Goal: Task Accomplishment & Management: Manage account settings

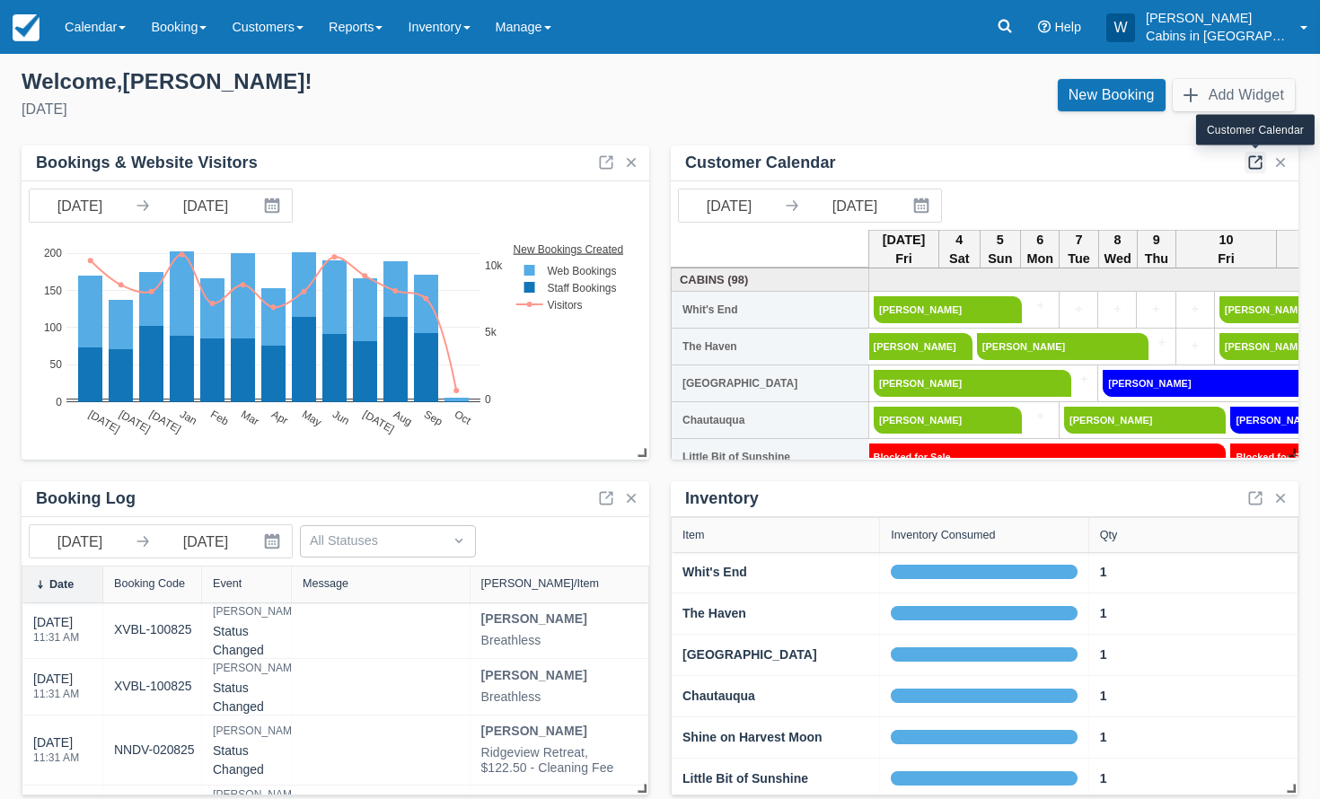
click at [1249, 161] on link at bounding box center [1255, 163] width 22 height 22
click at [382, 26] on span at bounding box center [378, 28] width 7 height 4
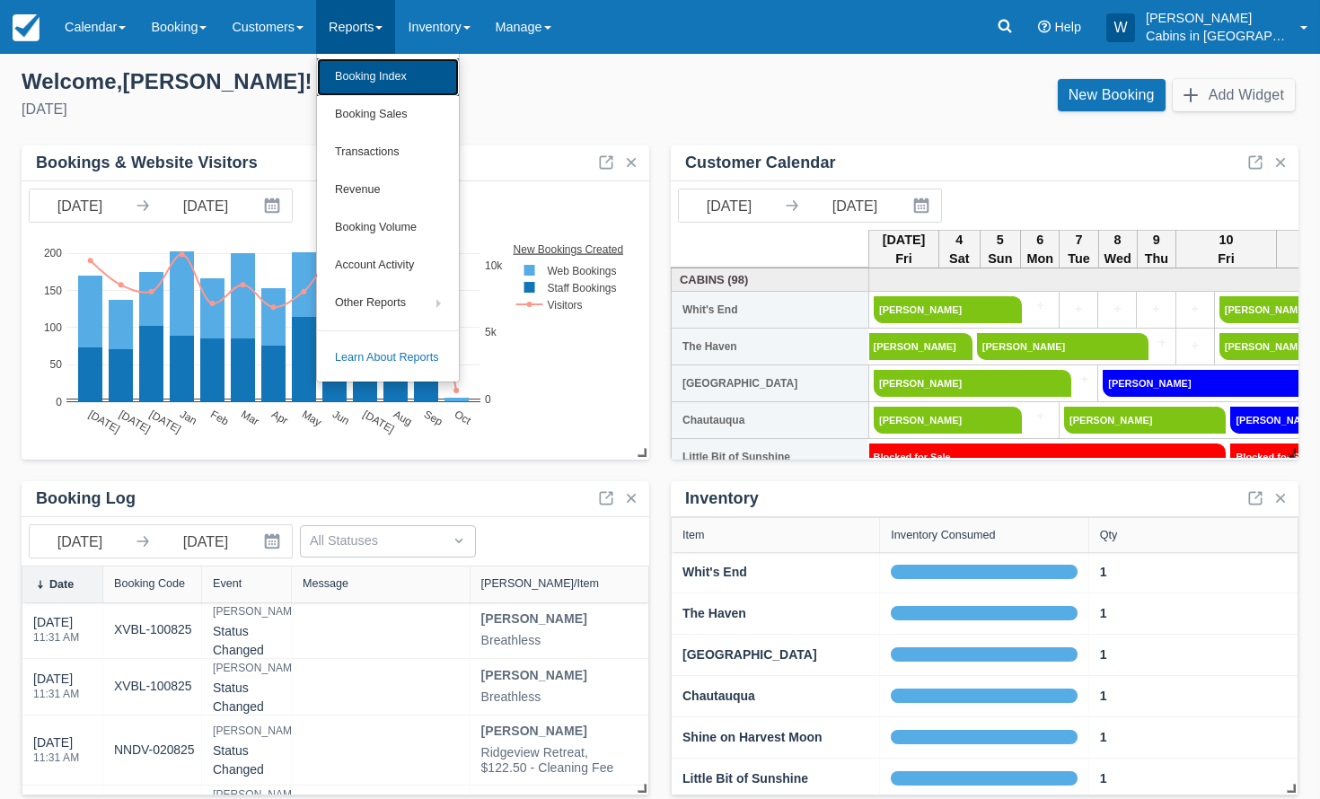
click at [394, 80] on link "Booking Index" at bounding box center [388, 77] width 142 height 38
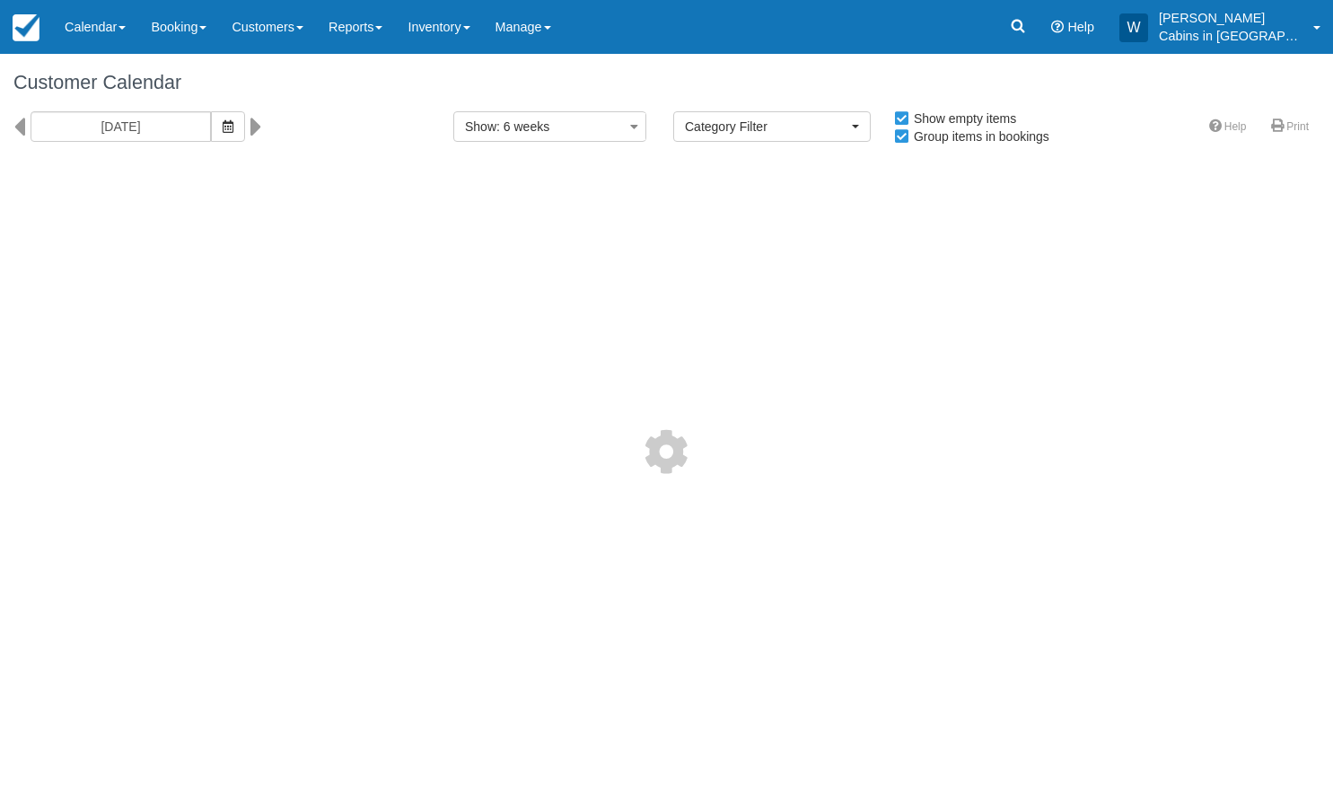
select select
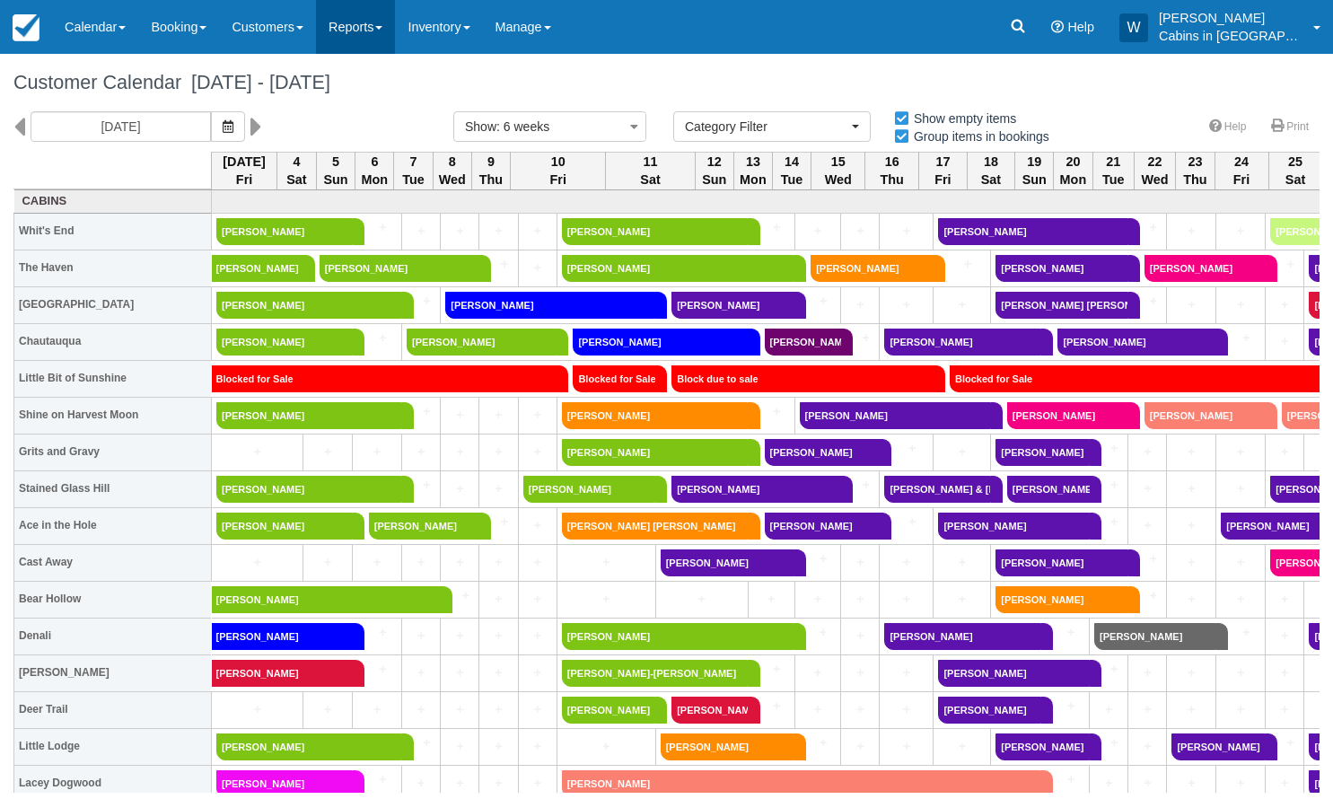
click at [393, 23] on link "Reports" at bounding box center [355, 27] width 79 height 54
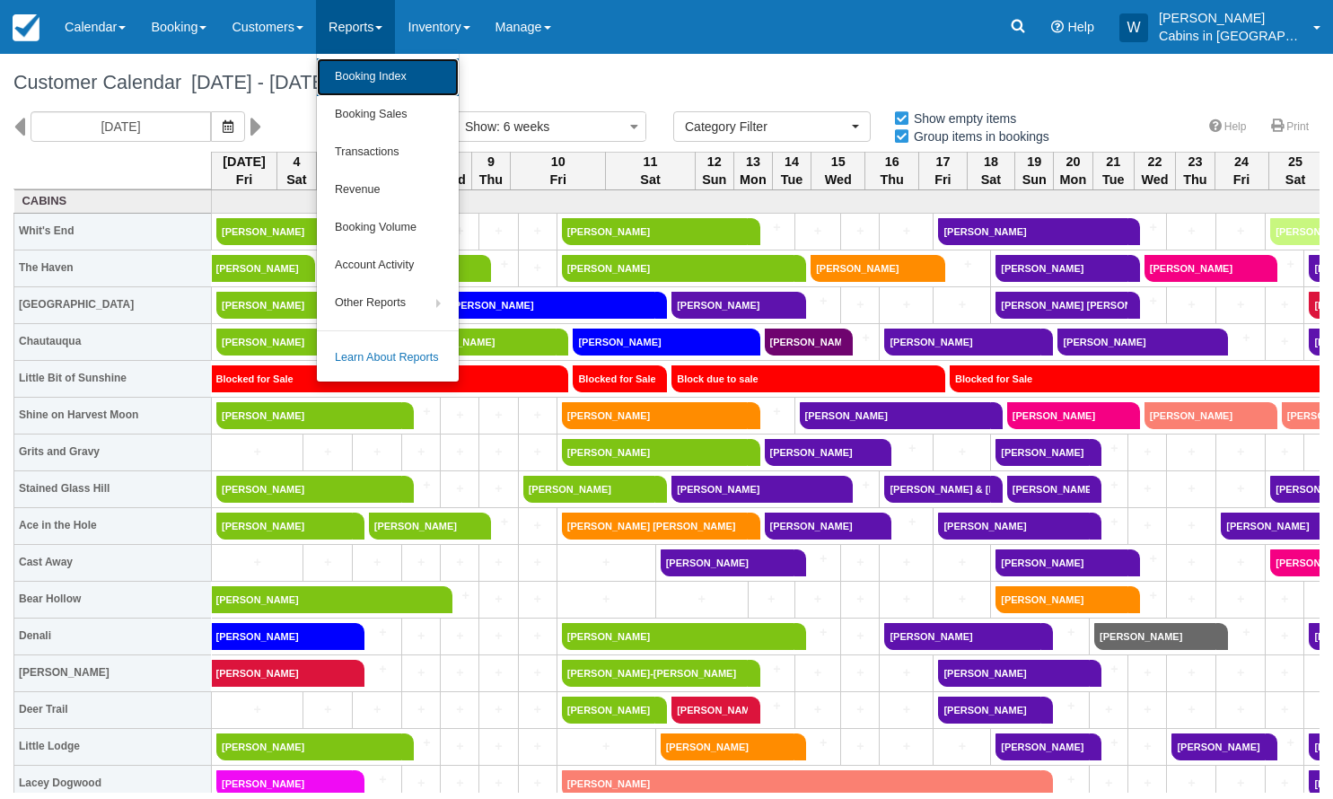
click at [385, 80] on link "Booking Index" at bounding box center [388, 77] width 142 height 38
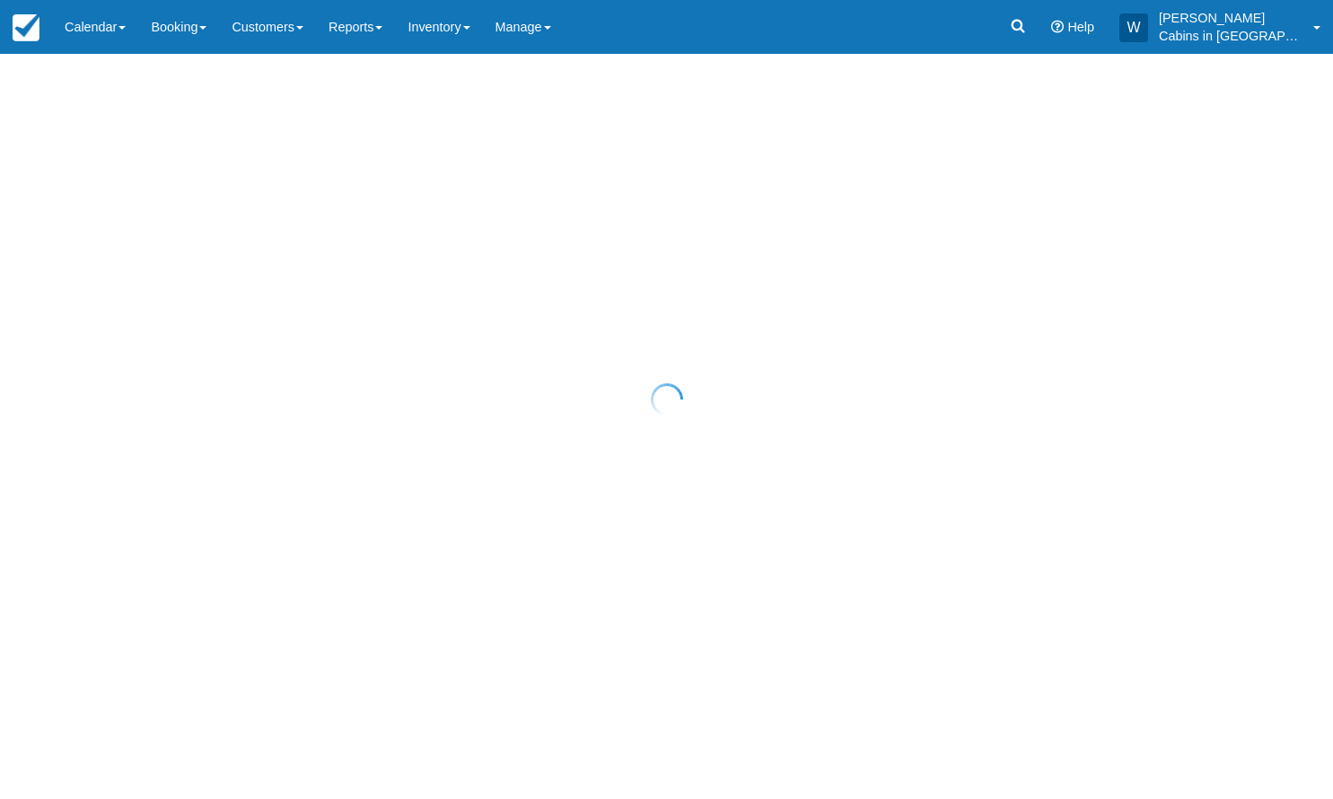
select select "25"
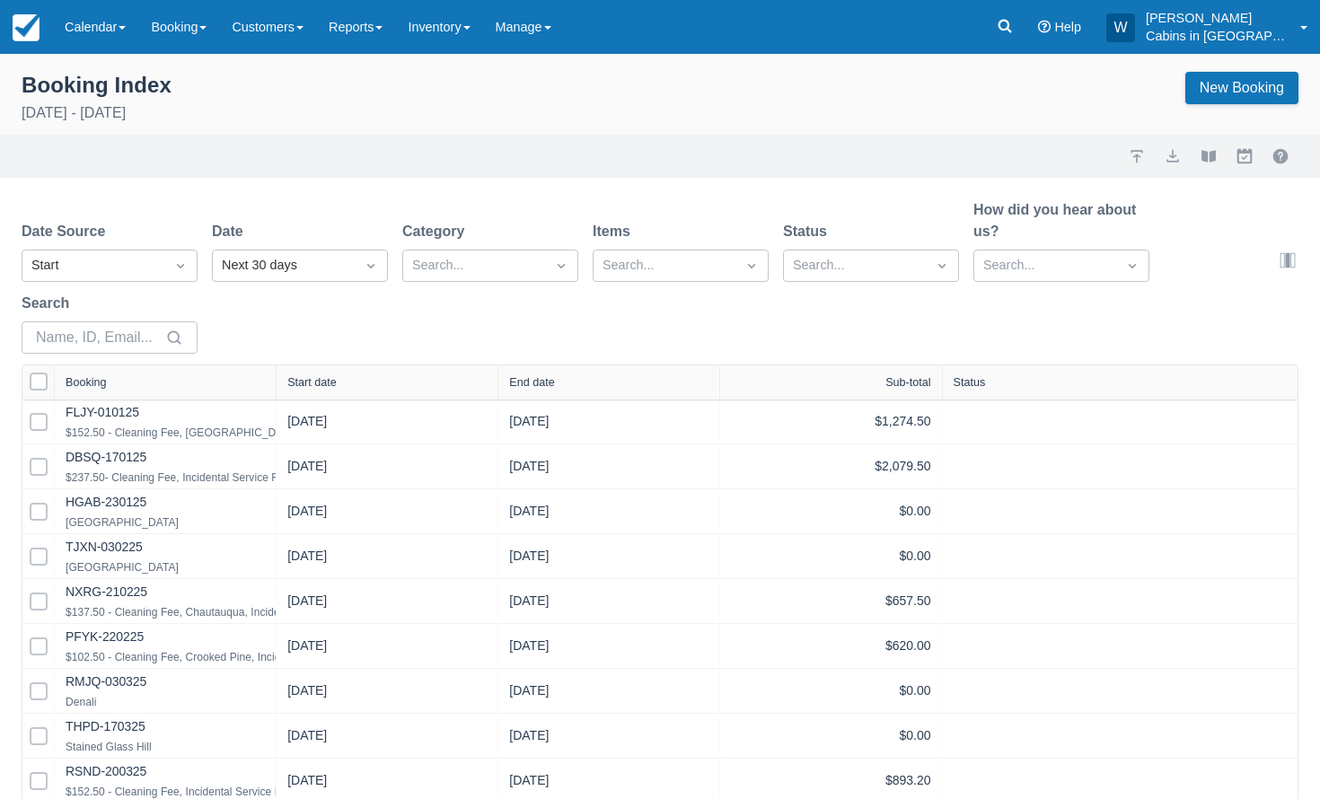
select select "25"
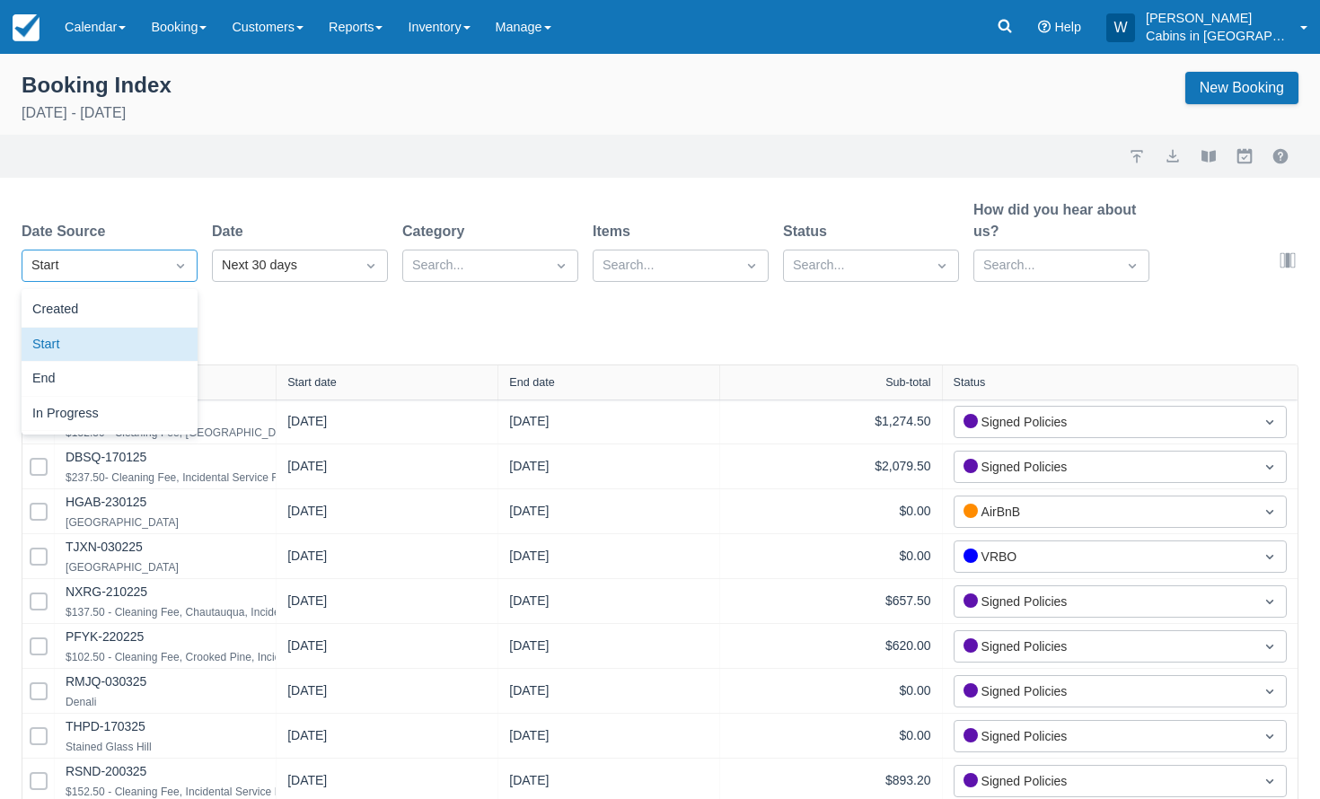
click at [131, 266] on div "Start" at bounding box center [93, 266] width 124 height 20
click at [115, 303] on div "Created" at bounding box center [110, 310] width 176 height 35
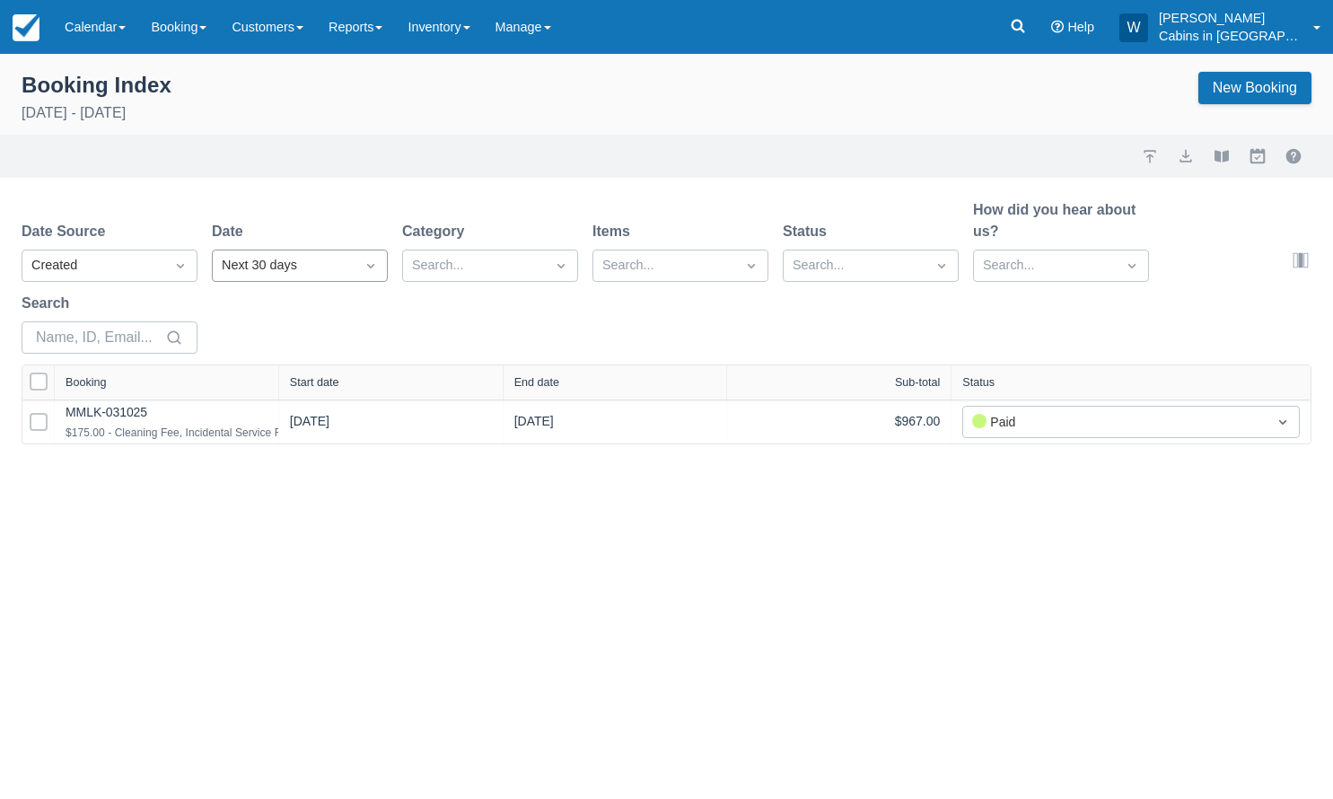
click at [308, 270] on div "Next 30 days" at bounding box center [284, 266] width 124 height 20
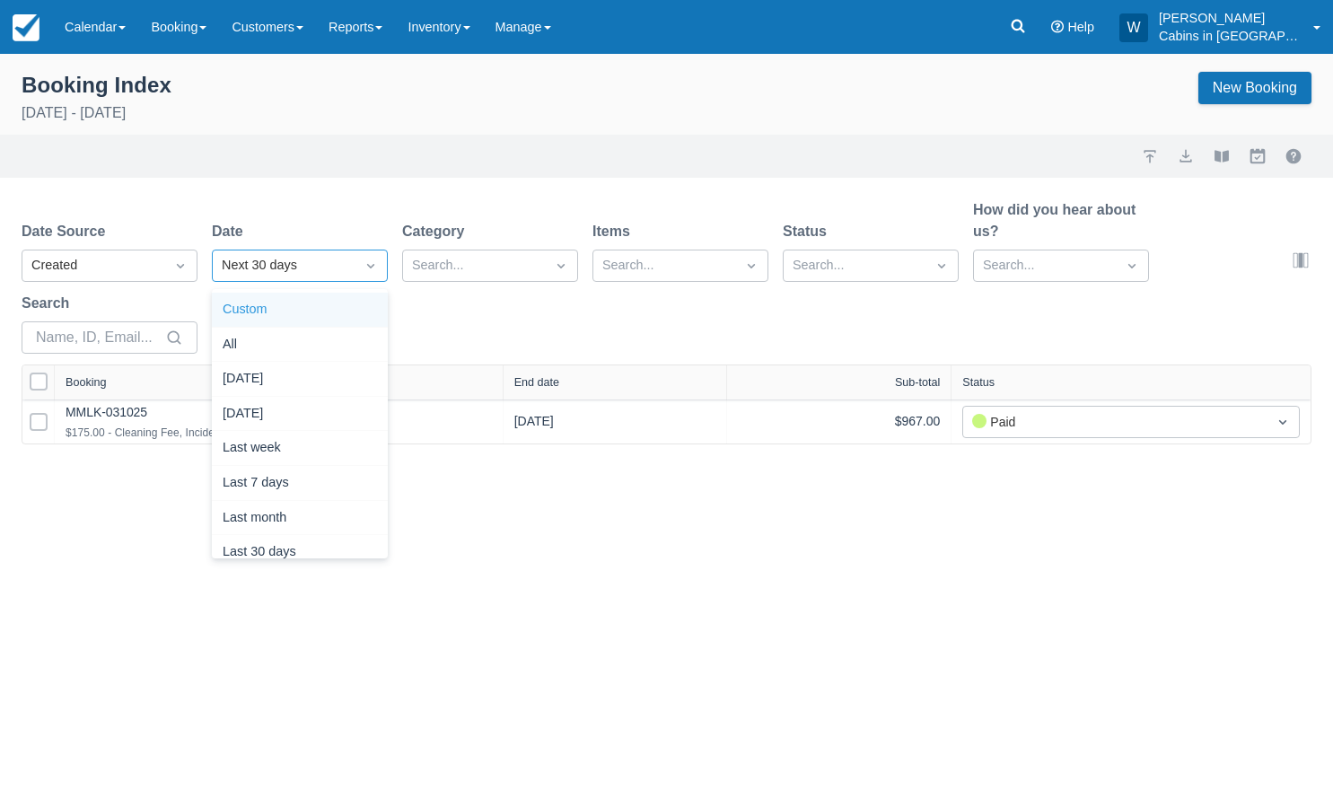
click at [325, 312] on div "Custom" at bounding box center [300, 310] width 176 height 35
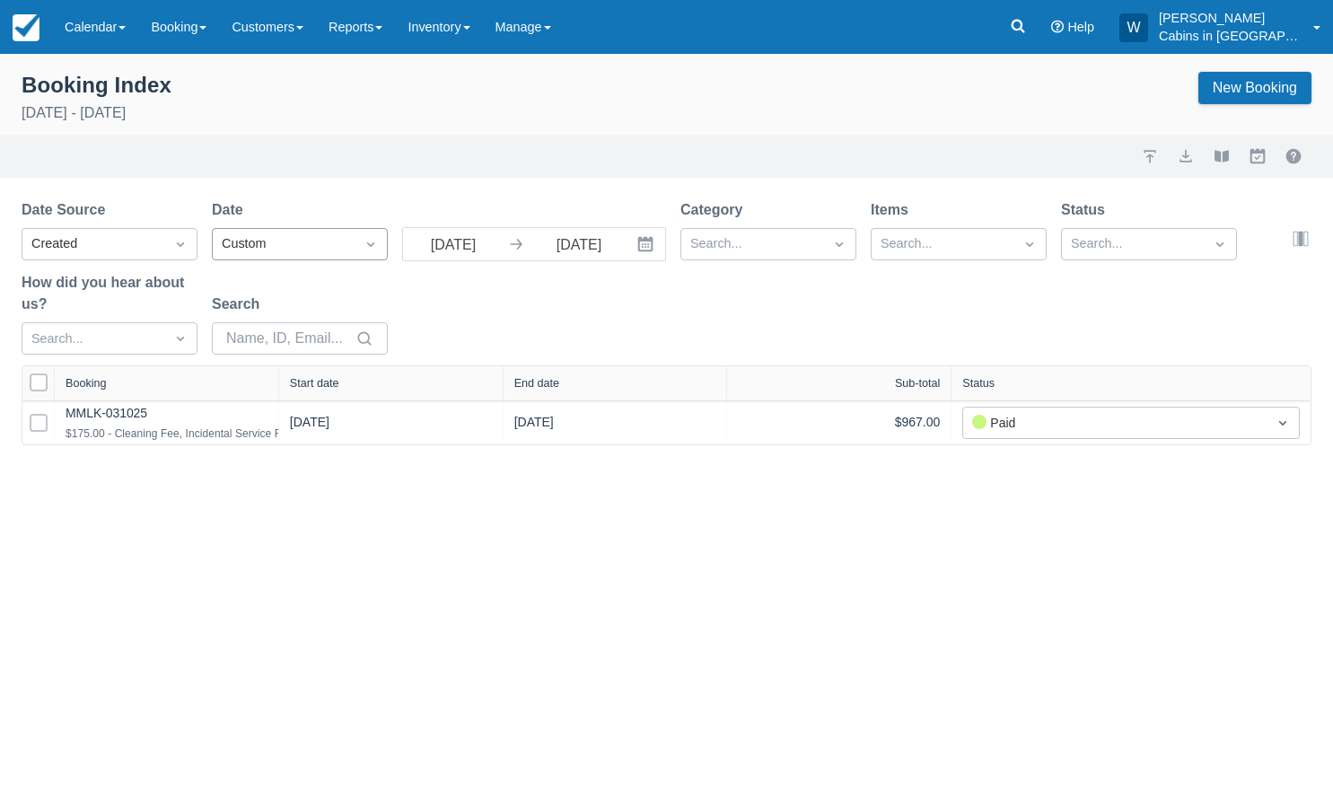
click at [330, 247] on div "Custom" at bounding box center [284, 244] width 124 height 20
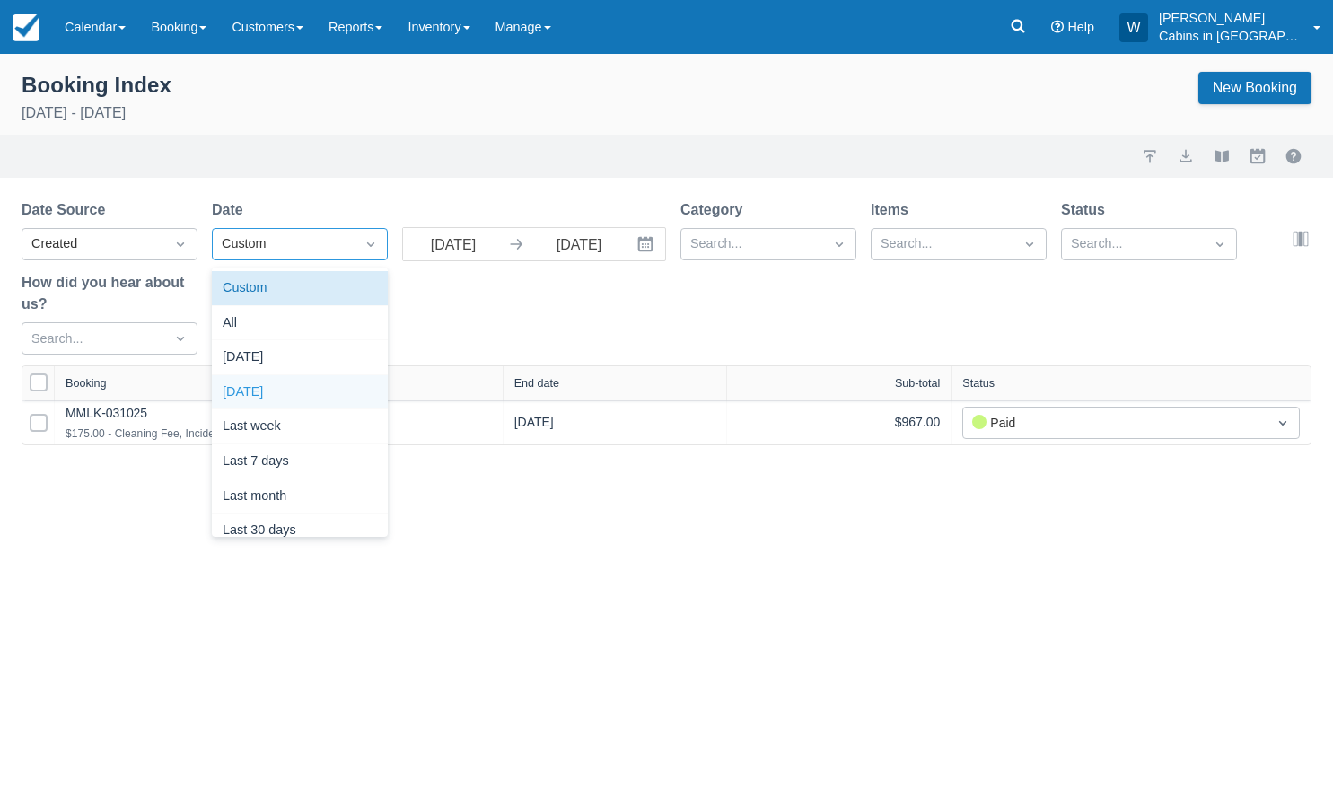
click at [302, 390] on div "Yesterday" at bounding box center [300, 392] width 176 height 35
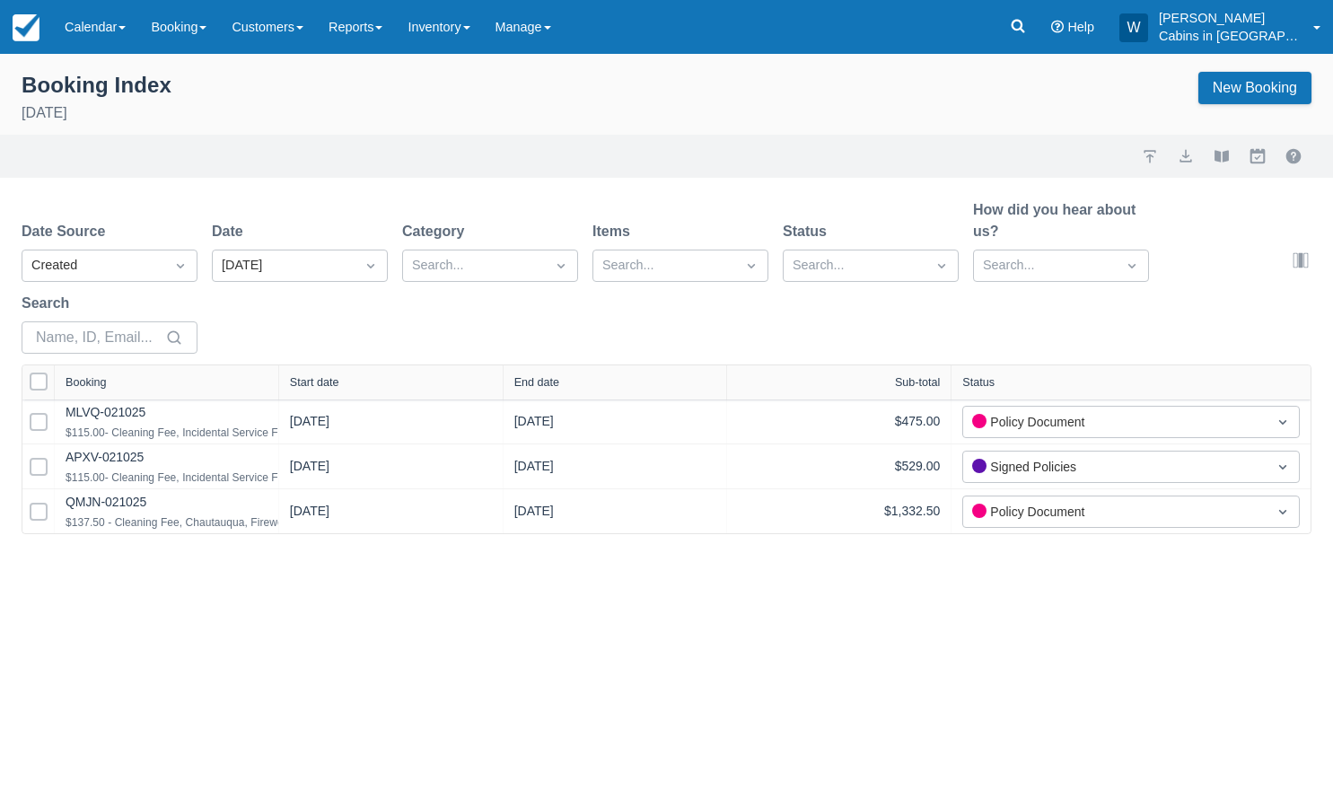
drag, startPoint x: 269, startPoint y: 382, endPoint x: 512, endPoint y: 382, distance: 242.4
click at [295, 382] on div at bounding box center [278, 382] width 32 height 34
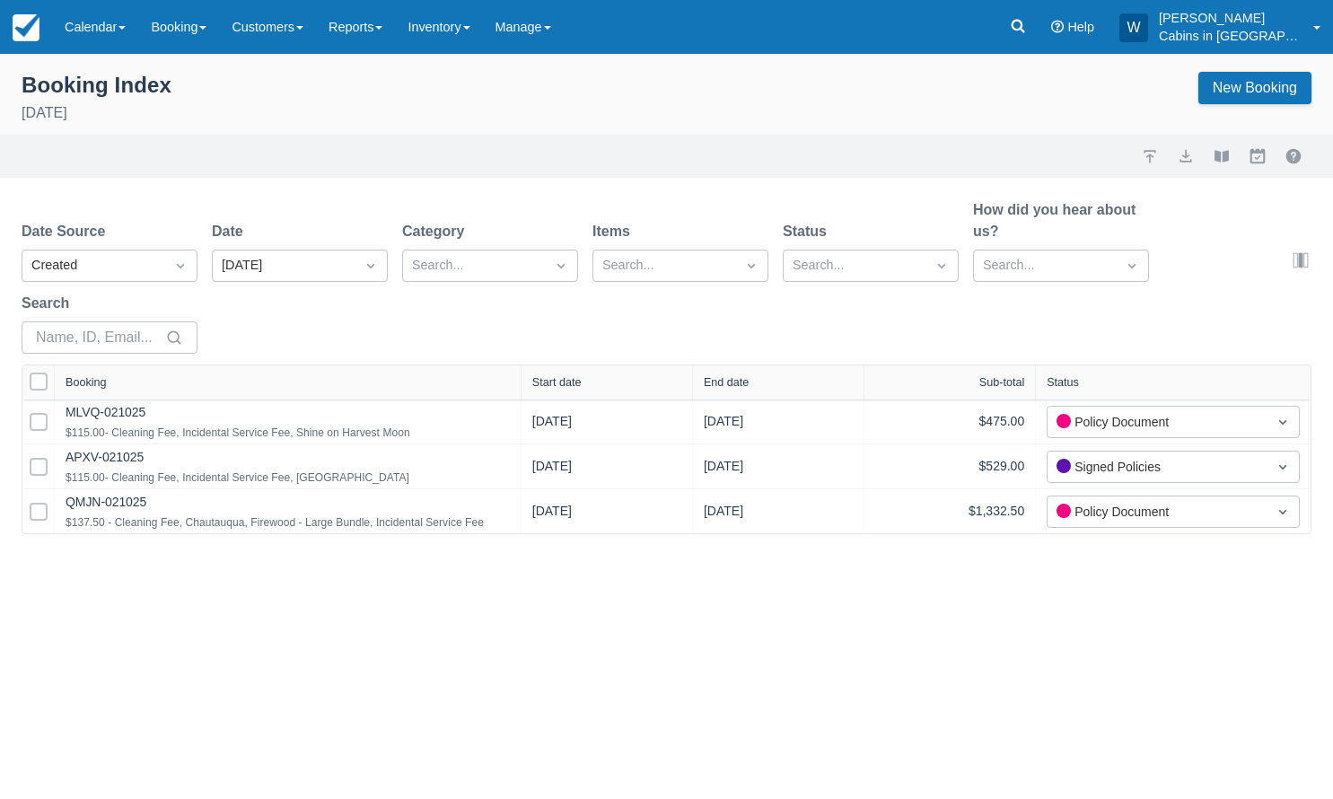
click at [576, 381] on div "Start date" at bounding box center [556, 382] width 49 height 13
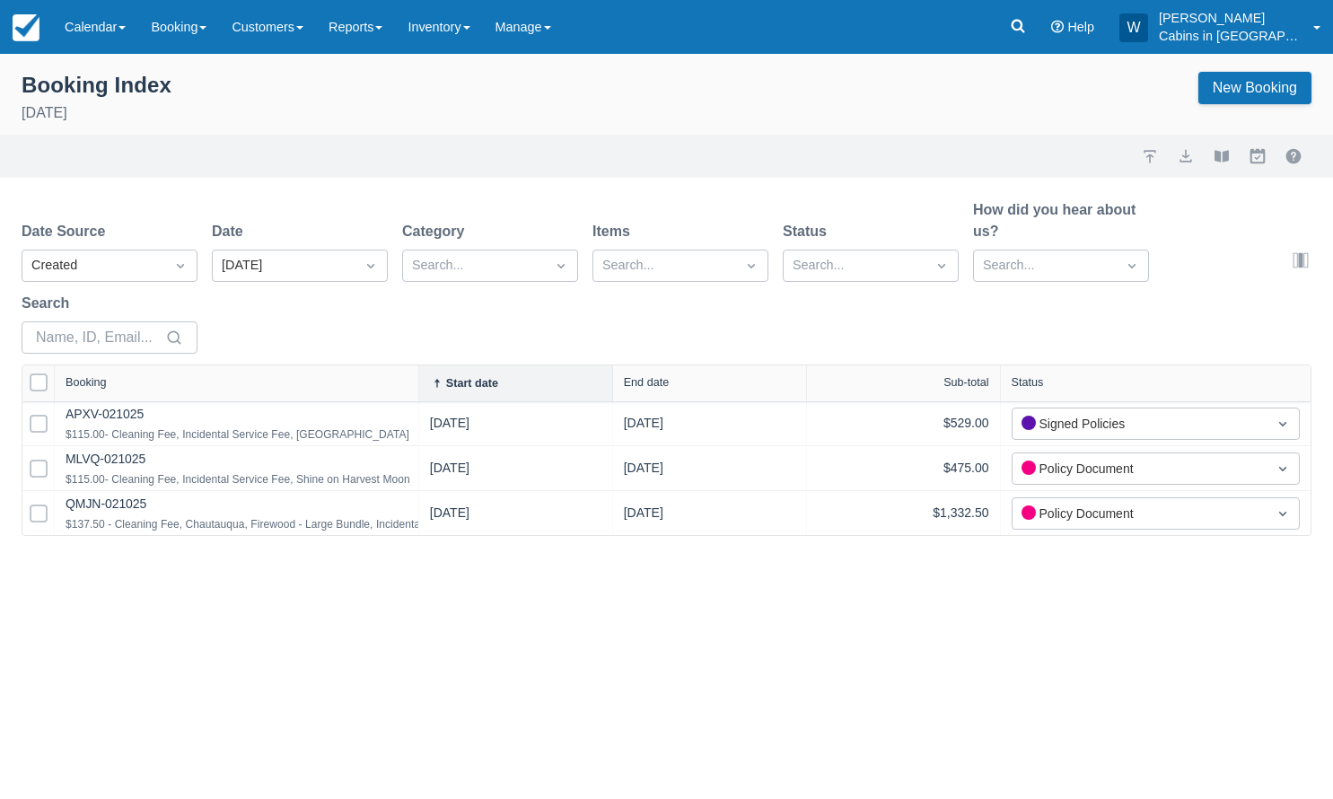
drag, startPoint x: 281, startPoint y: 375, endPoint x: 557, endPoint y: 374, distance: 275.7
click at [435, 374] on div at bounding box center [418, 383] width 32 height 36
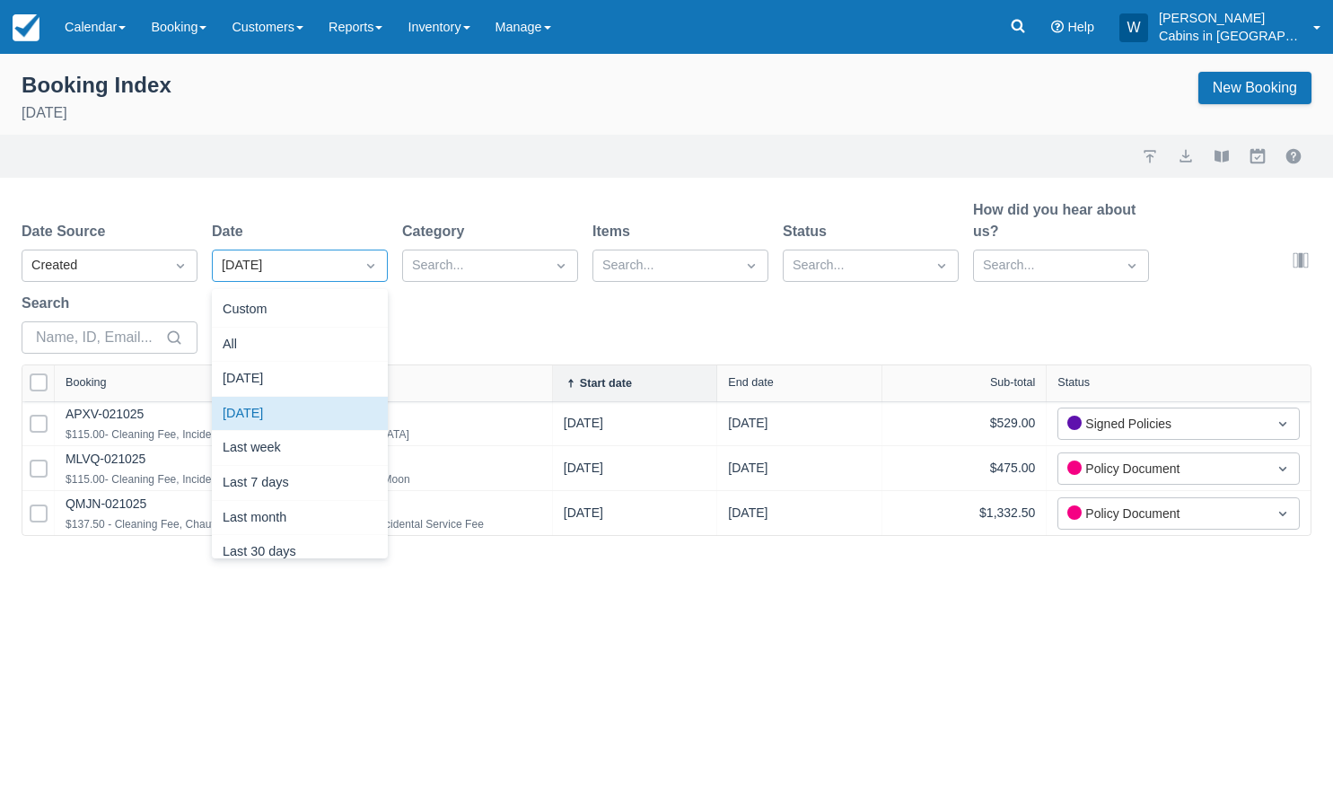
click at [360, 266] on div at bounding box center [371, 265] width 32 height 25
click at [345, 374] on div "[DATE]" at bounding box center [300, 379] width 176 height 35
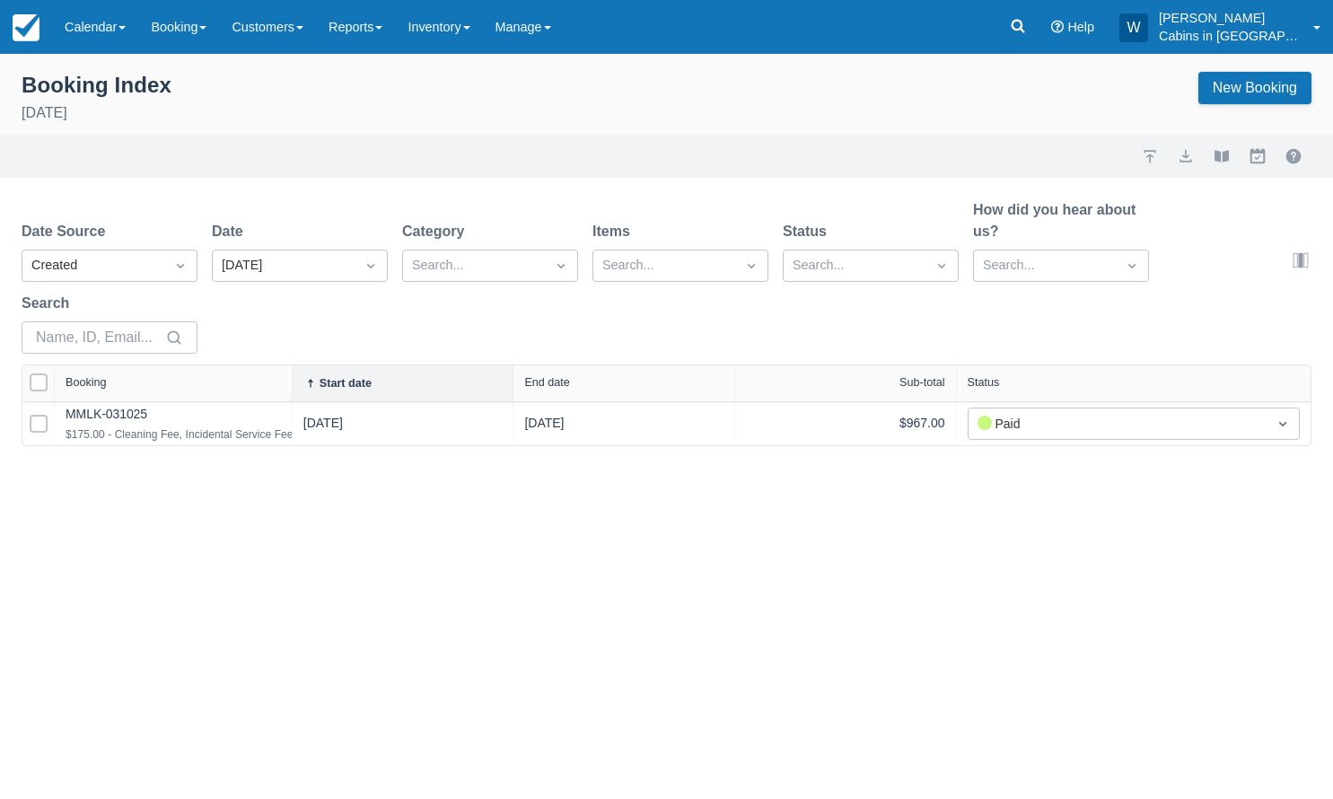
drag, startPoint x: 277, startPoint y: 382, endPoint x: 504, endPoint y: 378, distance: 226.3
click at [308, 381] on div at bounding box center [292, 383] width 32 height 36
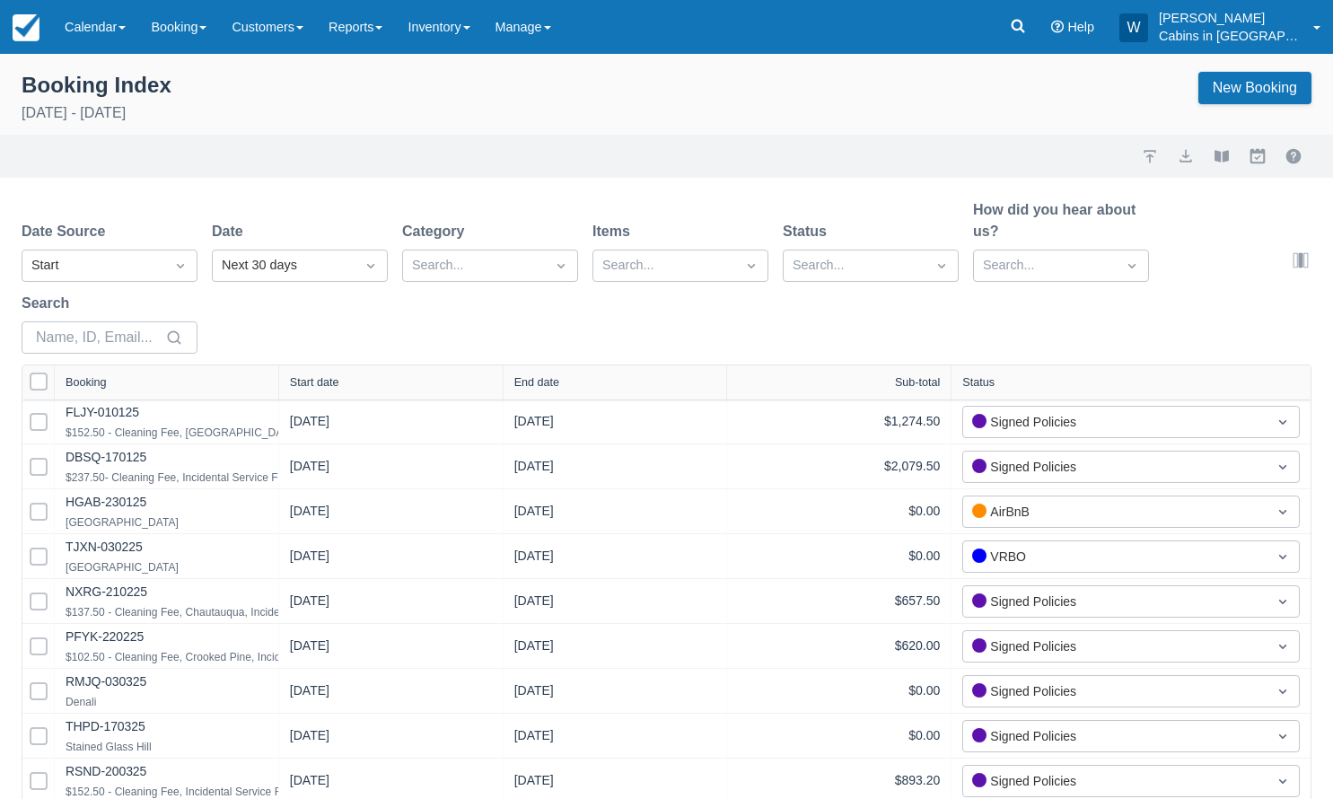
select select "25"
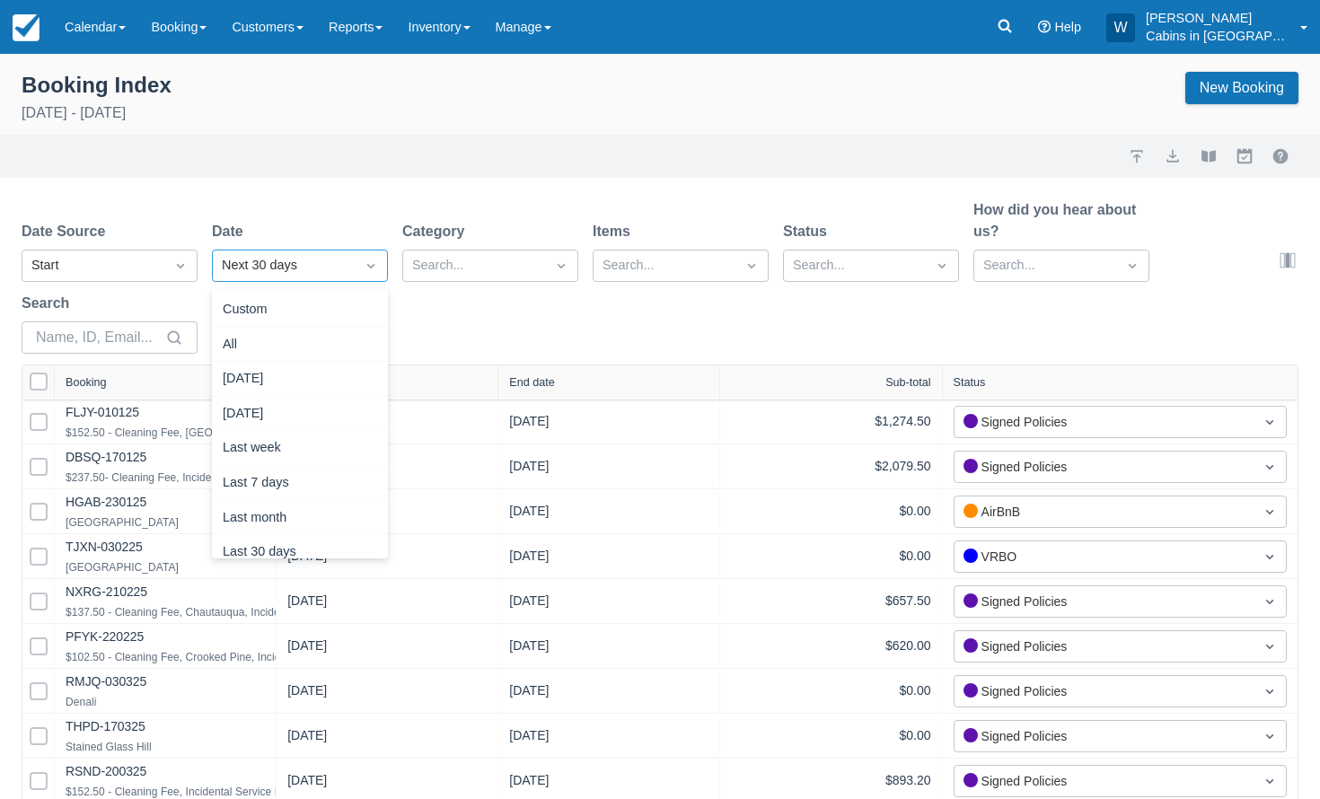
click at [284, 263] on div "Next 30 days" at bounding box center [284, 266] width 124 height 20
click at [299, 315] on div "Custom" at bounding box center [300, 310] width 176 height 35
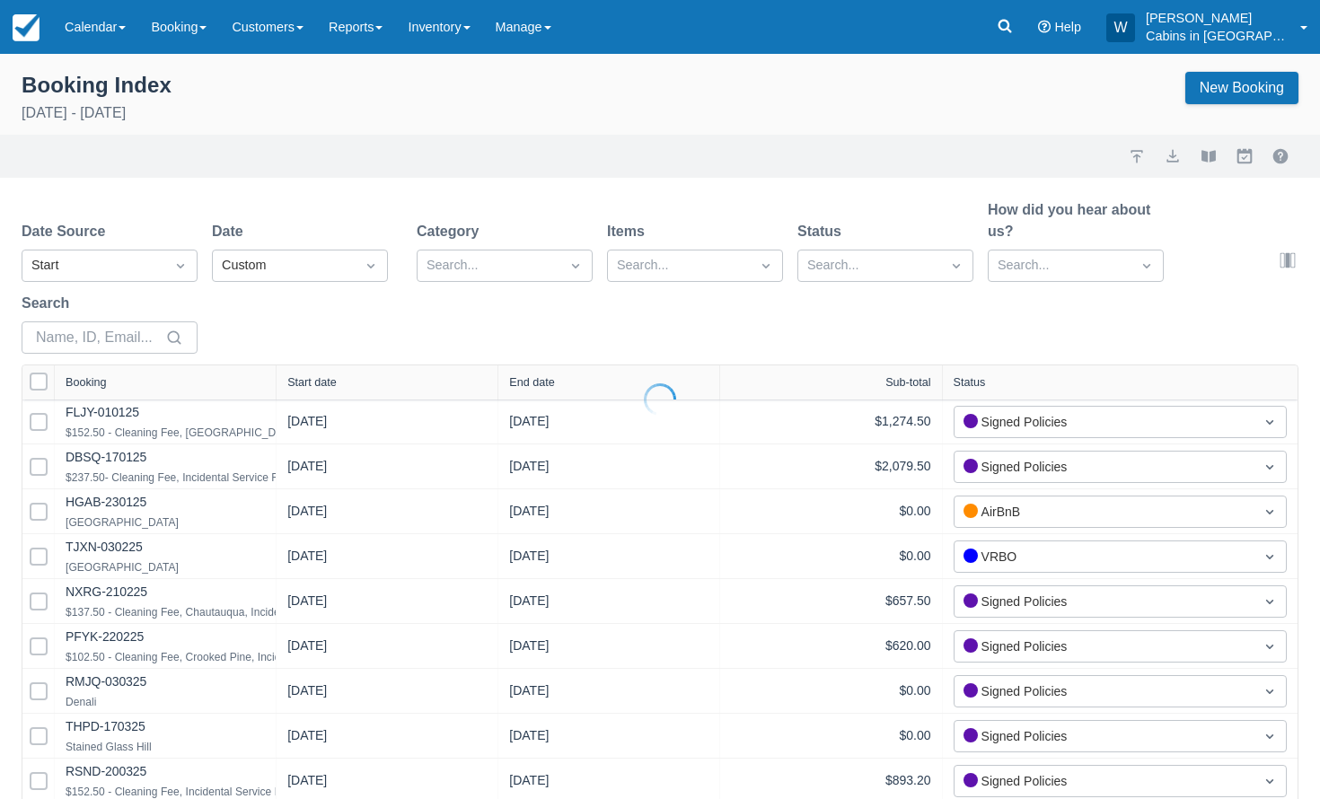
select select "25"
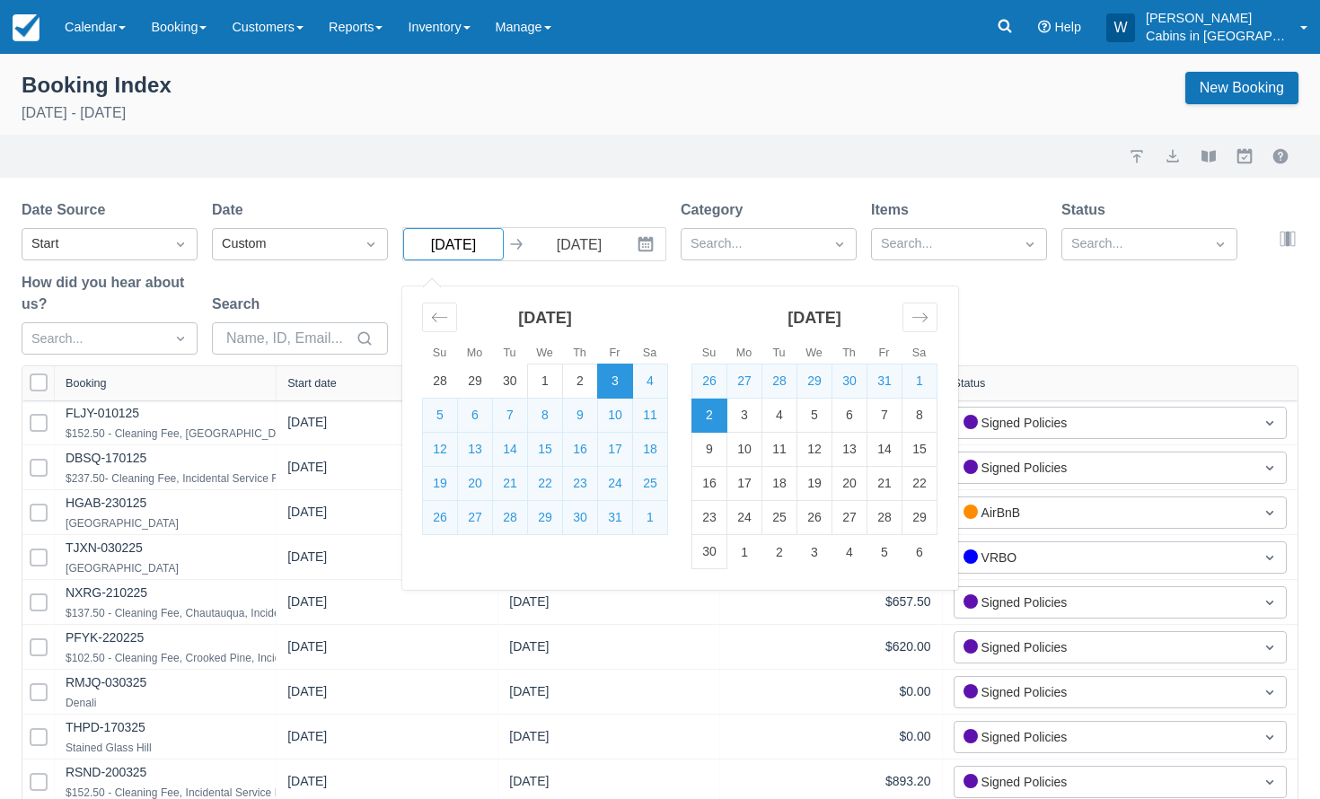
click at [486, 251] on input "10/03/25" at bounding box center [453, 244] width 101 height 32
click at [435, 314] on icon "Move backward to switch to the previous month." at bounding box center [439, 317] width 17 height 17
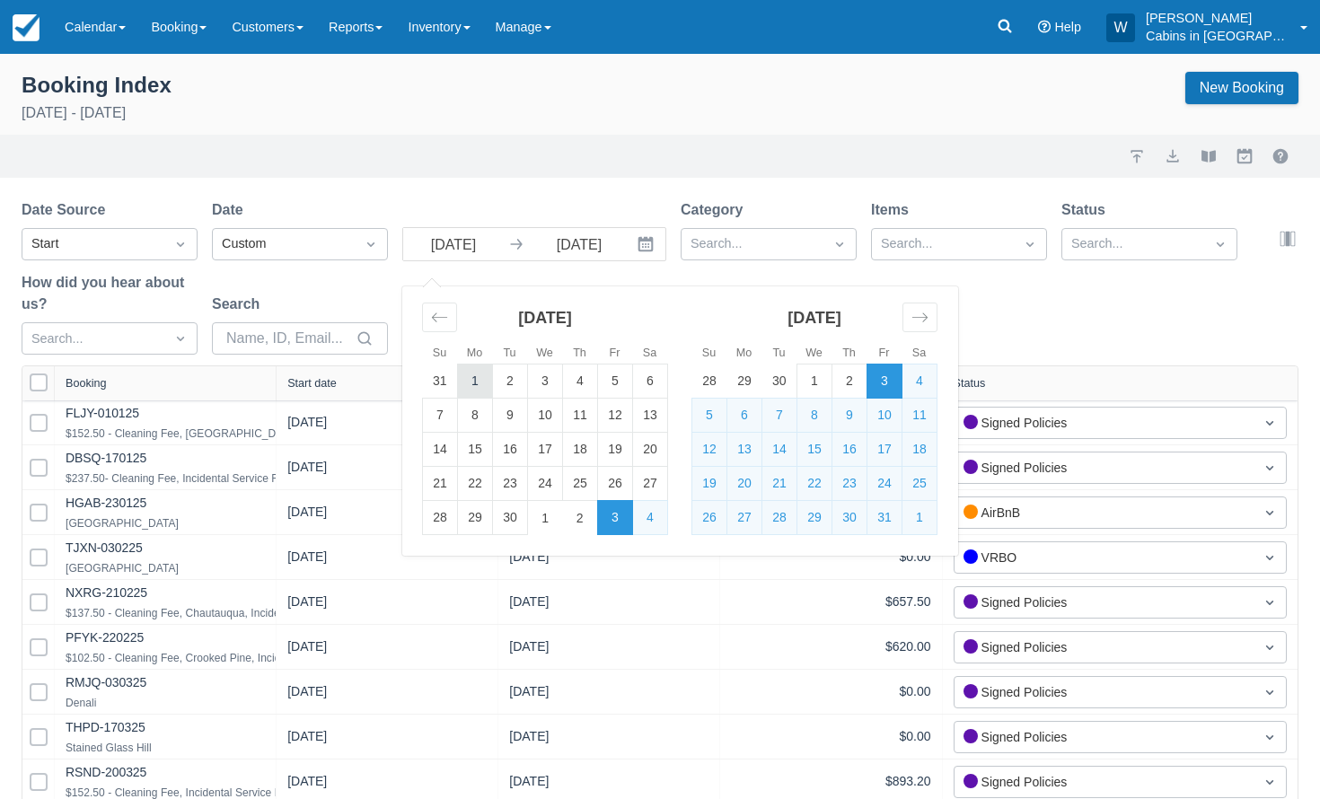
click at [473, 376] on td "1" at bounding box center [475, 382] width 35 height 34
type input "[DATE]"
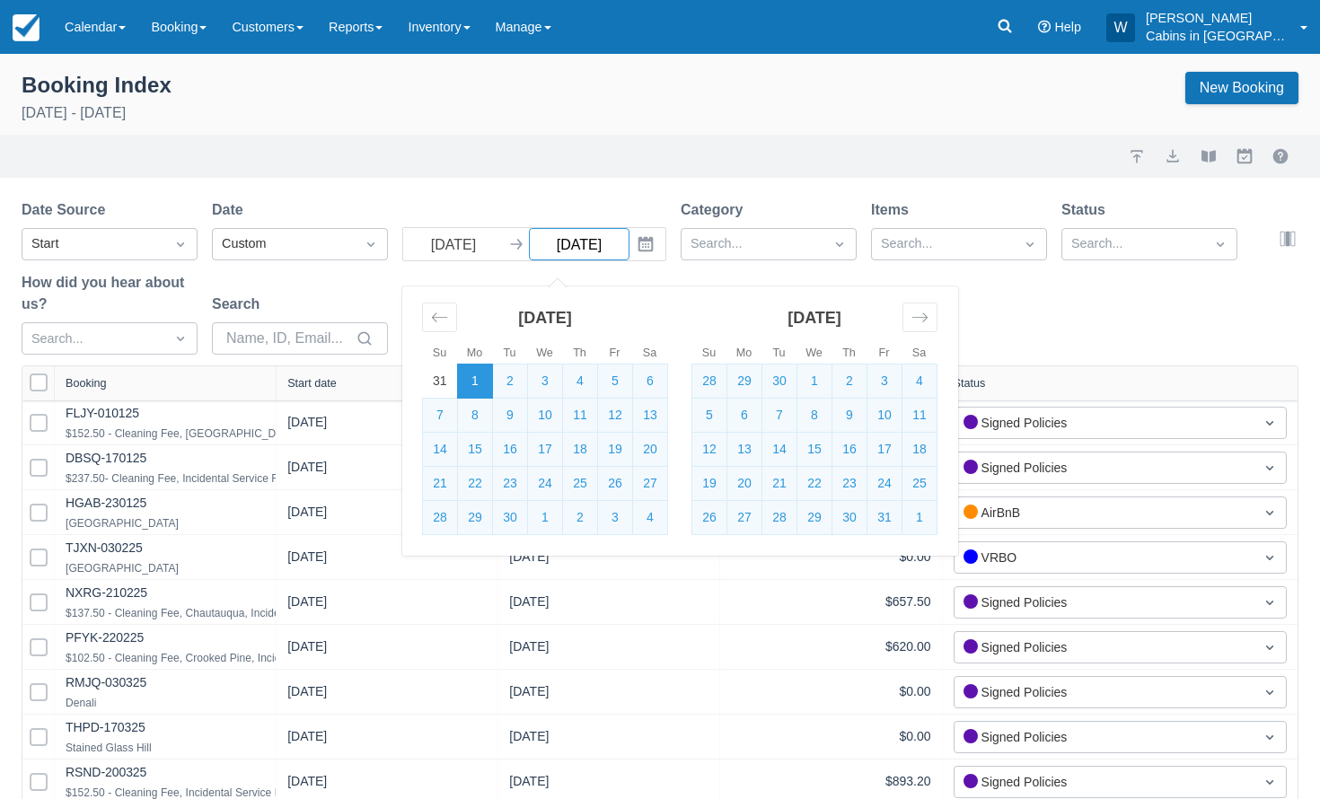
select select "25"
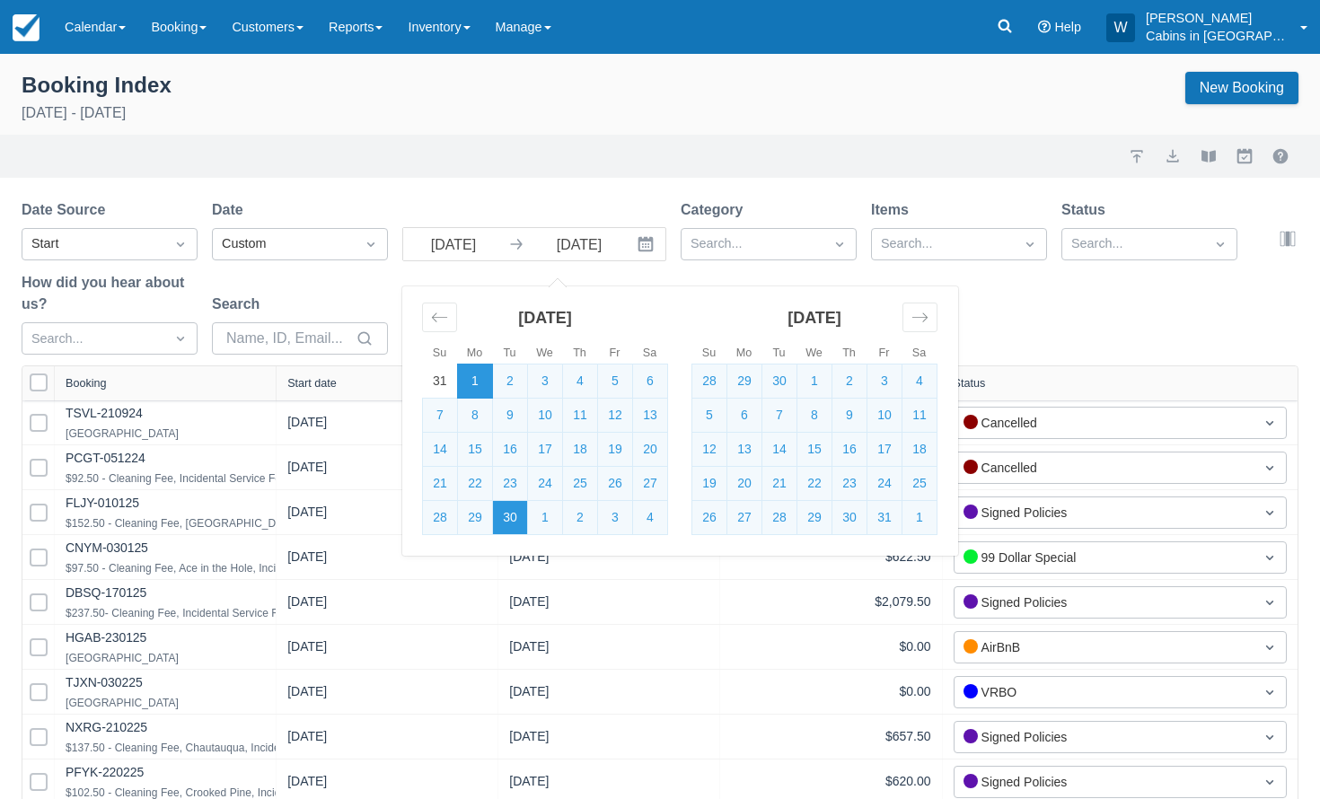
click at [506, 514] on td "30" at bounding box center [510, 518] width 35 height 34
type input "[DATE]"
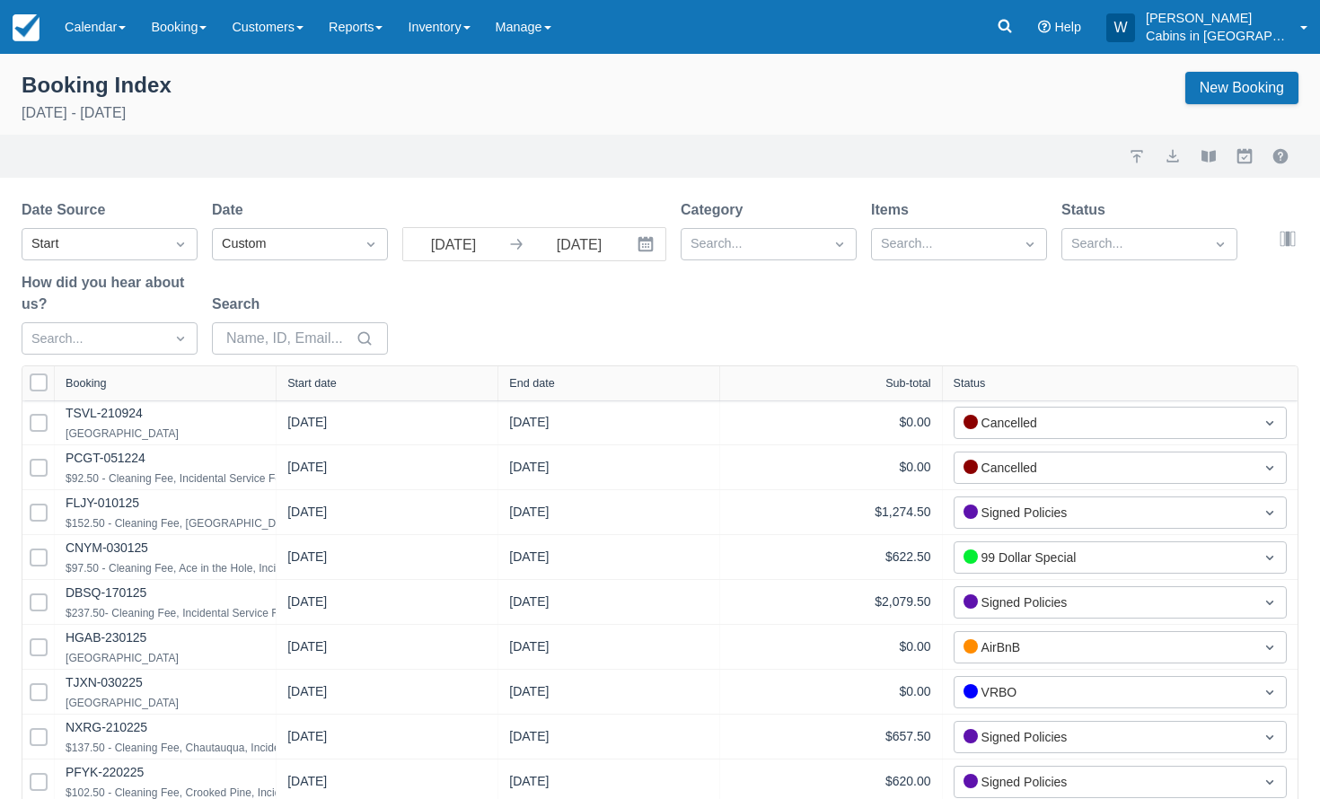
select select "25"
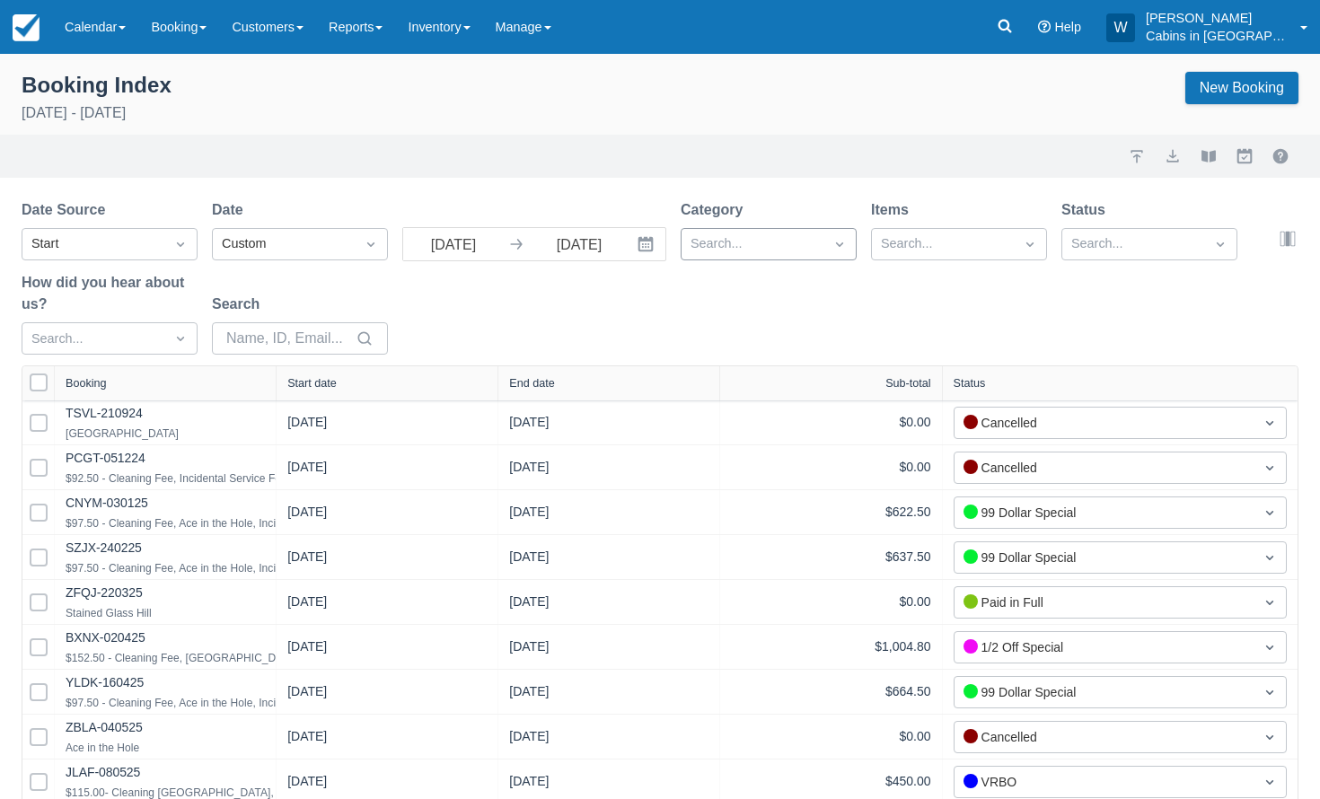
click at [781, 244] on div at bounding box center [752, 244] width 124 height 23
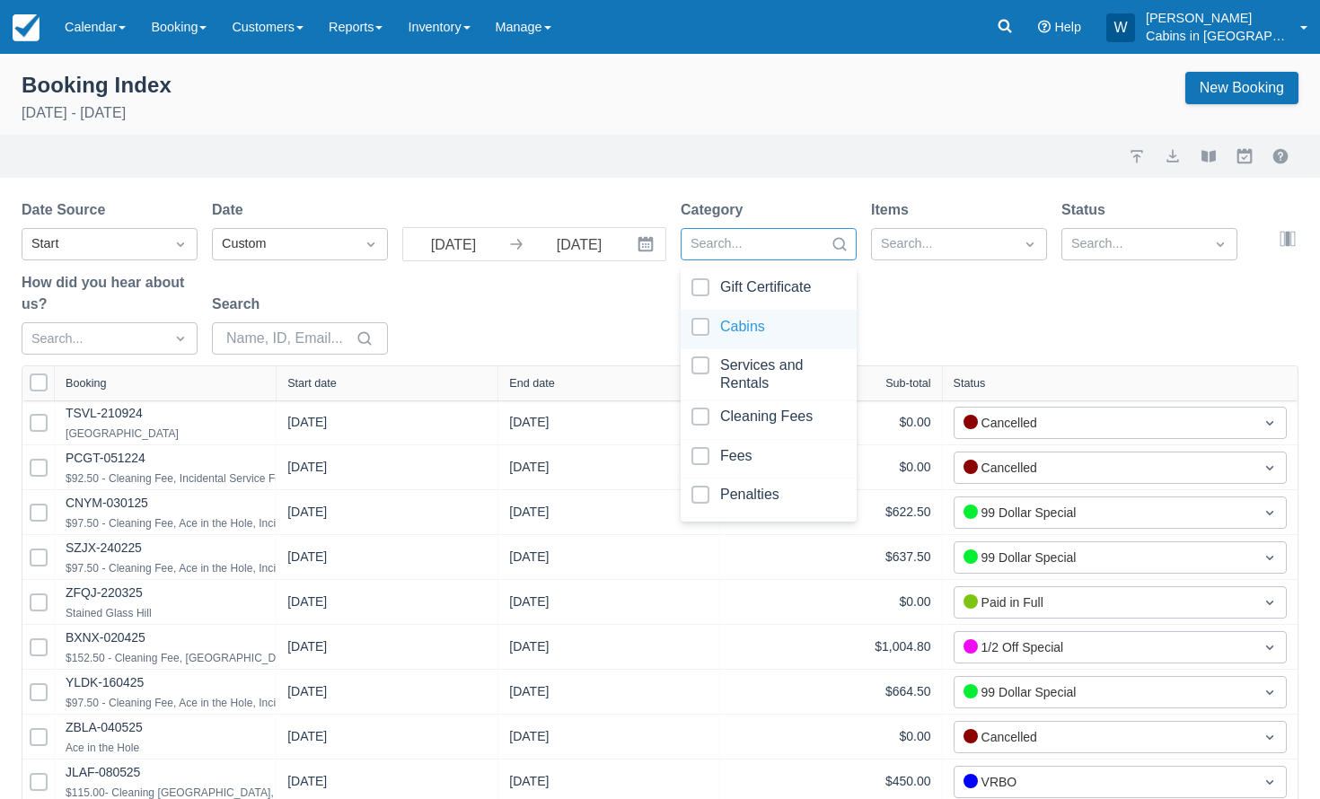
click at [699, 324] on div at bounding box center [768, 330] width 154 height 24
select select "25"
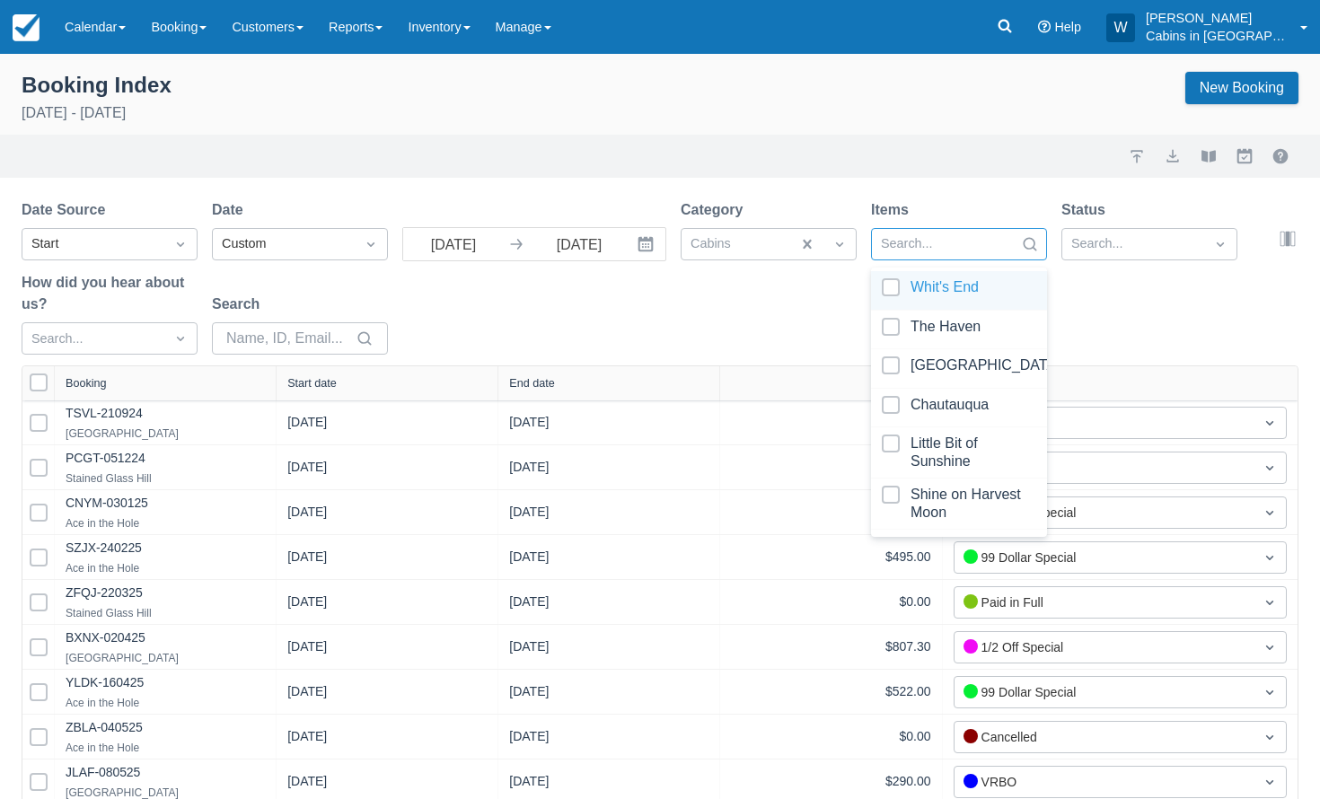
click at [944, 241] on div at bounding box center [943, 244] width 124 height 23
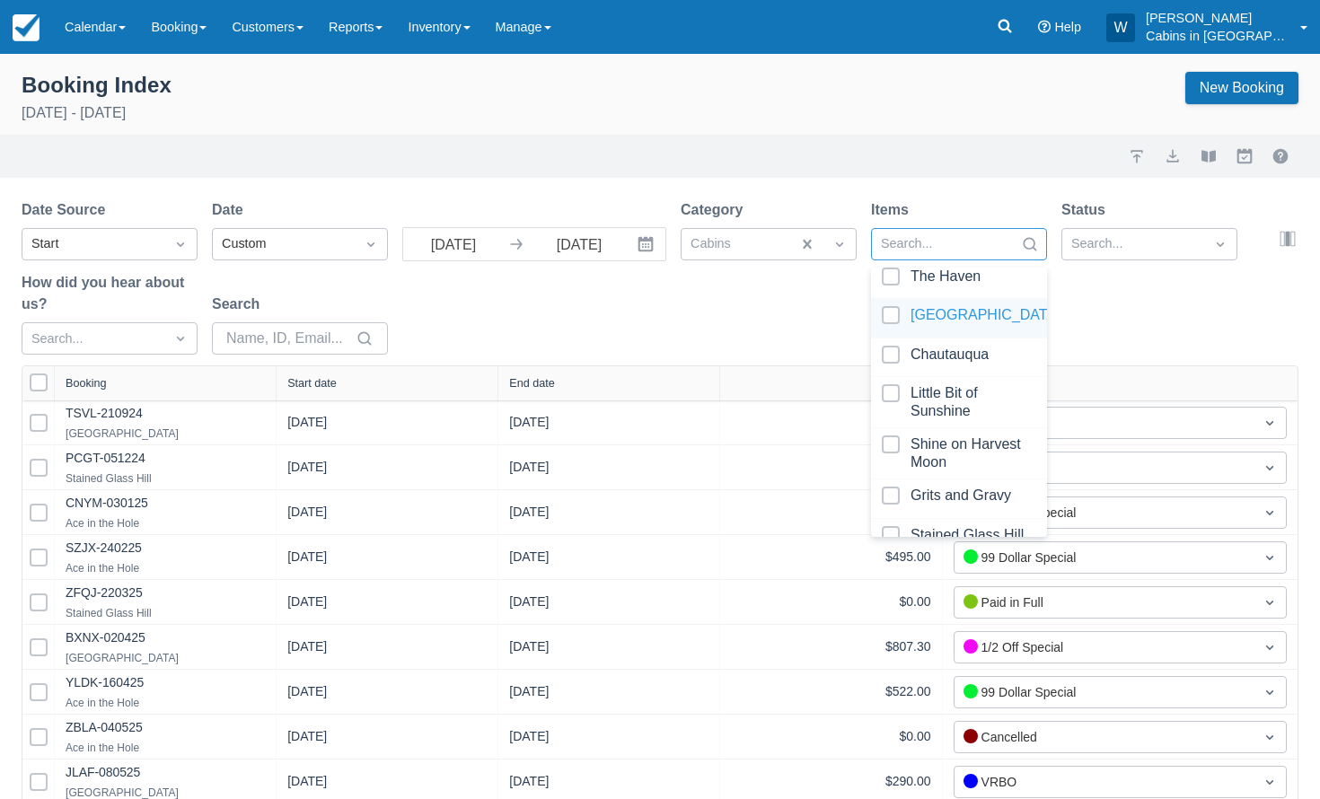
scroll to position [75, 0]
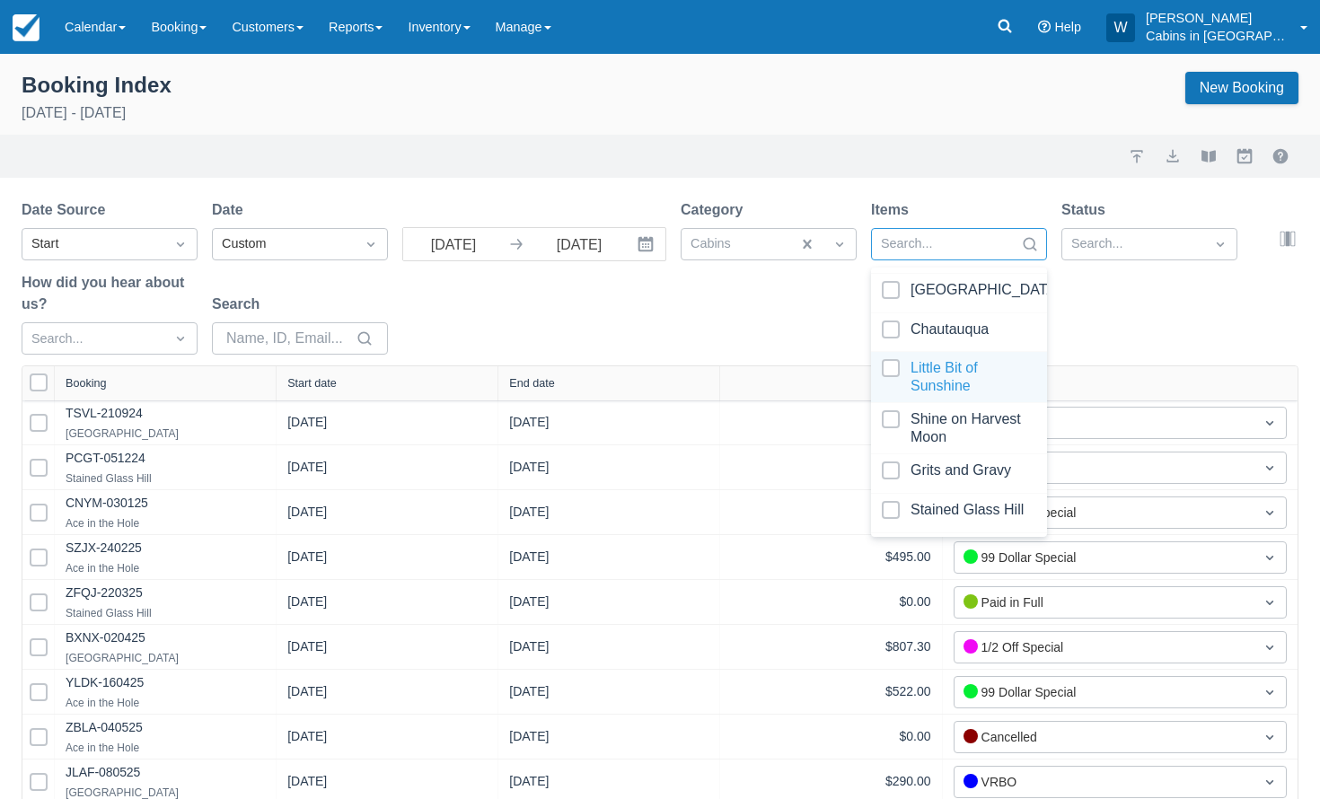
click at [899, 360] on div at bounding box center [959, 377] width 154 height 36
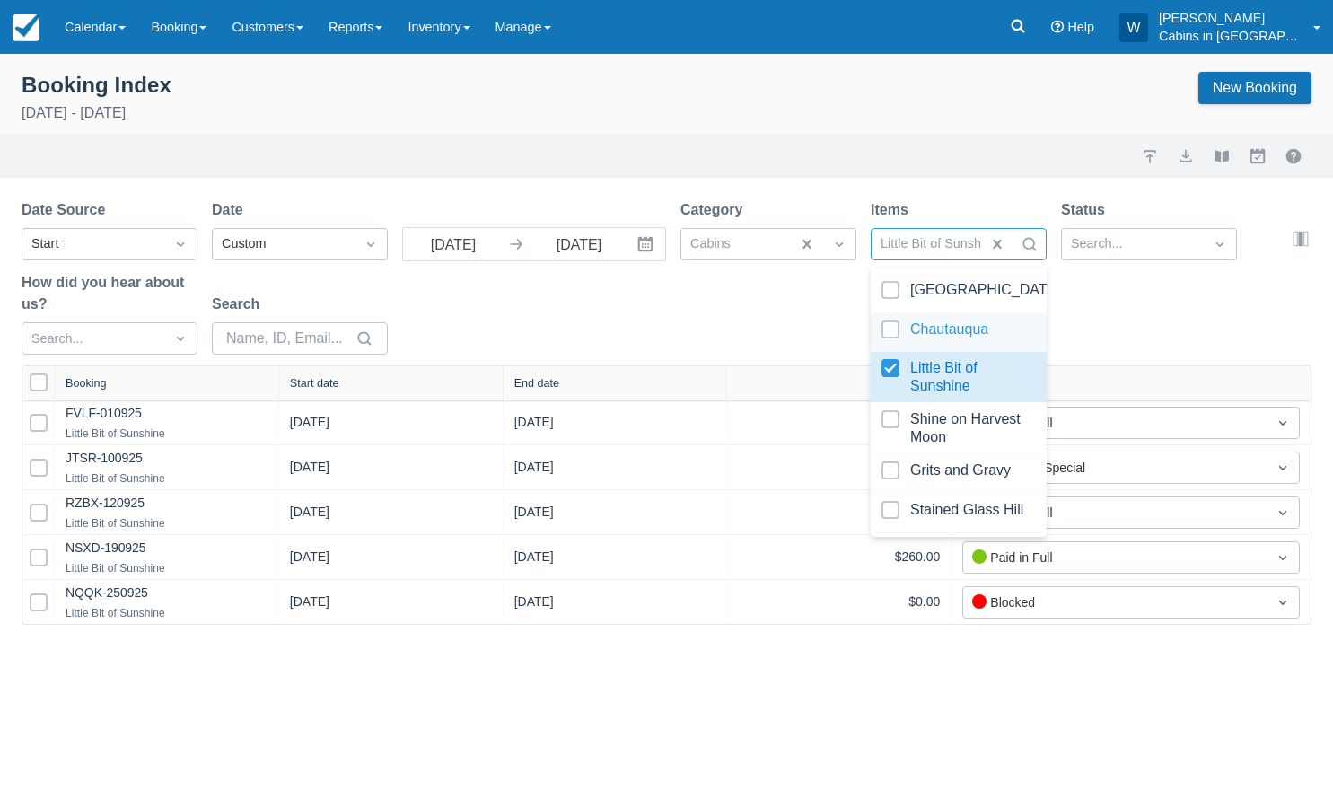
click at [777, 292] on div "Date Source Start Date Custom 09/01/25 Navigate forward to interact with the ca…" at bounding box center [656, 282] width 1269 height 166
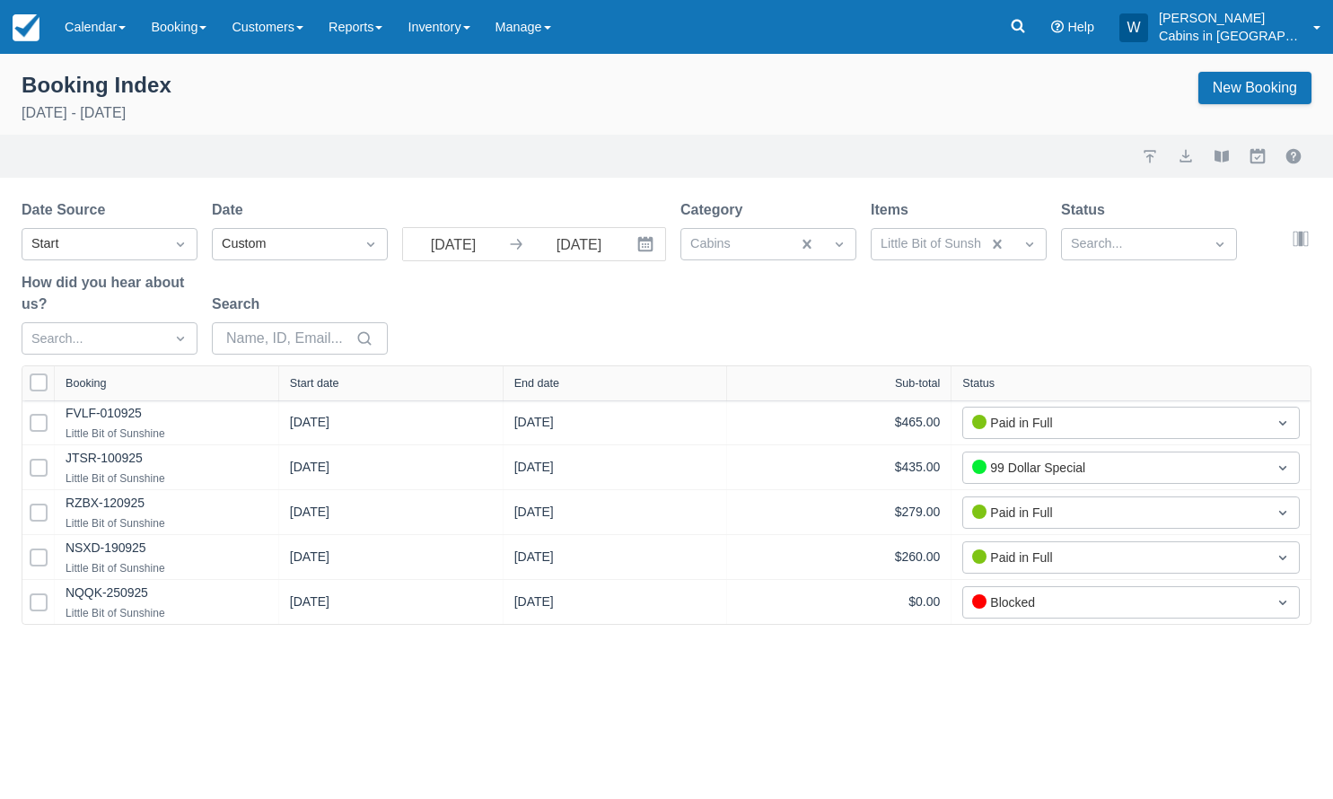
click at [339, 384] on div "Start date" at bounding box center [314, 383] width 49 height 13
click at [322, 382] on div "Start date" at bounding box center [332, 384] width 52 height 13
click at [1144, 245] on div at bounding box center [1133, 244] width 124 height 23
click at [866, 330] on div "Date Source Start Date Custom 09/01/25 Navigate forward to interact with the ca…" at bounding box center [656, 282] width 1269 height 166
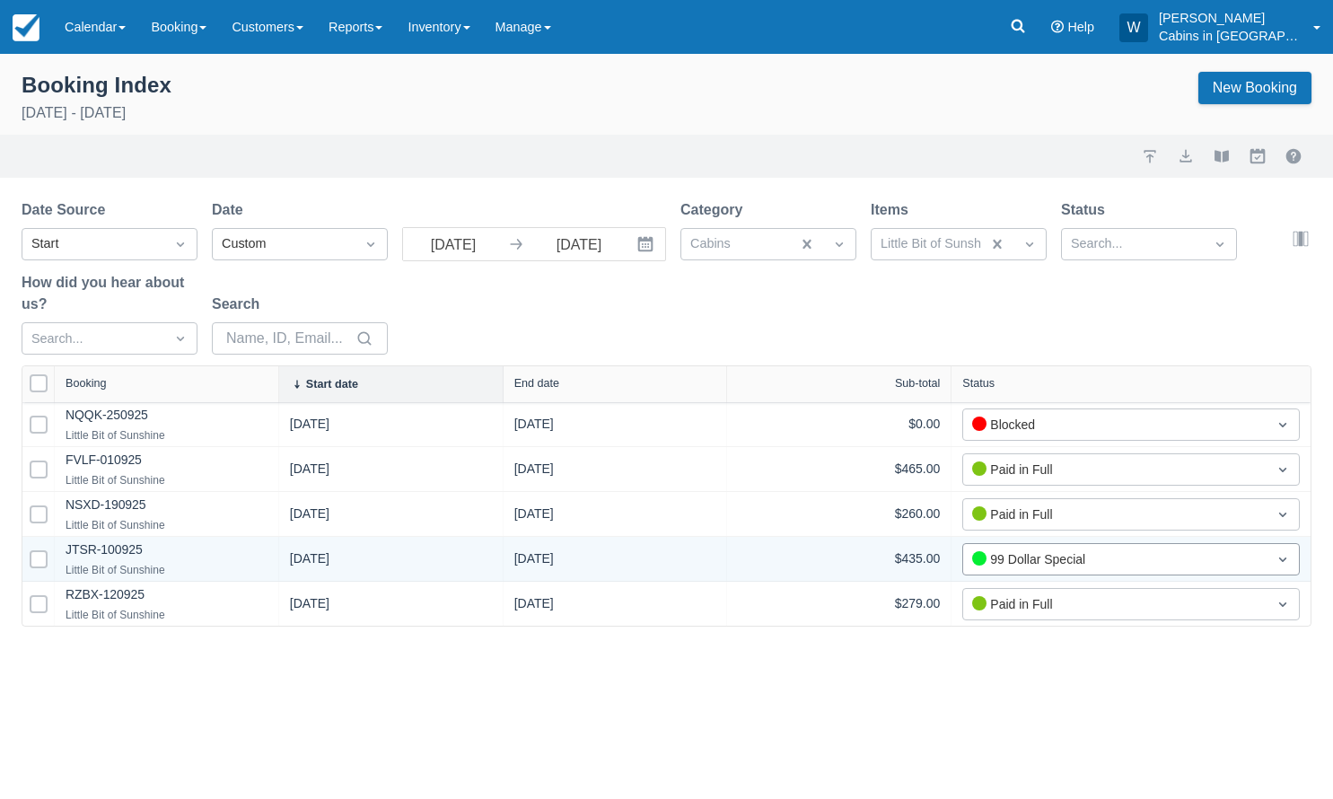
click at [1115, 553] on div "99 Dollar Special" at bounding box center [1115, 559] width 286 height 20
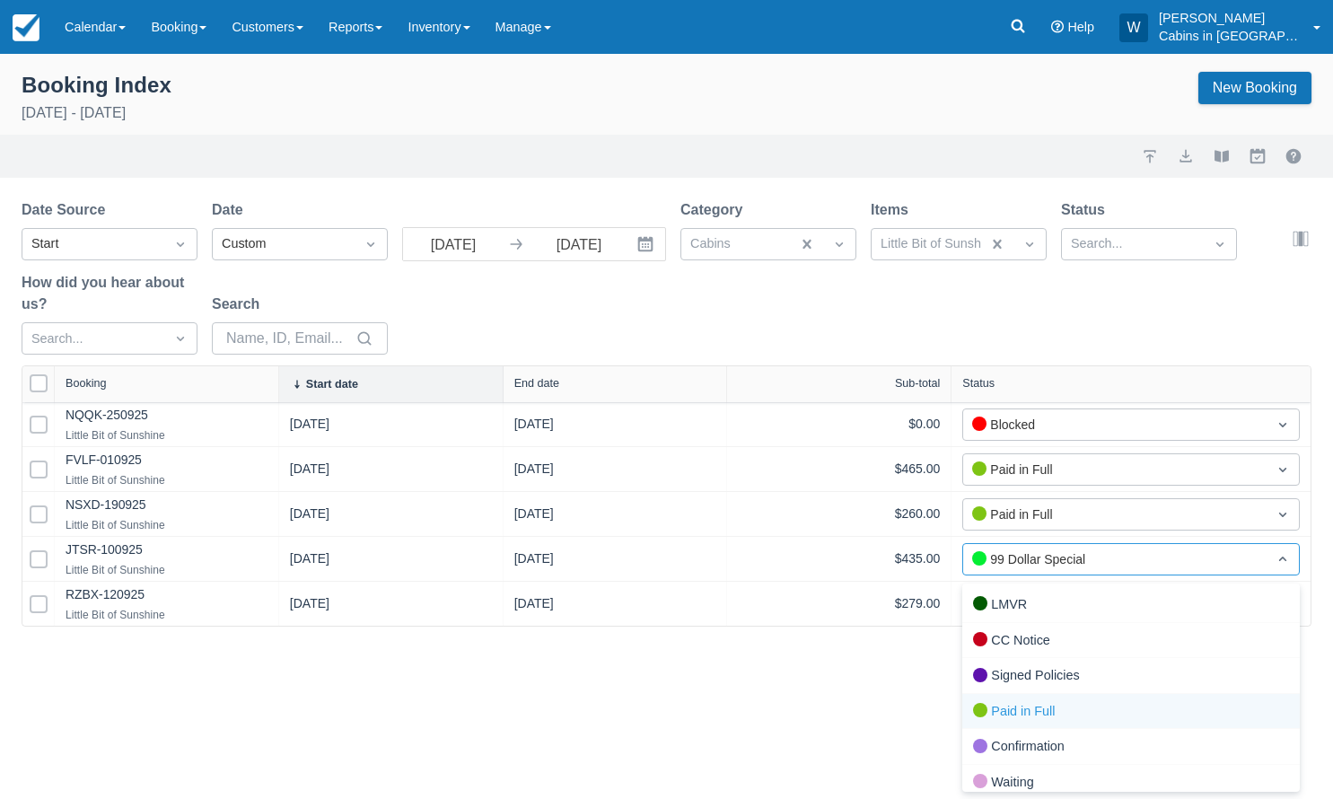
click at [1095, 696] on div "Paid in Full" at bounding box center [1132, 712] width 338 height 36
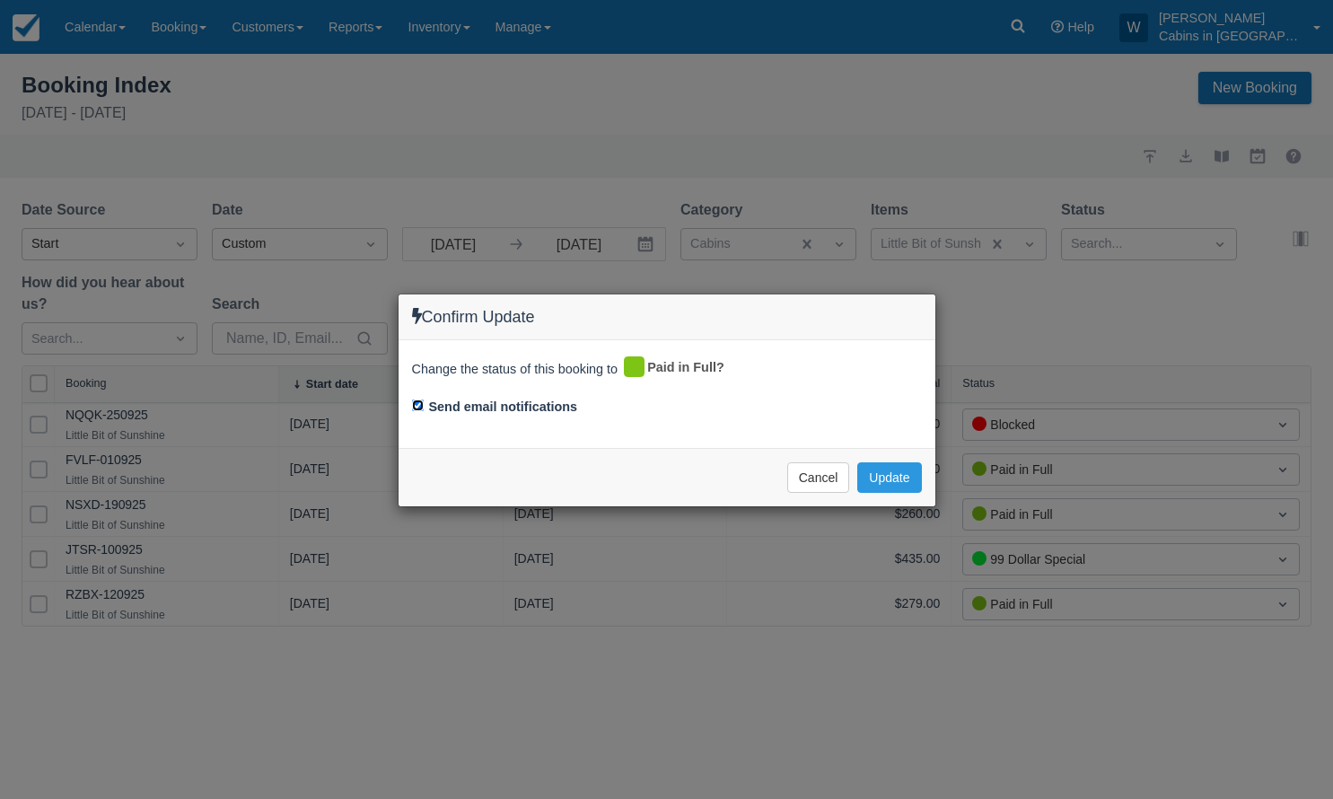
click at [418, 405] on input "Send email notifications" at bounding box center [418, 406] width 12 height 12
checkbox input "false"
click at [895, 479] on button "Update" at bounding box center [889, 477] width 64 height 31
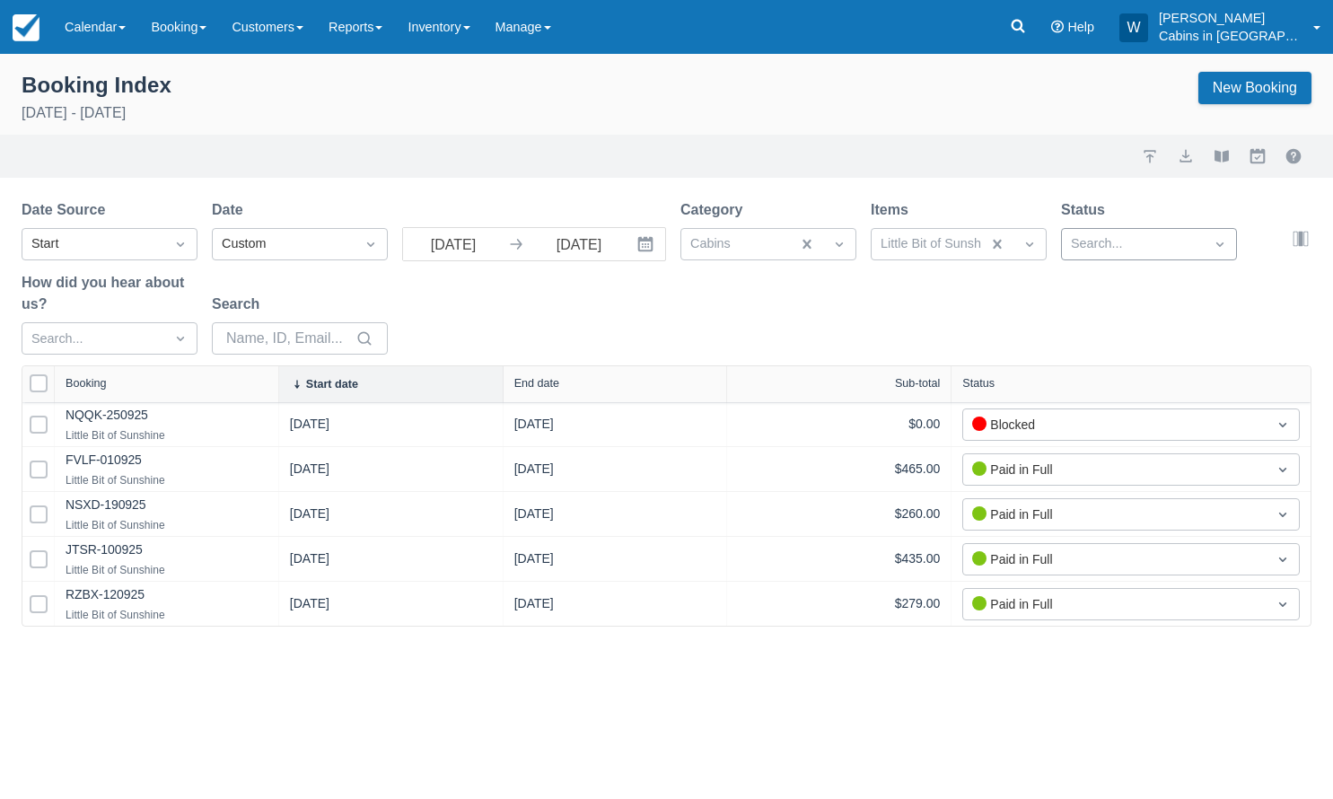
click at [1132, 242] on div at bounding box center [1133, 244] width 124 height 23
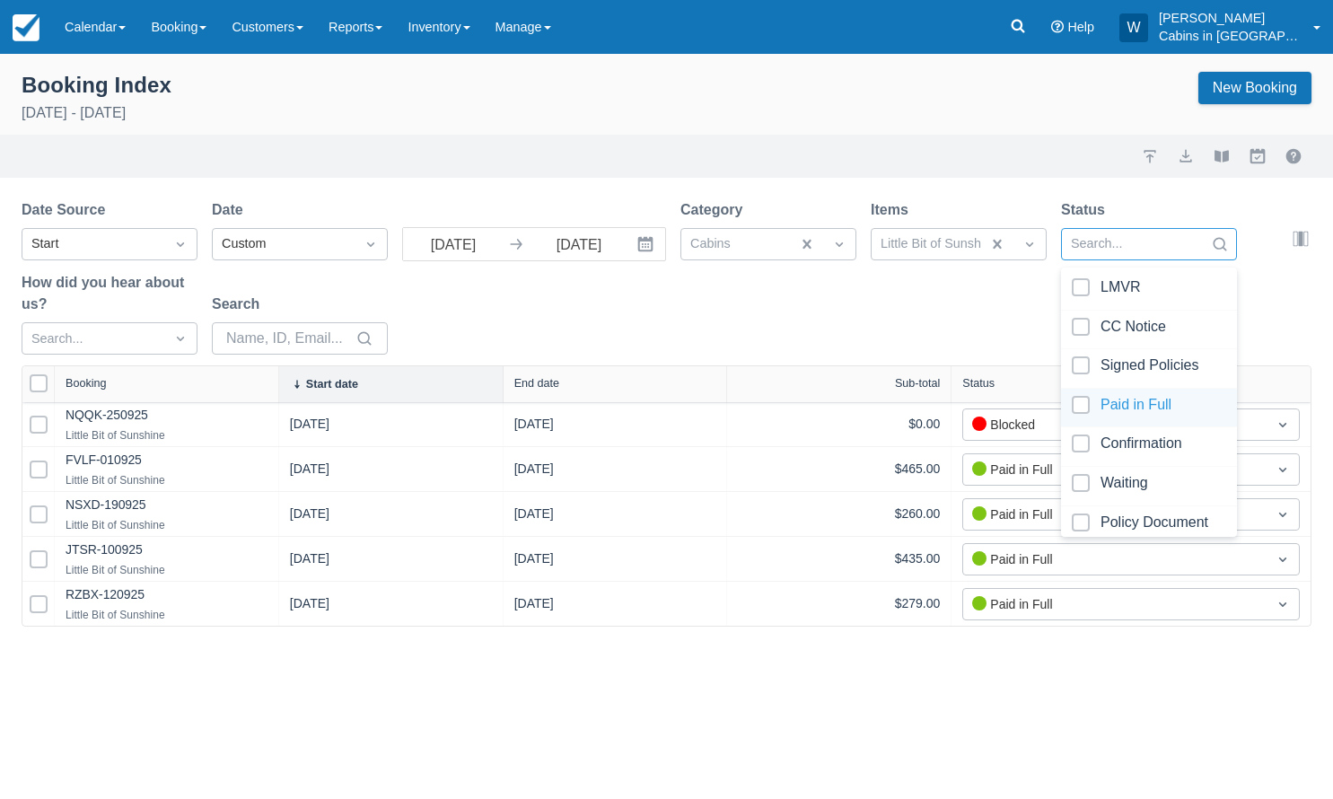
click at [1086, 397] on div at bounding box center [1149, 408] width 154 height 24
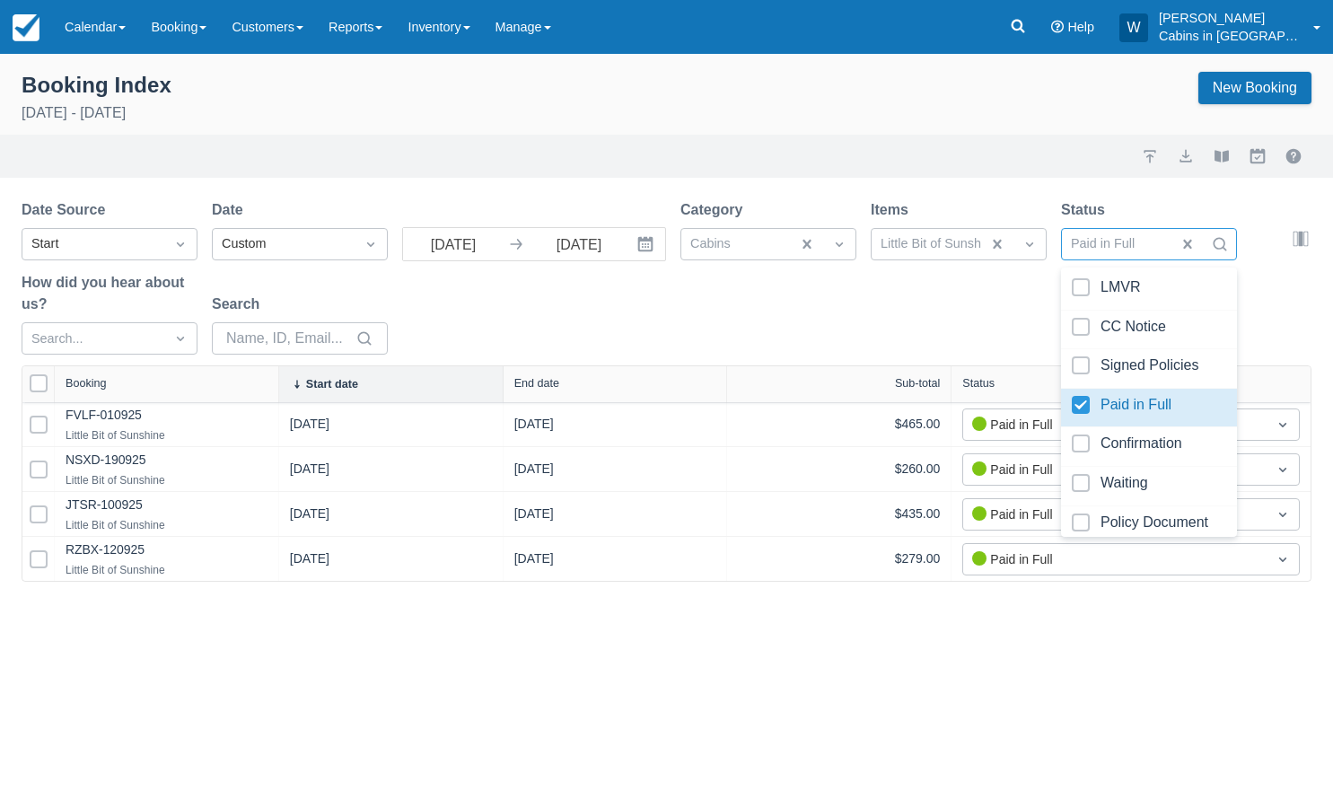
click at [850, 332] on div "Date Source Start Date Custom 09/01/25 Navigate forward to interact with the ca…" at bounding box center [656, 282] width 1269 height 166
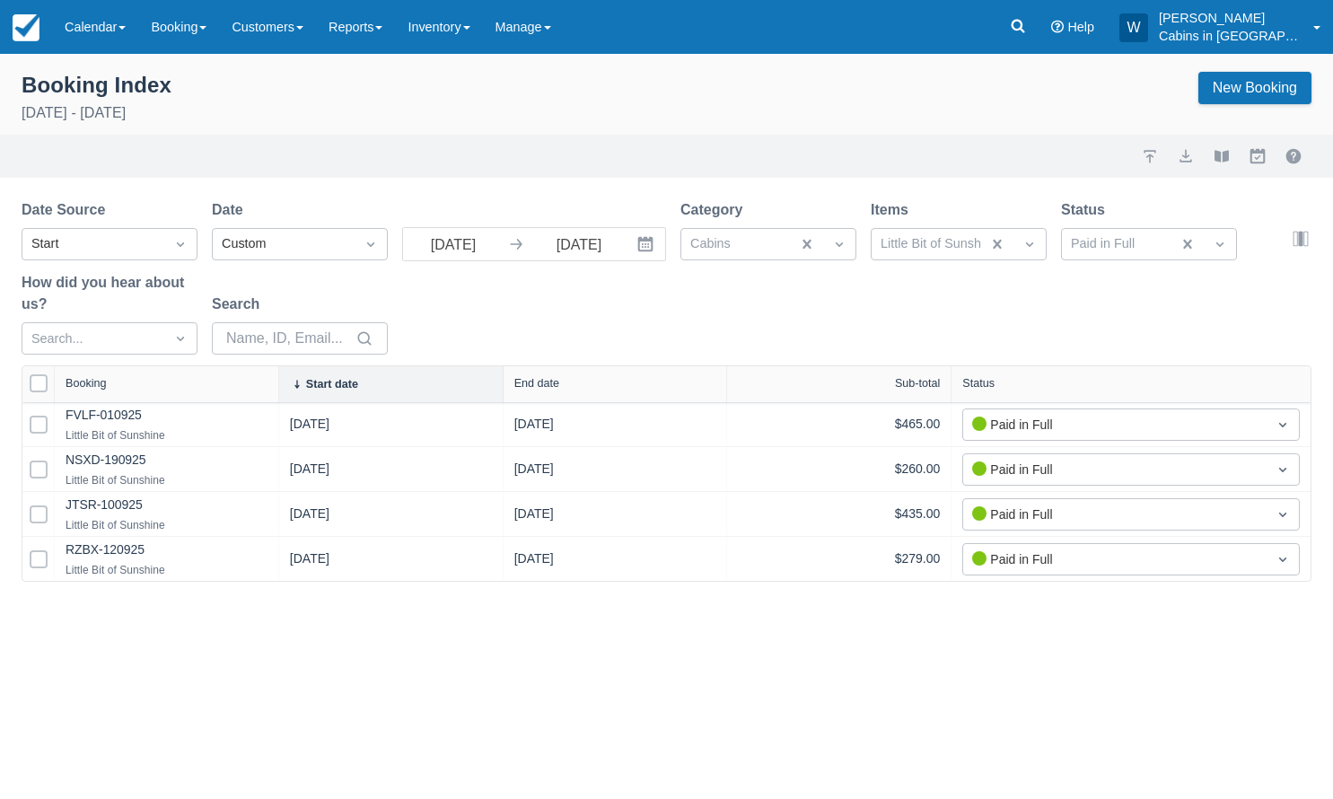
click at [358, 379] on div "Start date" at bounding box center [332, 384] width 52 height 13
click at [1191, 162] on button "export" at bounding box center [1186, 156] width 22 height 22
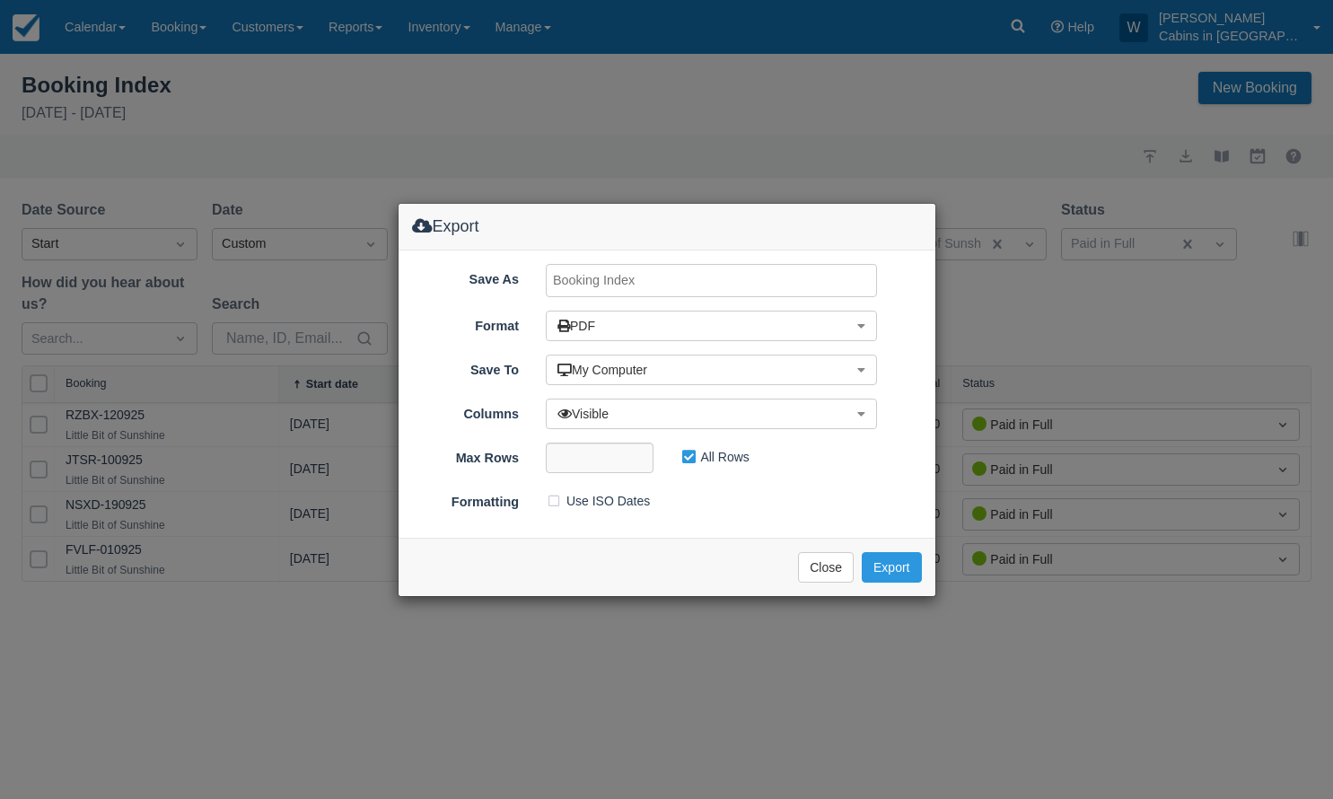
click at [600, 278] on input "Save As" at bounding box center [711, 280] width 331 height 33
drag, startPoint x: 620, startPoint y: 283, endPoint x: 582, endPoint y: 281, distance: 38.7
click at [581, 281] on input "Little Lodge, AUGUST 2024" at bounding box center [711, 280] width 331 height 33
click at [690, 290] on input "Little Bit AUGUST 2024" at bounding box center [711, 280] width 331 height 33
click at [598, 279] on input "Little Bit AUGUST 2025" at bounding box center [711, 280] width 331 height 33
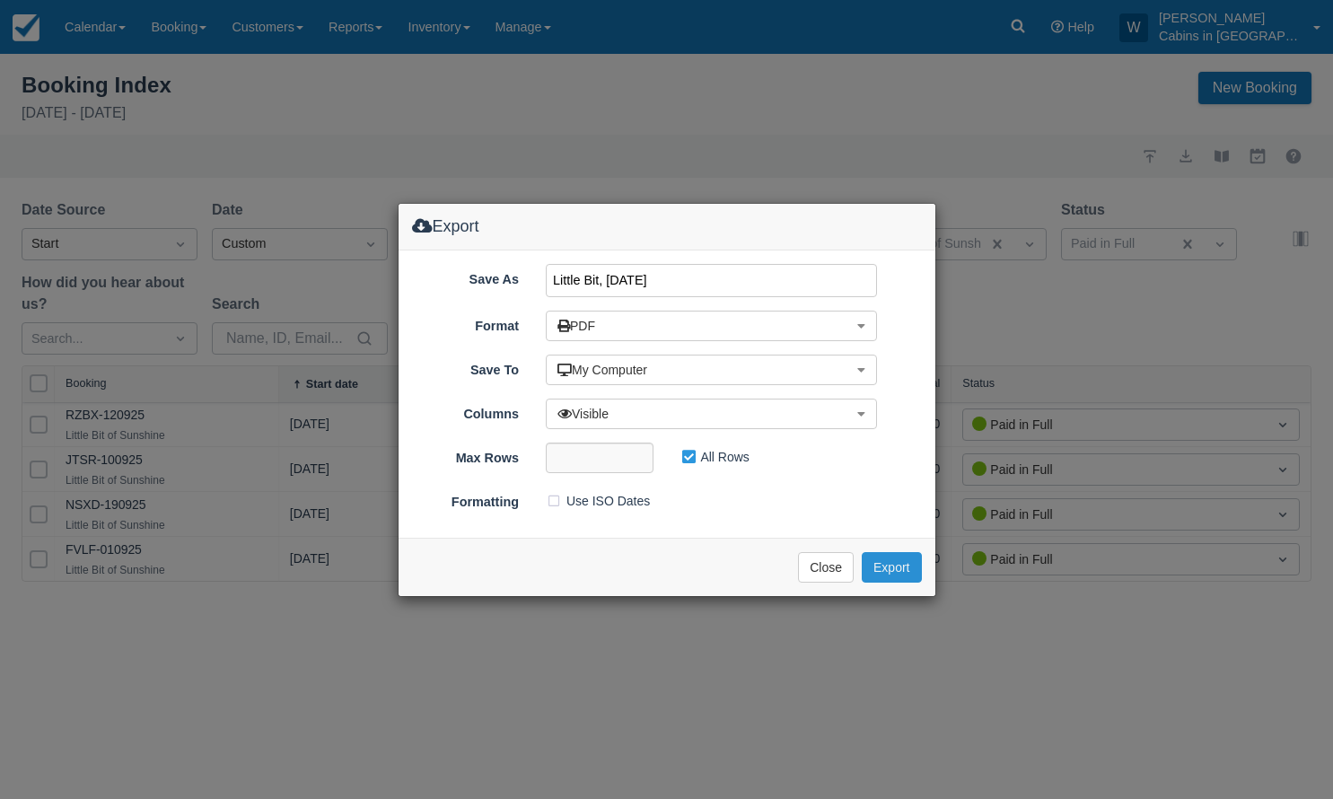
type input "Little Bit, AUGUST 2025"
click at [892, 561] on button "Export" at bounding box center [891, 567] width 59 height 31
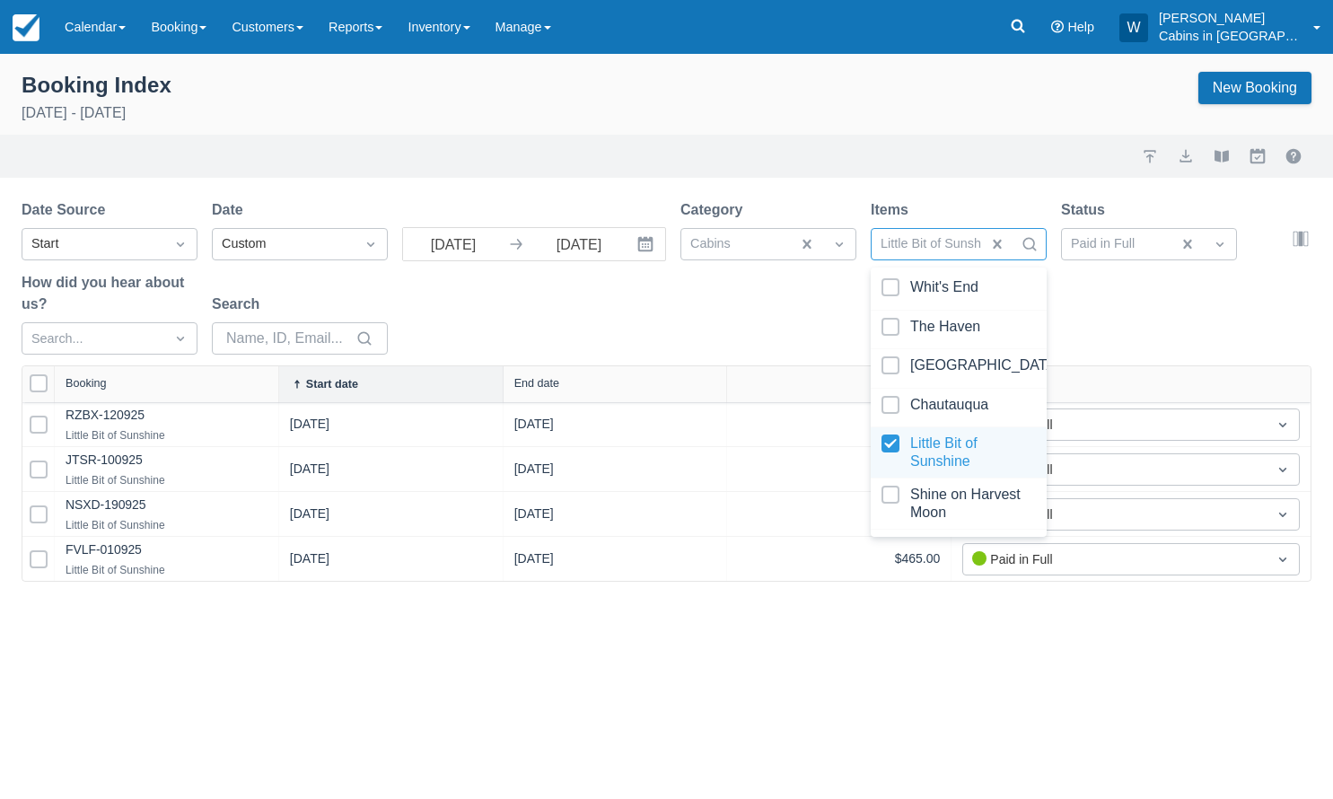
click at [891, 436] on div at bounding box center [959, 453] width 154 height 36
select select "25"
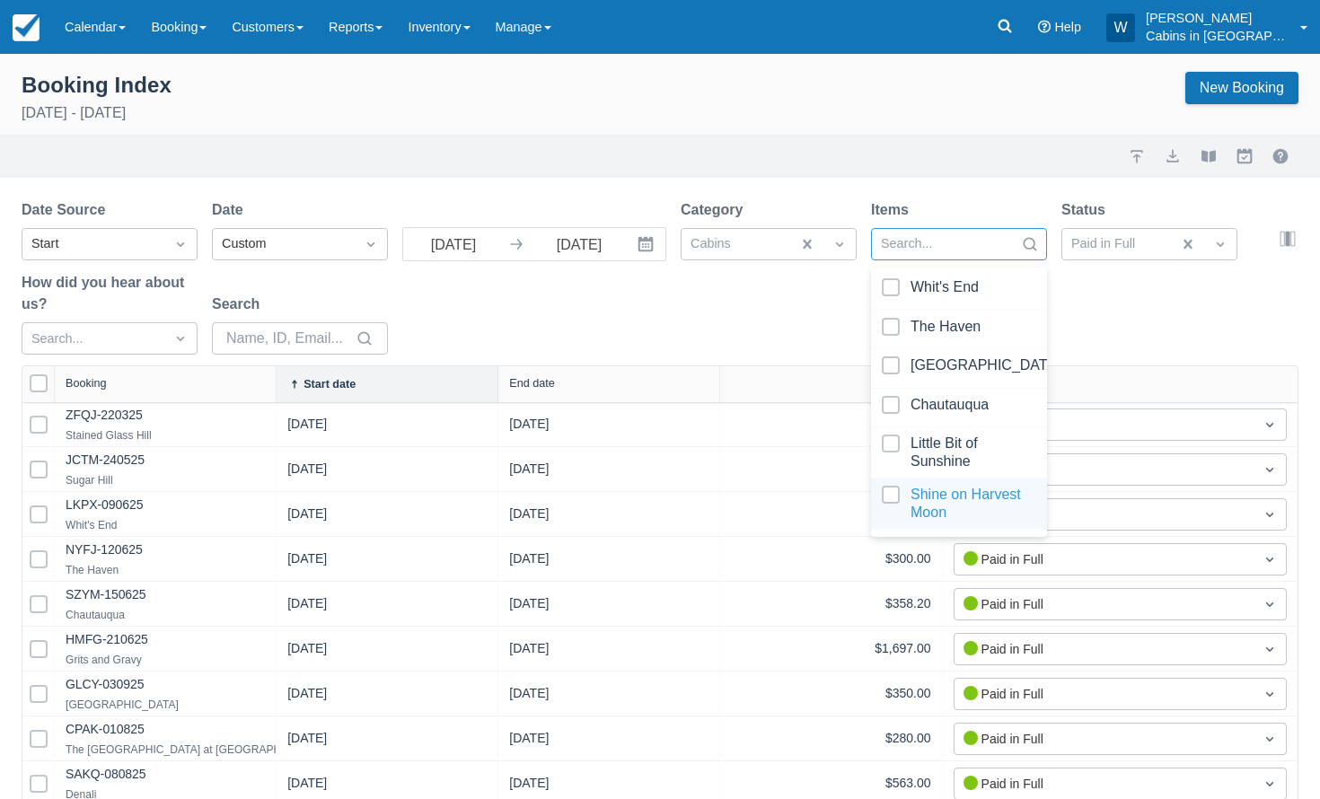
click at [891, 489] on div at bounding box center [959, 504] width 154 height 36
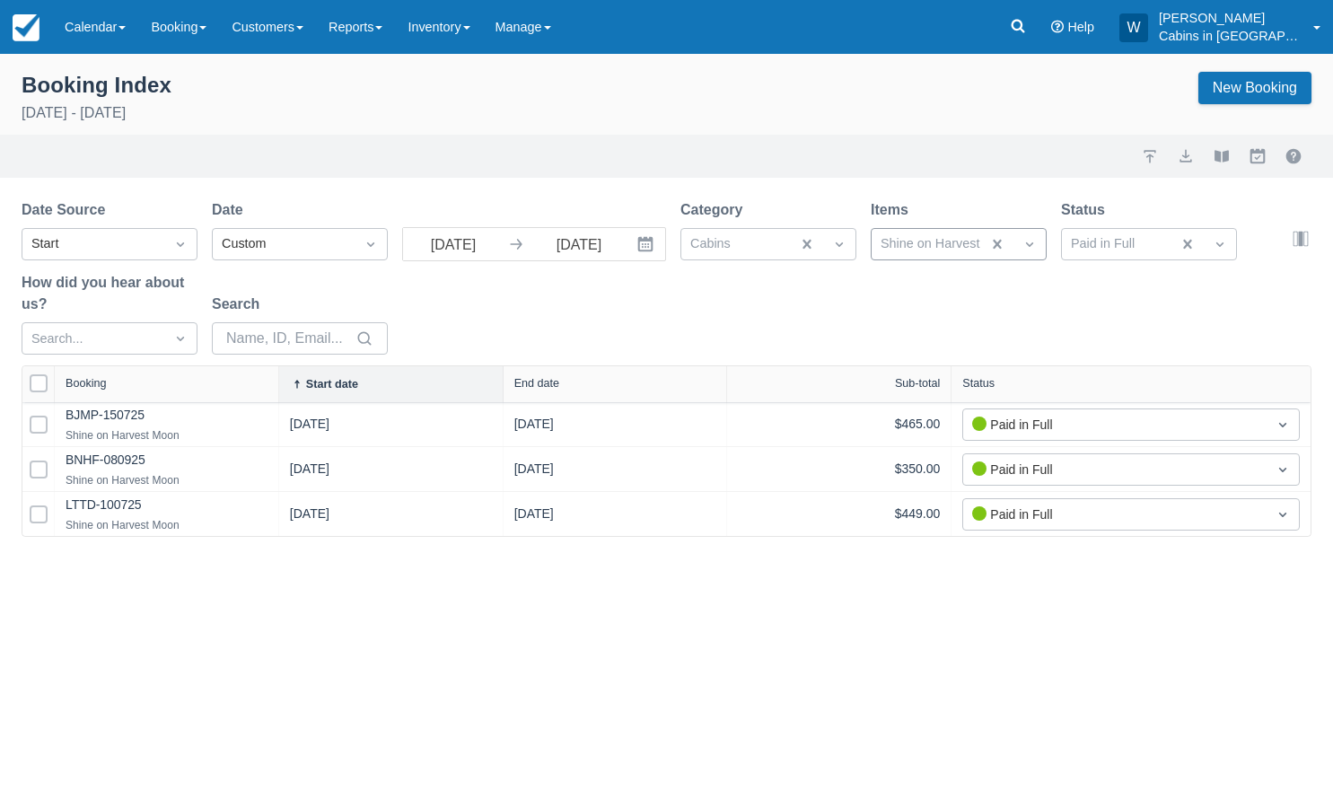
click at [749, 320] on div "Date Source Start Date Custom 09/01/25 Navigate forward to interact with the ca…" at bounding box center [656, 282] width 1269 height 166
click at [1181, 156] on button "export" at bounding box center [1186, 156] width 22 height 22
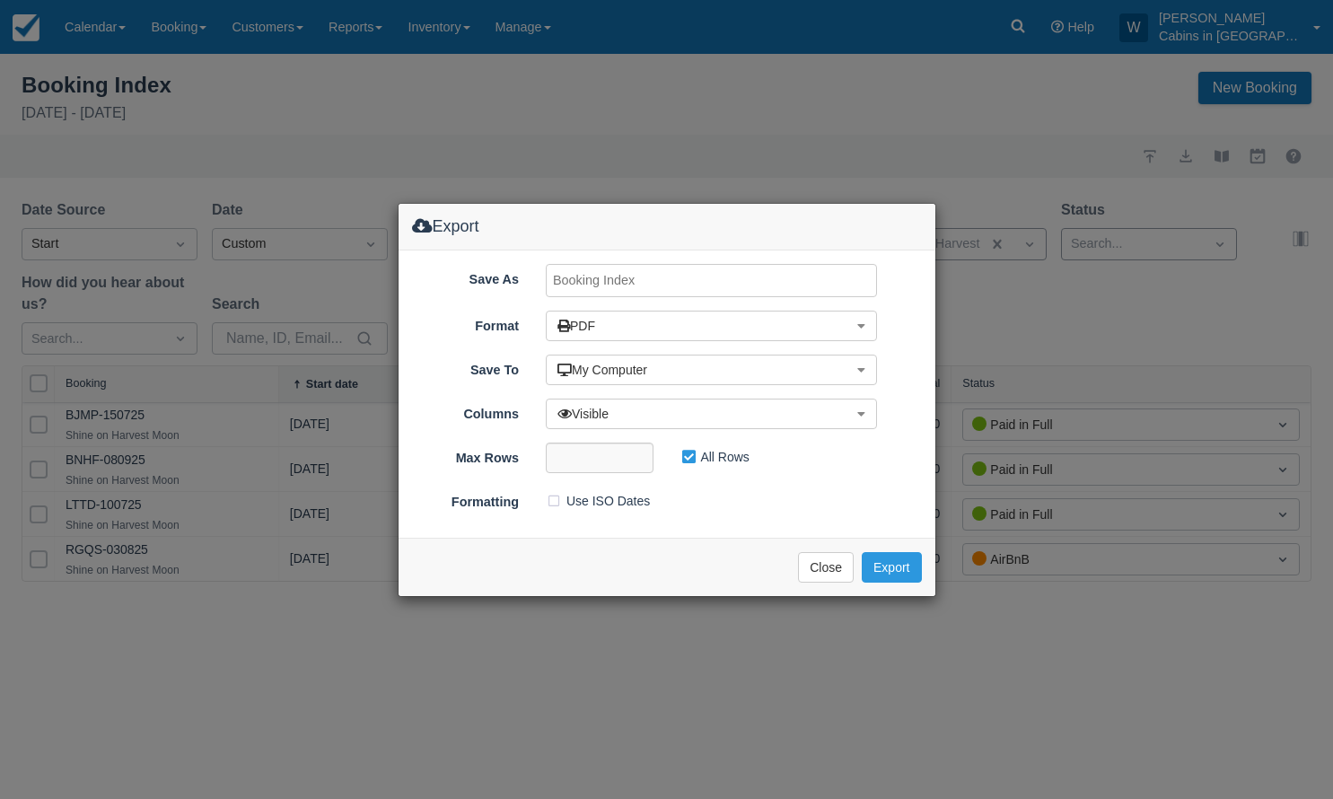
click at [590, 279] on input "Save As" at bounding box center [711, 280] width 331 height 33
type input "Shine ON SEPT 2025"
click at [888, 567] on button "Export" at bounding box center [891, 567] width 59 height 31
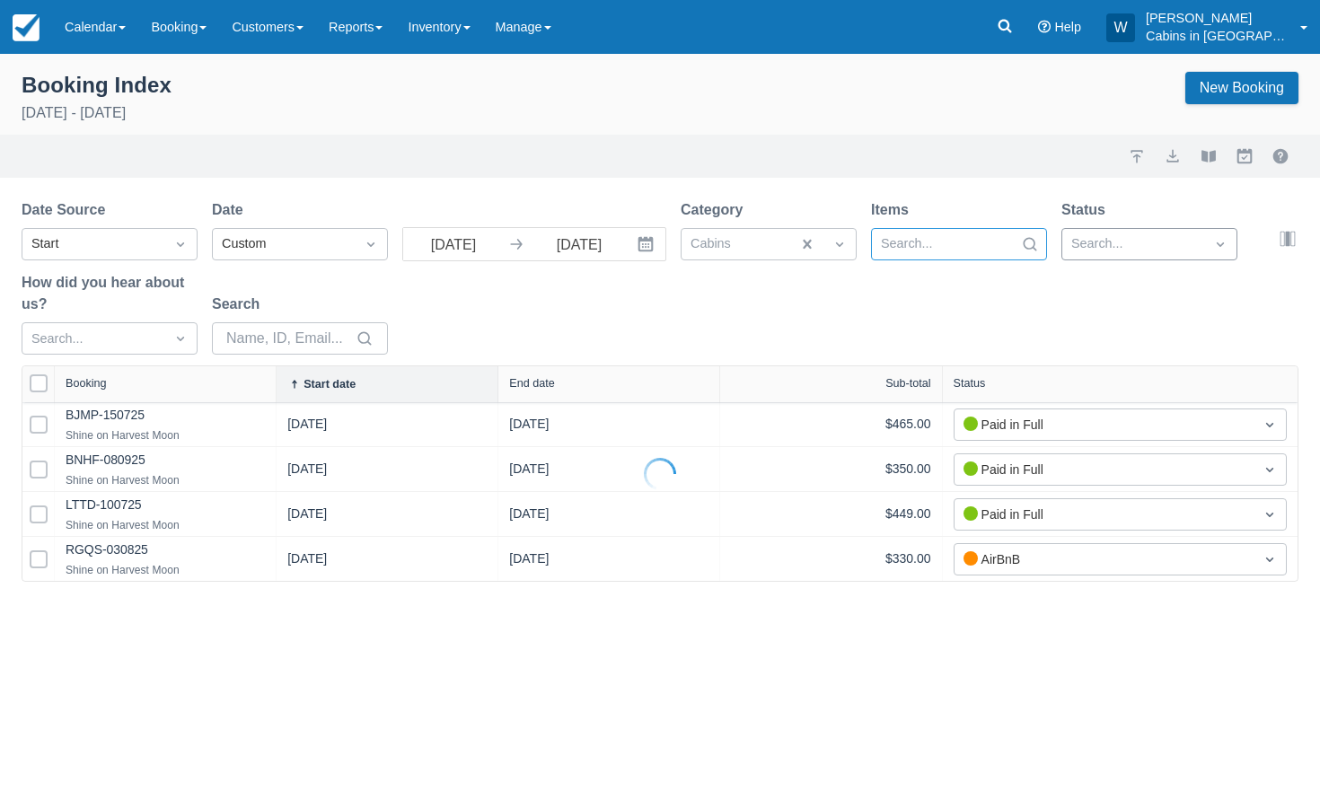
select select "25"
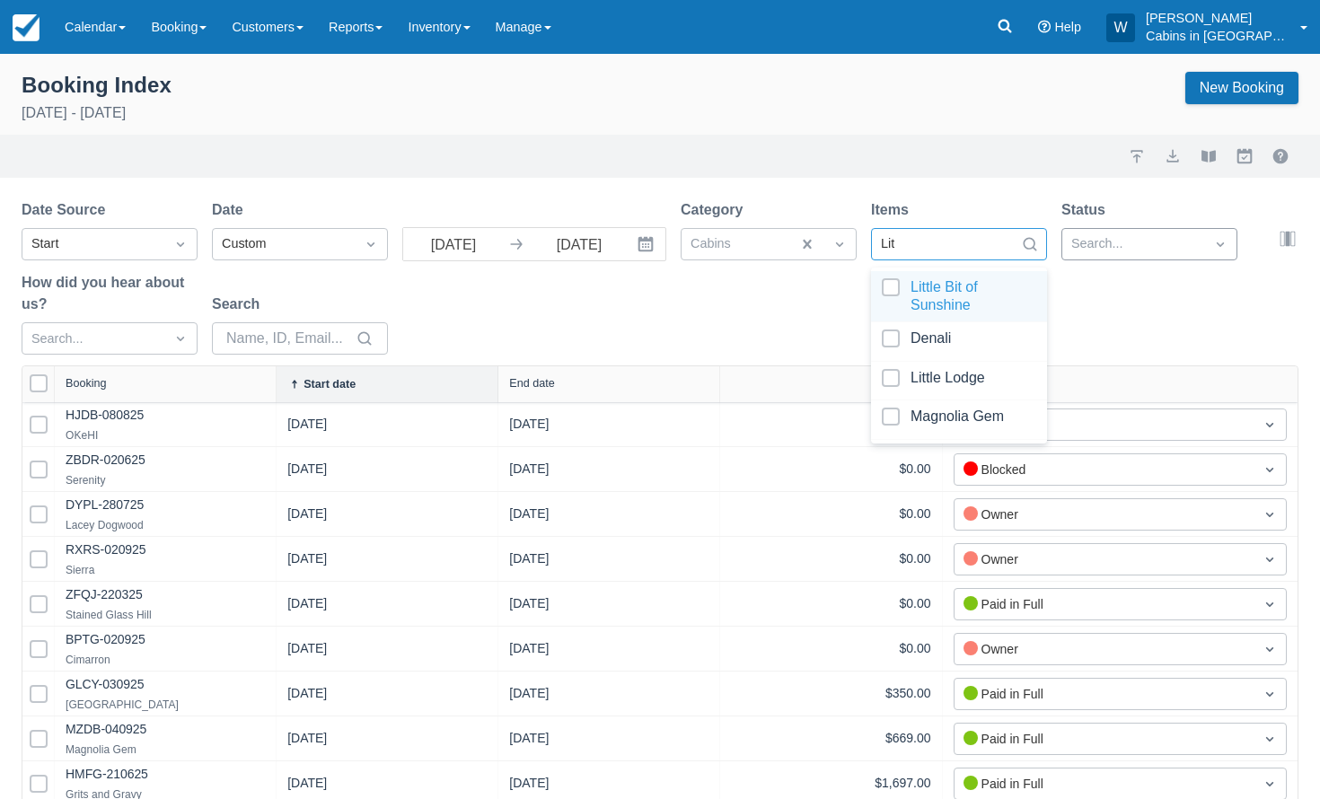
type input "Litt"
click at [897, 287] on div at bounding box center [959, 296] width 154 height 36
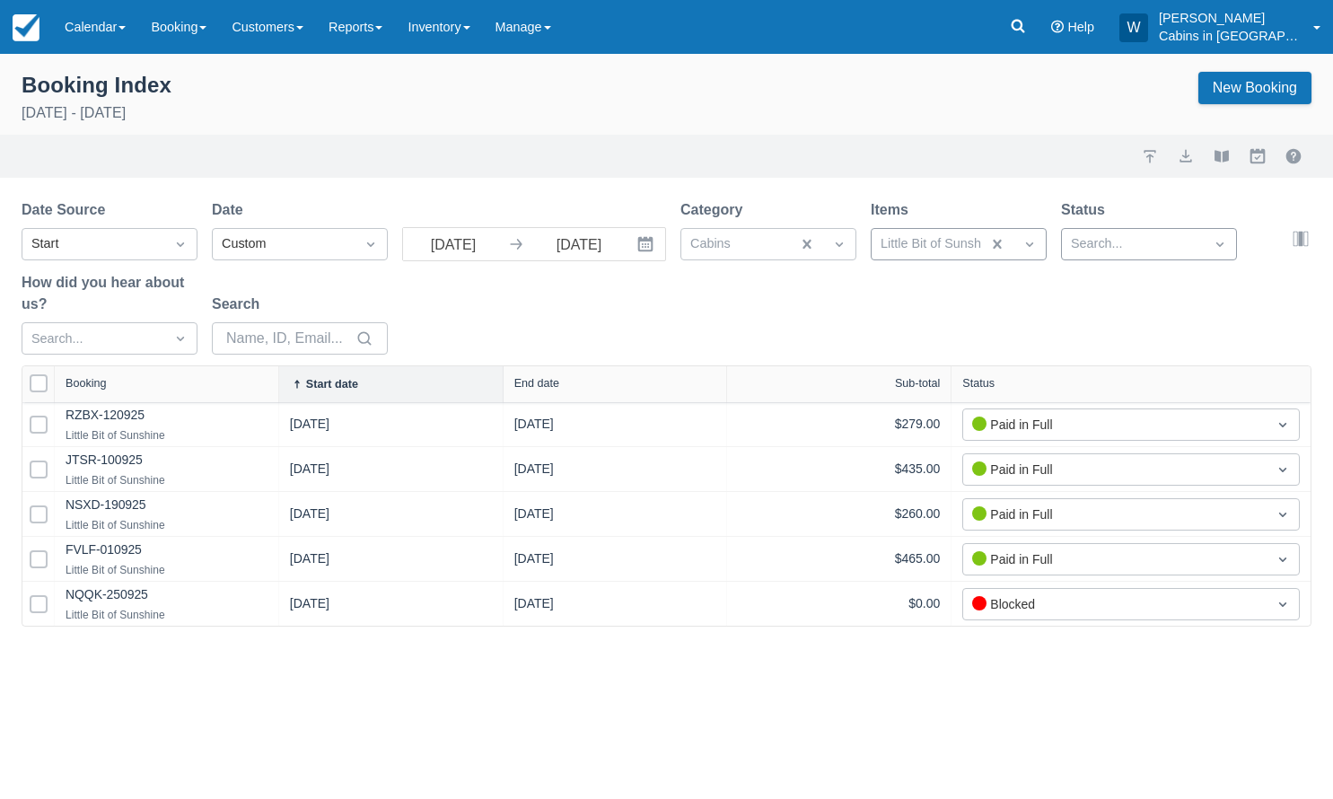
click at [1217, 289] on div "Date Source Start Date Custom 09/01/25 Navigate forward to interact with the ca…" at bounding box center [656, 282] width 1269 height 166
click at [1174, 242] on div at bounding box center [1133, 244] width 124 height 23
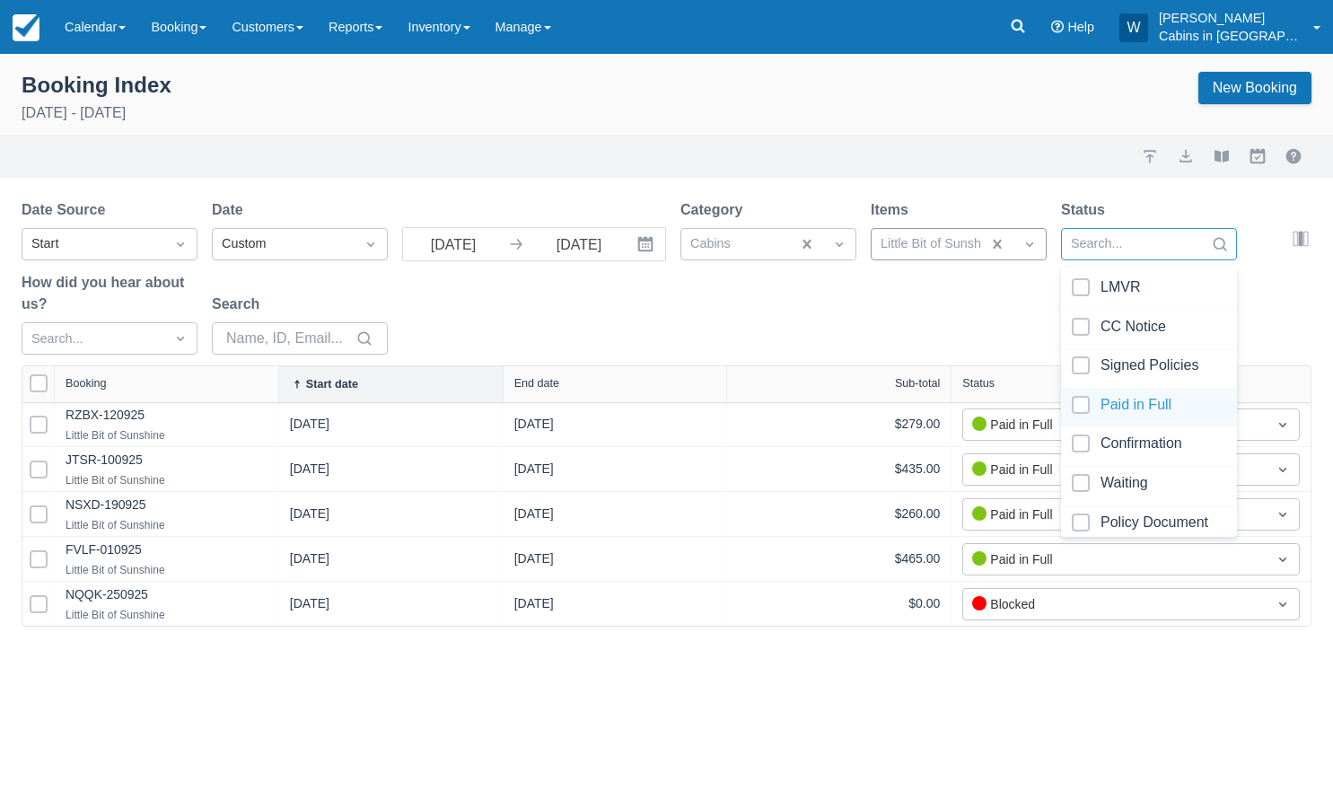
click at [1083, 400] on div at bounding box center [1149, 408] width 154 height 24
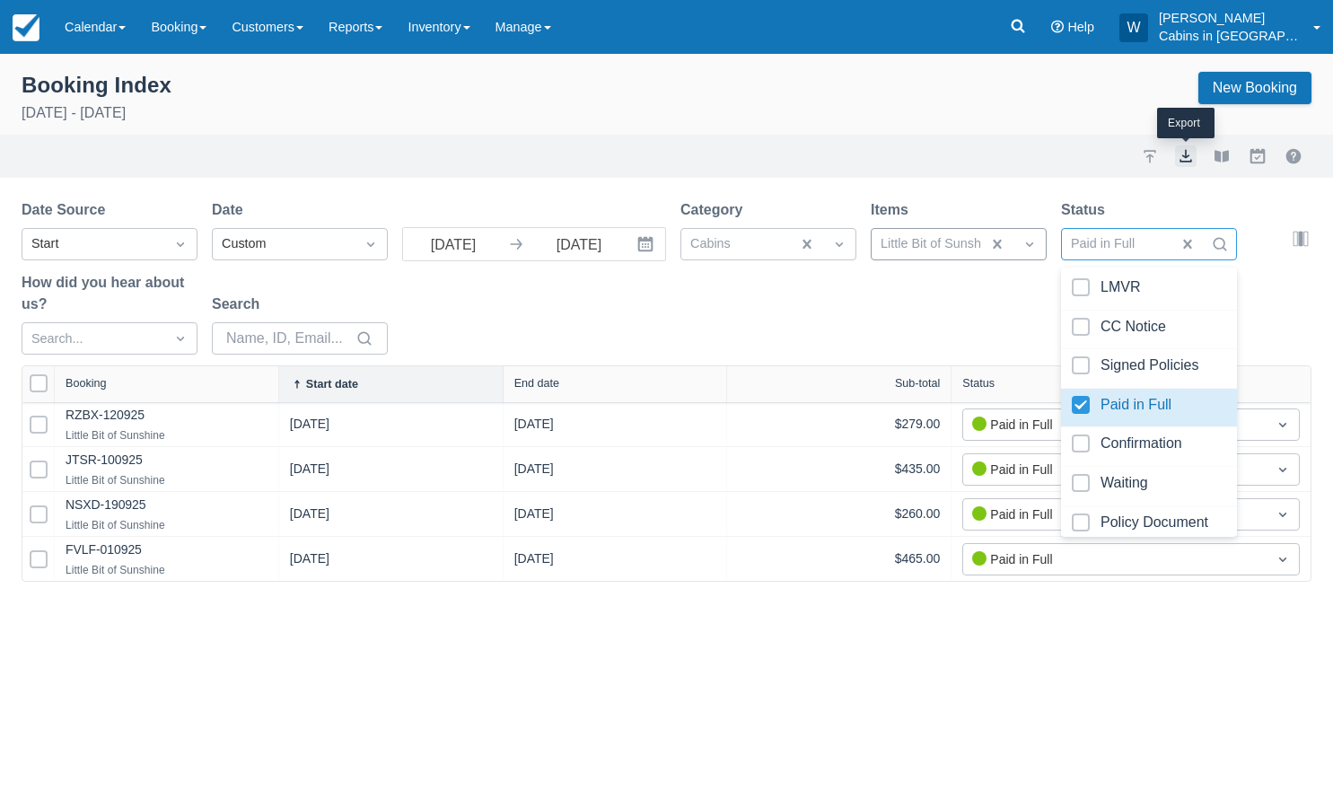
click at [1182, 166] on button "export" at bounding box center [1186, 156] width 22 height 22
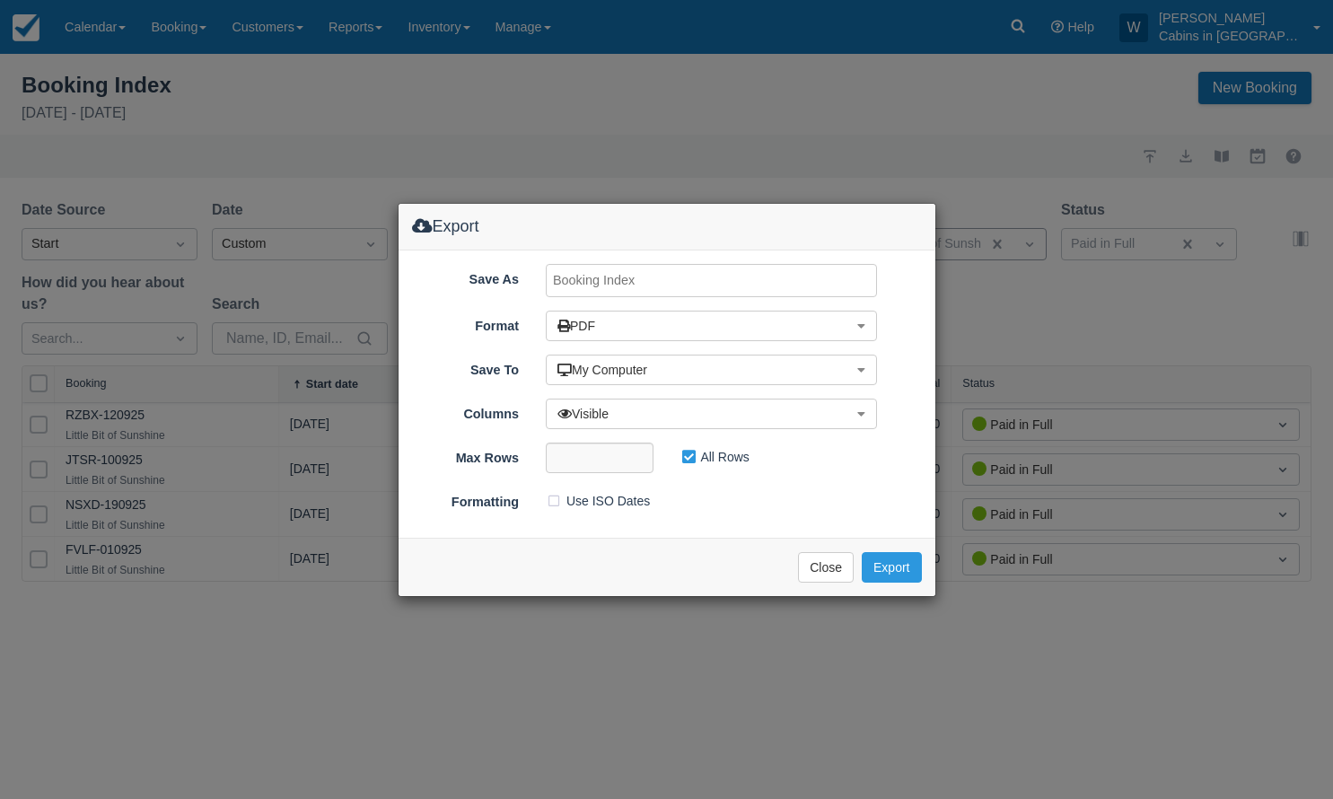
click at [644, 280] on input "Save As" at bounding box center [711, 280] width 331 height 33
type input "Little Bit, SEPT 2025"
click at [892, 557] on button "Export" at bounding box center [891, 567] width 59 height 31
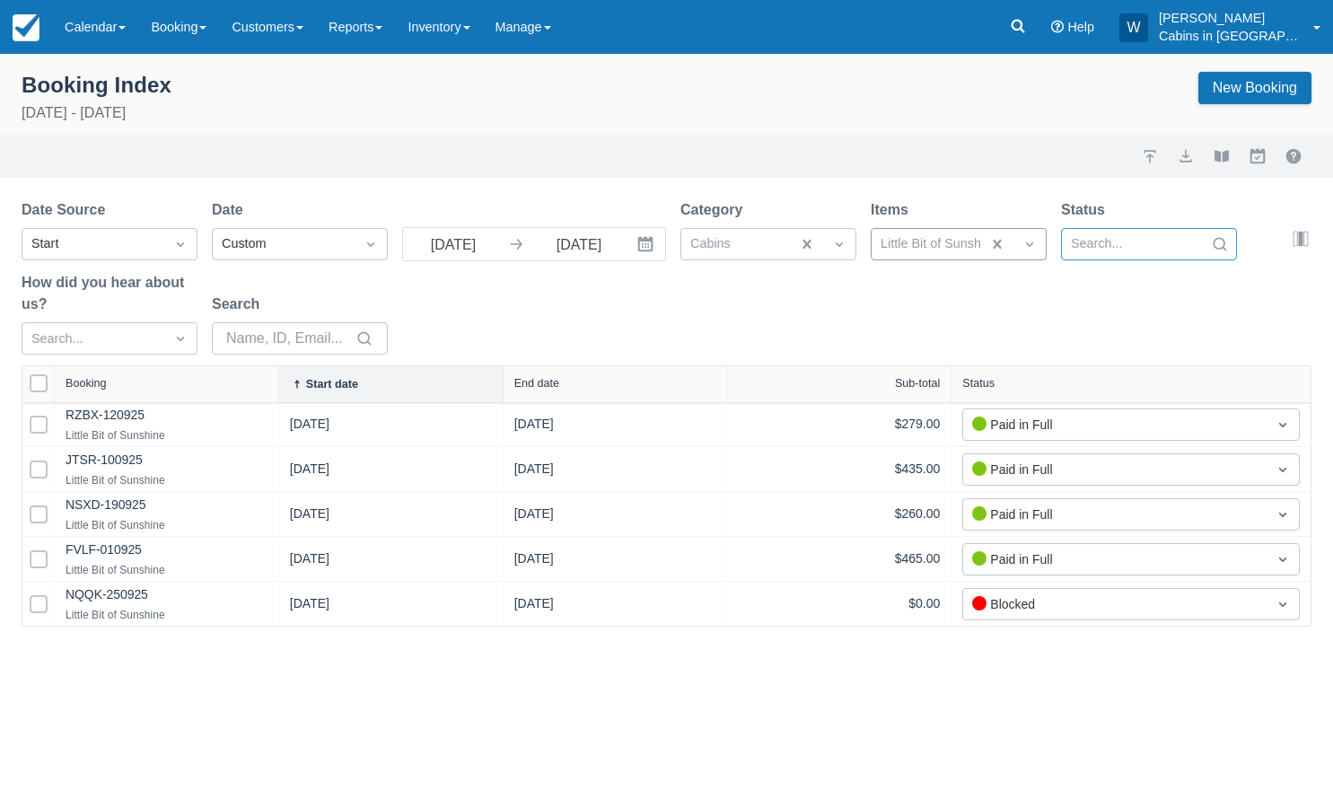
click at [980, 242] on div at bounding box center [940, 244] width 118 height 23
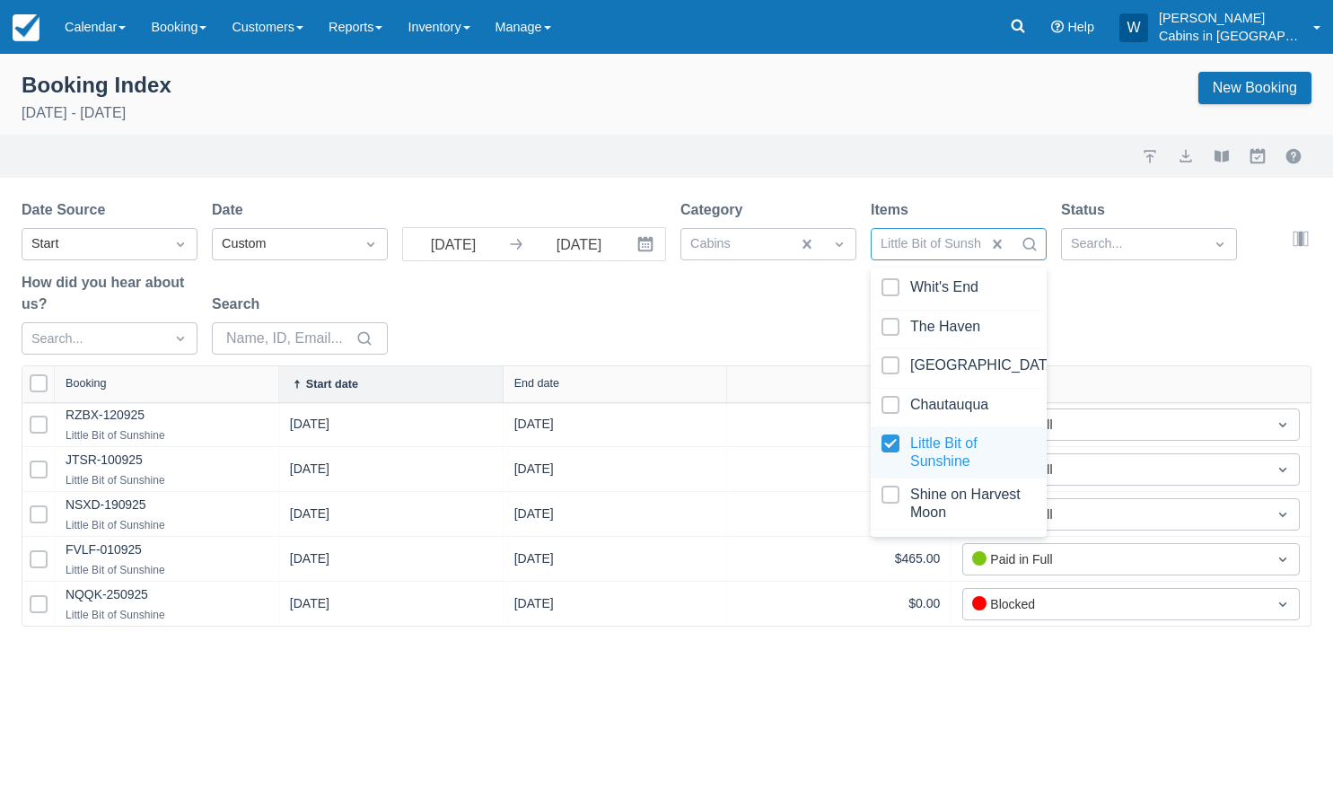
click at [888, 435] on div at bounding box center [959, 453] width 154 height 36
select select "25"
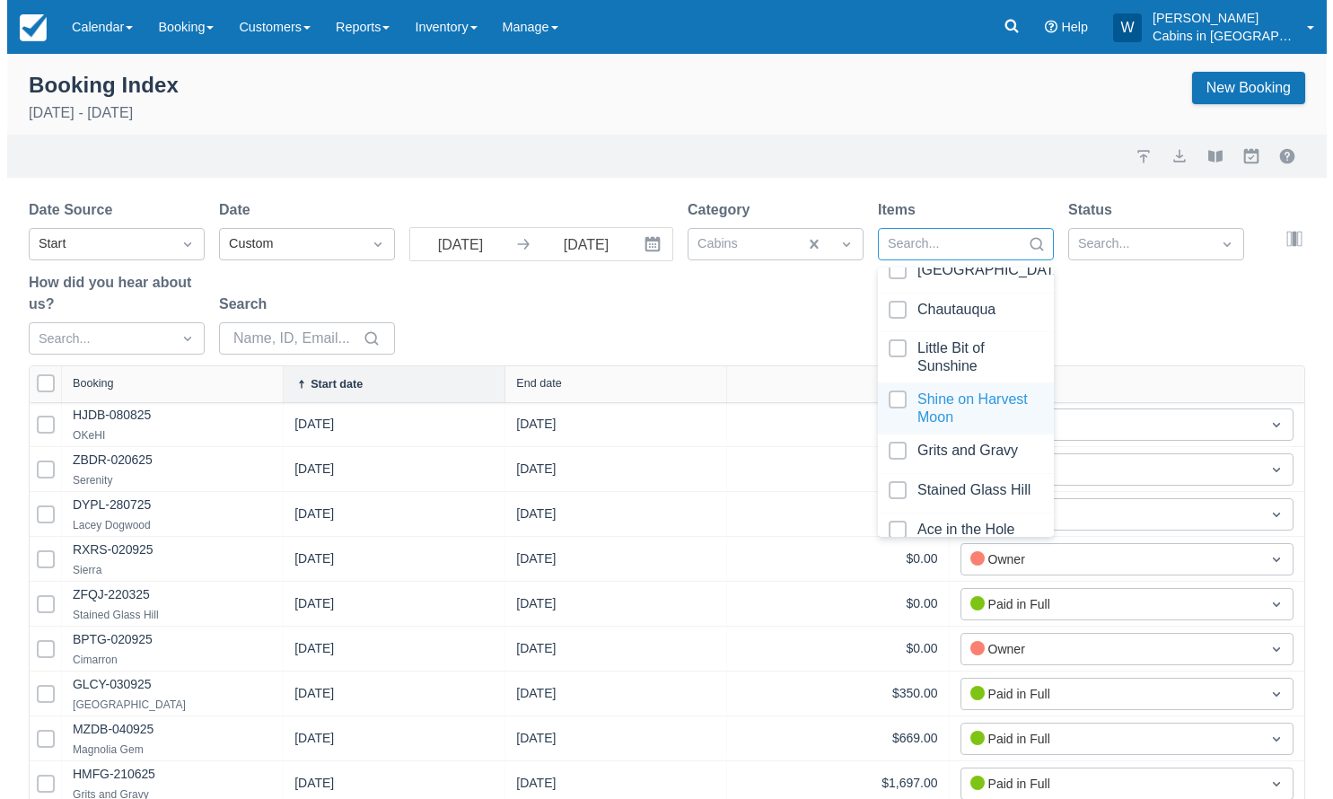
scroll to position [104, 0]
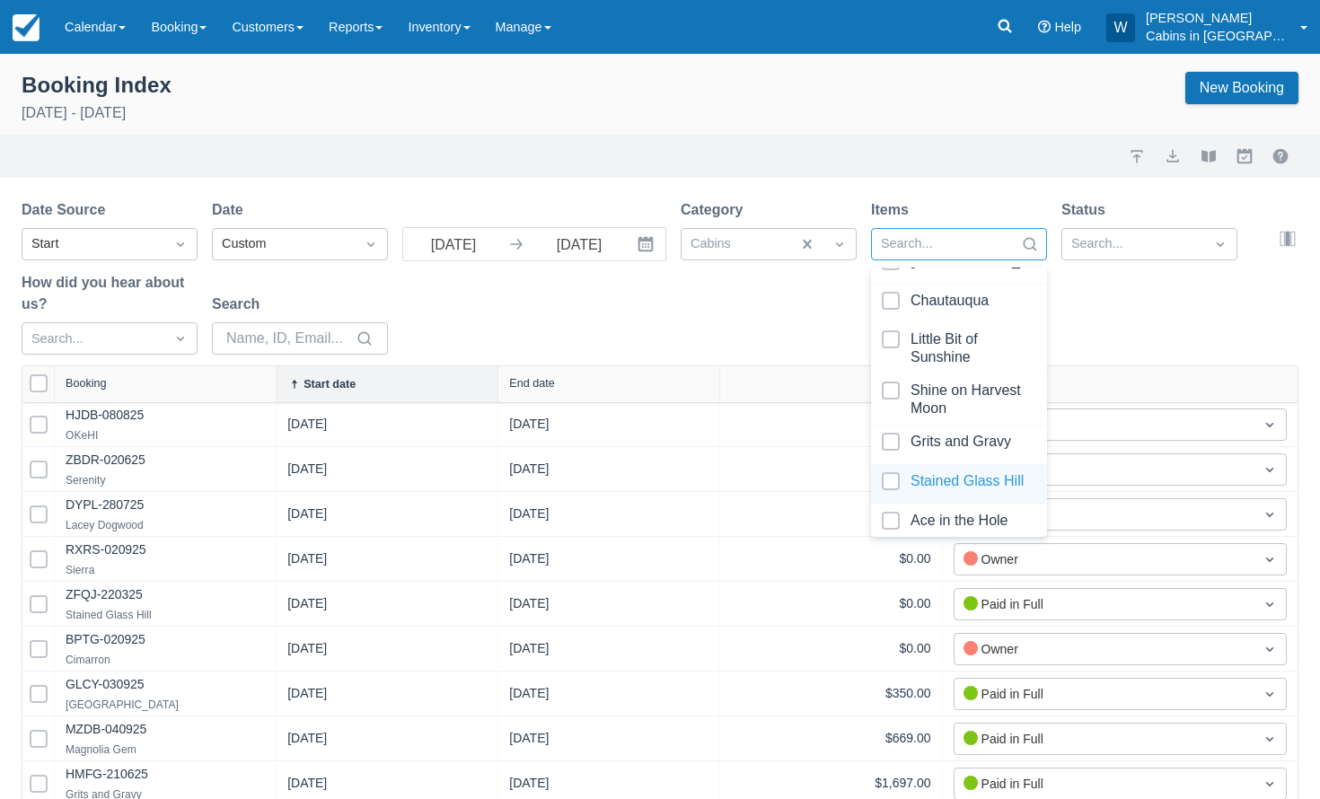
click at [888, 482] on div at bounding box center [959, 484] width 154 height 24
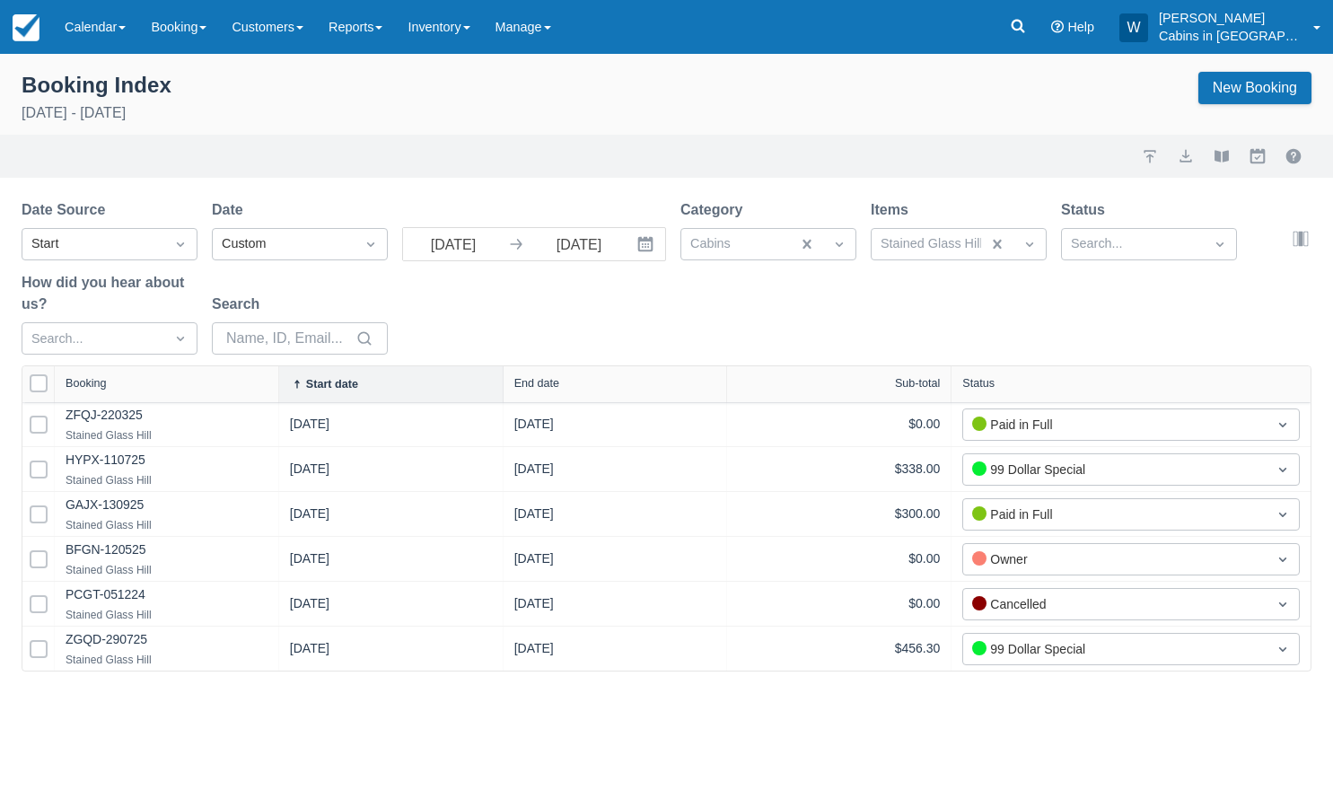
click at [730, 301] on div "Date Source Start Date Custom 09/01/25 Navigate forward to interact with the ca…" at bounding box center [656, 282] width 1269 height 166
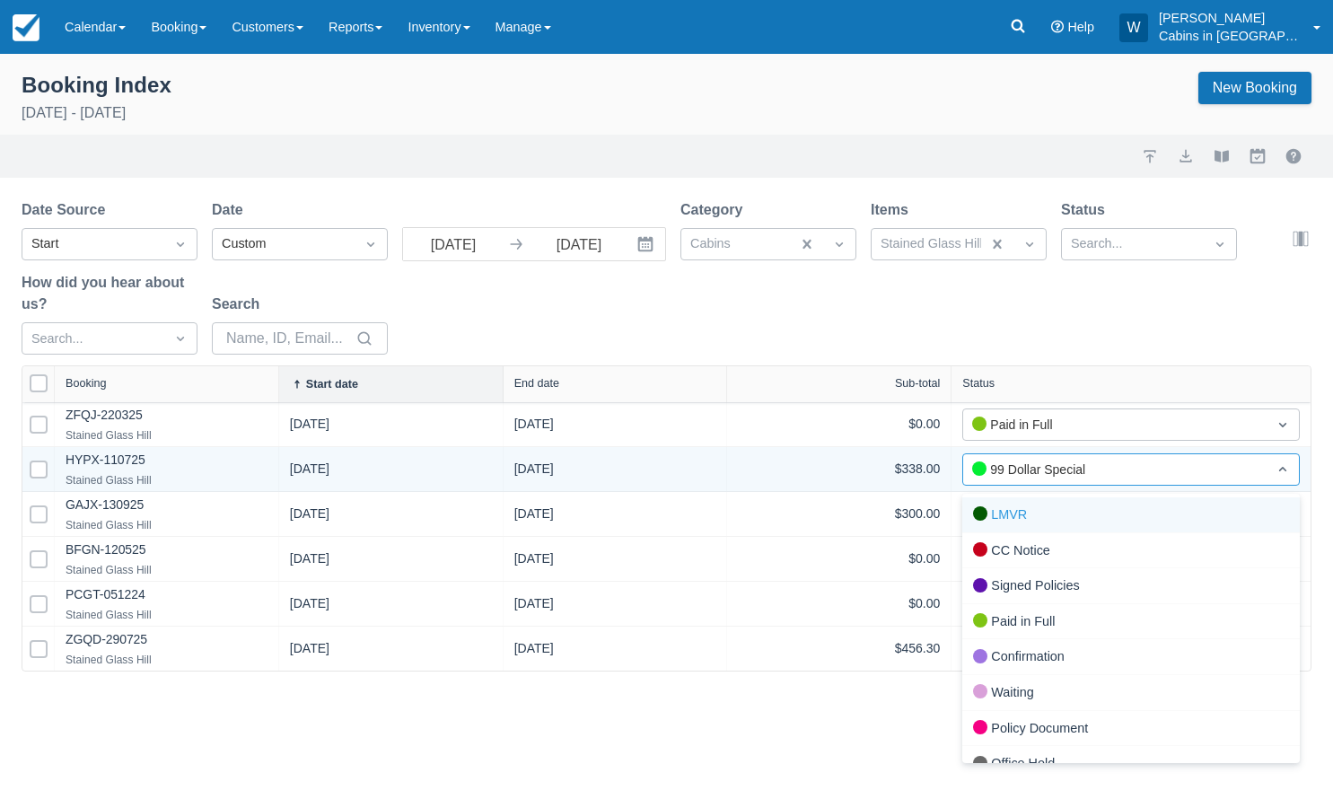
click at [1150, 472] on div "99 Dollar Special" at bounding box center [1115, 470] width 286 height 20
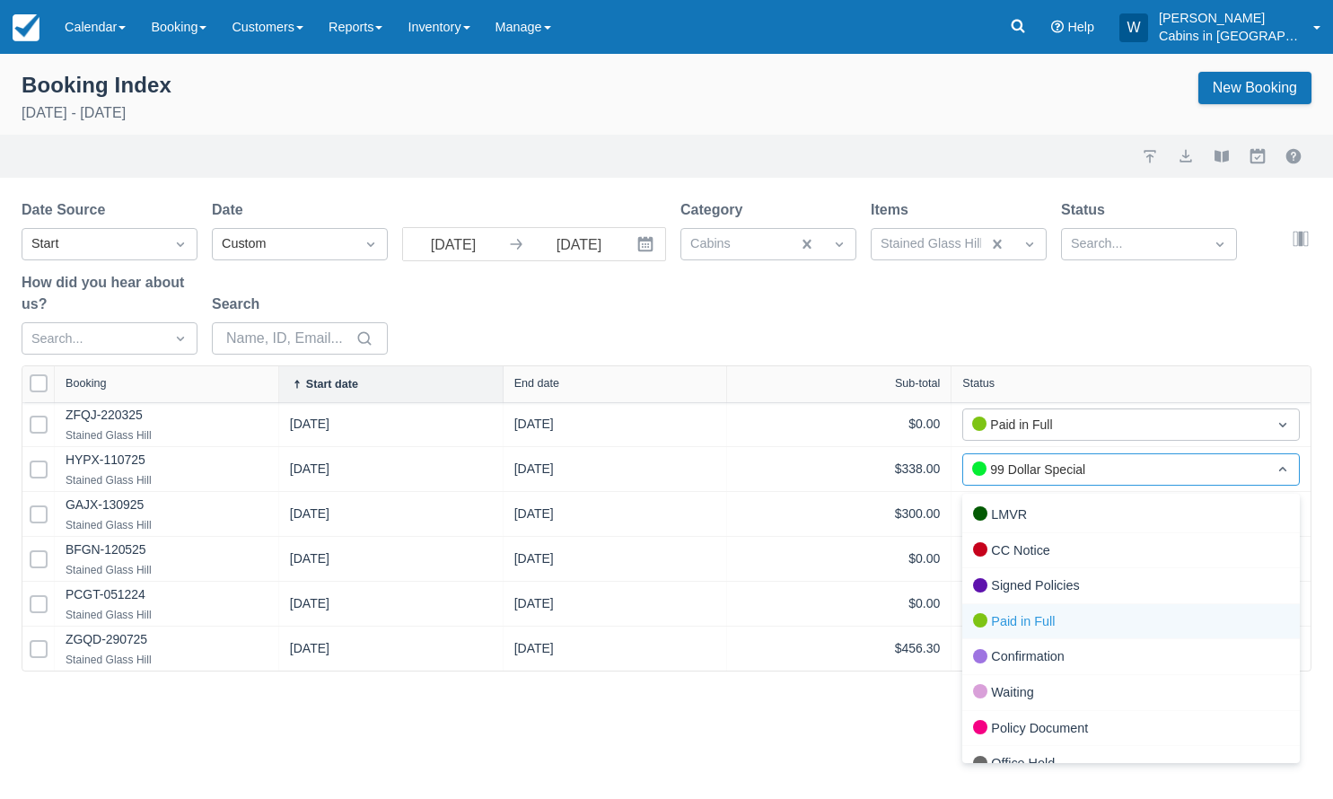
click at [1111, 619] on div "Paid in Full" at bounding box center [1132, 622] width 338 height 36
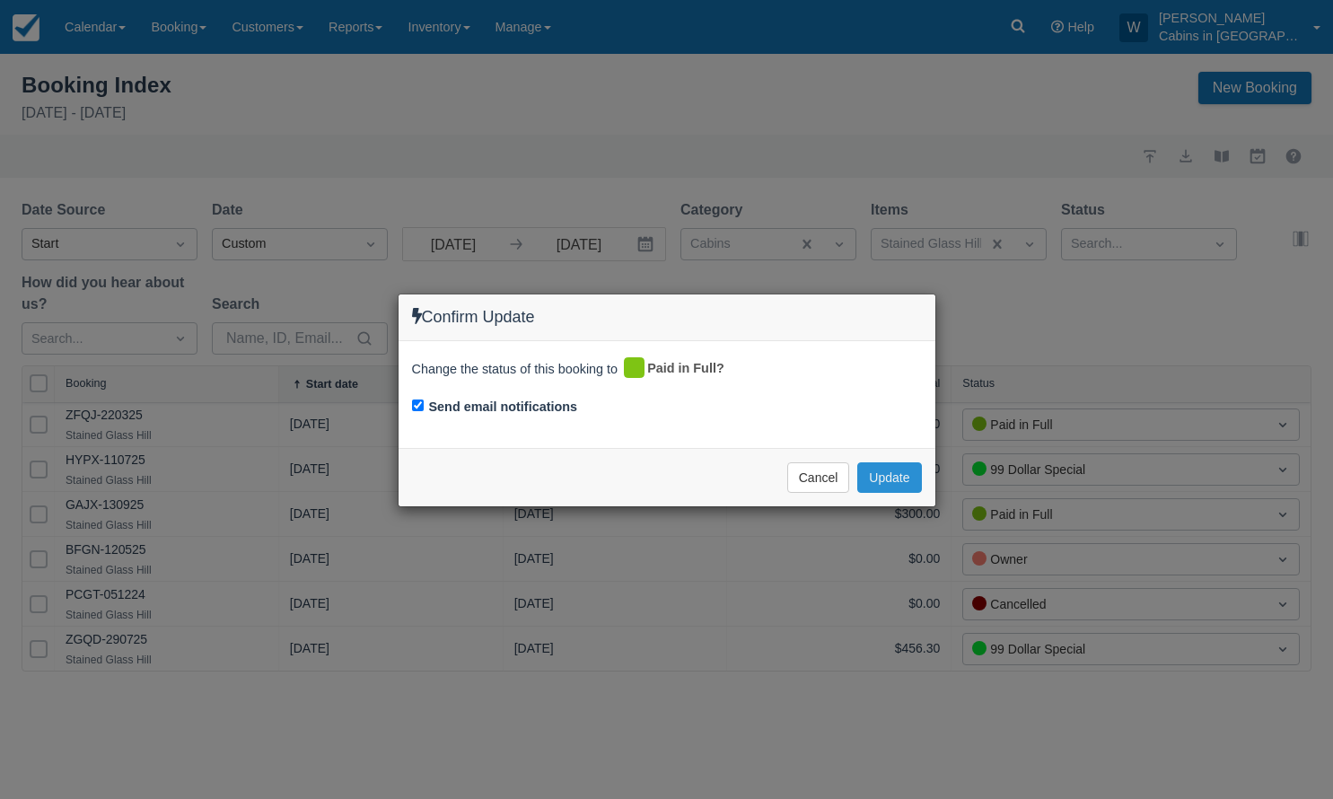
click at [897, 478] on button "Update" at bounding box center [889, 477] width 64 height 31
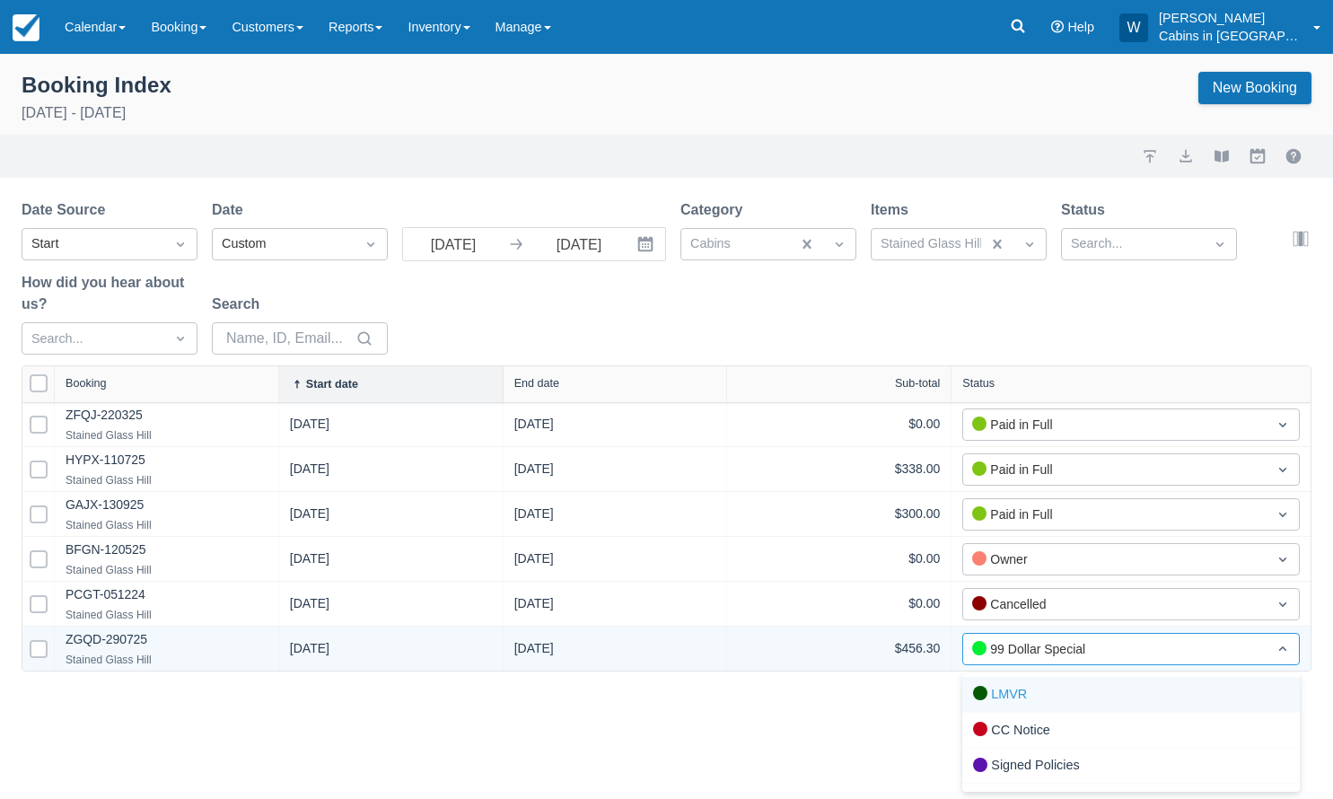
click at [1037, 652] on div "99 Dollar Special" at bounding box center [1115, 649] width 286 height 20
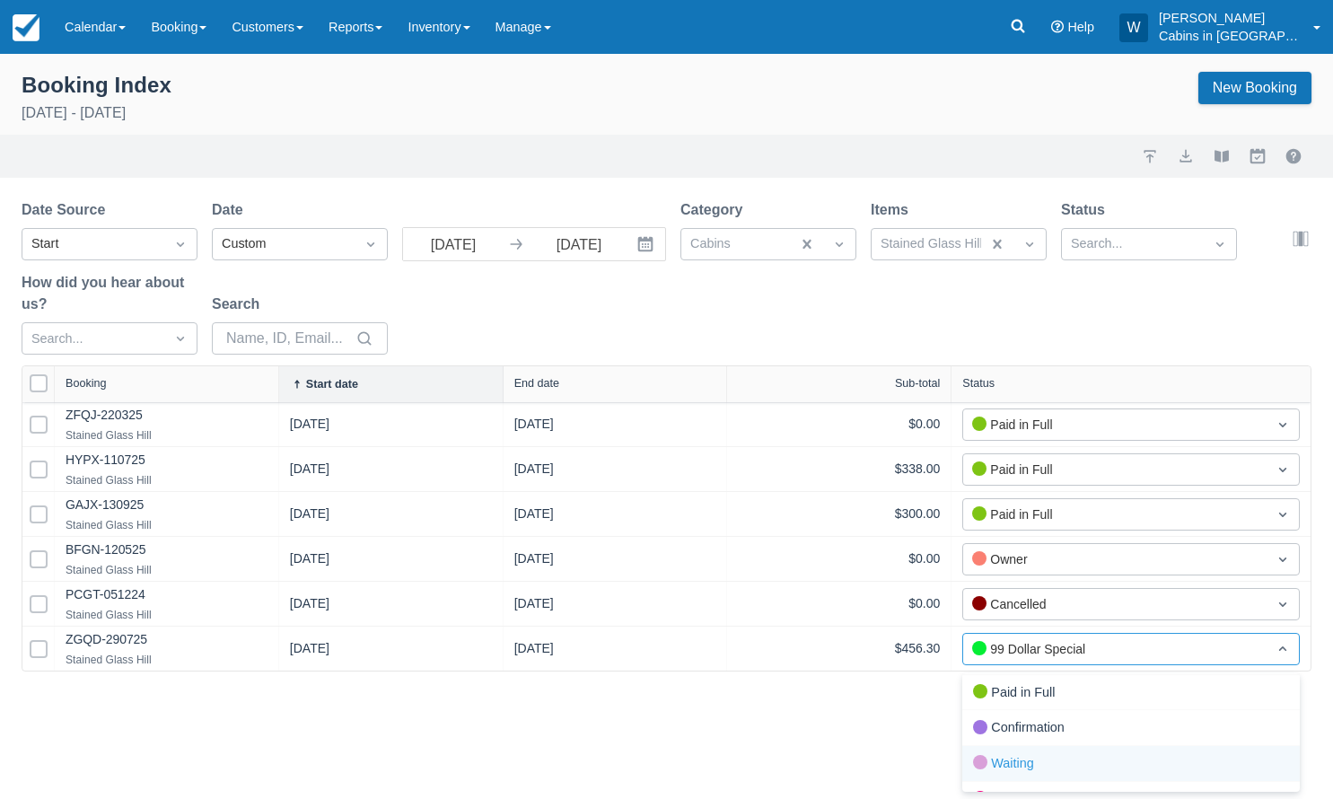
scroll to position [106, 0]
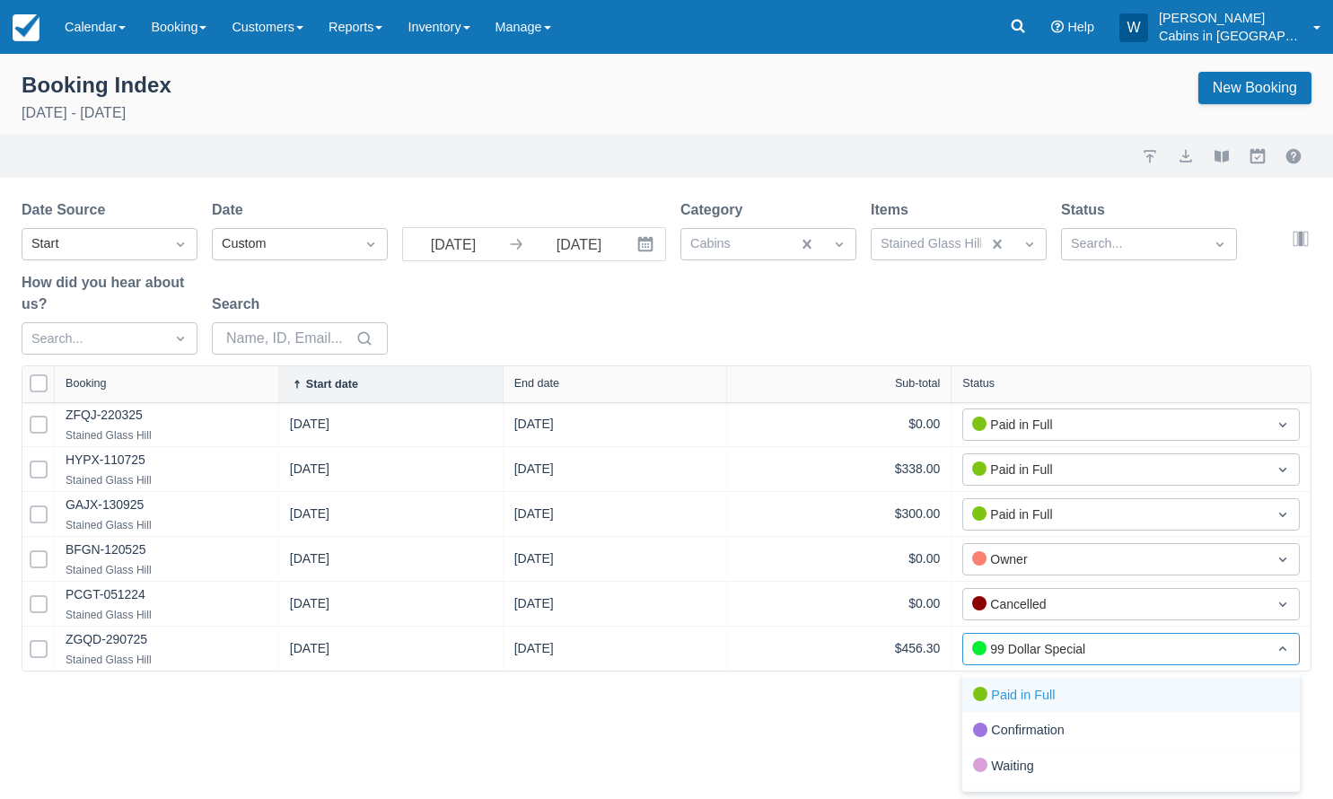
click at [1021, 694] on div "Paid in Full" at bounding box center [1132, 696] width 338 height 36
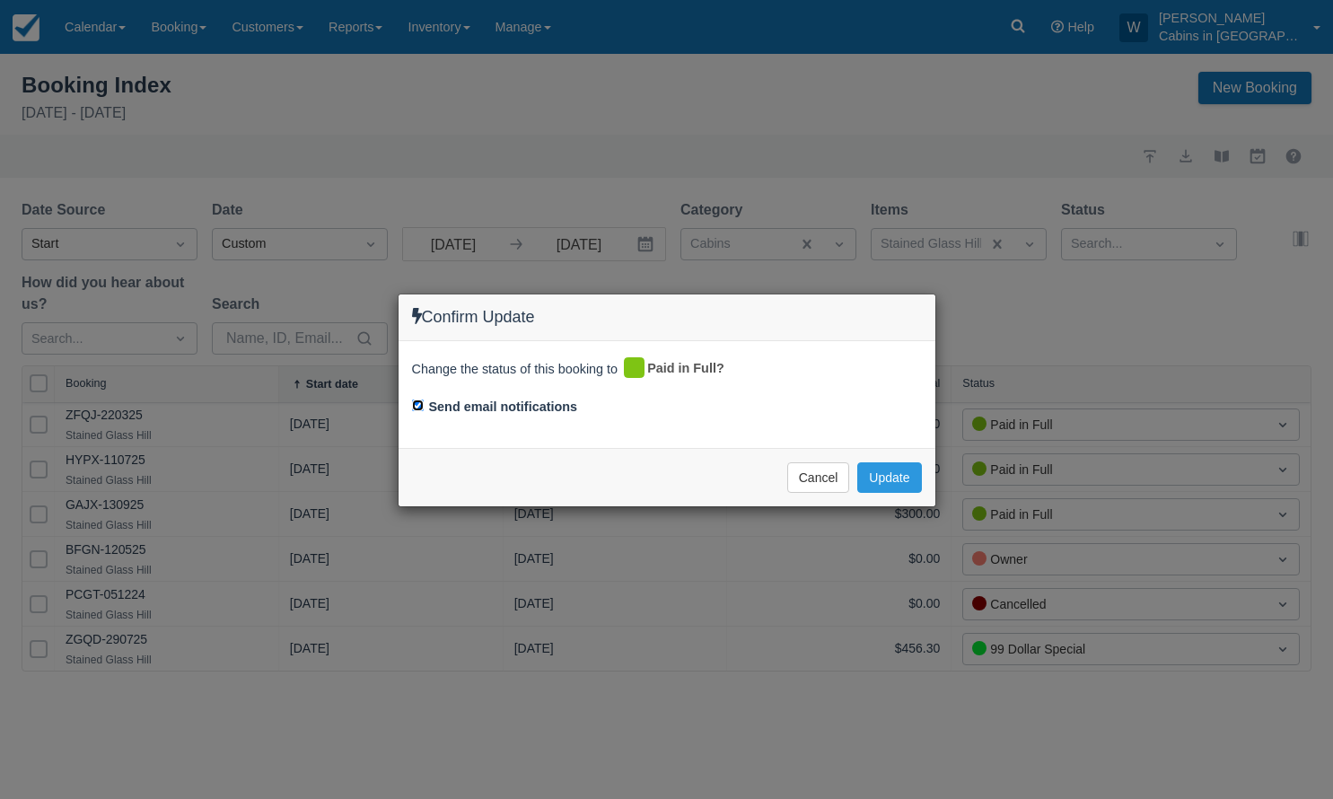
click at [416, 407] on input "Send email notifications" at bounding box center [418, 406] width 12 height 12
checkbox input "false"
click at [900, 477] on button "Update" at bounding box center [889, 477] width 64 height 31
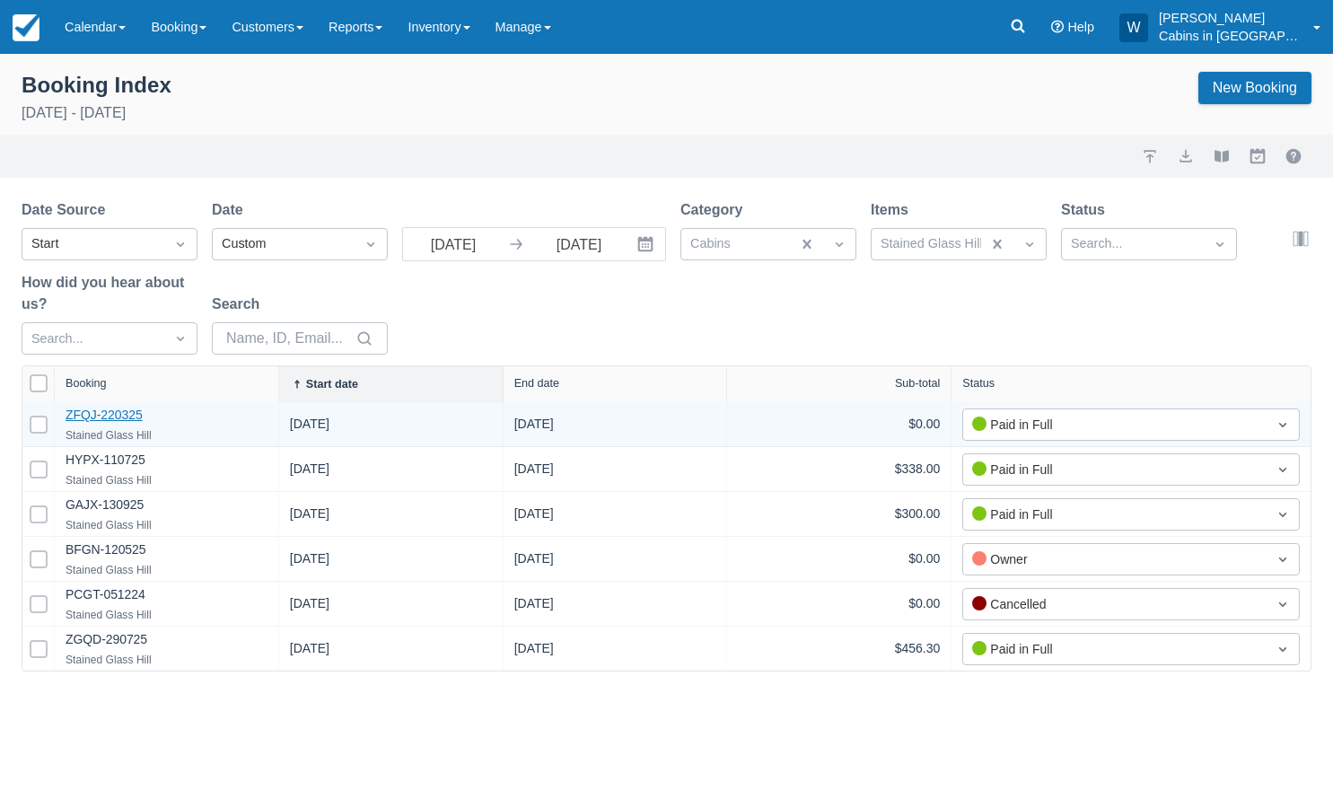
click at [116, 420] on link "ZFQJ-220325" at bounding box center [104, 415] width 77 height 14
click at [101, 416] on link "ZFQJ-220325" at bounding box center [104, 415] width 77 height 14
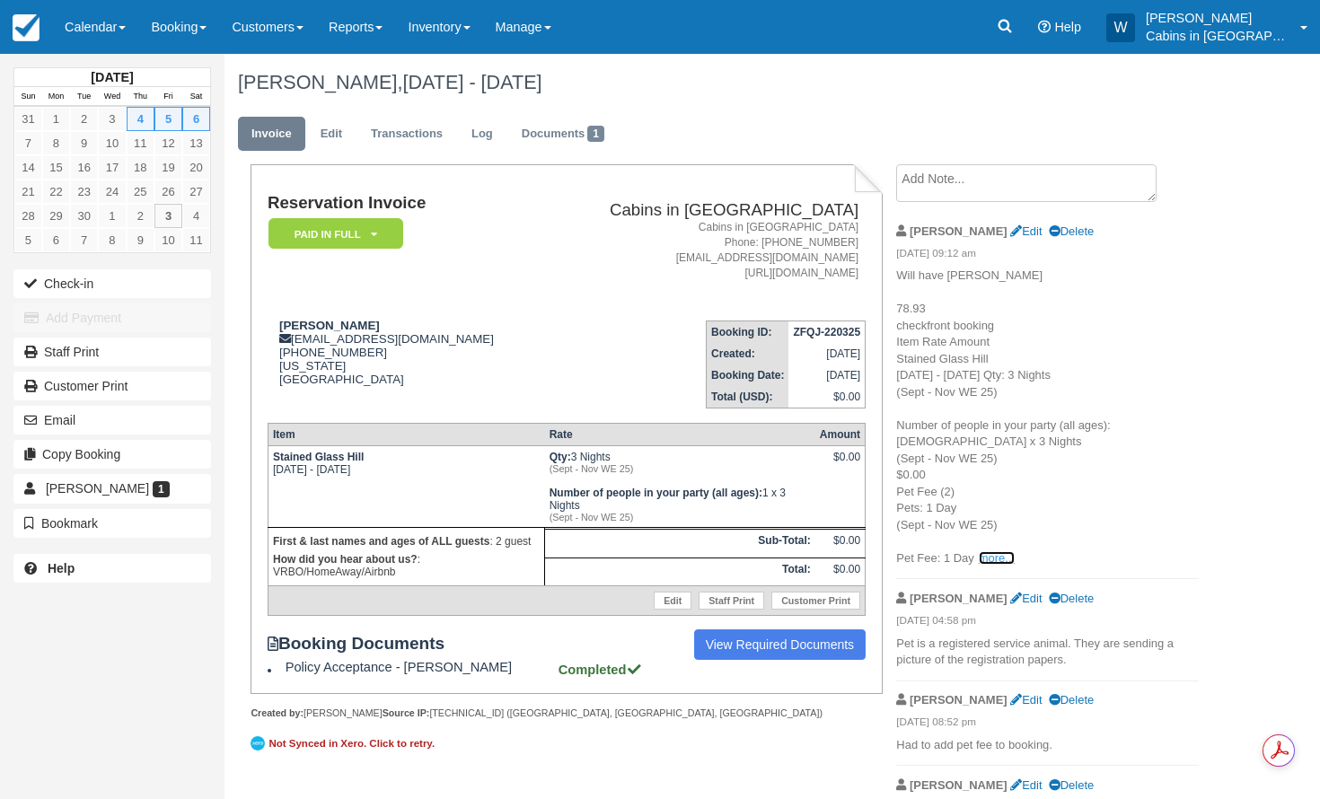
click at [998, 551] on link "more..." at bounding box center [997, 557] width 36 height 13
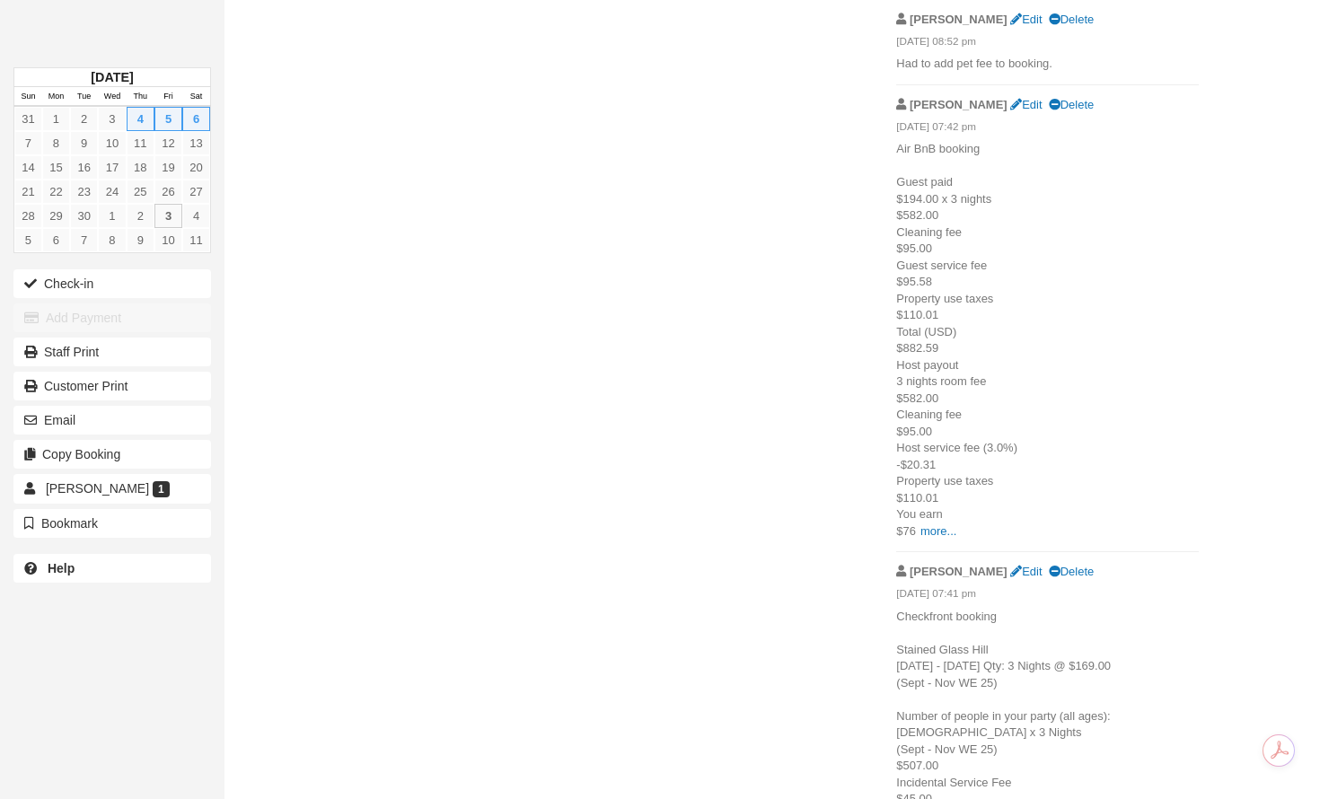
scroll to position [952, 0]
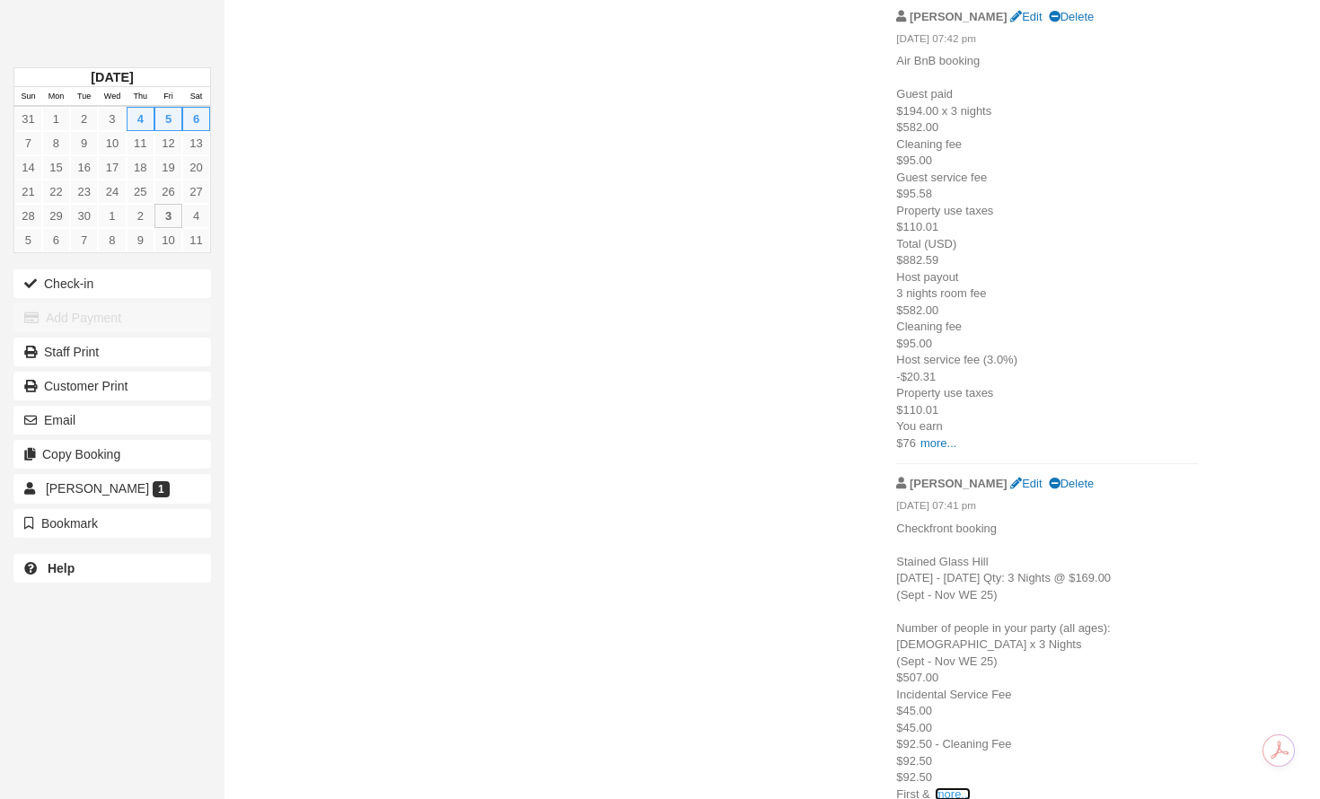
click at [951, 787] on link "more..." at bounding box center [953, 793] width 36 height 13
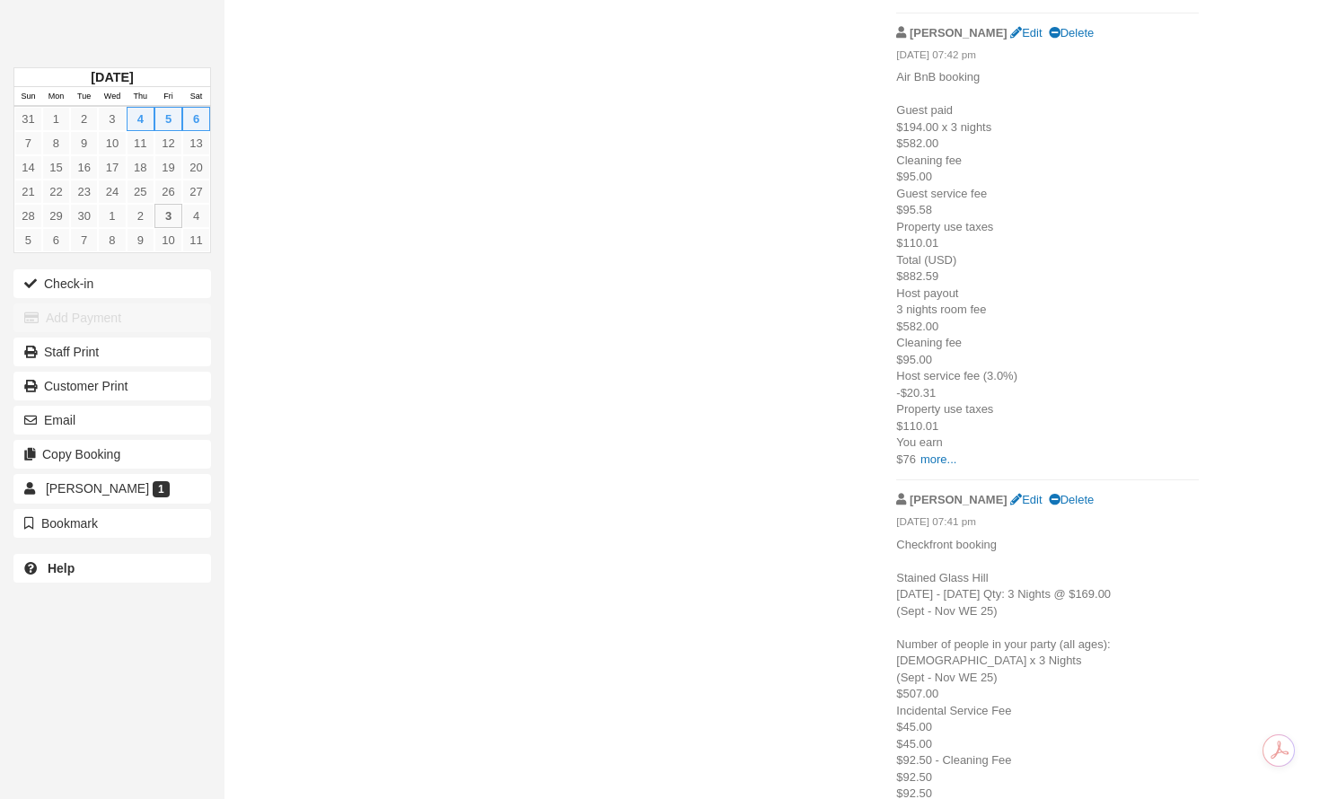
scroll to position [935, 0]
click at [937, 453] on link "more..." at bounding box center [938, 459] width 36 height 13
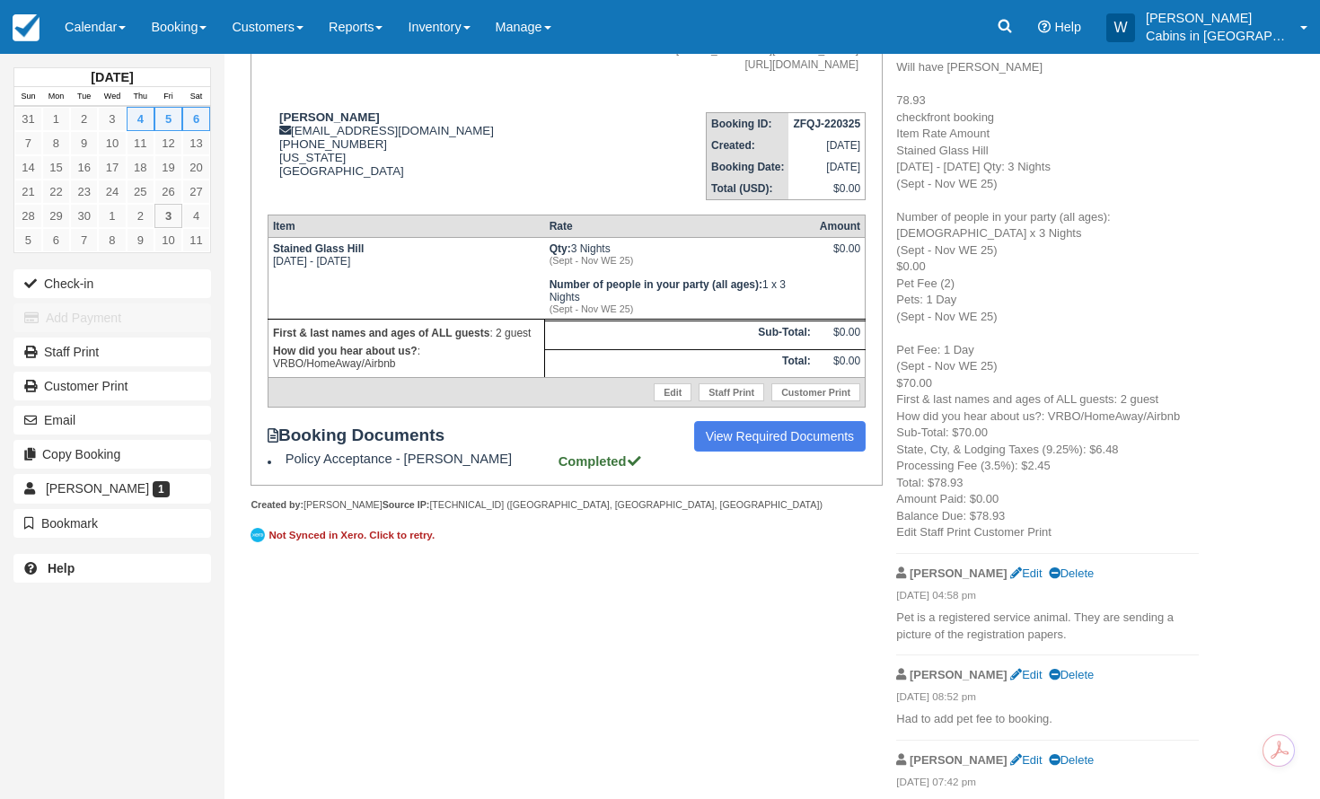
scroll to position [0, 0]
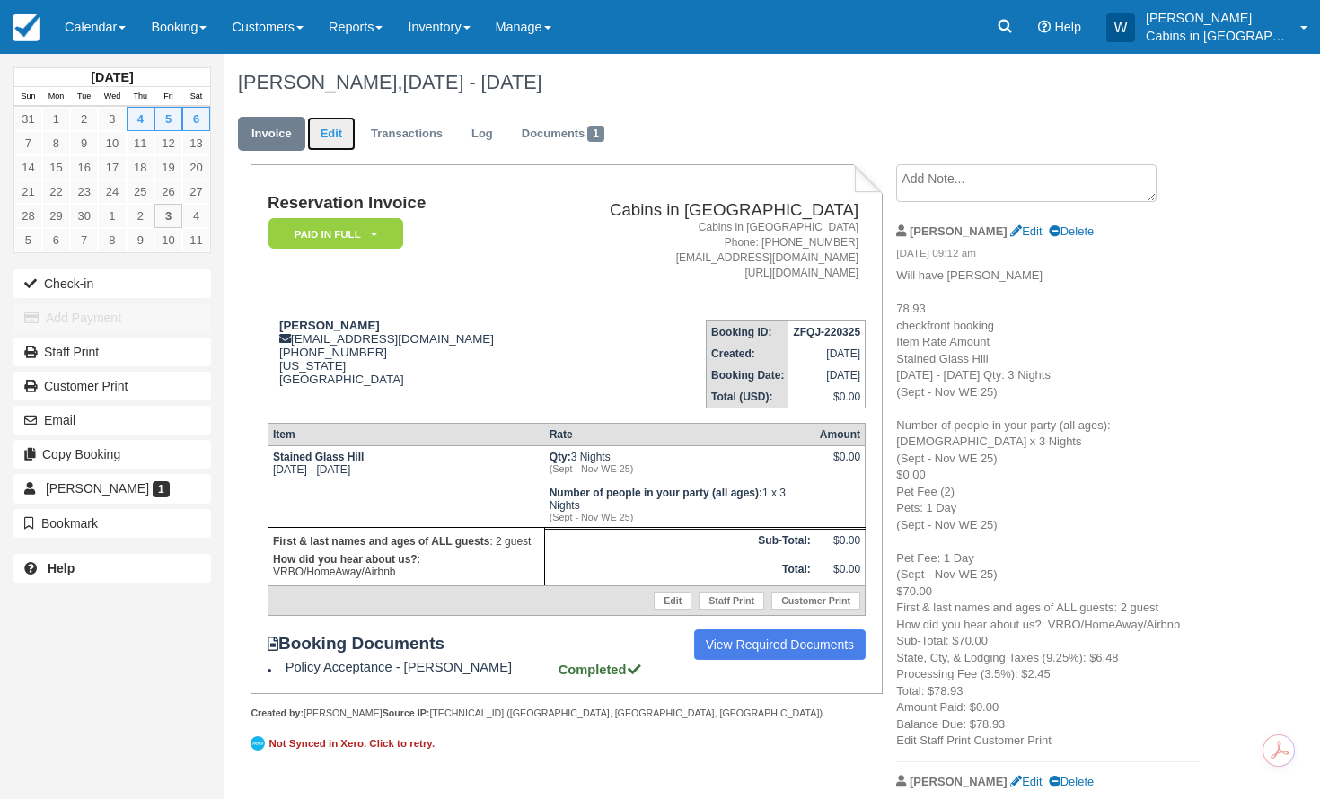
click at [337, 135] on link "Edit" at bounding box center [331, 134] width 48 height 35
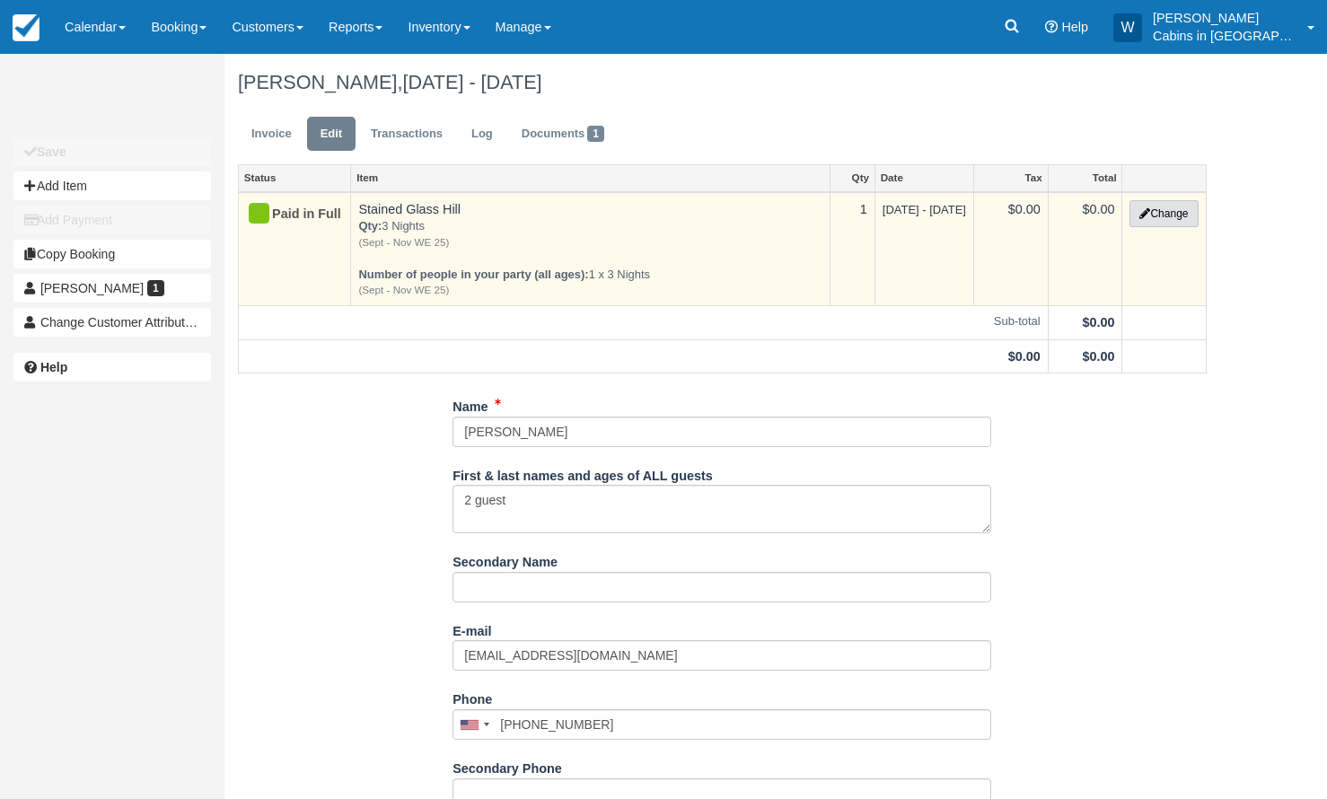
click at [1181, 207] on button "Change" at bounding box center [1164, 213] width 68 height 27
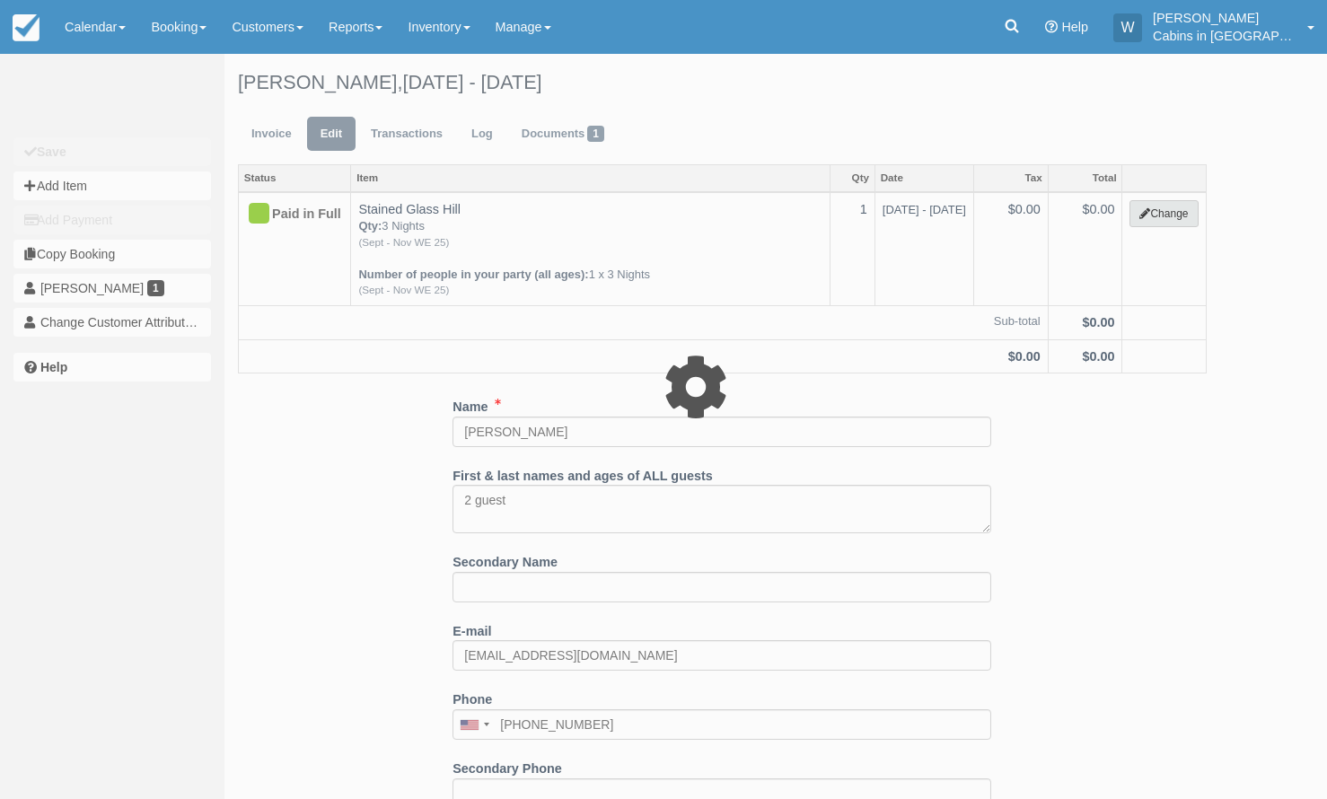
select select "1"
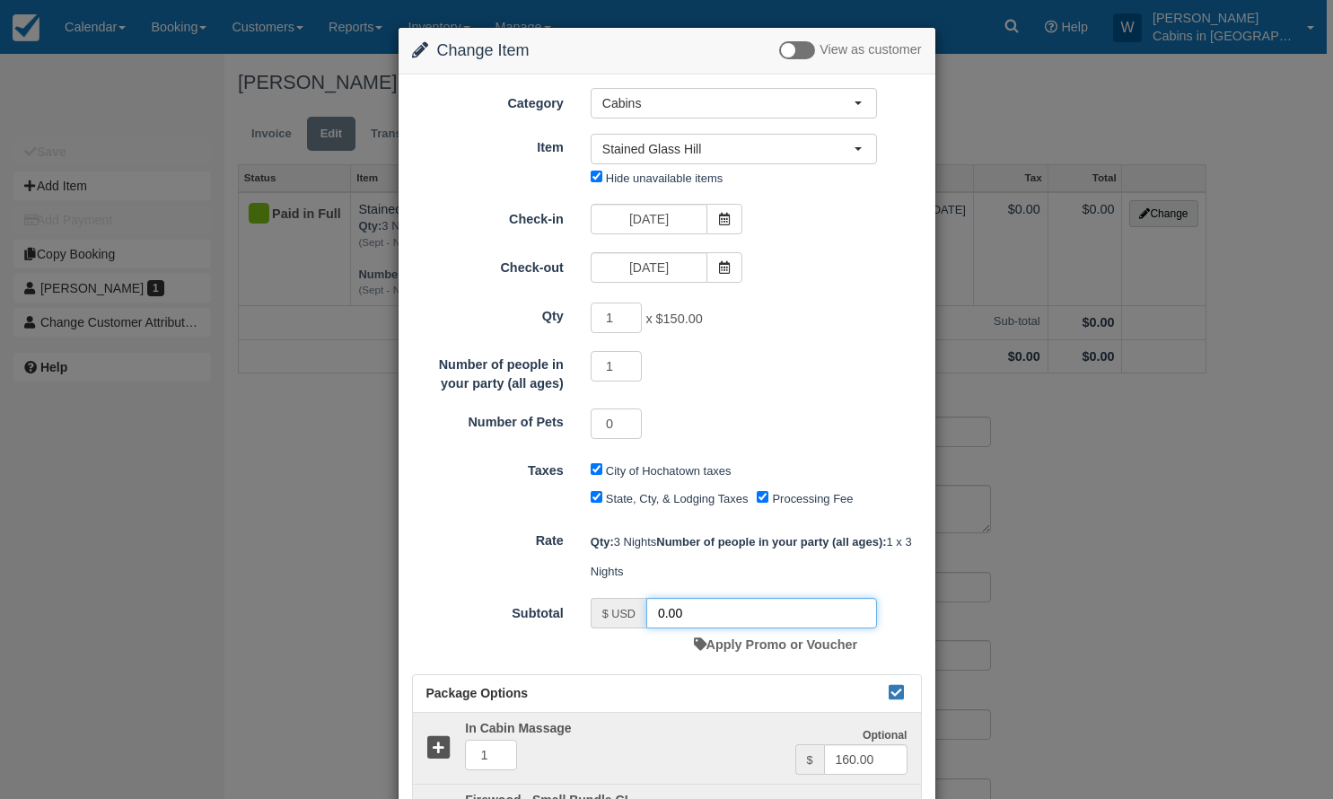
drag, startPoint x: 696, startPoint y: 615, endPoint x: 611, endPoint y: 615, distance: 85.3
click at [611, 615] on div "$ USD 0.00" at bounding box center [734, 613] width 286 height 31
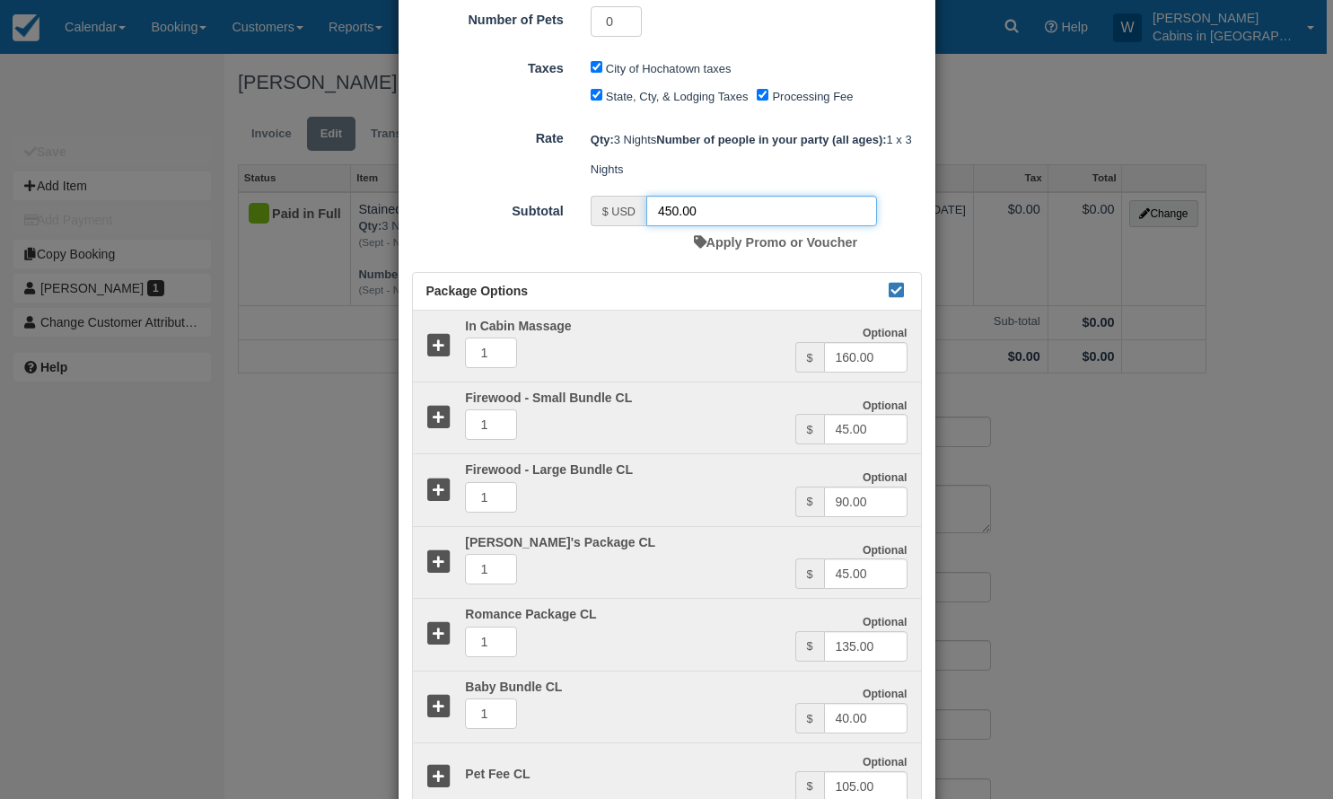
scroll to position [406, 0]
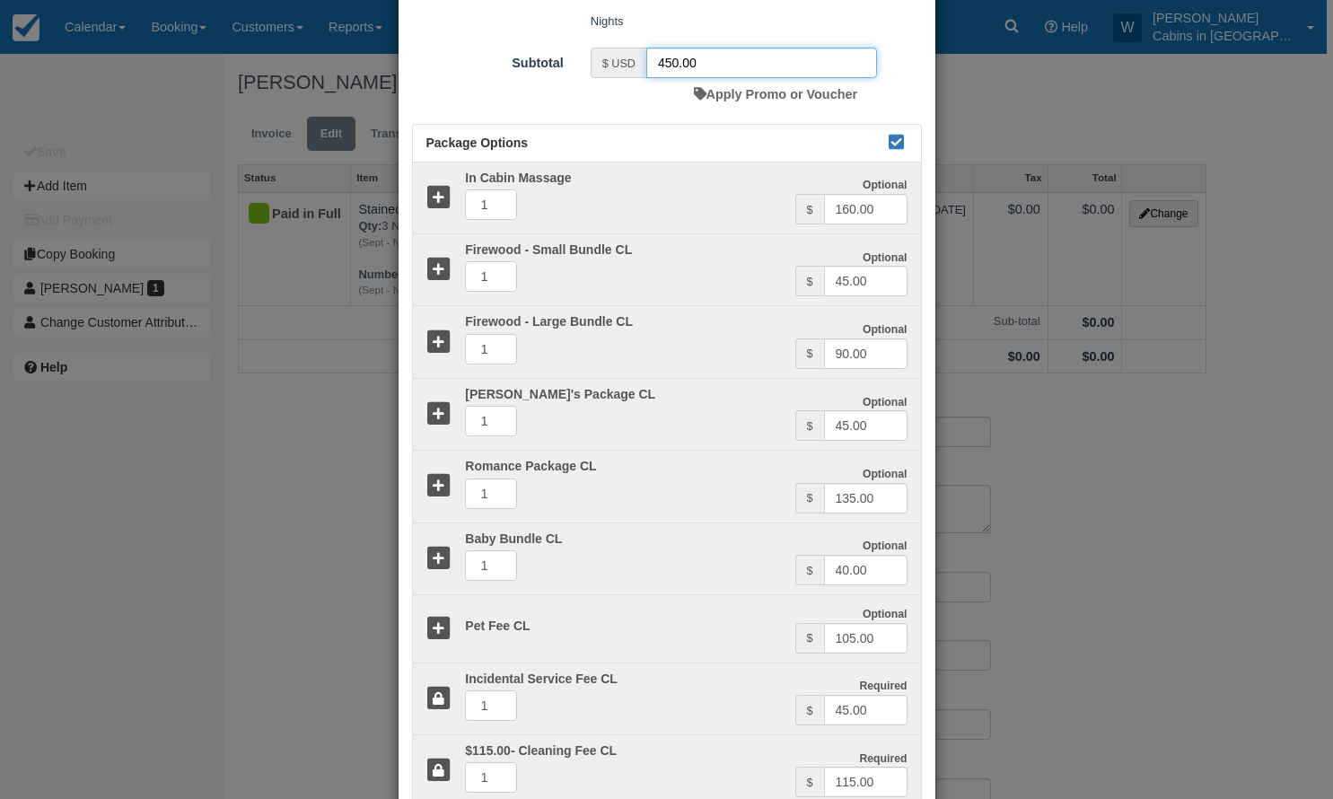
type input "450.00"
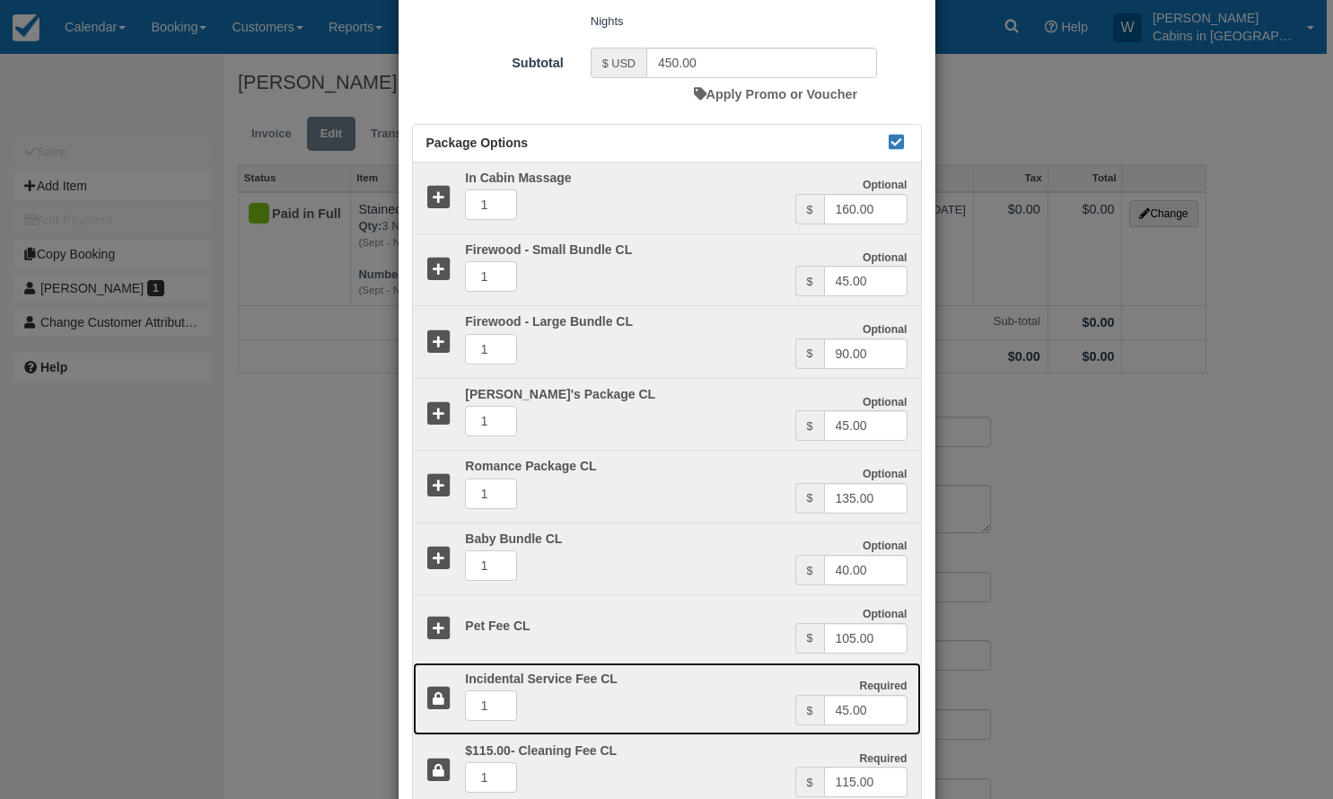
click at [438, 708] on icon at bounding box center [439, 699] width 26 height 26
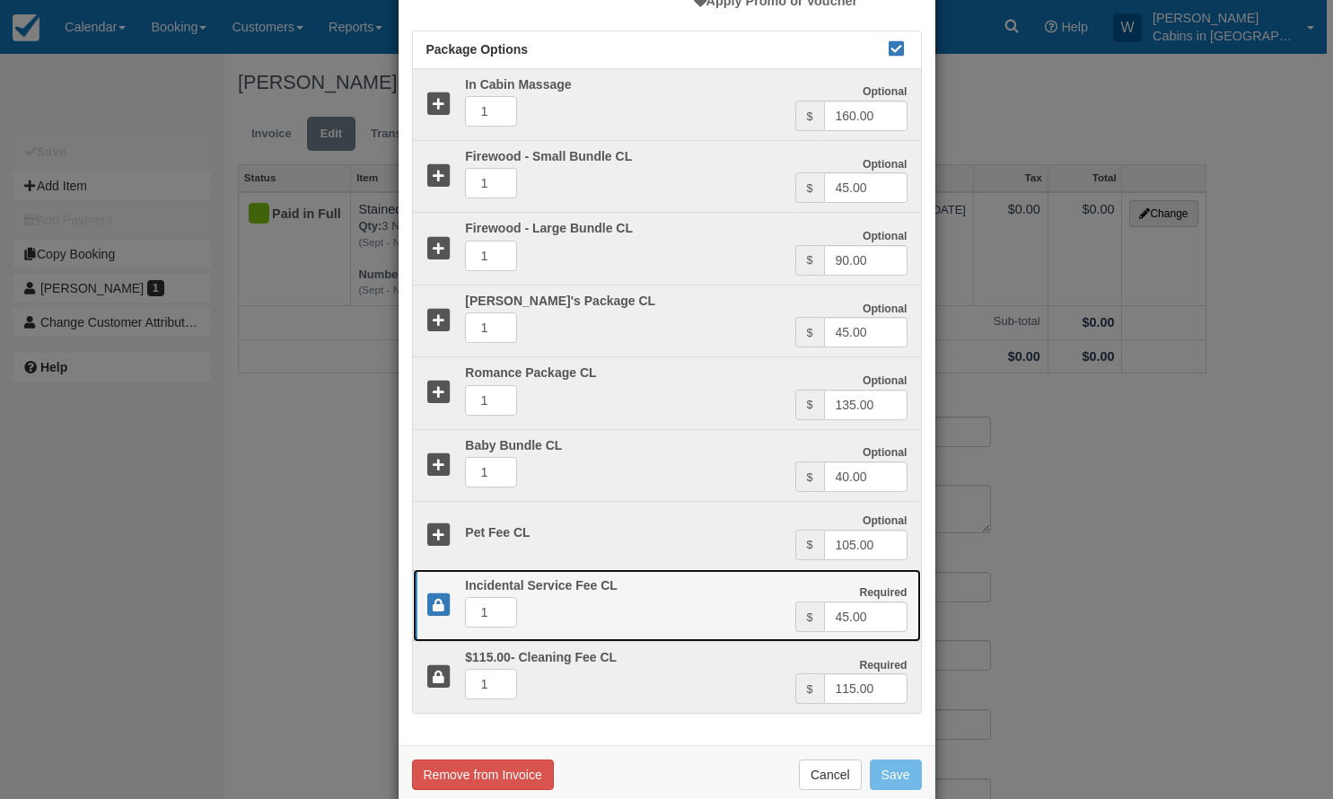
scroll to position [678, 0]
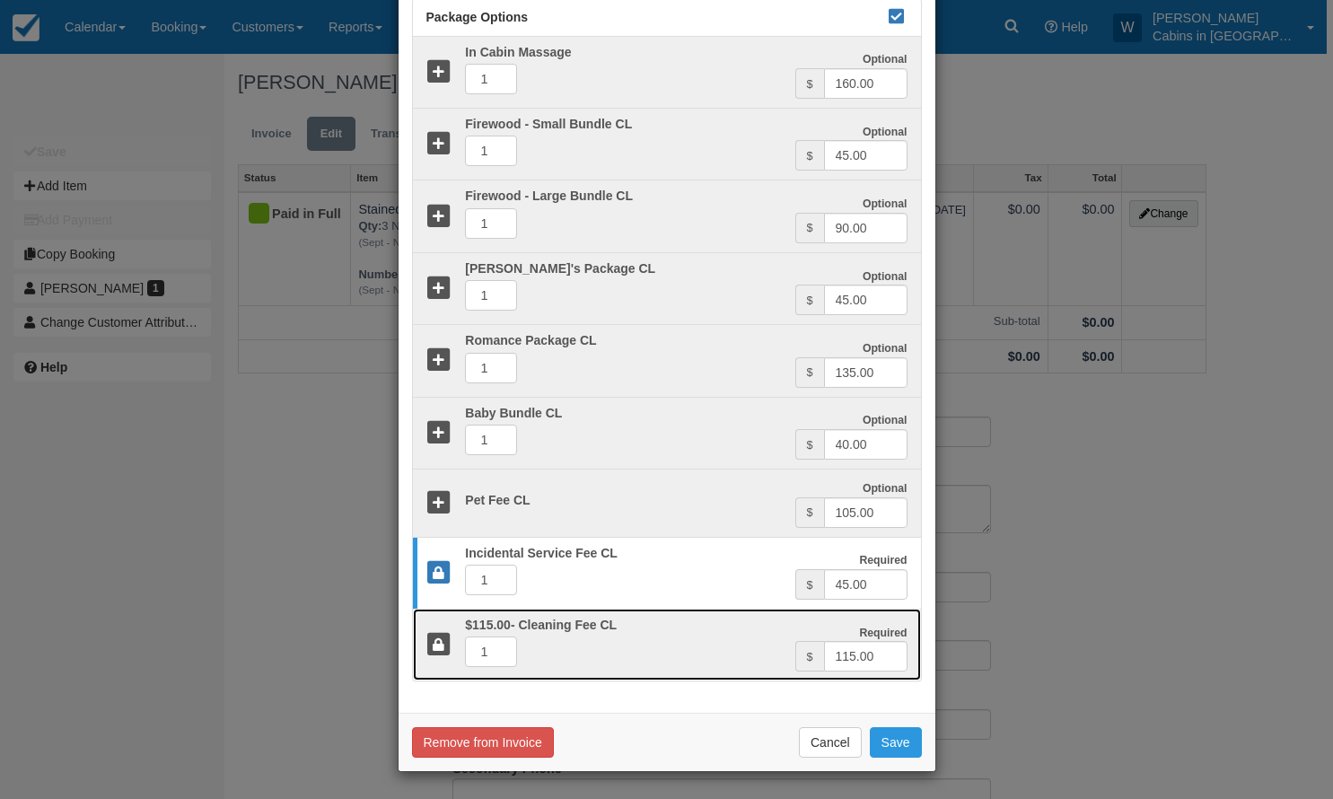
click at [438, 638] on icon at bounding box center [439, 645] width 26 height 26
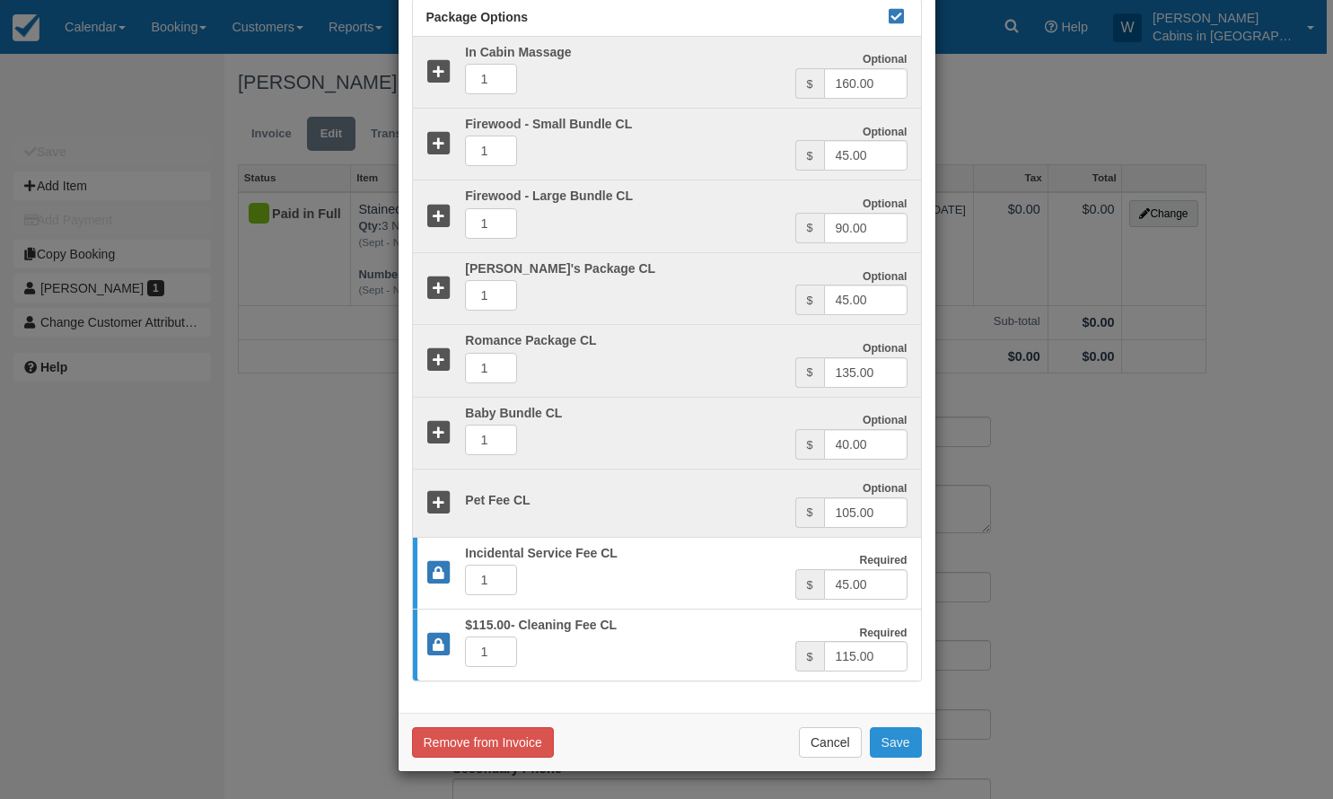
click at [897, 750] on button "Save" at bounding box center [896, 742] width 52 height 31
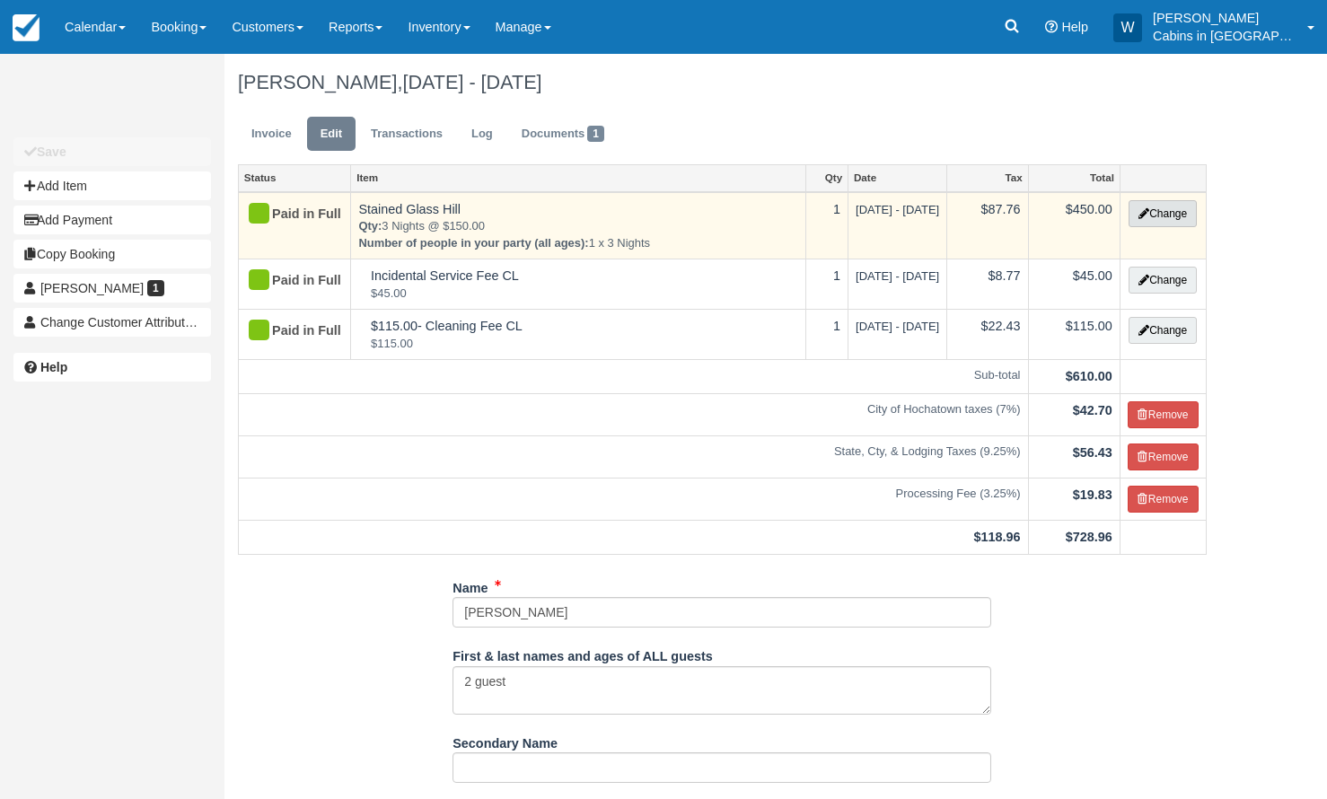
click at [1175, 208] on button "Change" at bounding box center [1163, 213] width 68 height 27
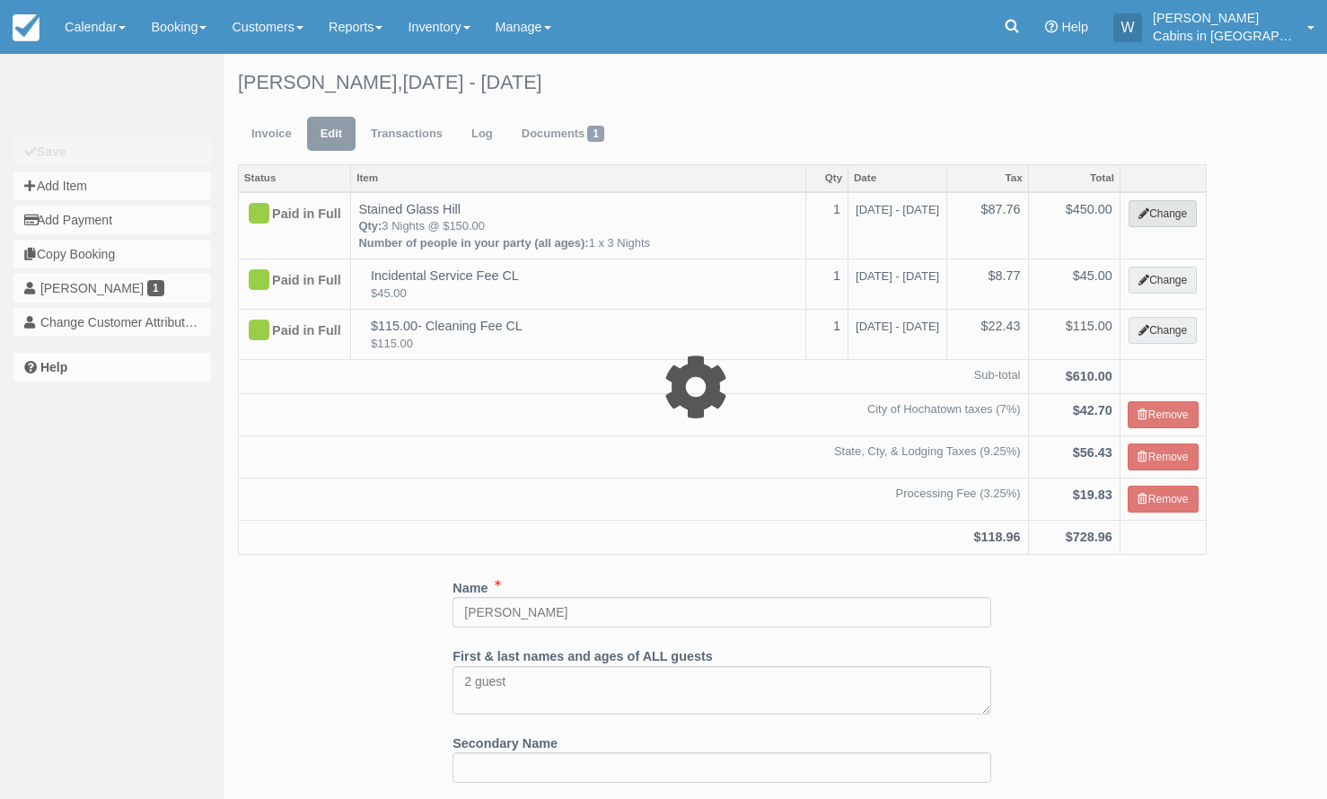
select select "1"
type input "450.00"
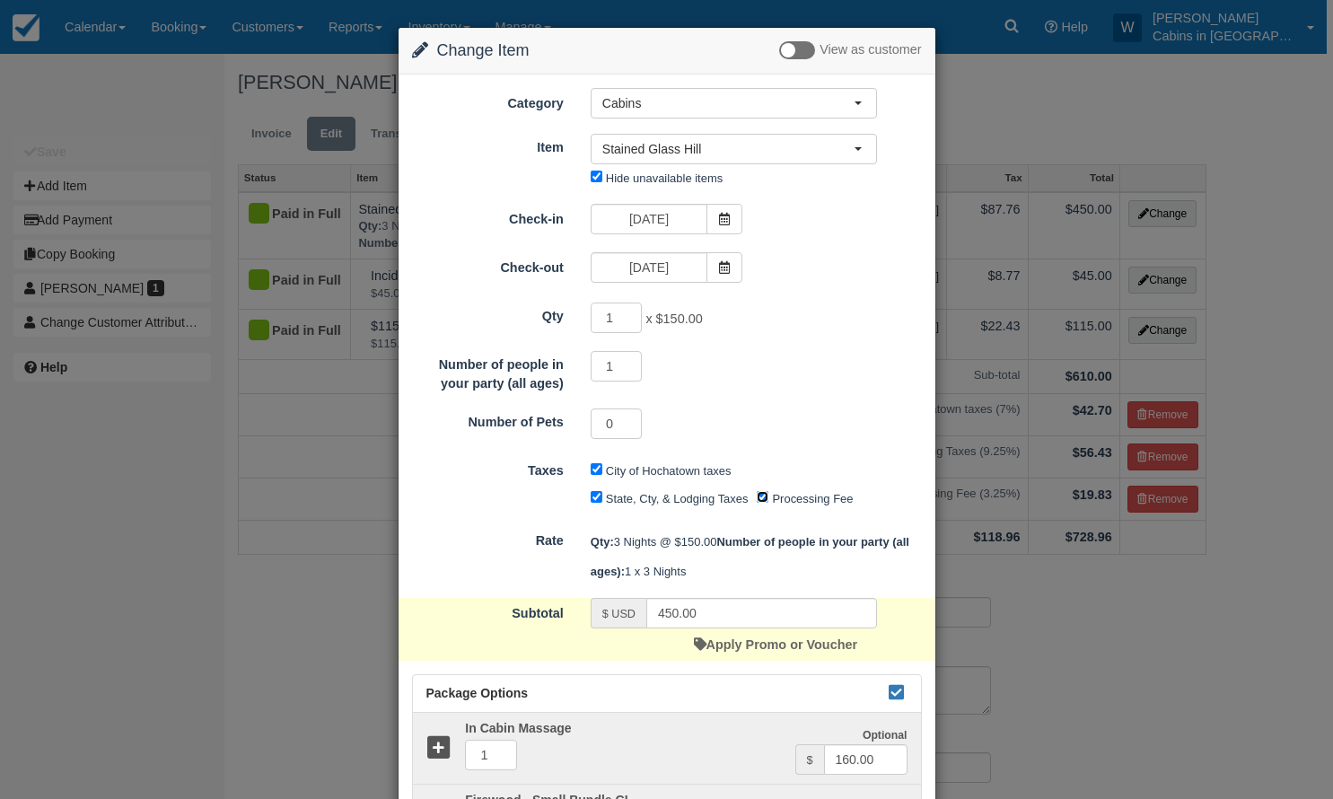
click at [759, 503] on input "Processing Fee" at bounding box center [763, 497] width 12 height 12
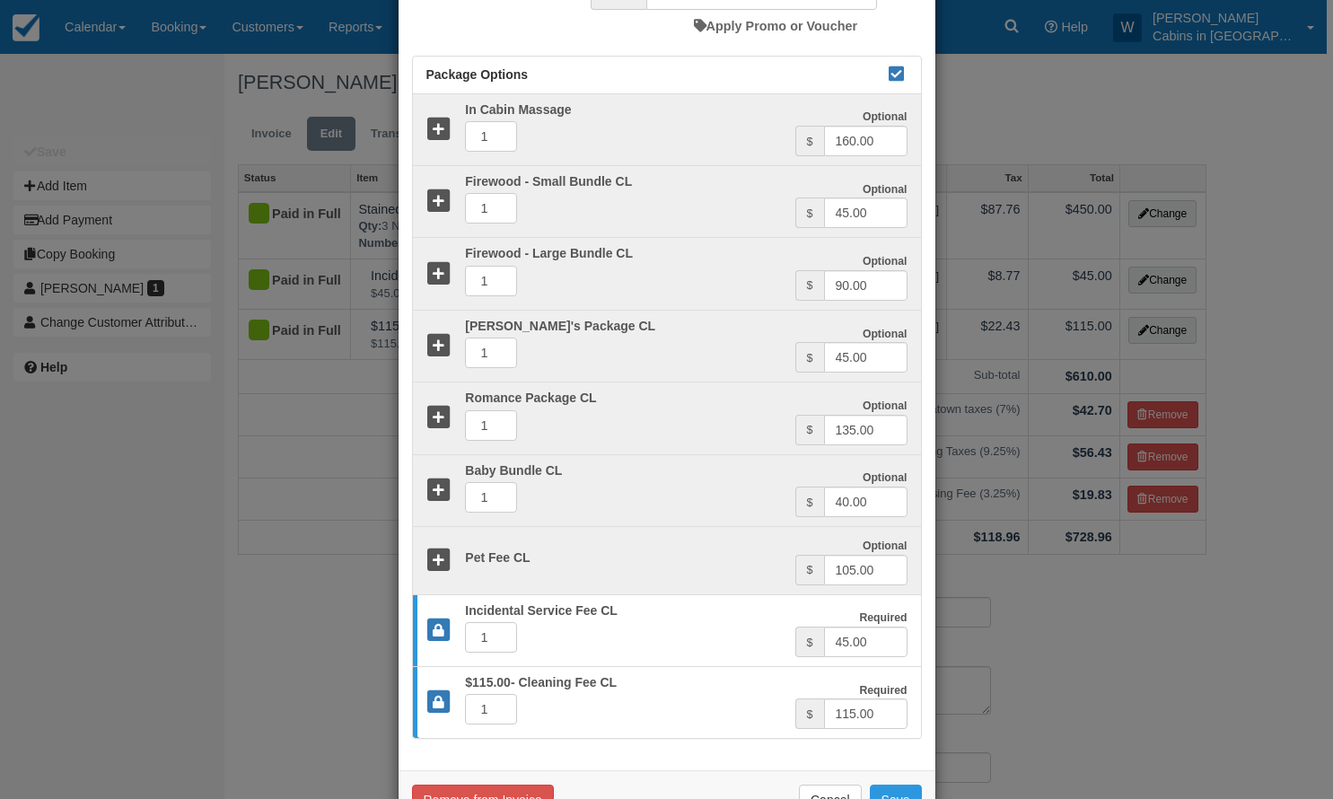
scroll to position [678, 0]
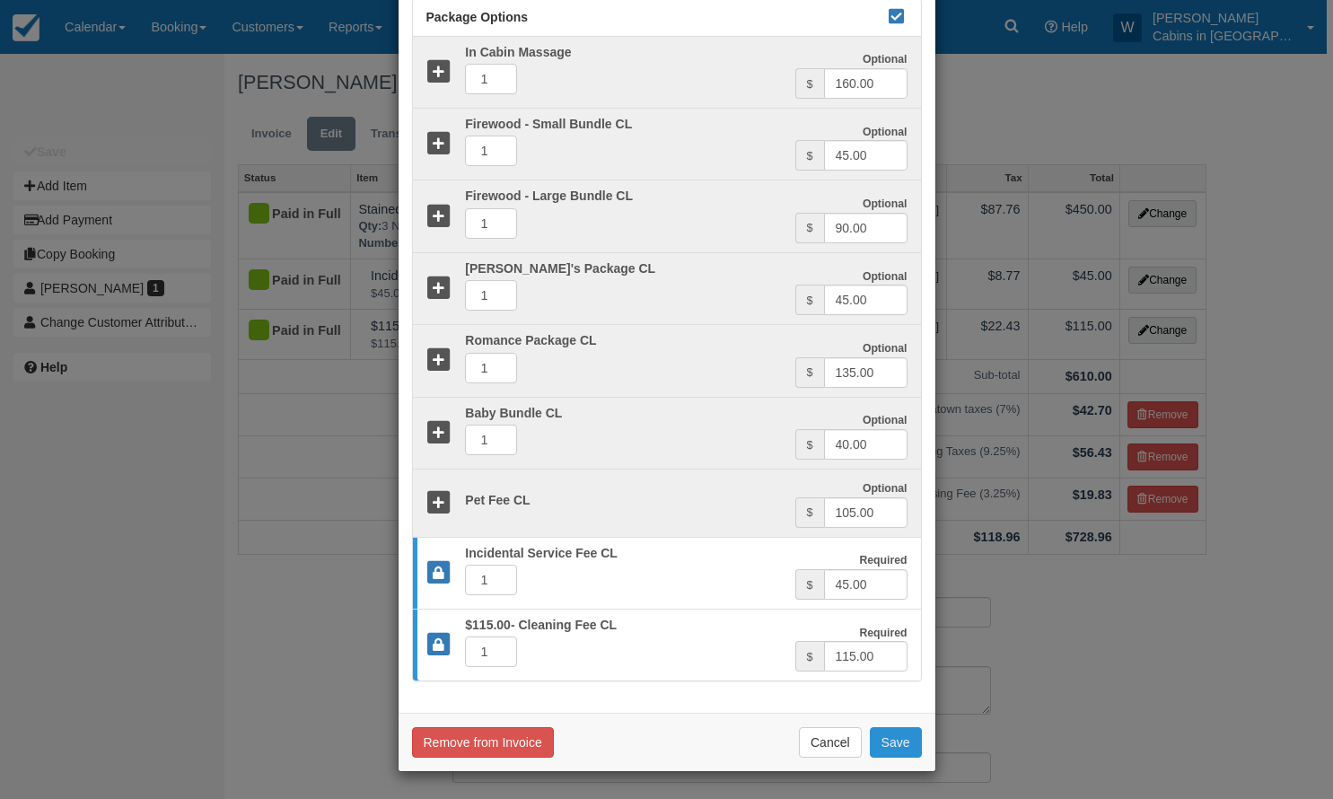
click at [898, 757] on button "Save" at bounding box center [896, 742] width 52 height 31
checkbox input "false"
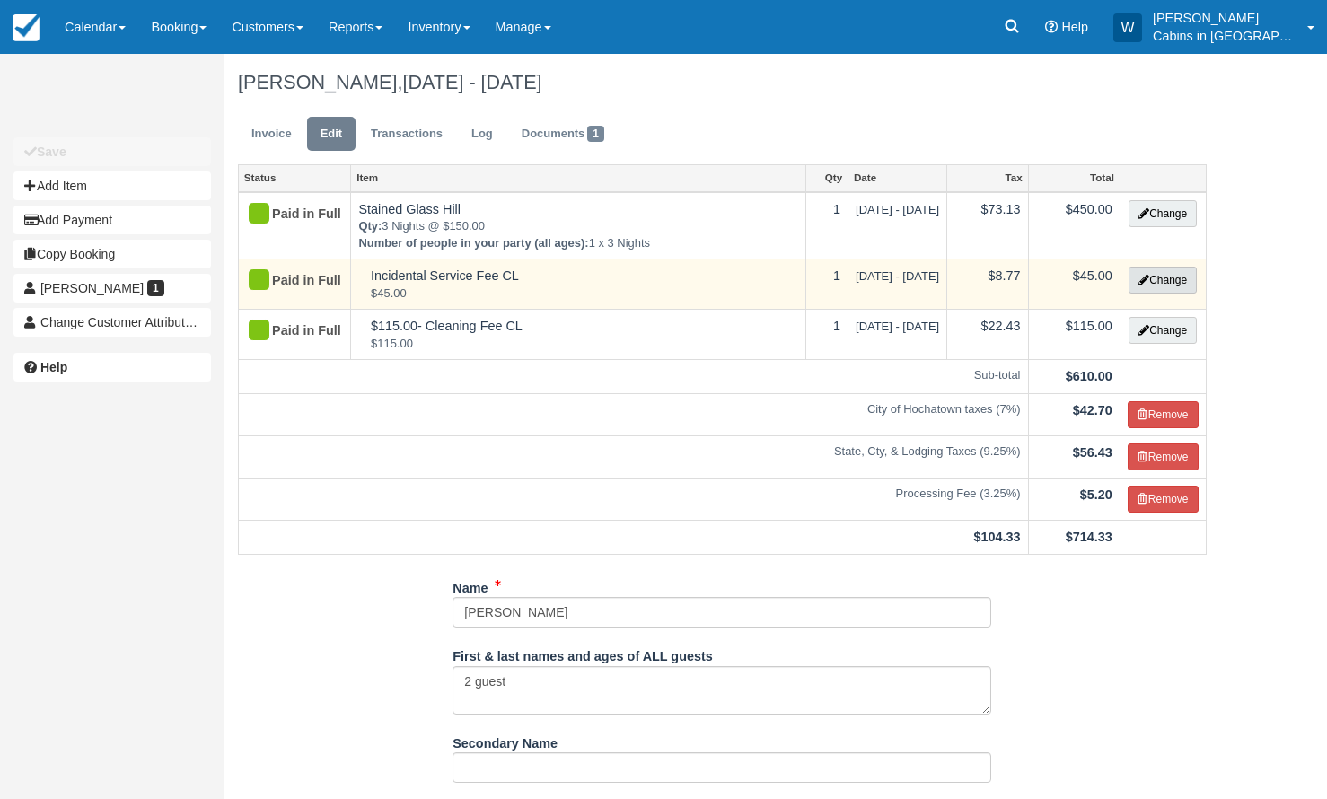
click at [1165, 278] on button "Change" at bounding box center [1163, 280] width 68 height 27
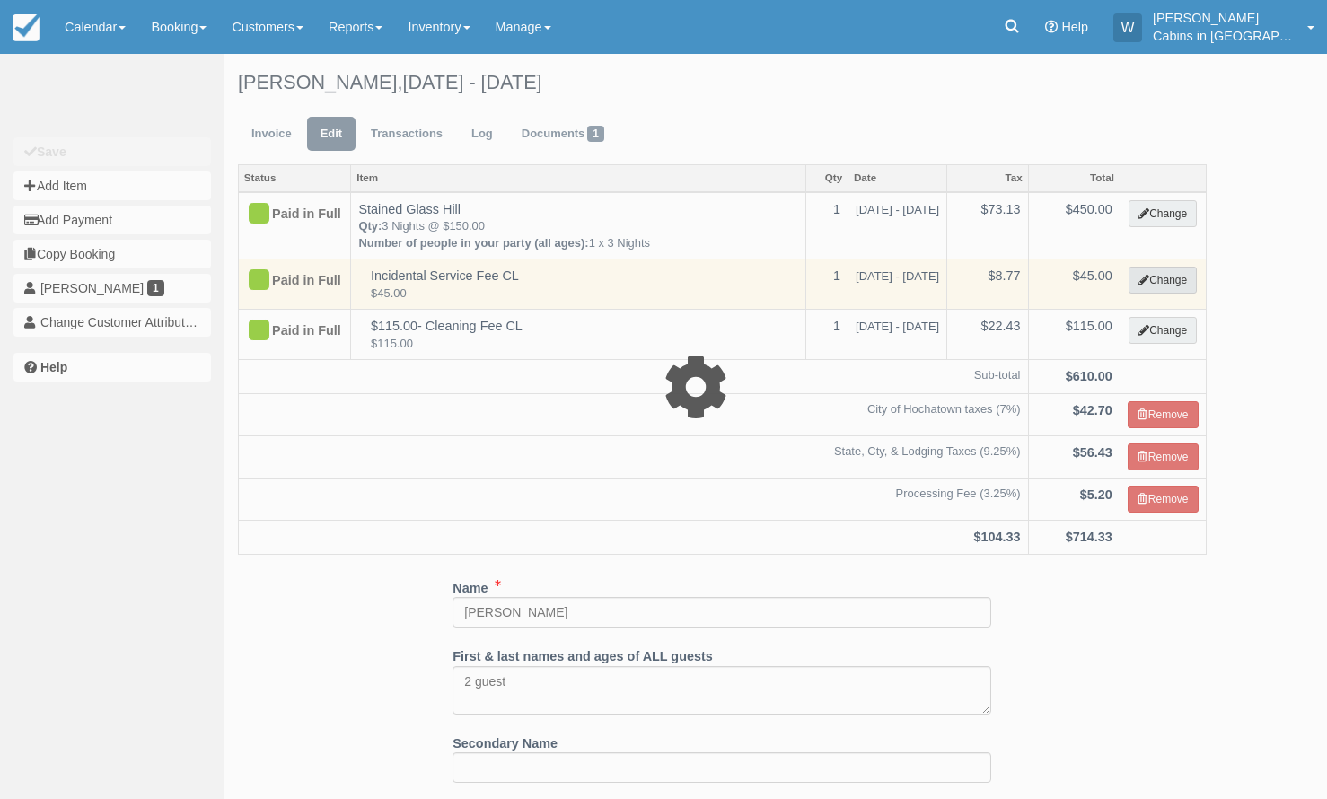
select select "2"
type input "45.00"
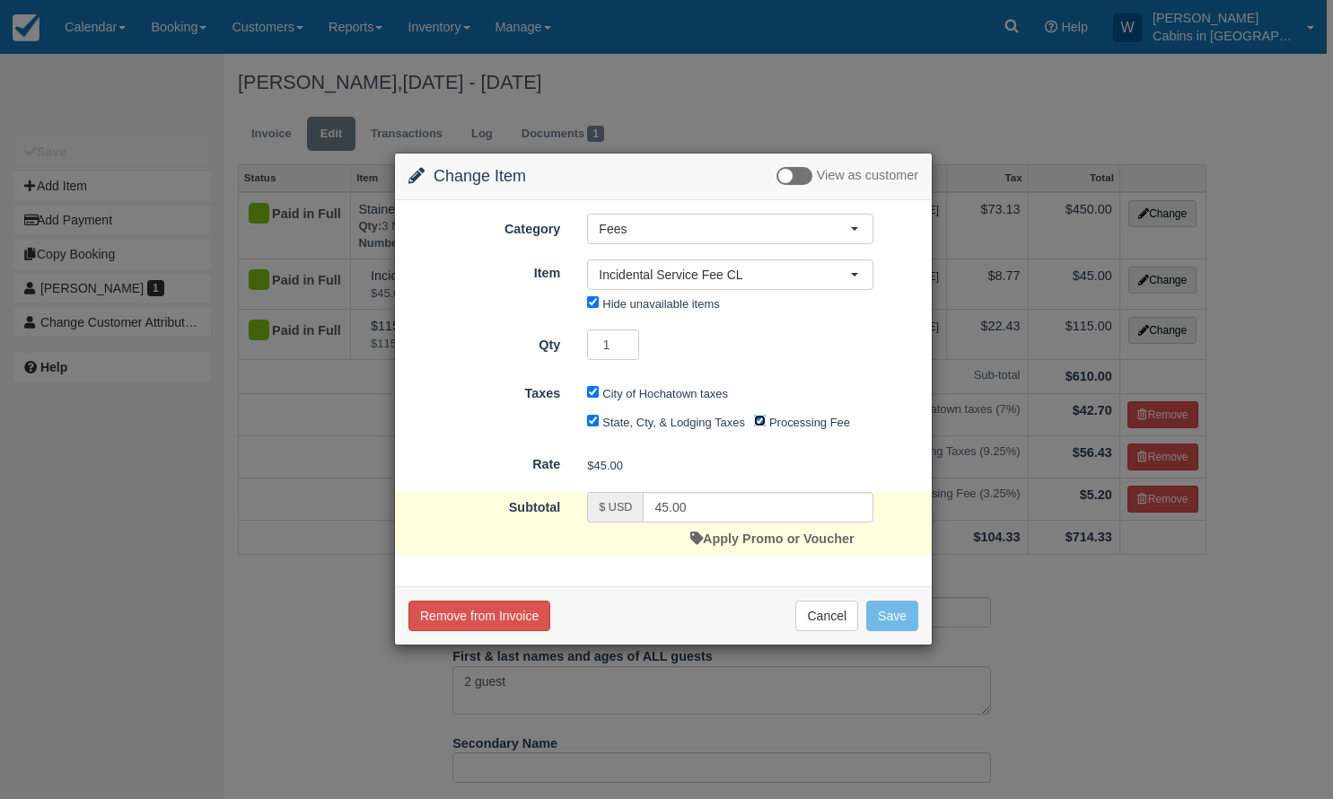
click at [757, 426] on input "Processing Fee" at bounding box center [760, 421] width 12 height 12
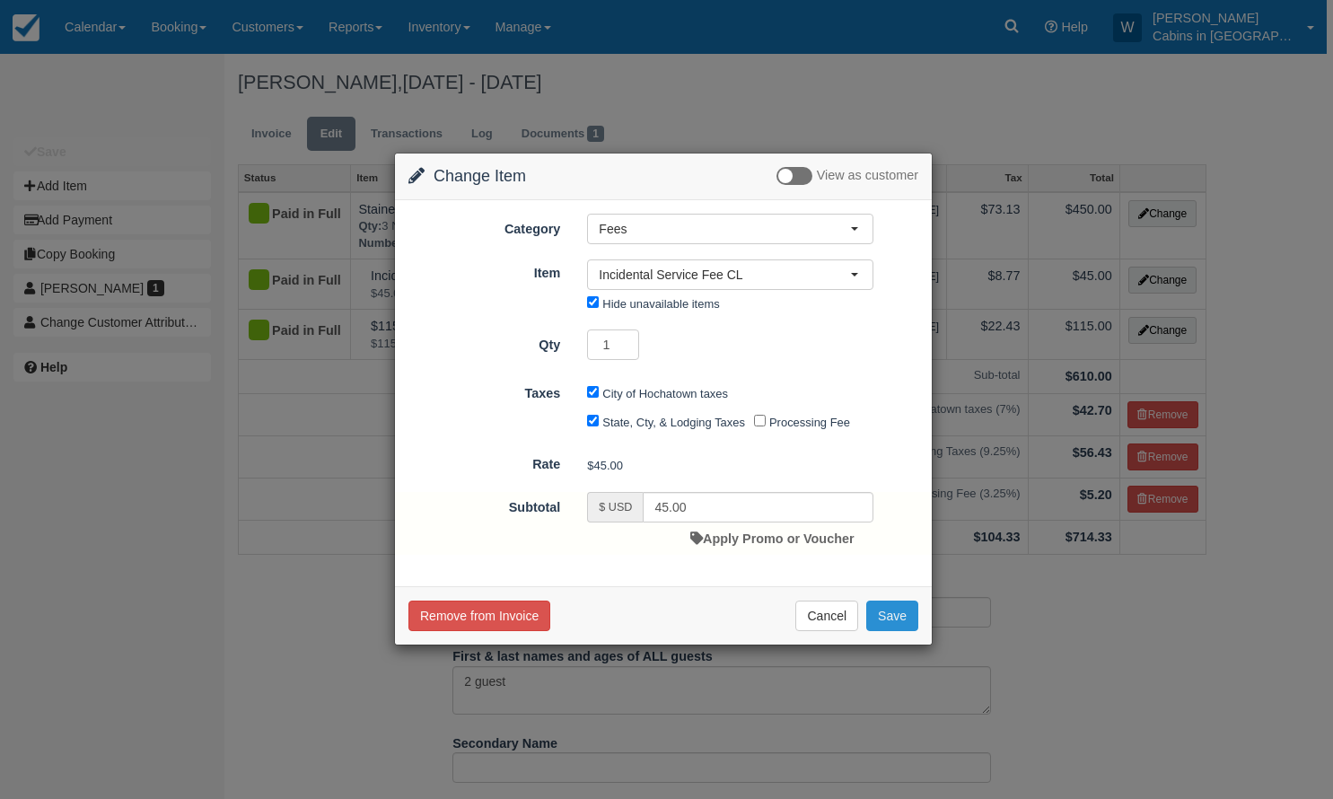
click at [886, 616] on button "Save" at bounding box center [892, 616] width 52 height 31
checkbox input "false"
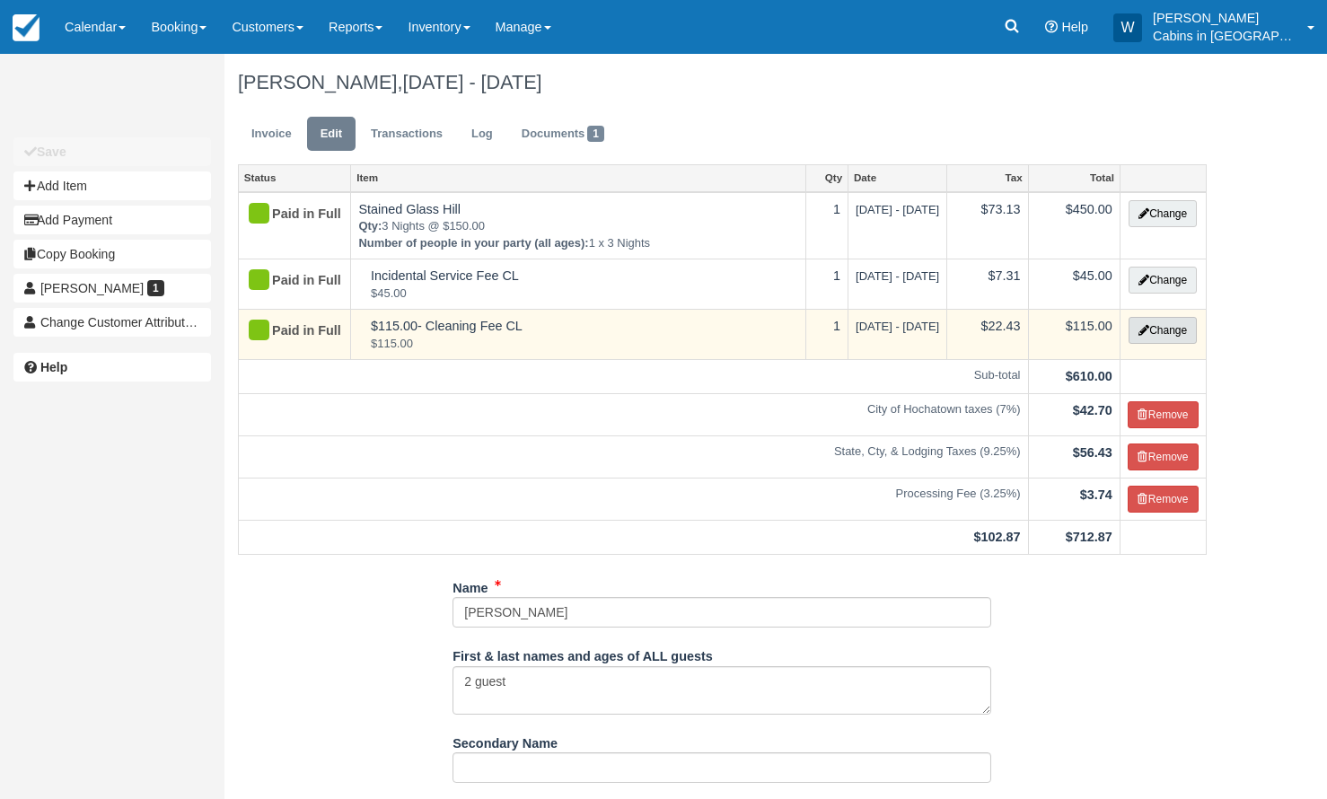
click at [1166, 330] on button "Change" at bounding box center [1163, 330] width 68 height 27
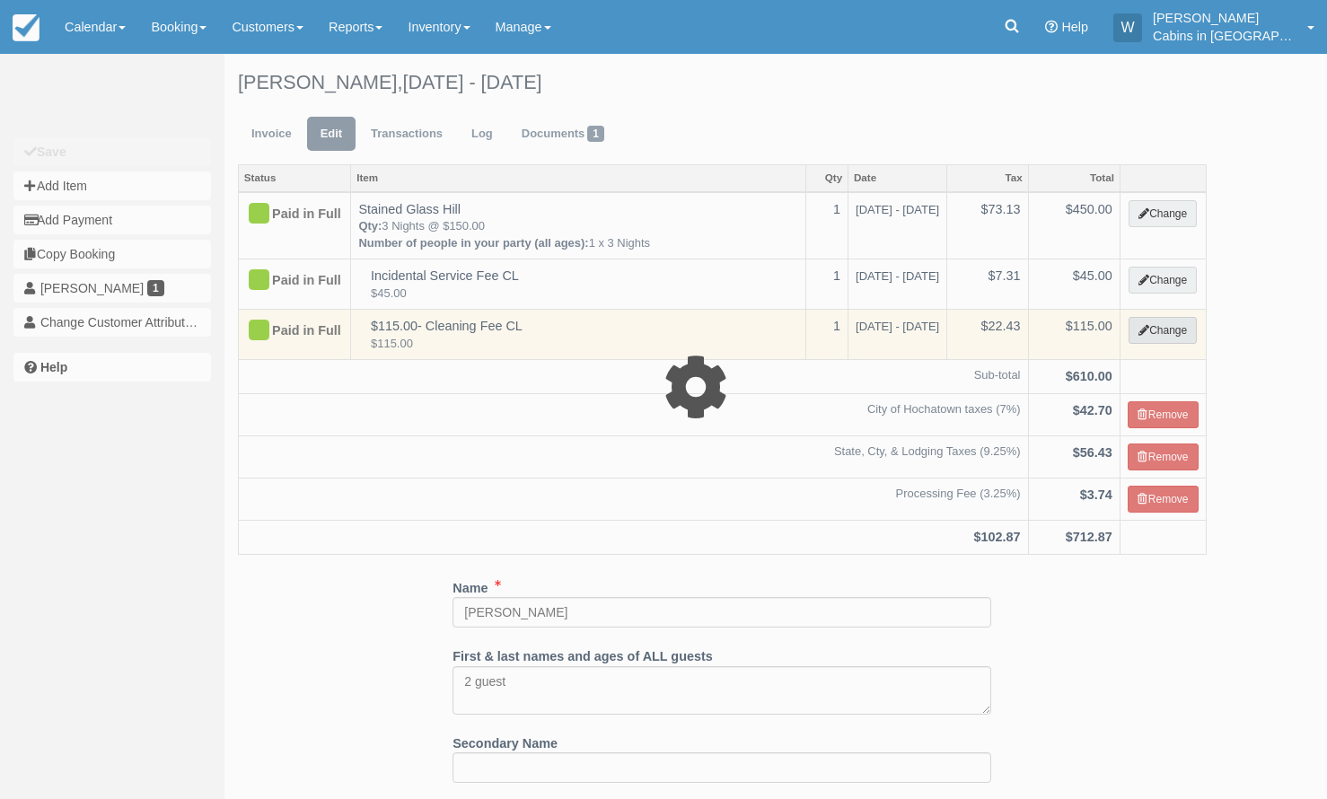
select select "6"
type input "115.00"
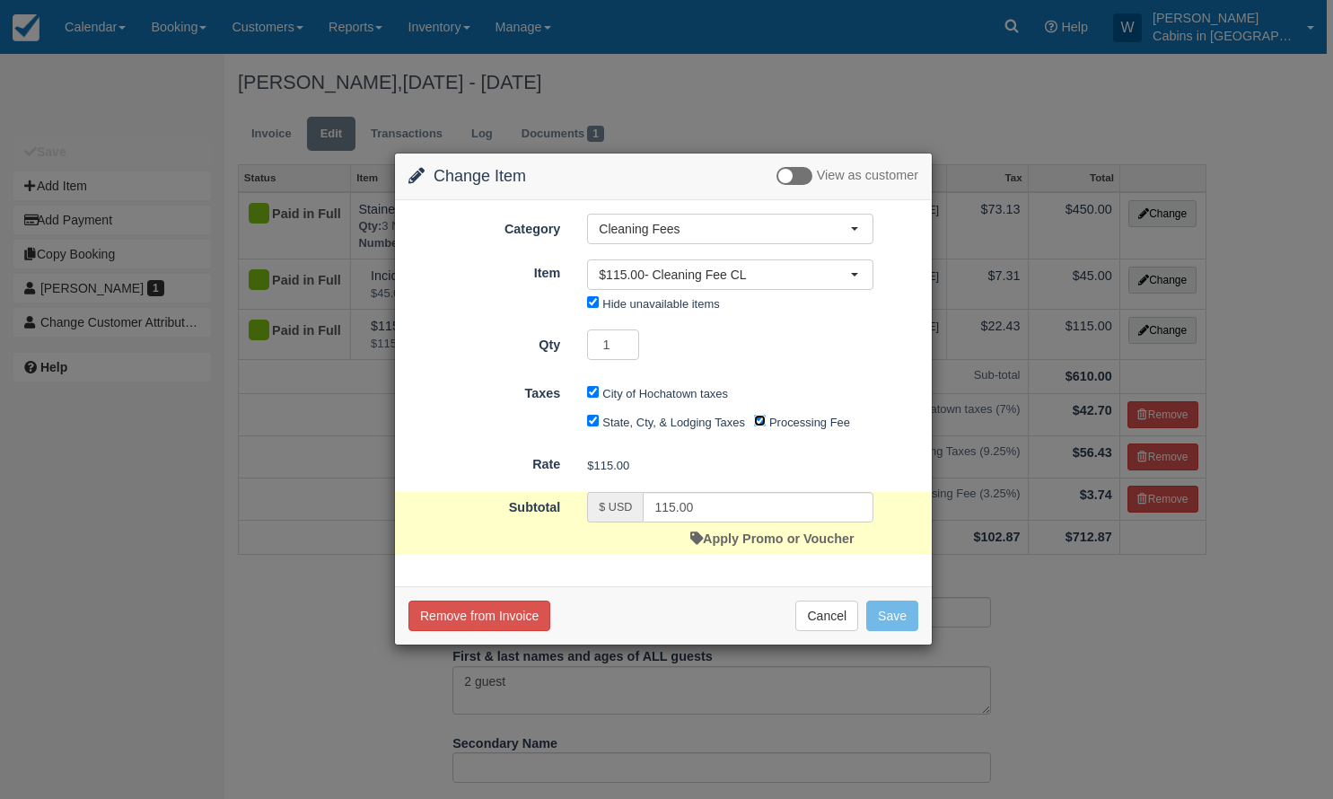
click at [759, 425] on input "Processing Fee" at bounding box center [760, 421] width 12 height 12
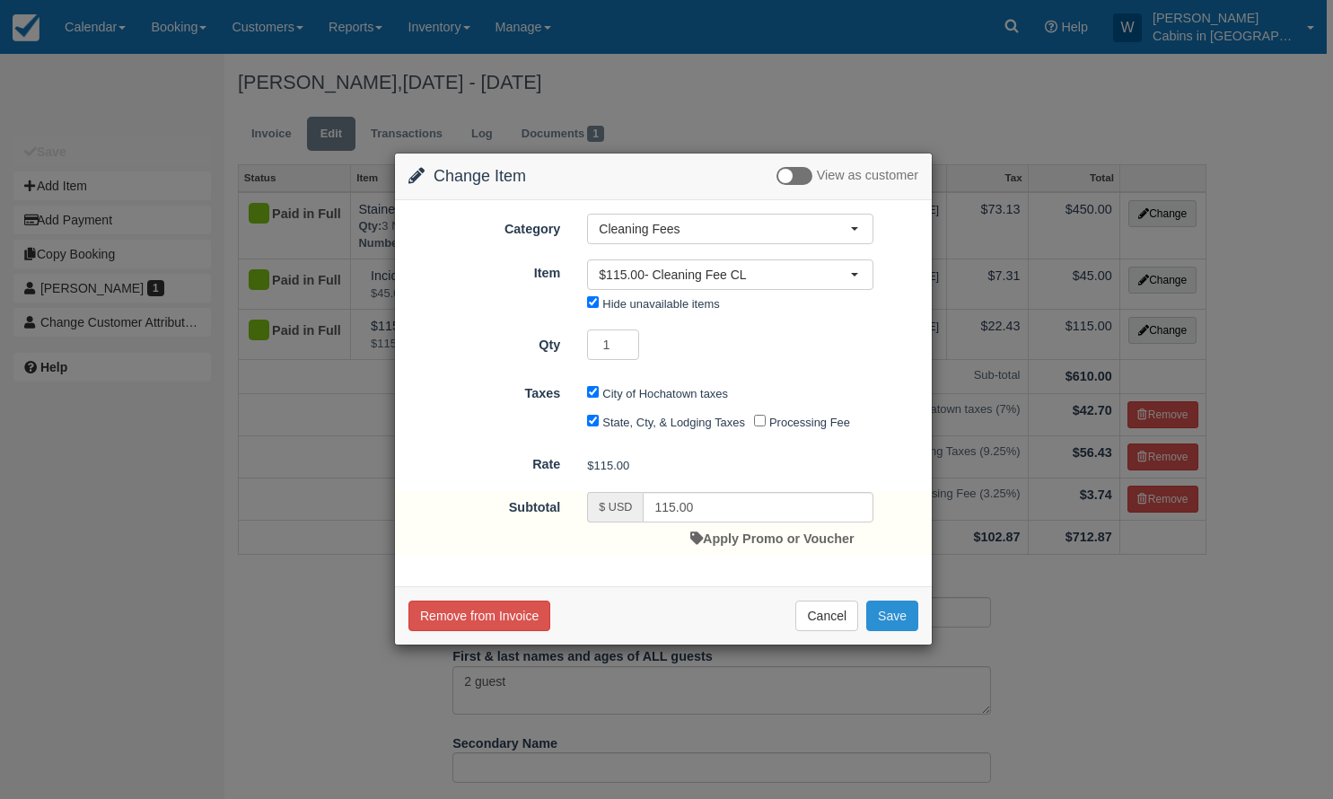
click at [886, 616] on button "Save" at bounding box center [892, 616] width 52 height 31
checkbox input "false"
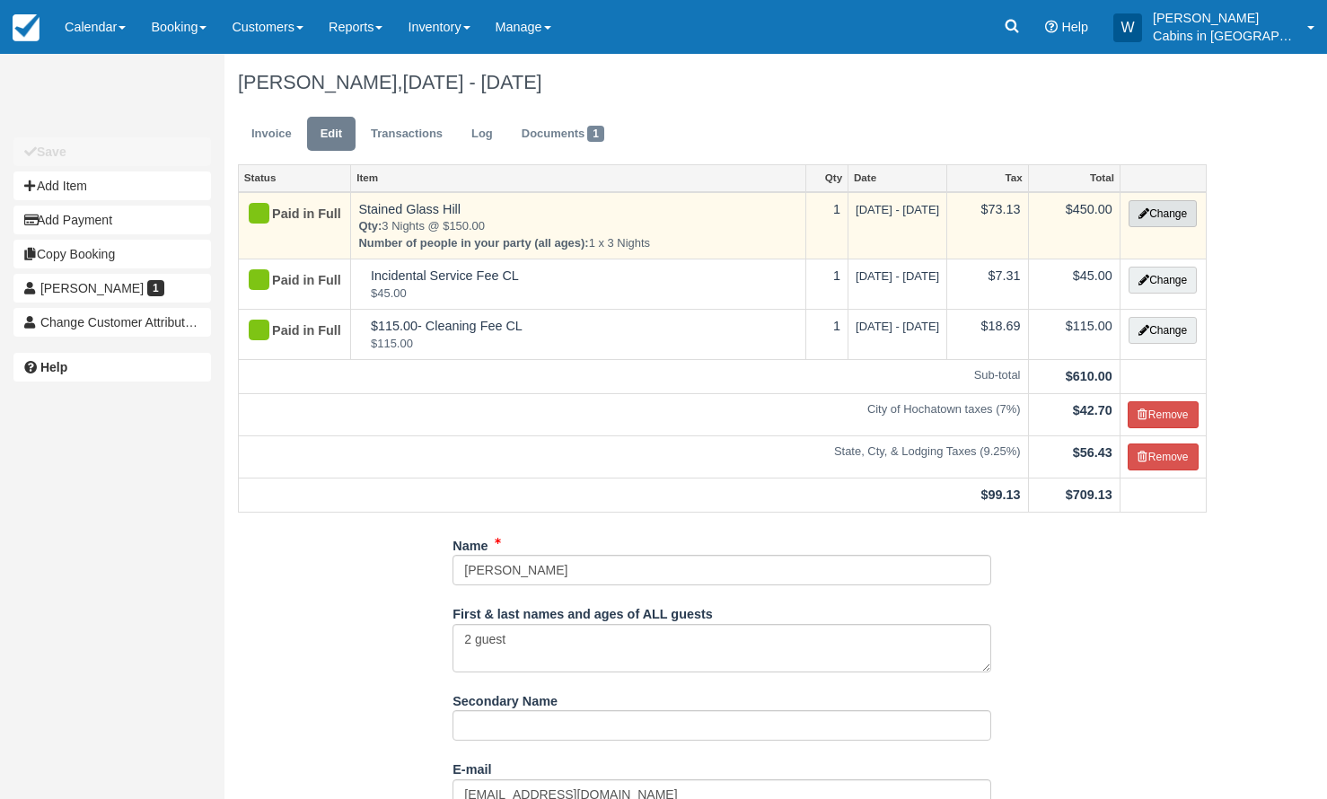
click at [1155, 212] on button "Change" at bounding box center [1163, 213] width 68 height 27
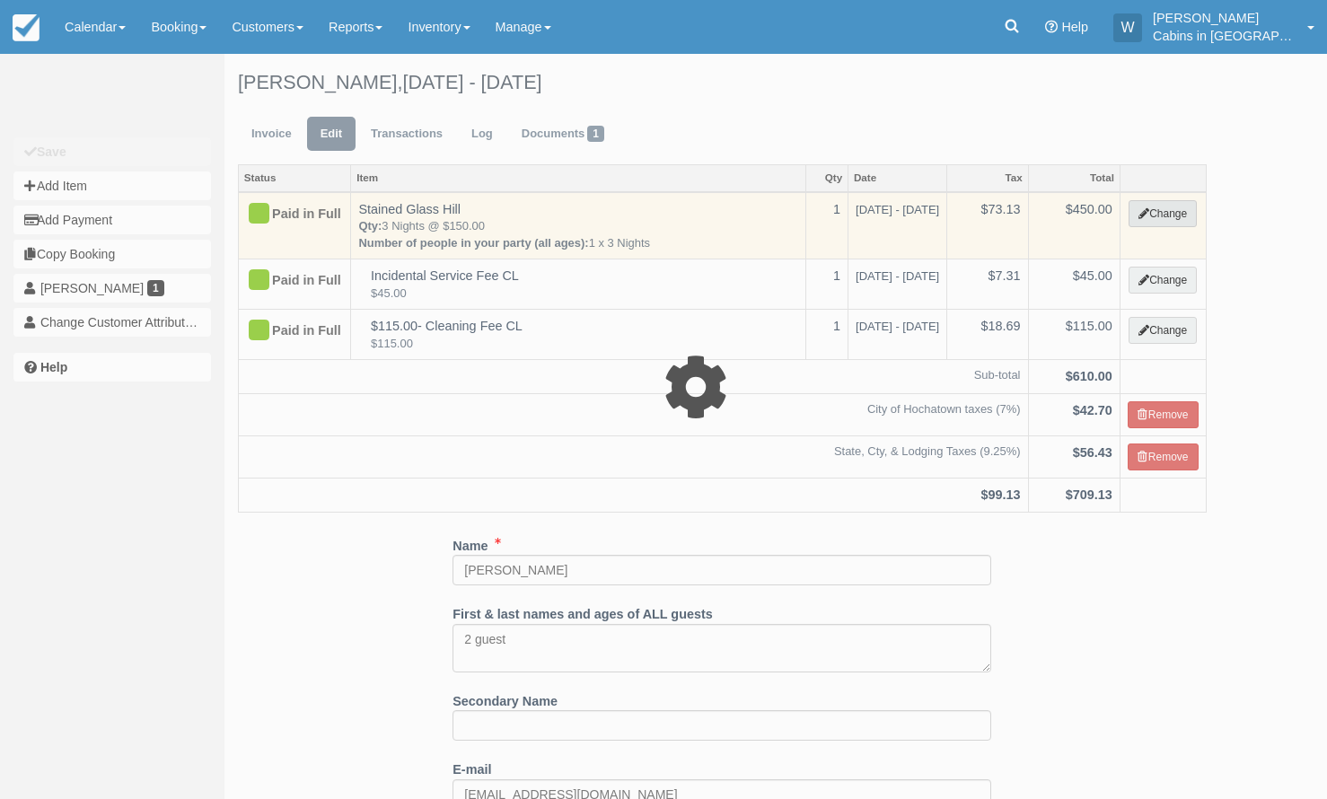
select select "1"
type input "450.00"
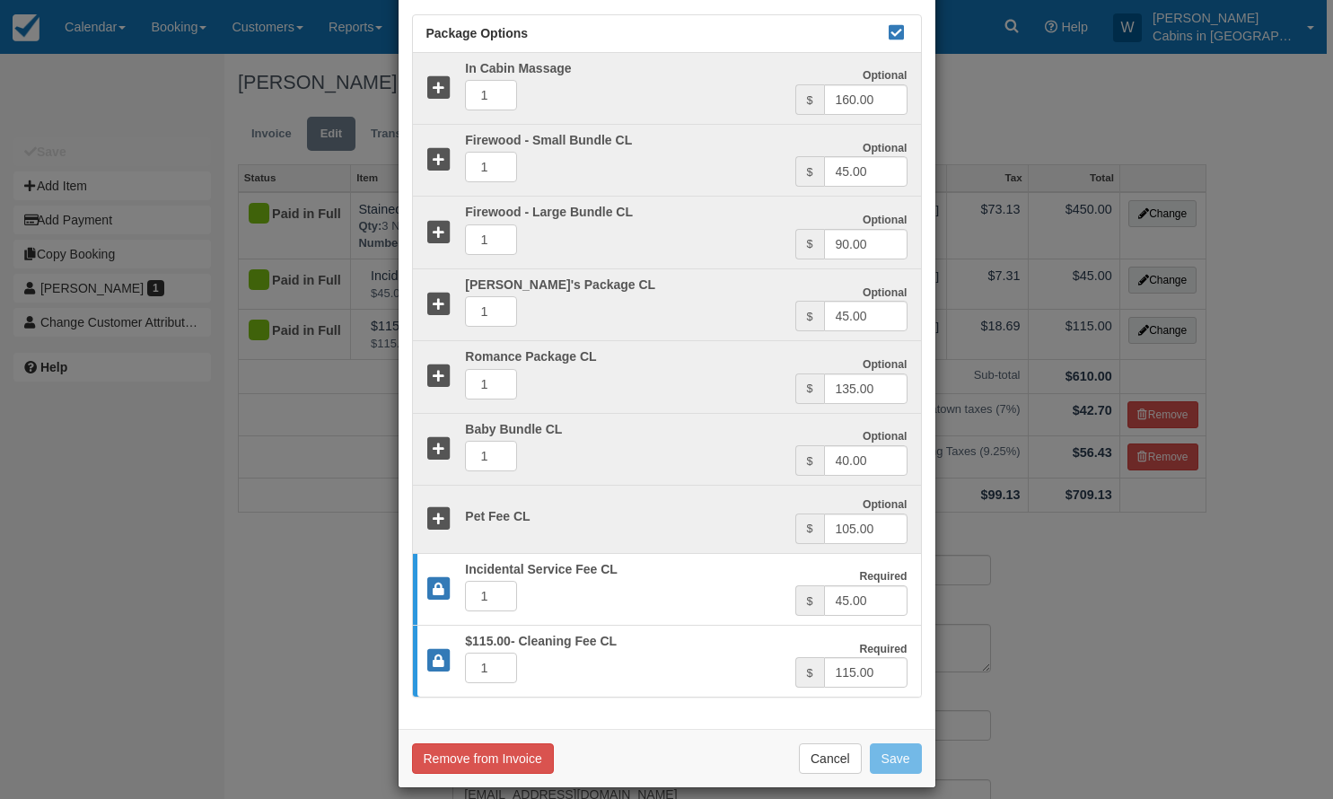
scroll to position [678, 0]
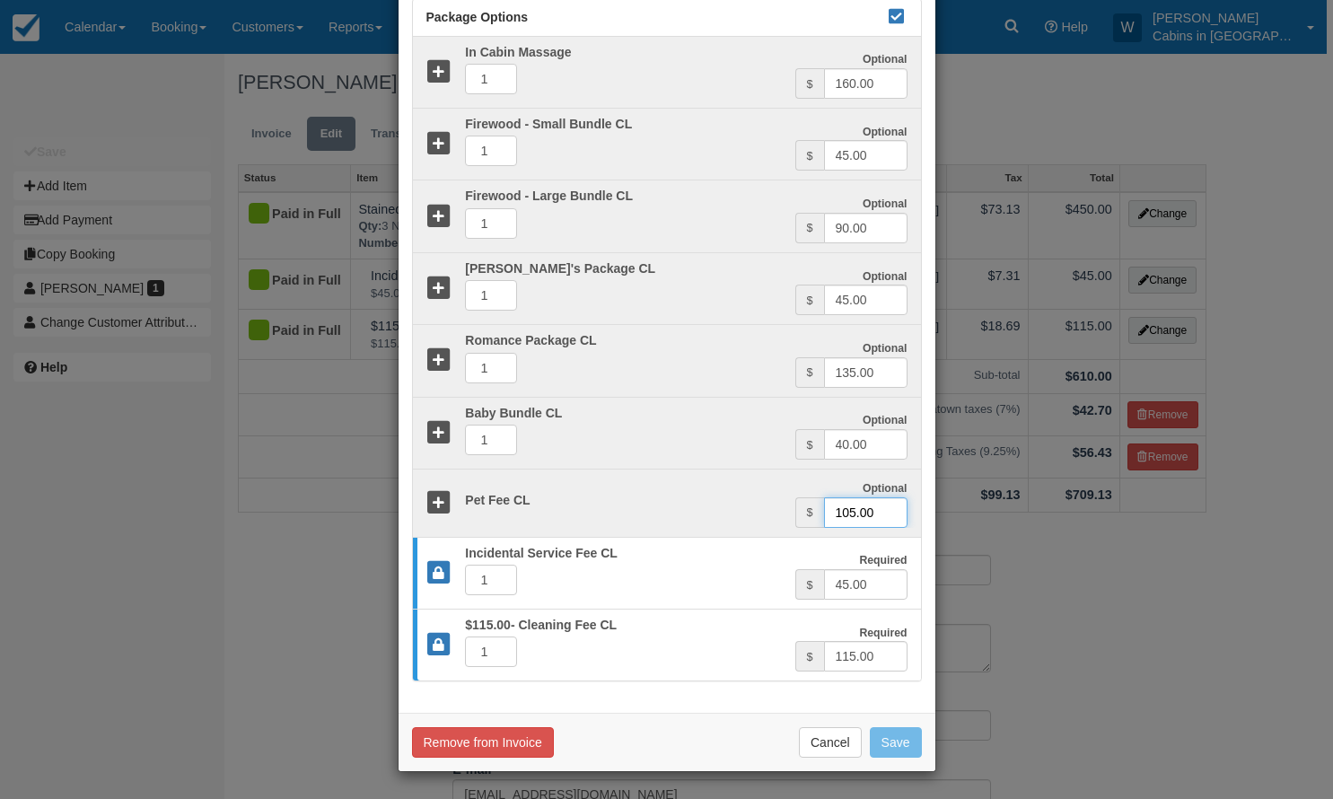
click at [876, 517] on input "105.00" at bounding box center [866, 512] width 84 height 31
drag, startPoint x: 876, startPoint y: 517, endPoint x: 823, endPoint y: 514, distance: 53.0
click at [824, 514] on input "105.00" at bounding box center [866, 512] width 84 height 31
type input "70.00"
click at [902, 747] on button "Save" at bounding box center [896, 742] width 52 height 31
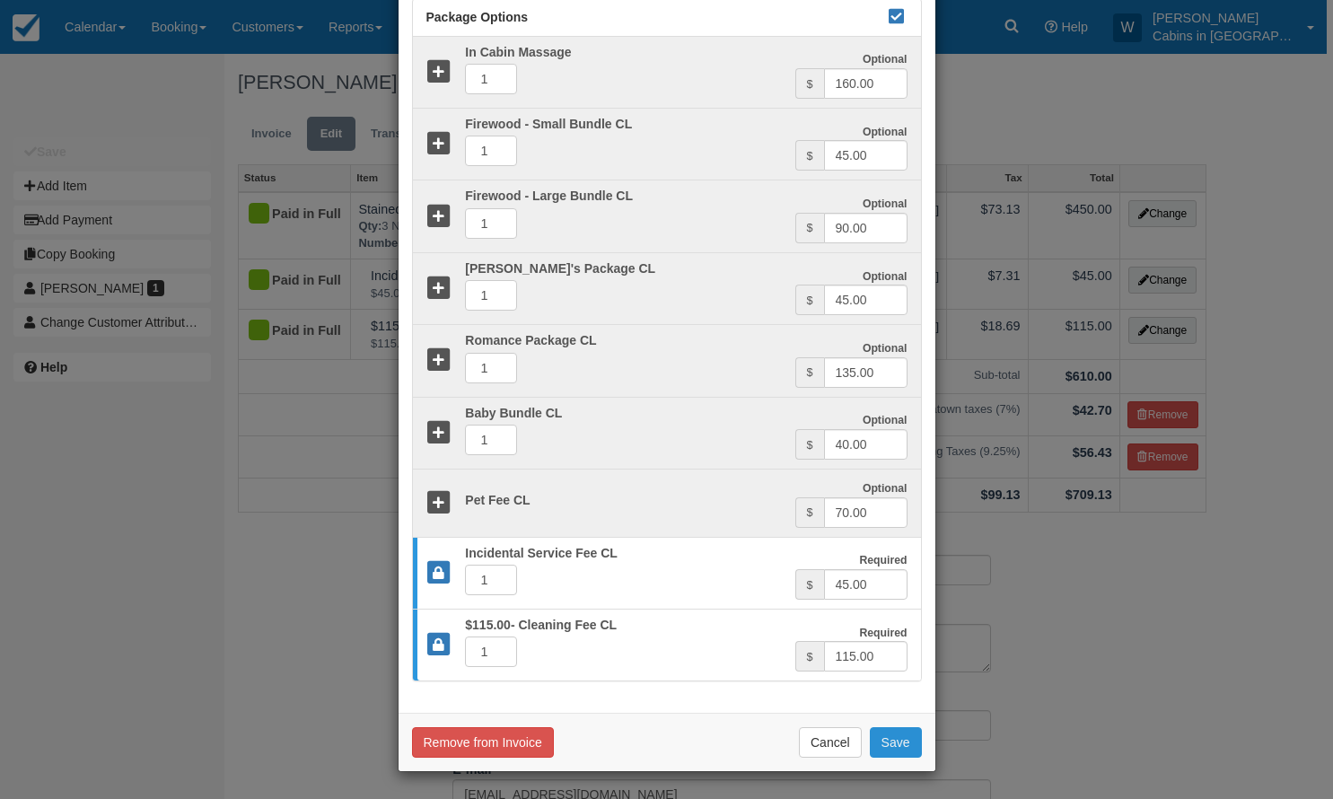
checkbox input "false"
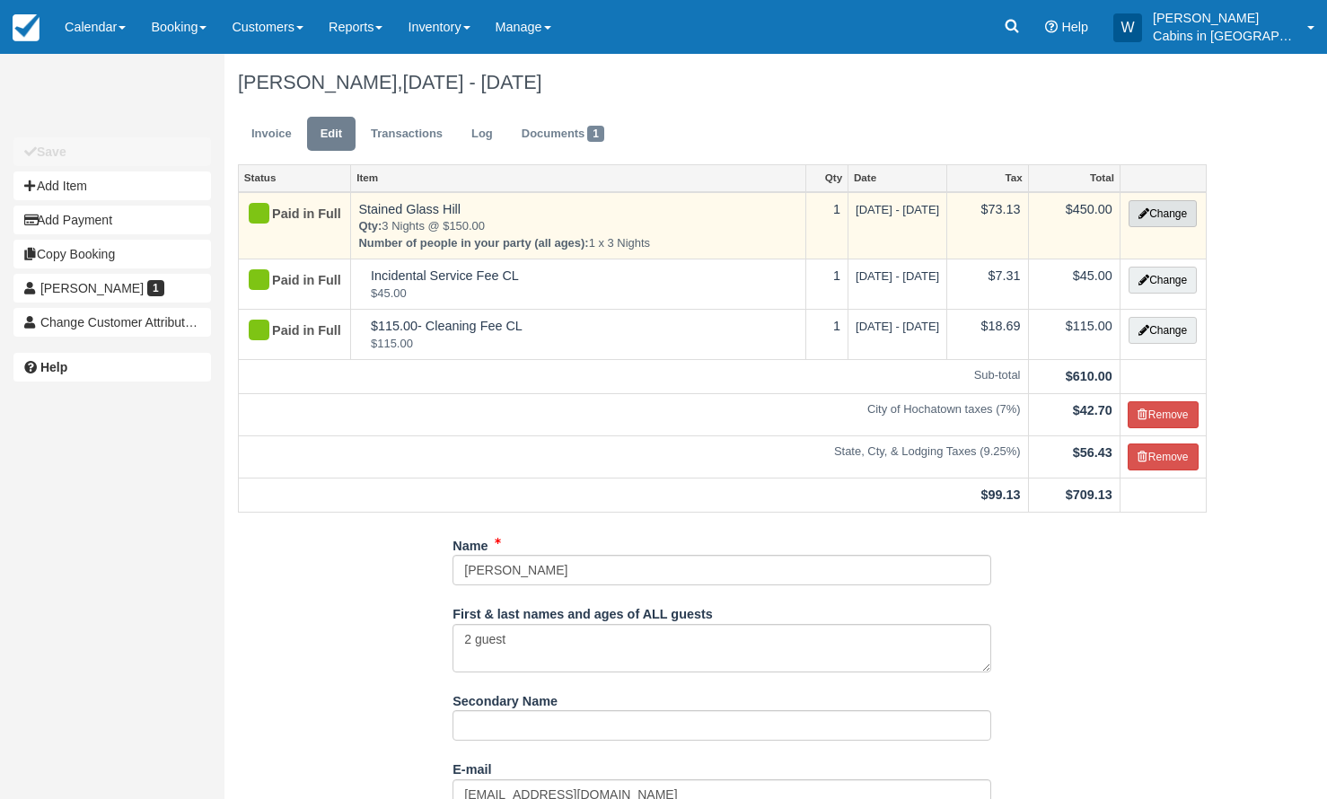
click at [1169, 218] on button "Change" at bounding box center [1163, 213] width 68 height 27
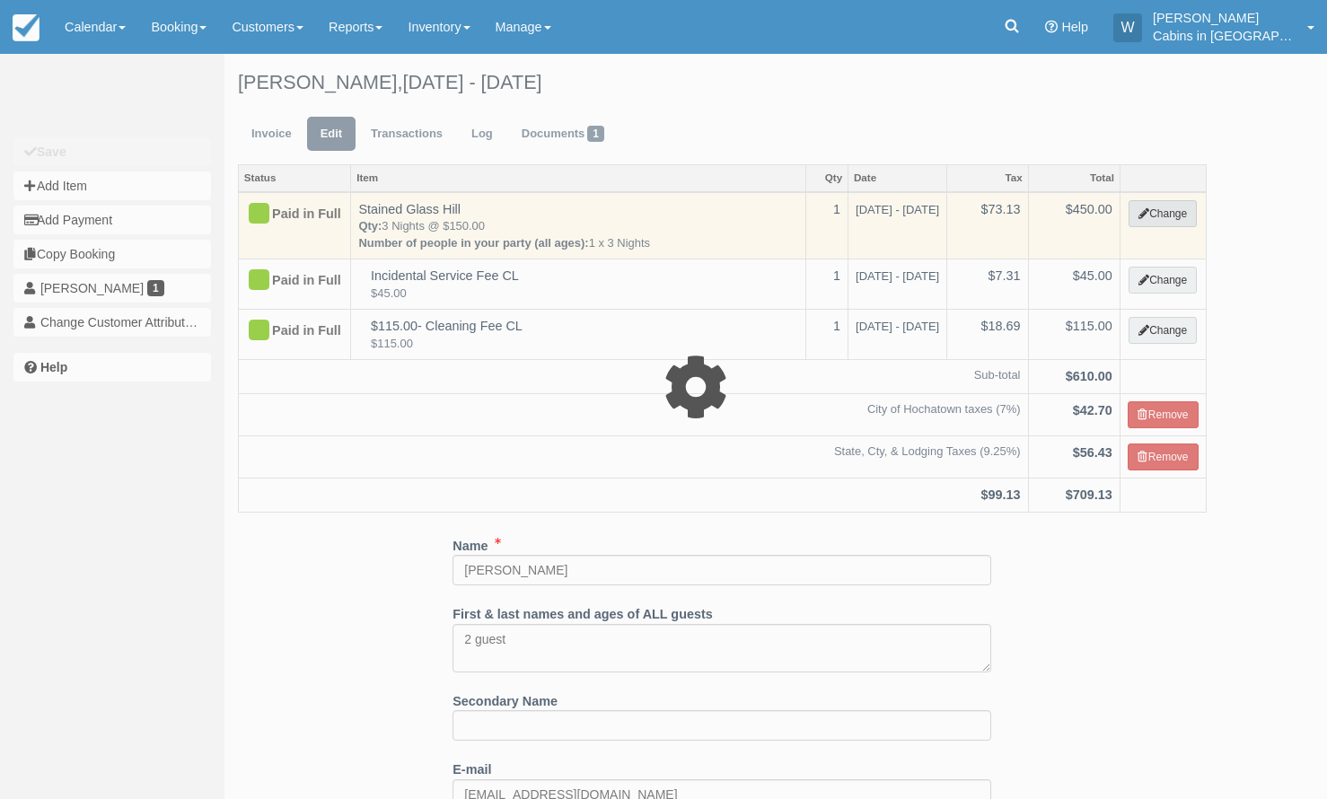
select select "1"
type input "450.00"
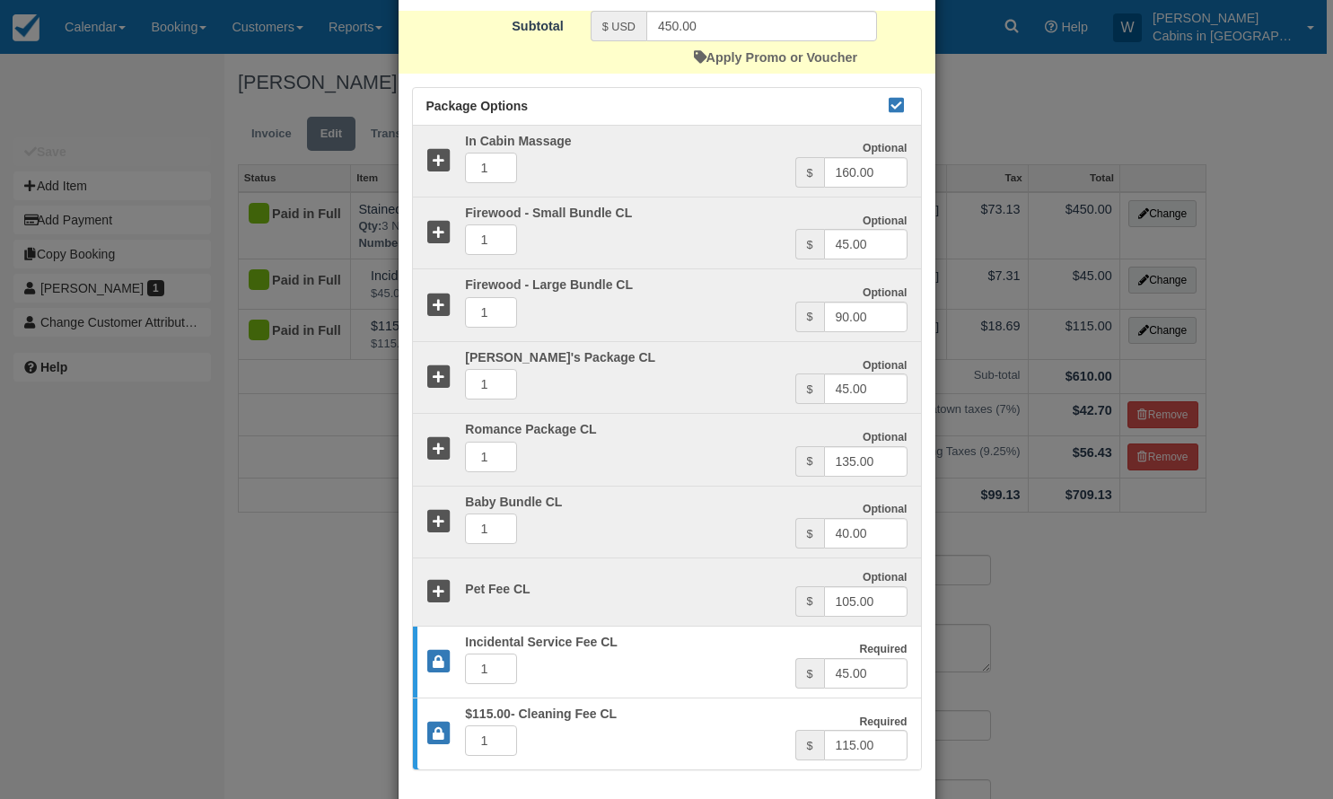
scroll to position [631, 0]
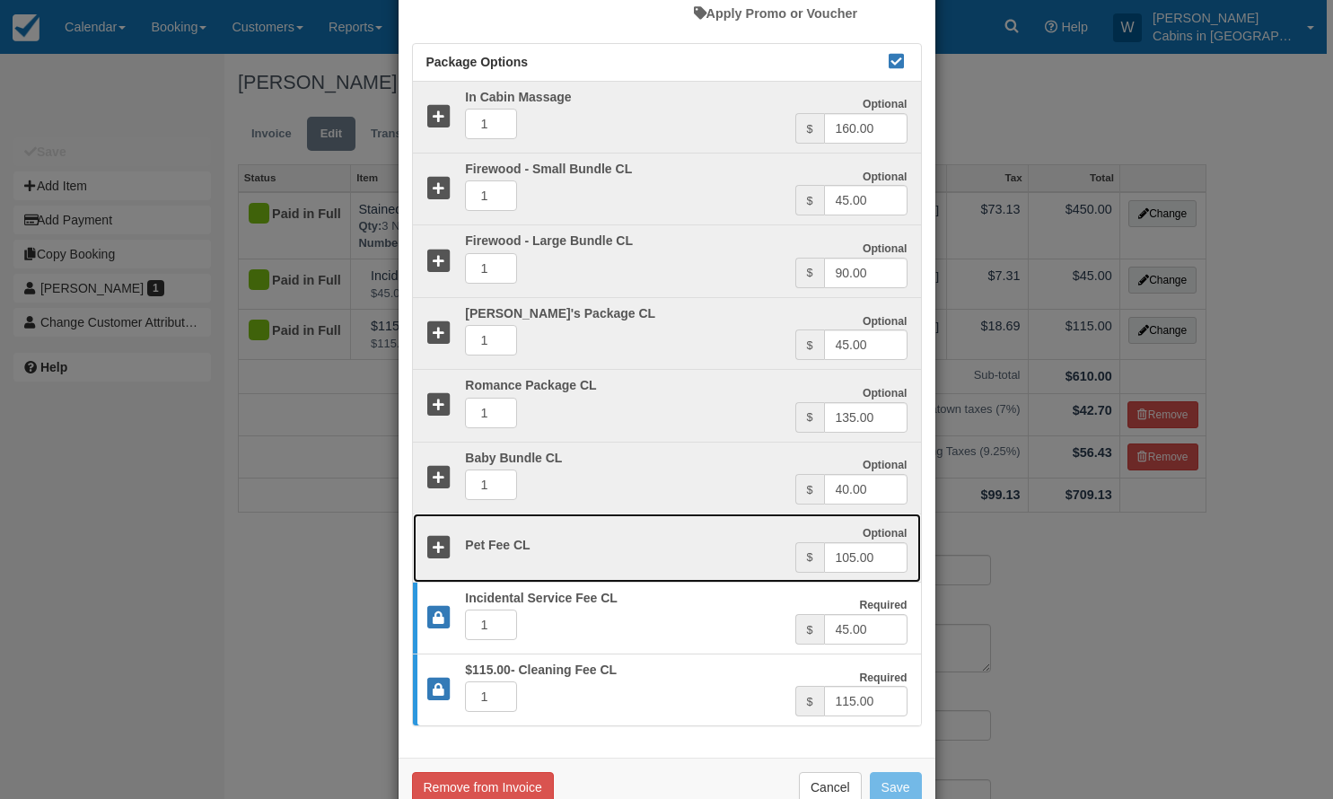
click at [427, 550] on icon at bounding box center [439, 548] width 26 height 26
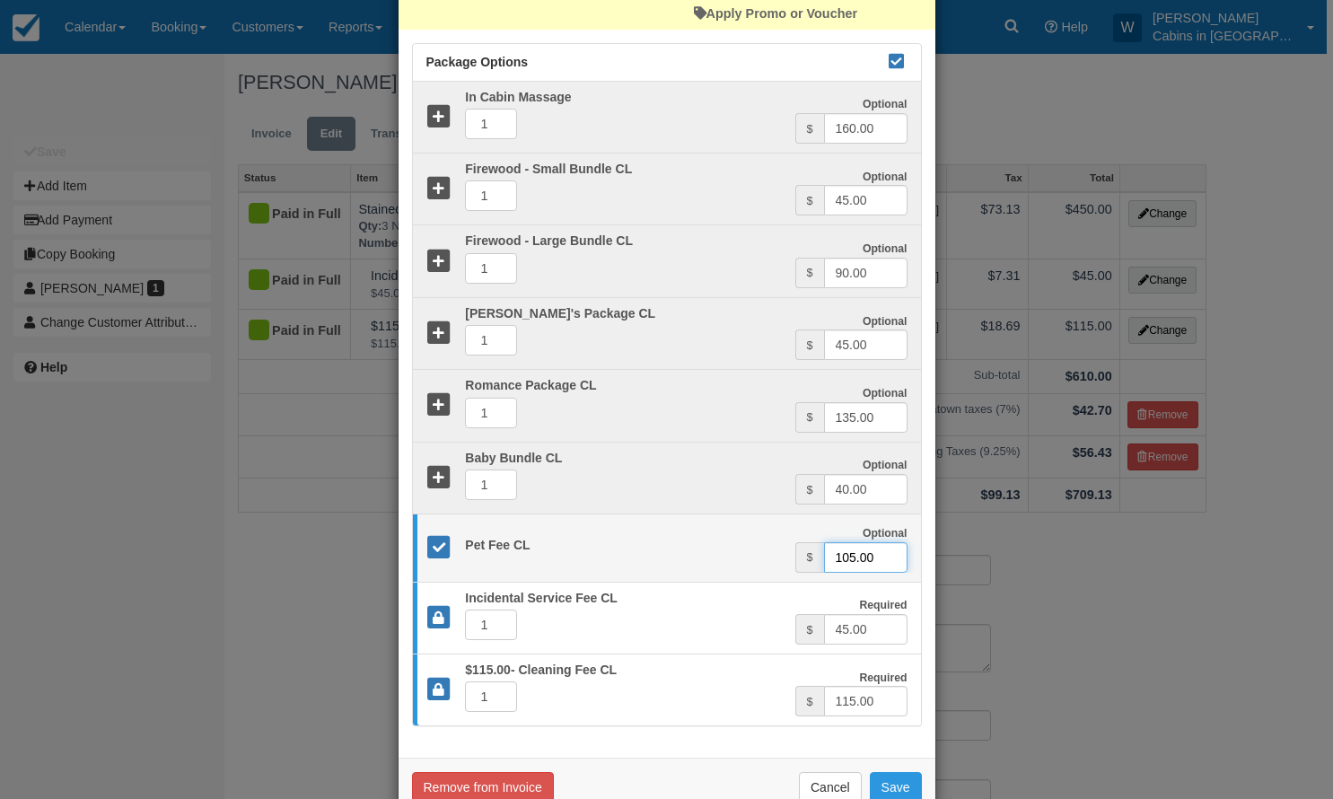
drag, startPoint x: 883, startPoint y: 554, endPoint x: 747, endPoint y: 552, distance: 135.6
click at [758, 552] on div "Optional Pet Fee CL Optional $ 105.00" at bounding box center [667, 547] width 508 height 49
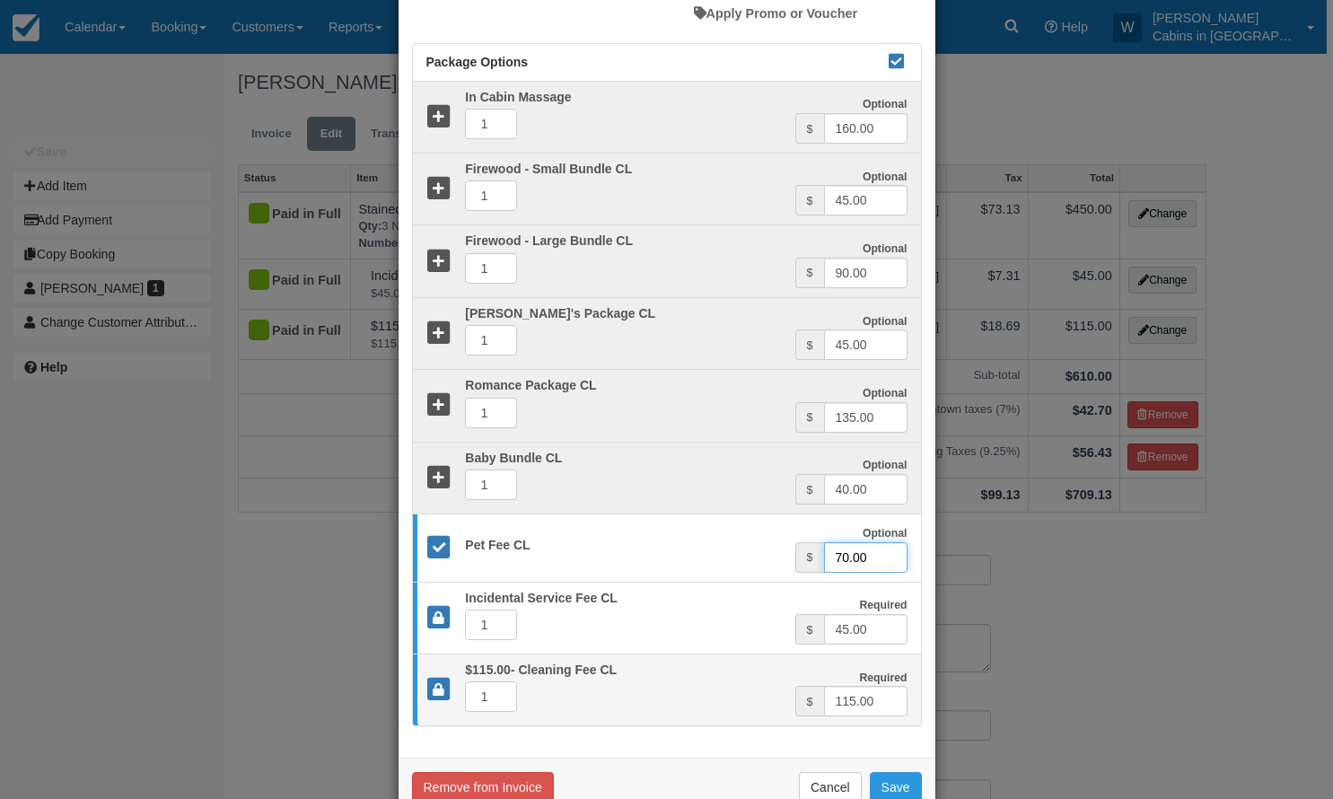
scroll to position [678, 0]
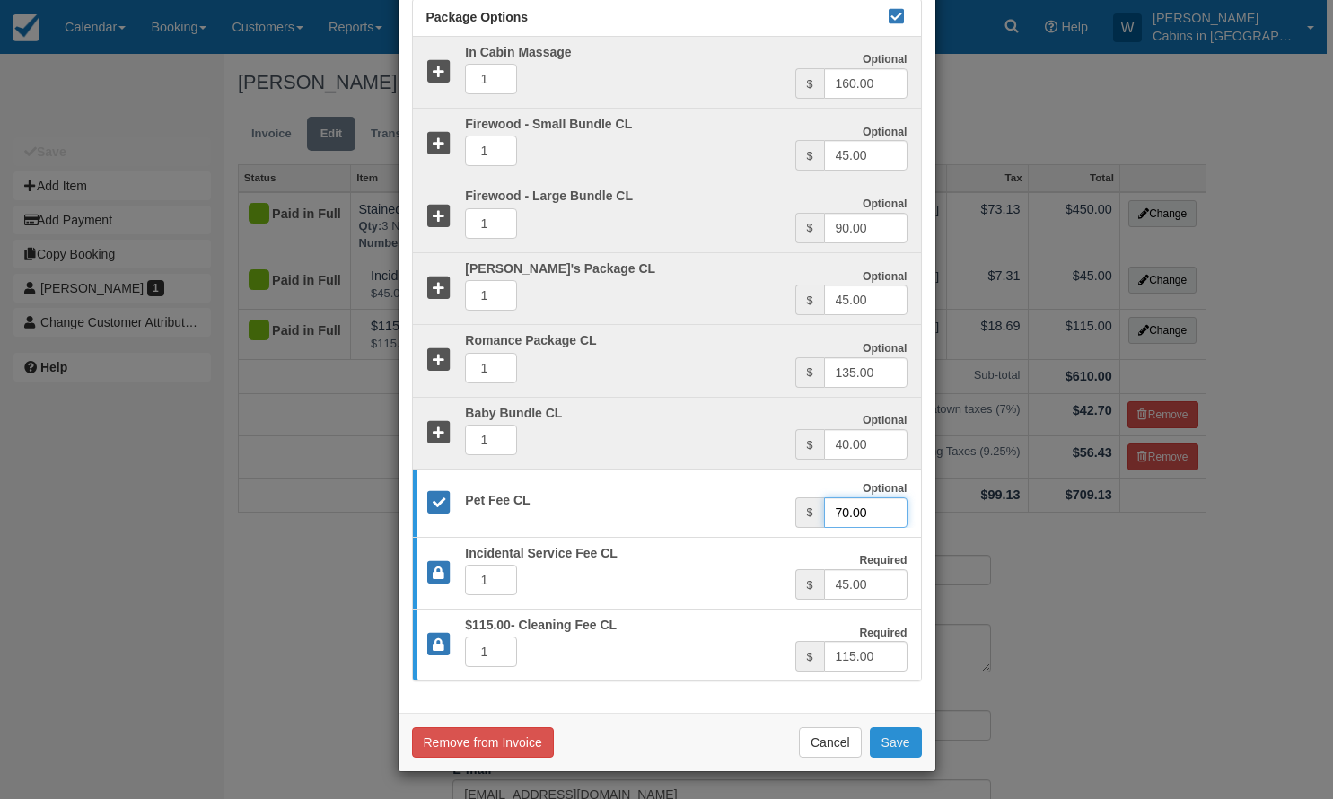
type input "70.00"
click at [893, 739] on button "Save" at bounding box center [896, 742] width 52 height 31
checkbox input "false"
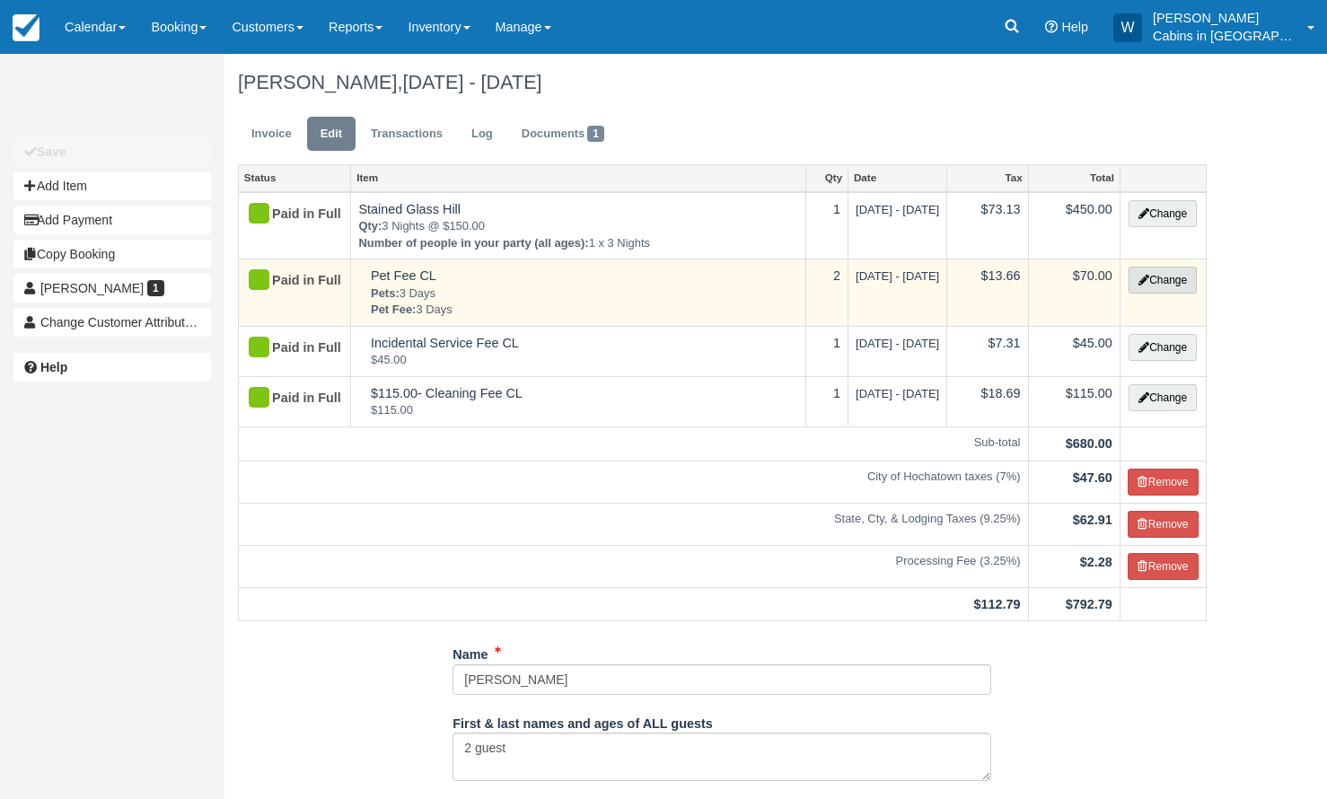
click at [1164, 283] on button "Change" at bounding box center [1163, 280] width 68 height 27
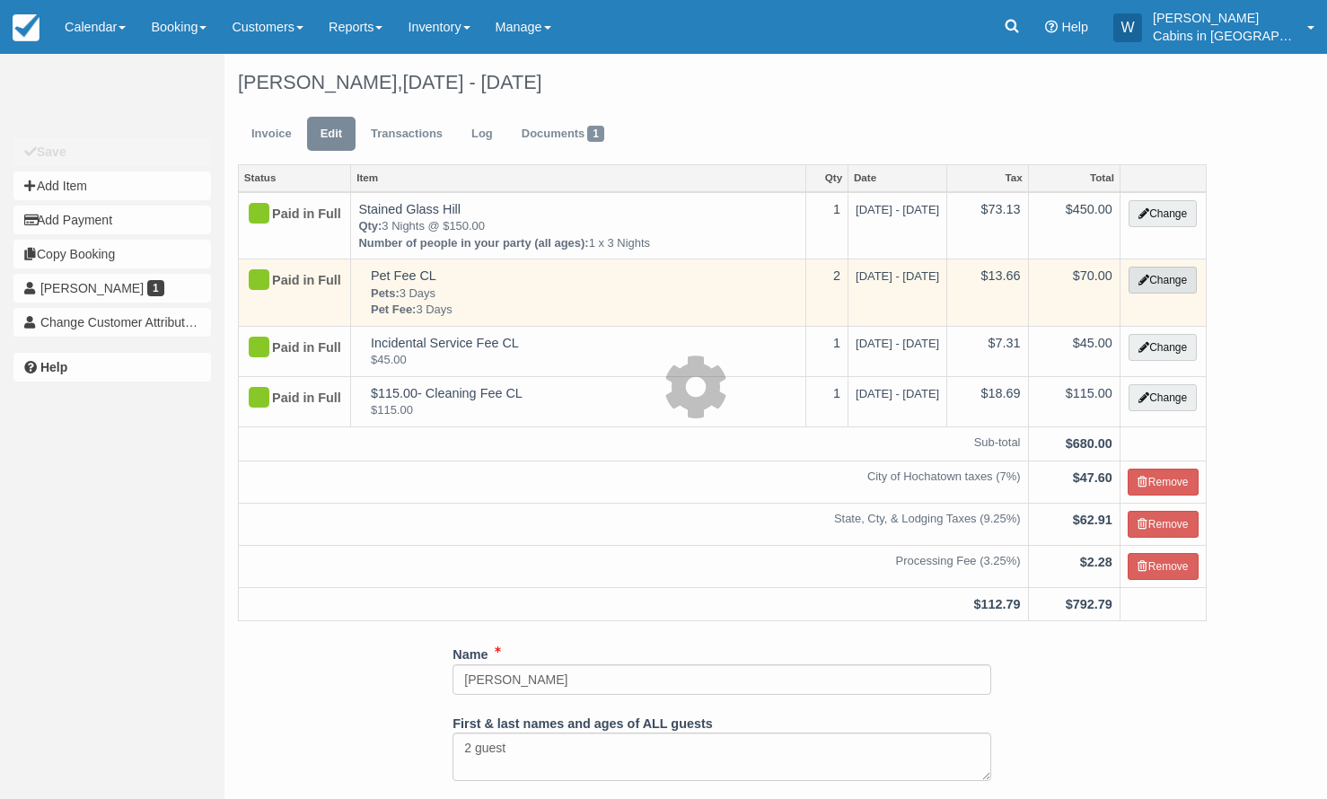
select select "2"
type input "70.00"
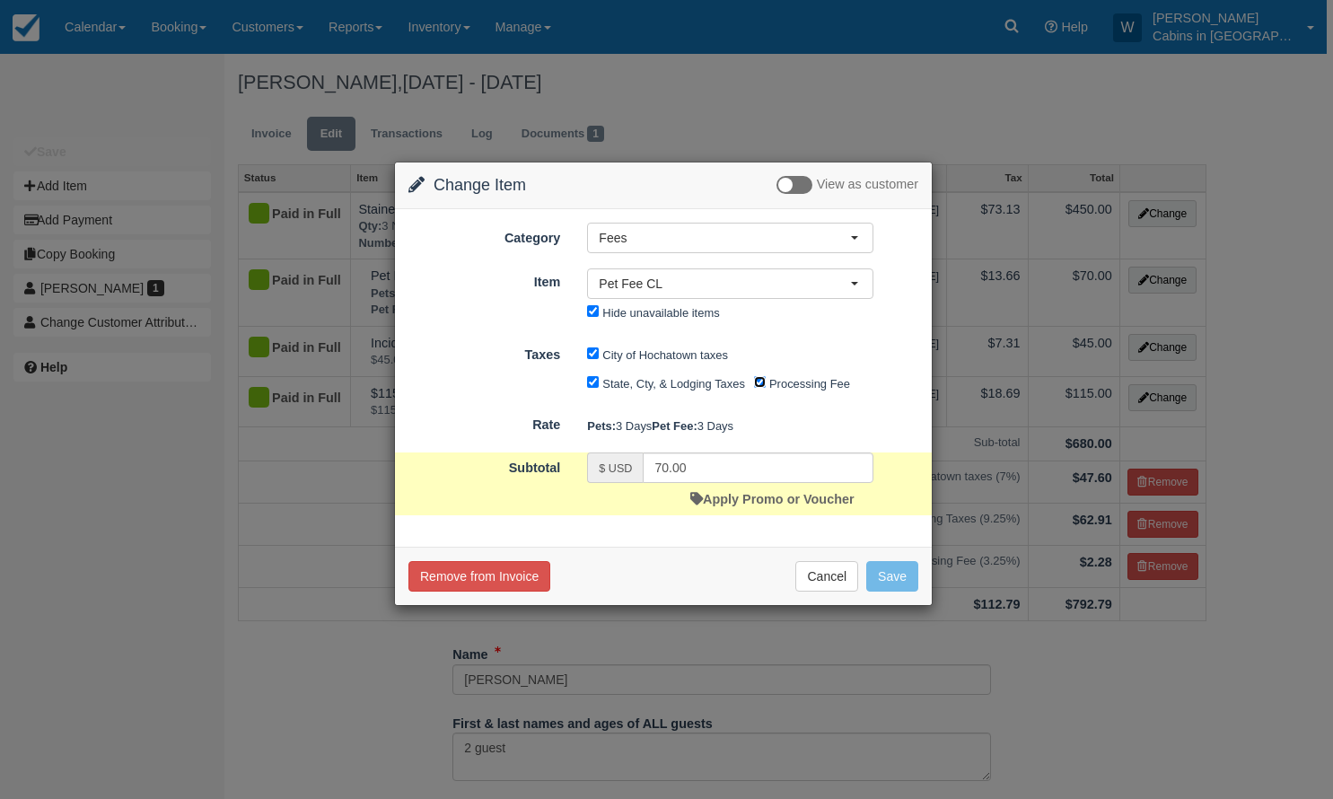
click at [761, 381] on input "Processing Fee" at bounding box center [760, 382] width 12 height 12
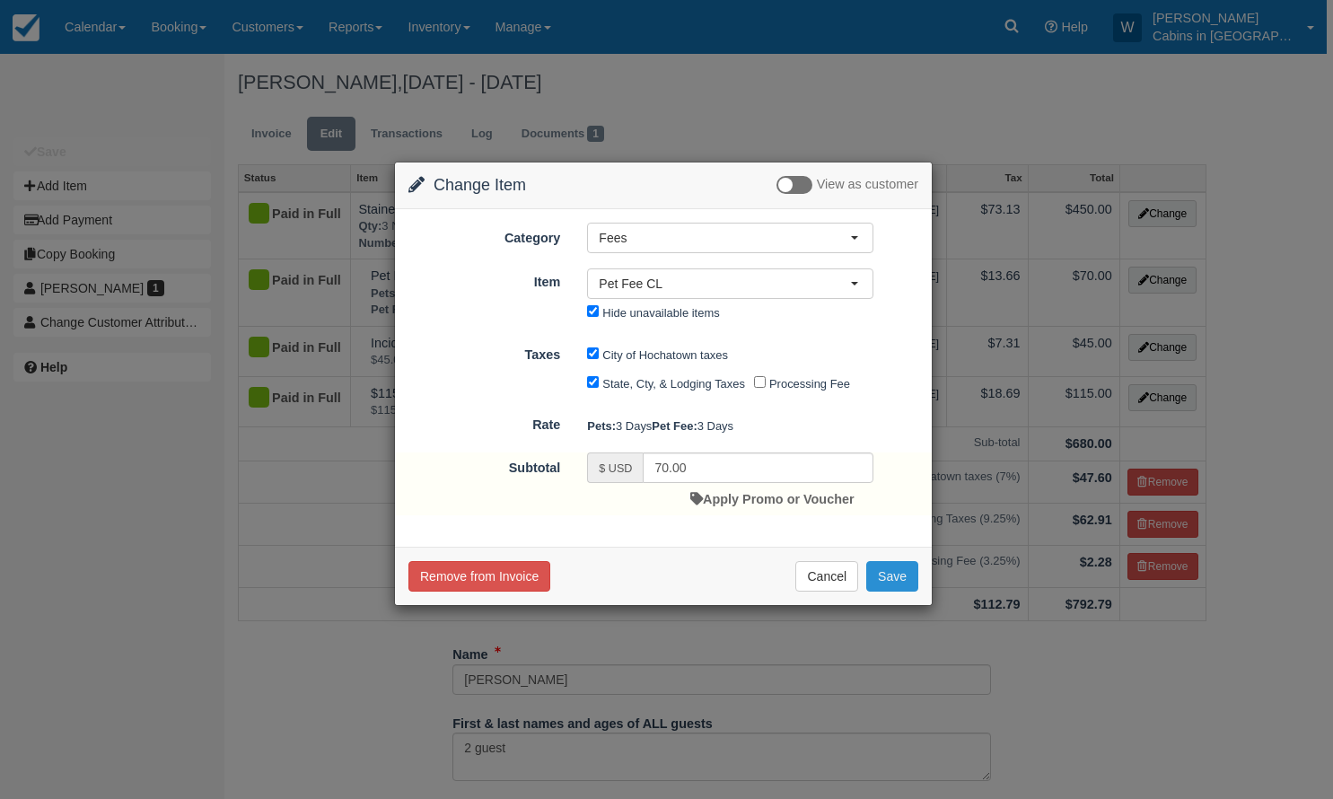
click at [906, 592] on button "Save" at bounding box center [892, 576] width 52 height 31
checkbox input "false"
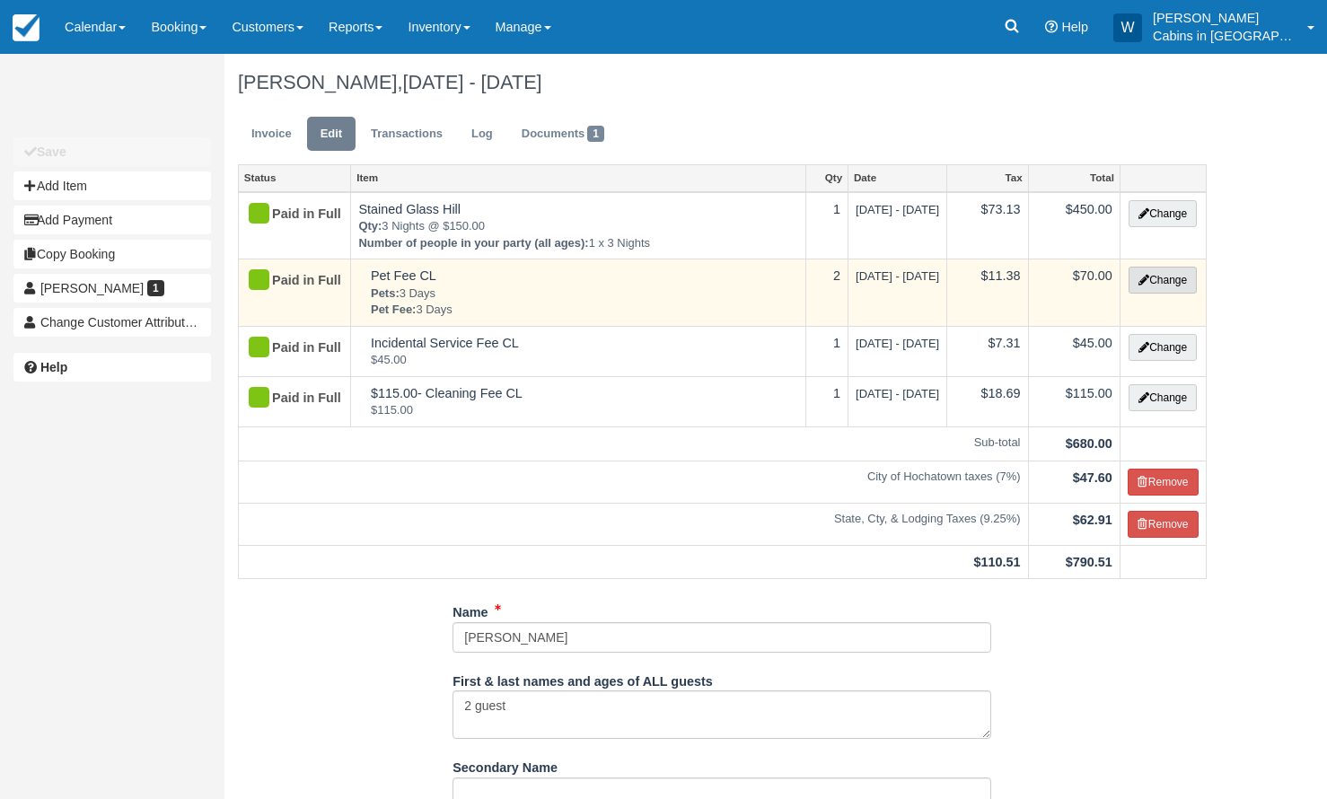
click at [1156, 273] on button "Change" at bounding box center [1163, 280] width 68 height 27
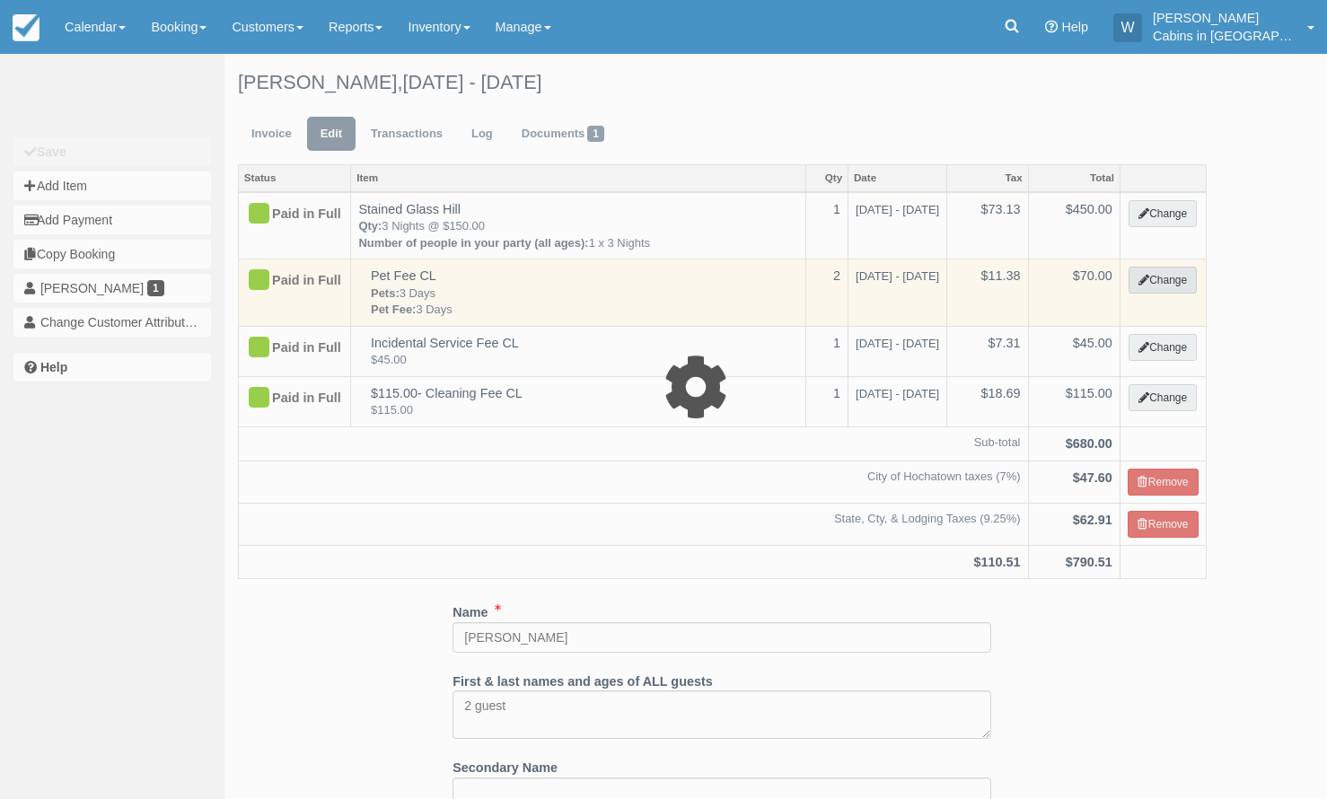
select select "2"
type input "70.00"
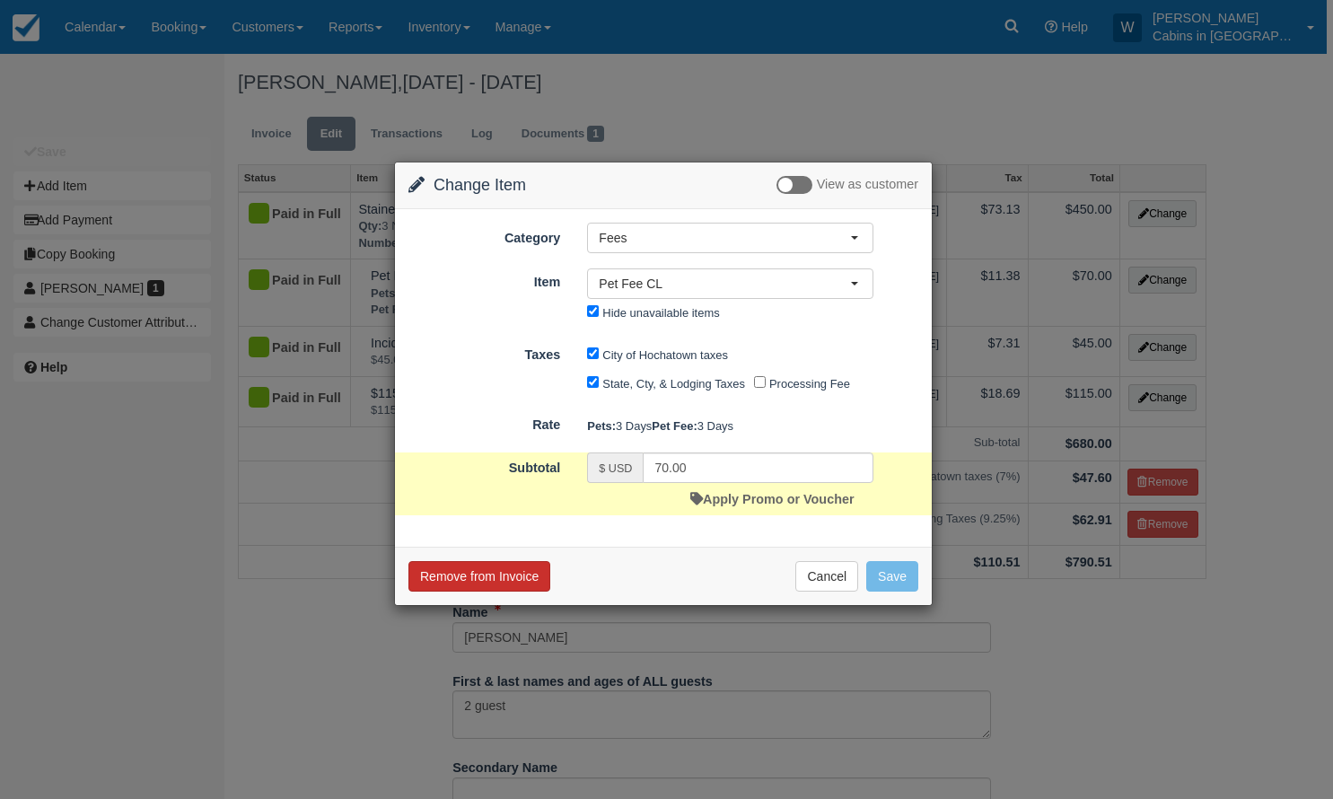
click at [476, 592] on button "Remove from Invoice" at bounding box center [480, 576] width 142 height 31
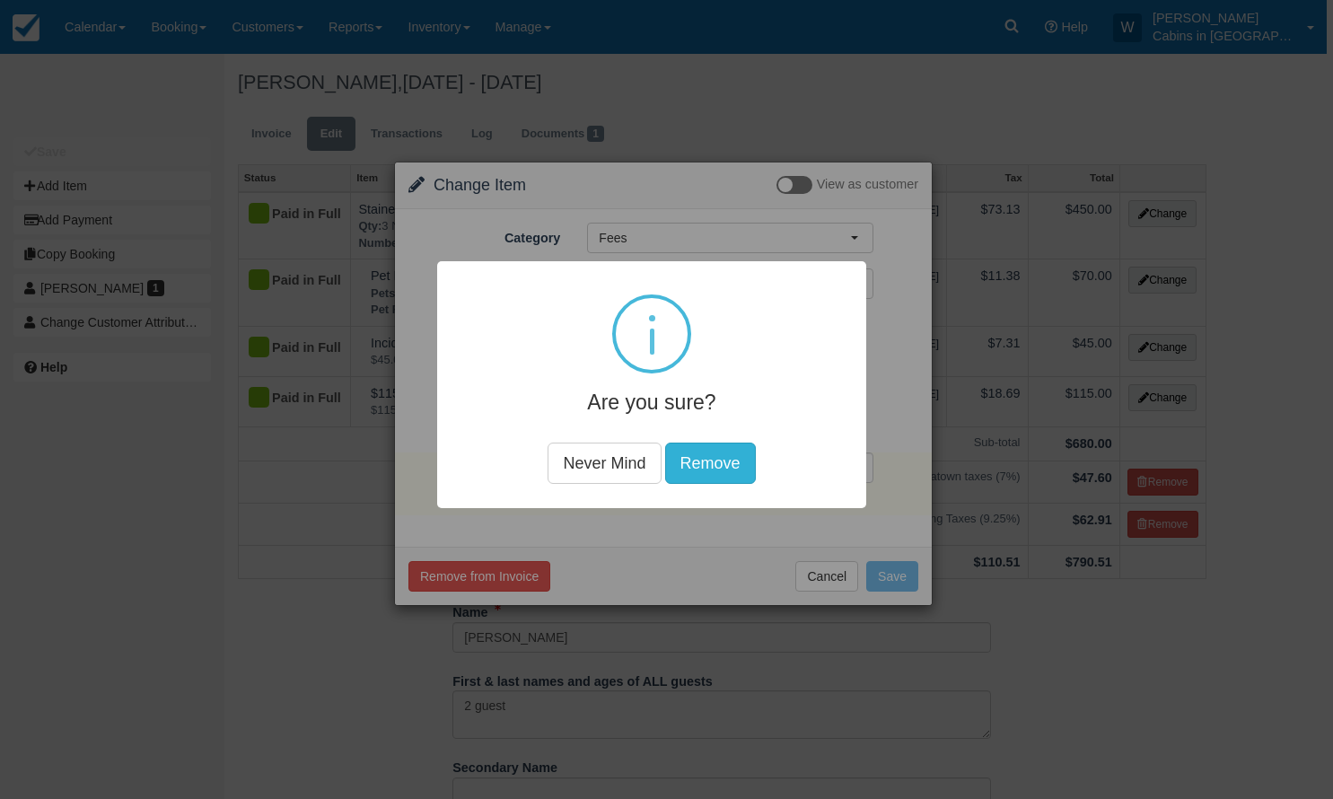
click at [727, 459] on button "Remove" at bounding box center [709, 463] width 91 height 41
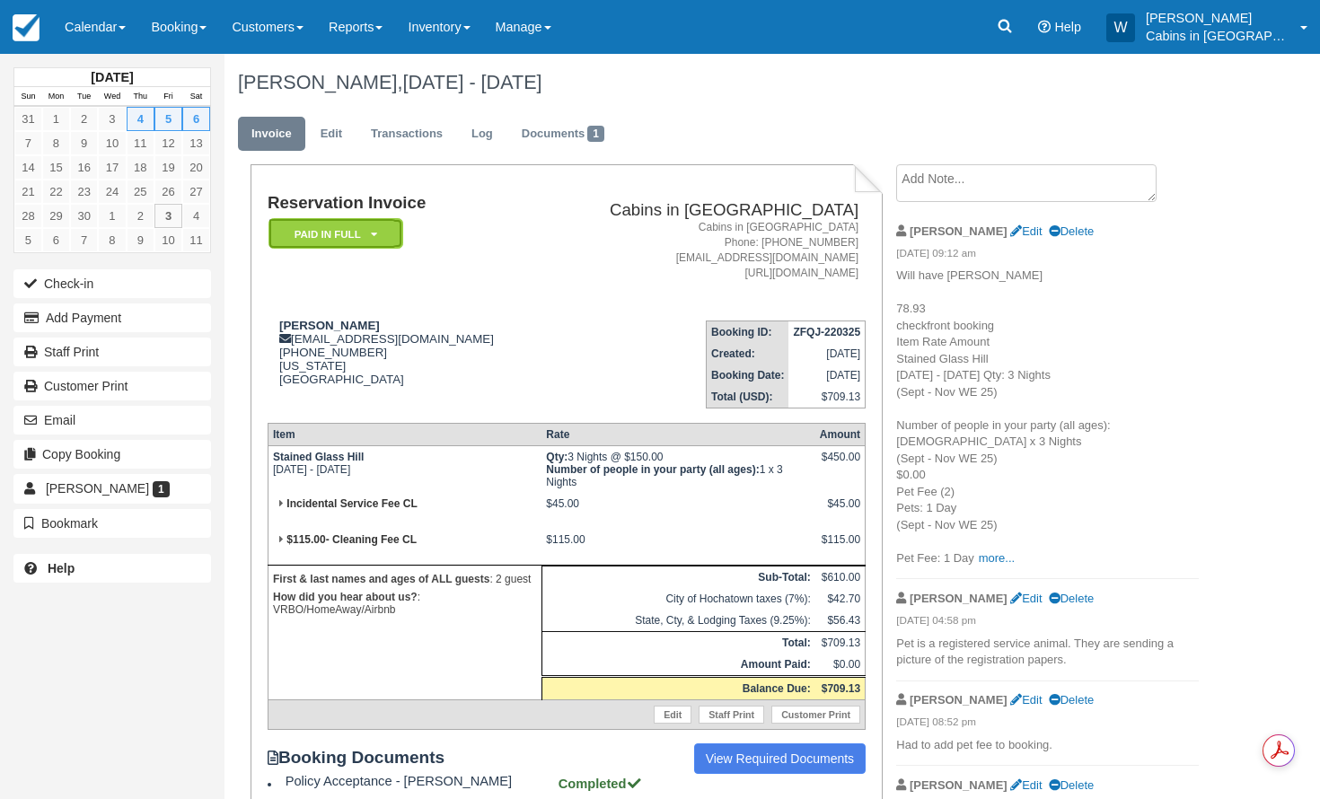
click at [374, 232] on icon at bounding box center [374, 234] width 6 height 11
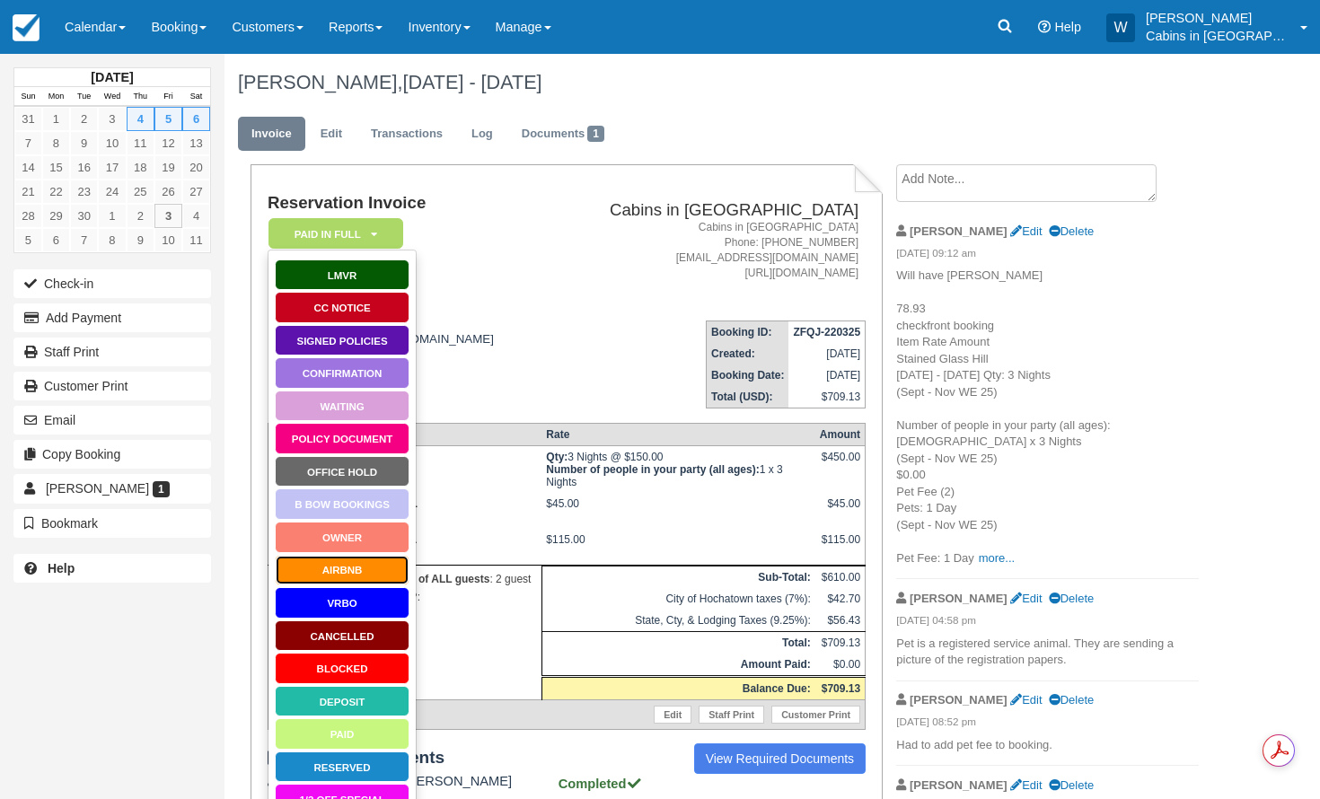
click at [356, 575] on link "AirBnB" at bounding box center [342, 570] width 135 height 31
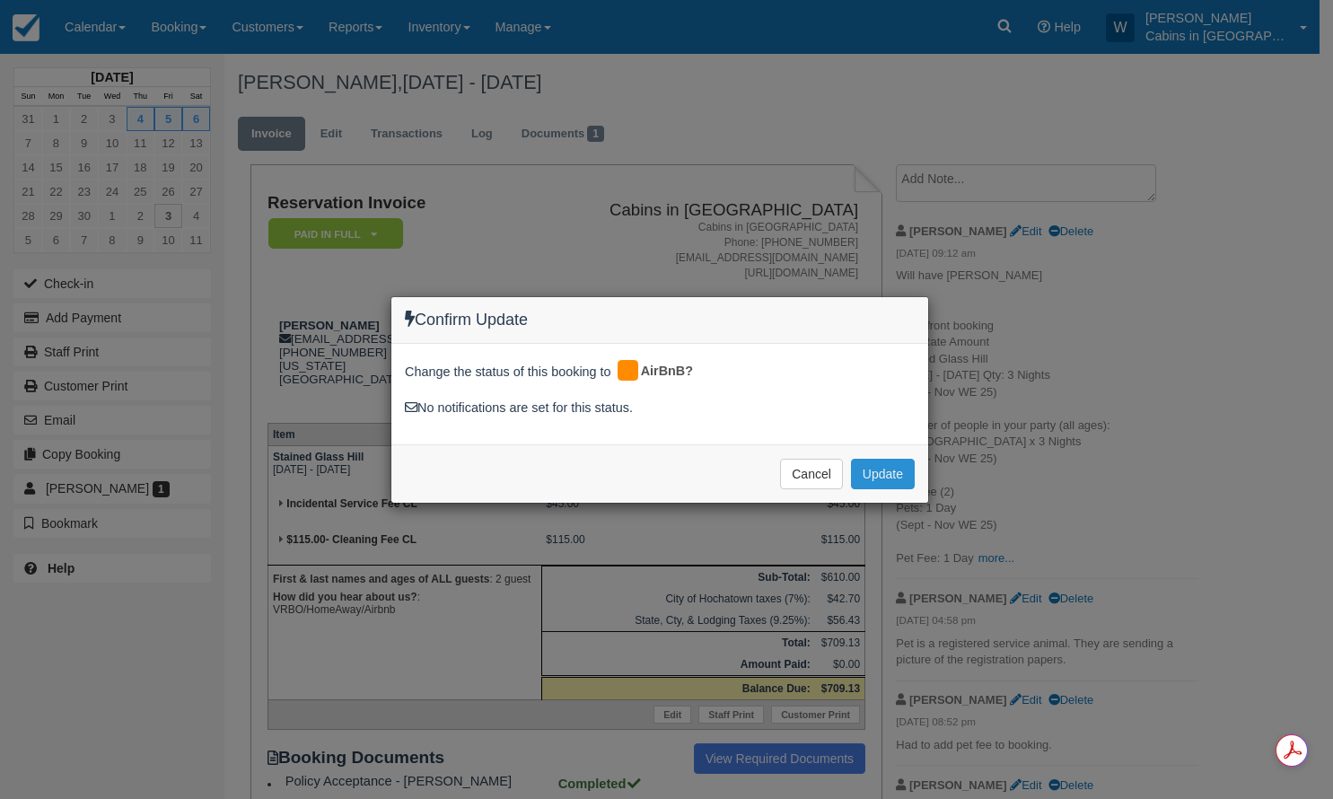
click at [882, 469] on button "Update" at bounding box center [883, 474] width 64 height 31
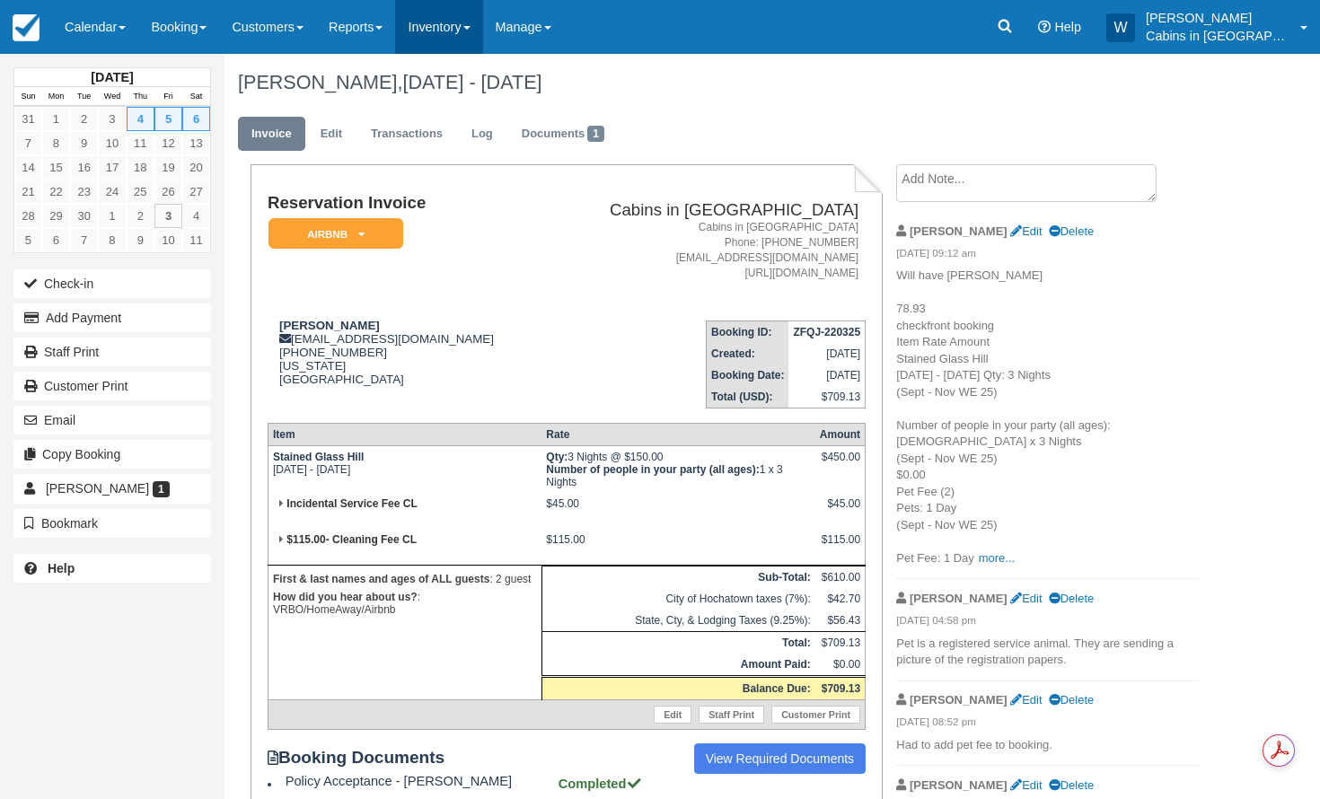
click at [482, 31] on link "Inventory" at bounding box center [438, 27] width 87 height 54
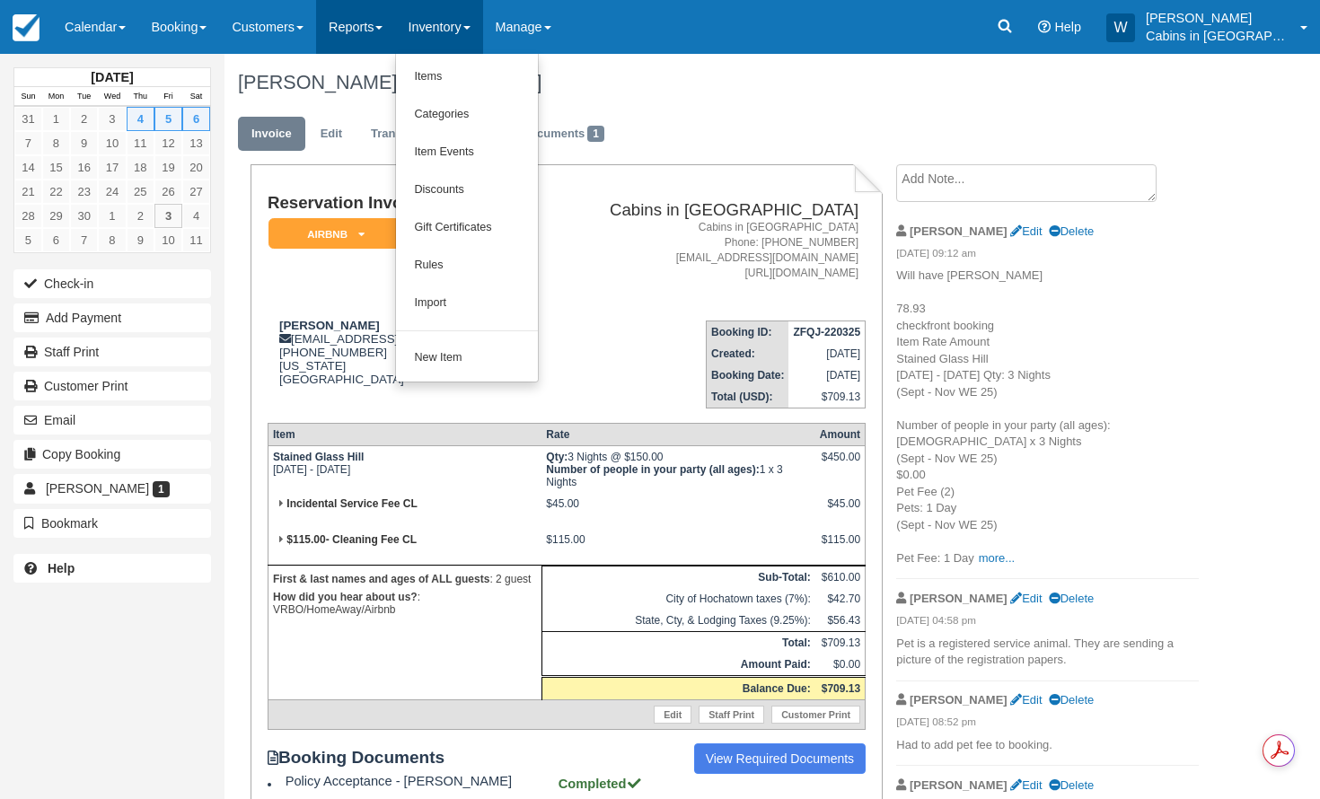
click at [392, 20] on link "Reports" at bounding box center [355, 27] width 79 height 54
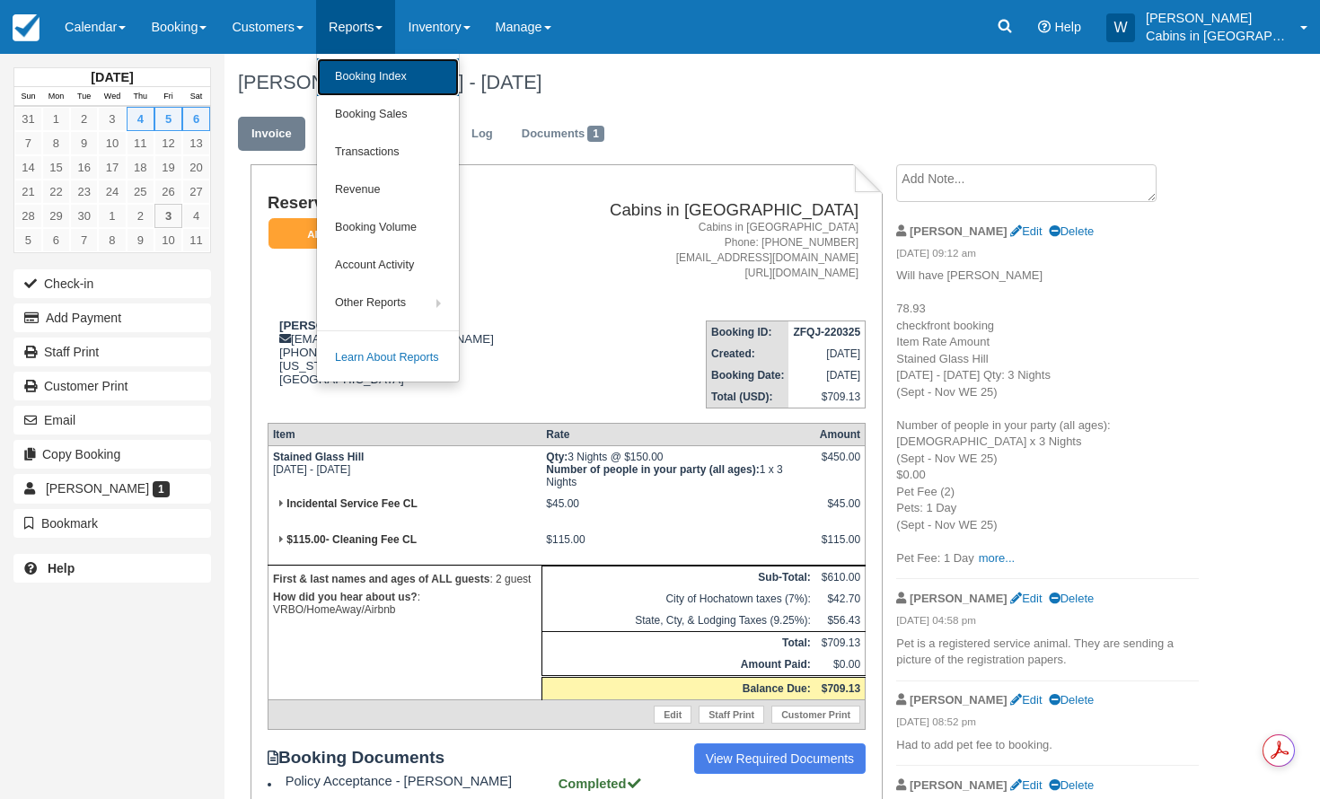
click at [385, 66] on link "Booking Index" at bounding box center [388, 77] width 142 height 38
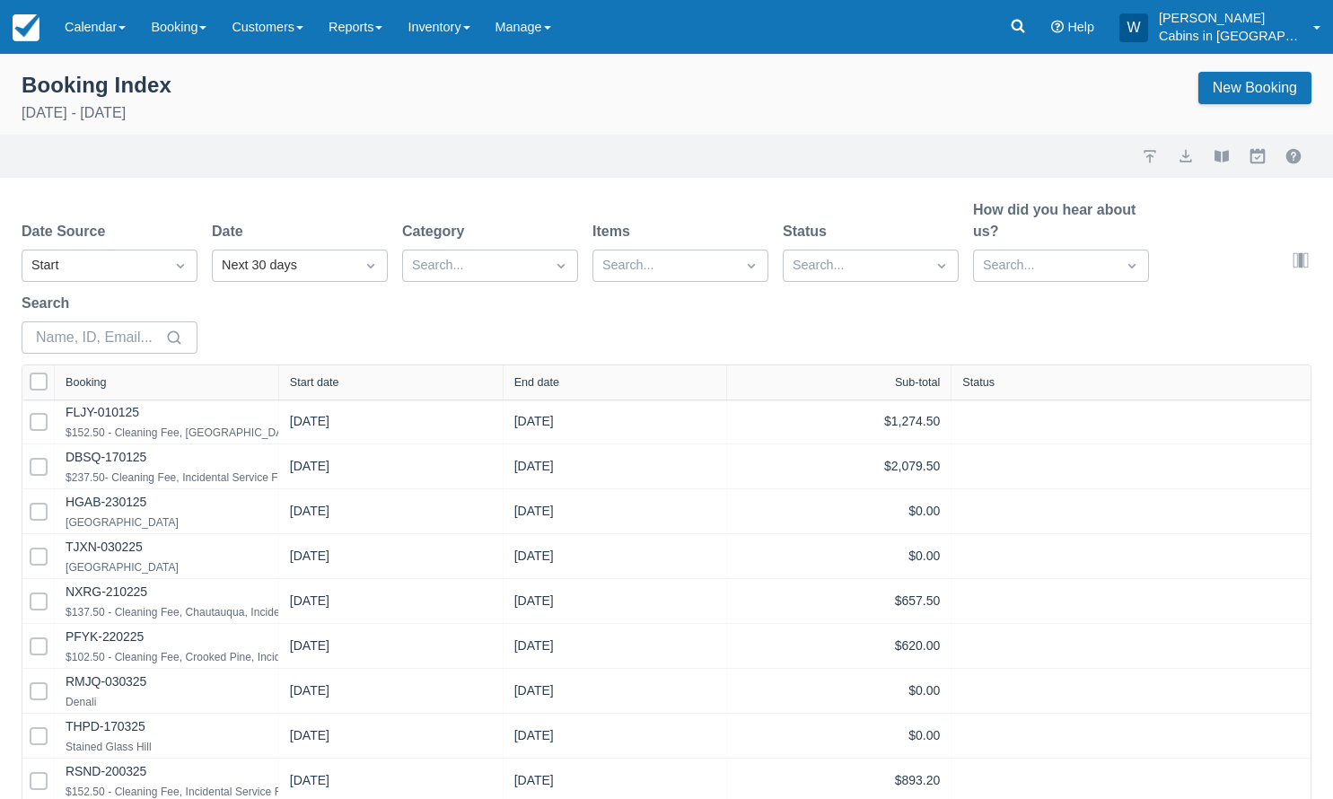
select select "25"
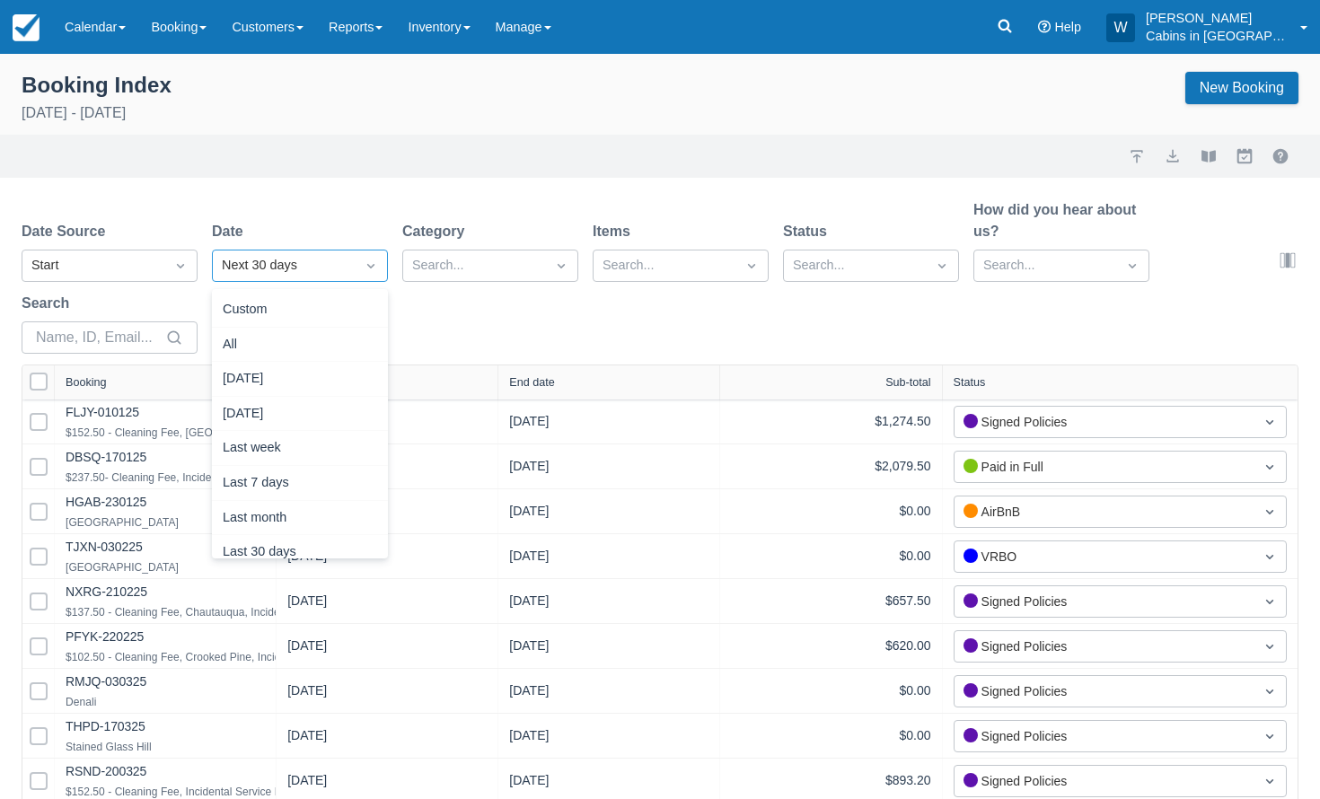
click at [272, 257] on div "Next 30 days" at bounding box center [284, 266] width 124 height 20
click at [303, 303] on div "Custom" at bounding box center [300, 310] width 176 height 35
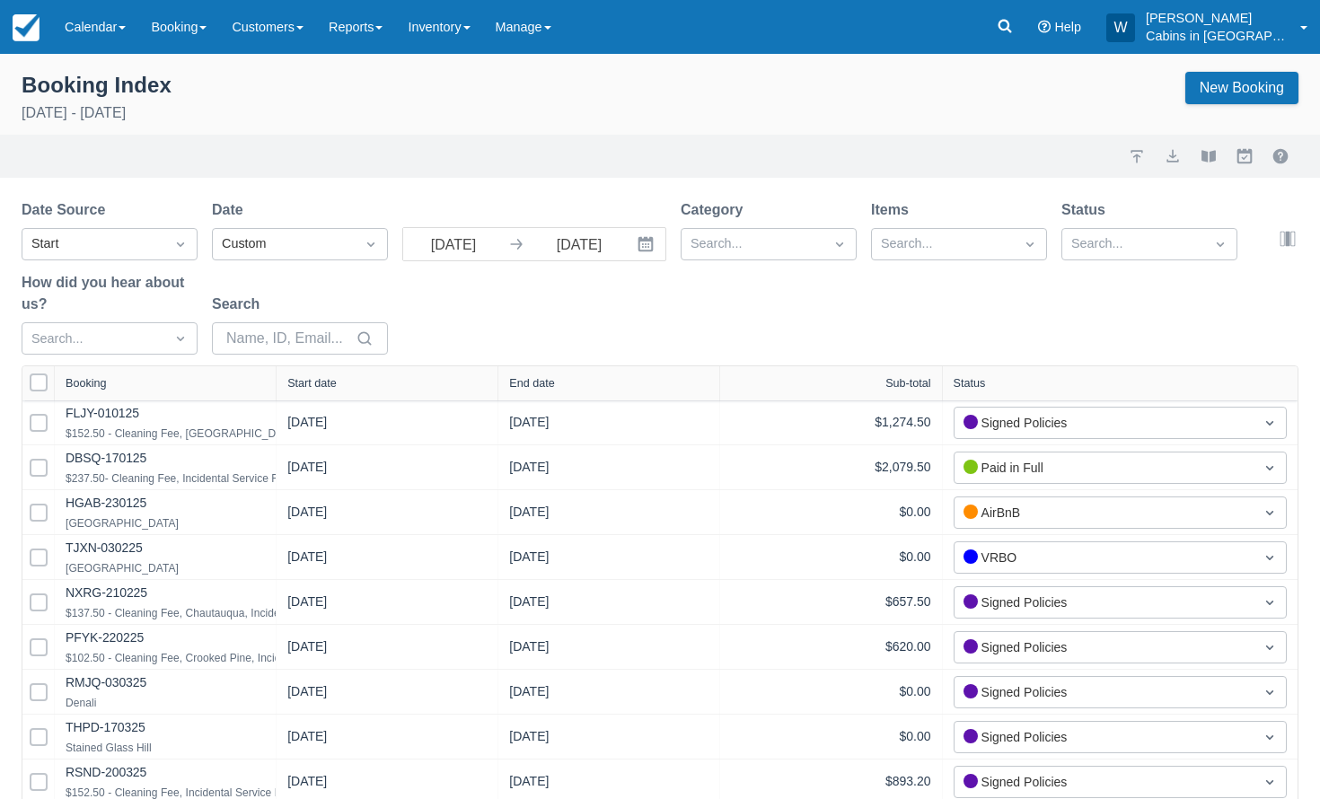
select select "25"
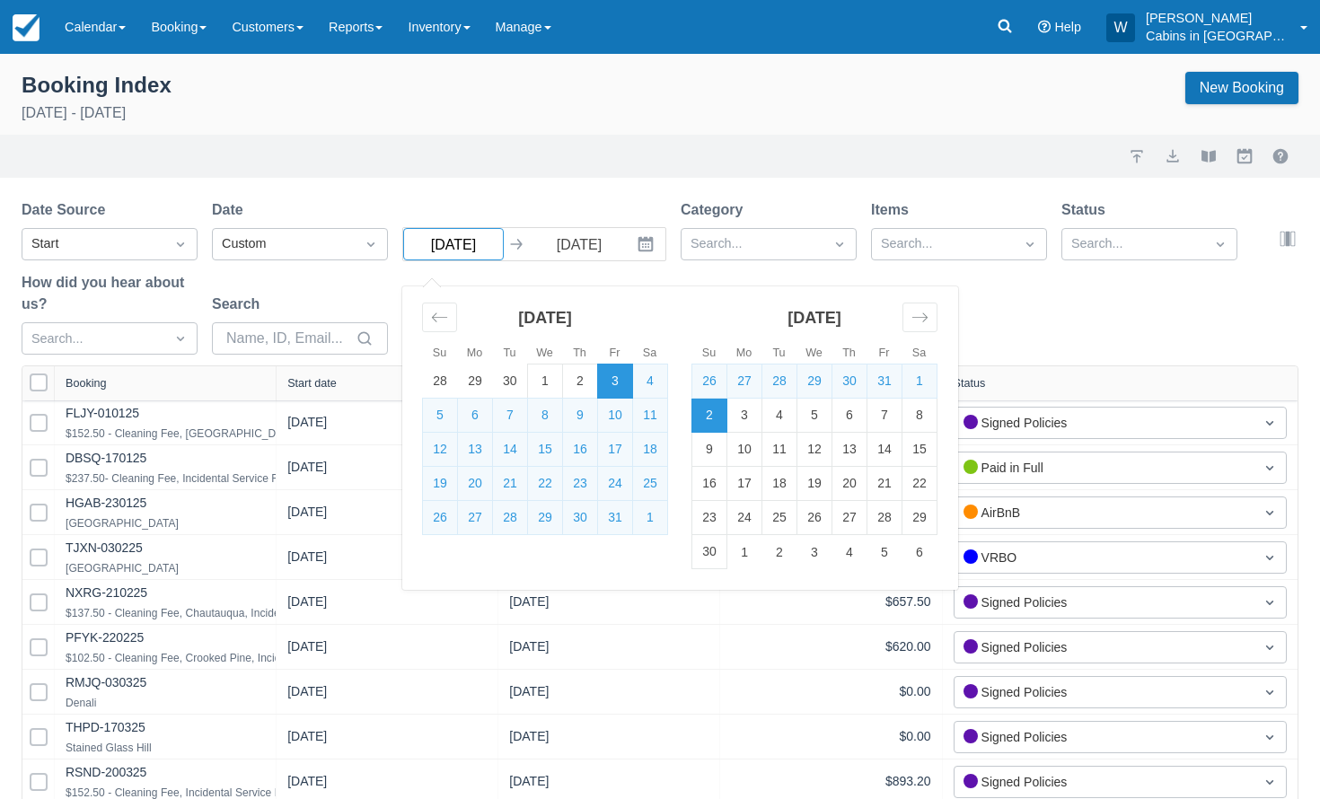
click at [494, 242] on input "[DATE]" at bounding box center [453, 244] width 101 height 32
click at [446, 325] on icon "Move backward to switch to the previous month." at bounding box center [439, 317] width 17 height 17
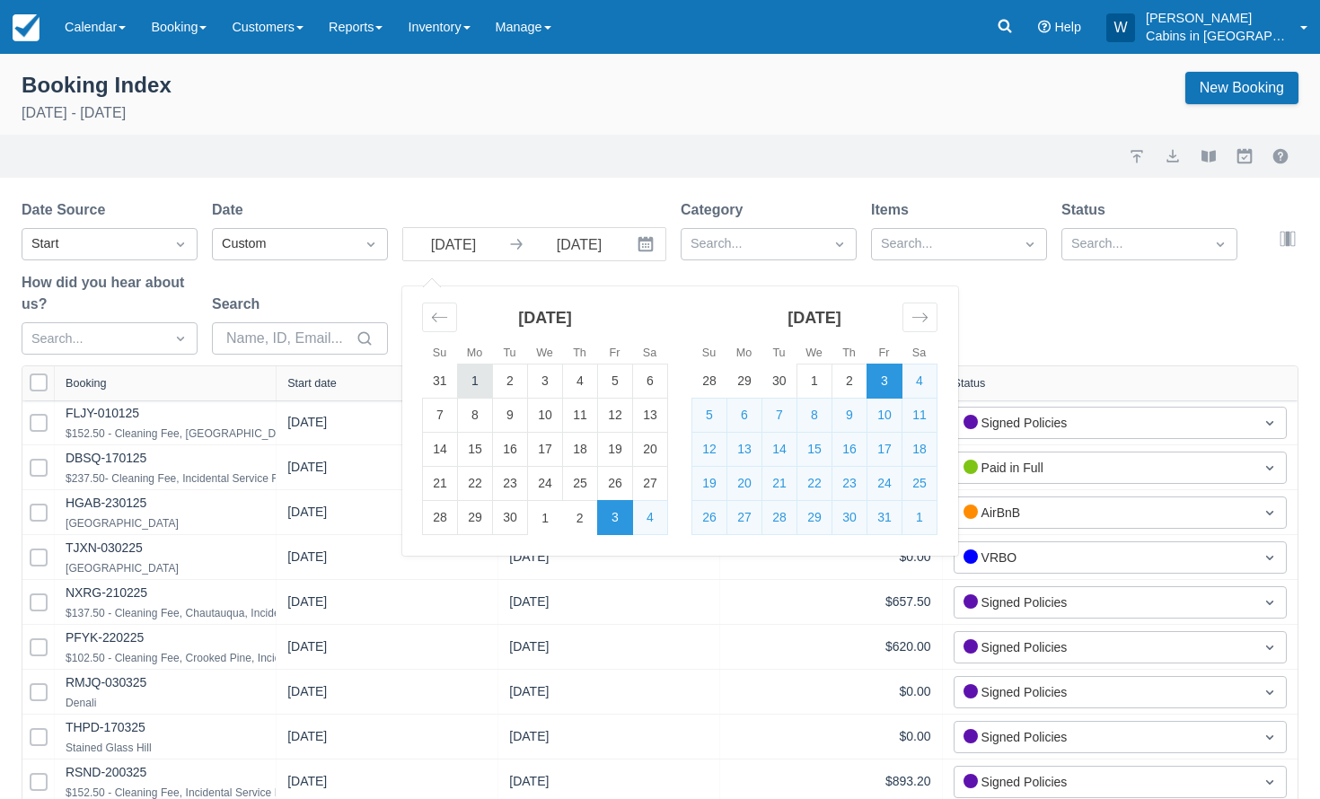
click at [470, 383] on td "1" at bounding box center [475, 382] width 35 height 34
type input "[DATE]"
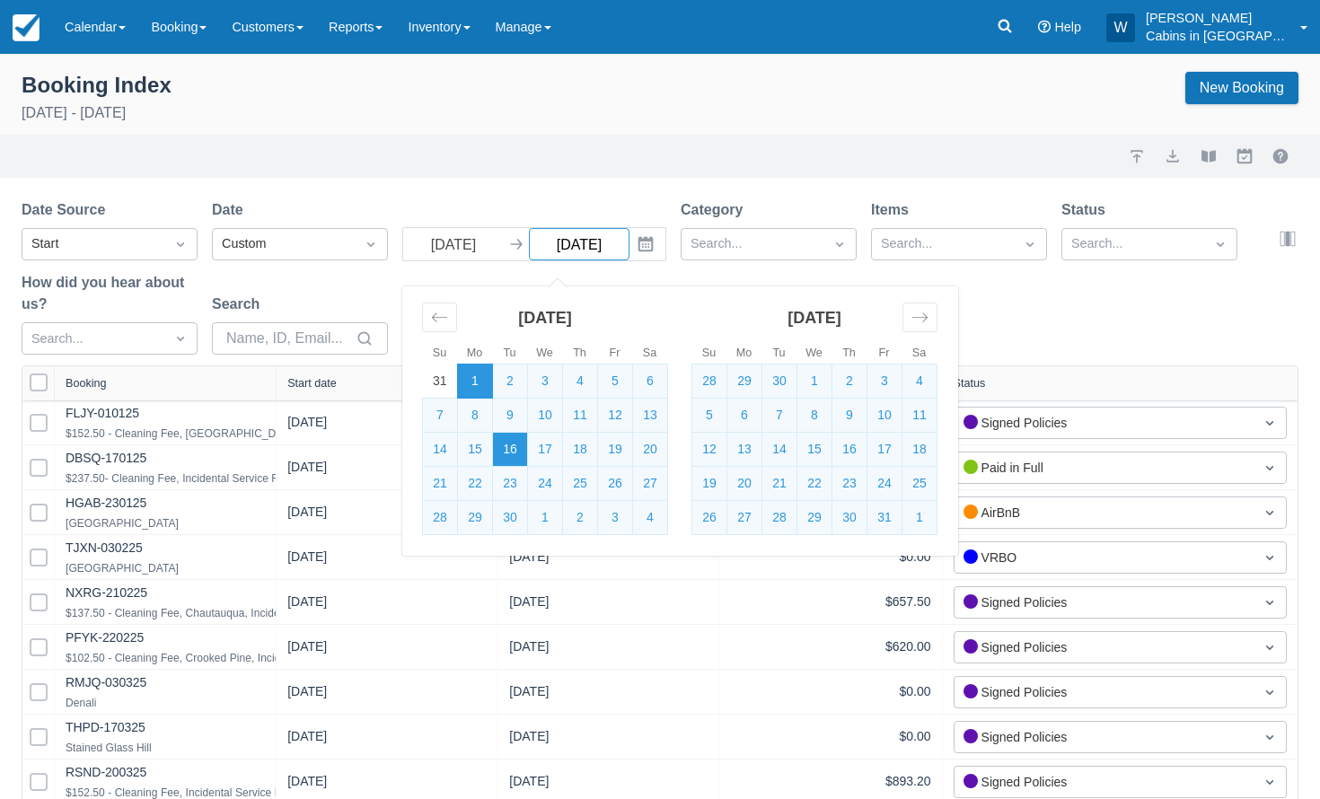
select select "25"
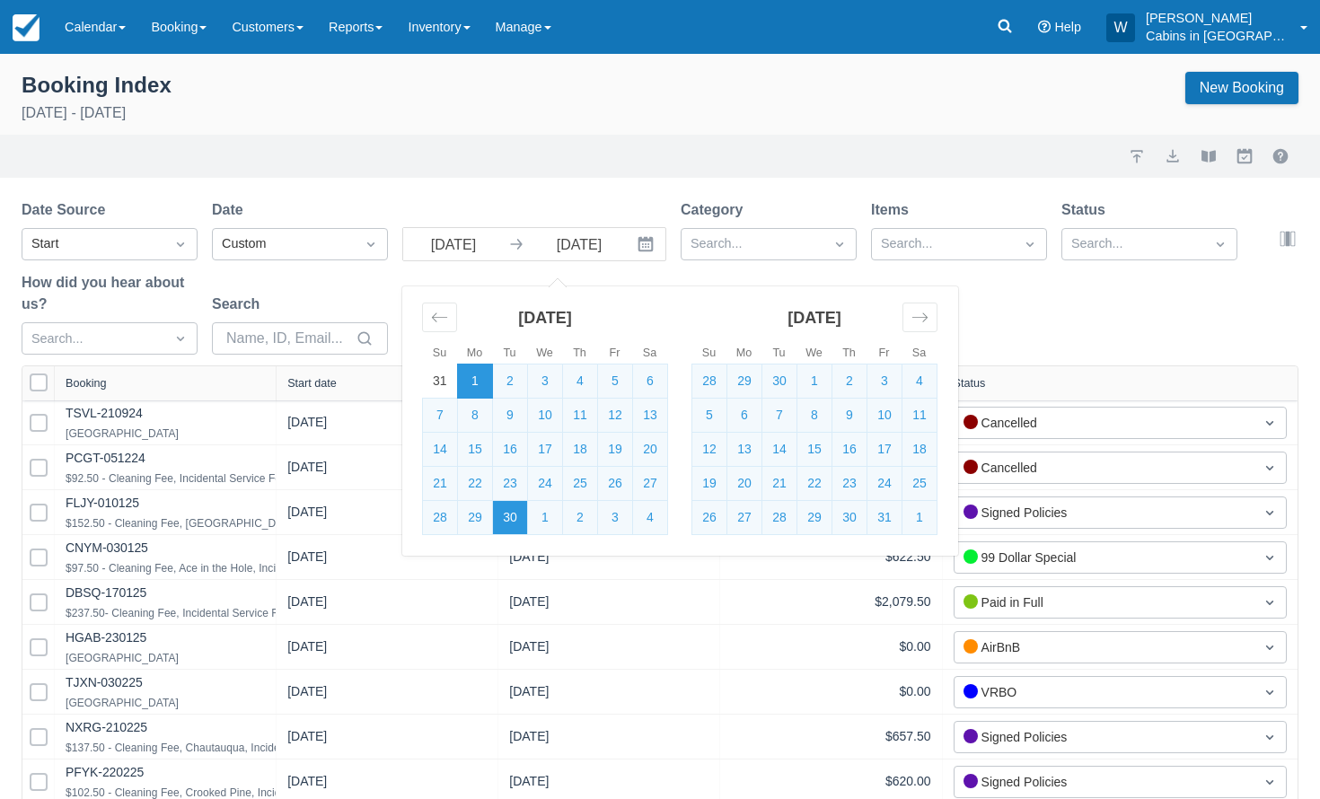
click at [523, 514] on td "30" at bounding box center [510, 518] width 35 height 34
type input "[DATE]"
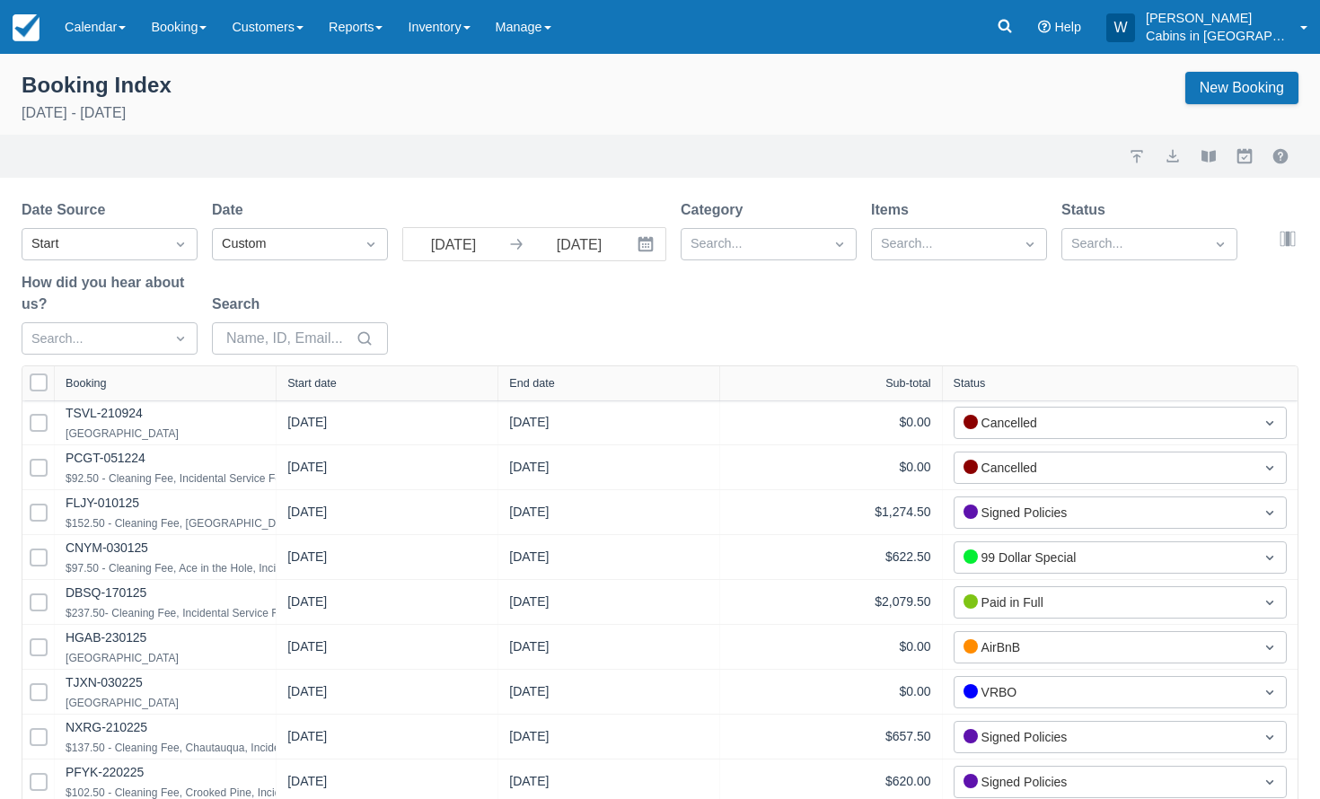
select select "25"
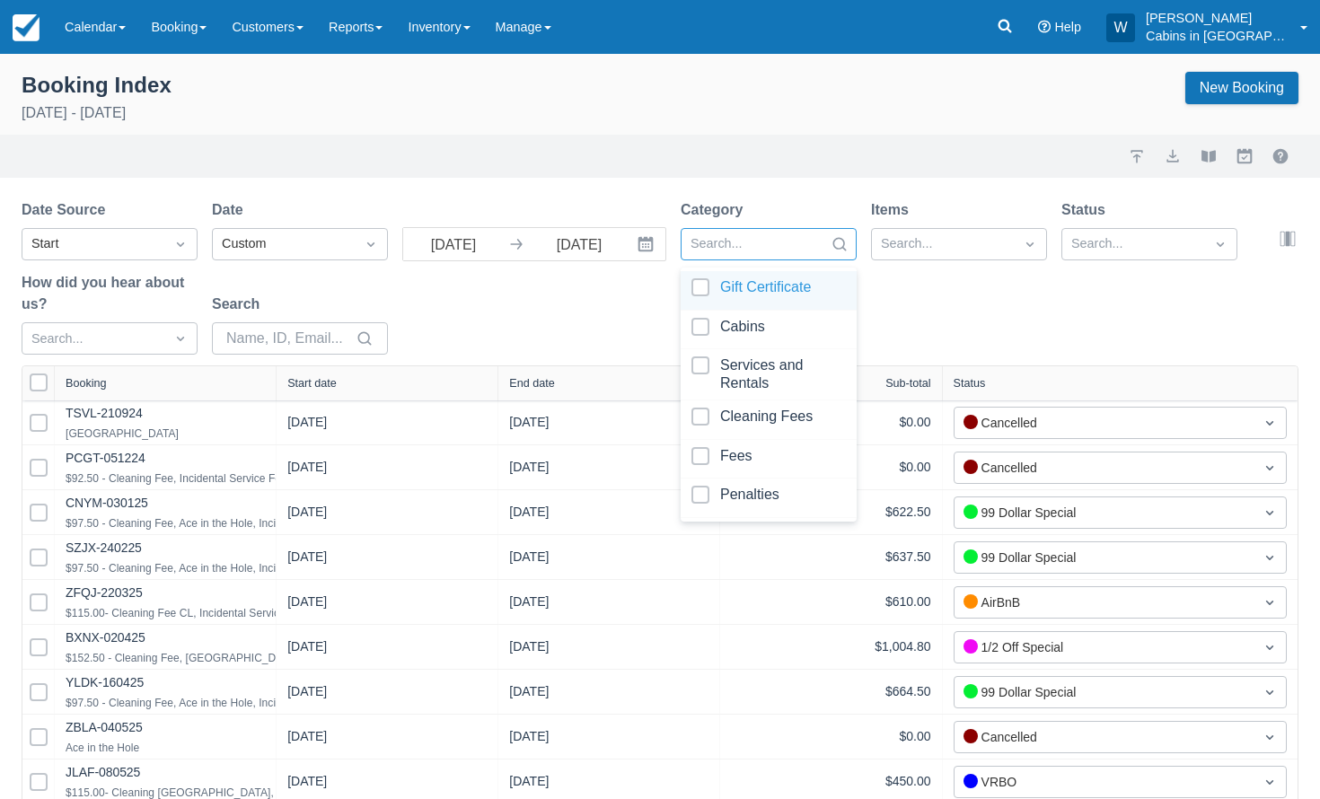
click at [787, 245] on div at bounding box center [752, 244] width 124 height 23
click at [708, 329] on div at bounding box center [768, 330] width 154 height 24
select select "25"
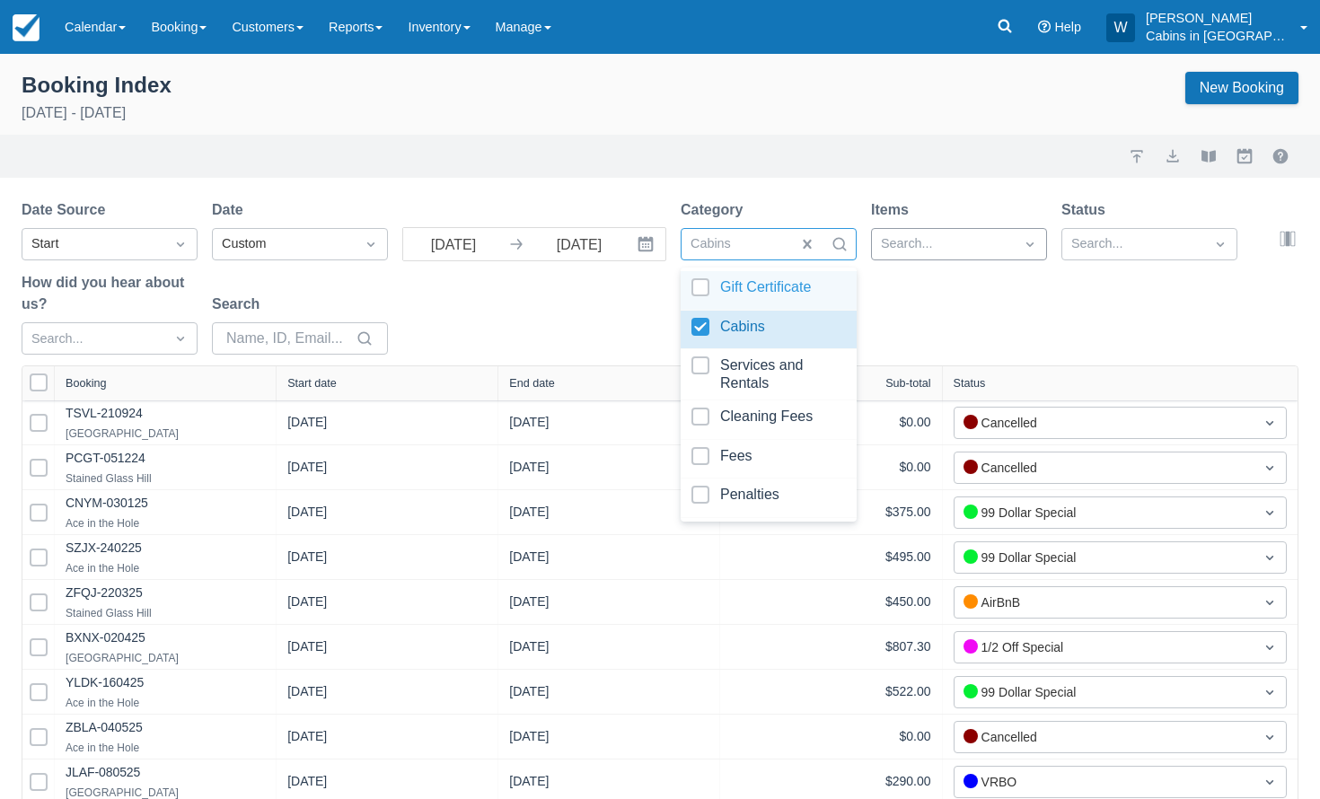
click at [960, 240] on div at bounding box center [943, 244] width 124 height 23
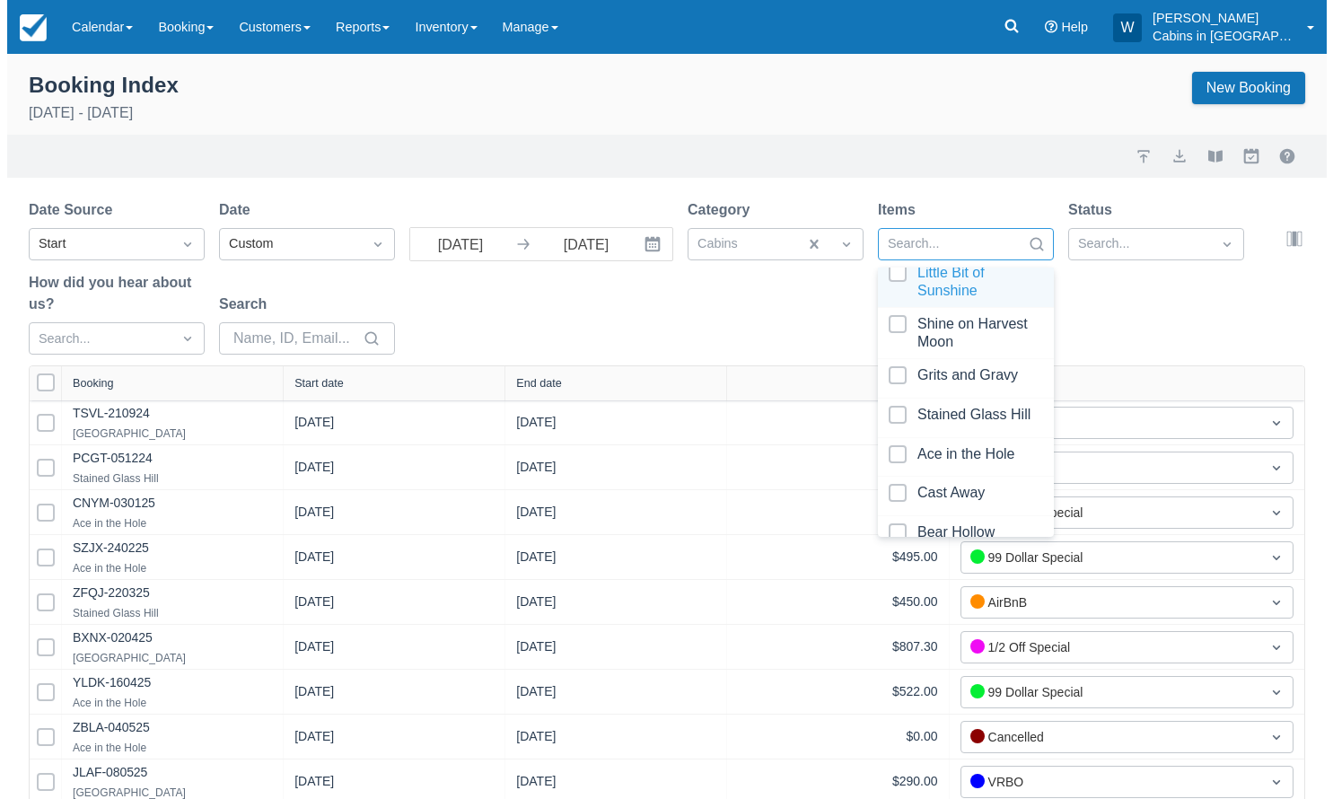
scroll to position [199, 0]
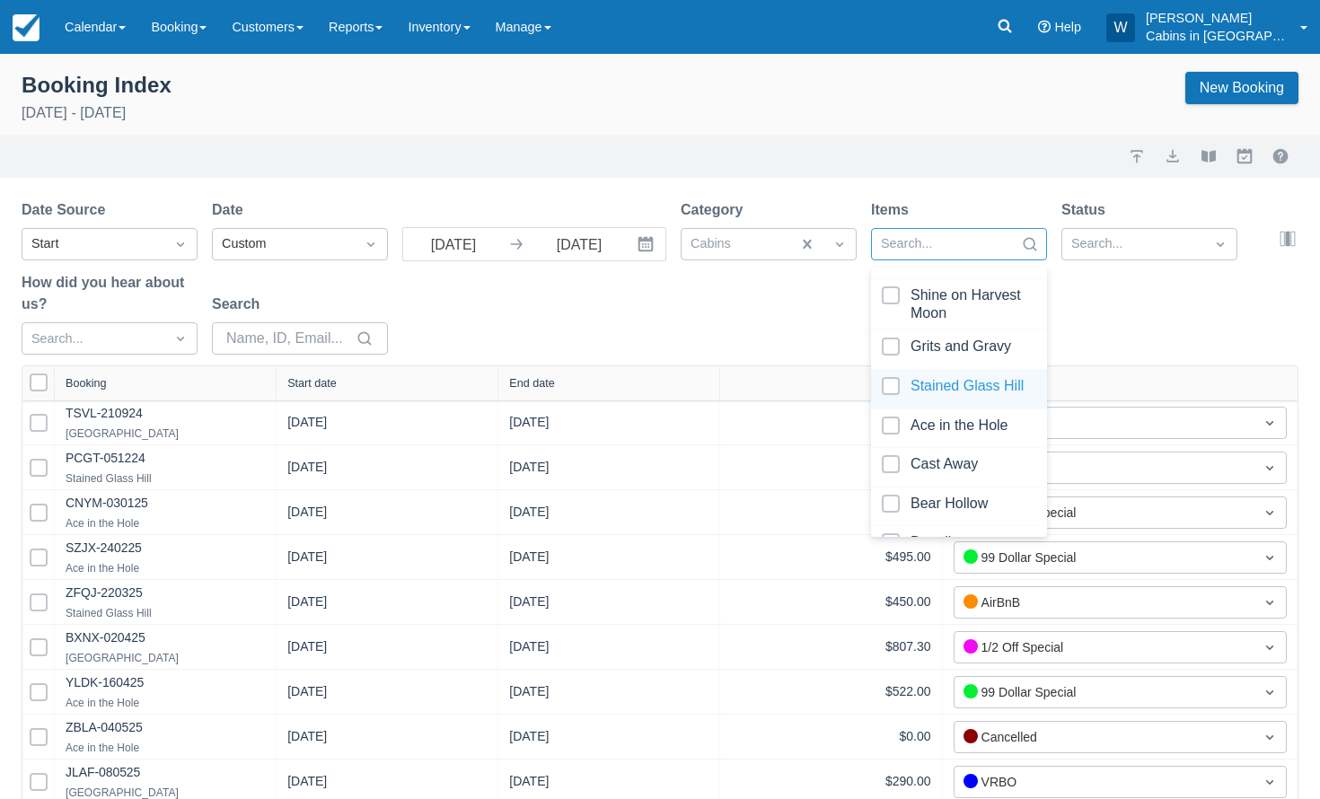
click at [886, 386] on div at bounding box center [959, 389] width 154 height 24
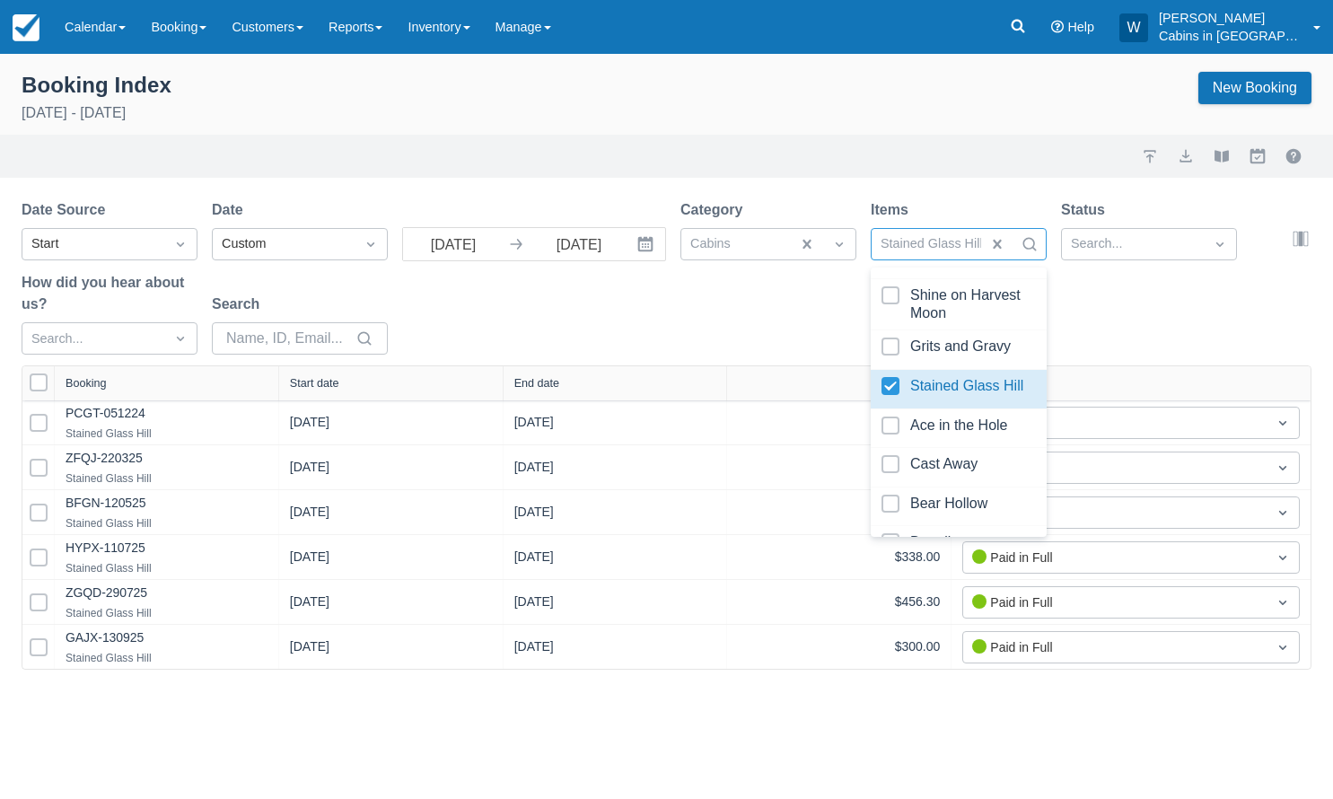
click at [752, 343] on div "Date Source Start Date Custom 09/01/25 Navigate forward to interact with the ca…" at bounding box center [656, 282] width 1269 height 166
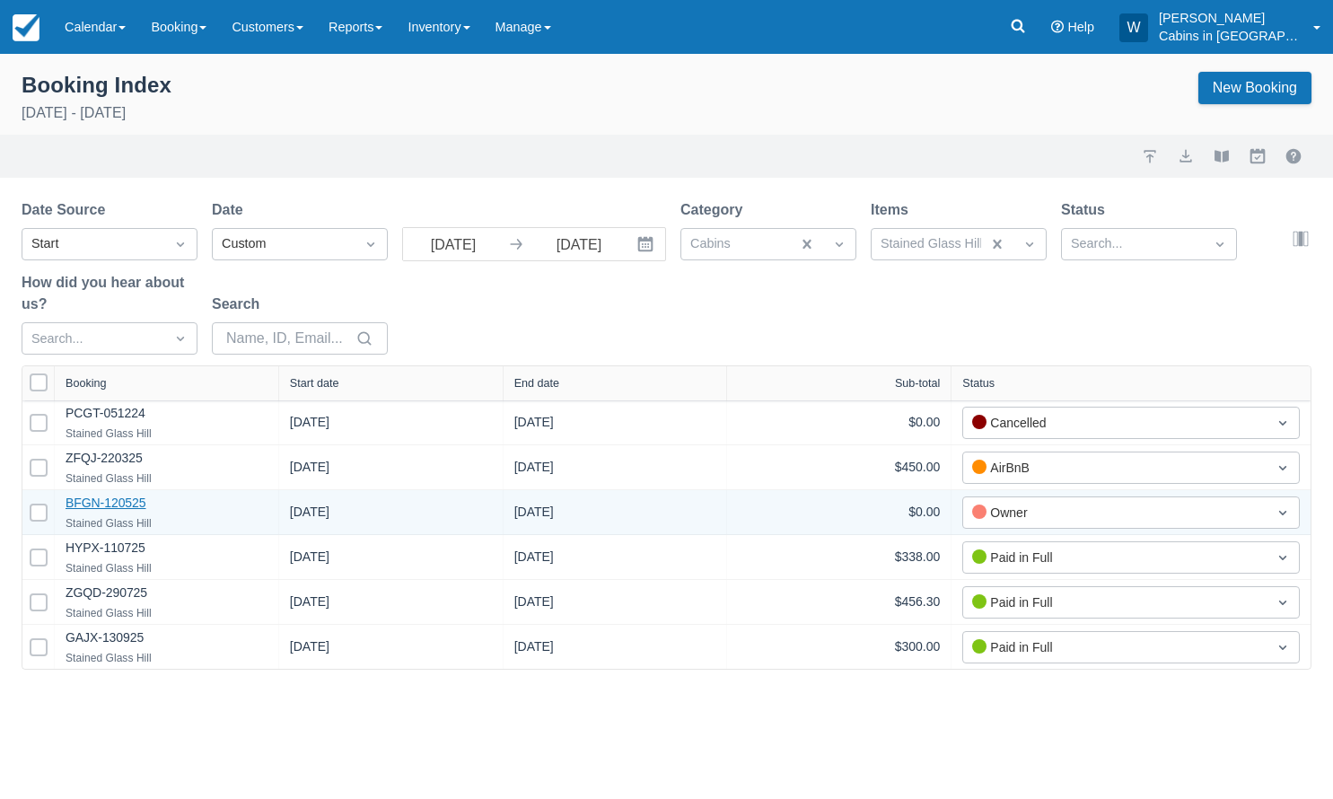
click at [124, 501] on link "BFGN-120525" at bounding box center [106, 503] width 81 height 14
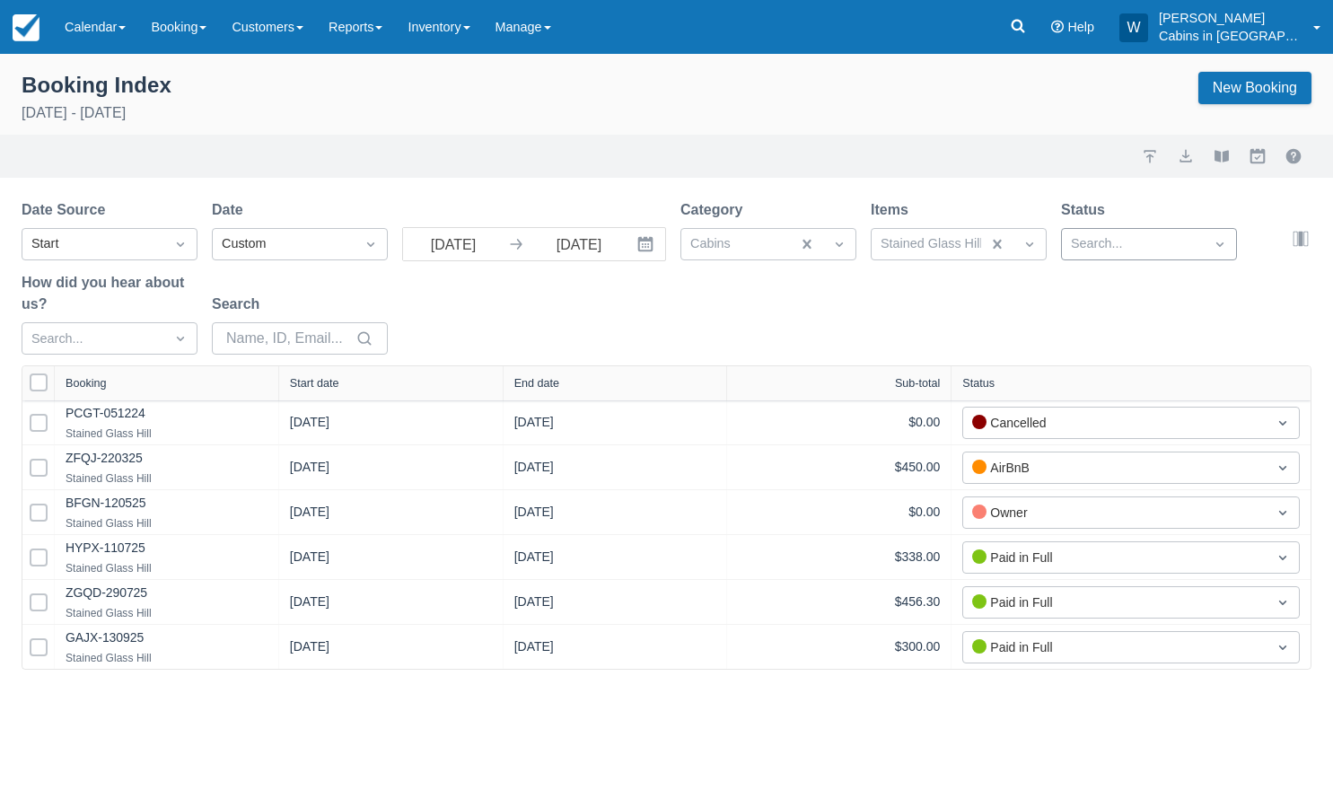
click at [1136, 241] on div at bounding box center [1133, 244] width 124 height 23
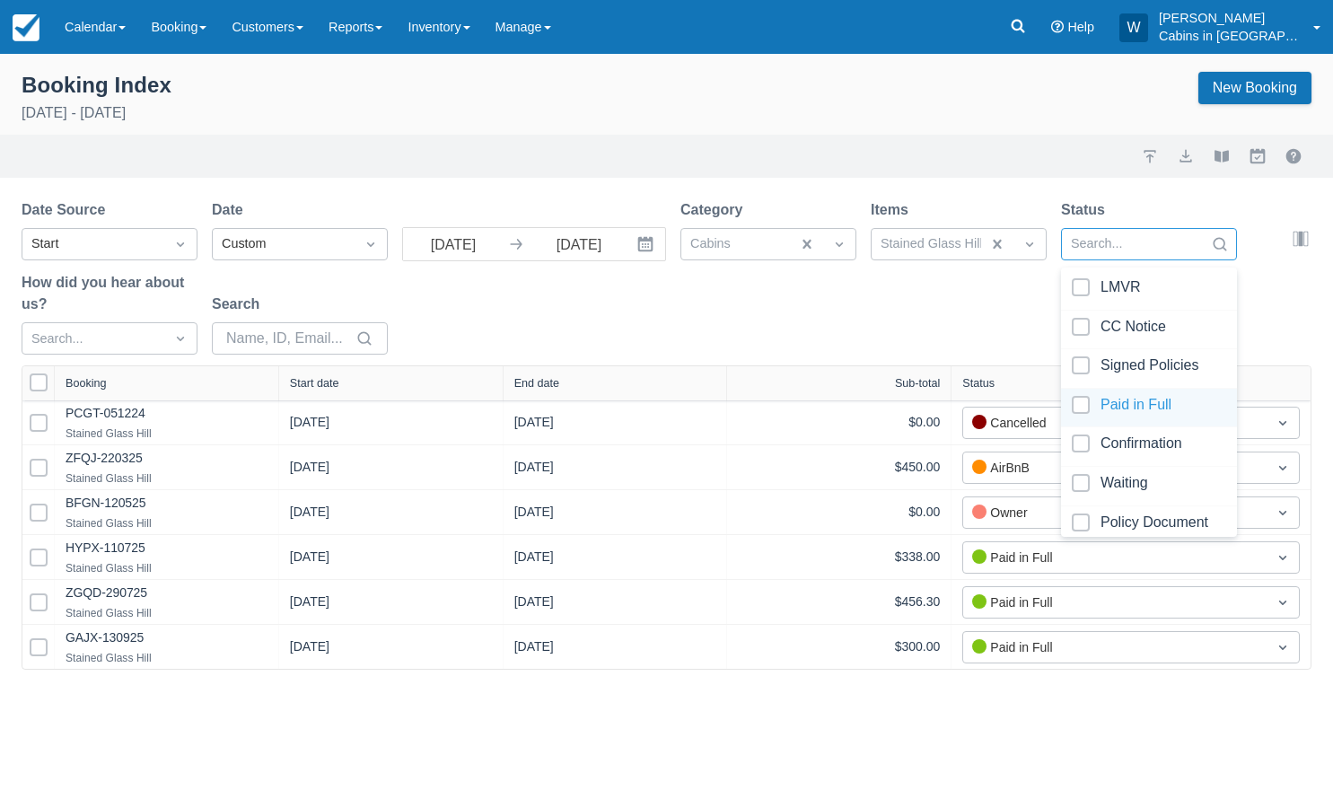
click at [1079, 400] on div at bounding box center [1149, 408] width 154 height 24
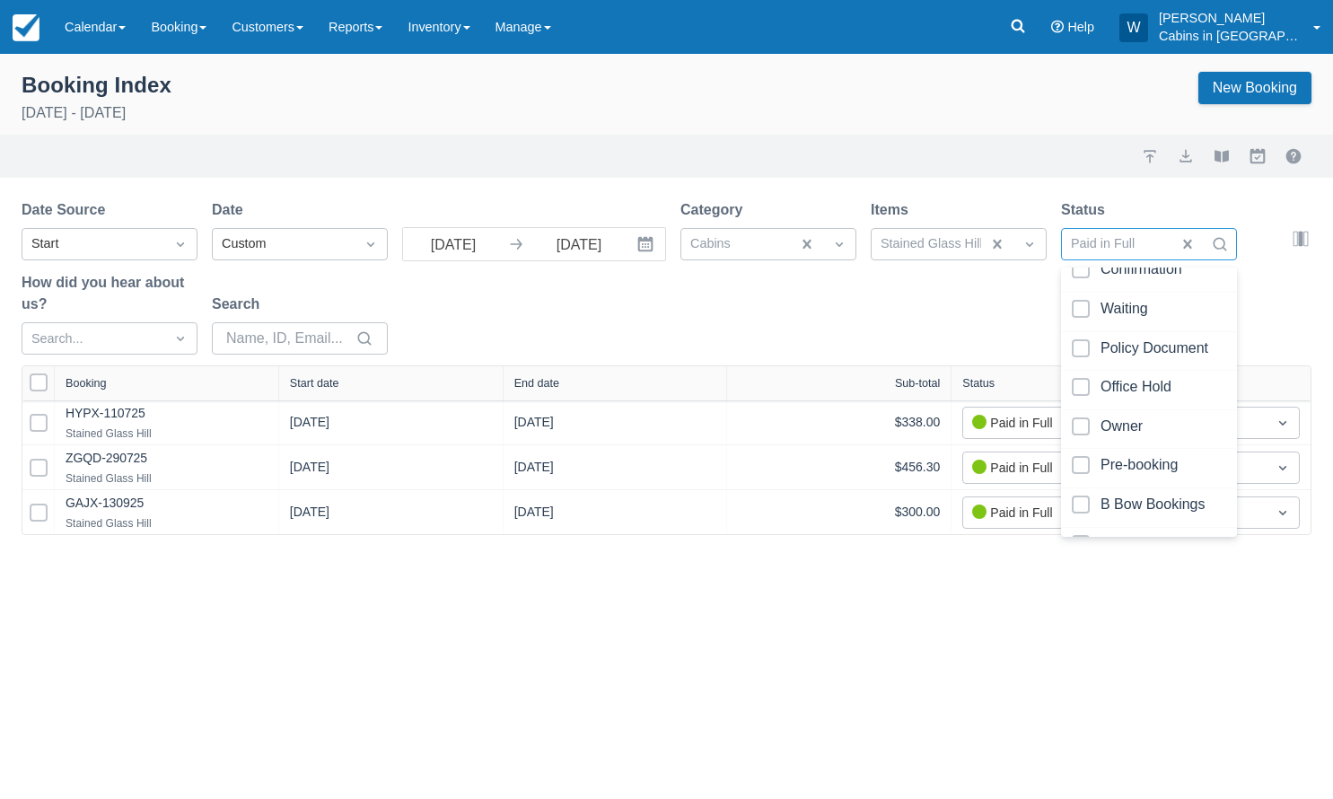
scroll to position [178, 0]
click at [1079, 407] on div "Owner" at bounding box center [1149, 427] width 176 height 40
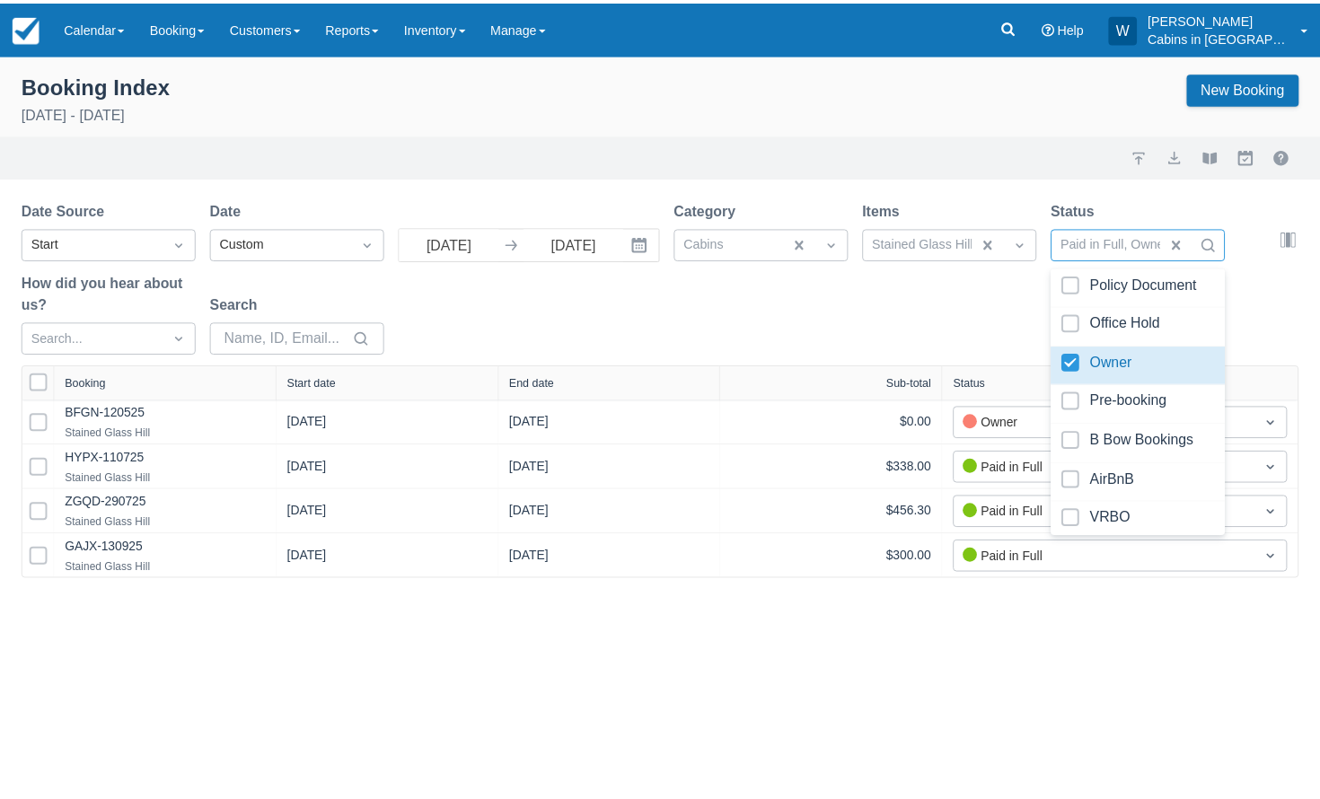
scroll to position [265, 0]
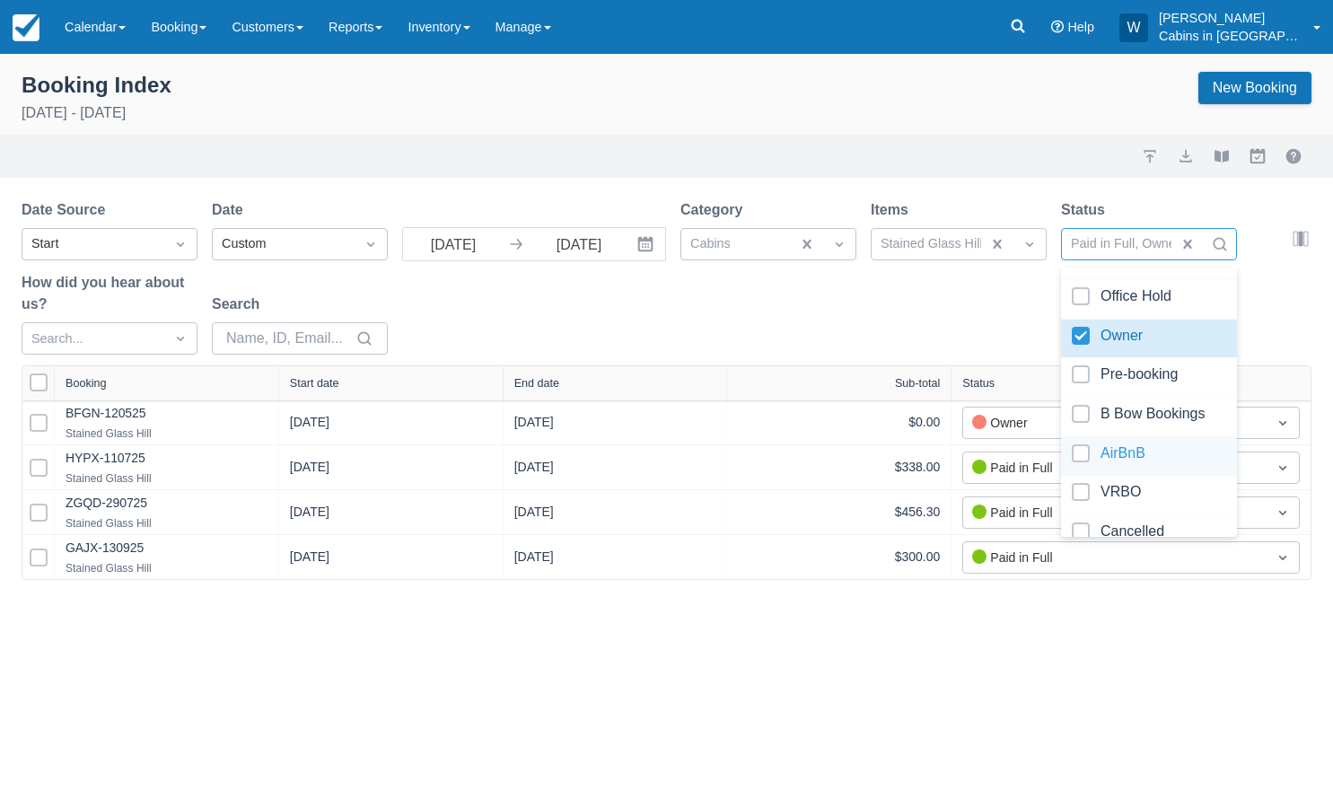
click at [1081, 444] on div at bounding box center [1149, 456] width 154 height 24
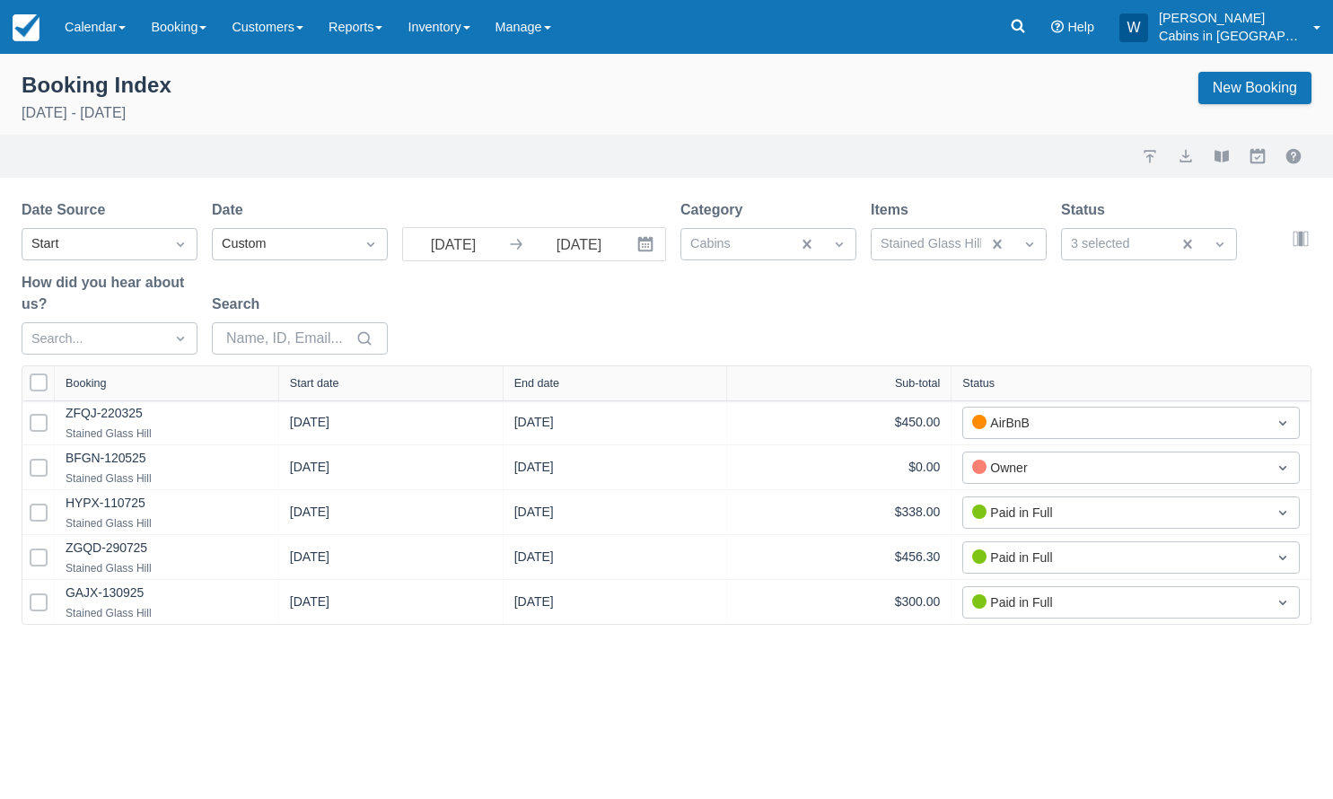
click at [882, 304] on div "Date Source Start Date Custom 09/01/25 Navigate forward to interact with the ca…" at bounding box center [656, 282] width 1269 height 166
click at [329, 386] on div "Start date" at bounding box center [314, 383] width 49 height 13
click at [1191, 156] on button "export" at bounding box center [1186, 156] width 22 height 22
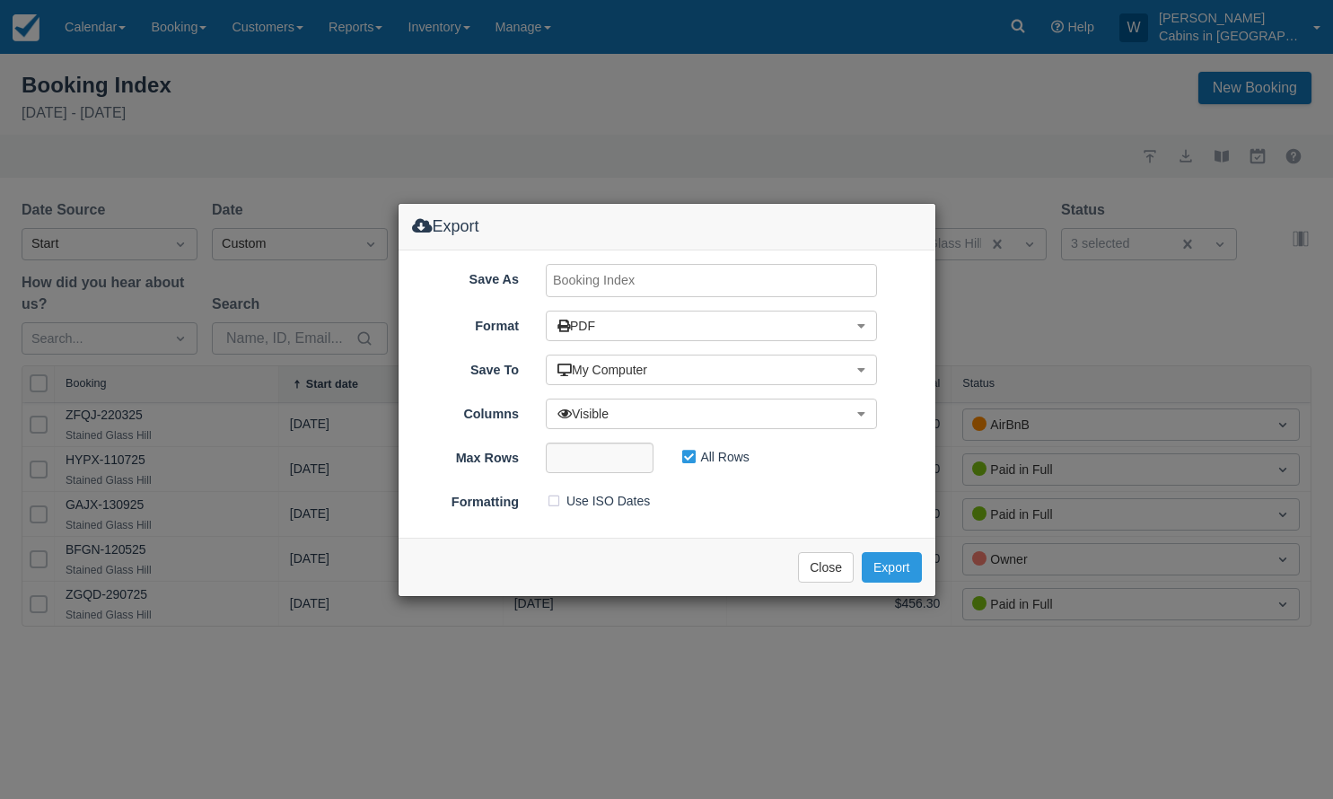
click at [656, 286] on input "Save As" at bounding box center [711, 280] width 331 height 33
type input "Stained Glass SEPT 2025"
click at [887, 564] on button "Export" at bounding box center [891, 567] width 59 height 31
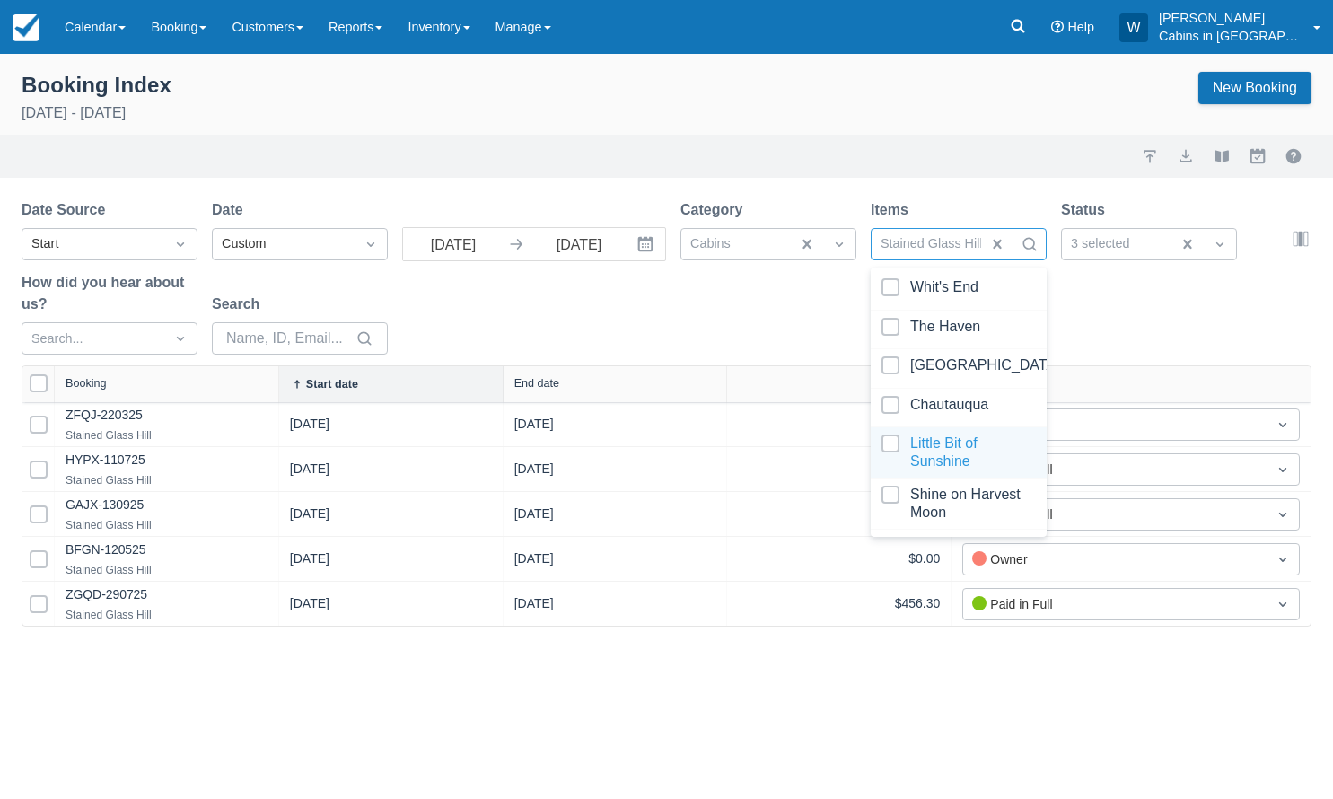
click at [892, 439] on div at bounding box center [959, 453] width 154 height 36
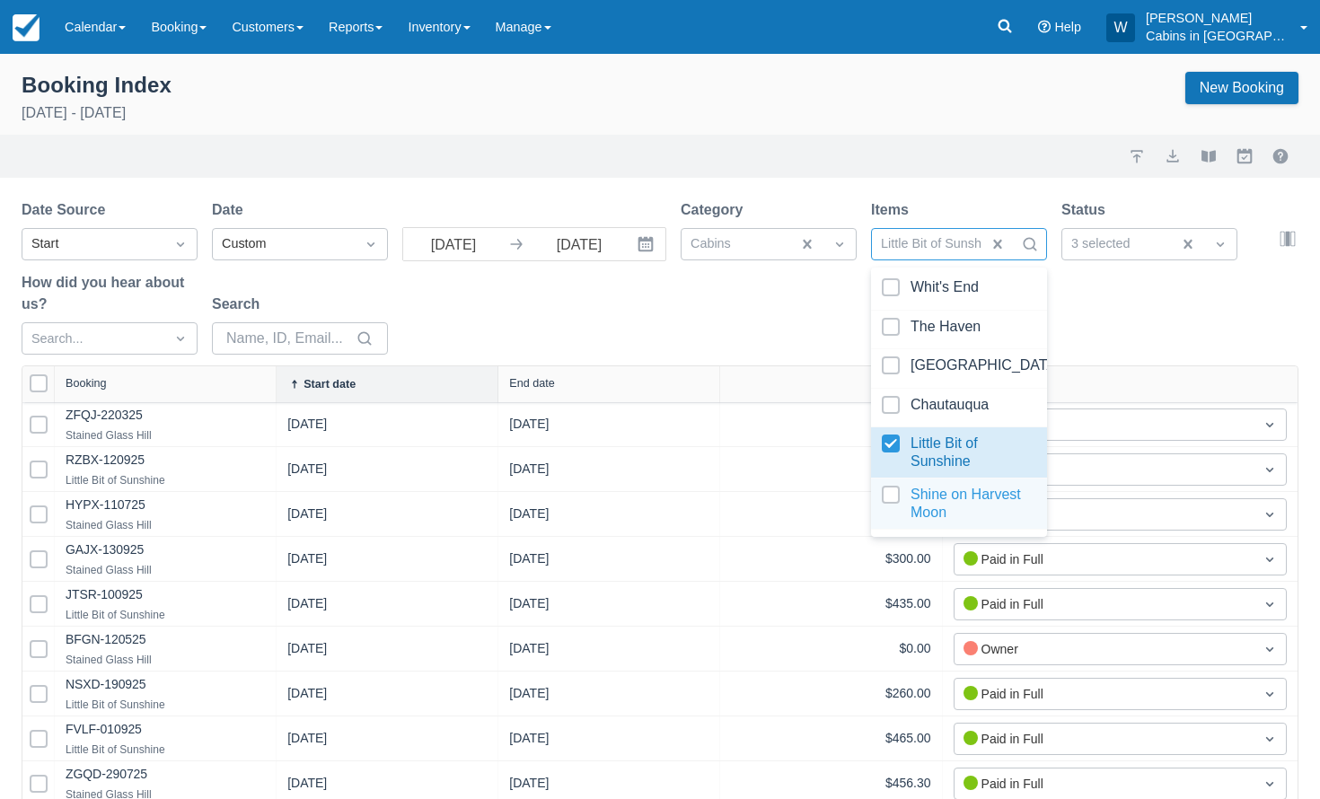
click at [890, 492] on div at bounding box center [959, 504] width 154 height 36
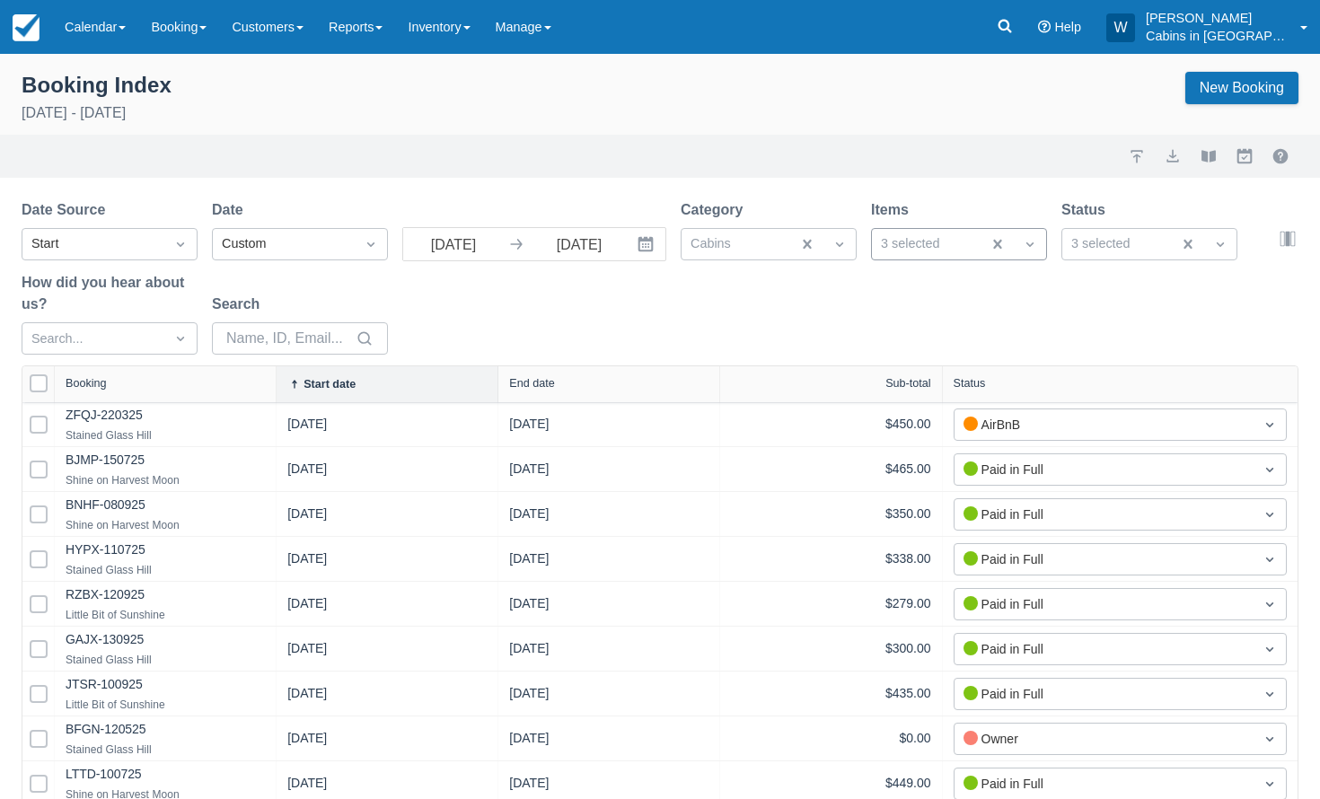
click at [1208, 285] on div "Date Source Start Date Custom 09/01/25 Navigate forward to interact with the ca…" at bounding box center [649, 282] width 1255 height 166
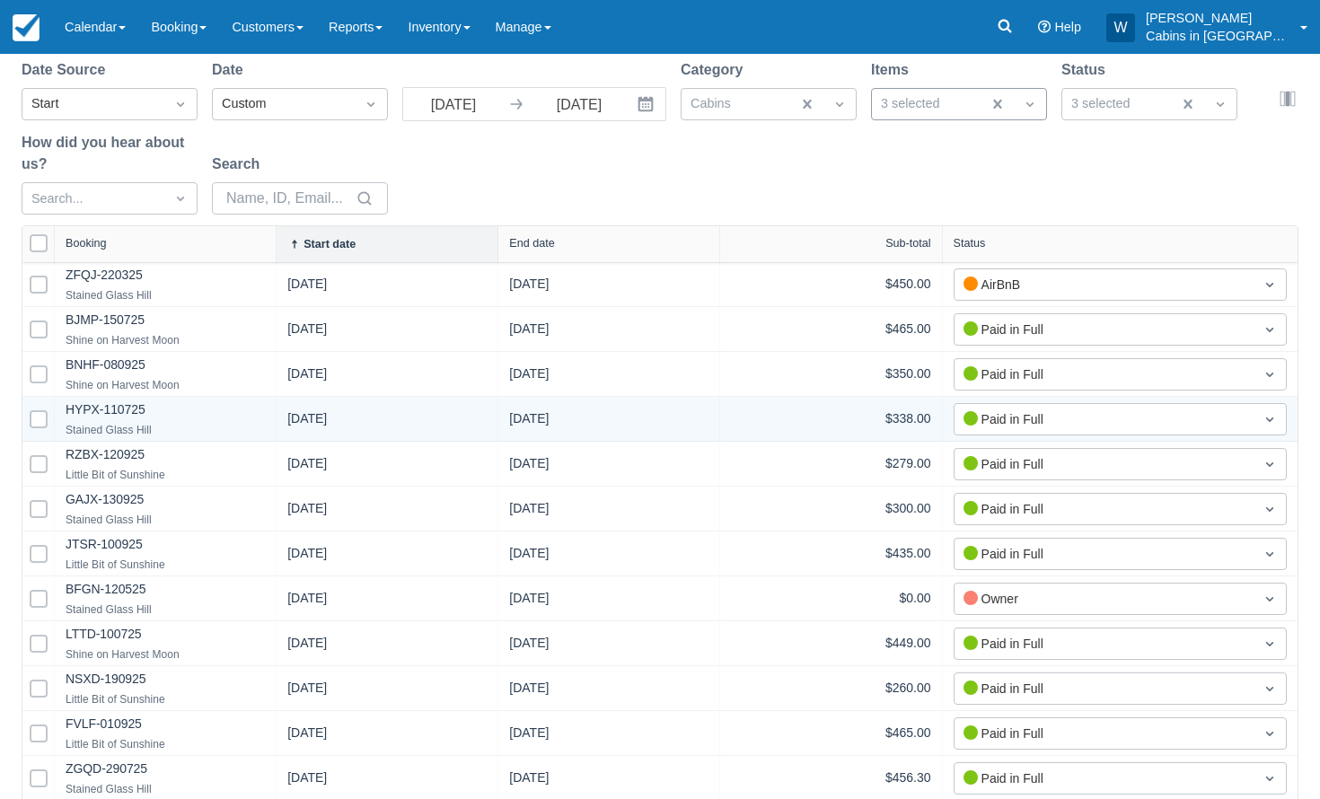
scroll to position [188, 0]
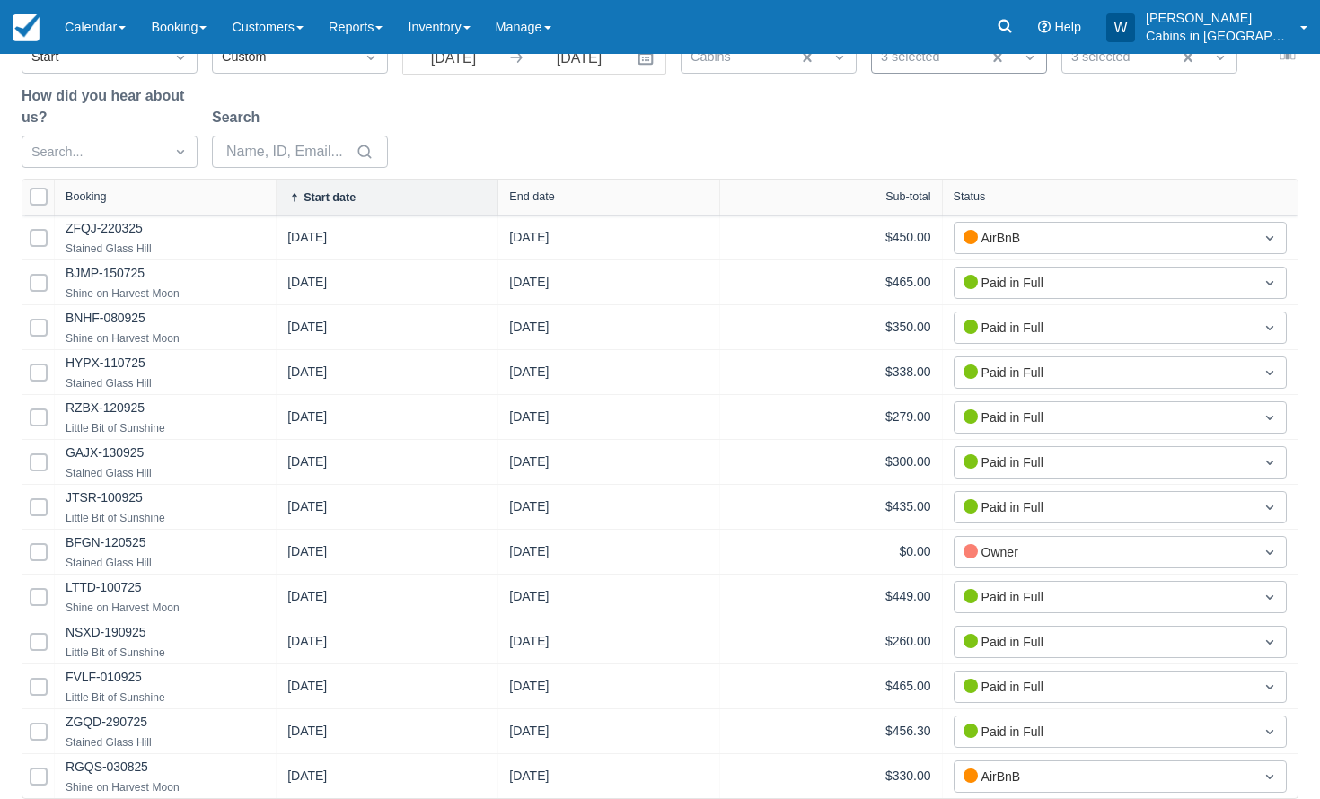
click at [381, 180] on div "Start date" at bounding box center [388, 198] width 222 height 36
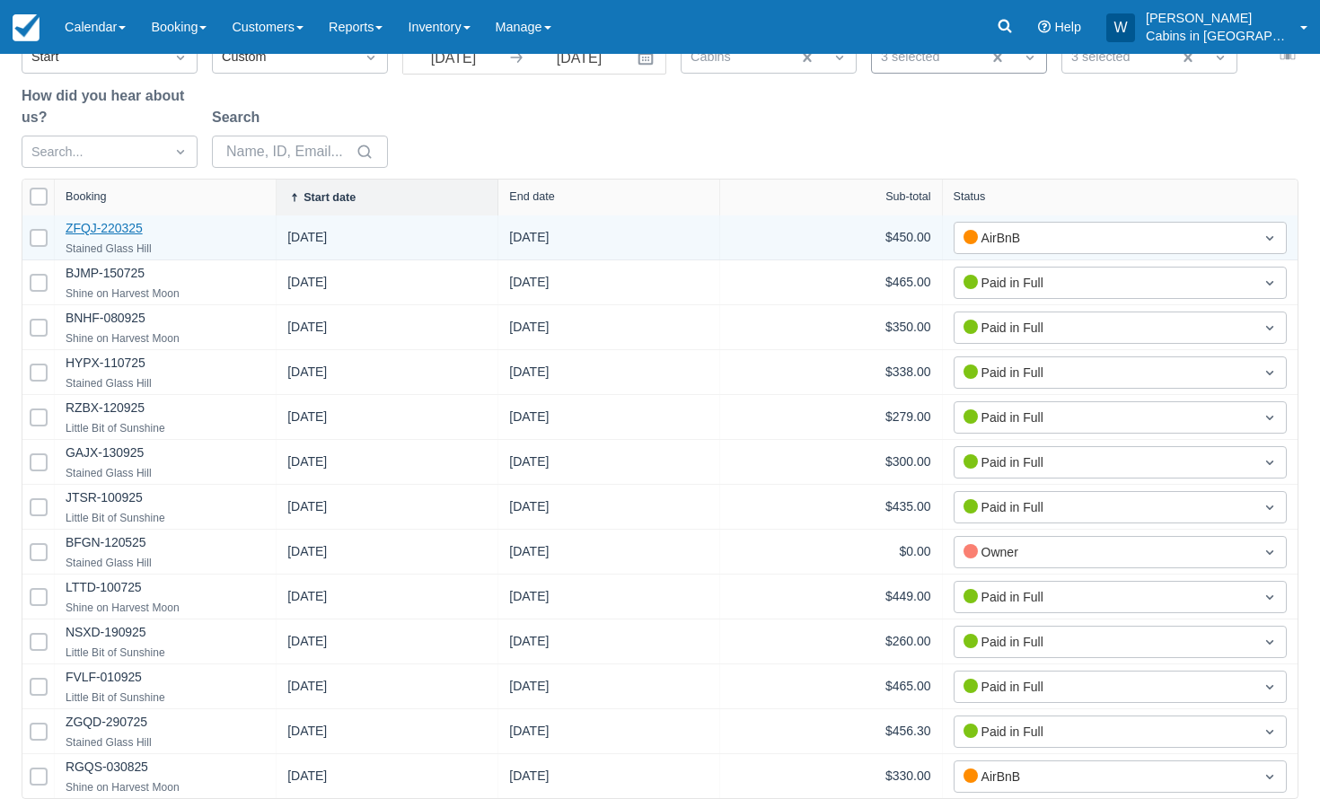
click at [113, 228] on link "ZFQJ-220325" at bounding box center [104, 228] width 77 height 14
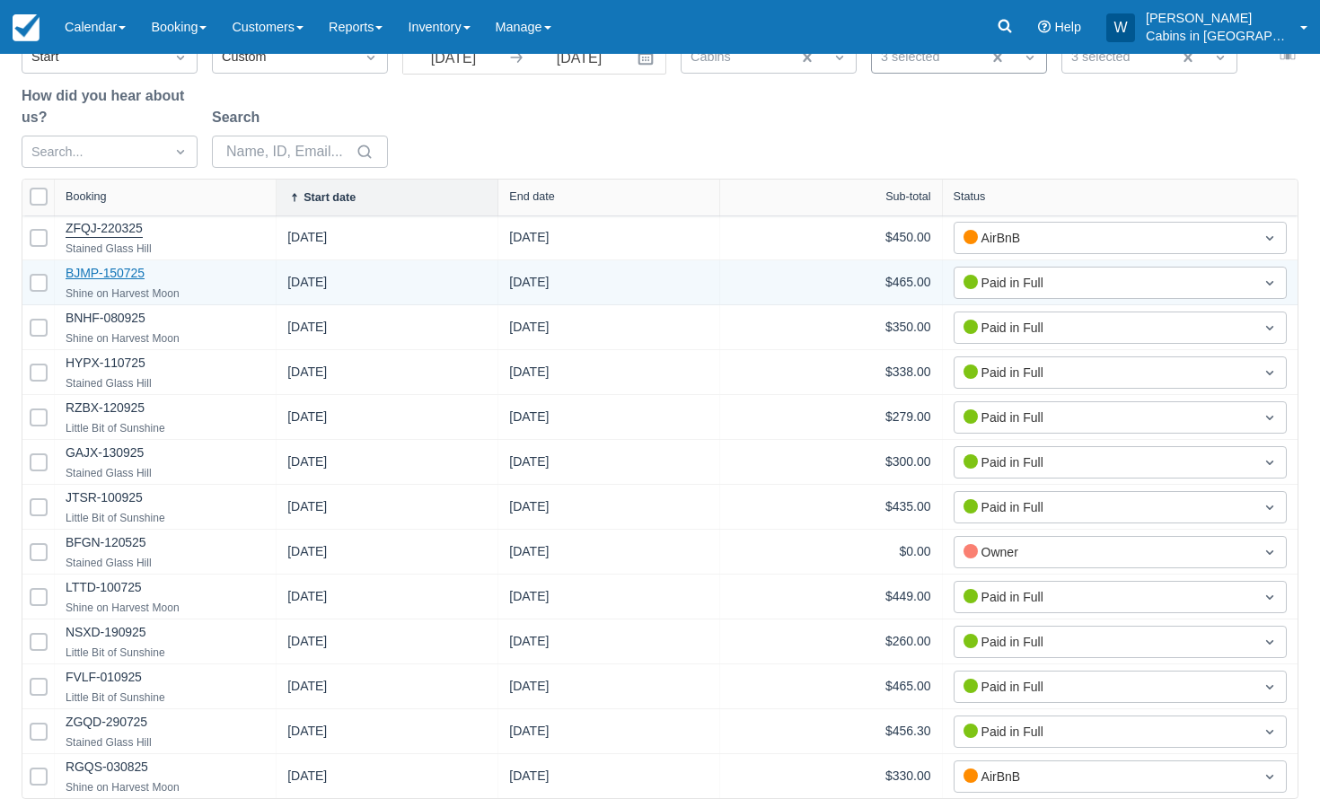
click at [125, 270] on link "BJMP-150725" at bounding box center [105, 273] width 79 height 14
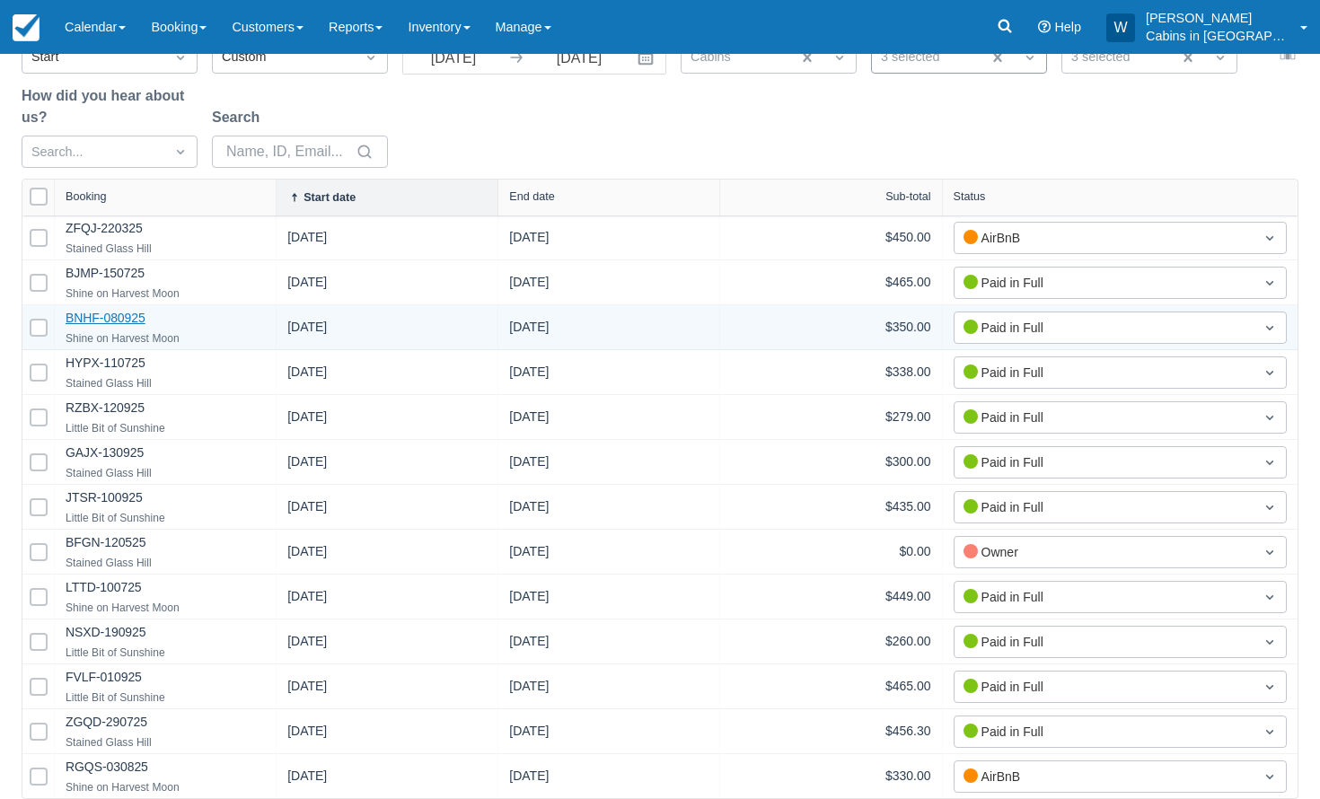
click at [108, 316] on link "BNHF-080925" at bounding box center [106, 318] width 80 height 14
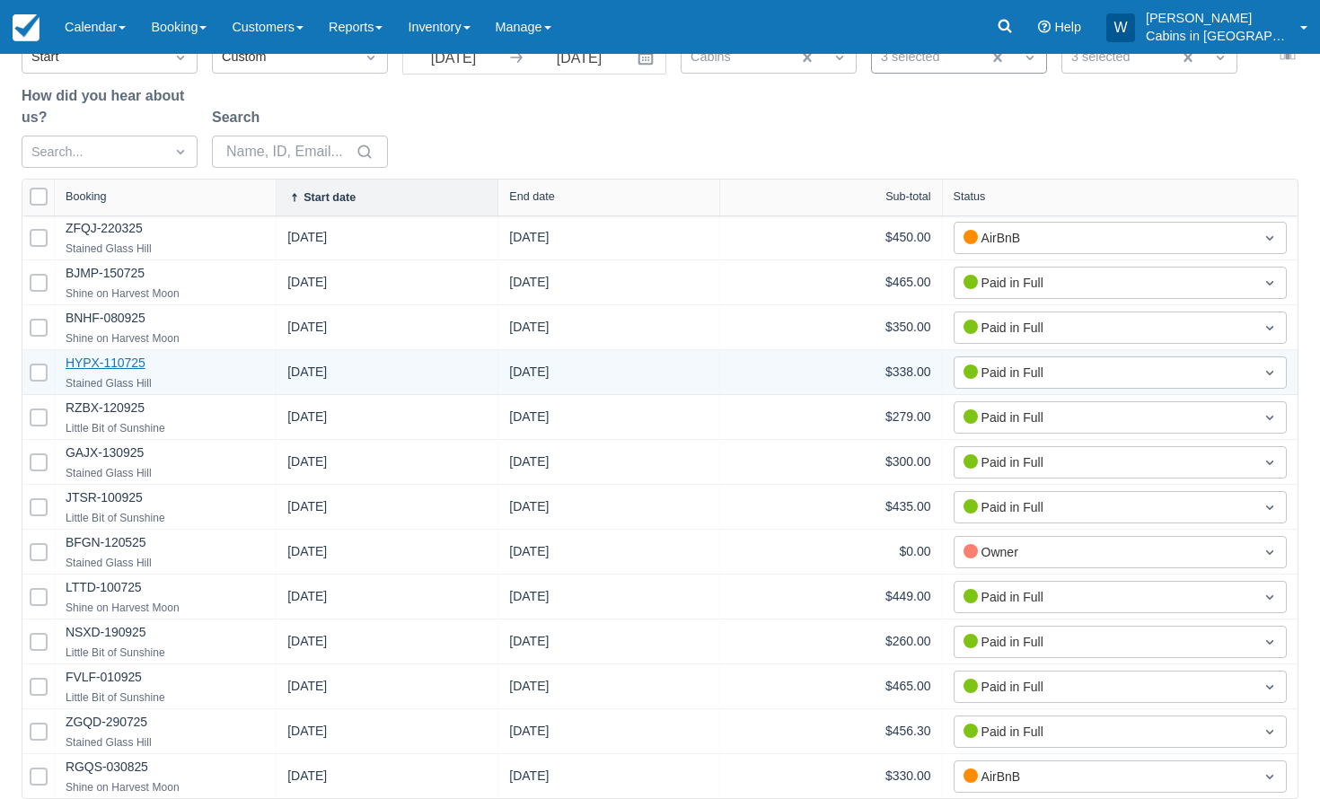
click at [103, 363] on link "HYPX-110725" at bounding box center [106, 363] width 80 height 14
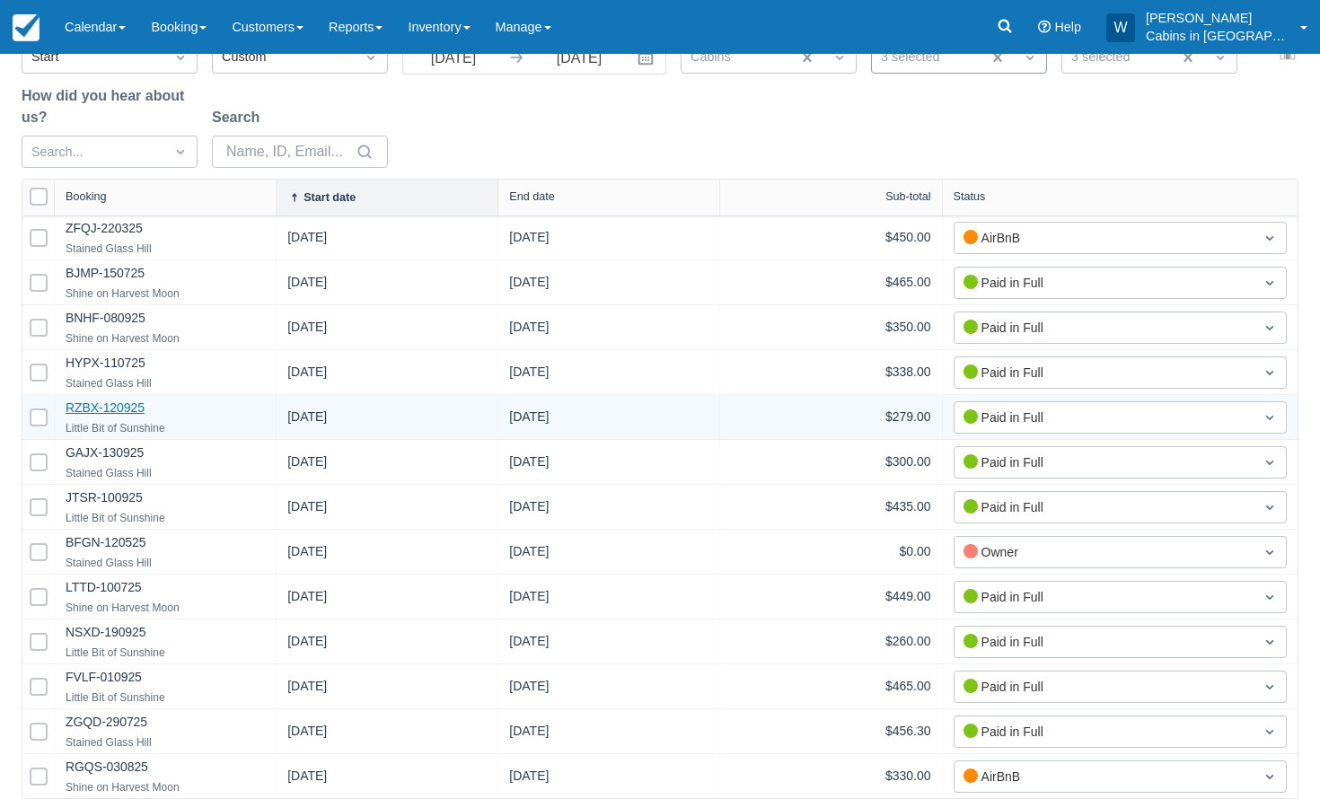
click at [112, 412] on link "RZBX-120925" at bounding box center [105, 407] width 79 height 14
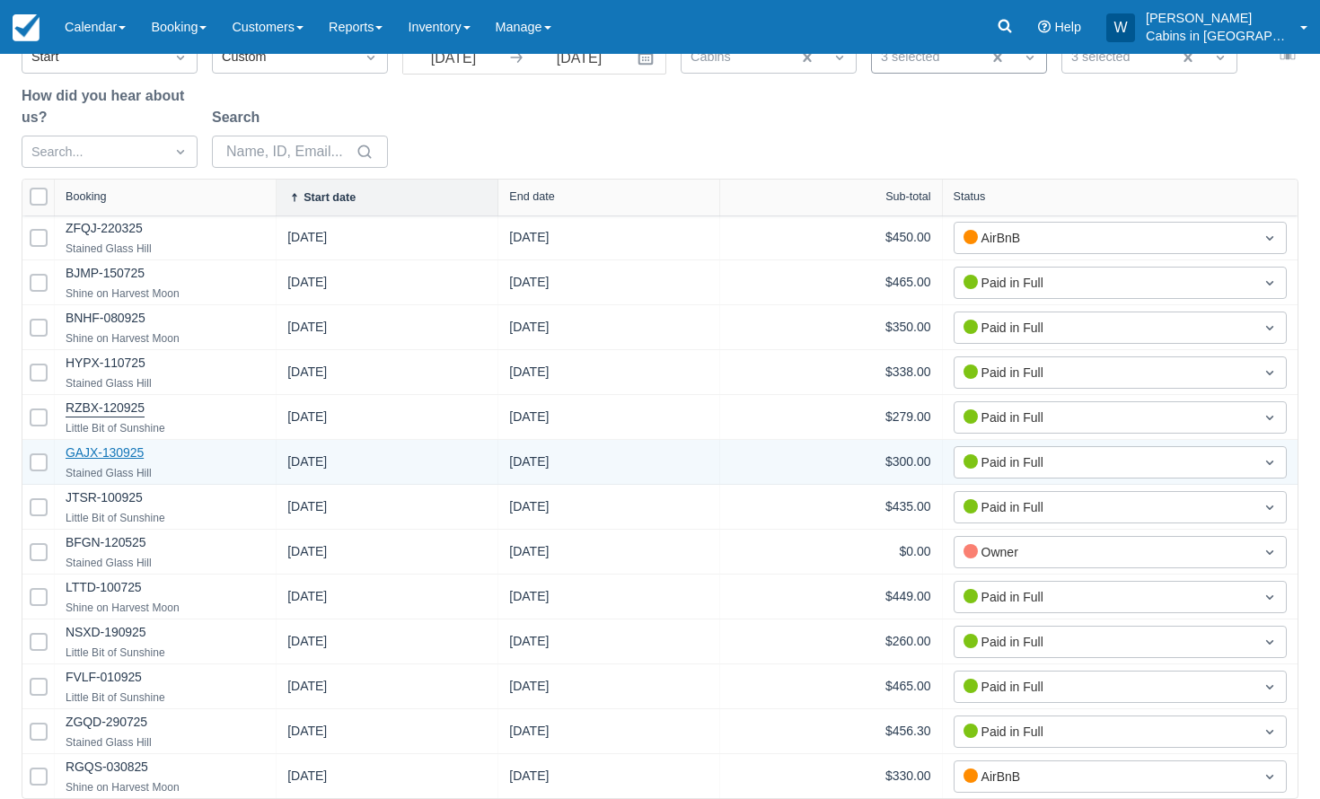
click at [111, 457] on link "GAJX-130925" at bounding box center [105, 452] width 78 height 14
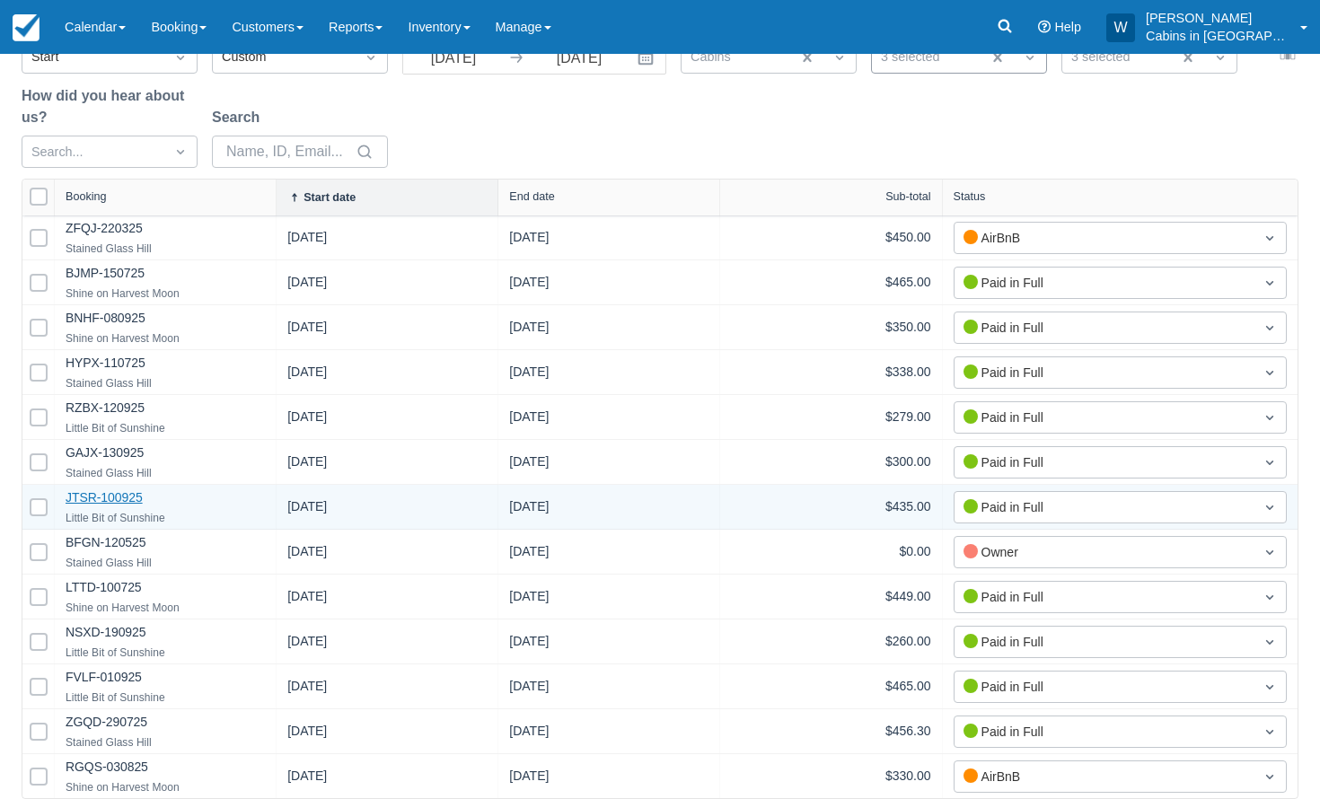
click at [101, 497] on link "JTSR-100925" at bounding box center [104, 497] width 77 height 14
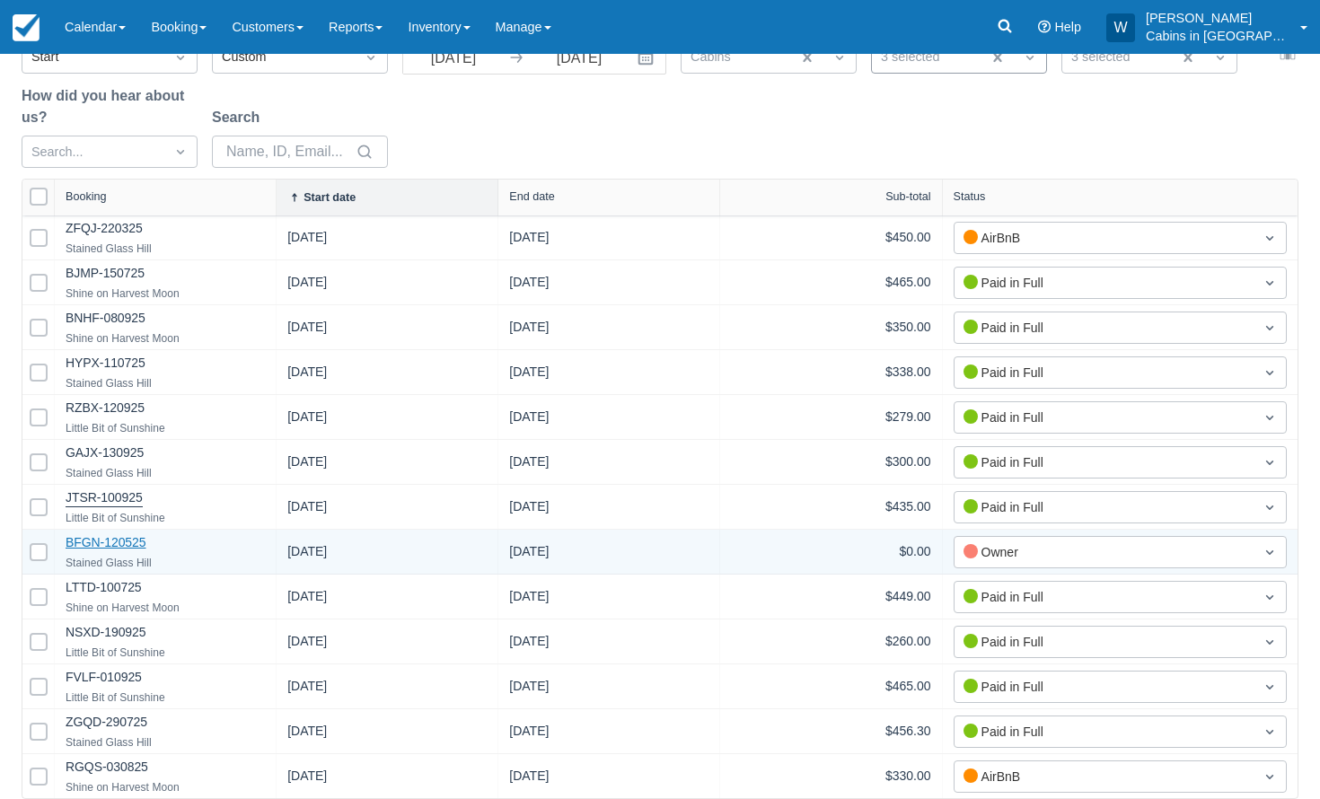
click at [116, 541] on link "BFGN-120525" at bounding box center [106, 542] width 81 height 14
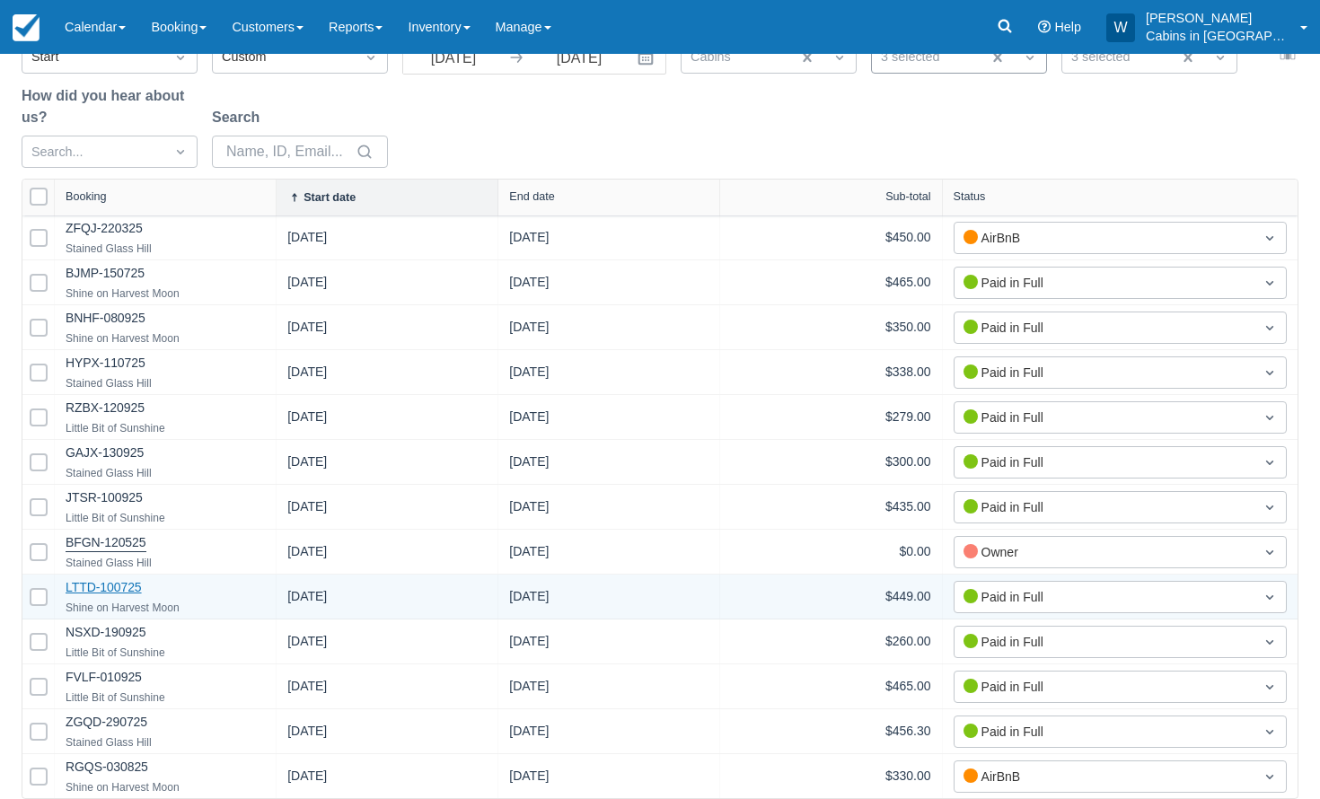
click at [106, 589] on link "LTTD-100725" at bounding box center [104, 587] width 76 height 14
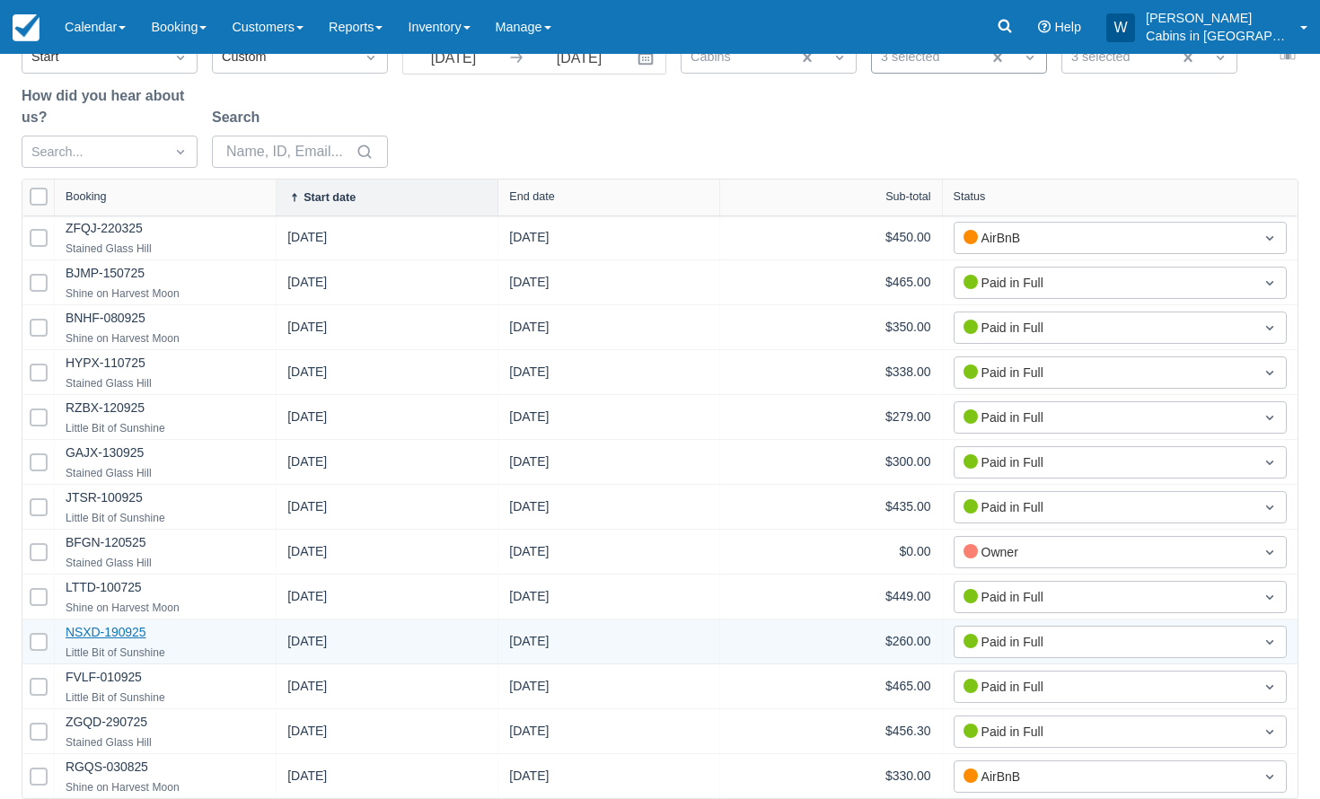
click at [106, 636] on link "NSXD-190925" at bounding box center [106, 632] width 81 height 14
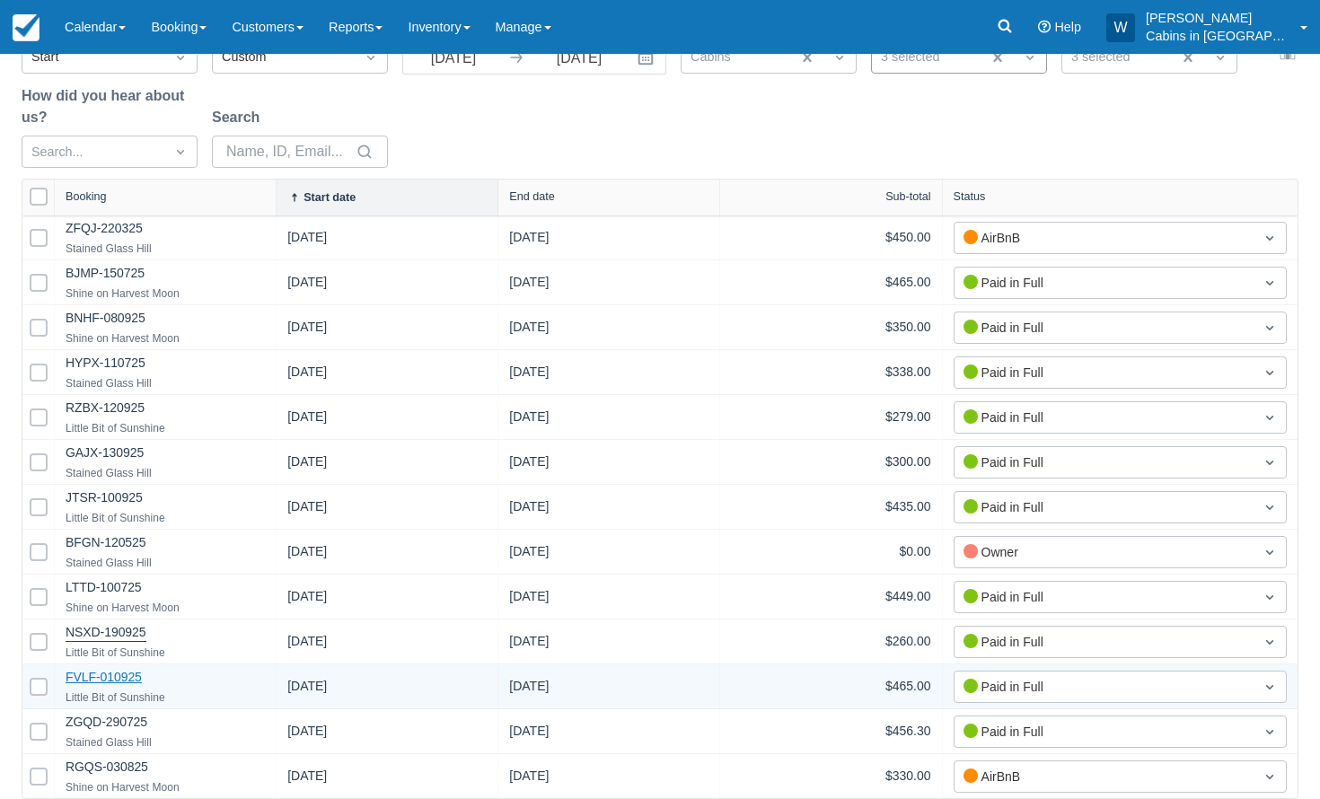
click at [110, 682] on link "FVLF-010925" at bounding box center [104, 677] width 76 height 14
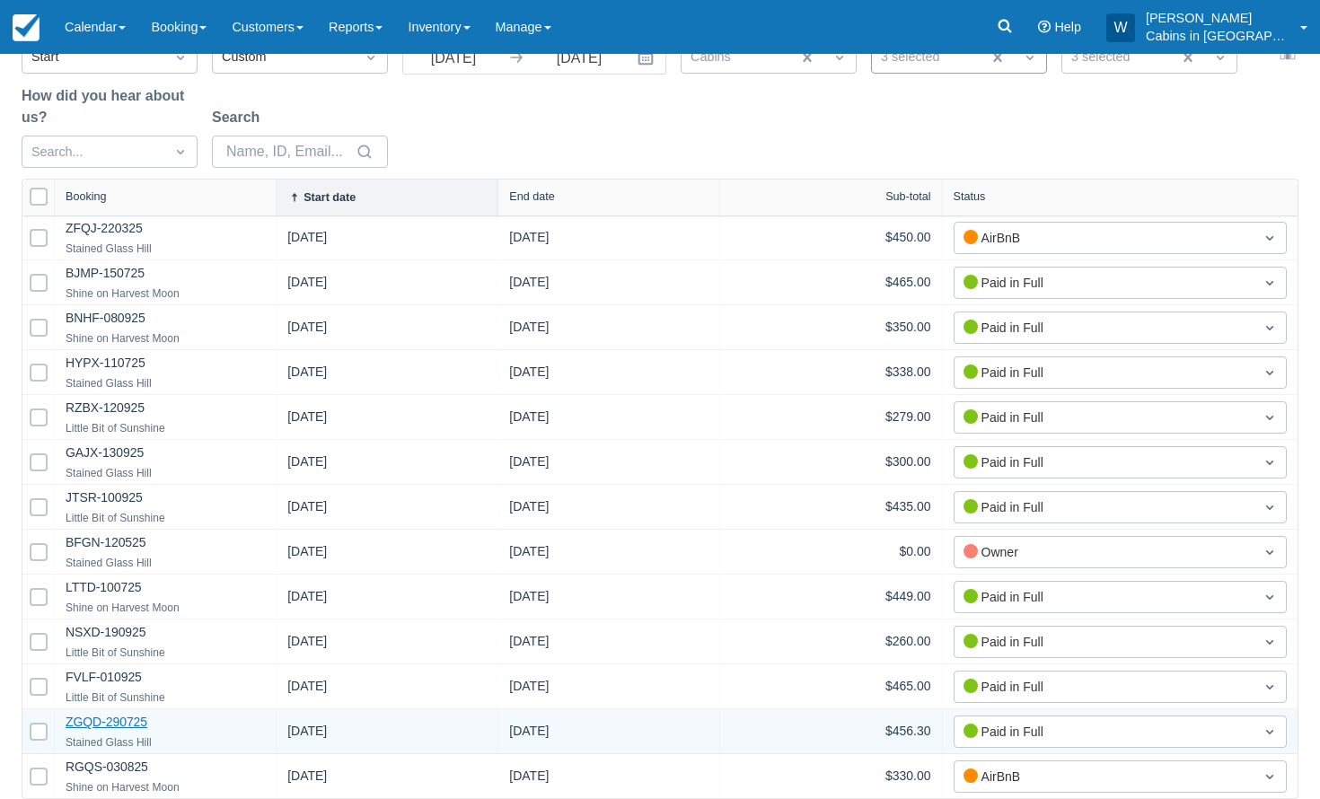
click at [112, 721] on link "ZGQD-290725" at bounding box center [107, 722] width 82 height 14
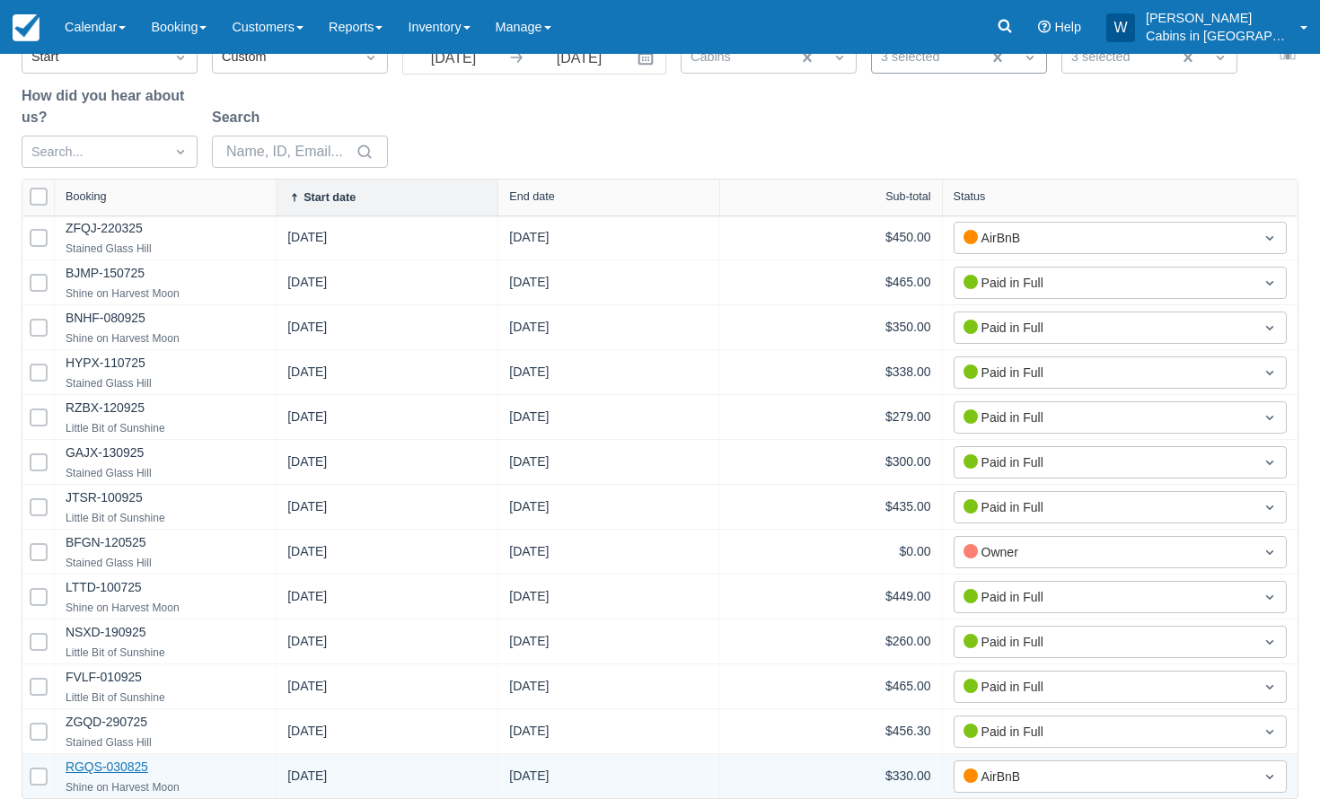
click at [114, 762] on link "RGQS-030825" at bounding box center [107, 767] width 83 height 14
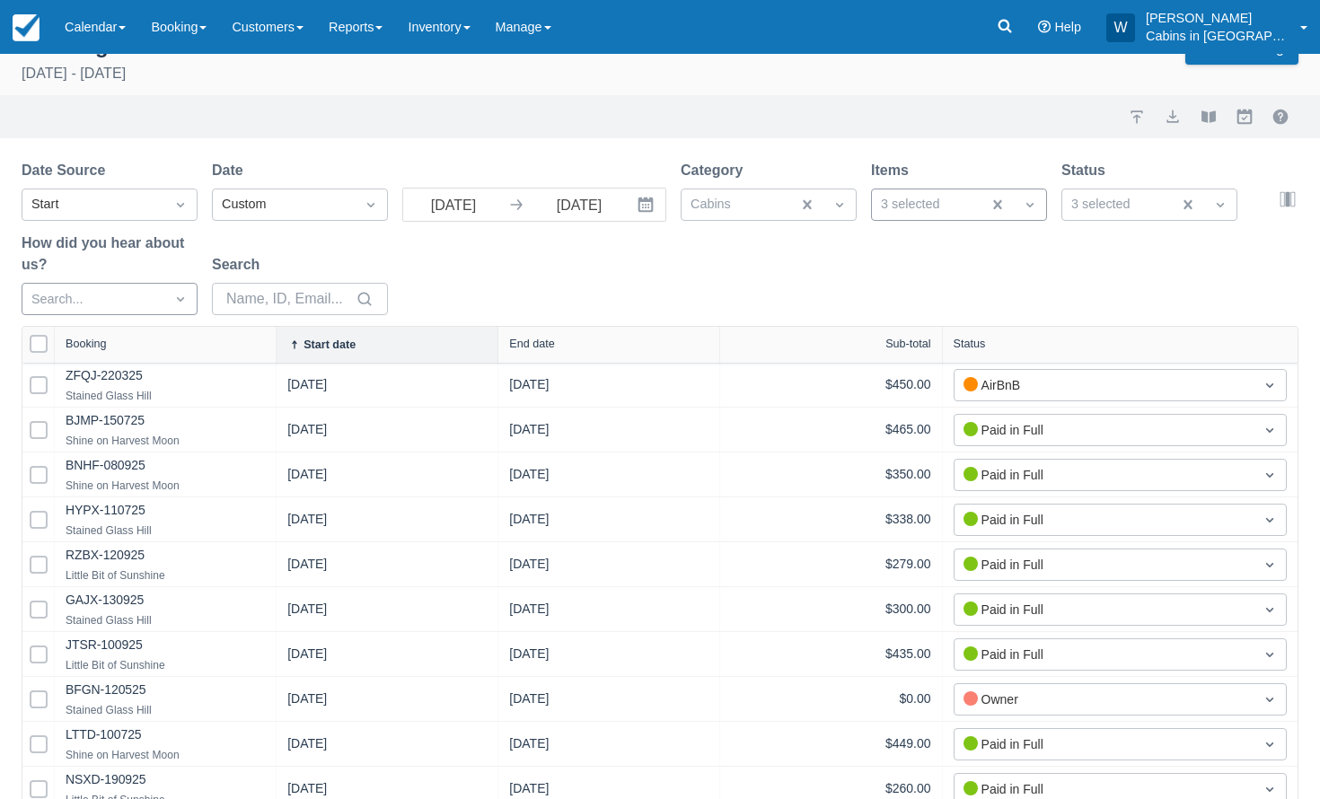
scroll to position [0, 0]
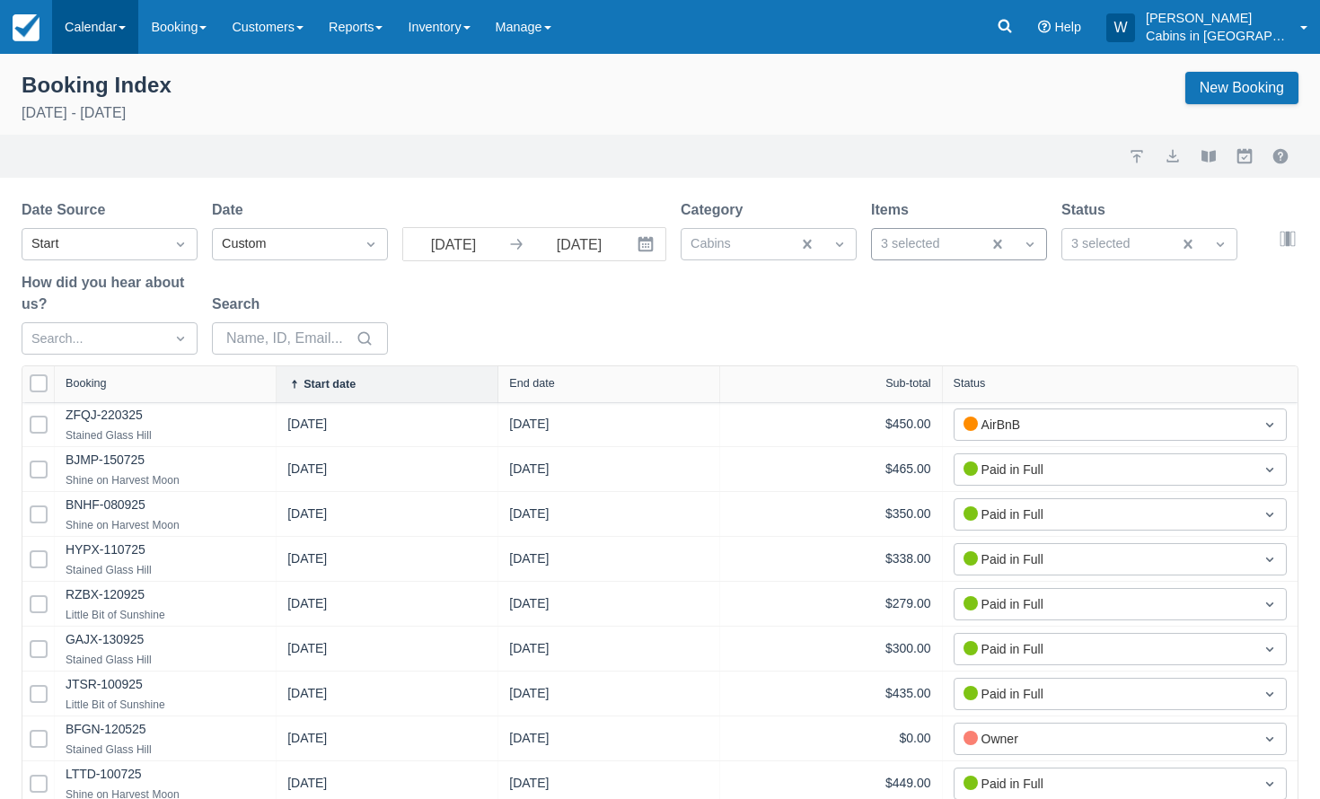
click at [126, 24] on link "Calendar" at bounding box center [95, 27] width 86 height 54
click at [123, 112] on link "Customer" at bounding box center [124, 115] width 142 height 38
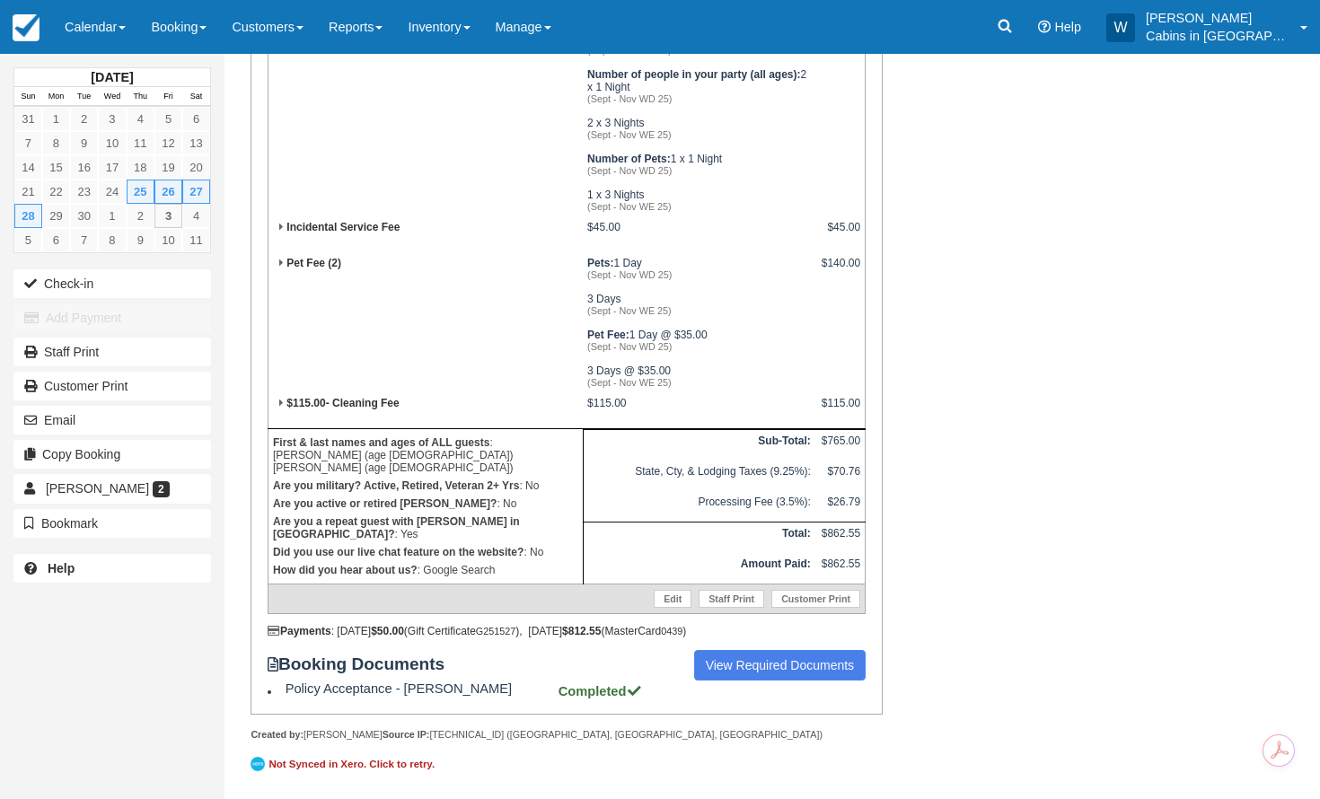
scroll to position [508, 0]
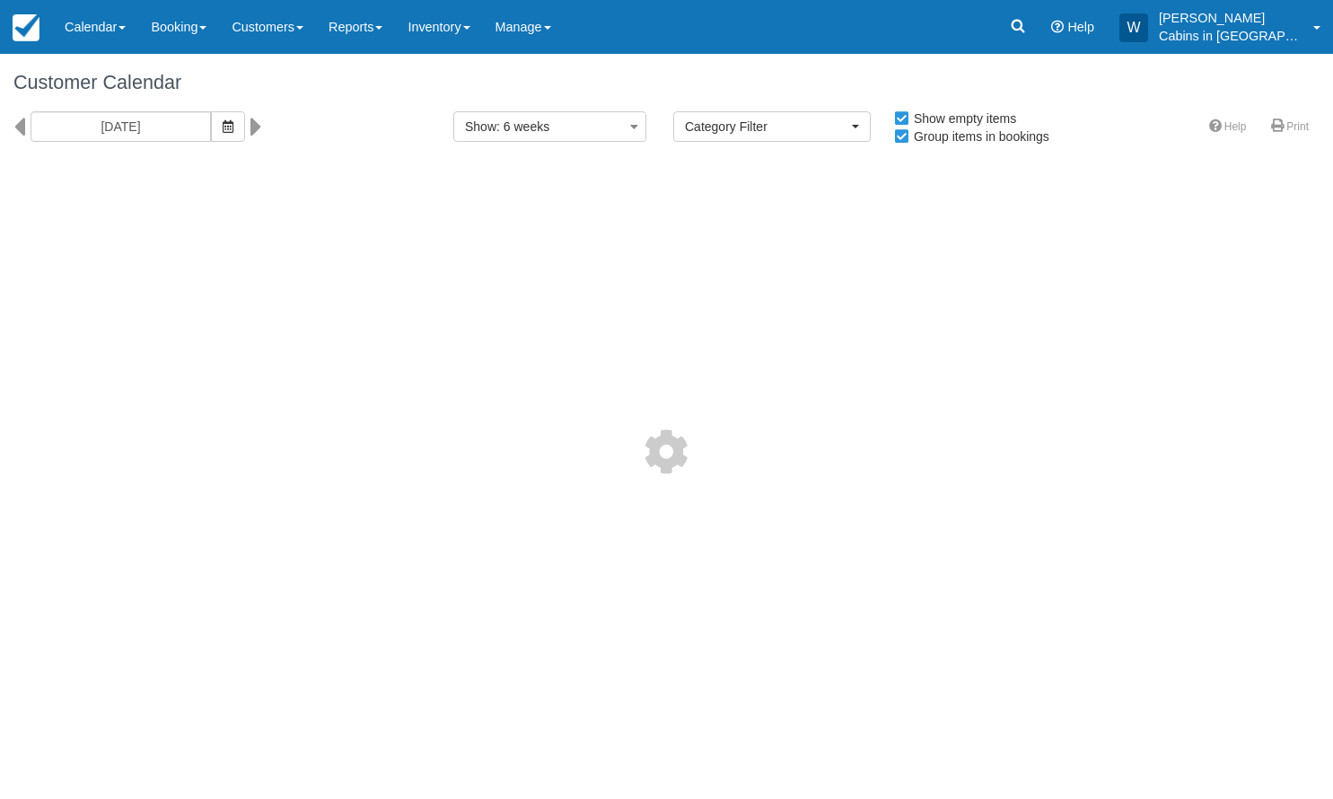
select select
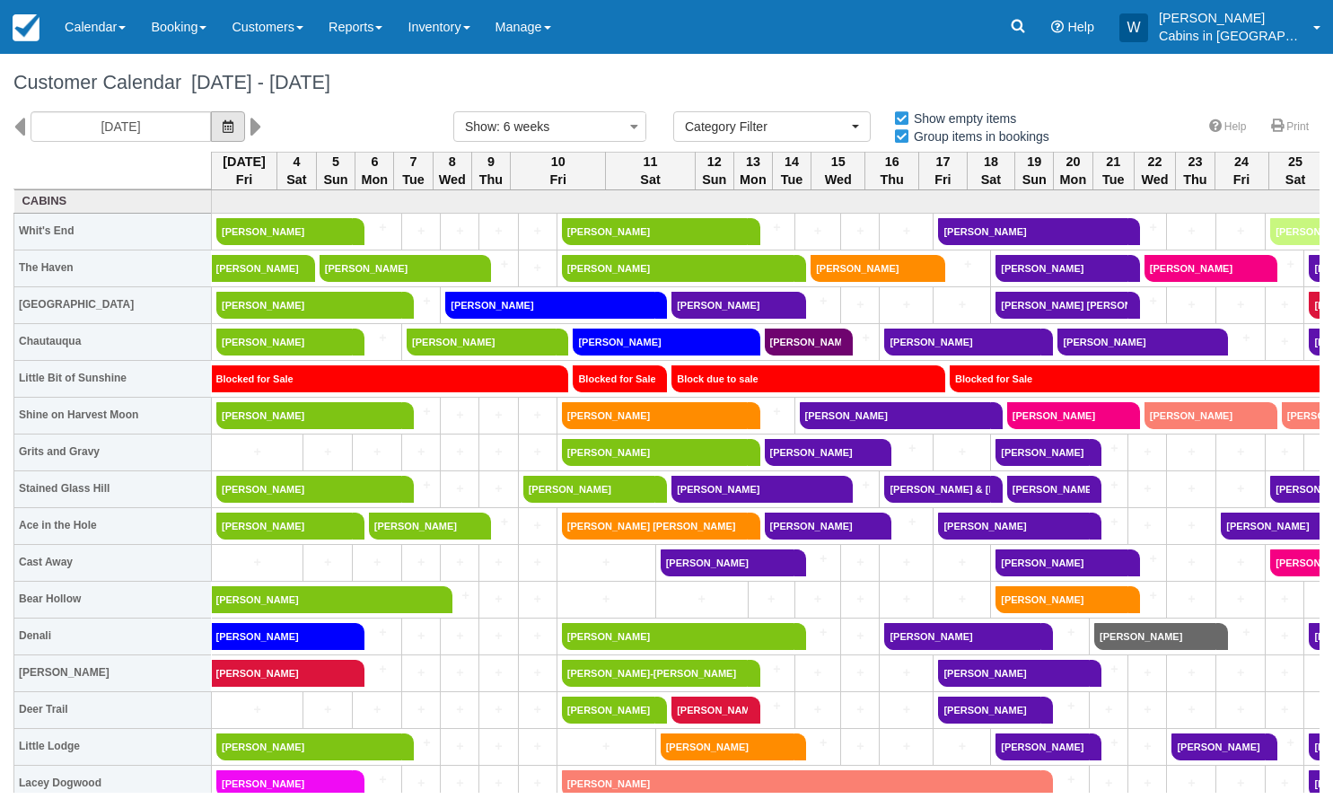
click at [211, 122] on button "button" at bounding box center [228, 126] width 34 height 31
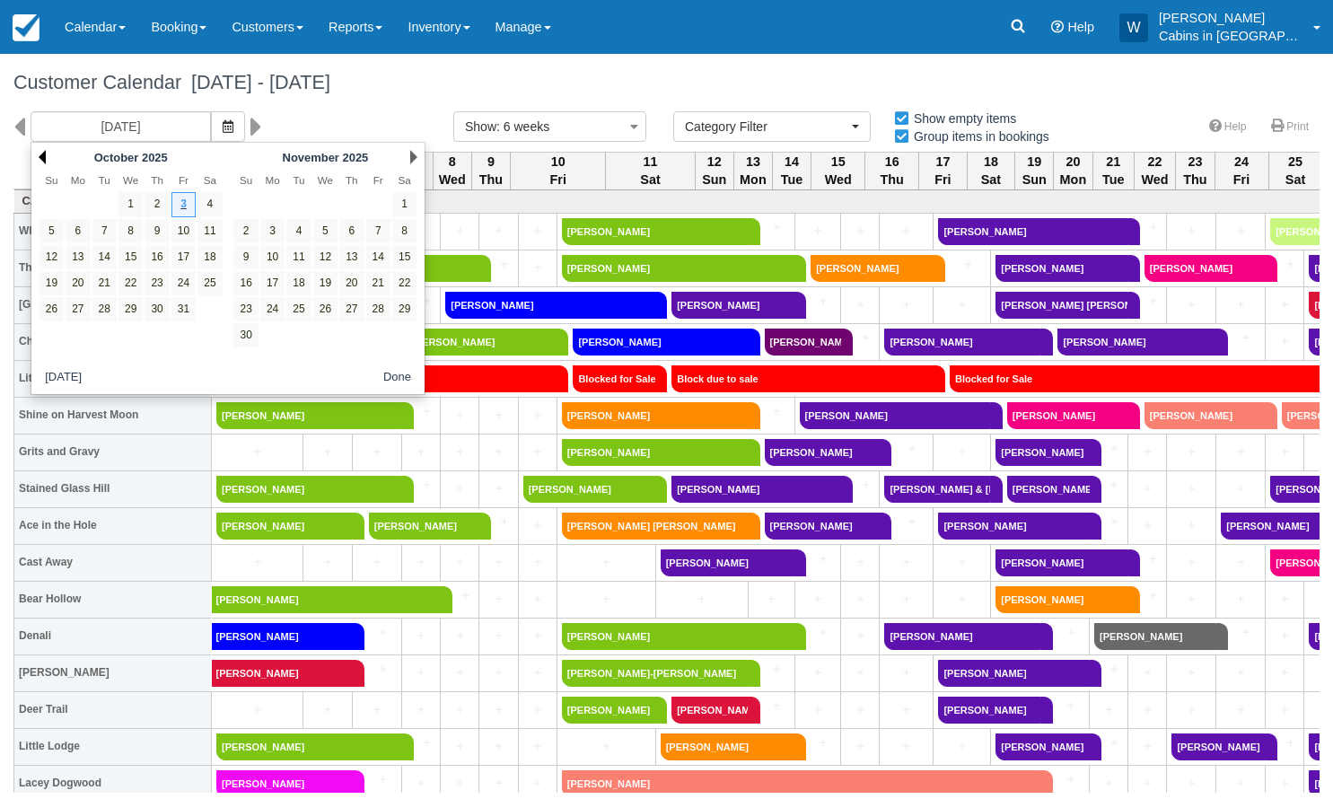
click at [40, 158] on link "Prev" at bounding box center [42, 157] width 7 height 14
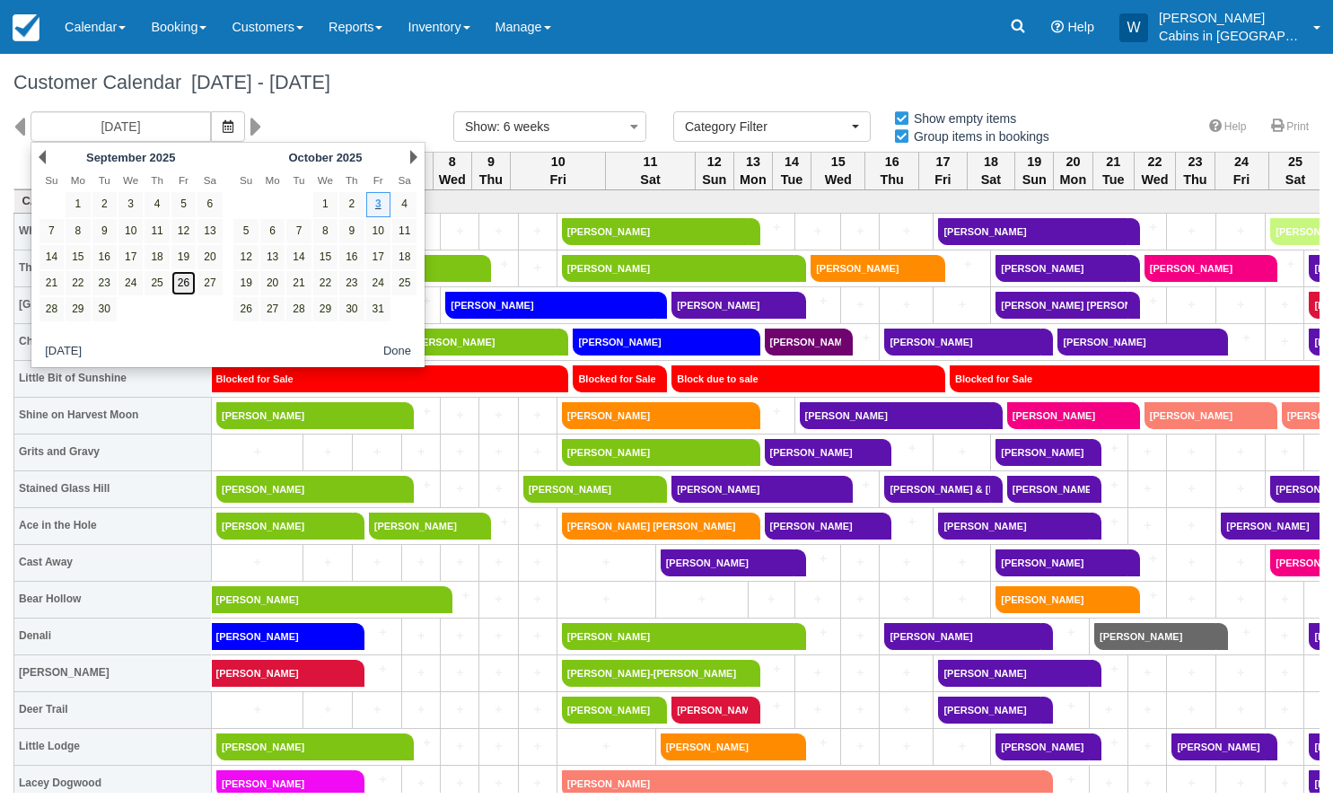
click at [181, 282] on link "26" at bounding box center [183, 283] width 24 height 24
type input "09/26/25"
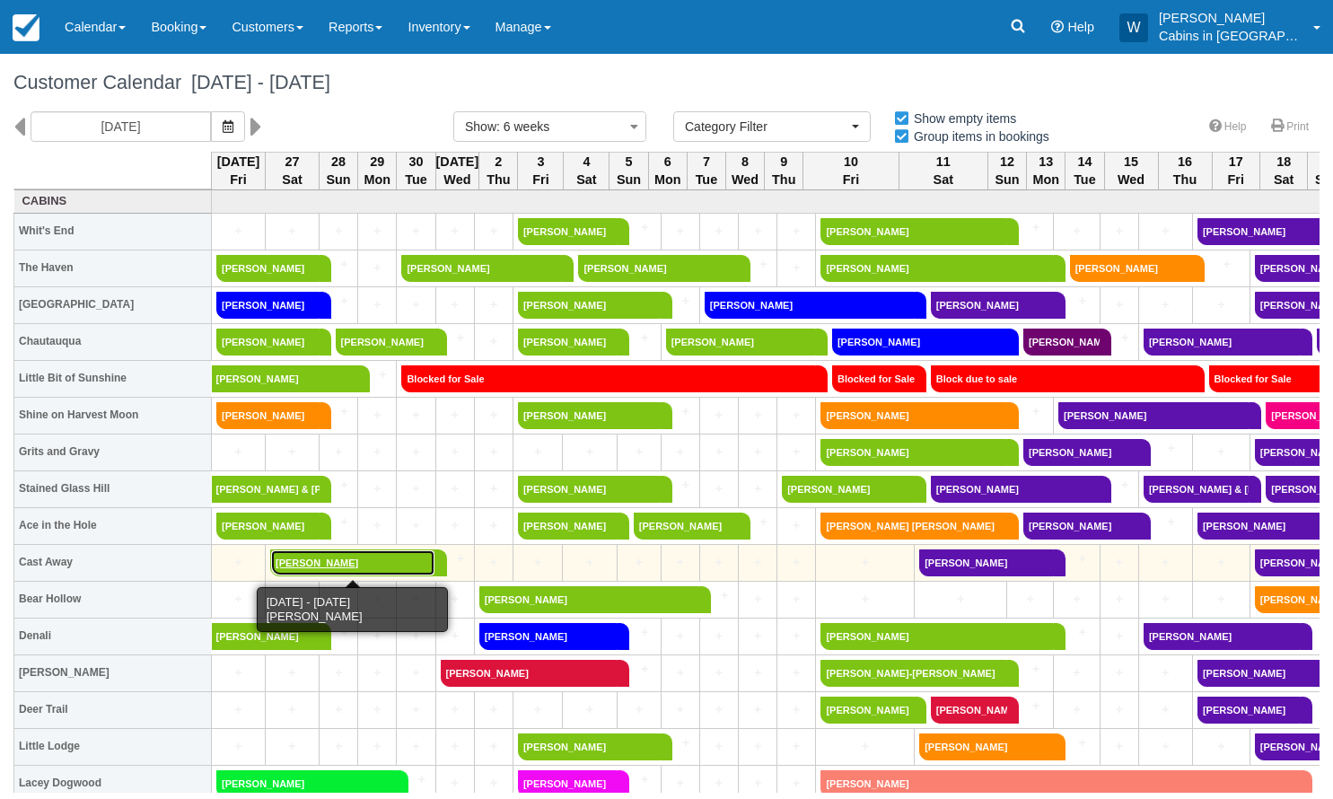
click at [322, 561] on link "[PERSON_NAME]" at bounding box center [352, 562] width 165 height 27
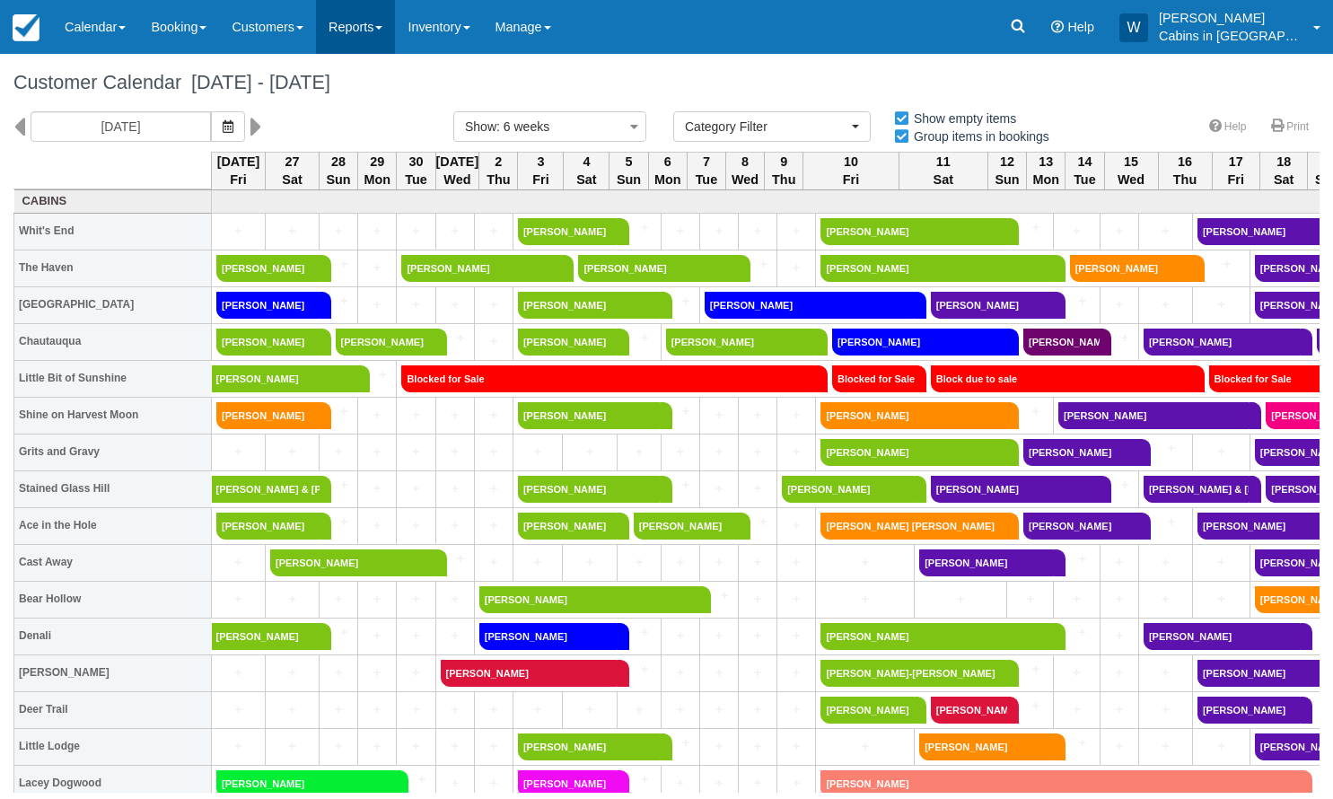
click at [395, 35] on link "Reports" at bounding box center [355, 27] width 79 height 54
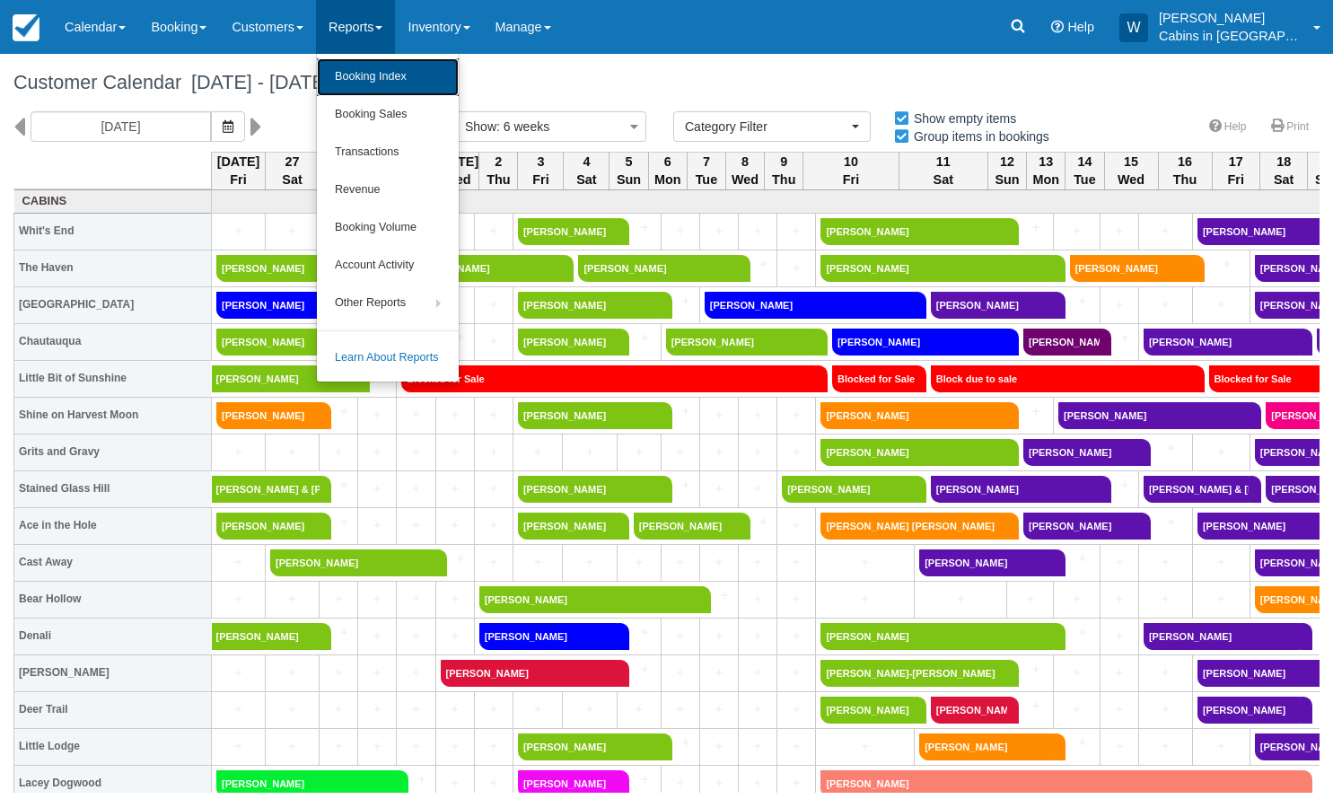
click at [387, 81] on link "Booking Index" at bounding box center [388, 77] width 142 height 38
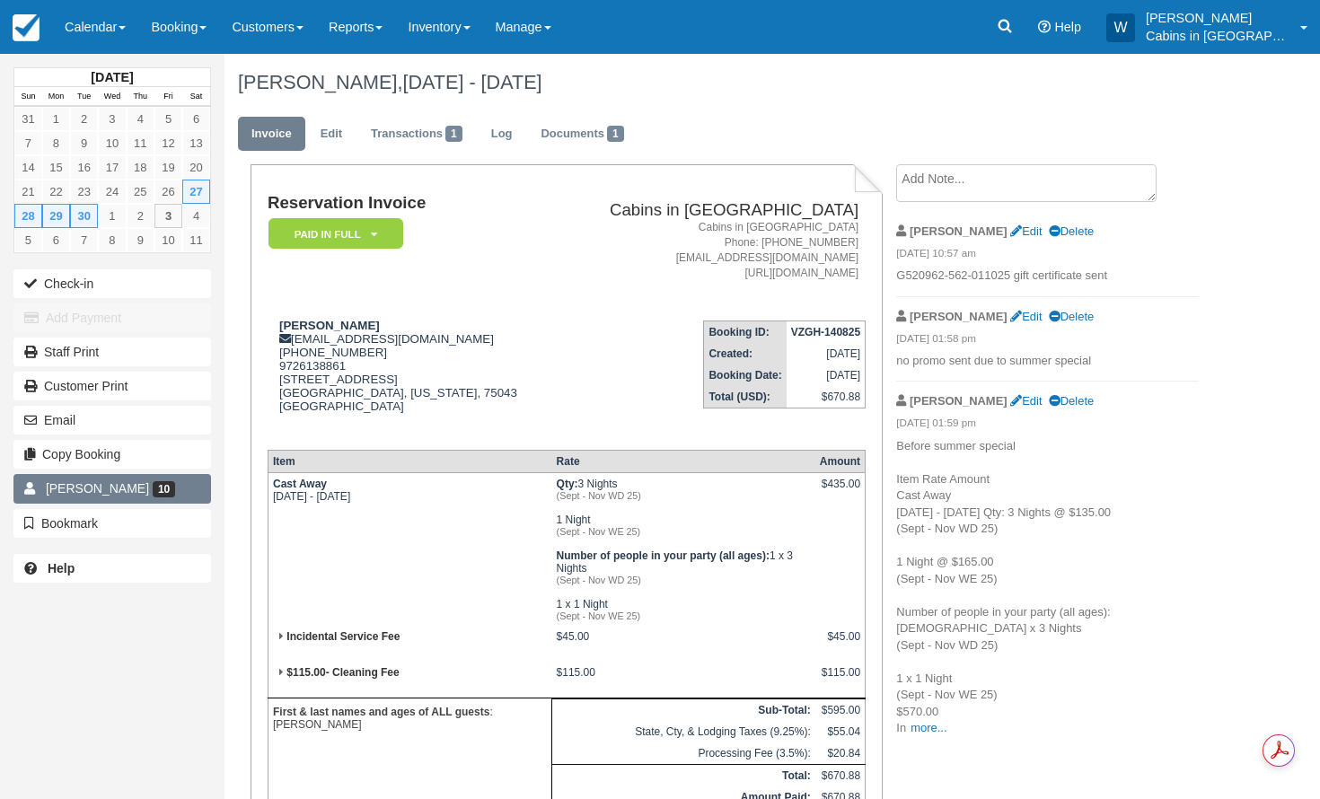
click at [83, 487] on span "[PERSON_NAME]" at bounding box center [97, 488] width 103 height 14
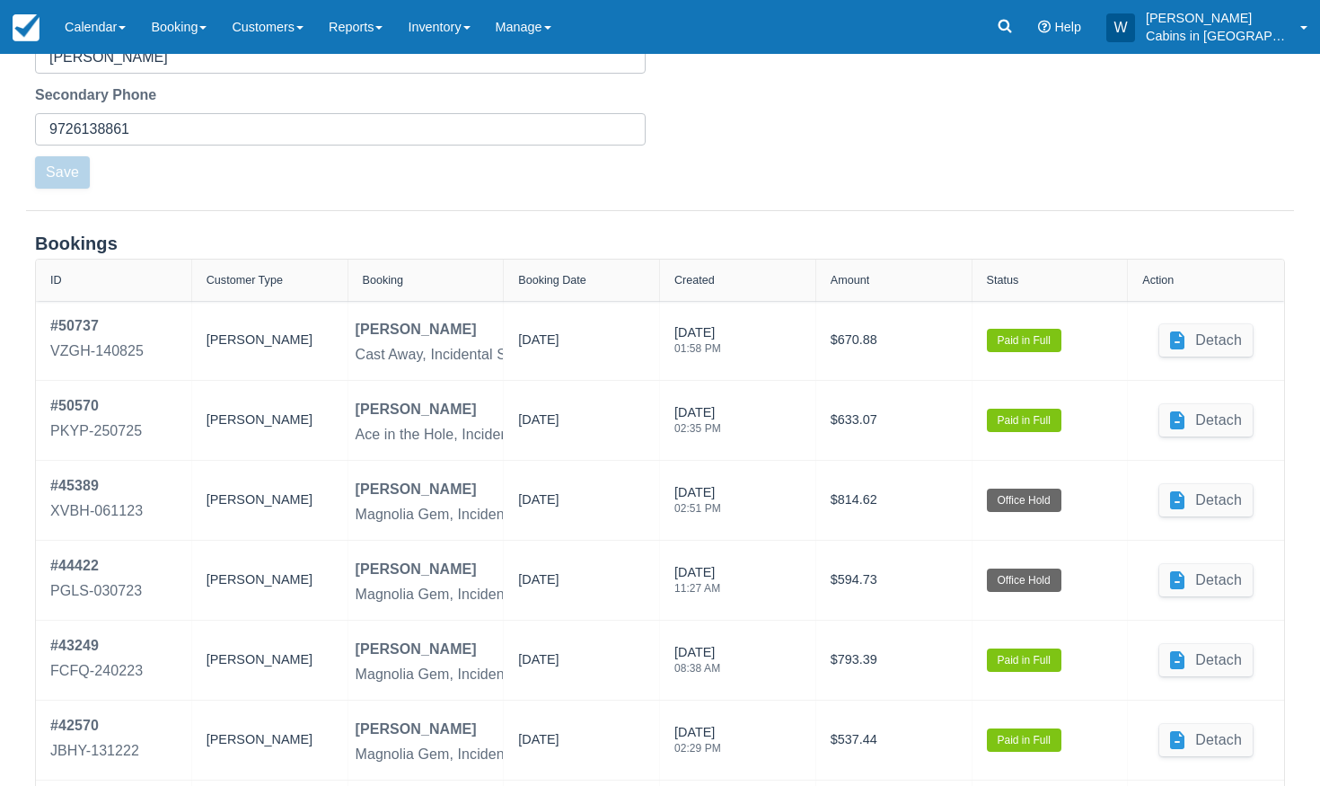
scroll to position [662, 0]
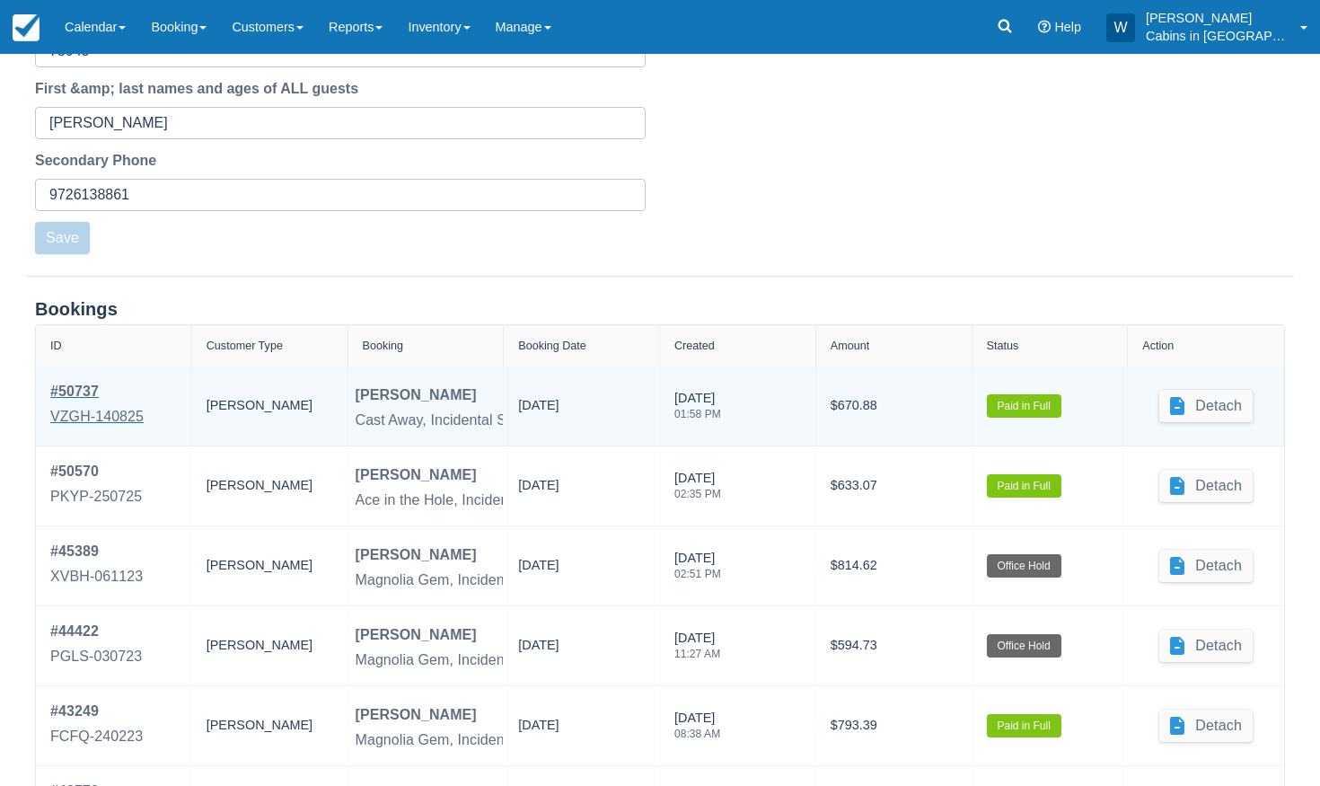
click at [75, 407] on div "VZGH-140825" at bounding box center [96, 417] width 93 height 22
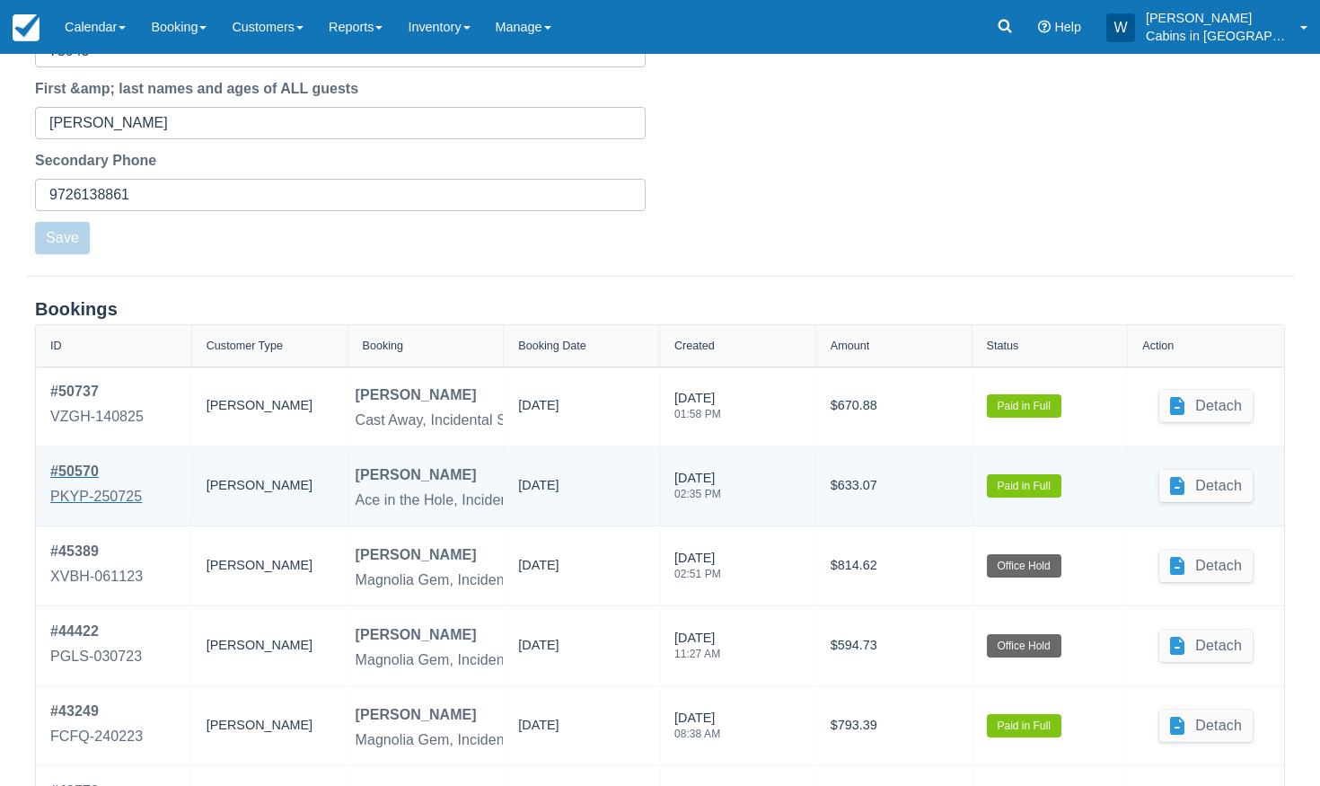
click at [87, 468] on div "# 50570" at bounding box center [96, 472] width 92 height 22
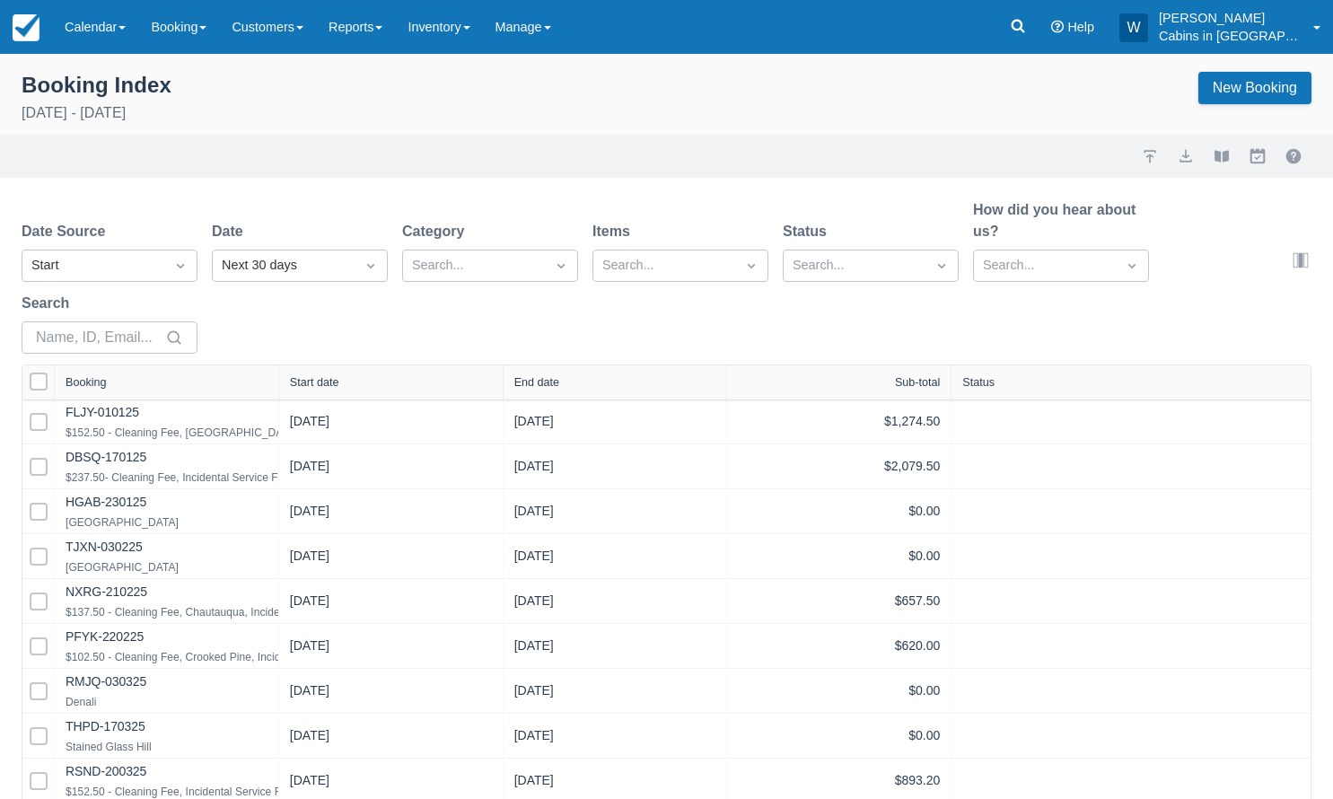
select select "25"
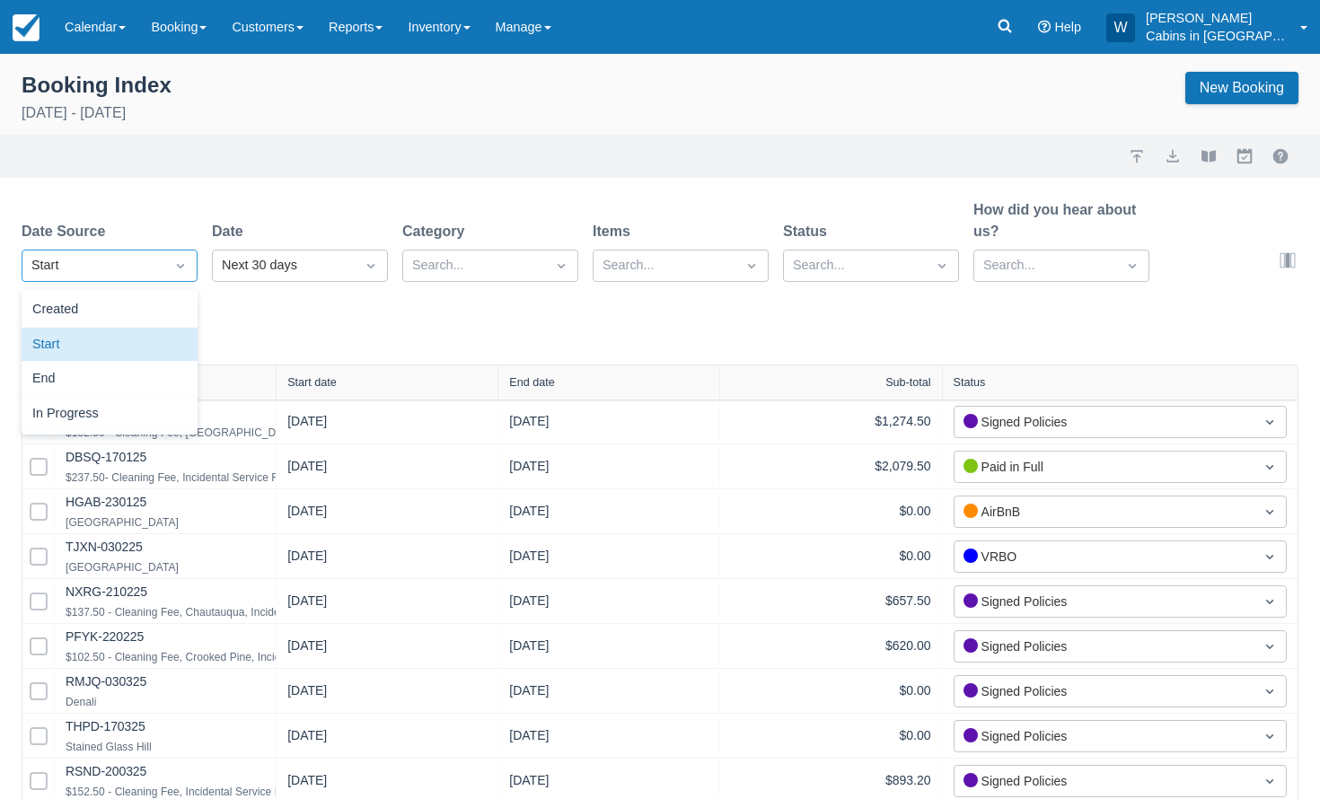
click at [158, 259] on div "Start" at bounding box center [93, 265] width 142 height 29
click at [125, 342] on div "Start" at bounding box center [110, 345] width 176 height 35
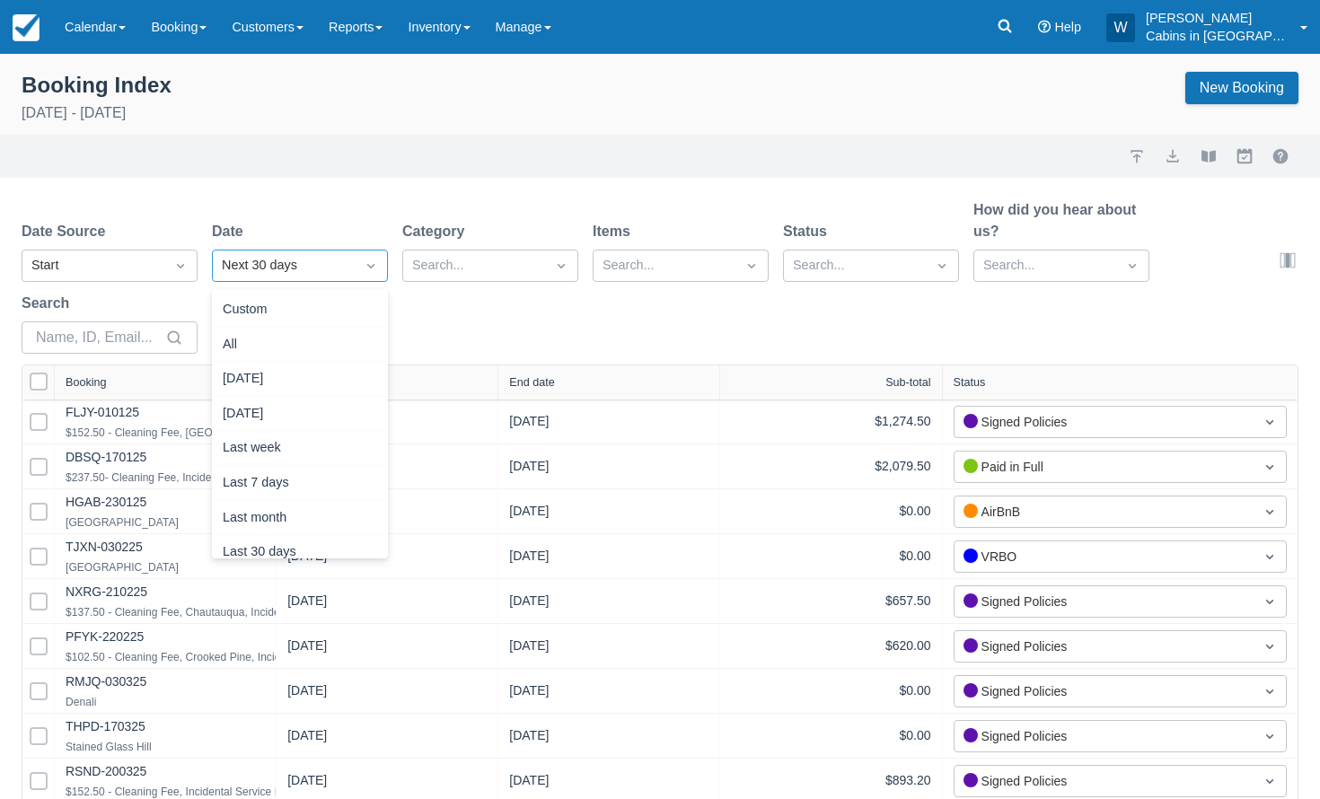
click at [304, 264] on div "Next 30 days" at bounding box center [284, 266] width 124 height 20
click at [312, 301] on div "Custom" at bounding box center [300, 310] width 176 height 35
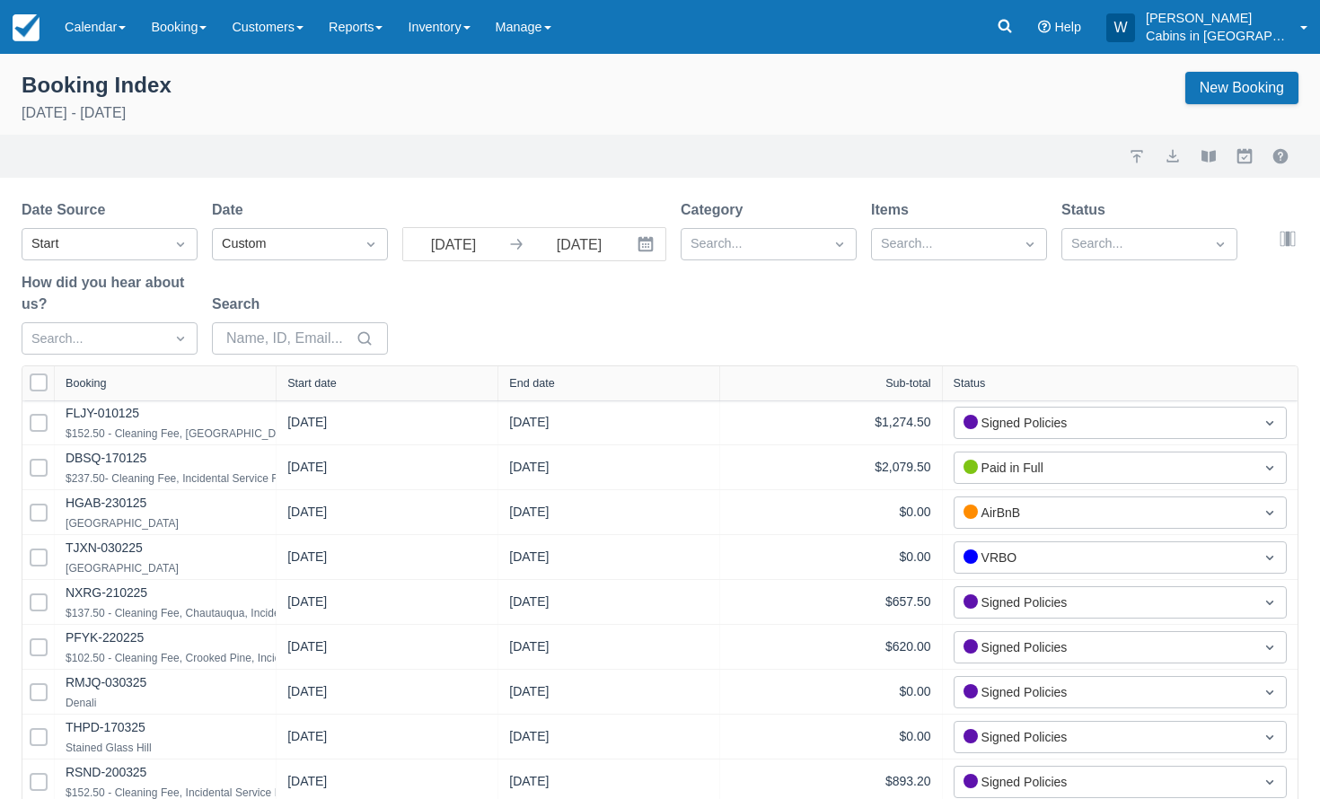
select select "25"
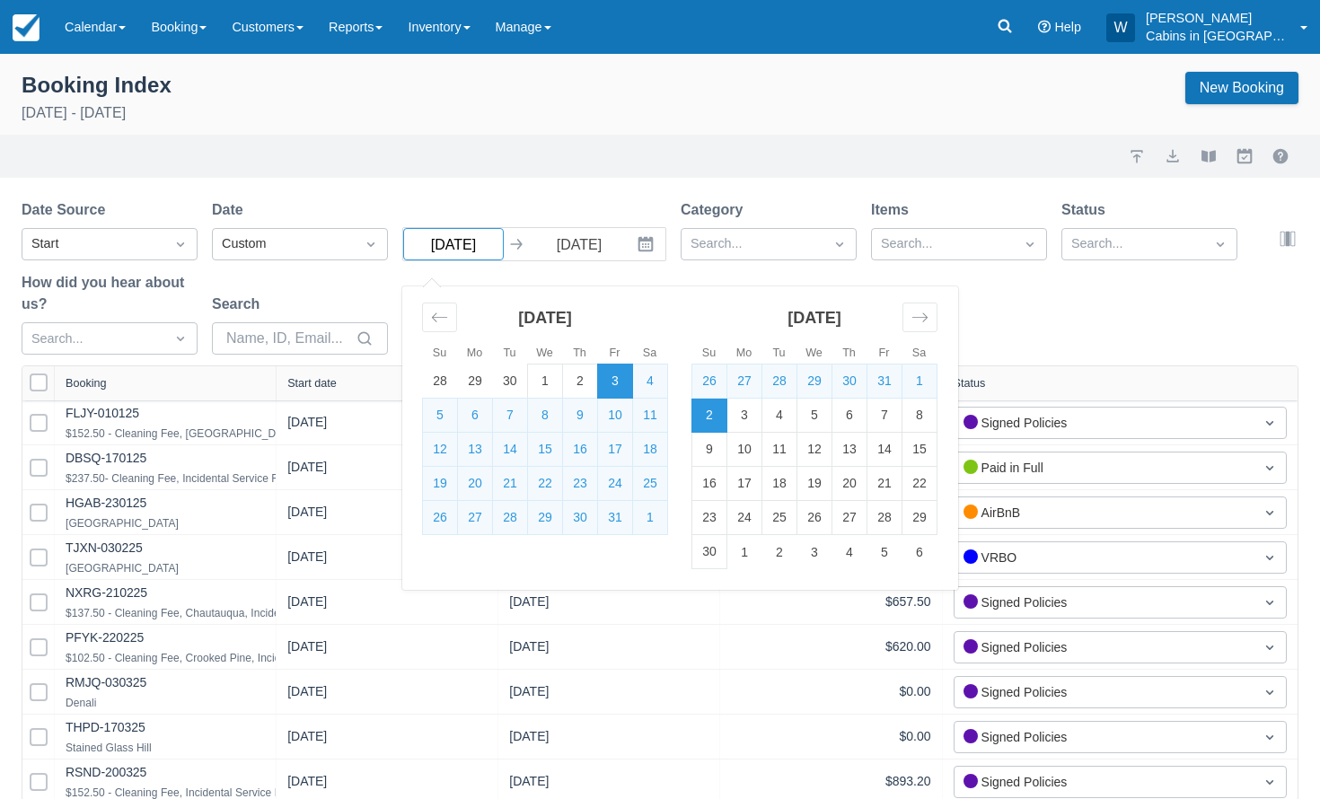
click at [498, 237] on input "10/03/25" at bounding box center [453, 244] width 101 height 32
click at [439, 324] on icon "Move backward to switch to the previous month." at bounding box center [439, 317] width 17 height 17
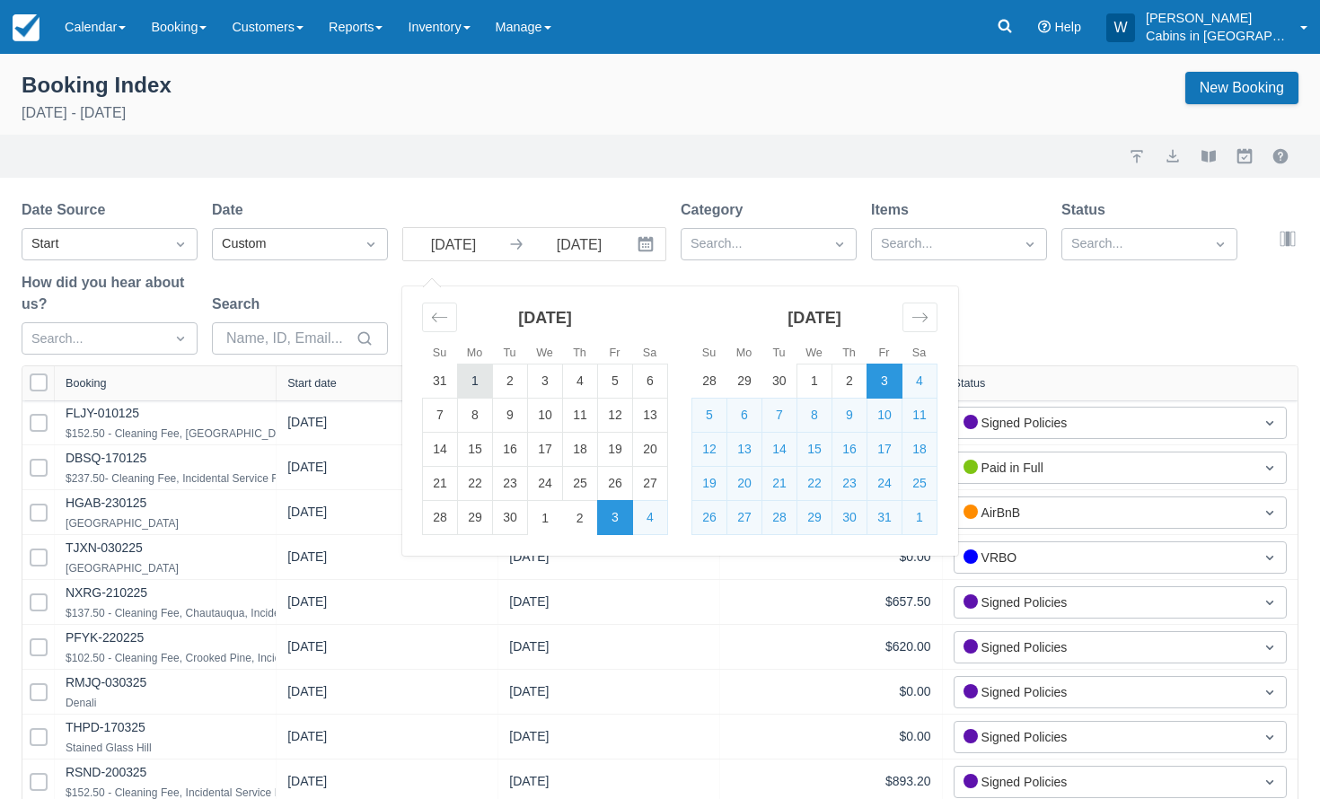
click at [474, 391] on td "1" at bounding box center [475, 382] width 35 height 34
type input "09/01/25"
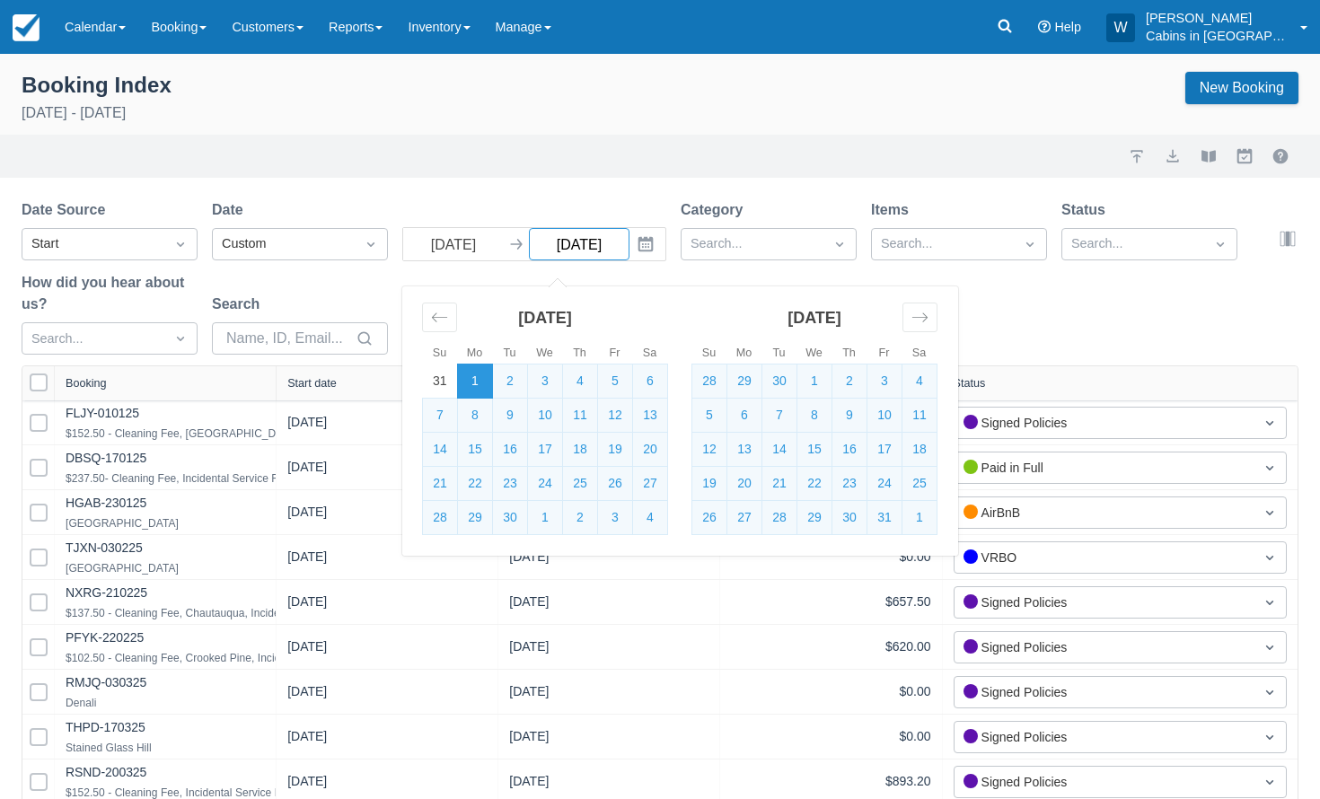
select select "25"
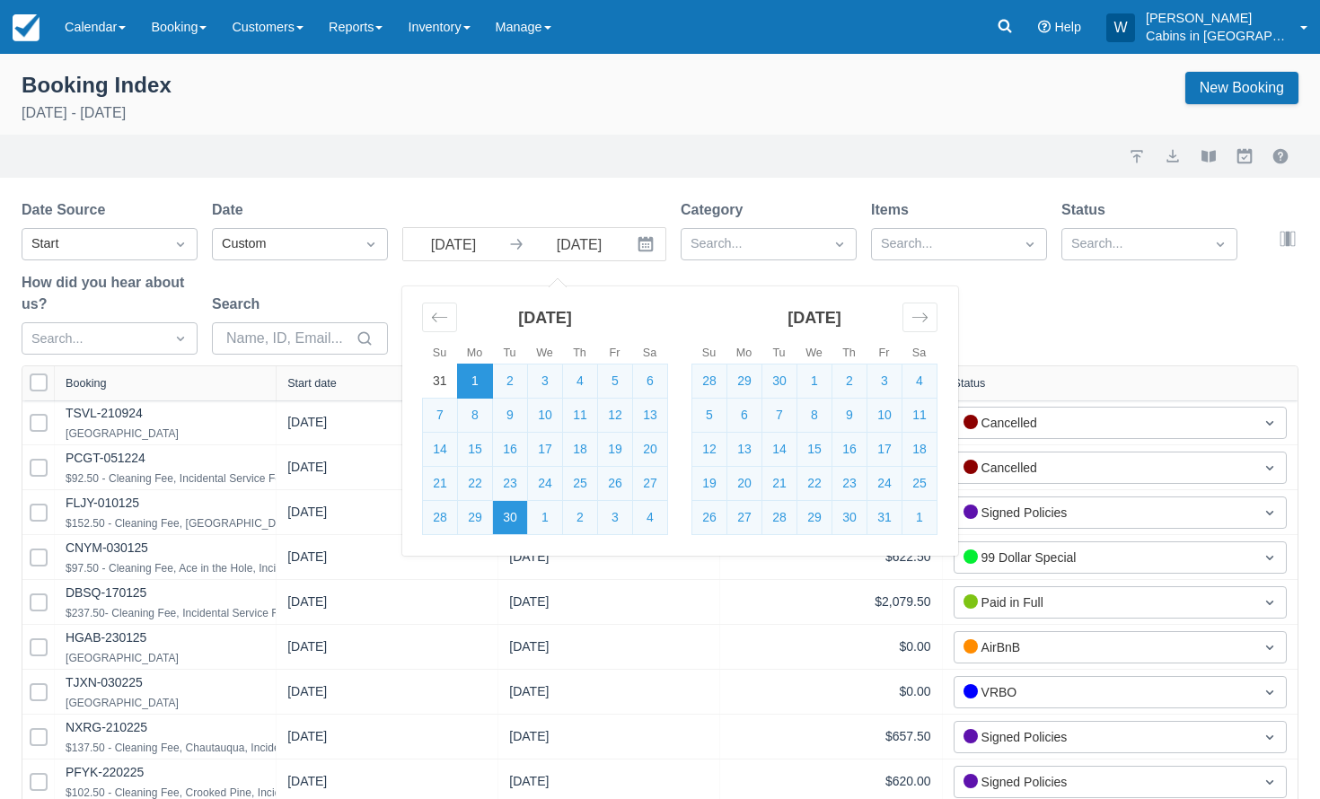
click at [510, 519] on td "30" at bounding box center [510, 518] width 35 height 34
type input "09/30/25"
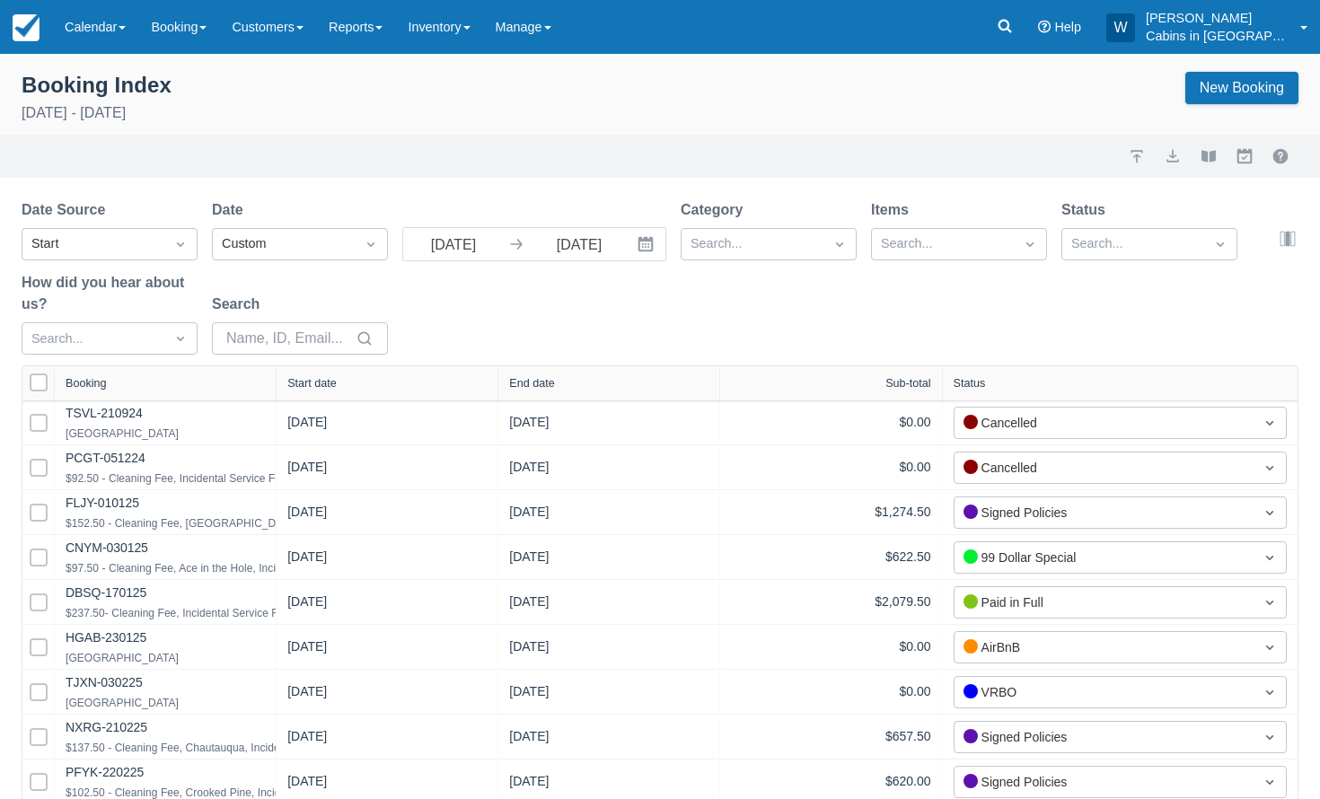
select select "25"
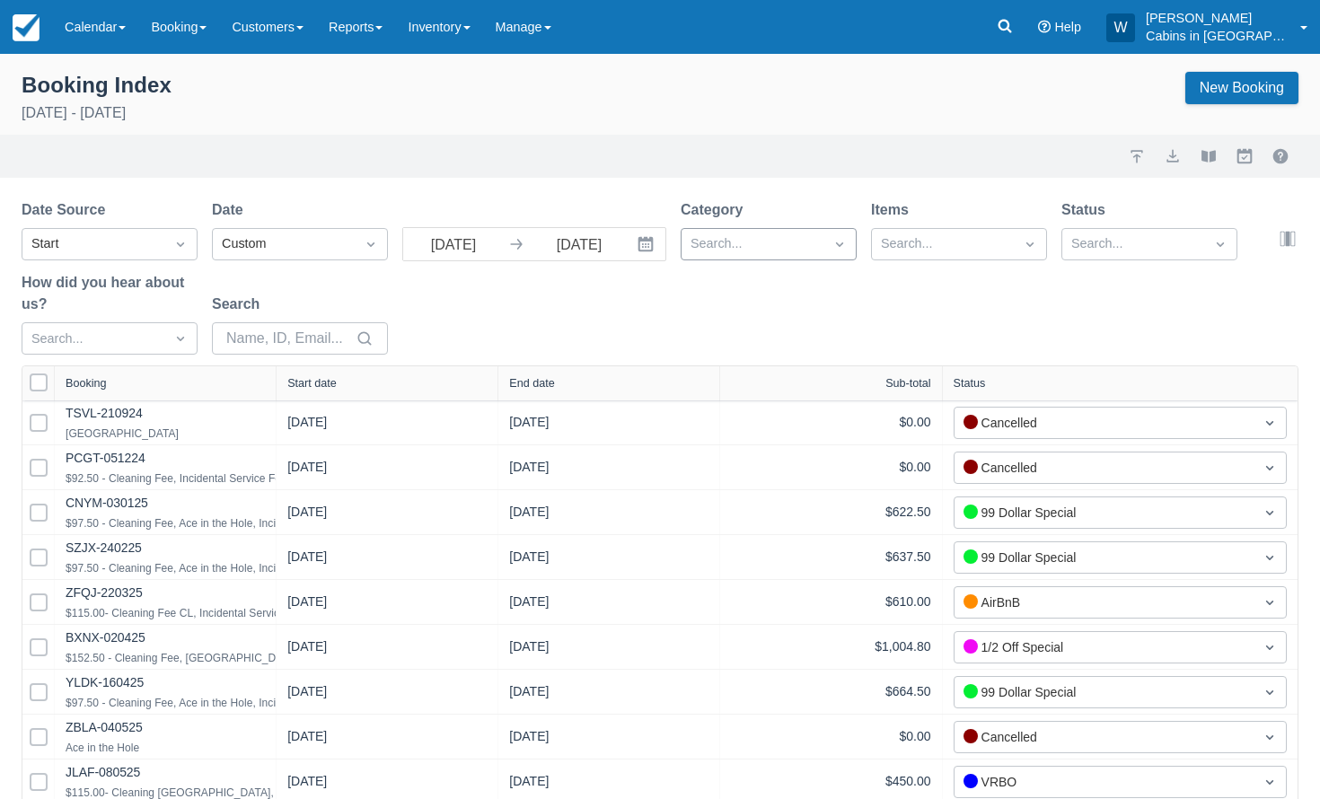
click at [760, 251] on div at bounding box center [752, 244] width 124 height 23
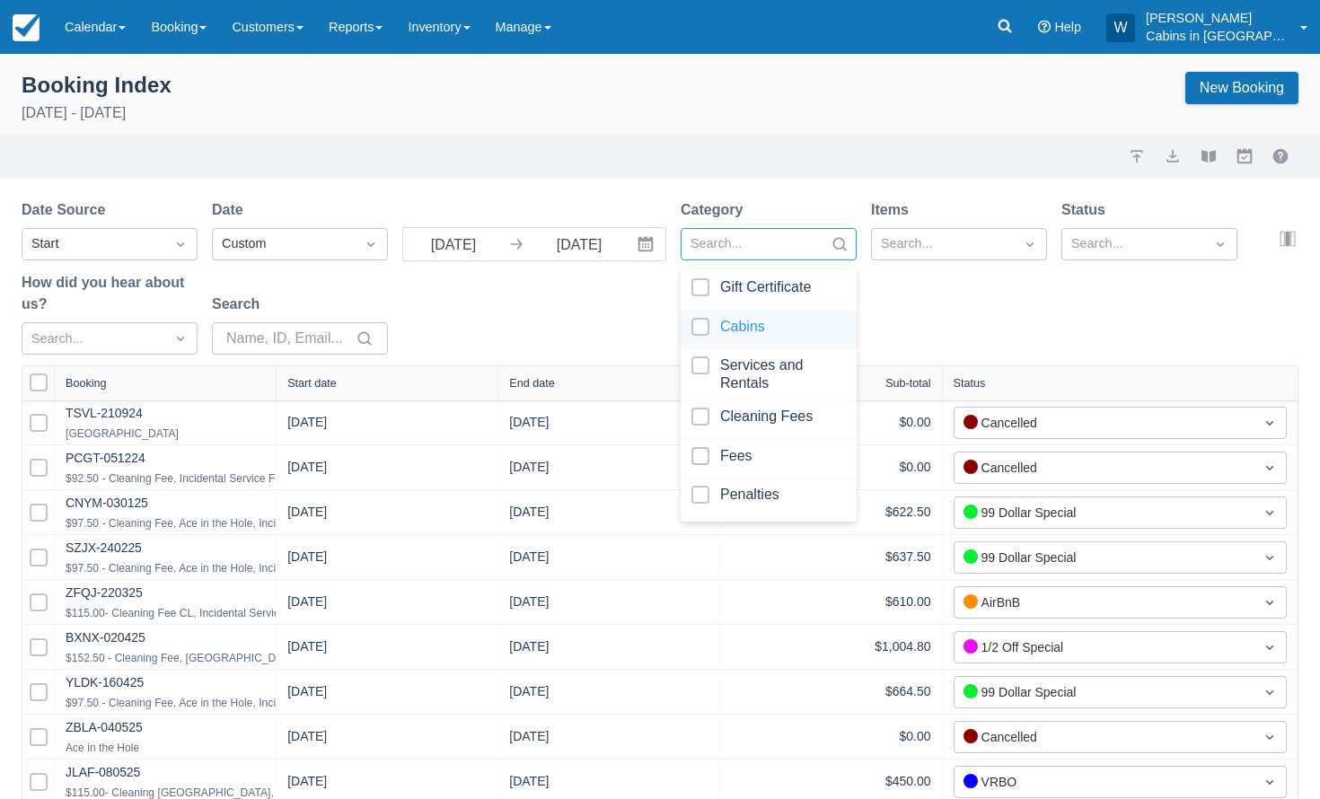
click at [699, 331] on div at bounding box center [768, 330] width 154 height 24
select select "25"
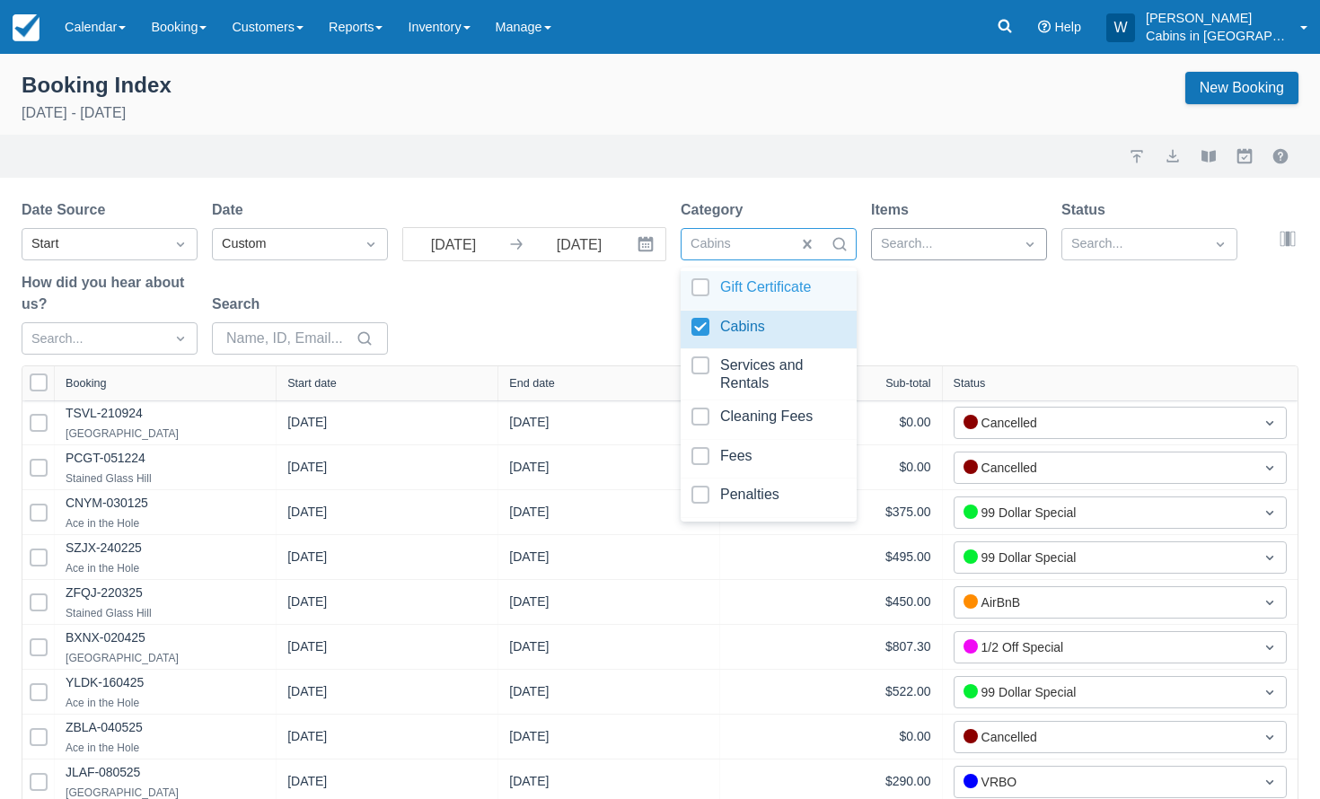
click at [927, 249] on div at bounding box center [943, 244] width 124 height 23
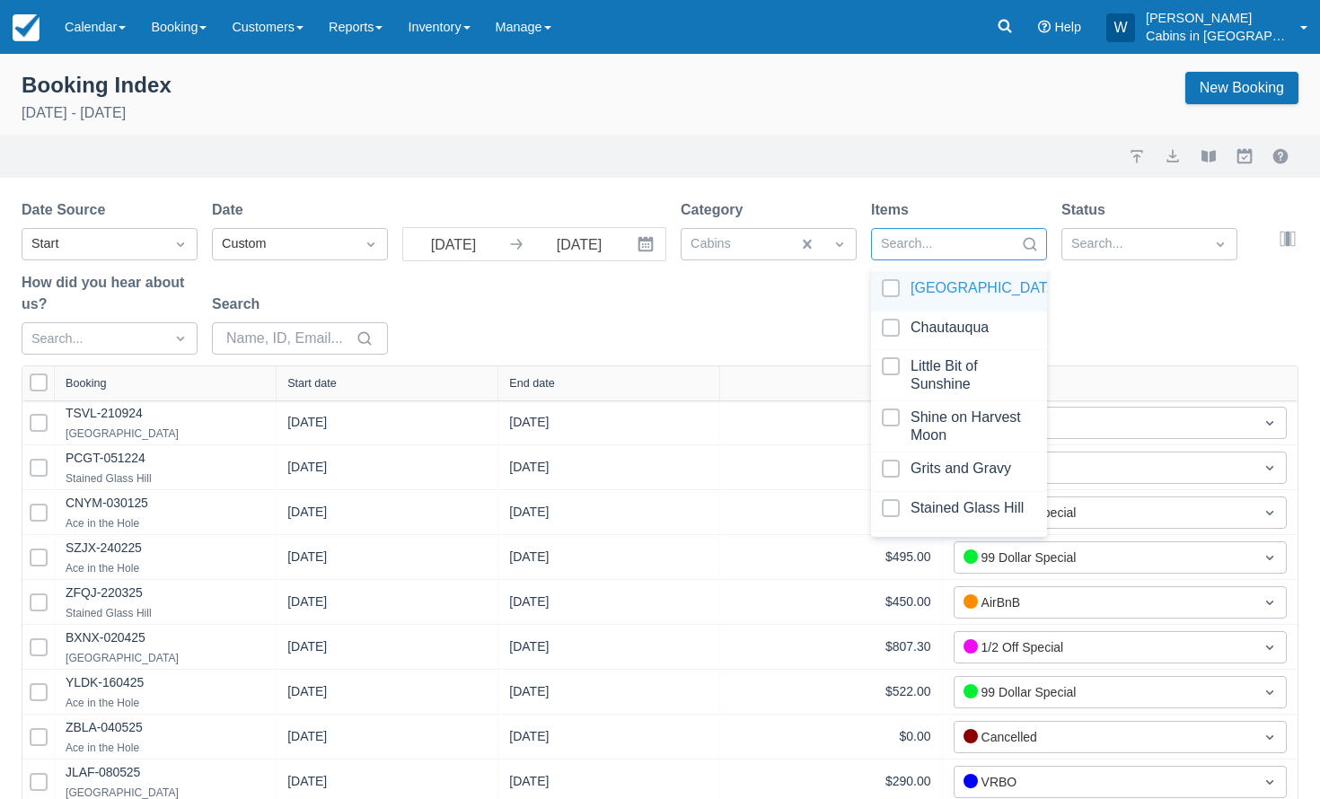
scroll to position [85, 0]
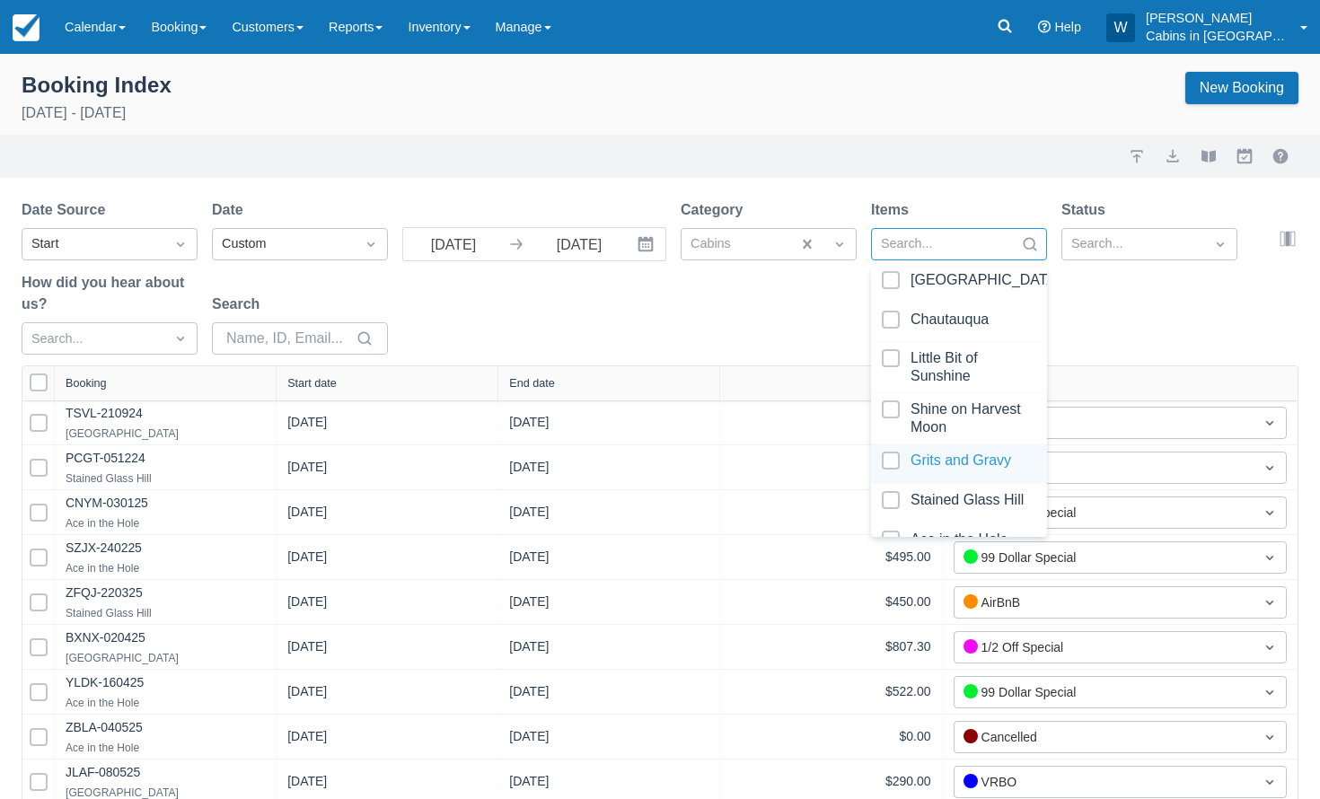
click at [892, 457] on div at bounding box center [959, 464] width 154 height 24
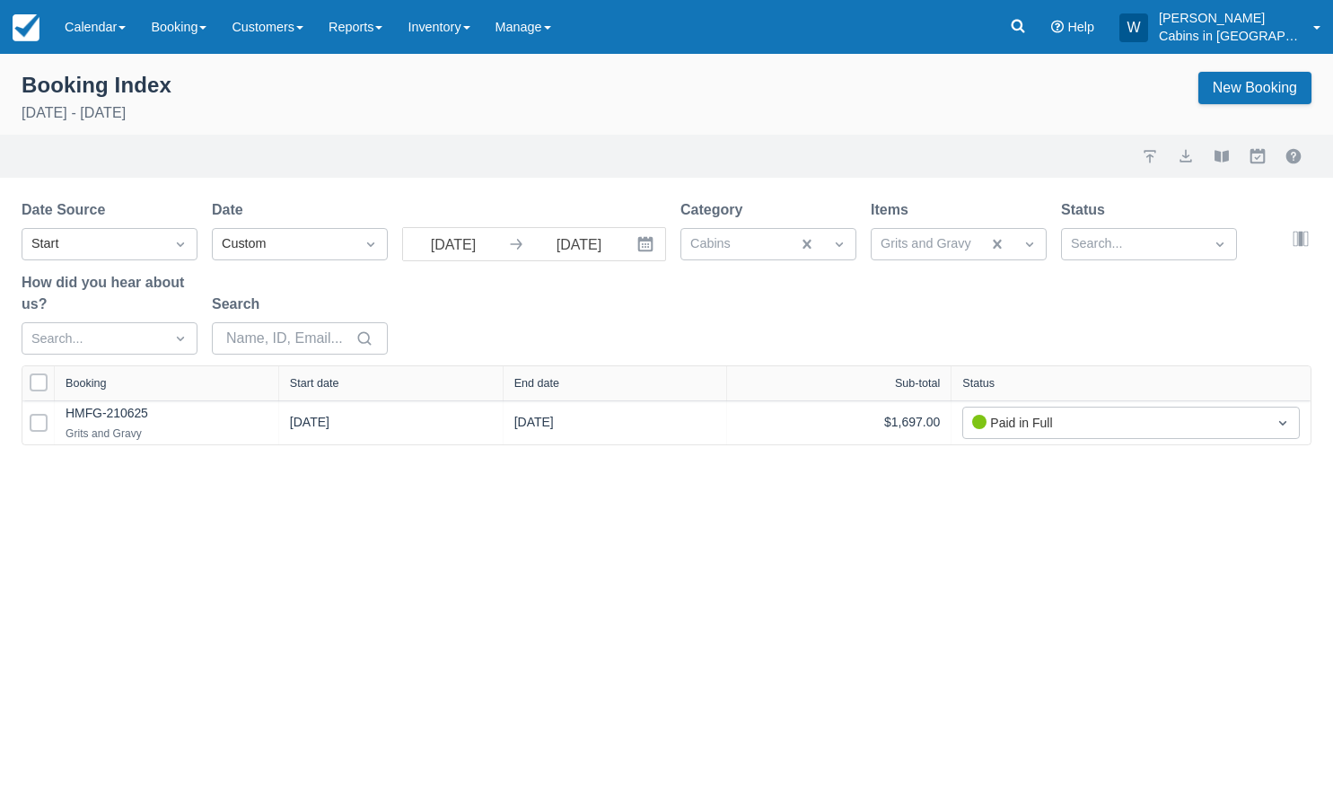
click at [756, 330] on div "Date Source Start Date Custom 09/01/25 Navigate forward to interact with the ca…" at bounding box center [656, 282] width 1269 height 166
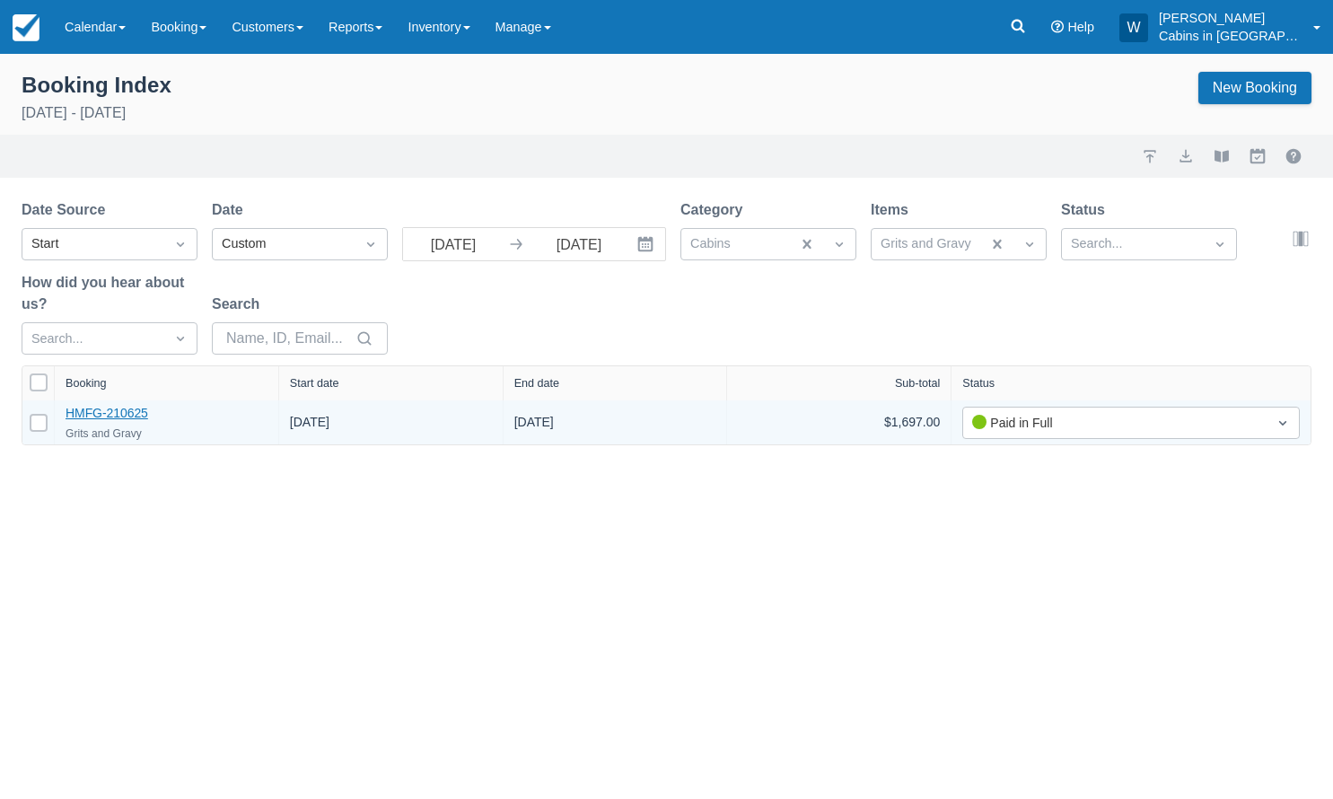
click at [117, 410] on link "HMFG-210625" at bounding box center [107, 413] width 83 height 14
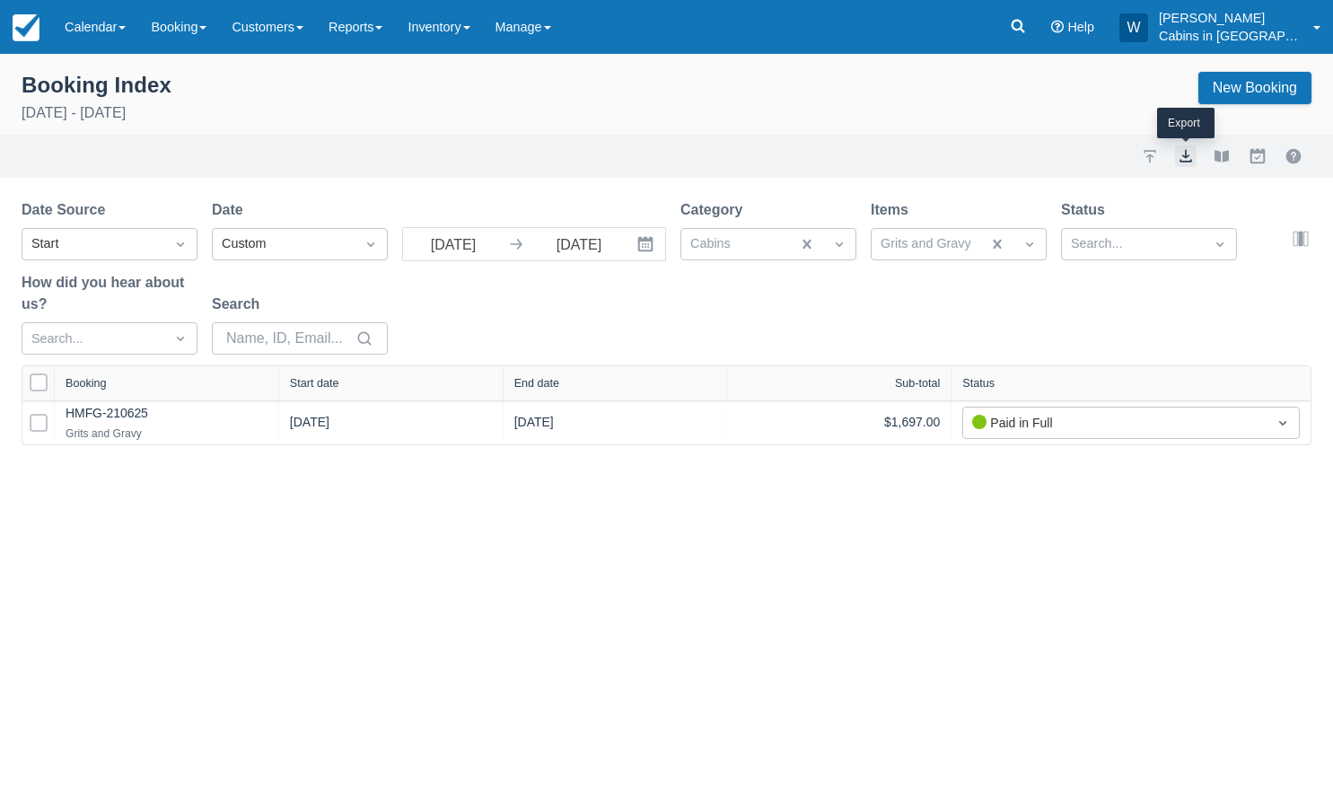
click at [1187, 152] on button "export" at bounding box center [1186, 156] width 22 height 22
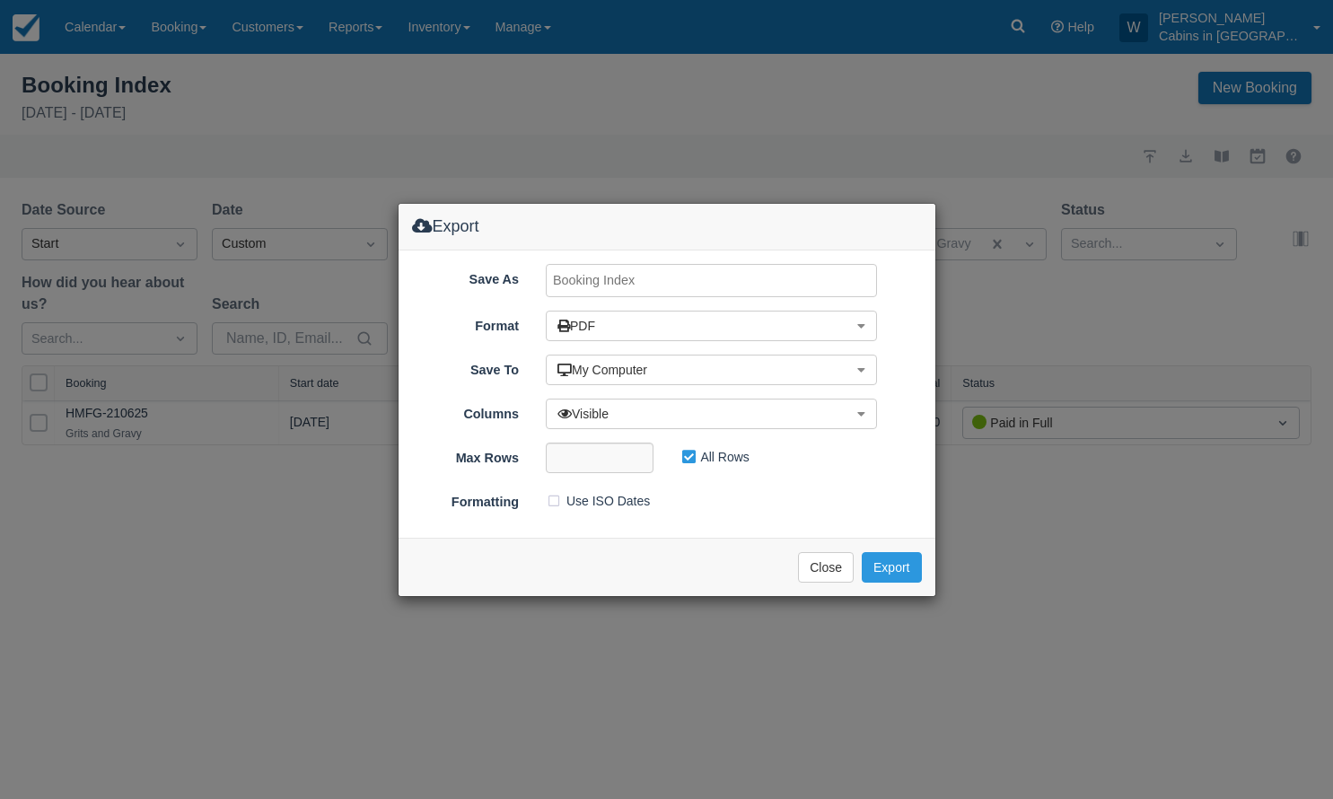
click at [573, 279] on input "Save As" at bounding box center [711, 280] width 331 height 33
type input "GRITS n GRAVY, AUG 2025"
click at [892, 557] on button "Export" at bounding box center [891, 567] width 59 height 31
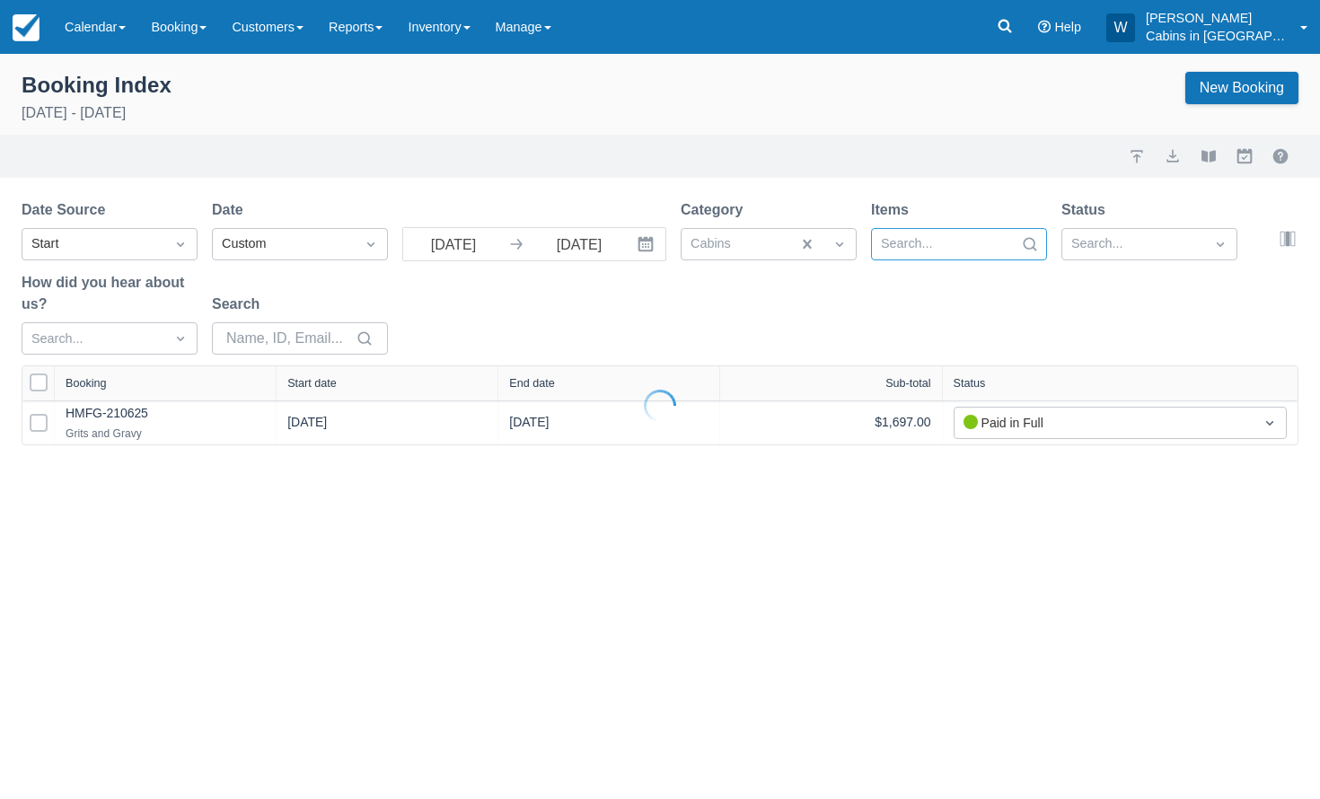
select select "25"
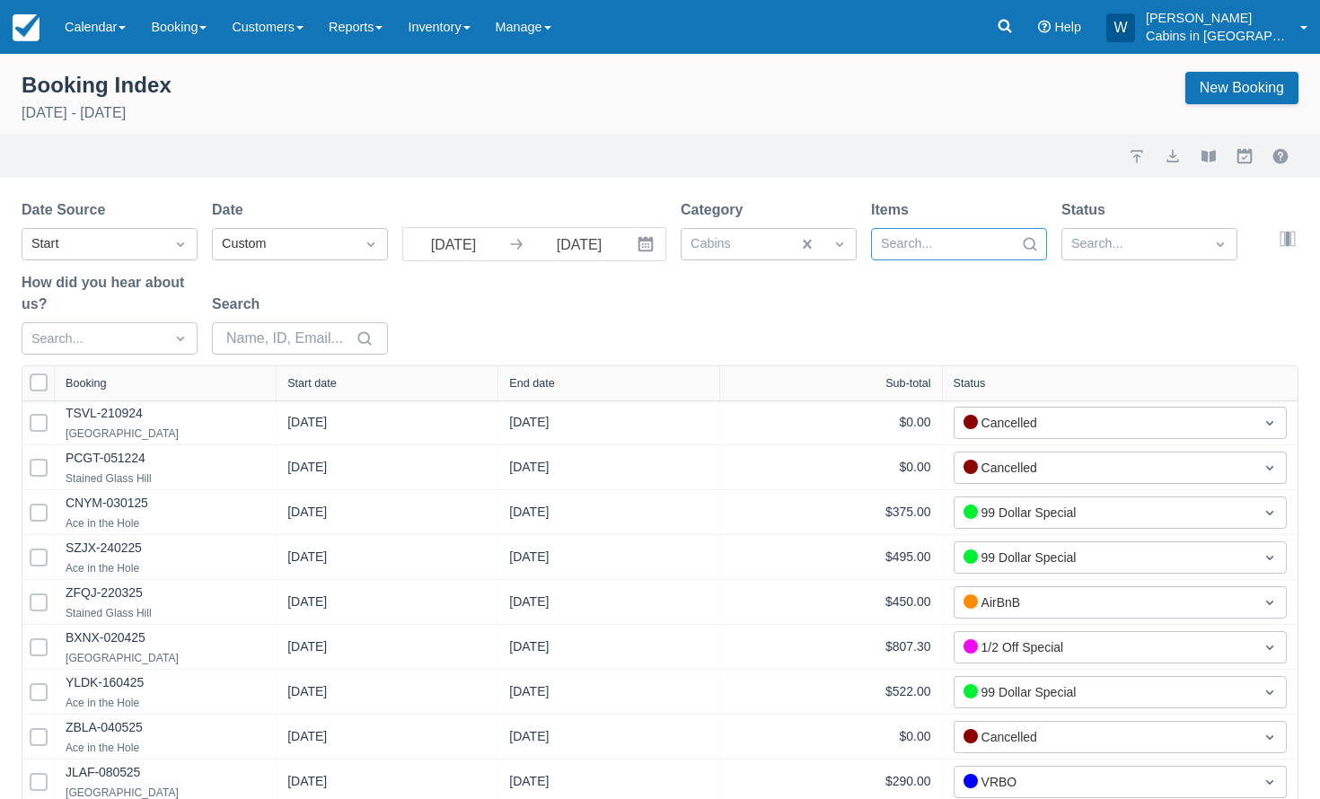
click at [967, 242] on div at bounding box center [943, 244] width 124 height 23
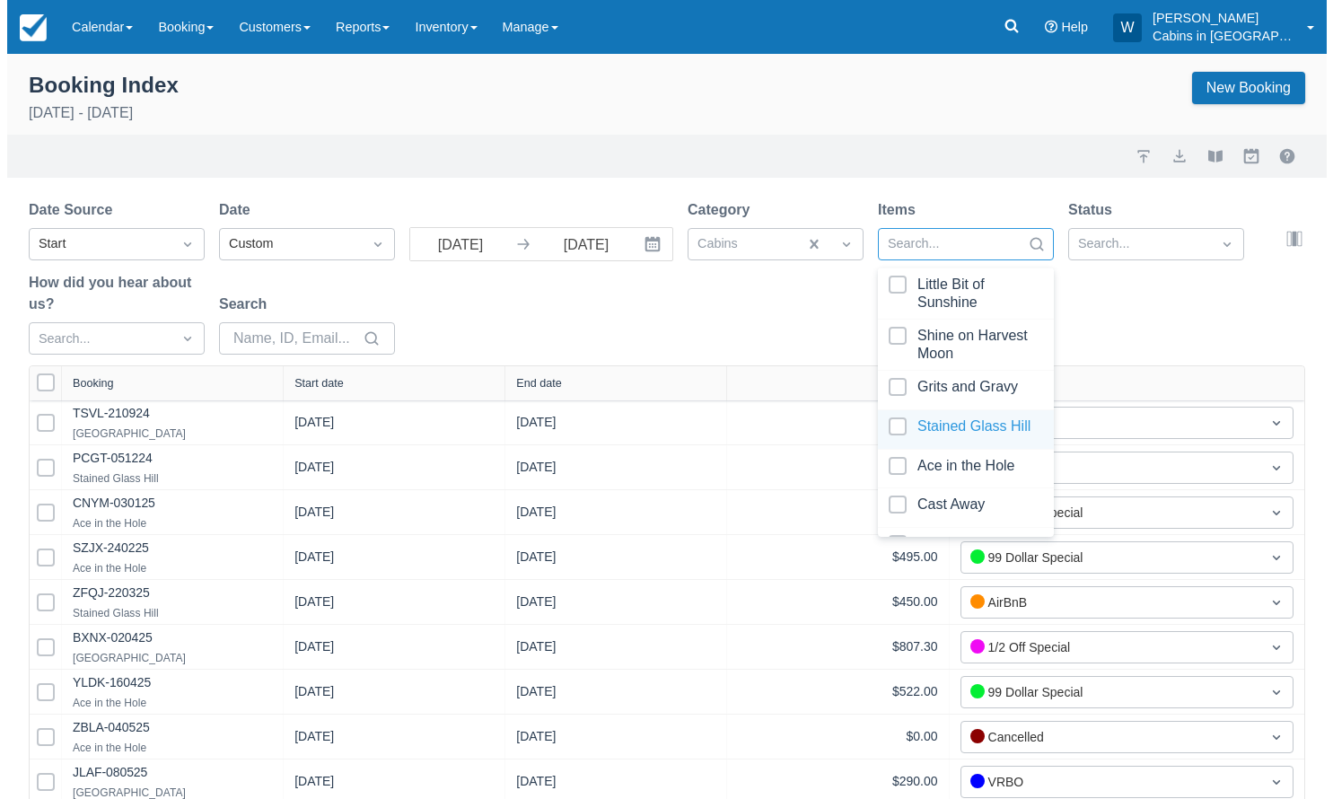
scroll to position [179, 0]
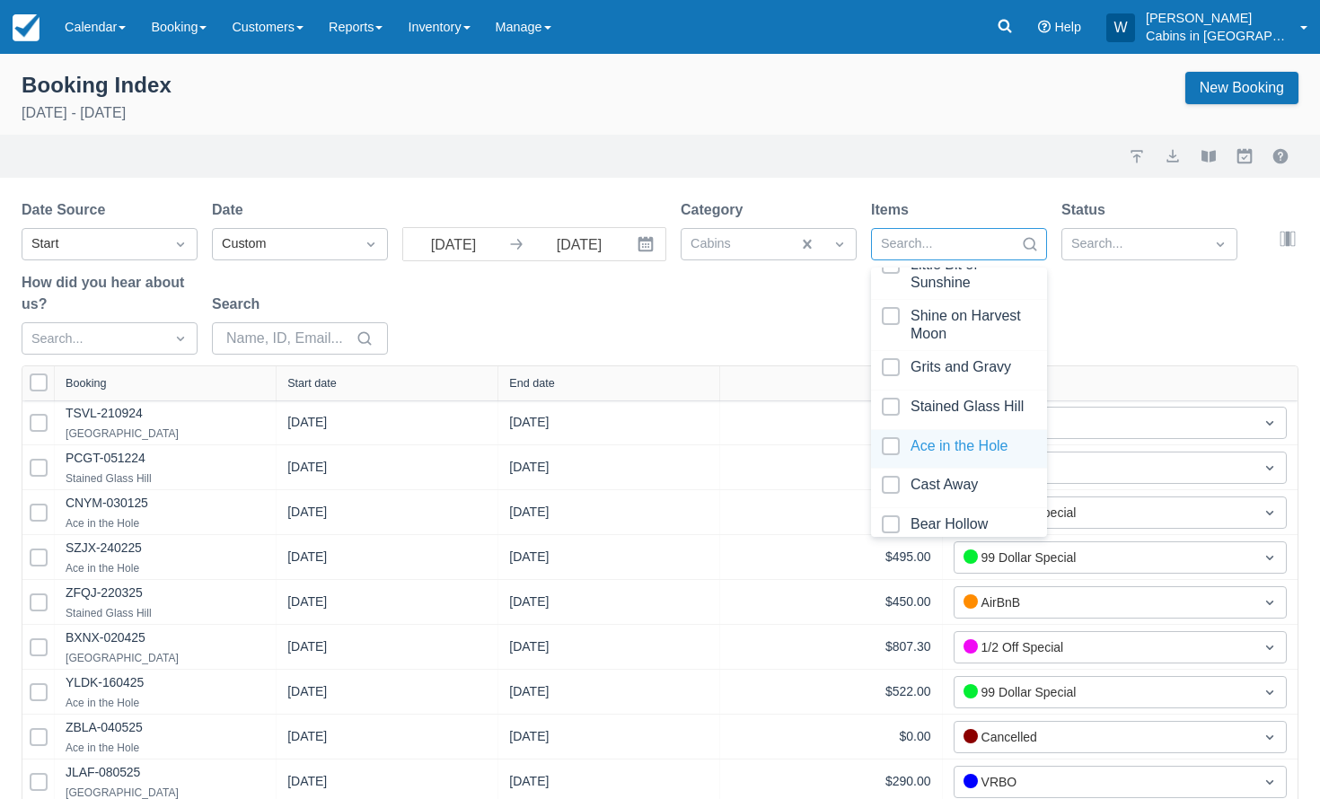
click at [894, 455] on div at bounding box center [959, 449] width 154 height 24
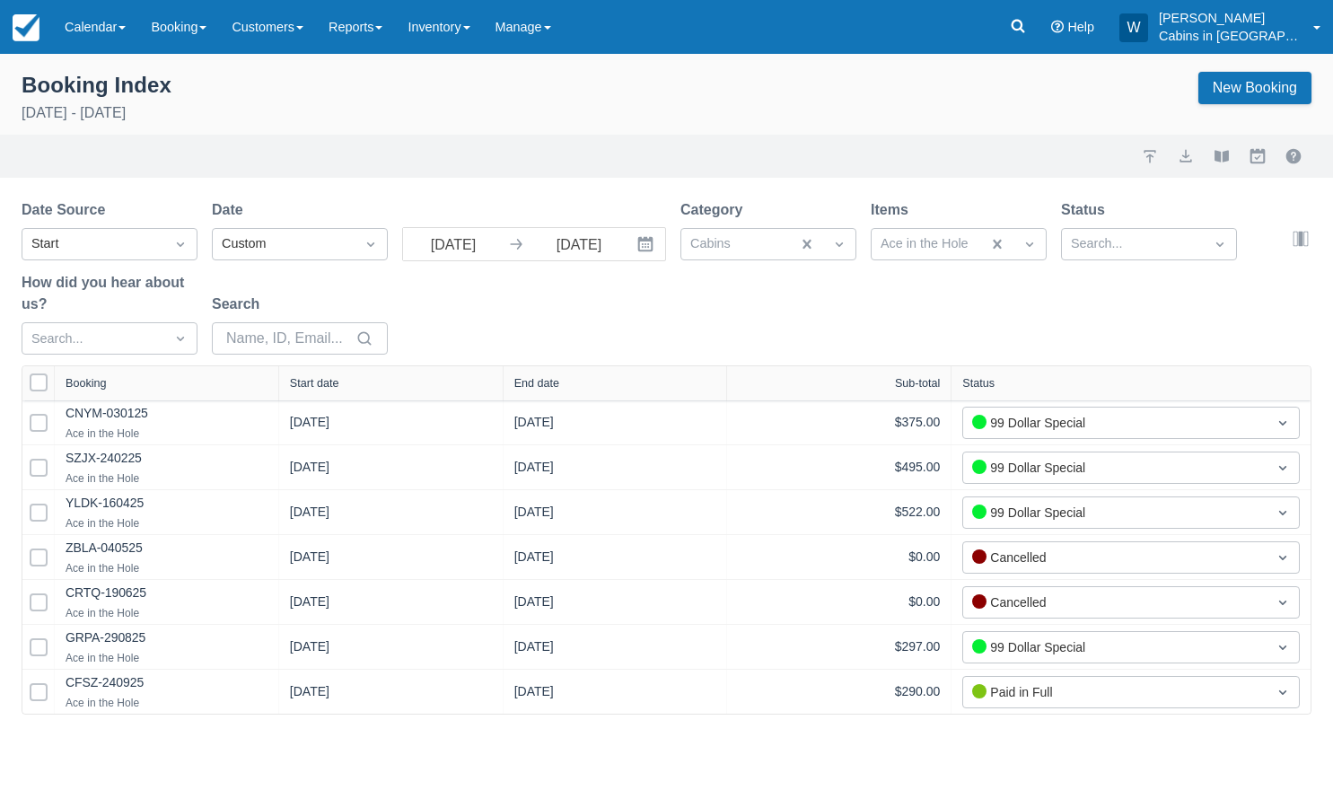
click at [769, 349] on div "Date Source Start Date Custom [DATE] Navigate forward to interact with the cale…" at bounding box center [656, 282] width 1269 height 166
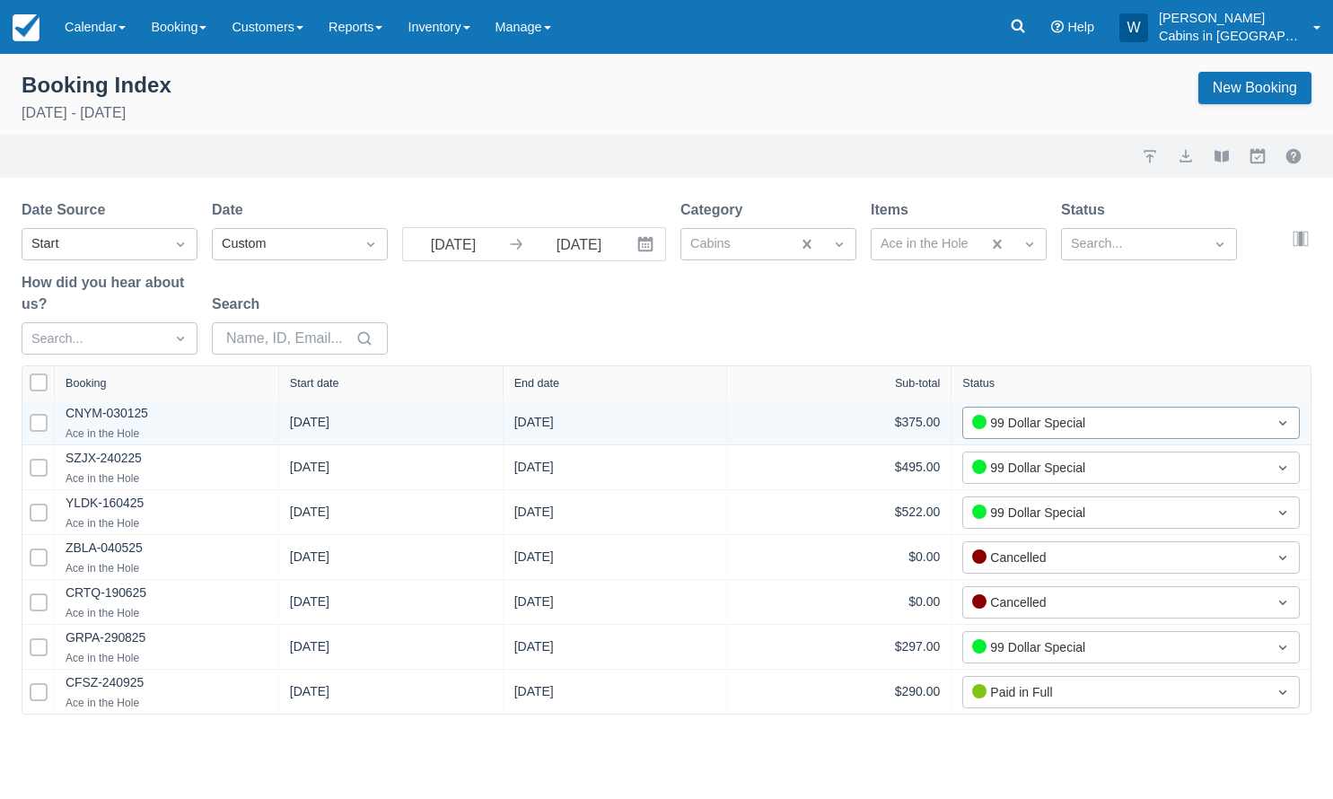
click at [1101, 427] on div "99 Dollar Special" at bounding box center [1115, 423] width 286 height 20
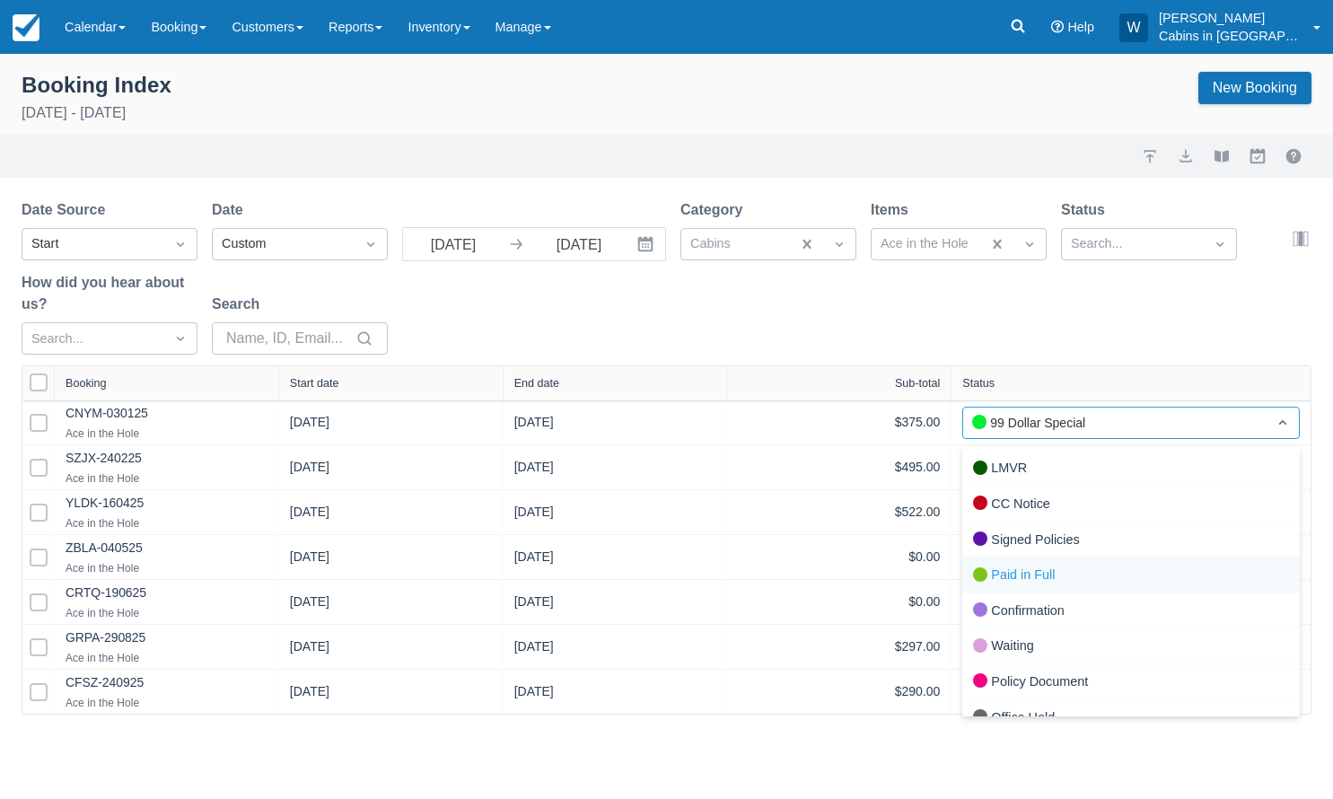
click at [1033, 562] on div "Paid in Full" at bounding box center [1132, 576] width 338 height 36
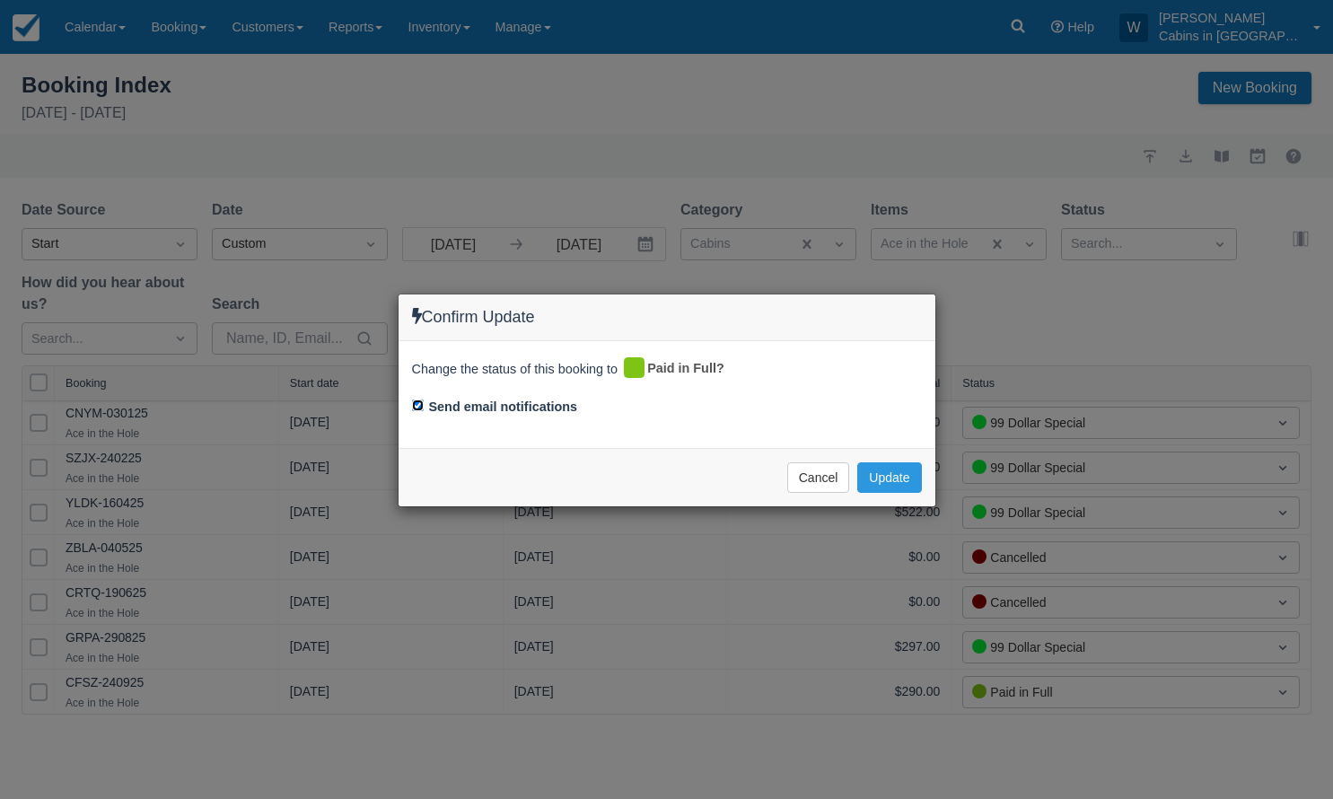
click at [417, 407] on input "Send email notifications" at bounding box center [418, 406] width 12 height 12
checkbox input "false"
click at [887, 481] on button "Update" at bounding box center [889, 477] width 64 height 31
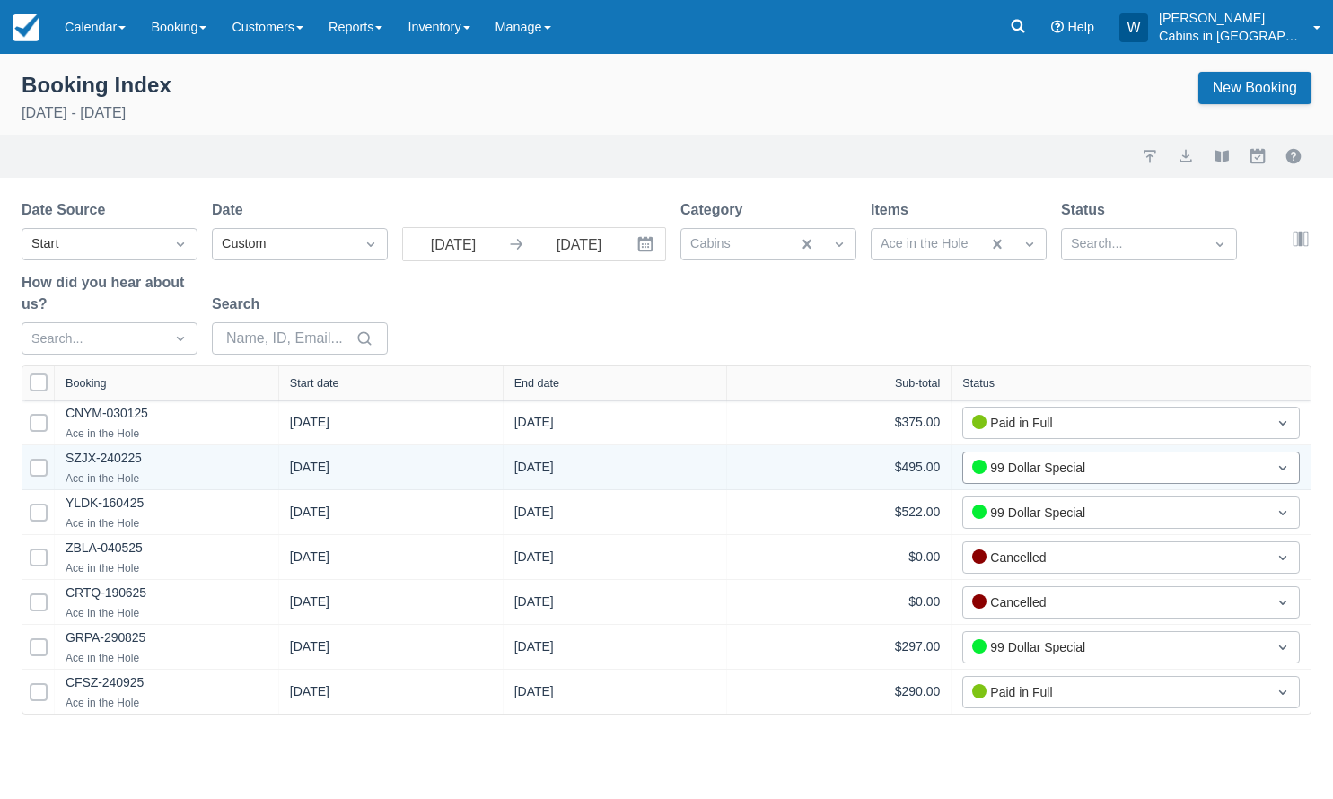
click at [1019, 465] on div "99 Dollar Special" at bounding box center [1115, 468] width 286 height 20
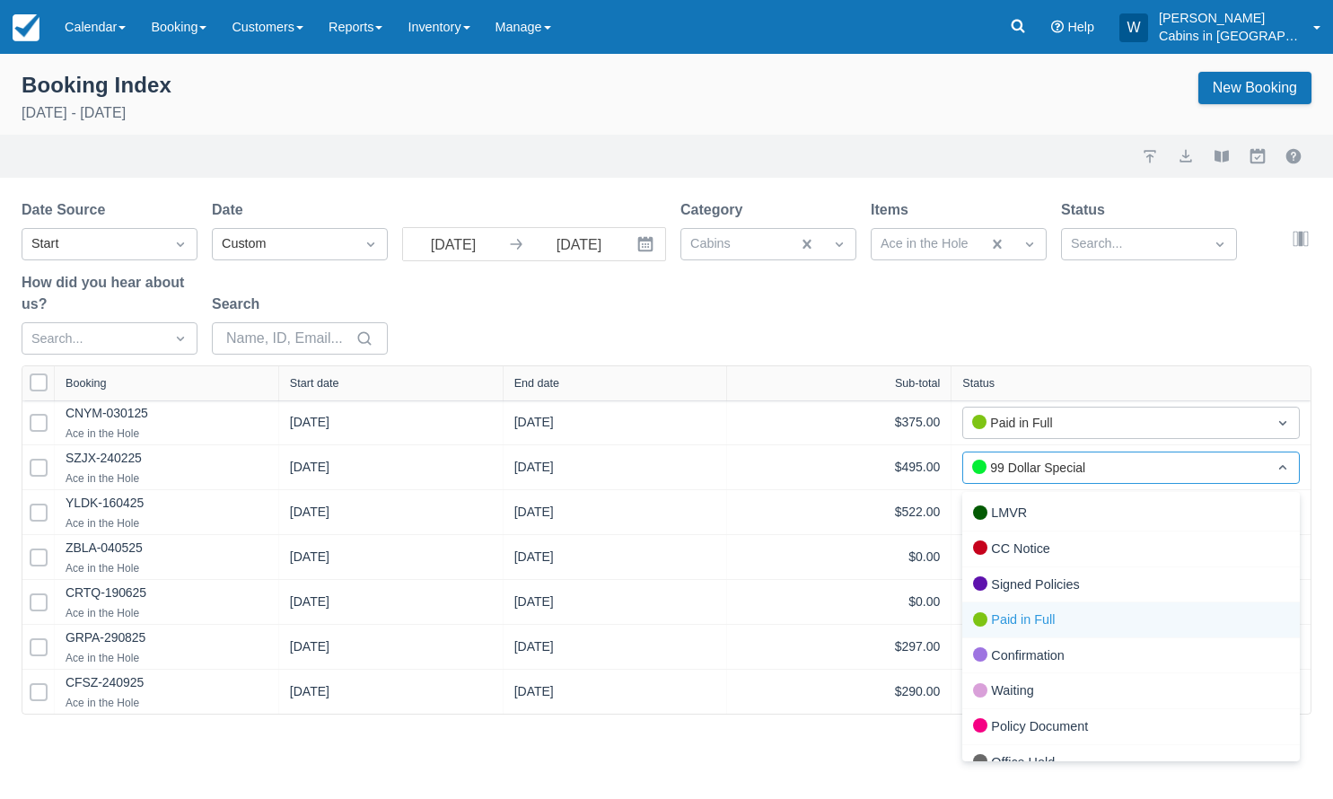
click at [1027, 602] on div "Paid in Full" at bounding box center [1132, 620] width 338 height 36
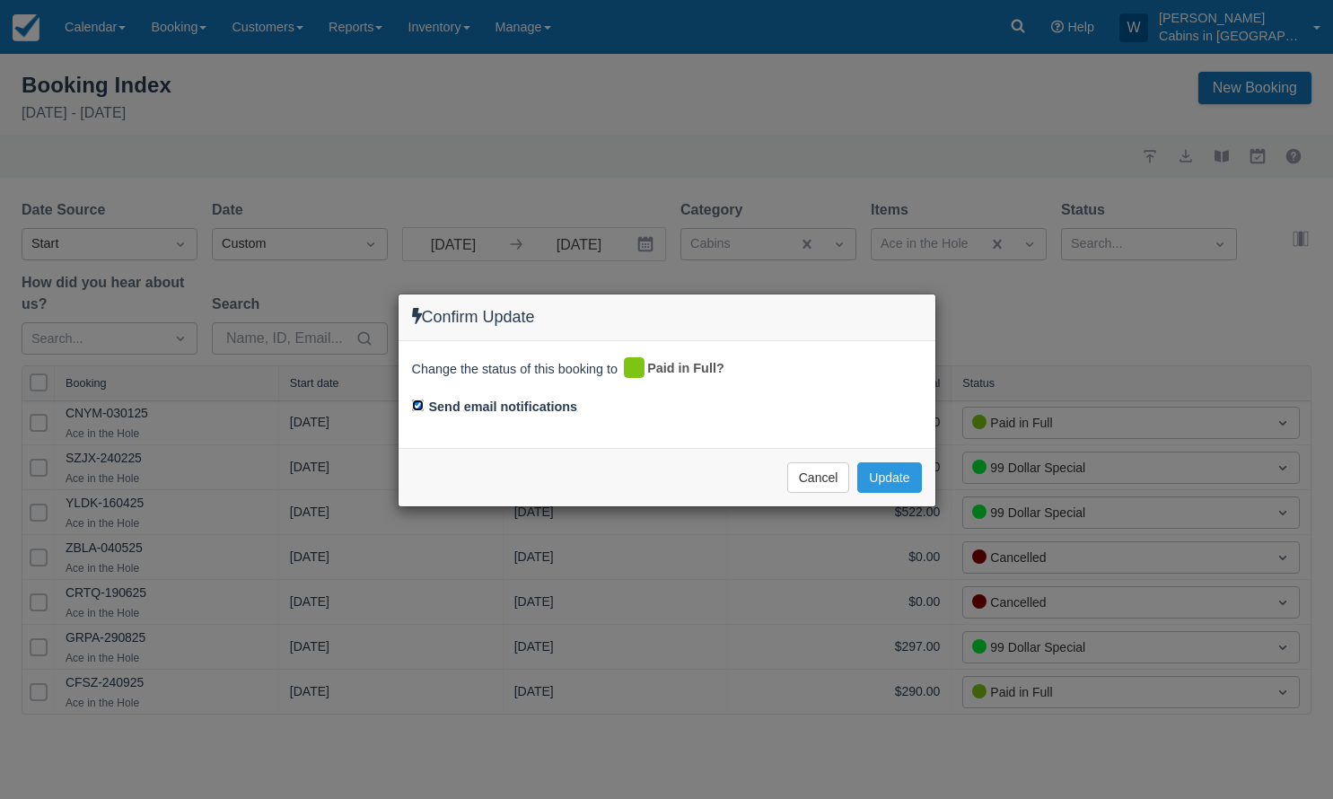
click at [419, 405] on input "Send email notifications" at bounding box center [418, 406] width 12 height 12
checkbox input "false"
click at [874, 471] on button "Update" at bounding box center [889, 477] width 64 height 31
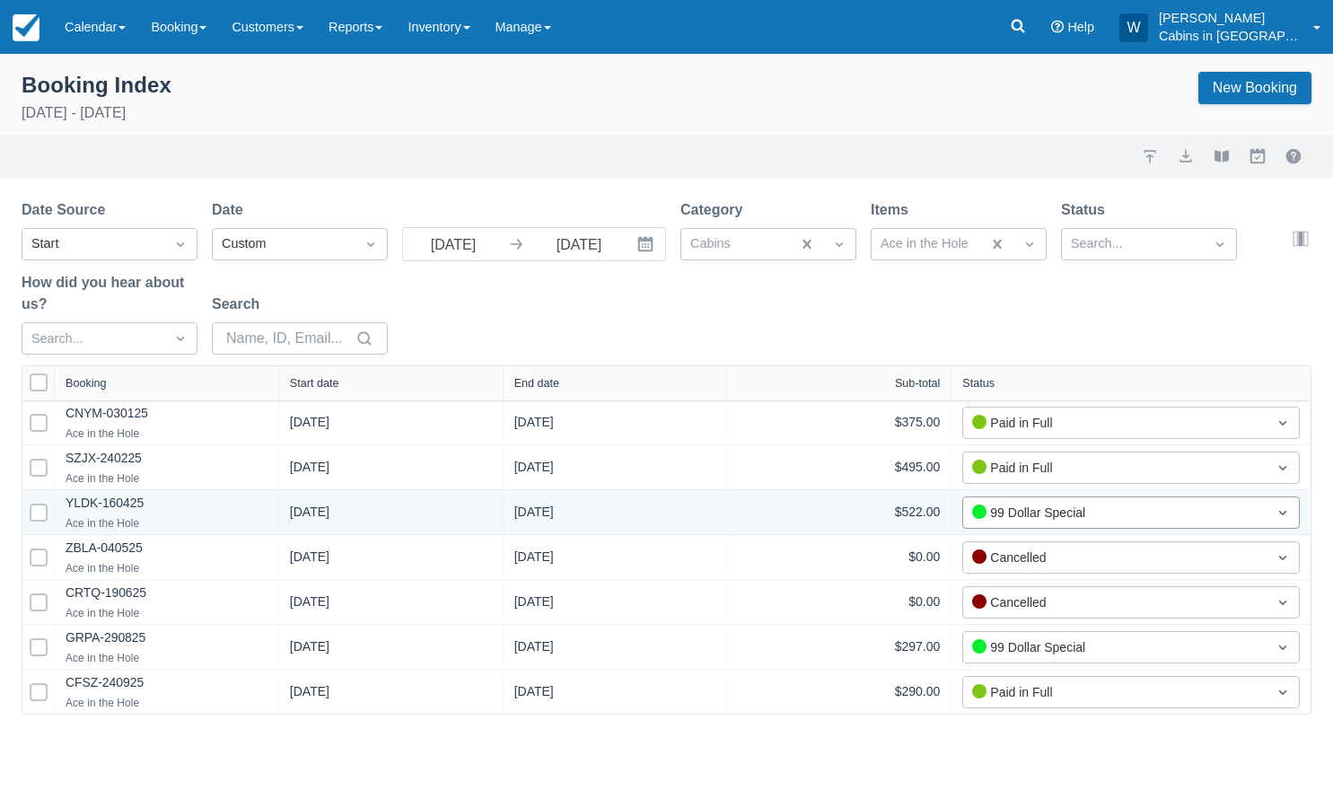
click at [1033, 516] on div "99 Dollar Special" at bounding box center [1115, 513] width 286 height 20
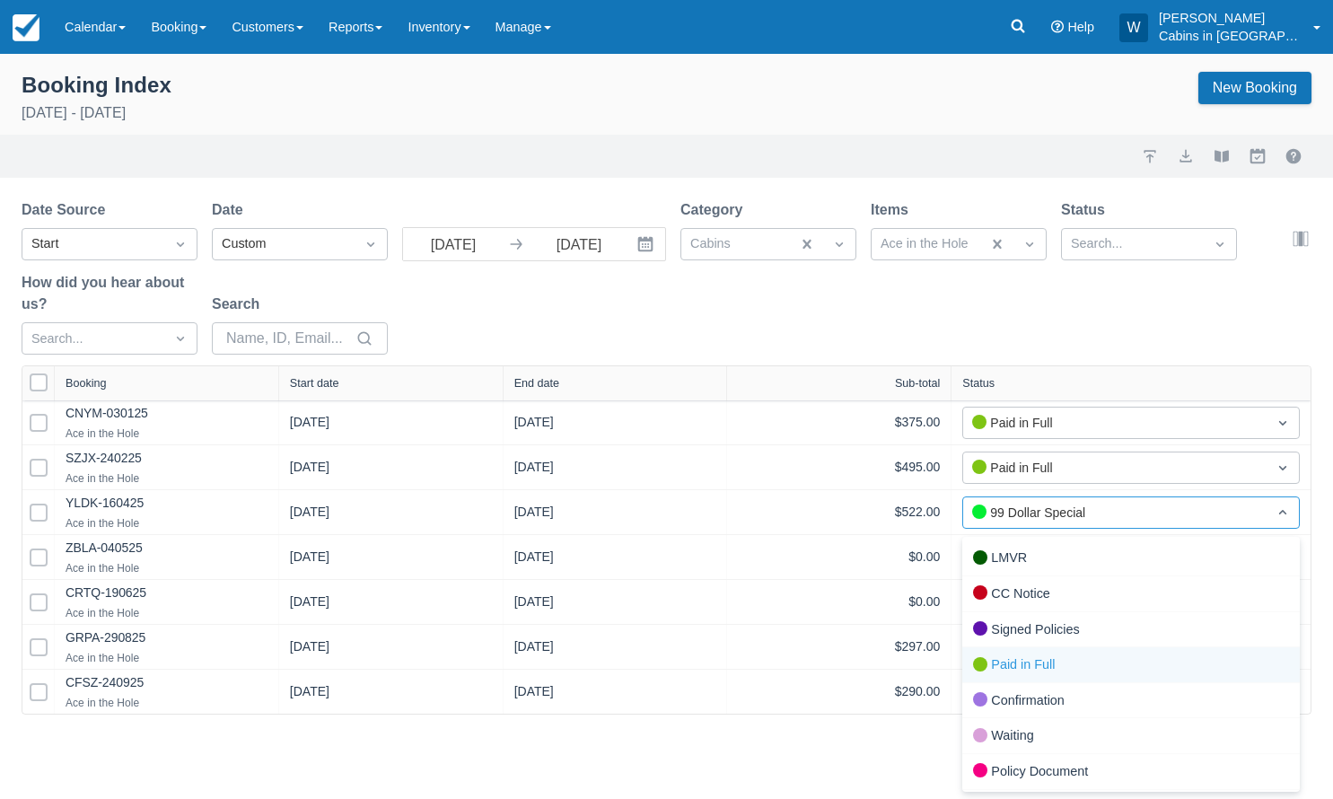
click at [1045, 655] on div "Paid in Full" at bounding box center [1132, 665] width 338 height 36
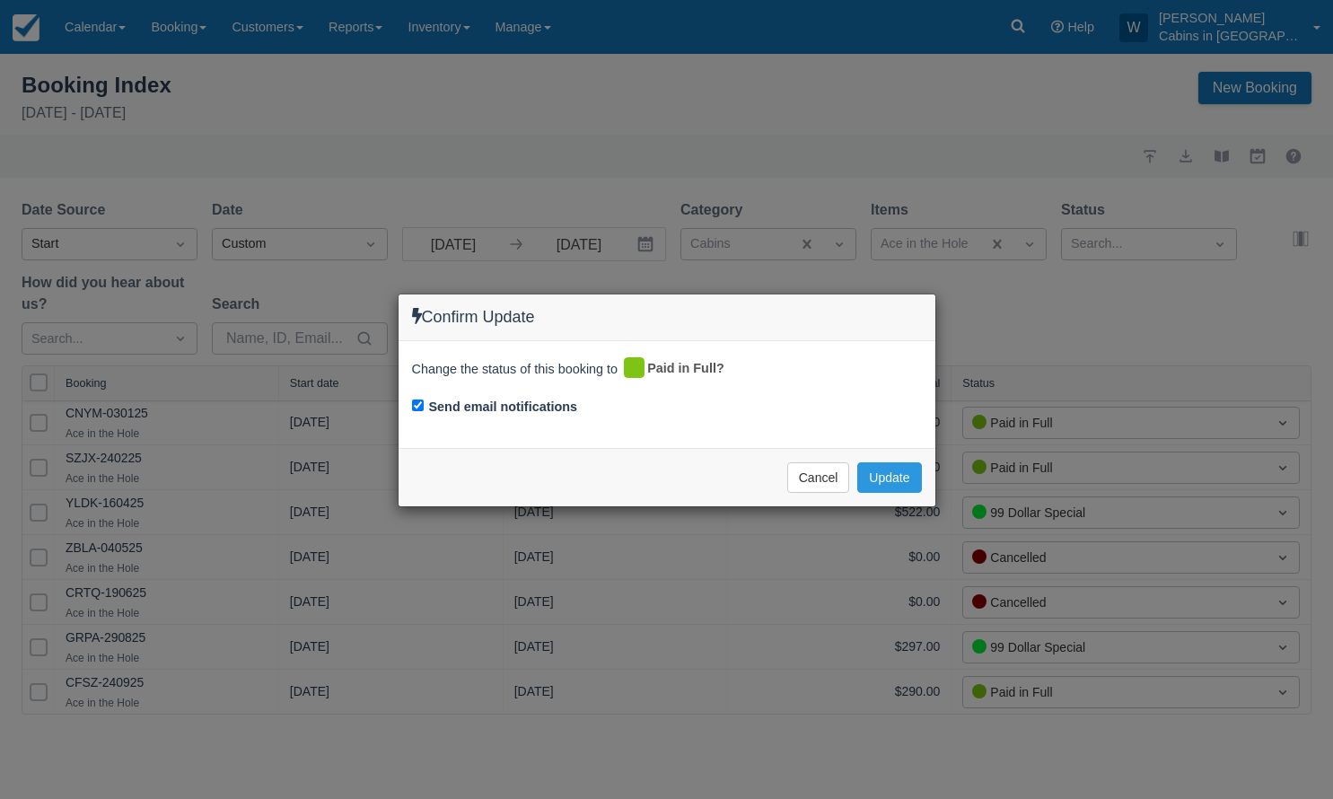
click at [414, 410] on div "Send email notifications" at bounding box center [667, 408] width 510 height 25
click at [416, 409] on input "Send email notifications" at bounding box center [418, 406] width 12 height 12
checkbox input "false"
click at [886, 478] on button "Update" at bounding box center [889, 477] width 64 height 31
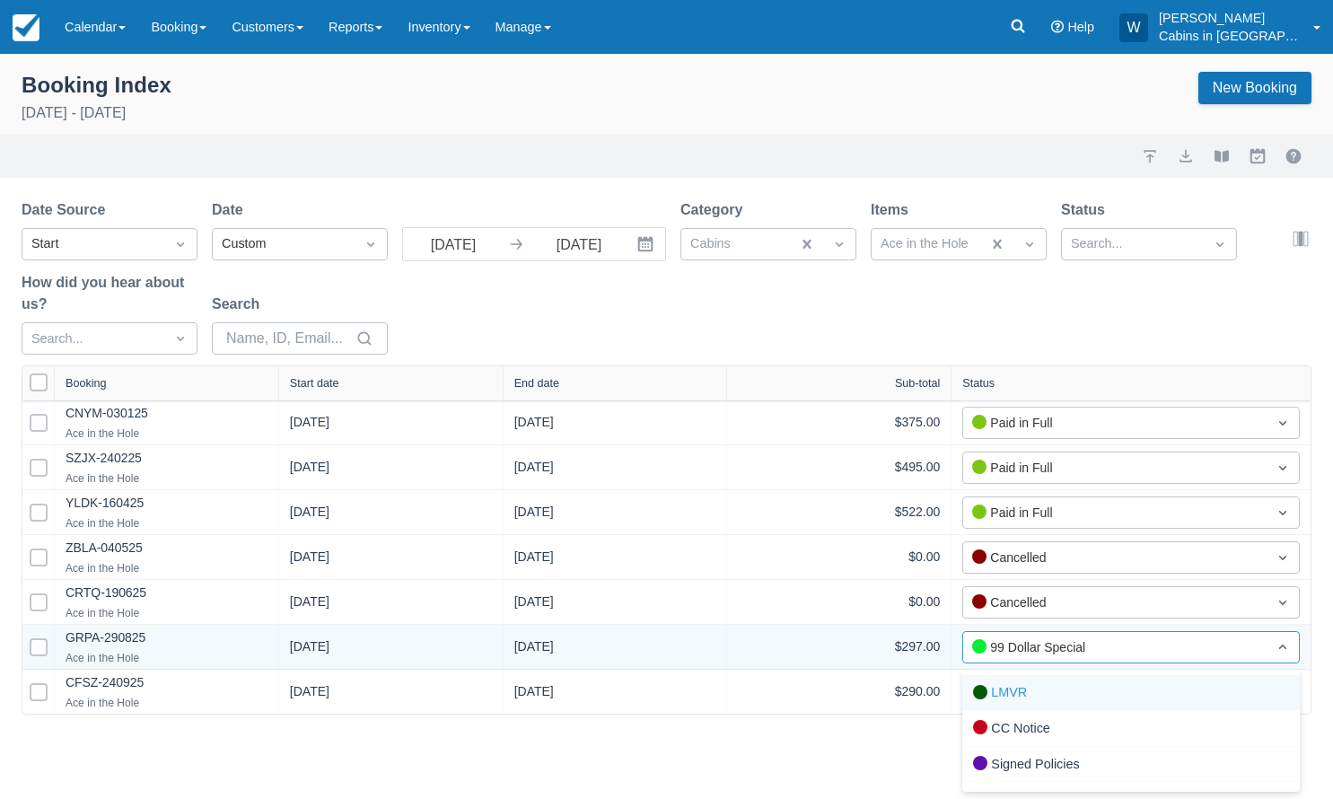
click at [1081, 644] on div "99 Dollar Special" at bounding box center [1115, 647] width 286 height 20
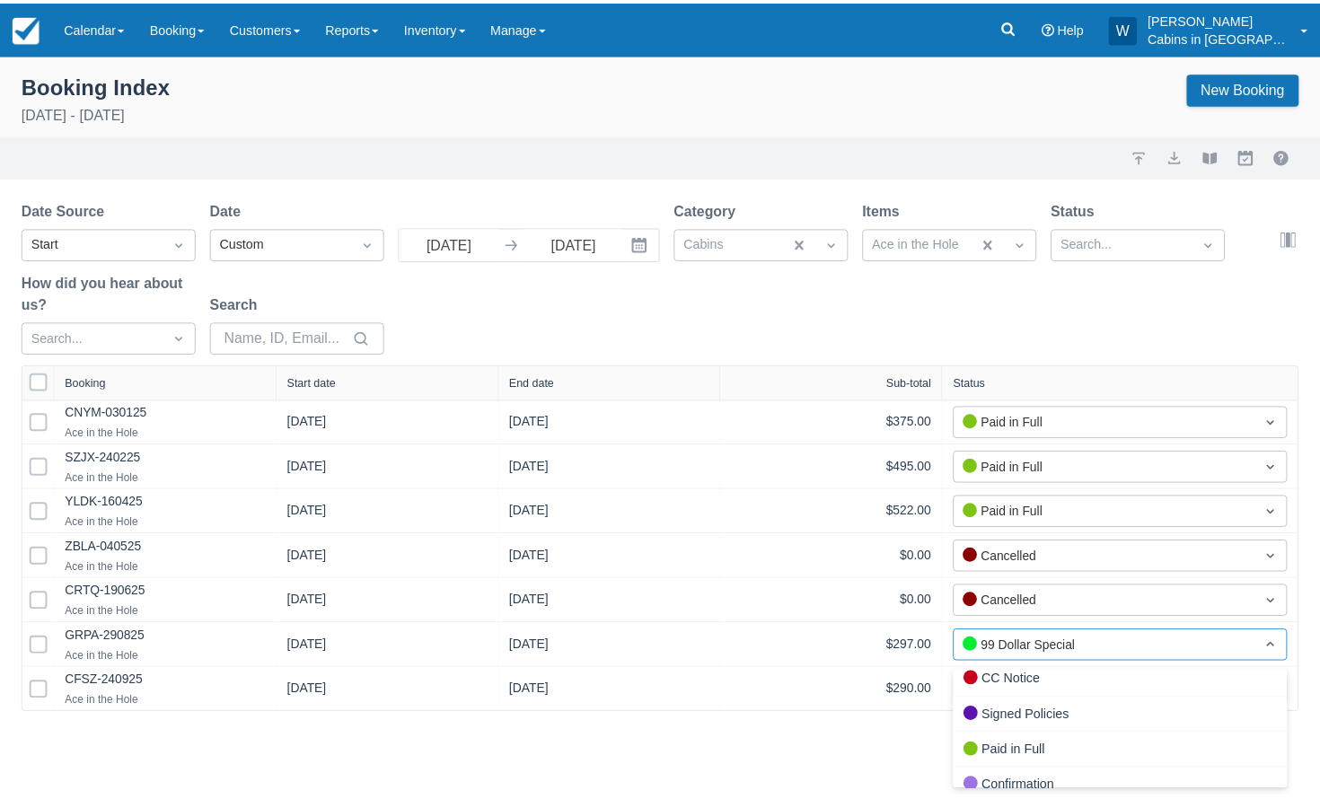
scroll to position [73, 0]
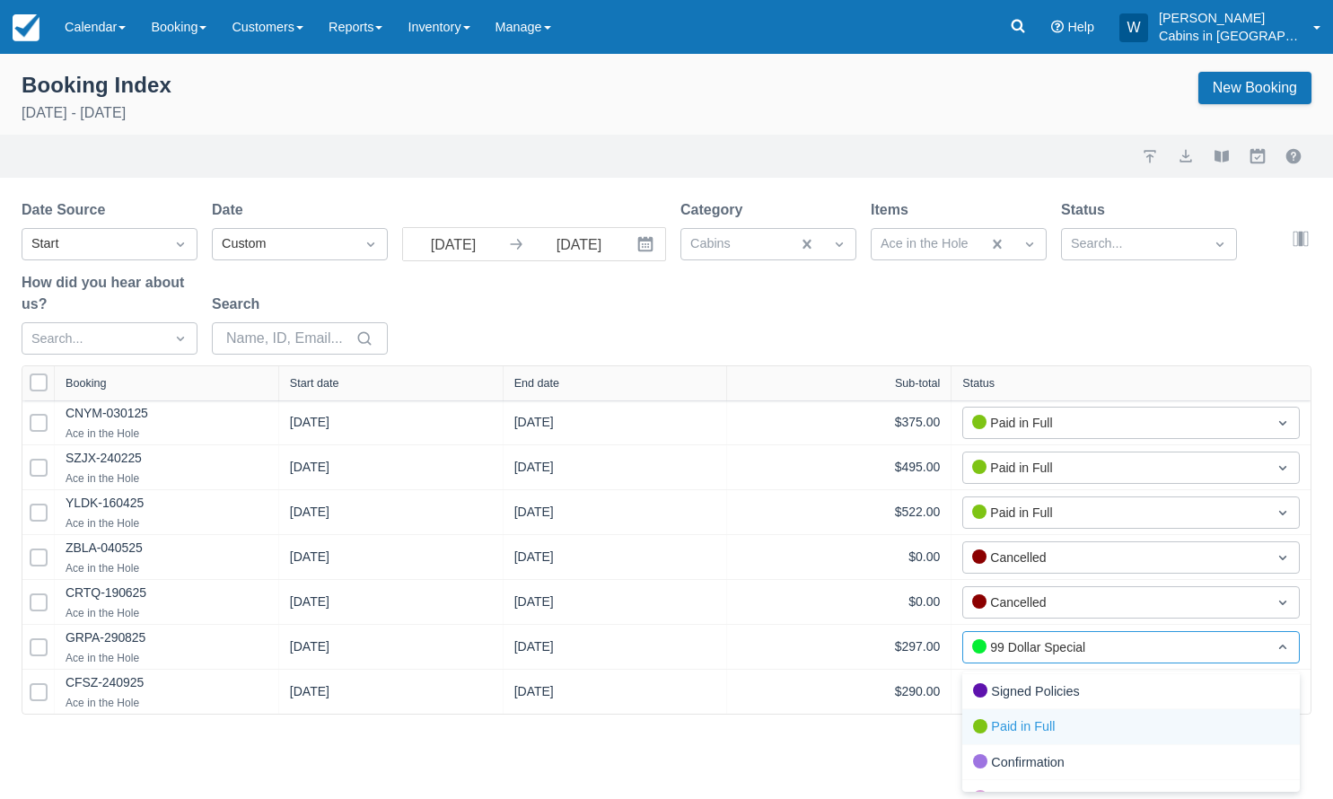
click at [1022, 724] on div "Paid in Full" at bounding box center [1132, 727] width 338 height 36
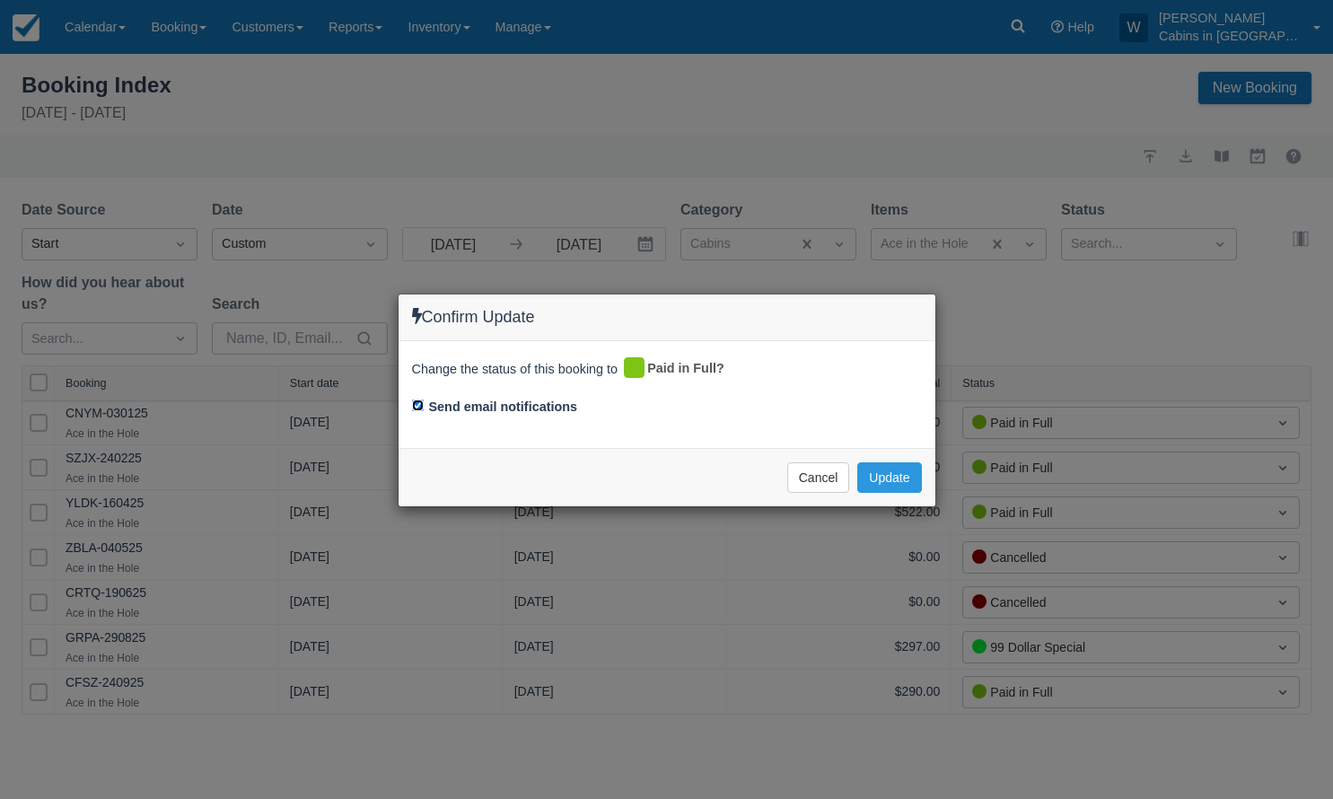
click at [416, 406] on input "Send email notifications" at bounding box center [418, 406] width 12 height 12
checkbox input "false"
click at [882, 462] on button "Update" at bounding box center [889, 477] width 64 height 31
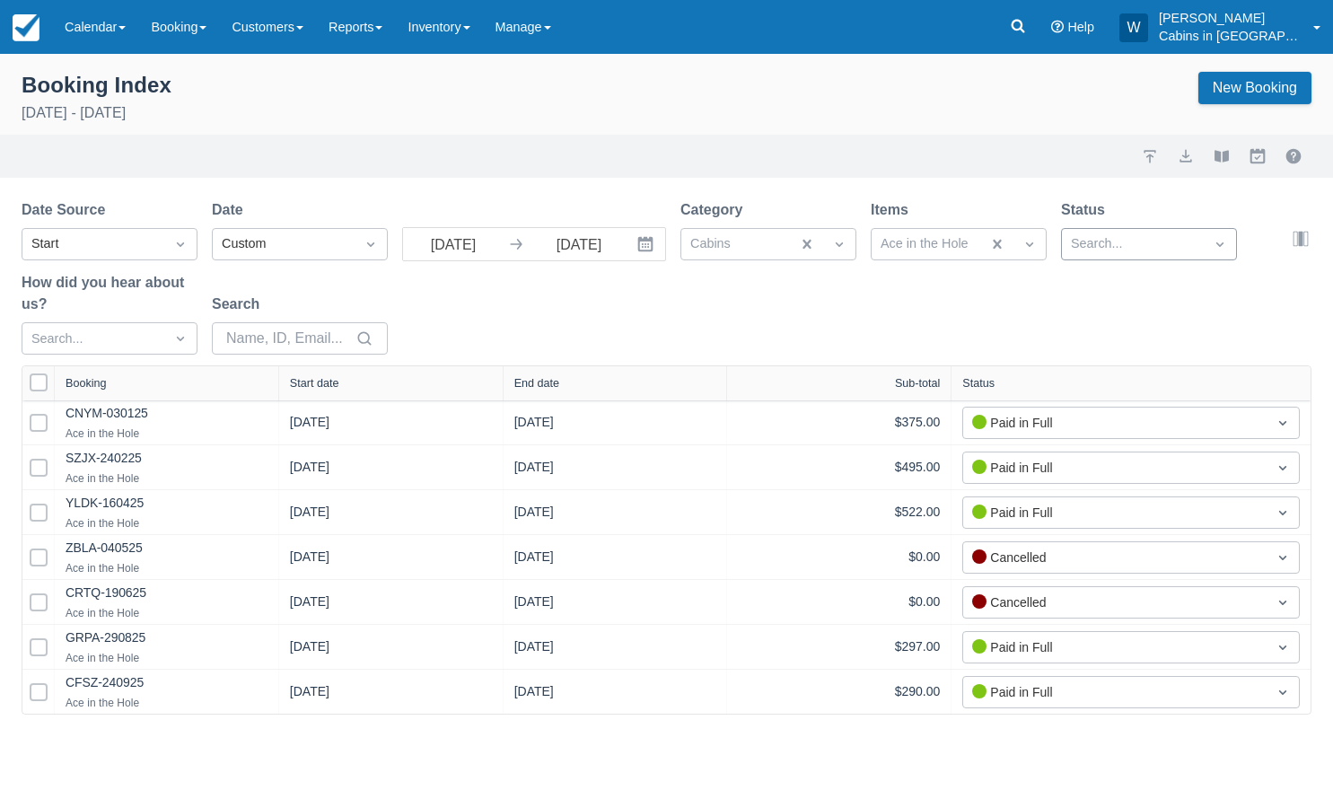
click at [1127, 242] on div at bounding box center [1133, 244] width 124 height 23
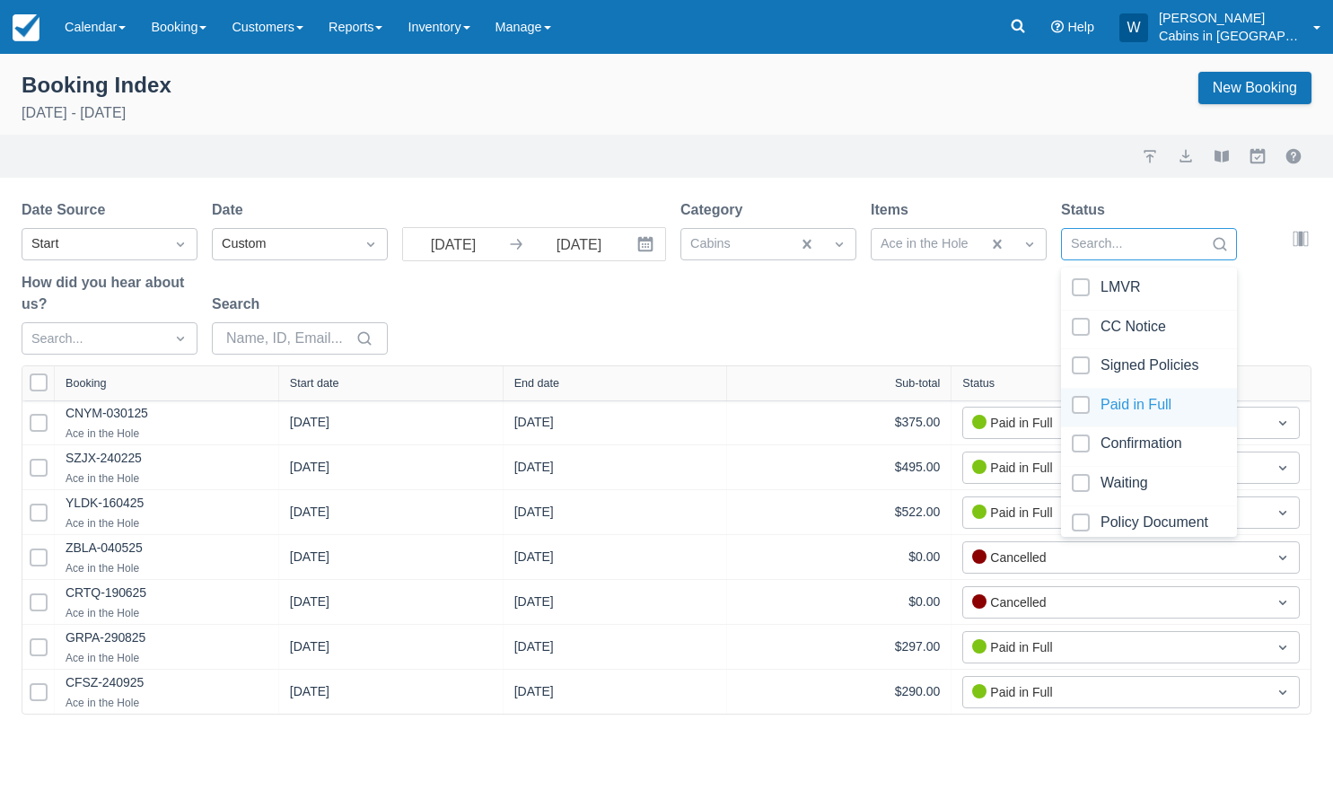
click at [1079, 402] on div at bounding box center [1149, 408] width 154 height 24
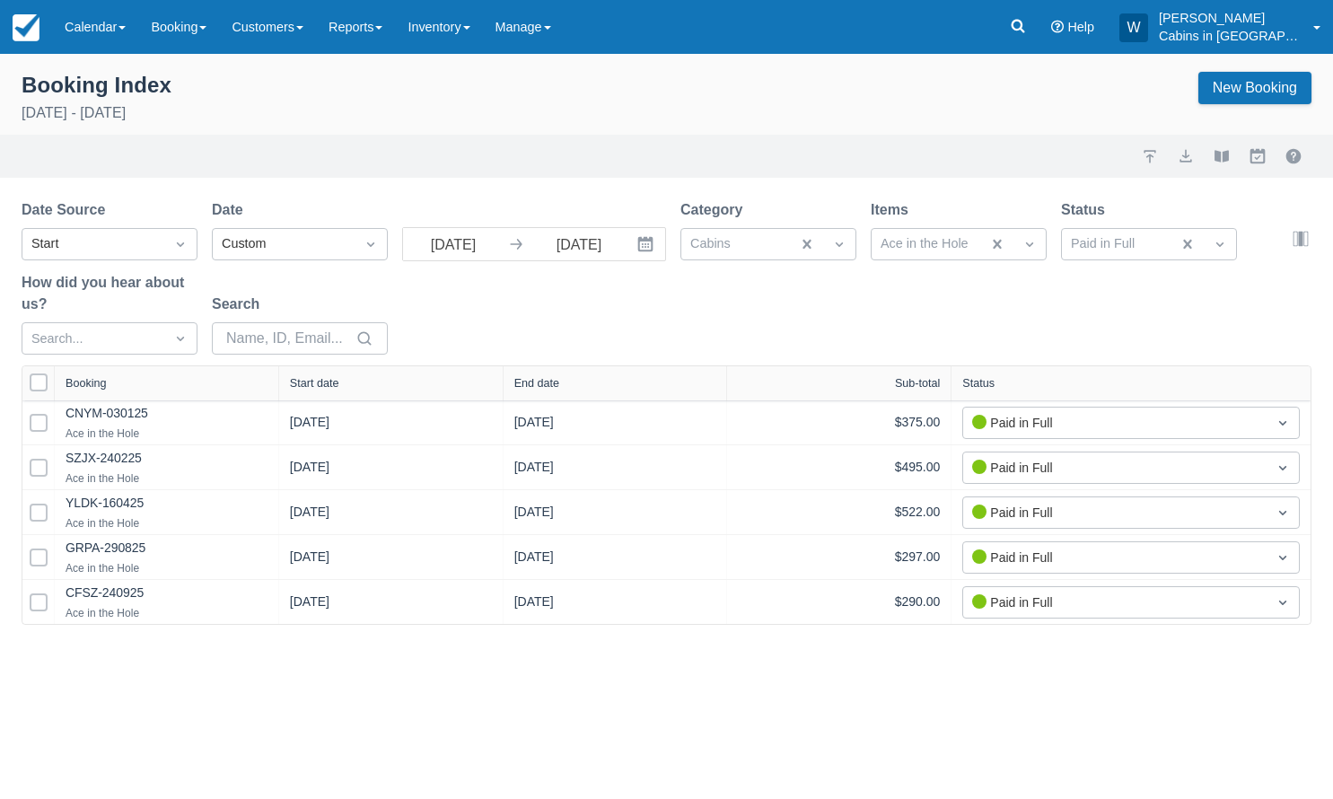
click at [921, 306] on div "Date Source Start Date Custom 09/01/25 Navigate forward to interact with the ca…" at bounding box center [656, 282] width 1269 height 166
click at [337, 386] on div "Start date" at bounding box center [314, 383] width 49 height 13
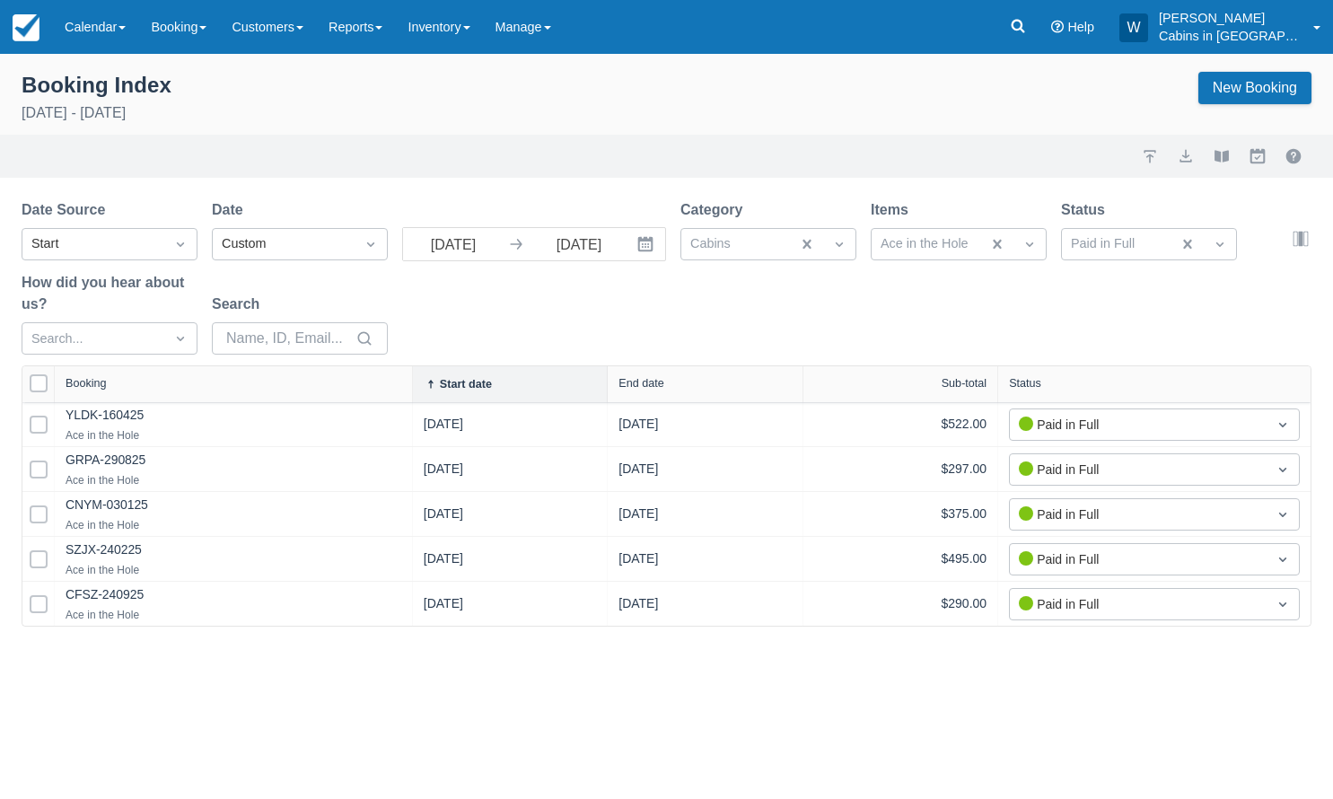
drag, startPoint x: 277, startPoint y: 389, endPoint x: 417, endPoint y: 382, distance: 140.3
click at [417, 382] on div at bounding box center [412, 384] width 32 height 36
click at [1183, 155] on button "export" at bounding box center [1186, 156] width 22 height 22
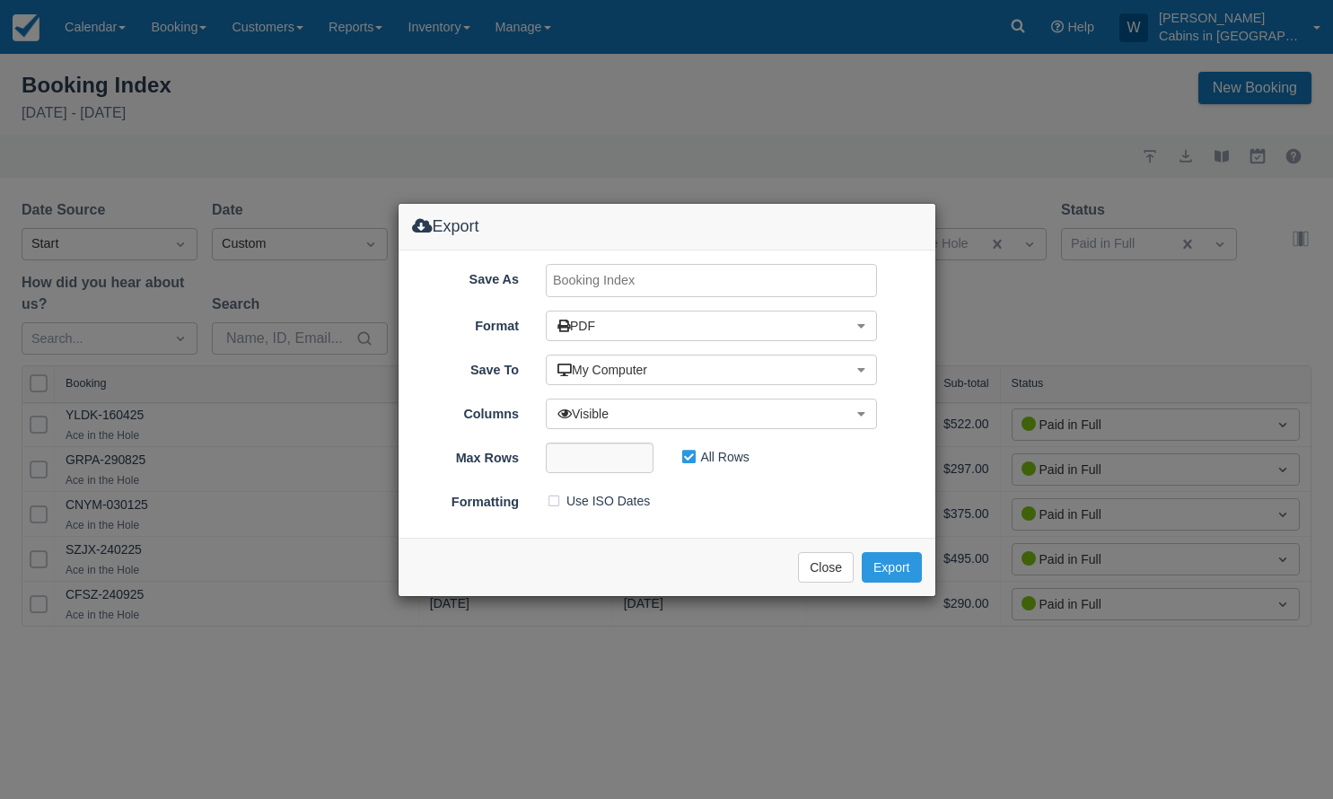
click at [674, 286] on input "Save As" at bounding box center [711, 280] width 331 height 33
type input "Ace, SEPT 2025"
click at [894, 566] on button "Export" at bounding box center [891, 567] width 59 height 31
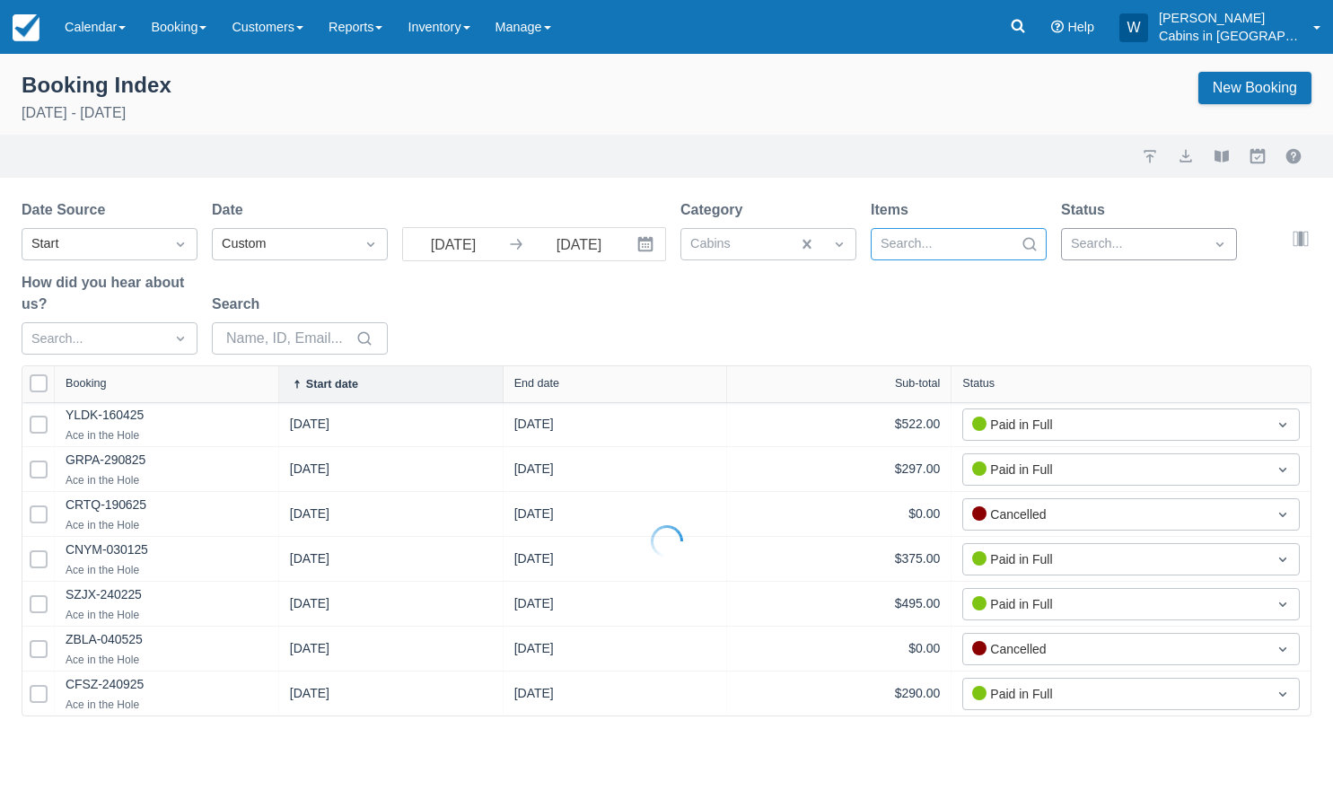
select select "25"
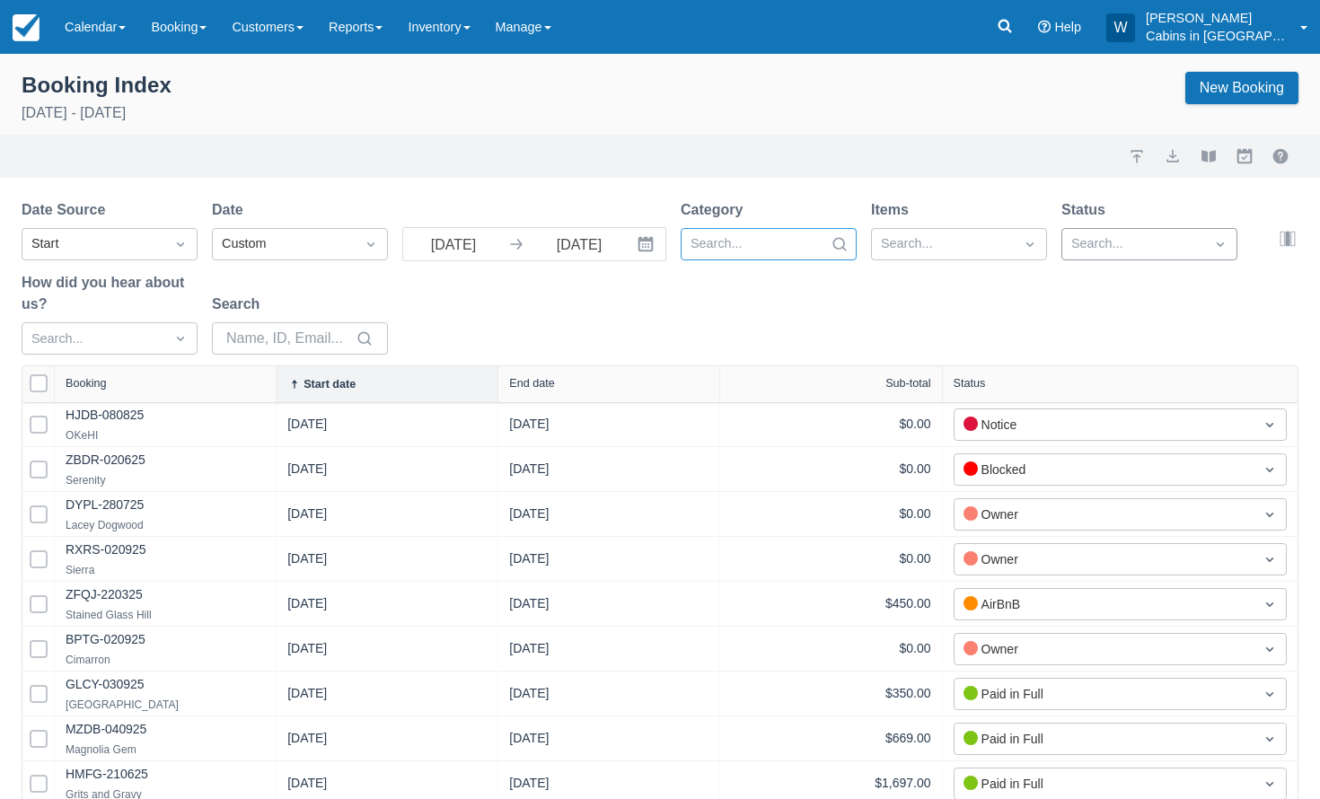
select select "25"
click at [807, 242] on div at bounding box center [752, 244] width 124 height 23
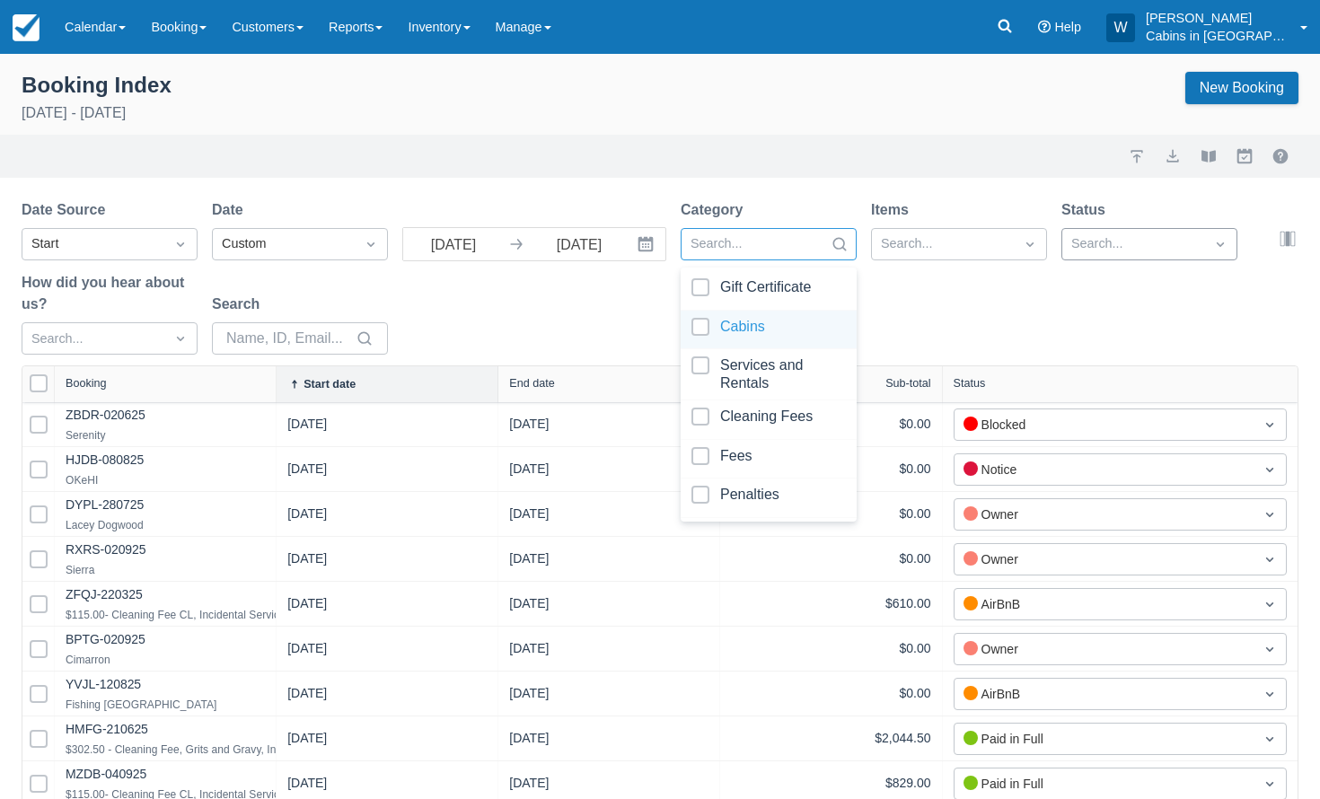
click at [694, 330] on div at bounding box center [768, 330] width 154 height 24
select select "25"
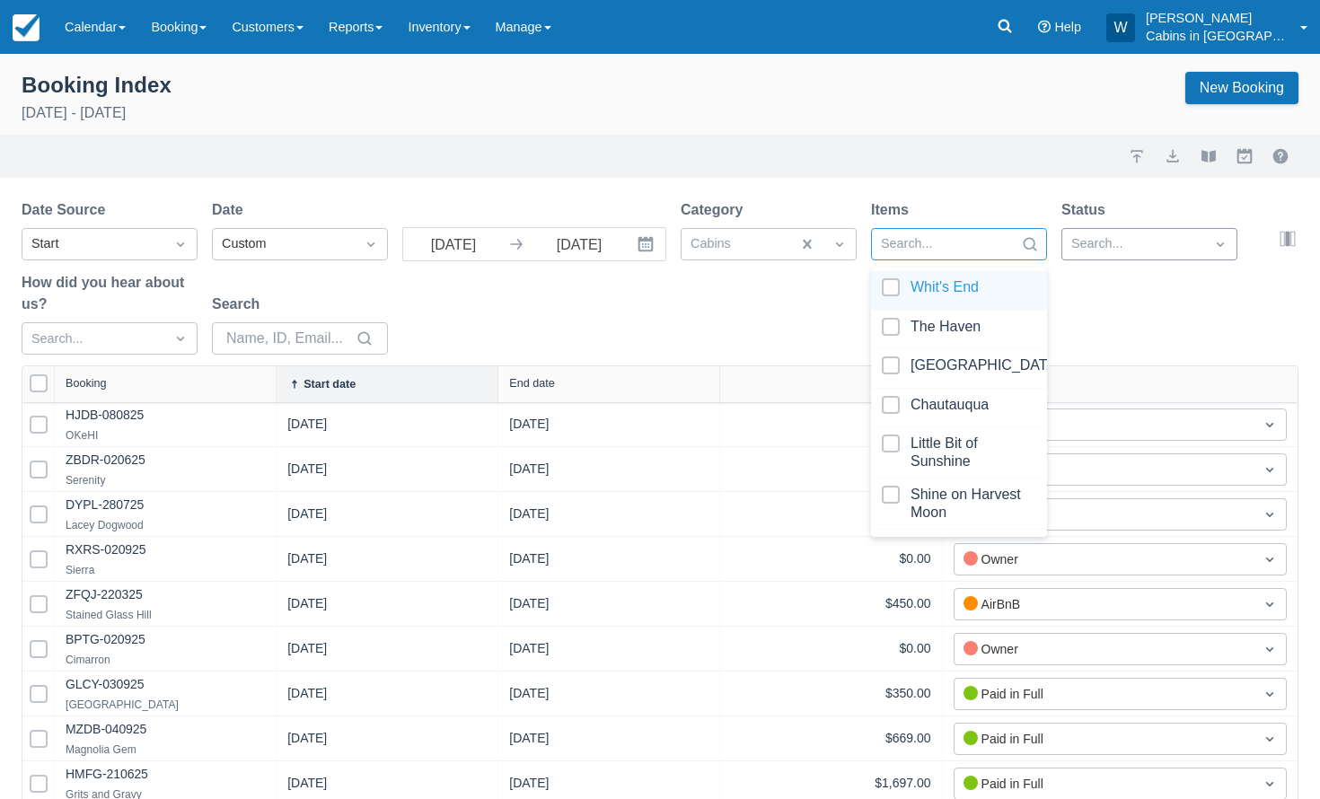
click at [1000, 249] on div at bounding box center [943, 244] width 124 height 23
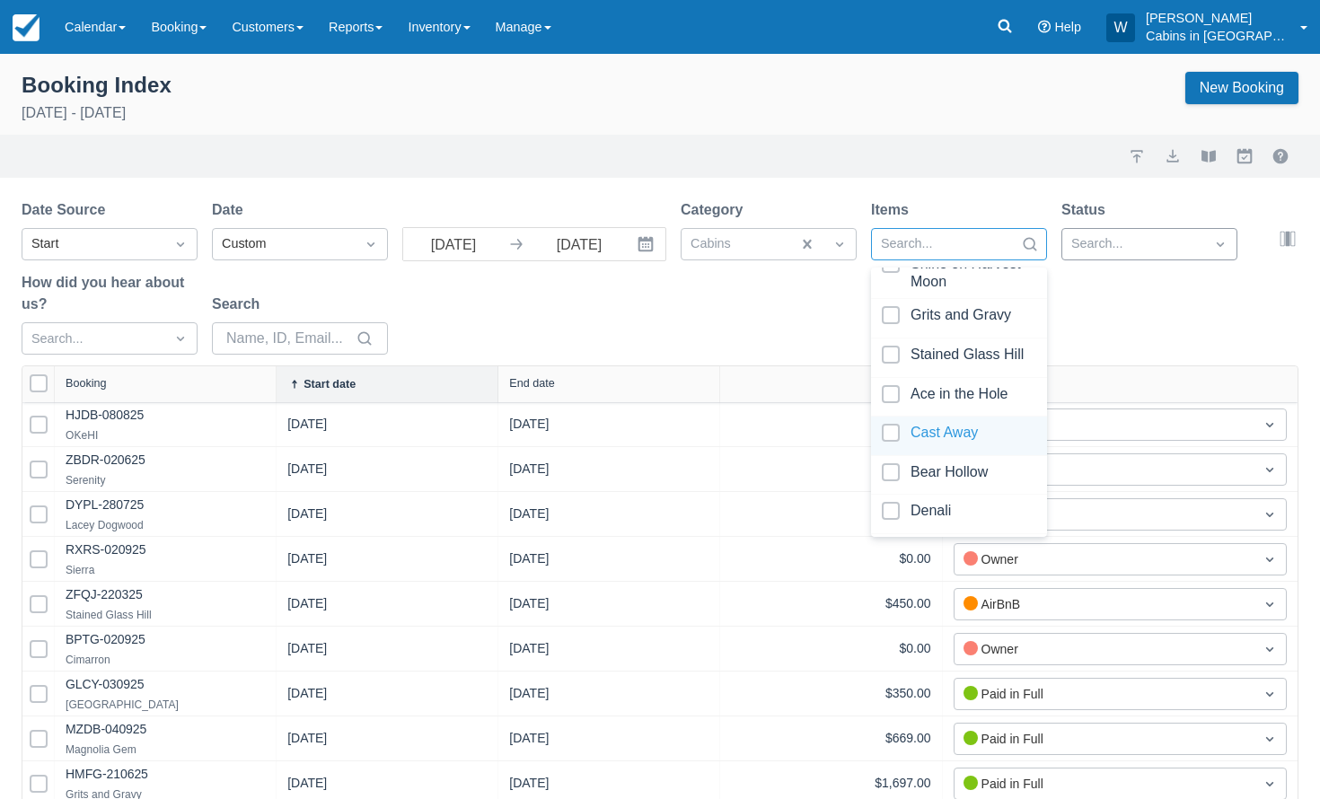
scroll to position [232, 0]
click at [899, 441] on div at bounding box center [959, 435] width 154 height 24
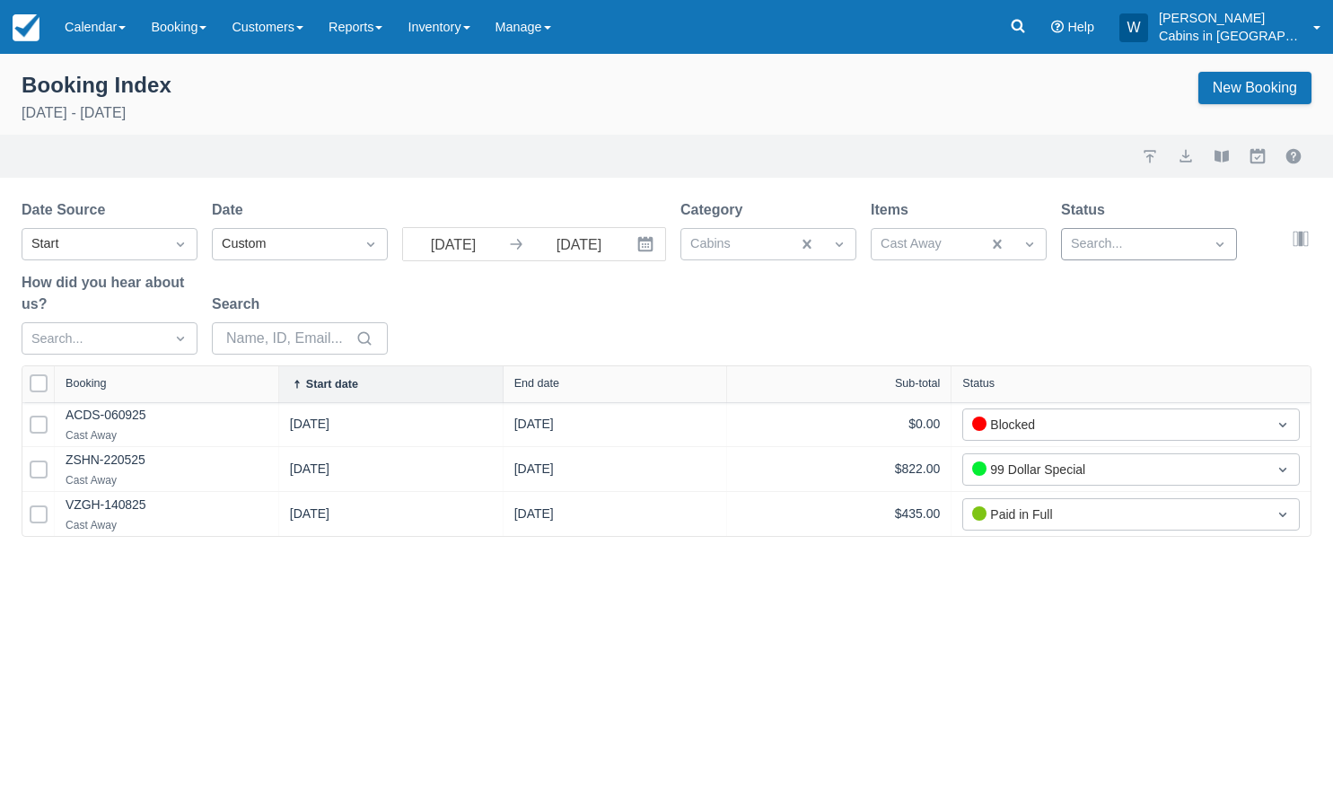
click at [769, 339] on div "Date Source Start Date Custom 09/01/25 Navigate forward to interact with the ca…" at bounding box center [656, 282] width 1269 height 166
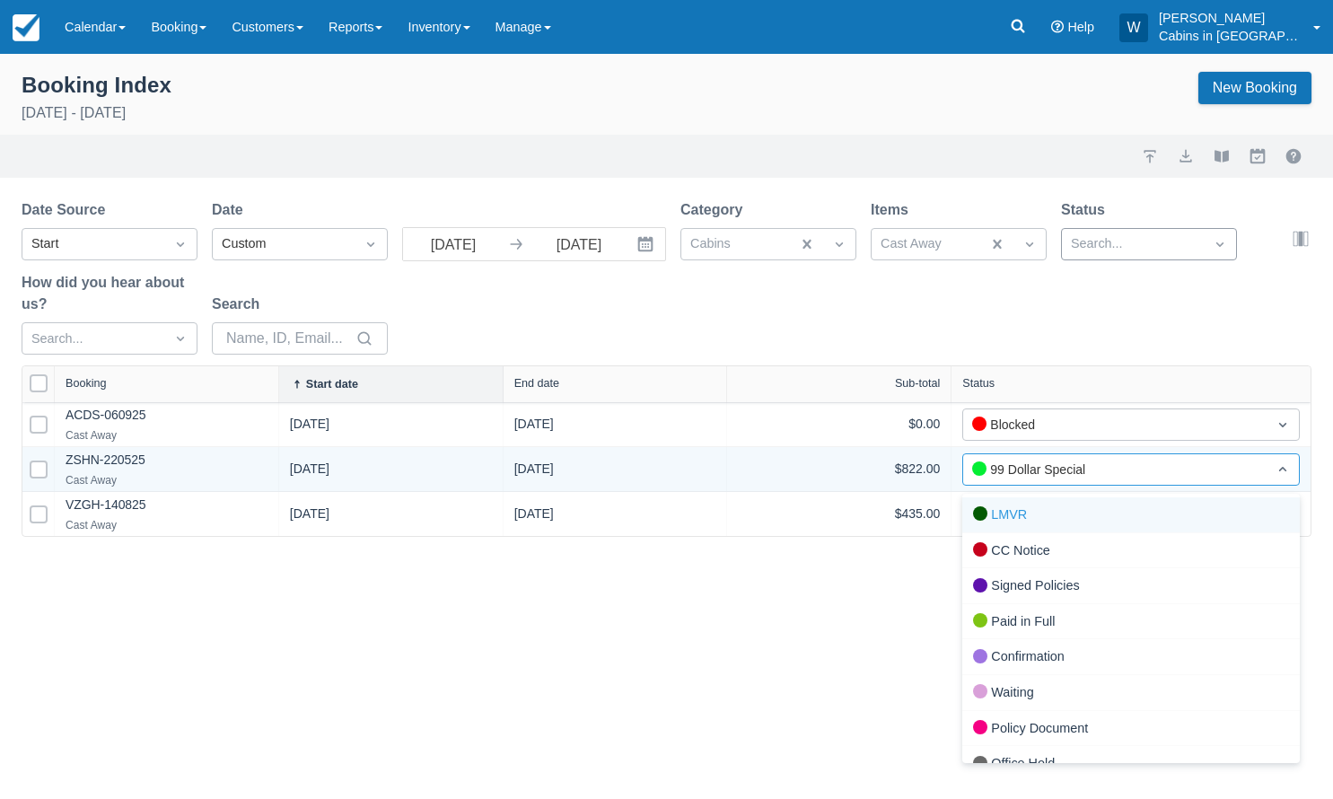
click at [1051, 469] on div "99 Dollar Special" at bounding box center [1115, 470] width 286 height 20
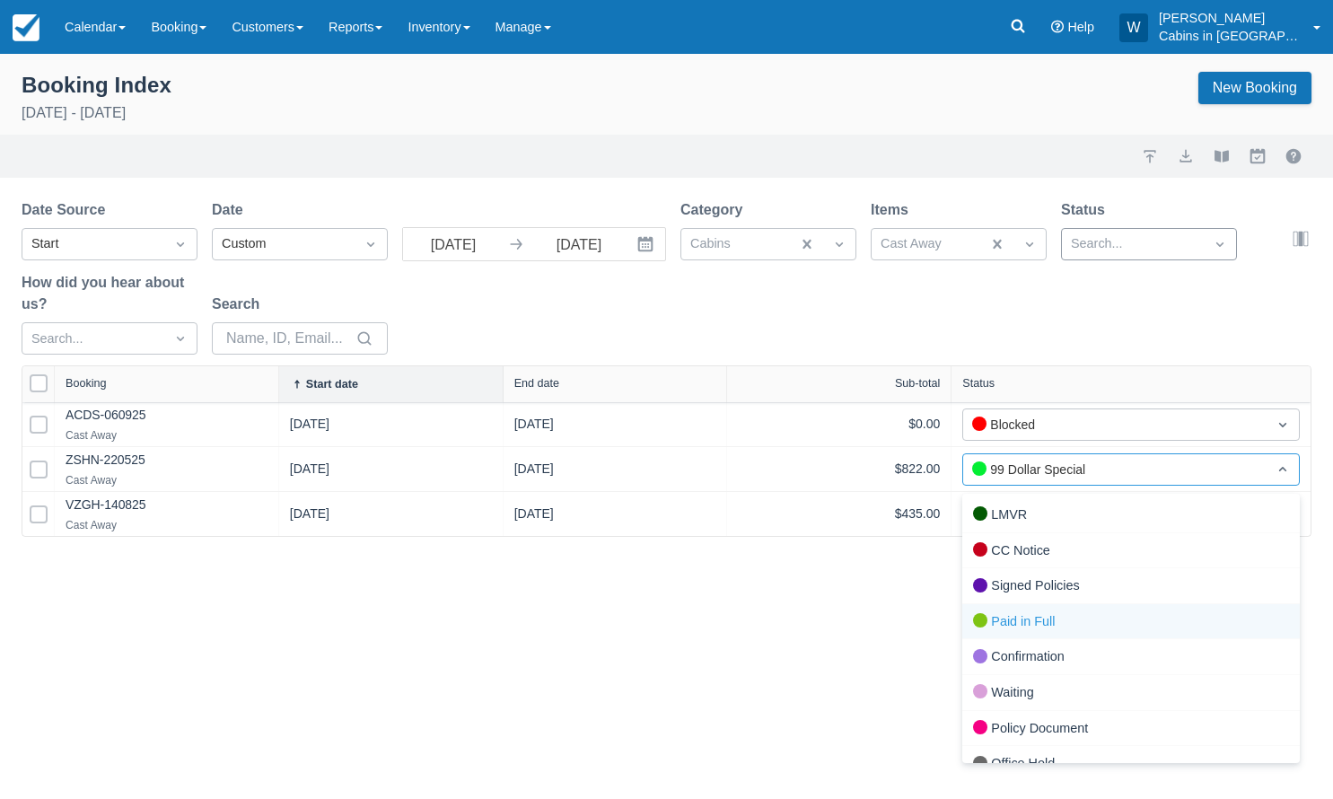
click at [987, 611] on div "Paid in Full" at bounding box center [1132, 622] width 338 height 36
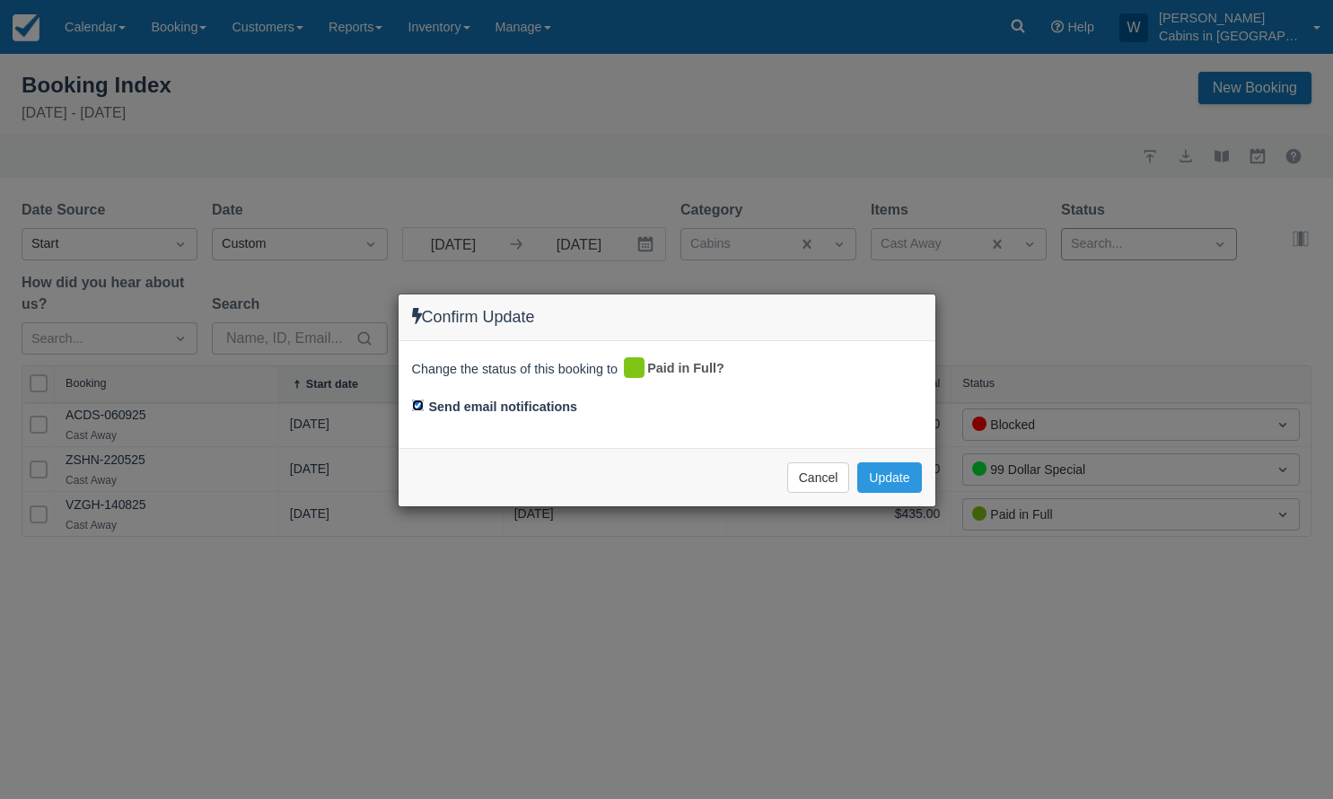
click at [418, 406] on input "Send email notifications" at bounding box center [418, 406] width 12 height 12
checkbox input "false"
click at [886, 478] on button "Update" at bounding box center [889, 477] width 64 height 31
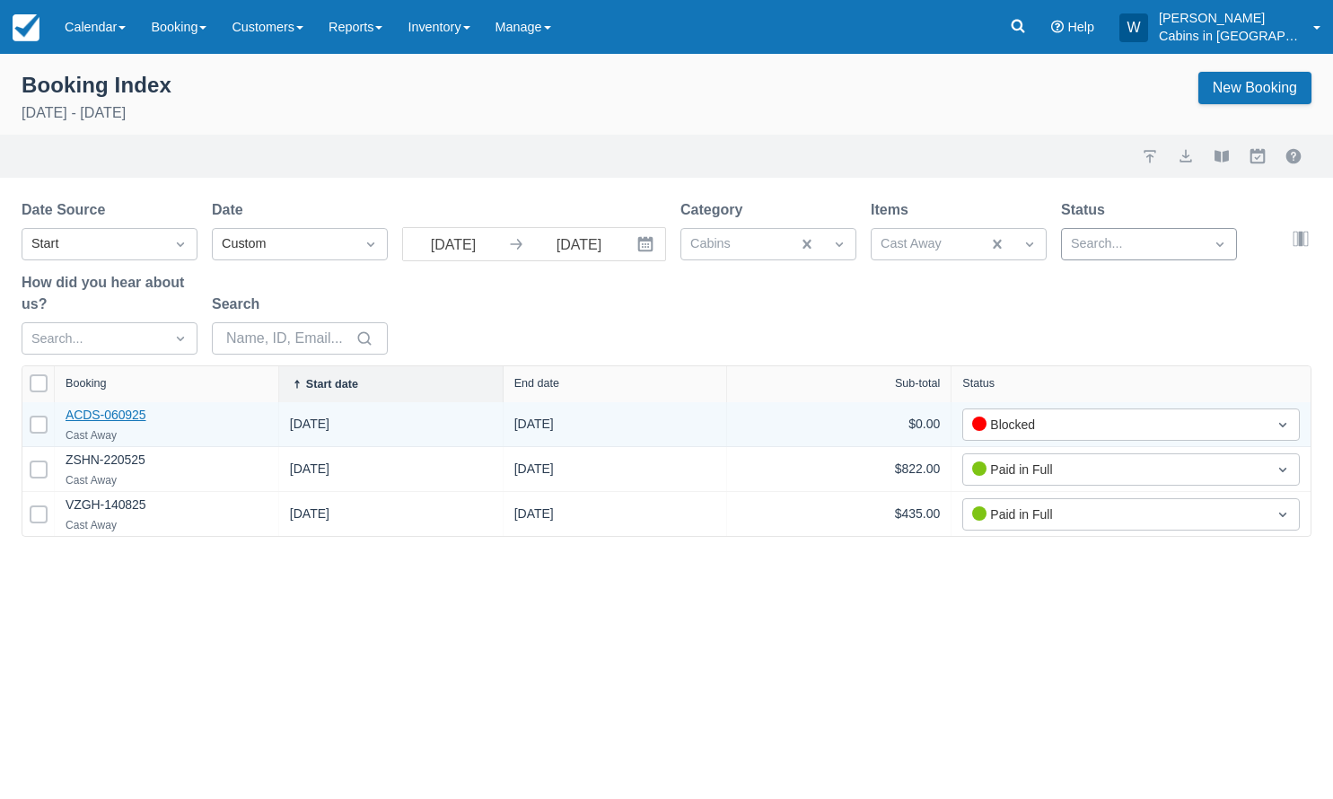
click at [92, 413] on link "ACDS-060925" at bounding box center [106, 415] width 81 height 14
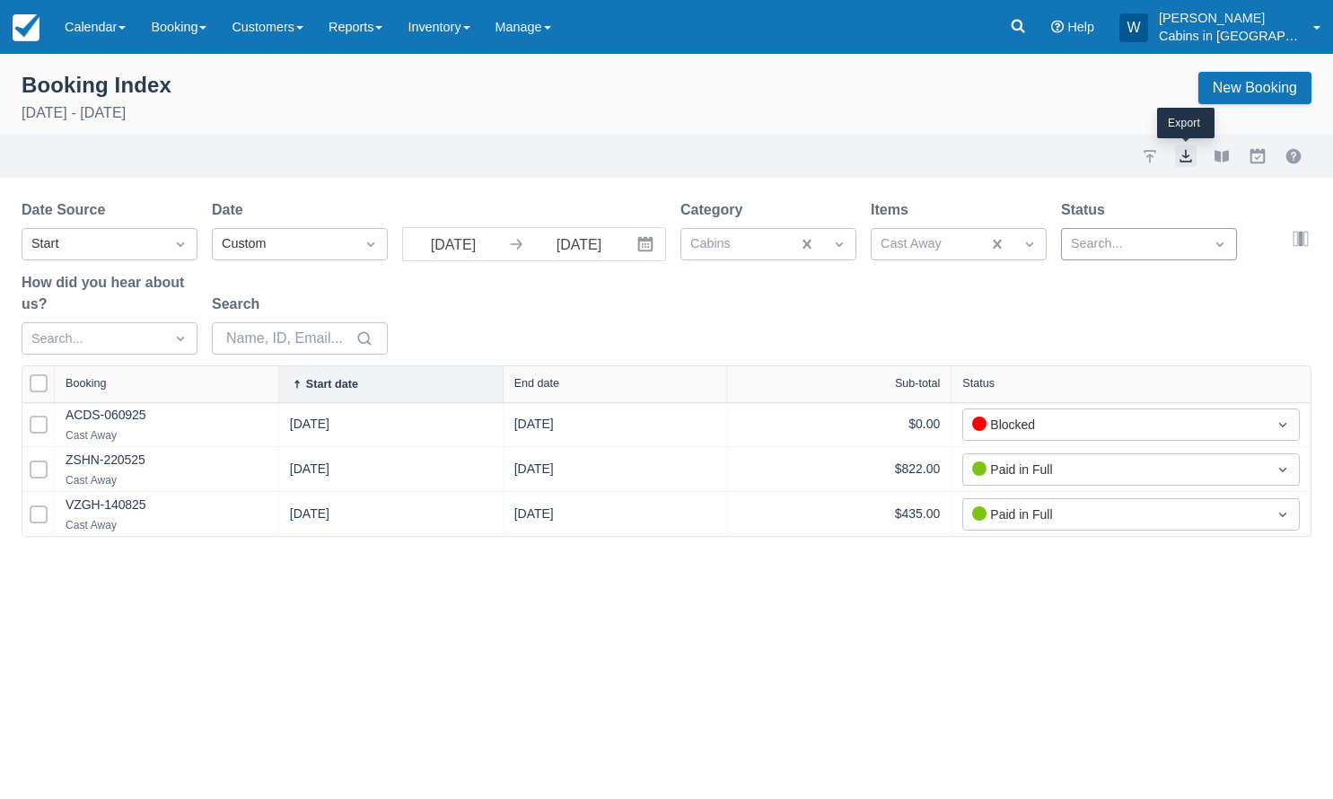
click at [1190, 150] on button "export" at bounding box center [1186, 156] width 22 height 22
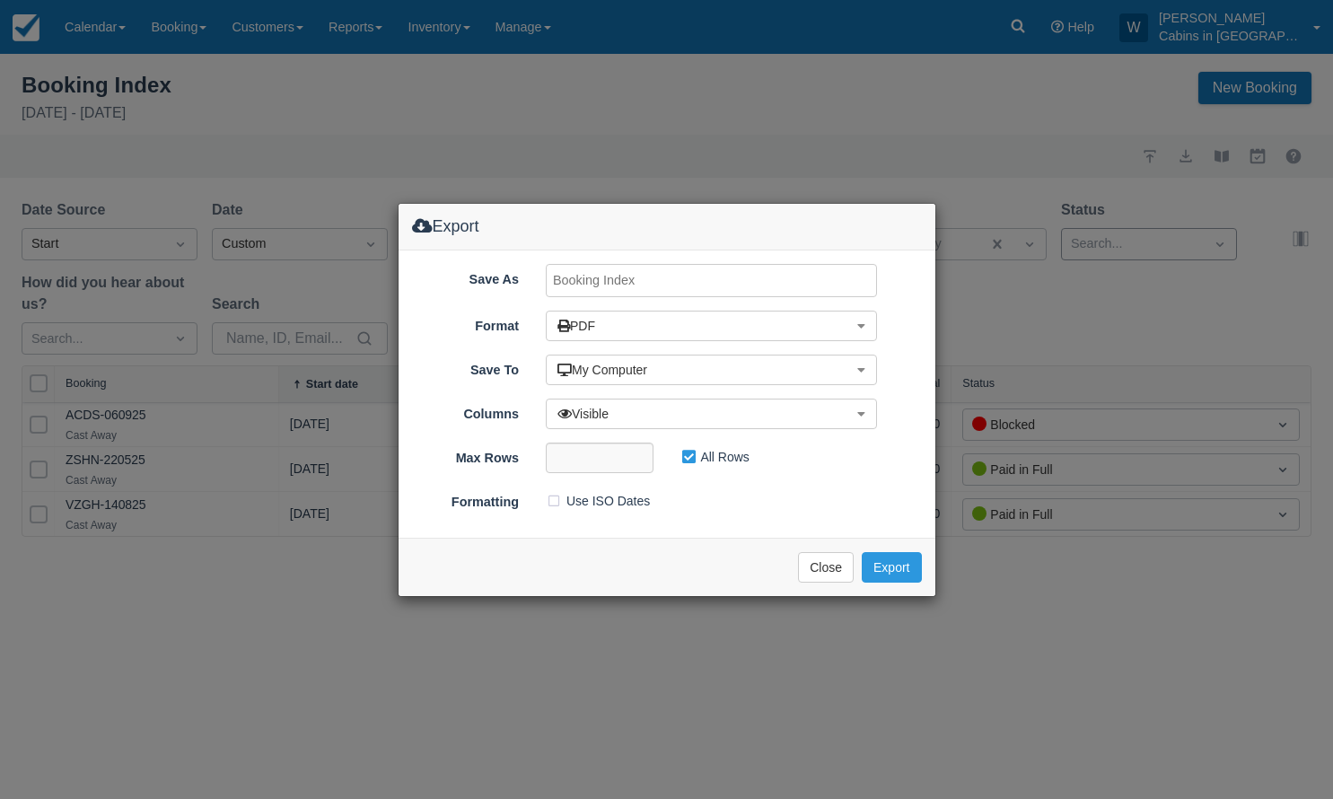
click at [598, 278] on input "Save As" at bounding box center [711, 280] width 331 height 33
type input "Cast Away SEPT 2025"
click at [886, 566] on button "Export" at bounding box center [891, 567] width 59 height 31
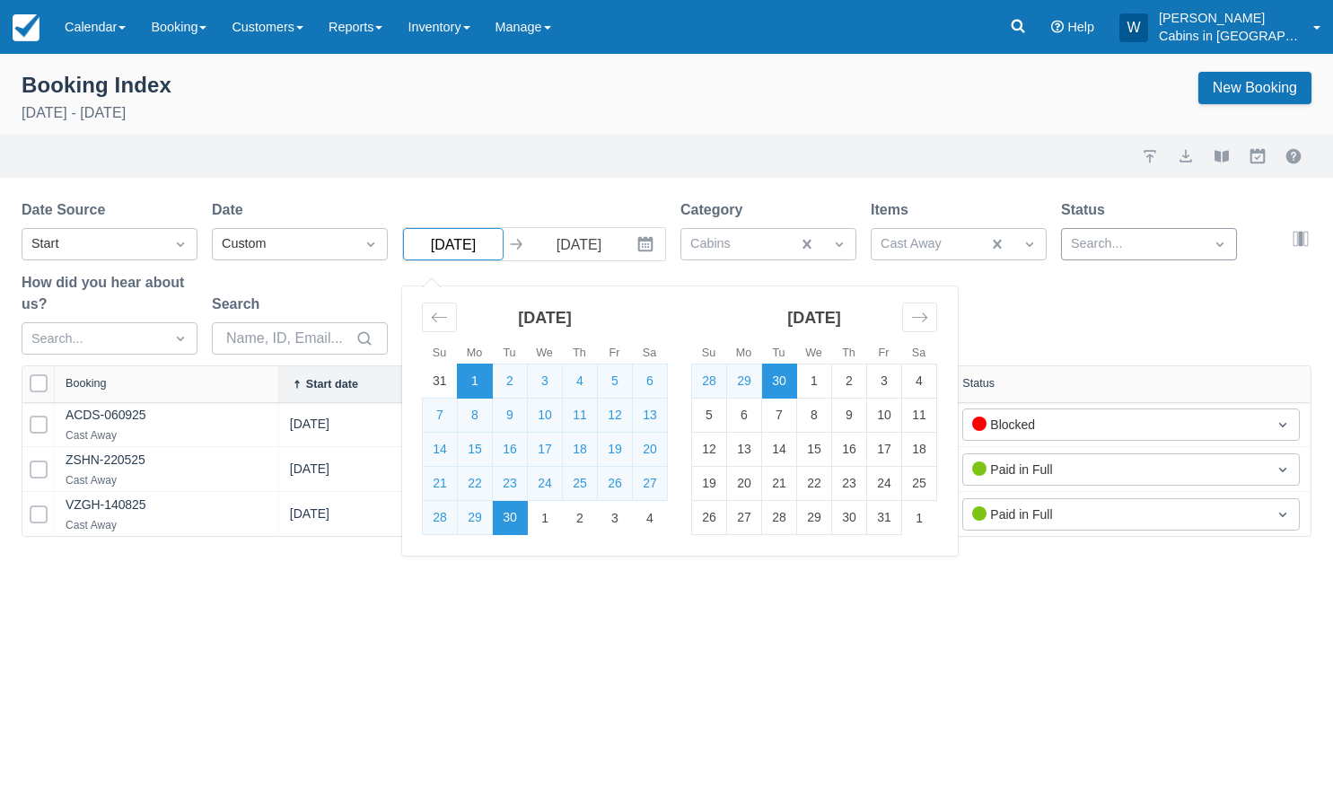
click at [475, 244] on input "09/01/25" at bounding box center [453, 244] width 101 height 32
click at [443, 309] on div "Move backward to switch to the previous month." at bounding box center [439, 318] width 35 height 30
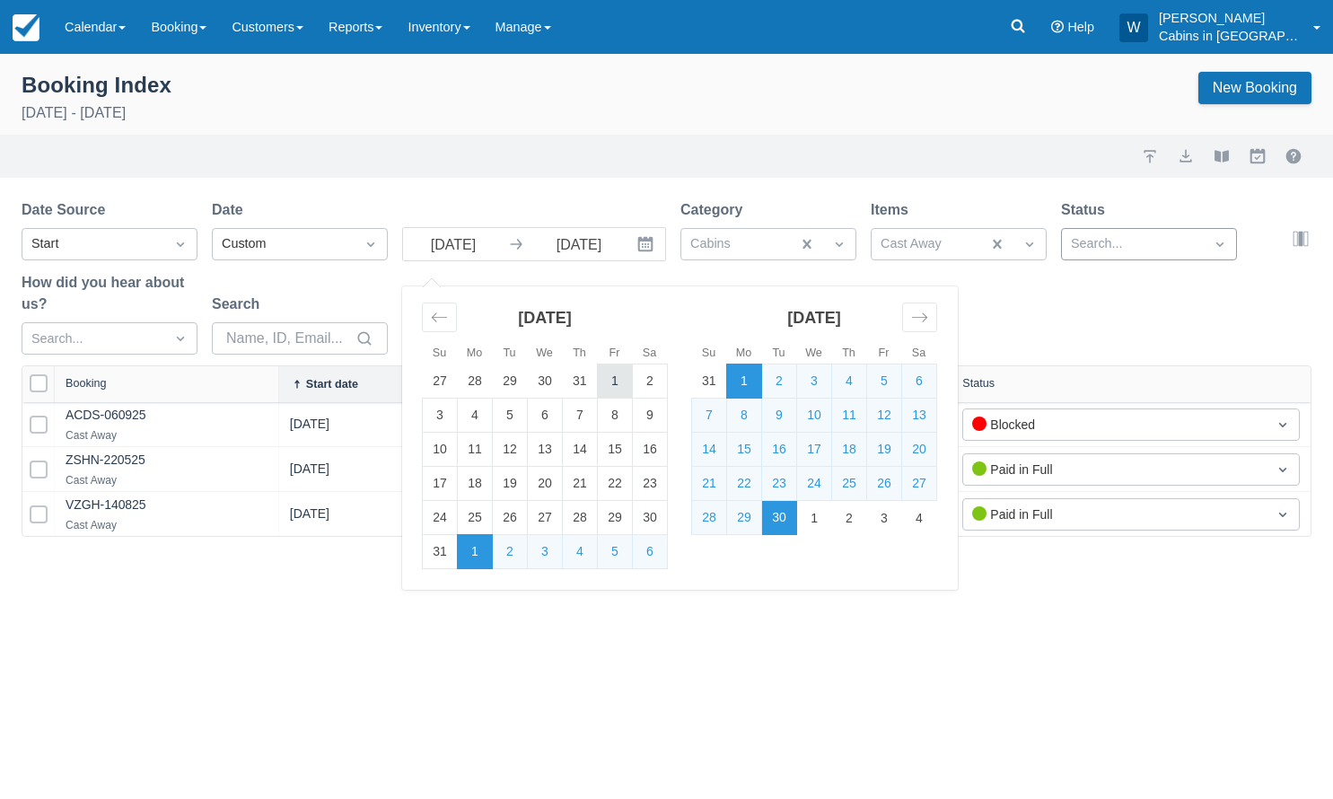
click at [613, 380] on td "1" at bounding box center [615, 382] width 35 height 34
type input "08/01/25"
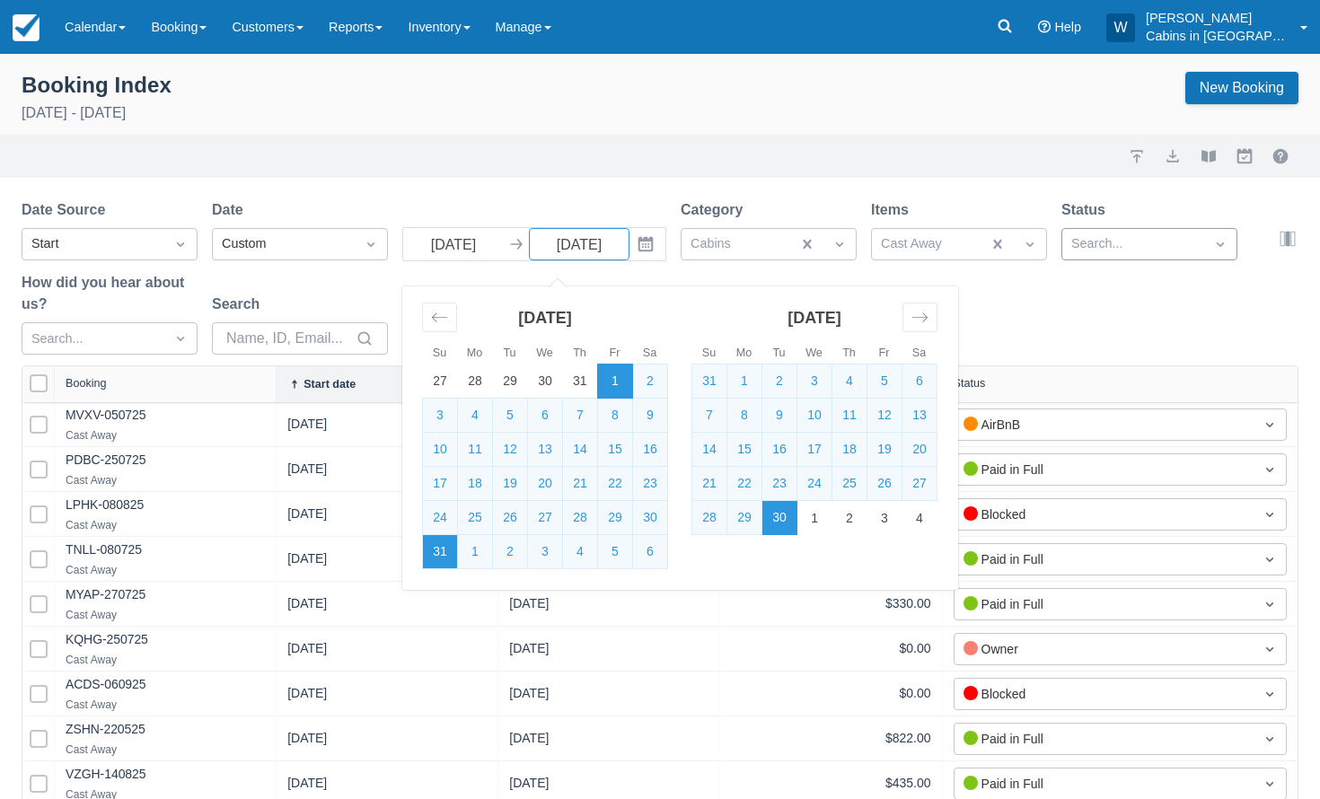
click at [445, 547] on td "31" at bounding box center [440, 552] width 35 height 34
type input "08/31/25"
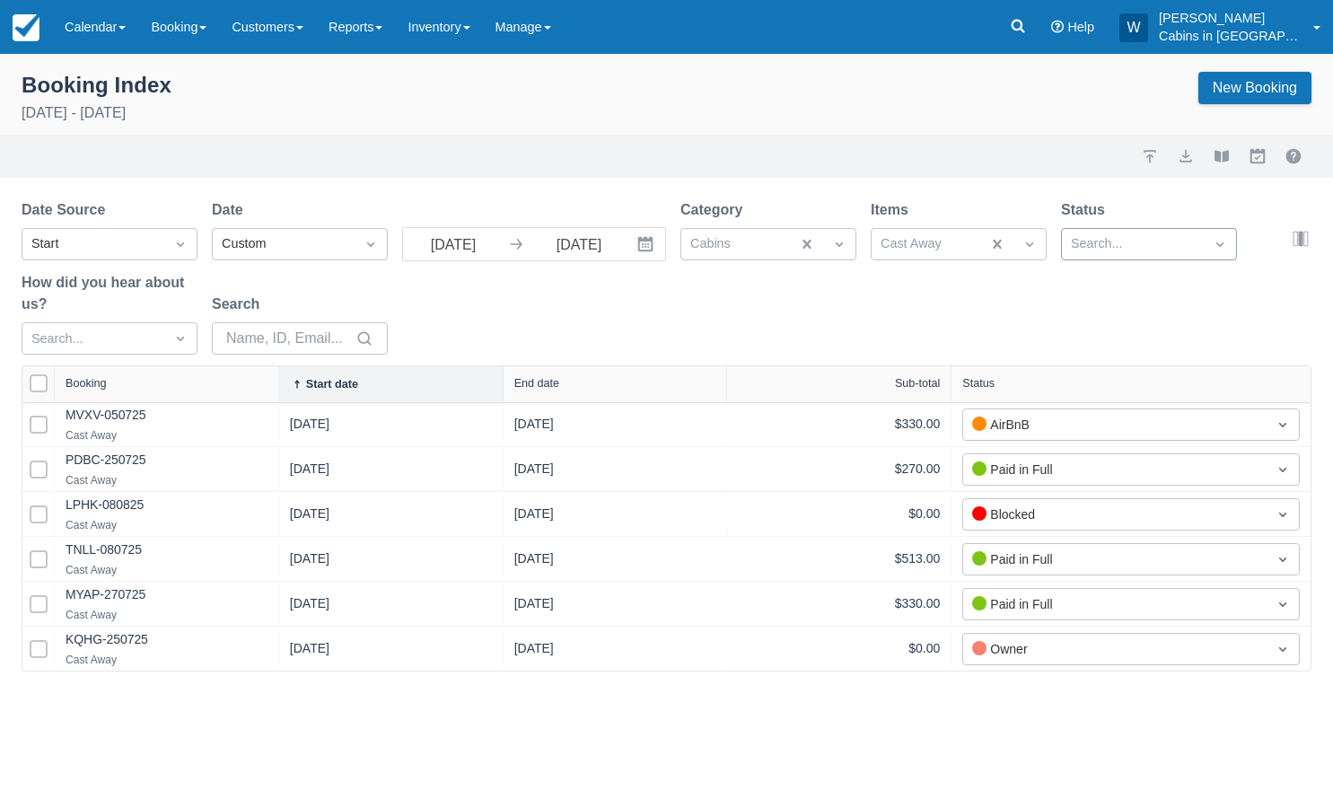
click at [646, 248] on icon "Interact with the calendar and add the check-in date for your trip." at bounding box center [646, 244] width 18 height 18
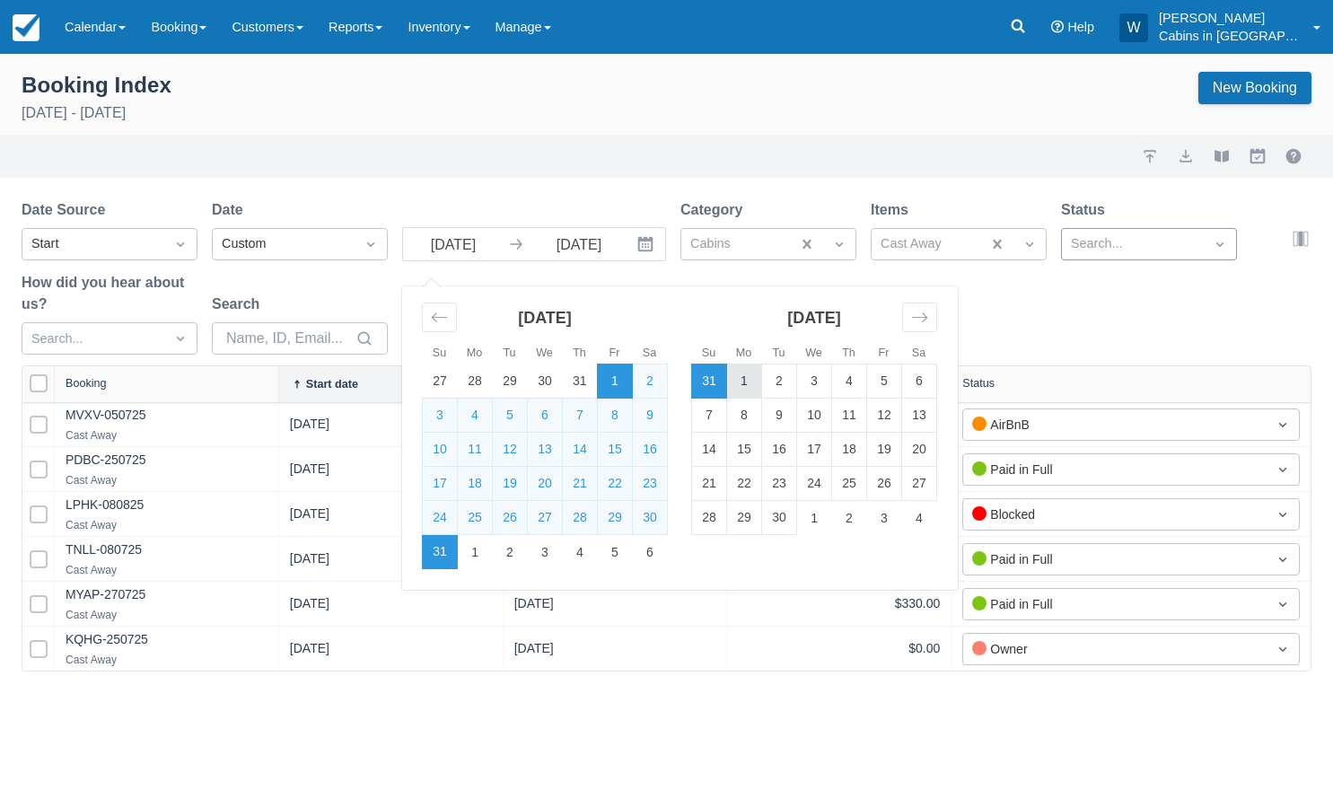
click at [740, 378] on td "1" at bounding box center [744, 382] width 35 height 34
type input "09/01/25"
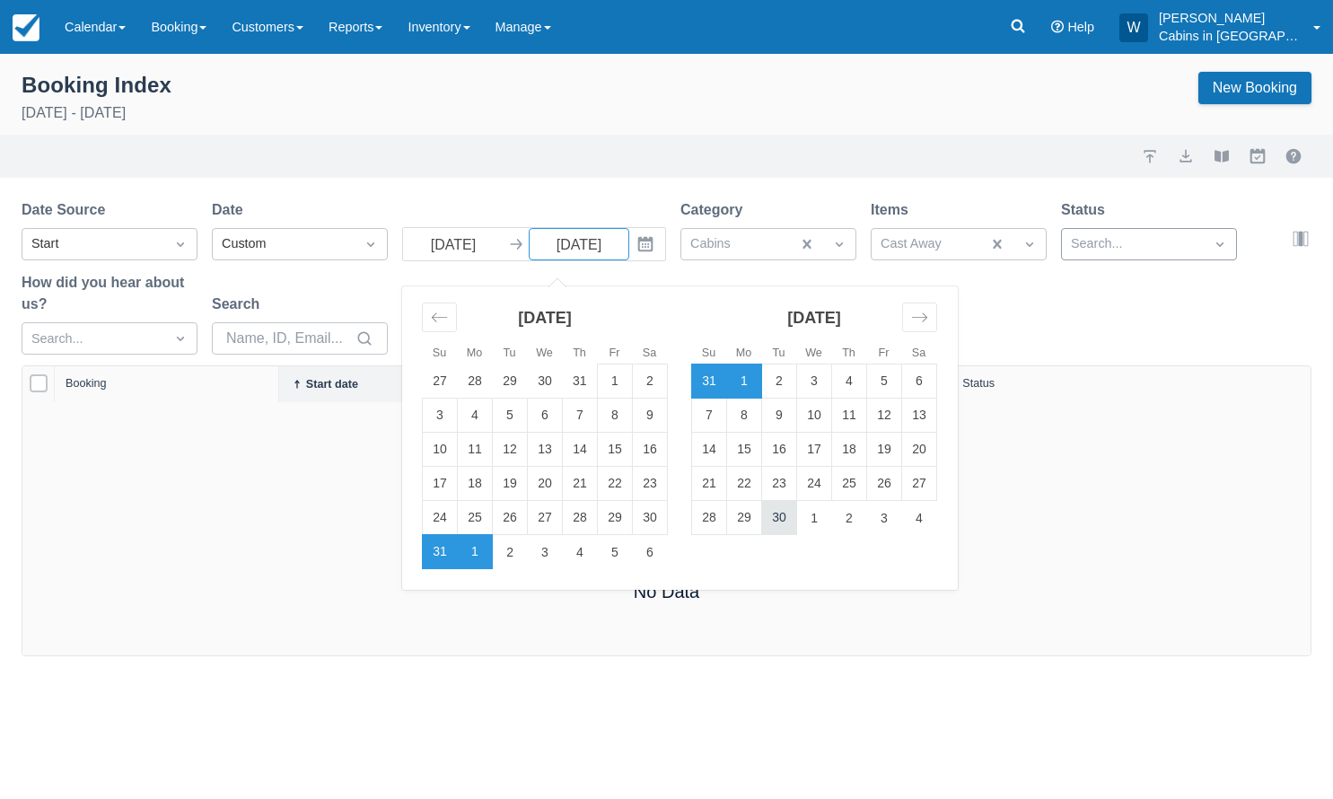
click at [770, 523] on td "30" at bounding box center [779, 518] width 35 height 34
type input "09/30/25"
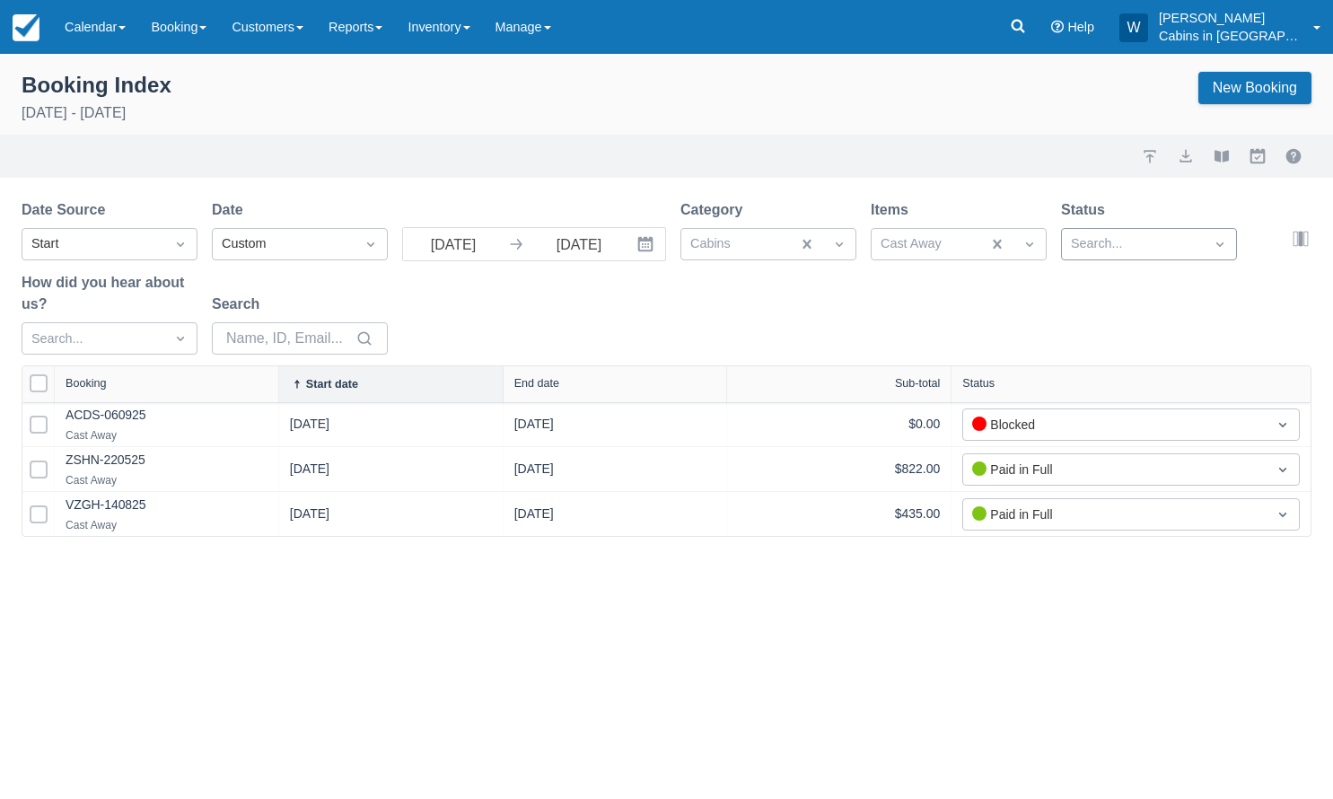
click at [354, 385] on div "Start date" at bounding box center [332, 384] width 52 height 13
click at [328, 386] on div "Start date" at bounding box center [332, 384] width 52 height 13
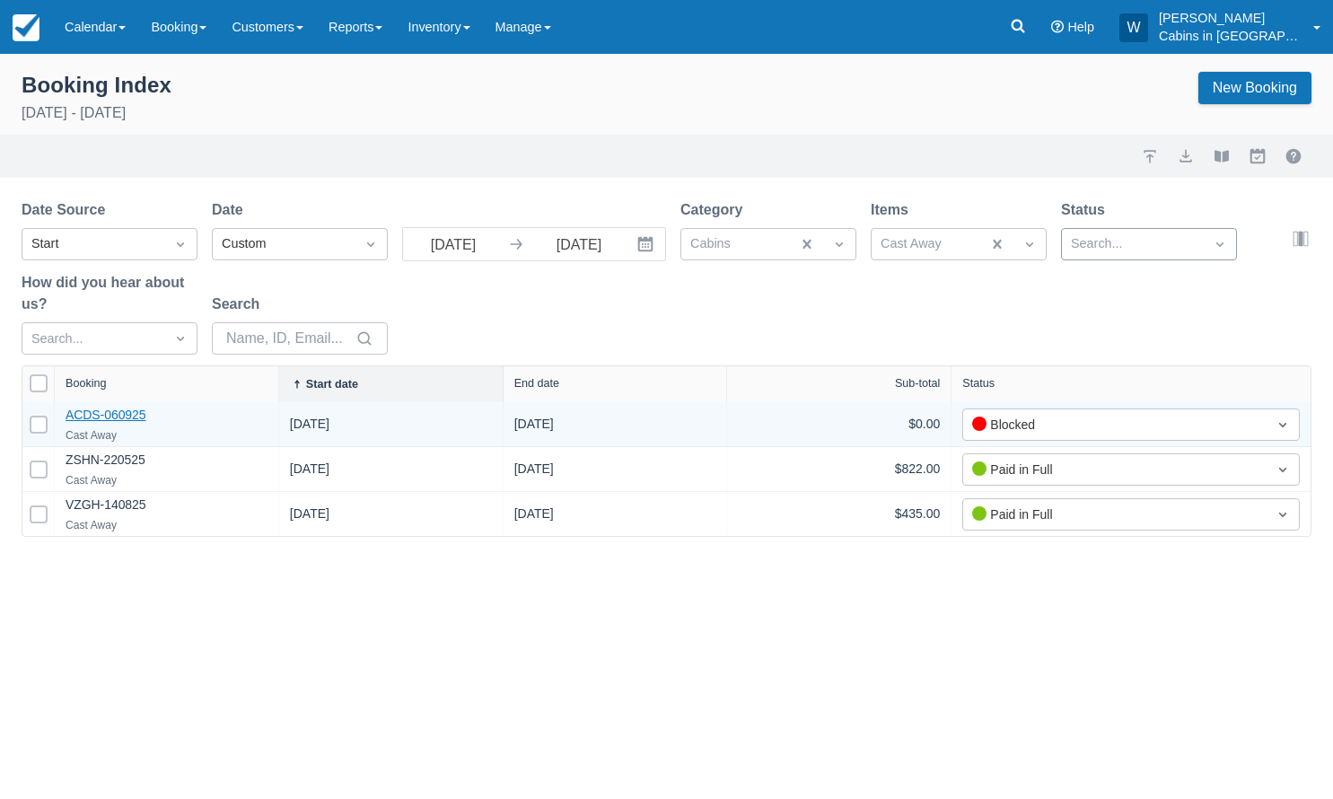
click at [129, 417] on link "ACDS-060925" at bounding box center [106, 415] width 81 height 14
click at [631, 440] on div "09/20/25" at bounding box center [616, 424] width 224 height 44
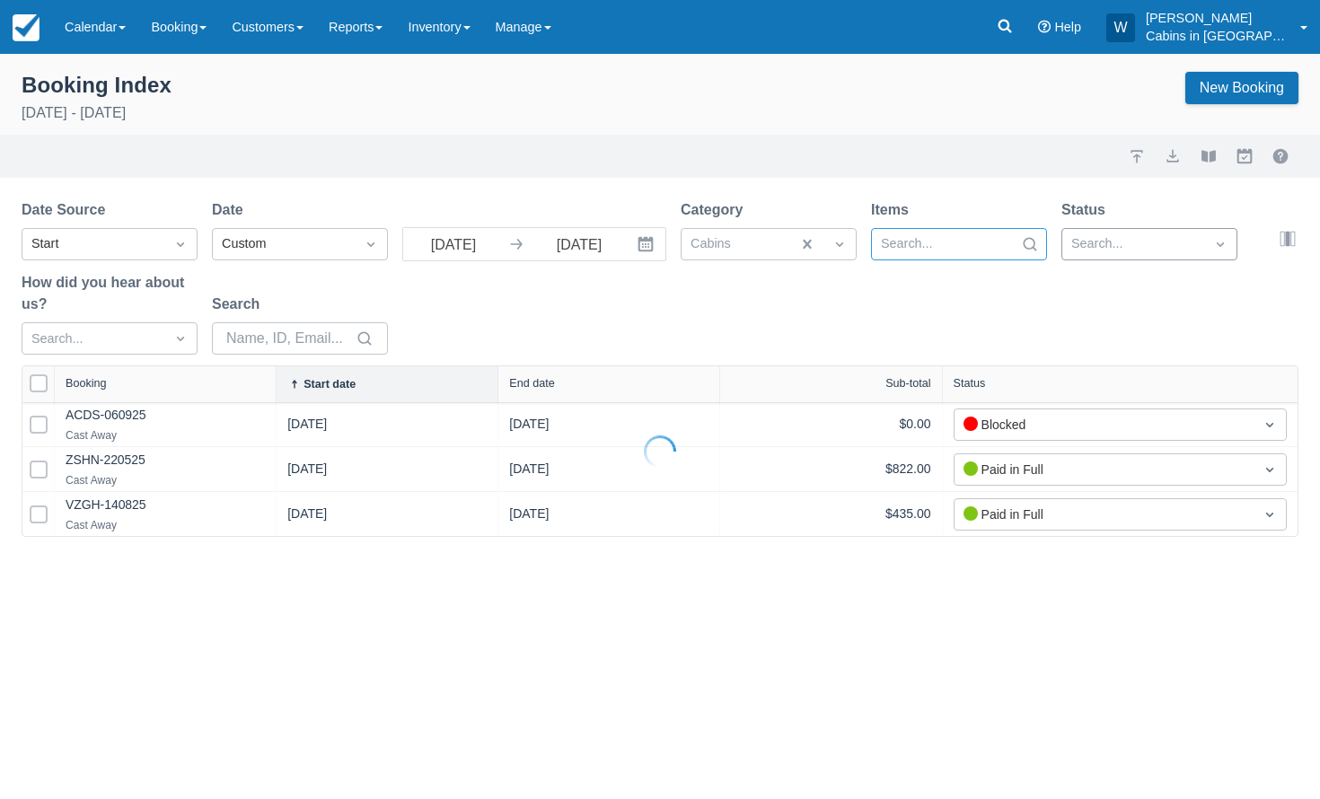
select select "25"
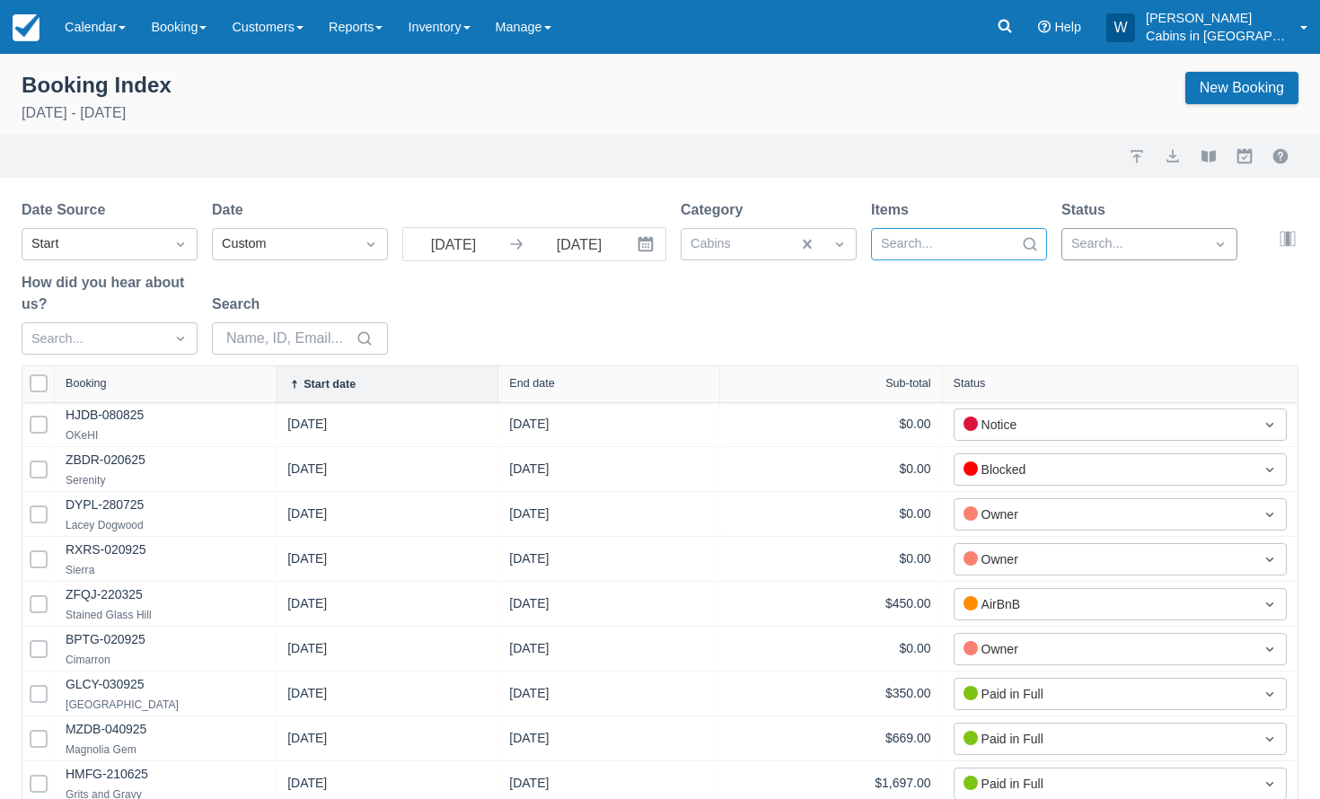
click at [919, 246] on div at bounding box center [943, 244] width 124 height 23
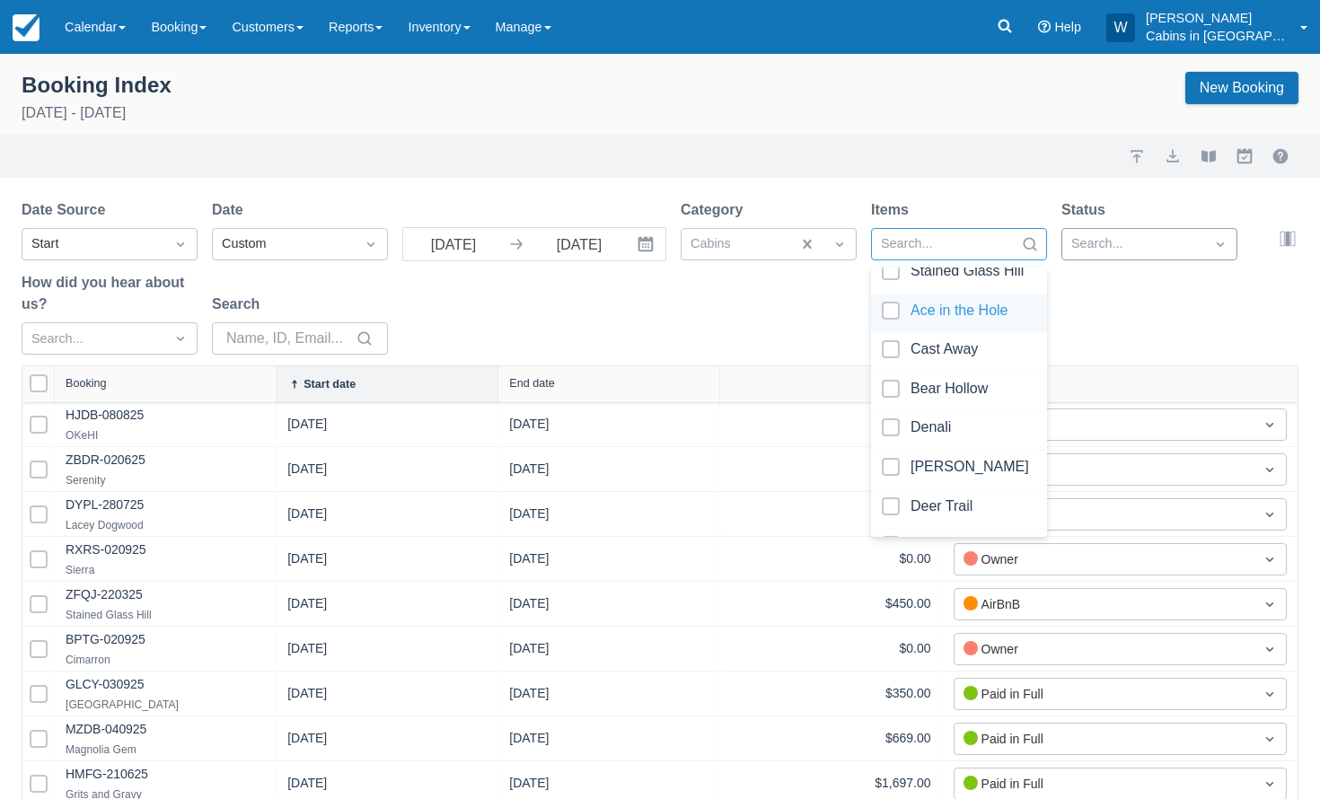
scroll to position [326, 0]
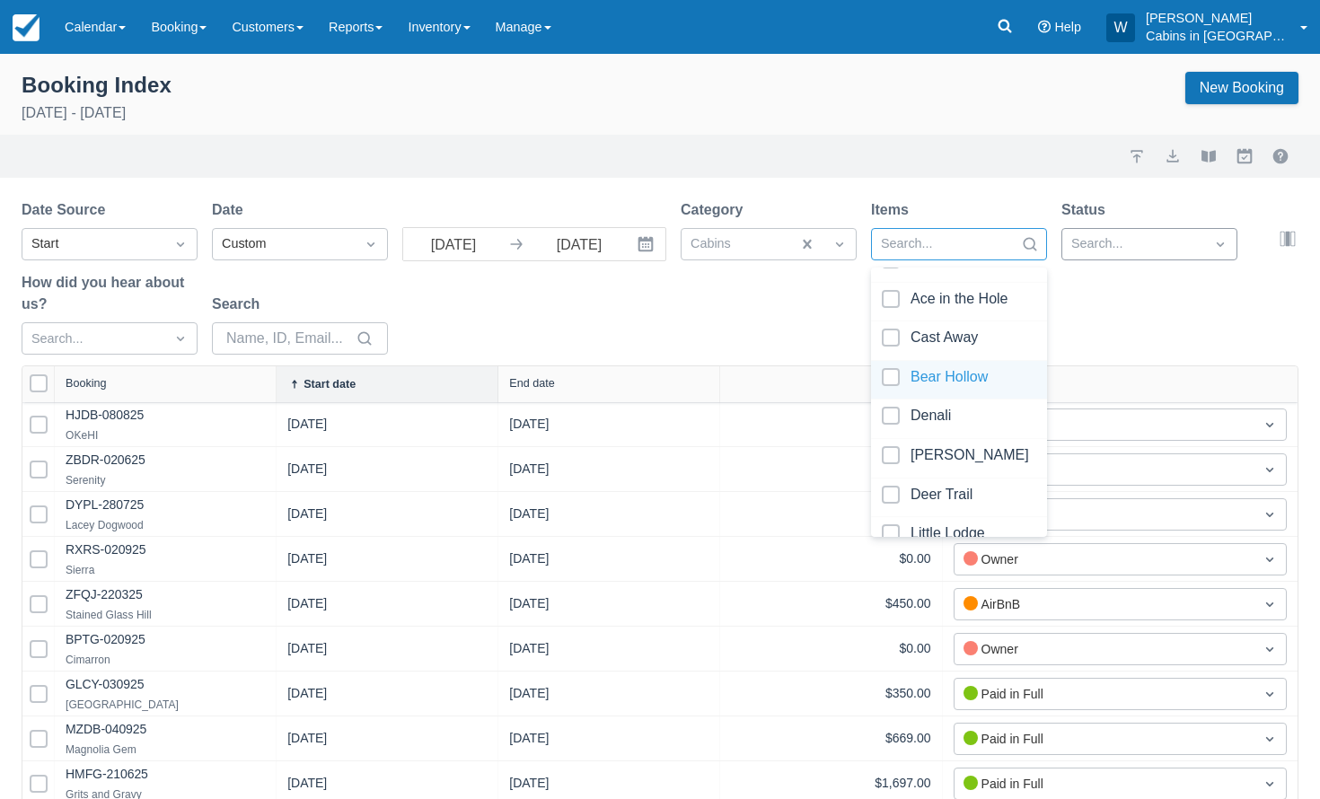
click at [888, 377] on div at bounding box center [959, 380] width 154 height 24
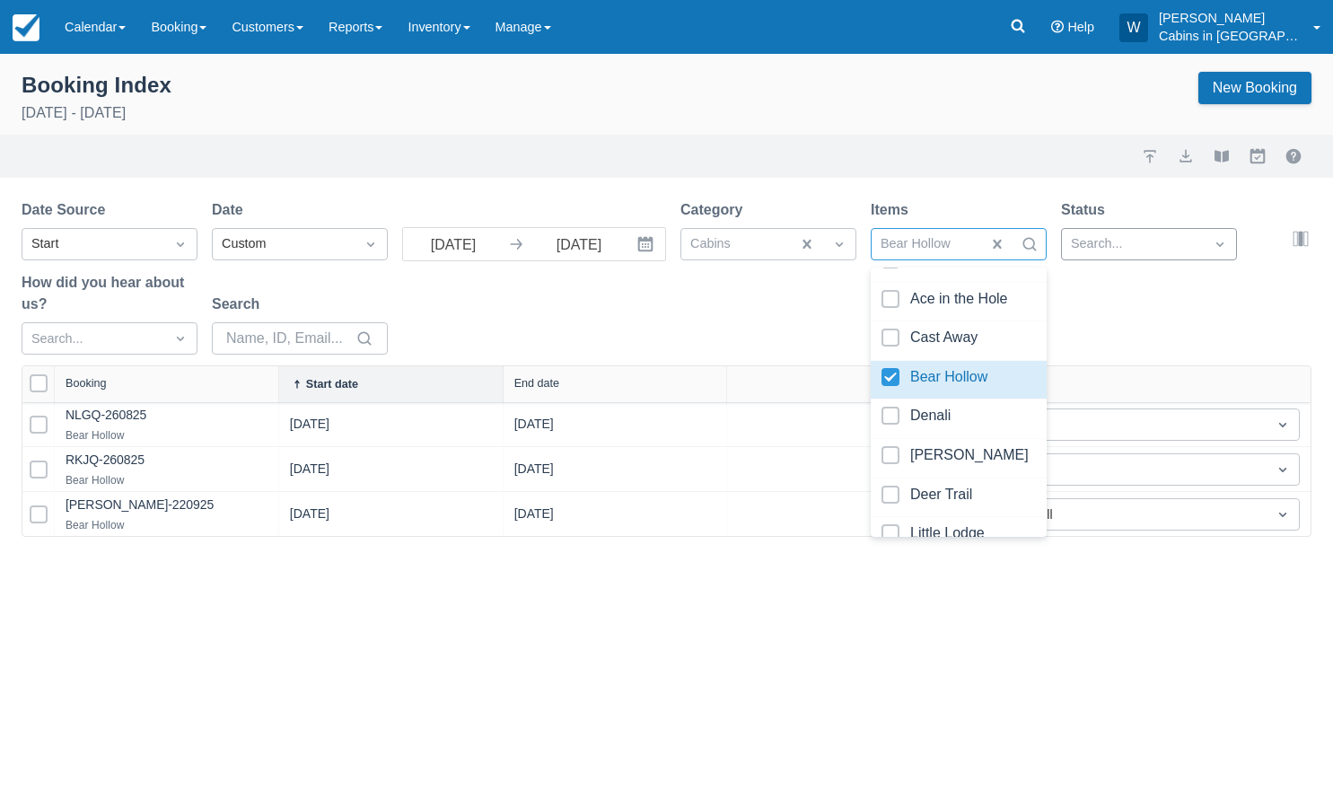
click at [729, 303] on div "Date Source Start Date Custom 09/01/25 Navigate forward to interact with the ca…" at bounding box center [656, 282] width 1269 height 166
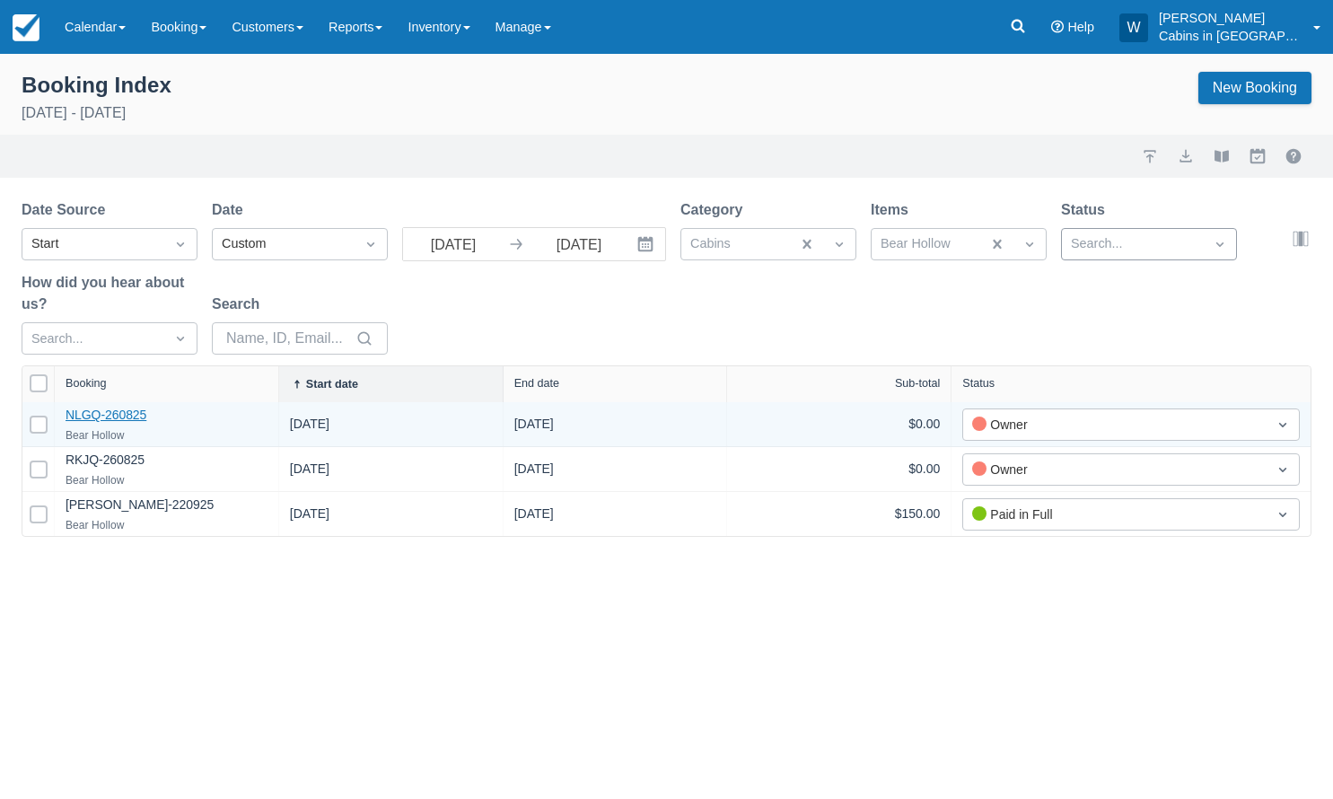
click at [99, 418] on link "NLGQ-260825" at bounding box center [106, 415] width 81 height 14
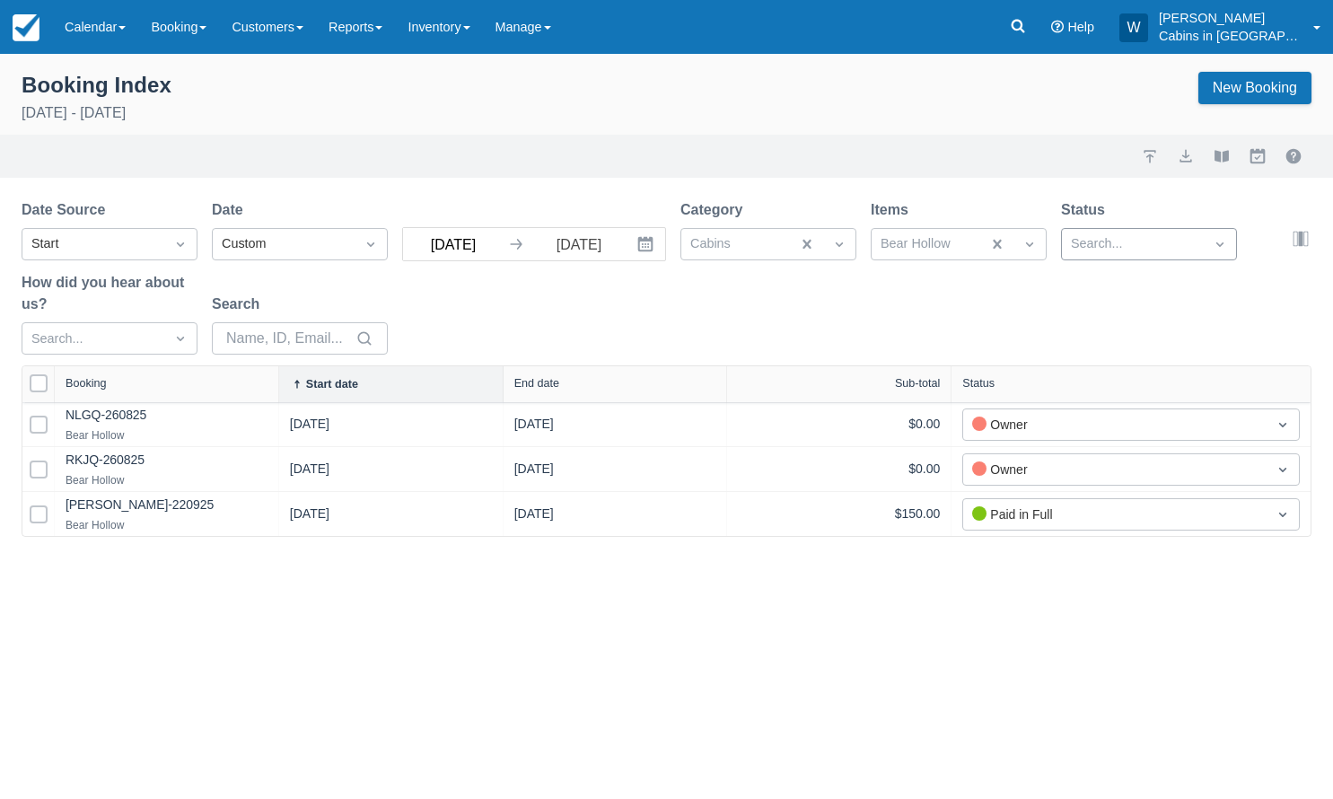
click at [497, 253] on input "[DATE]" at bounding box center [453, 244] width 101 height 32
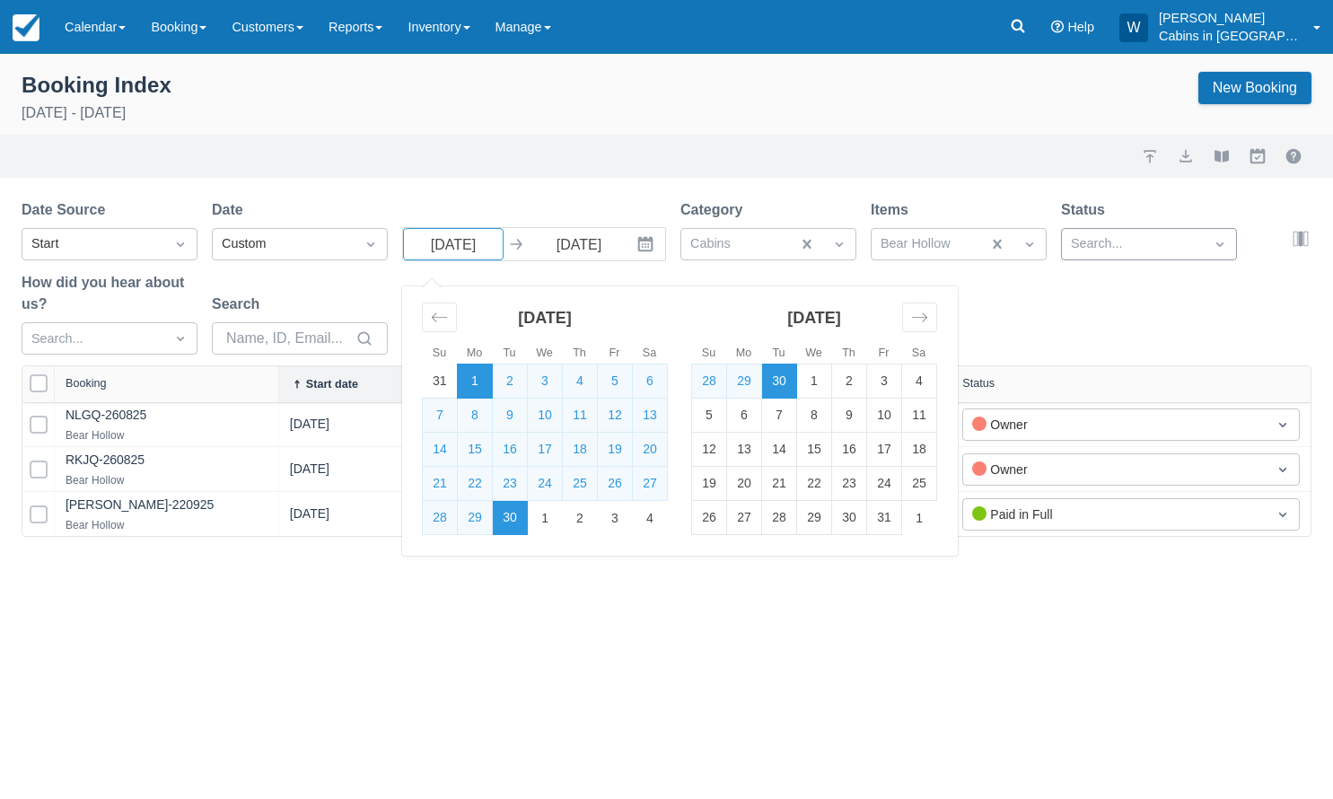
click at [1247, 314] on div "Date Source Start Date Custom 09/01/25 Navigate forward to interact with the ca…" at bounding box center [656, 282] width 1269 height 166
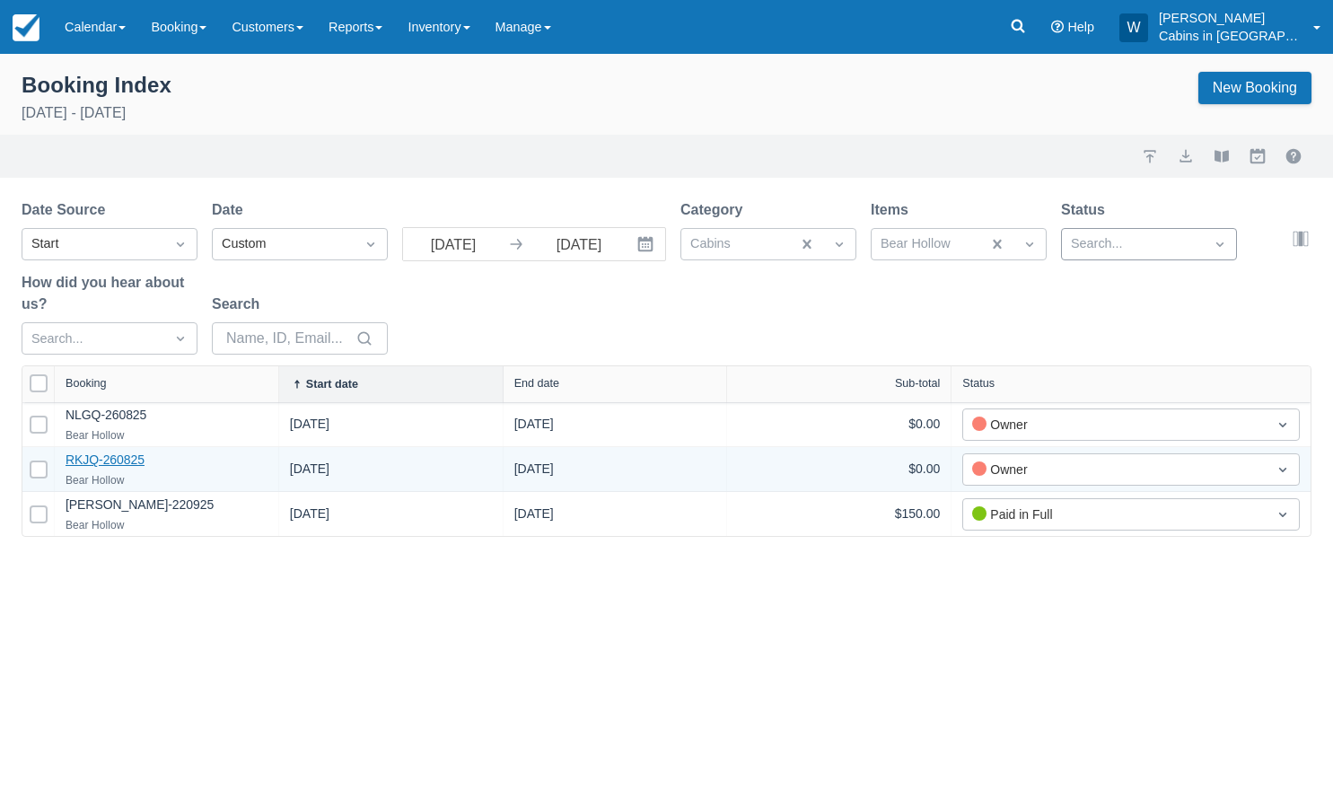
click at [111, 462] on link "RKJQ-260825" at bounding box center [105, 460] width 79 height 14
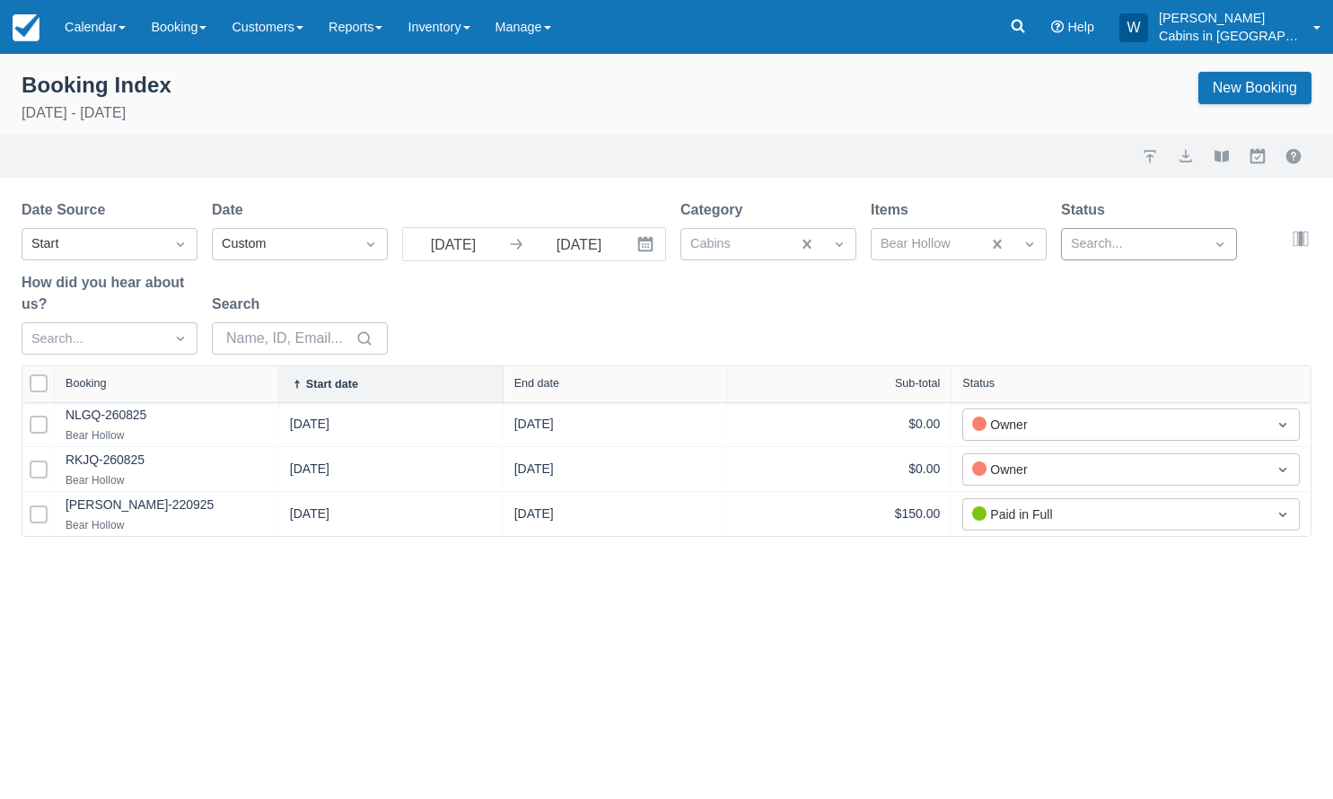
click at [644, 245] on icon "Interact with the calendar and add the check-in date for your trip." at bounding box center [646, 244] width 18 height 18
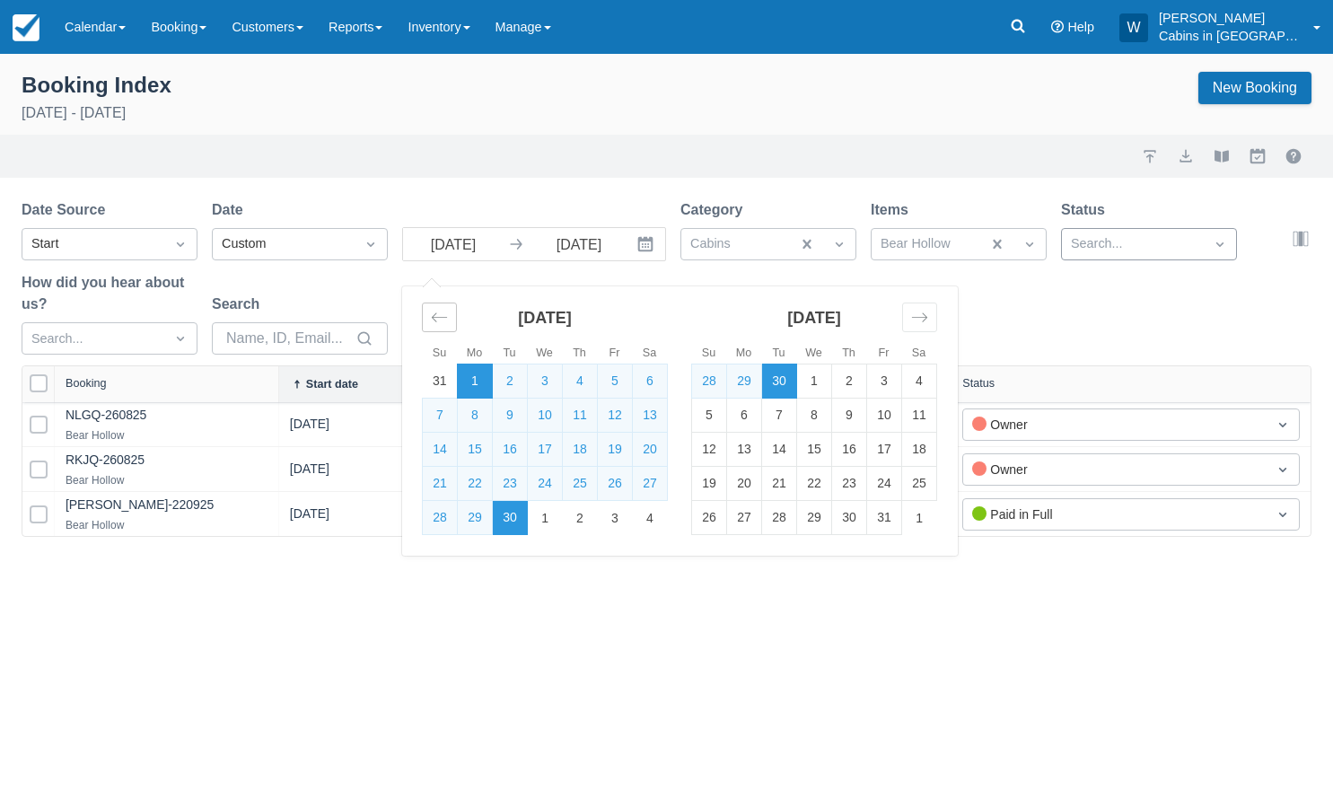
click at [447, 319] on icon "Move backward to switch to the previous month." at bounding box center [439, 317] width 17 height 17
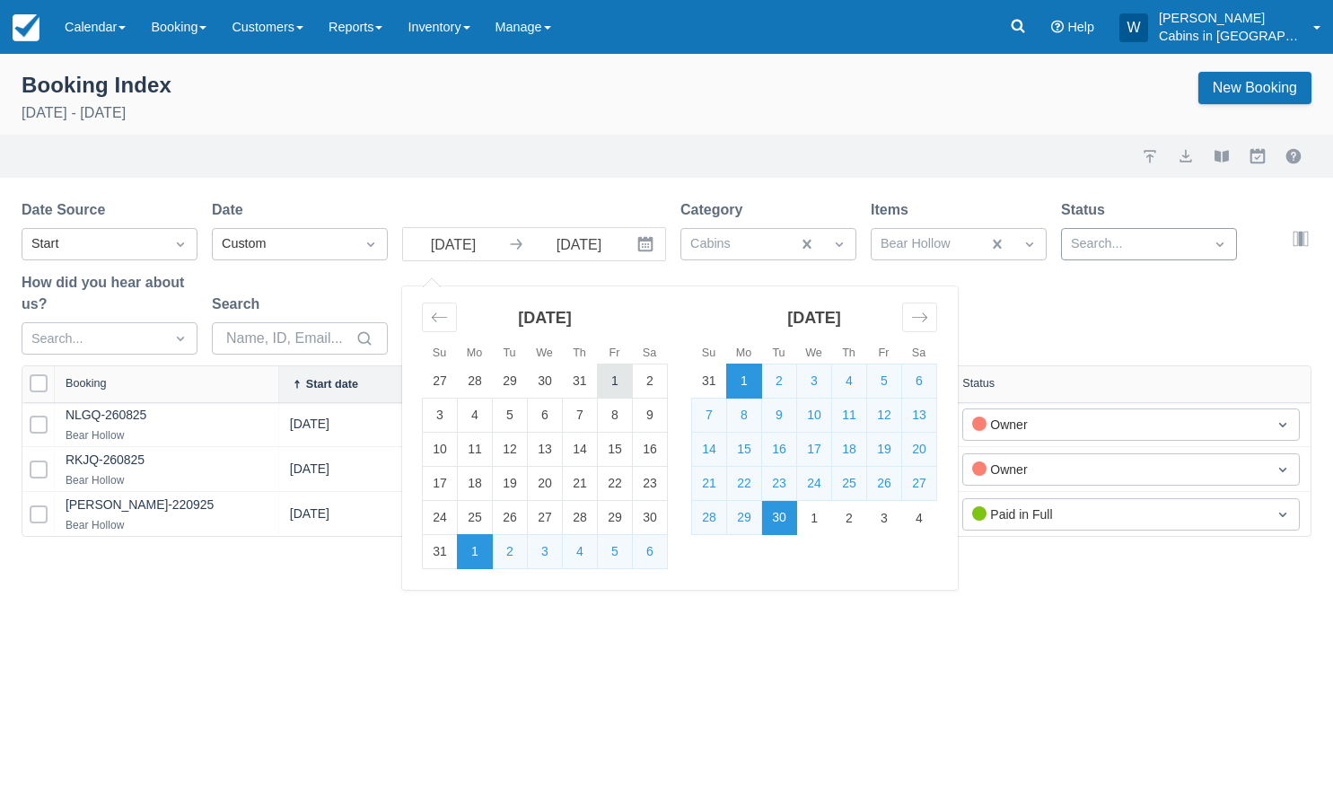
click at [614, 380] on td "1" at bounding box center [615, 382] width 35 height 34
type input "08/01/25"
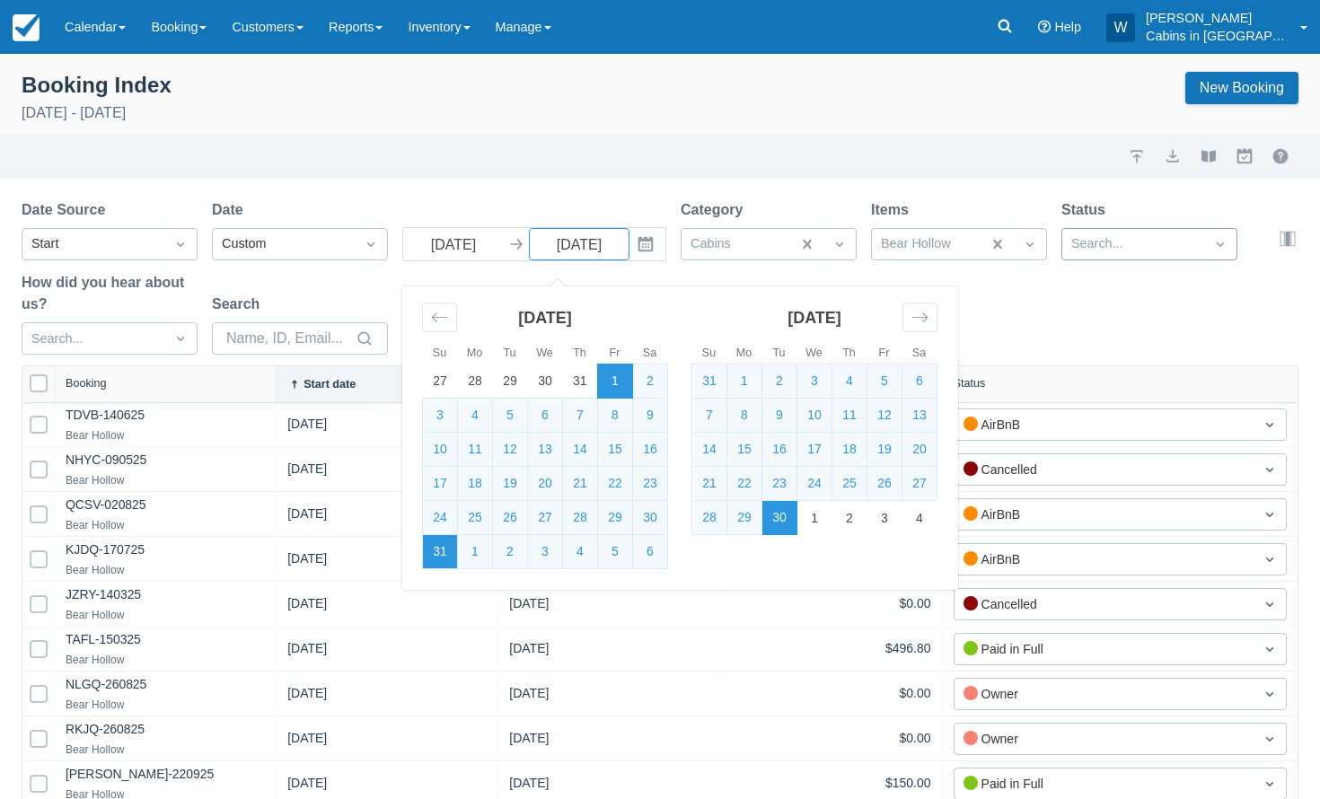
click at [450, 549] on td "31" at bounding box center [440, 552] width 35 height 34
type input "08/31/25"
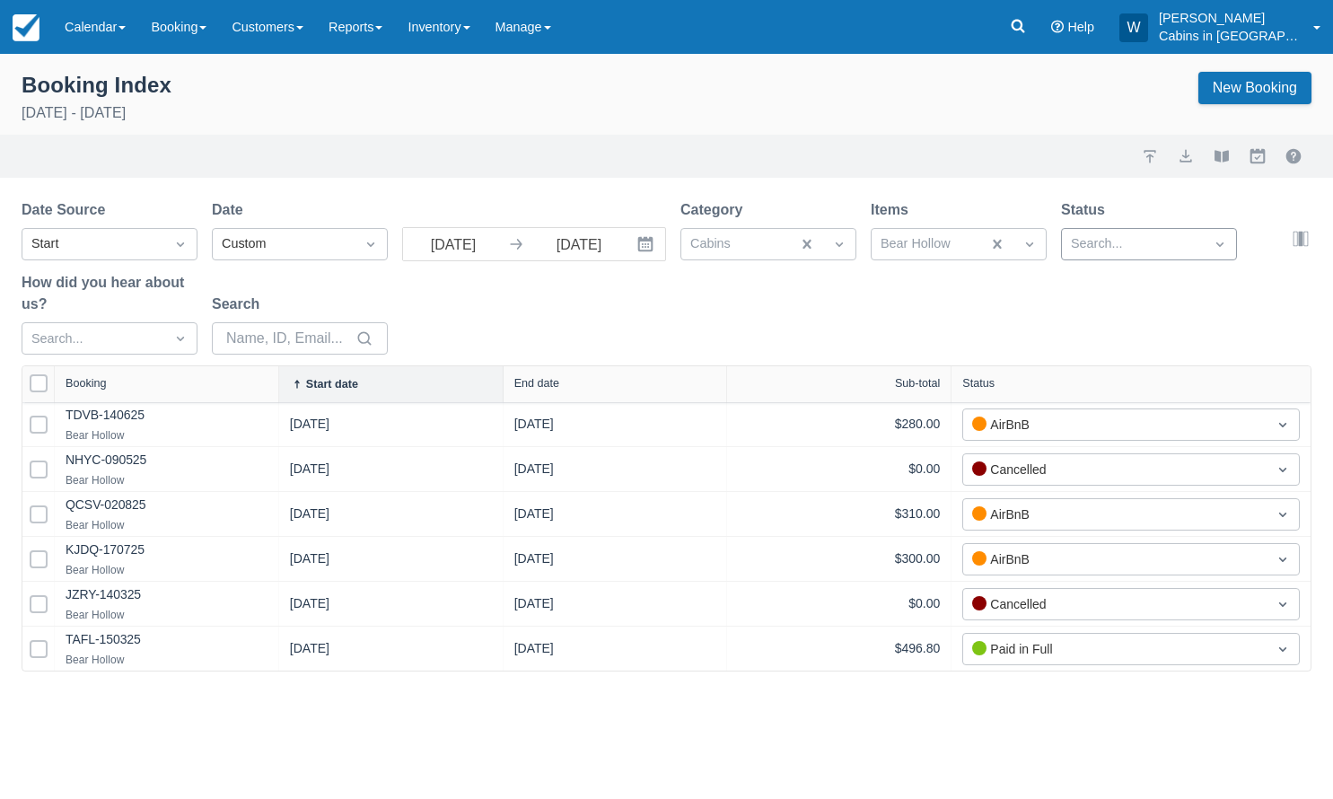
click at [372, 384] on div "Start date" at bounding box center [391, 384] width 202 height 14
click at [661, 219] on div "Date Source Start Date Custom 08/01/25 Navigate forward to interact with the ca…" at bounding box center [656, 282] width 1269 height 166
click at [653, 245] on icon "Interact with the calendar and add the check-in date for your trip." at bounding box center [646, 244] width 18 height 18
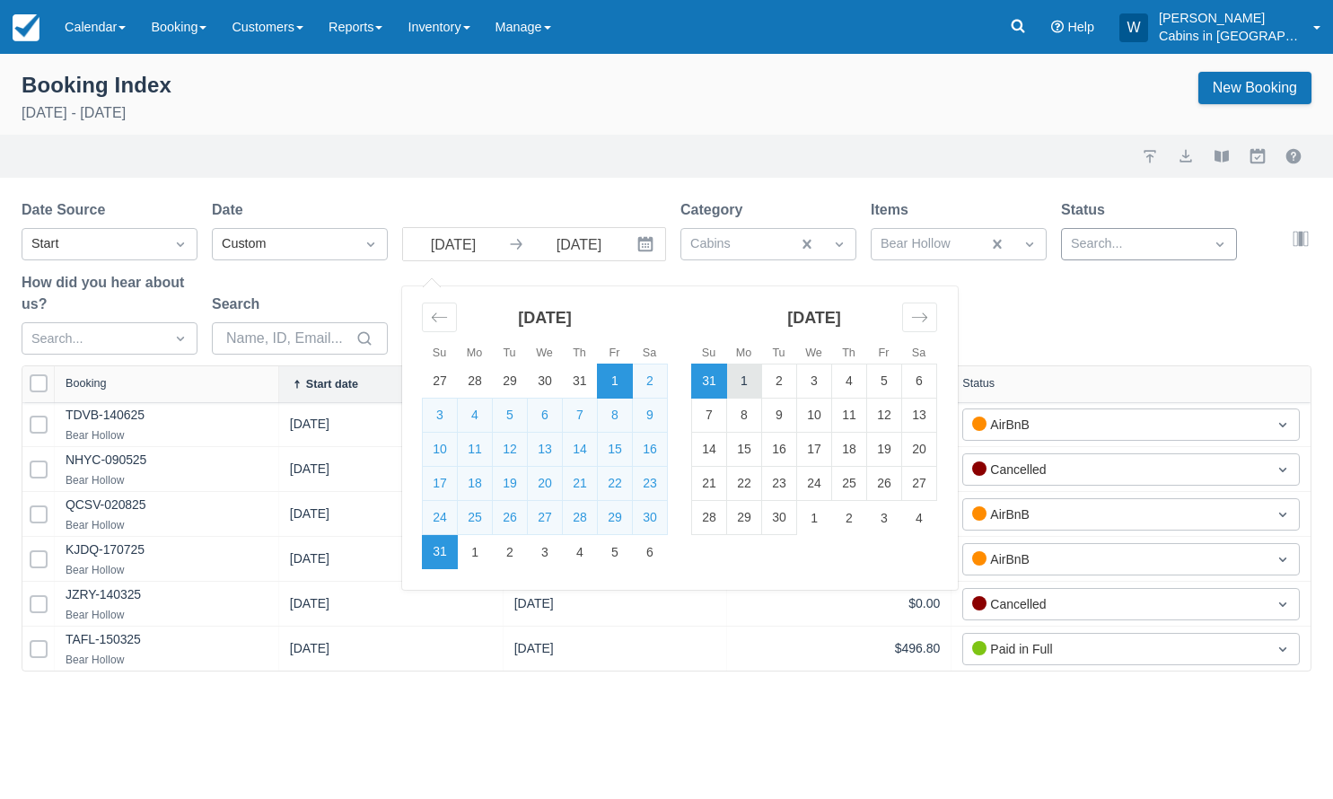
click at [735, 373] on td "1" at bounding box center [744, 382] width 35 height 34
type input "09/01/25"
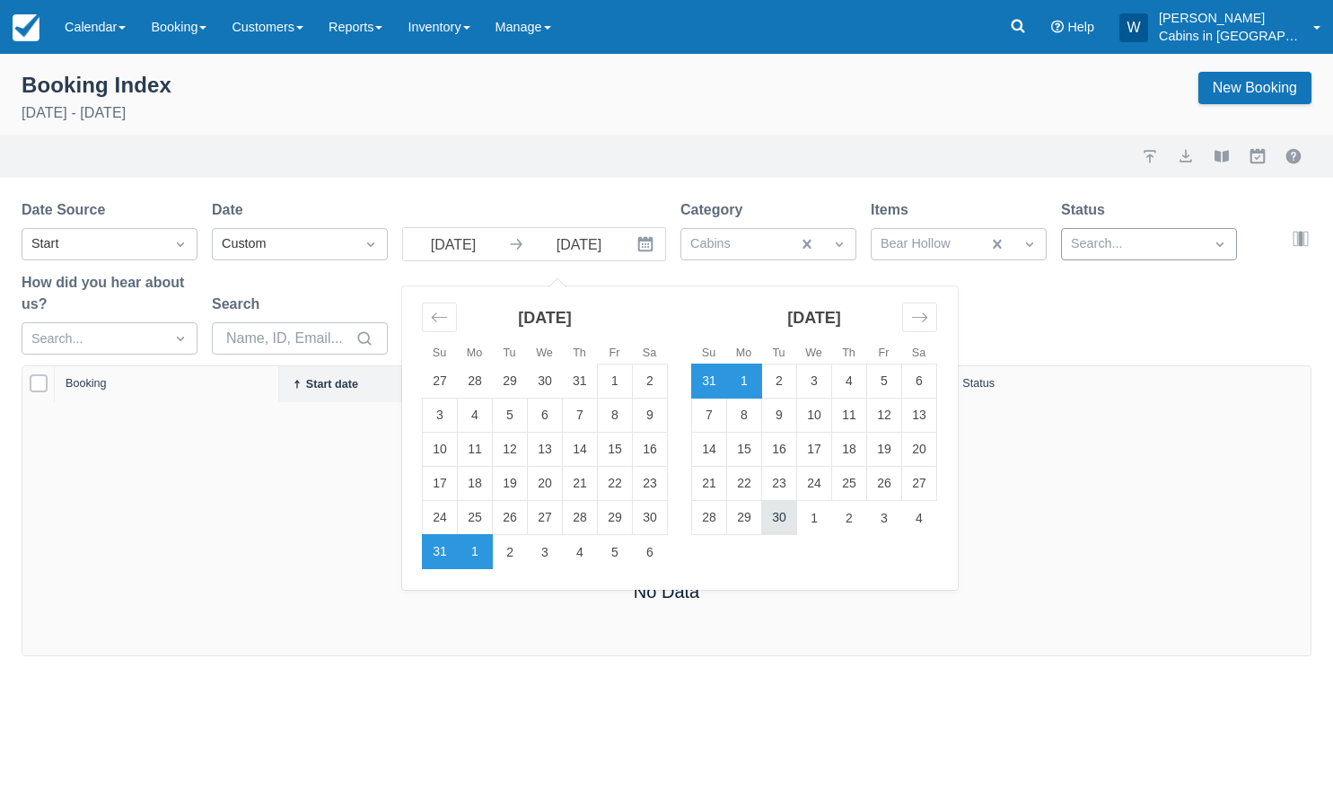
click at [776, 512] on td "30" at bounding box center [779, 518] width 35 height 34
type input "09/30/25"
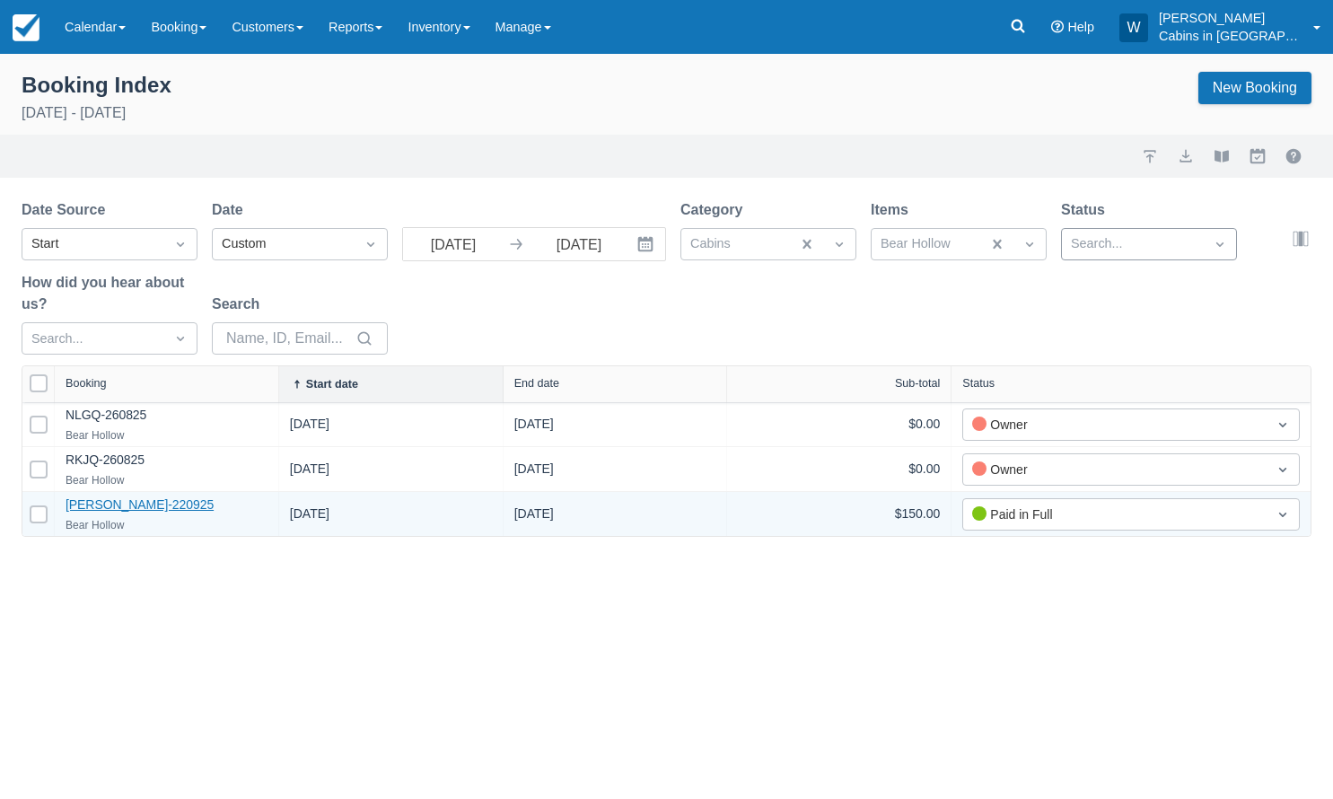
click at [130, 503] on link "SHAJ-220925" at bounding box center [140, 504] width 148 height 14
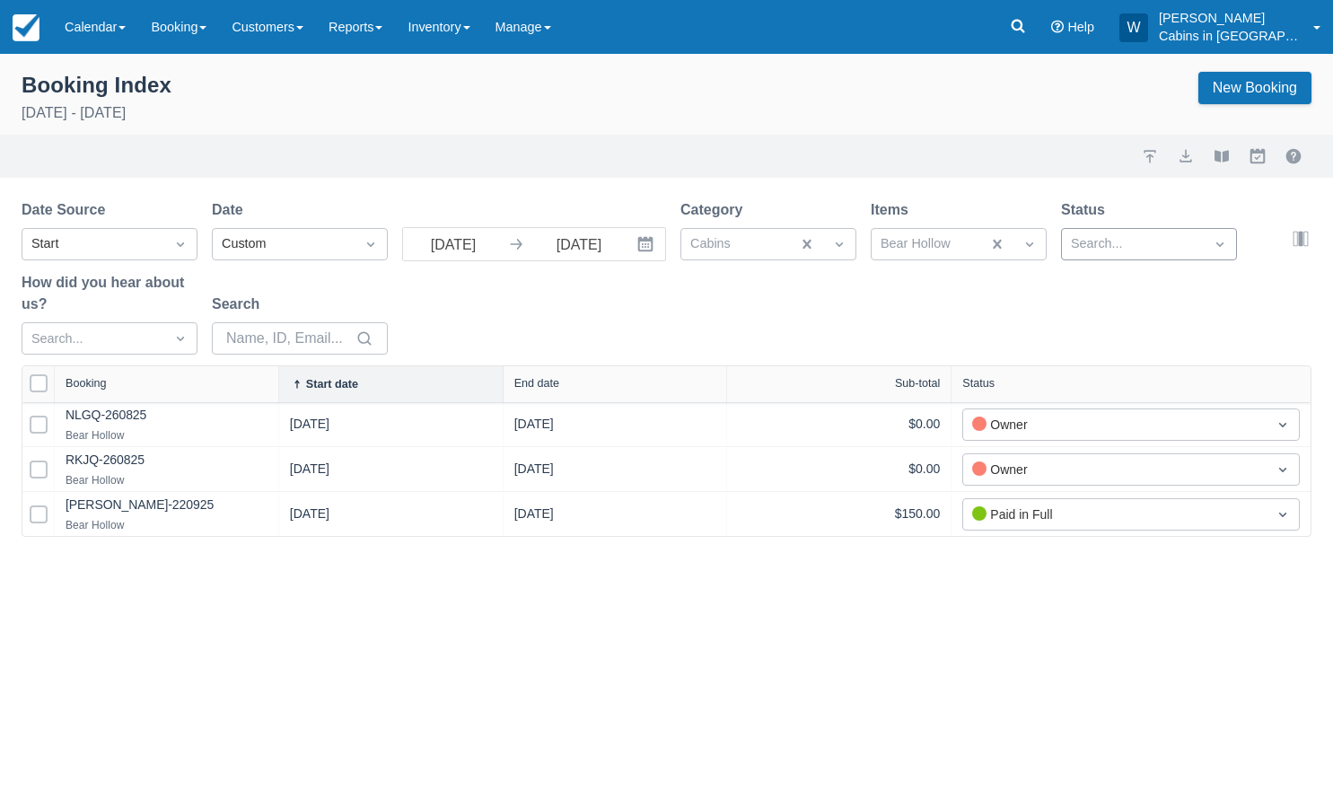
click at [766, 209] on div "Category" at bounding box center [769, 210] width 176 height 22
click at [1181, 153] on button "export" at bounding box center [1186, 156] width 22 height 22
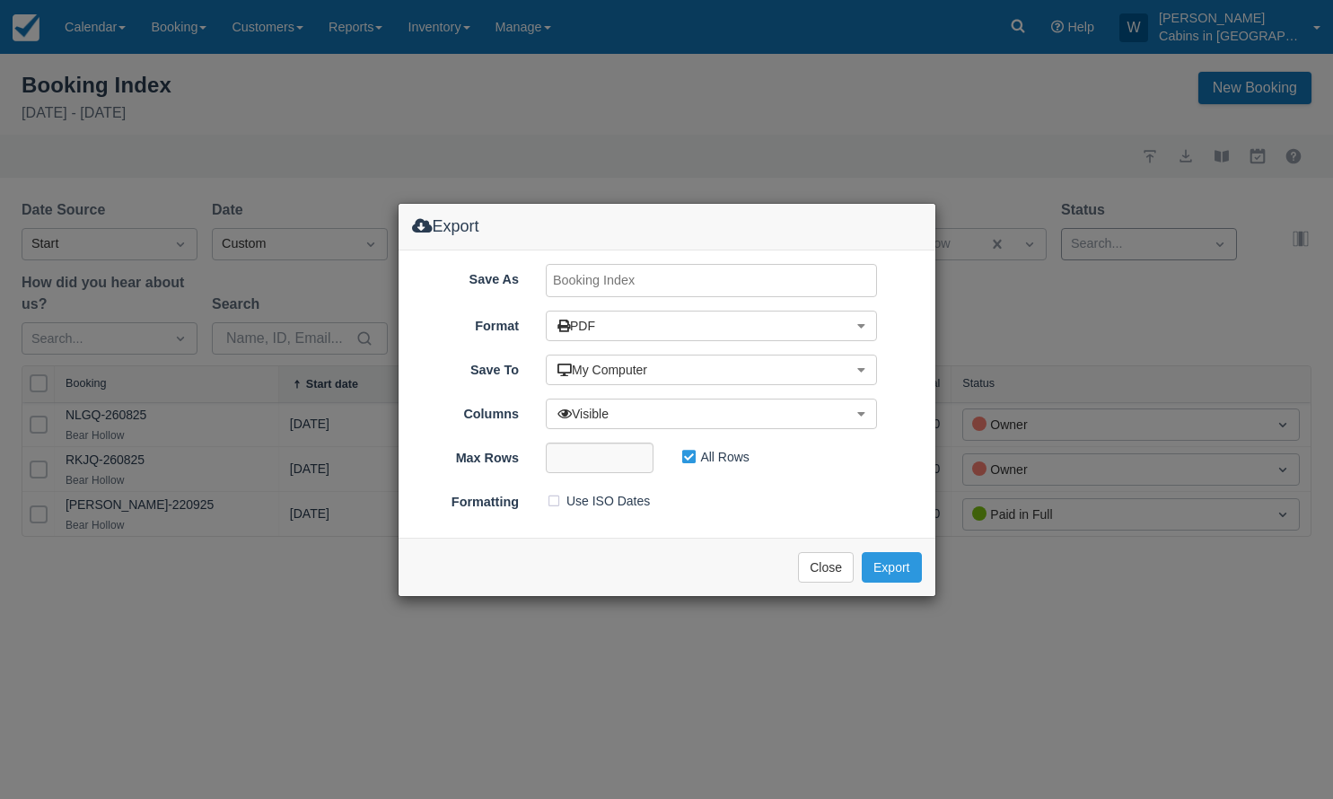
click at [772, 284] on input "Save As" at bounding box center [711, 280] width 331 height 33
type input "Bear Hollow, SEPT 2025"
click at [892, 568] on button "Export" at bounding box center [891, 567] width 59 height 31
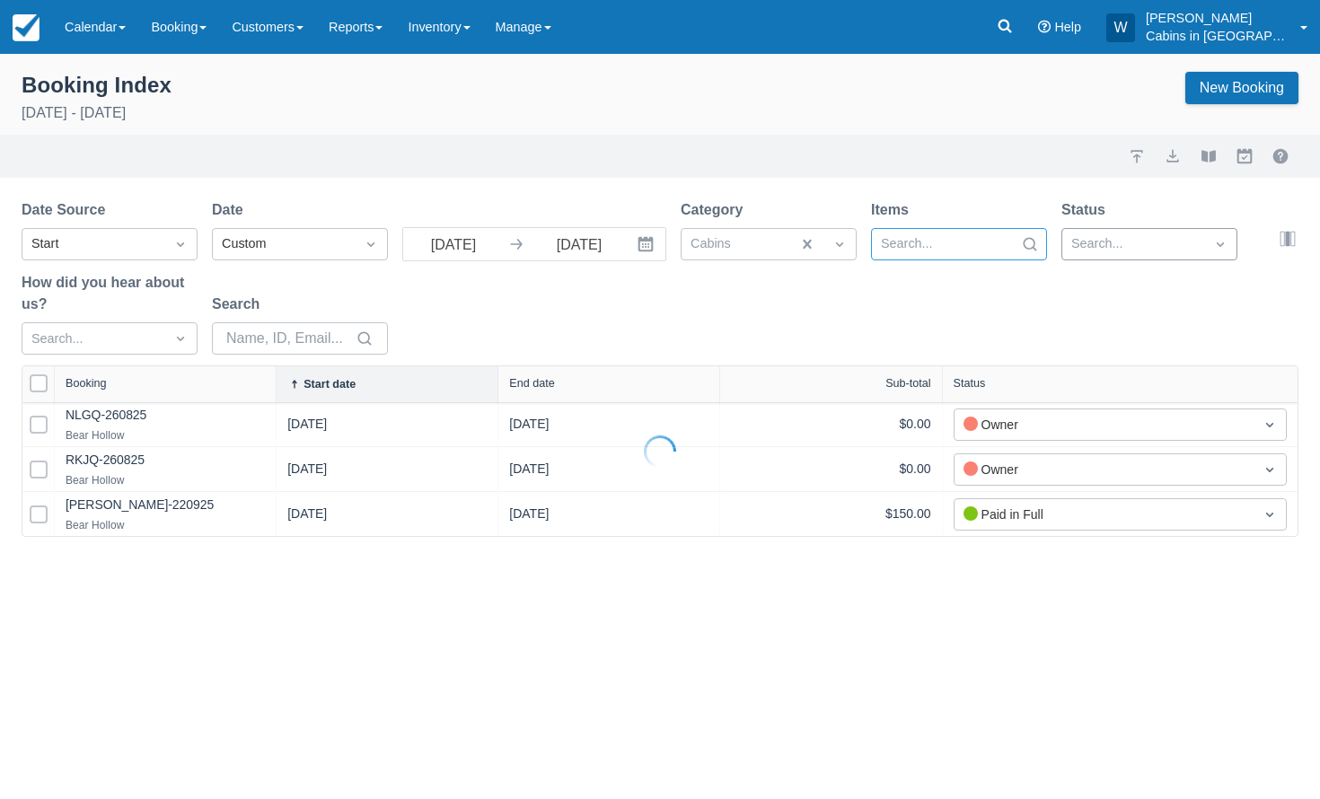
select select "25"
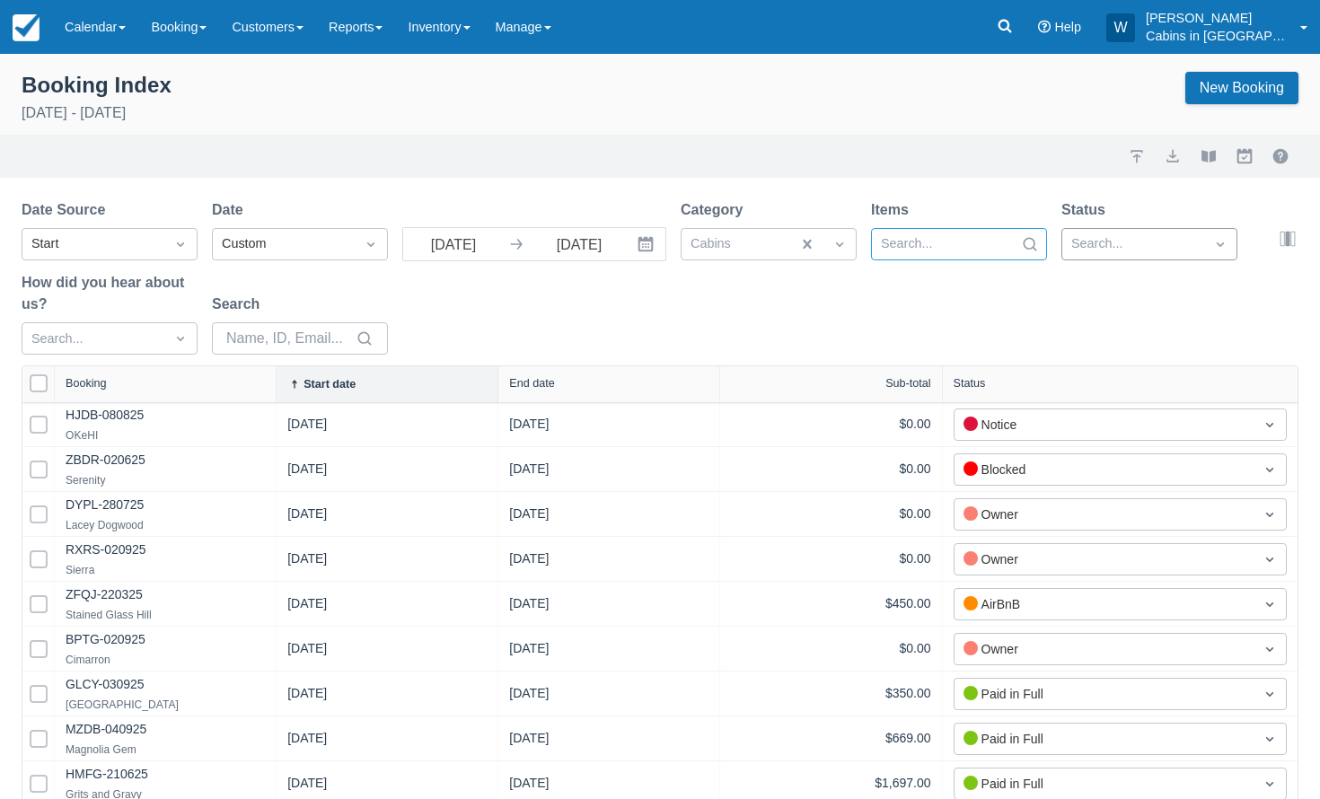
click at [991, 246] on div at bounding box center [943, 244] width 124 height 23
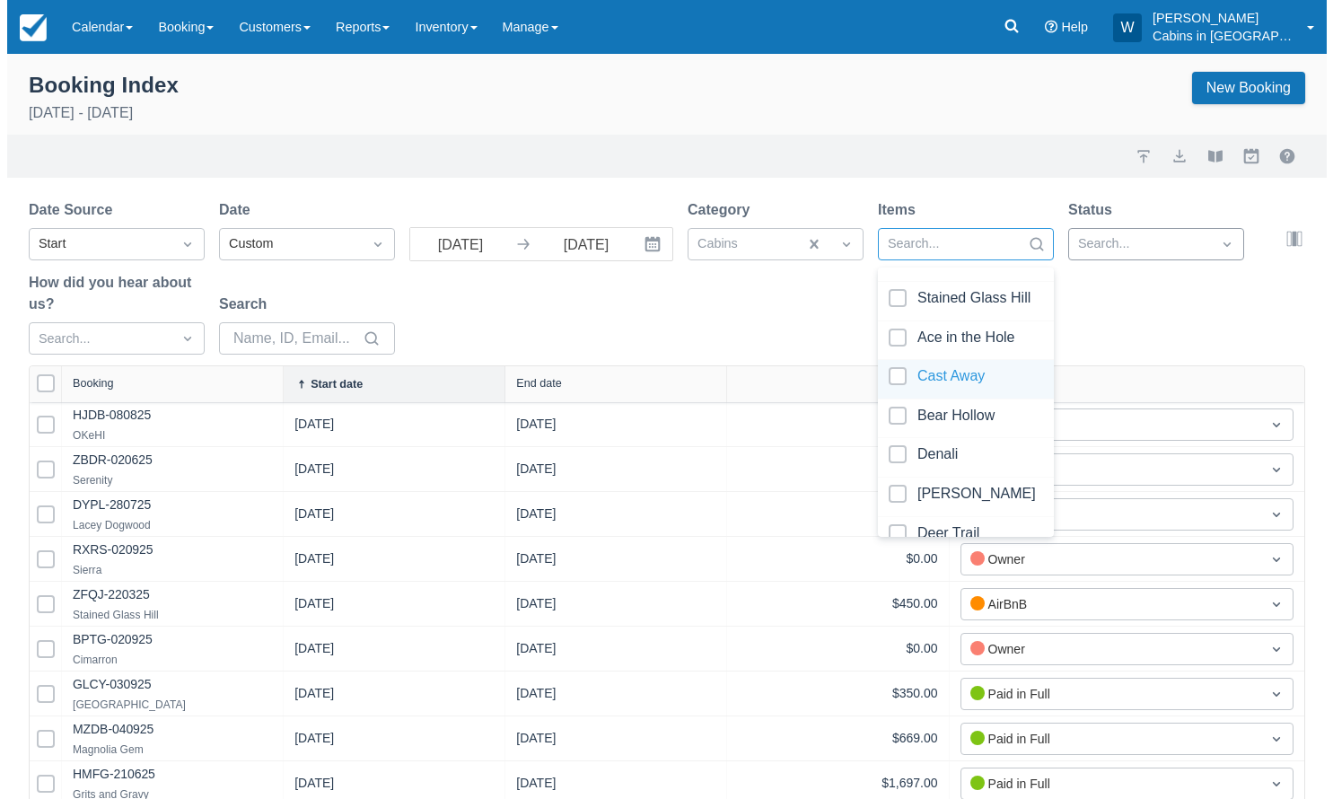
scroll to position [293, 0]
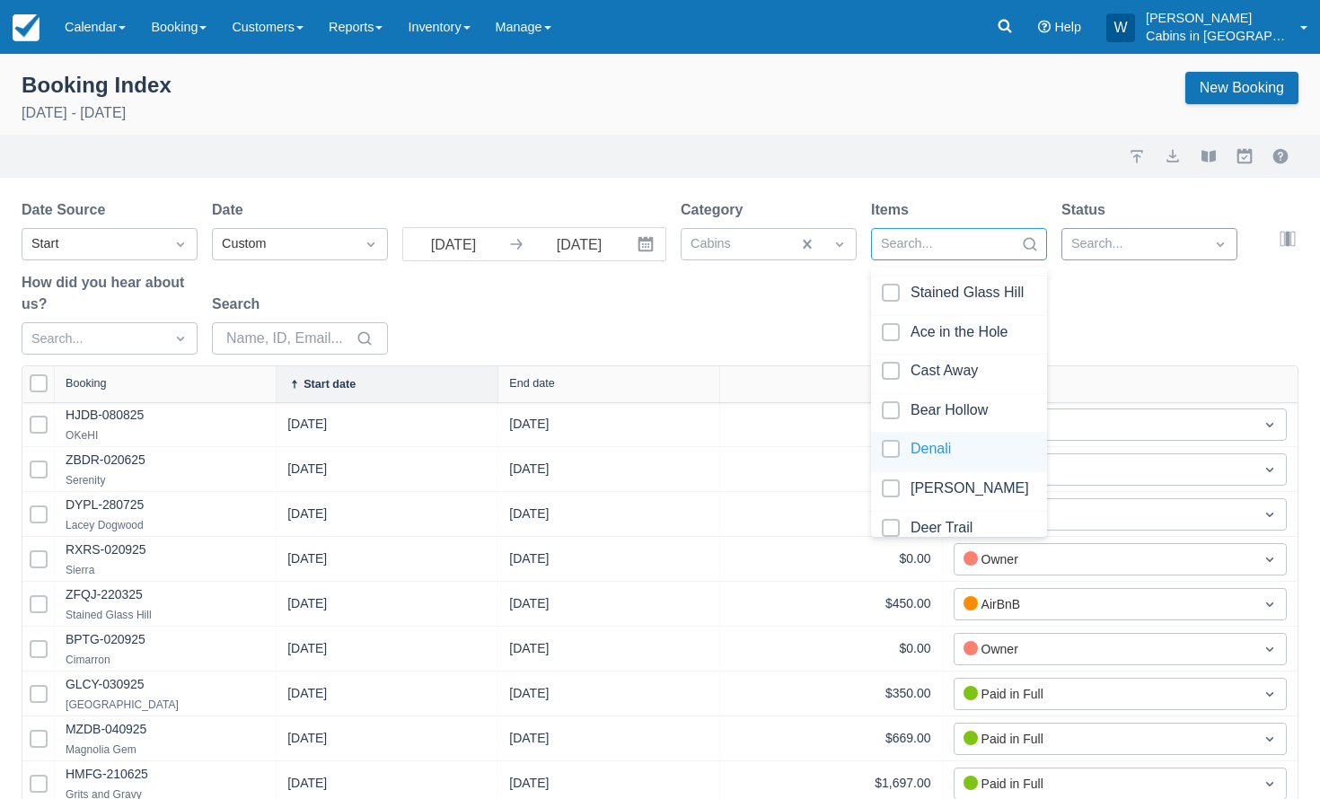
click at [888, 462] on div at bounding box center [959, 452] width 154 height 24
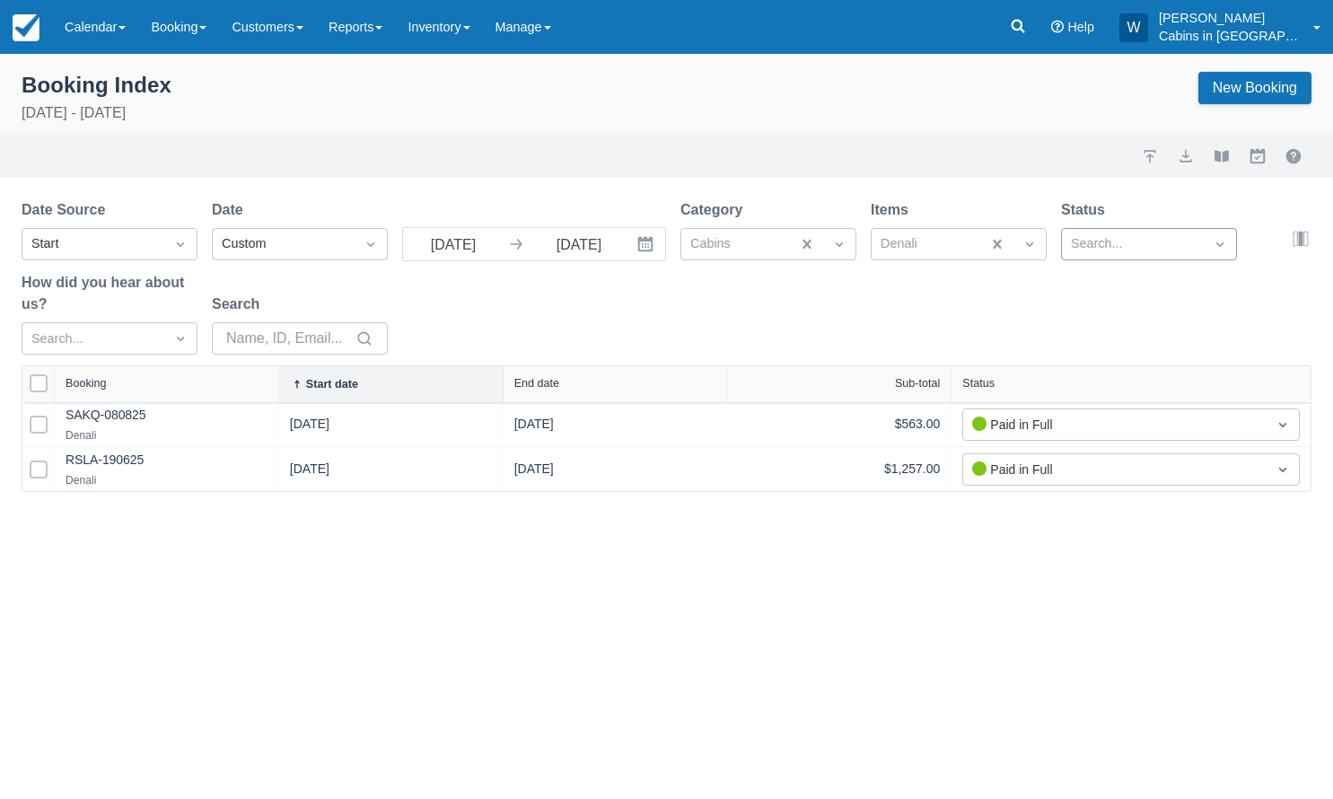
click at [810, 314] on div "Date Source Start Date Custom 09/01/25 Navigate forward to interact with the ca…" at bounding box center [656, 282] width 1269 height 166
click at [1187, 165] on button "export" at bounding box center [1186, 156] width 22 height 22
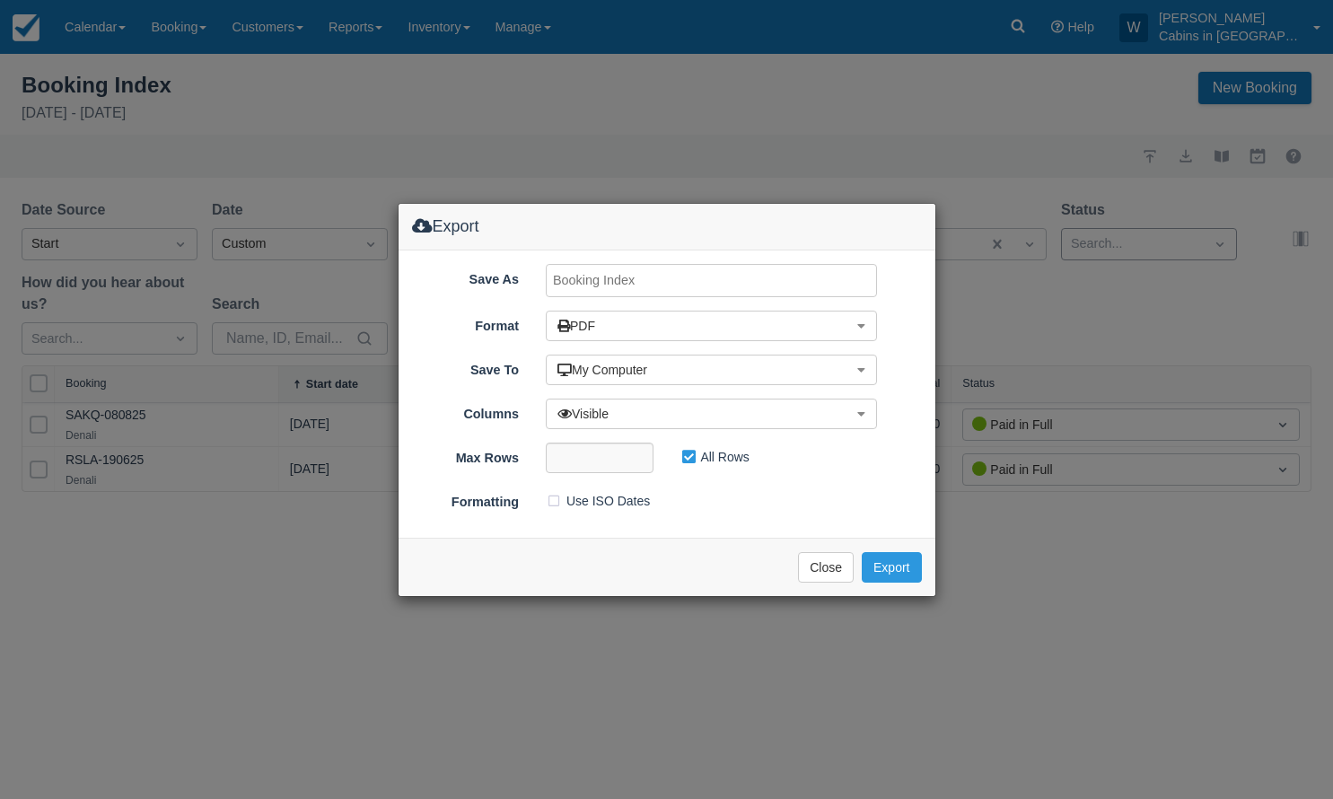
click at [729, 281] on input "Save As" at bounding box center [711, 280] width 331 height 33
type input "DENALI, SEPT 2025"
click at [895, 566] on button "Export" at bounding box center [891, 567] width 59 height 31
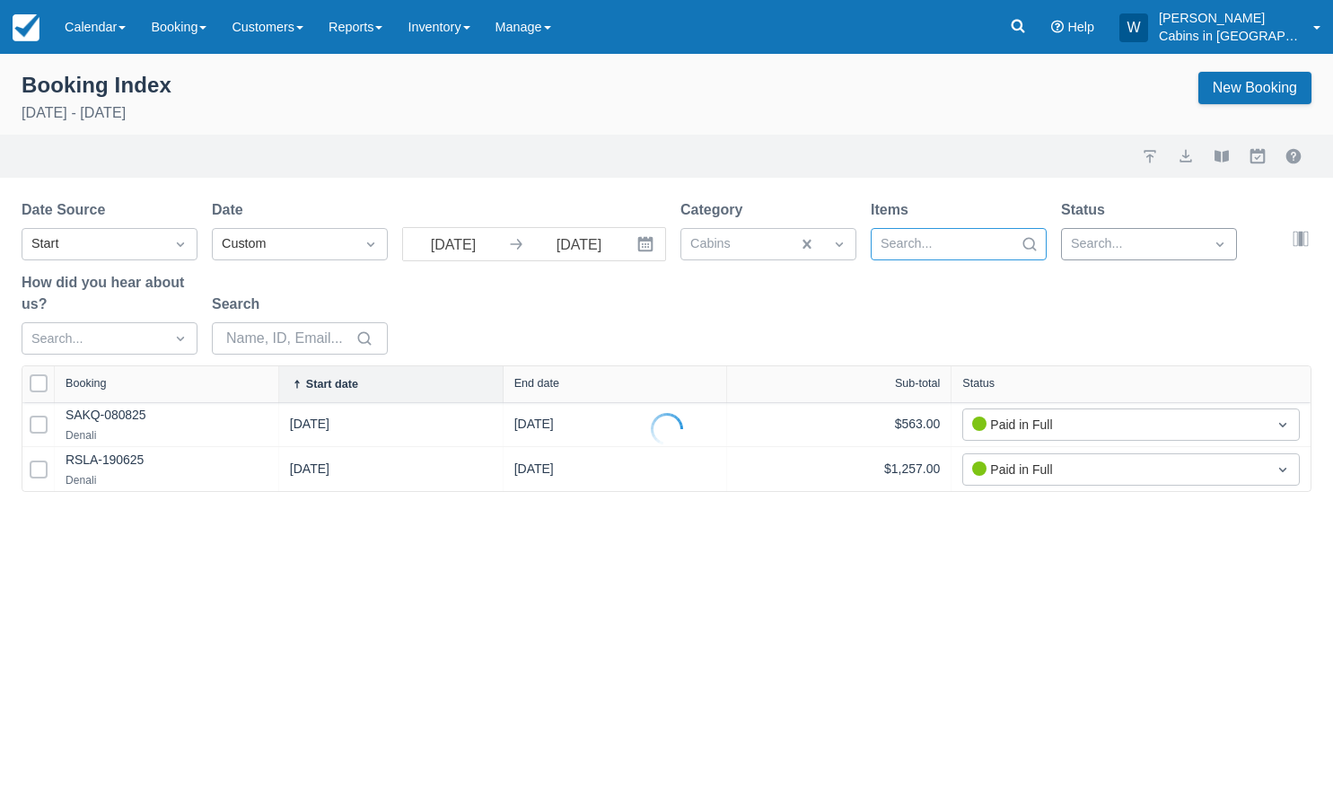
select select "25"
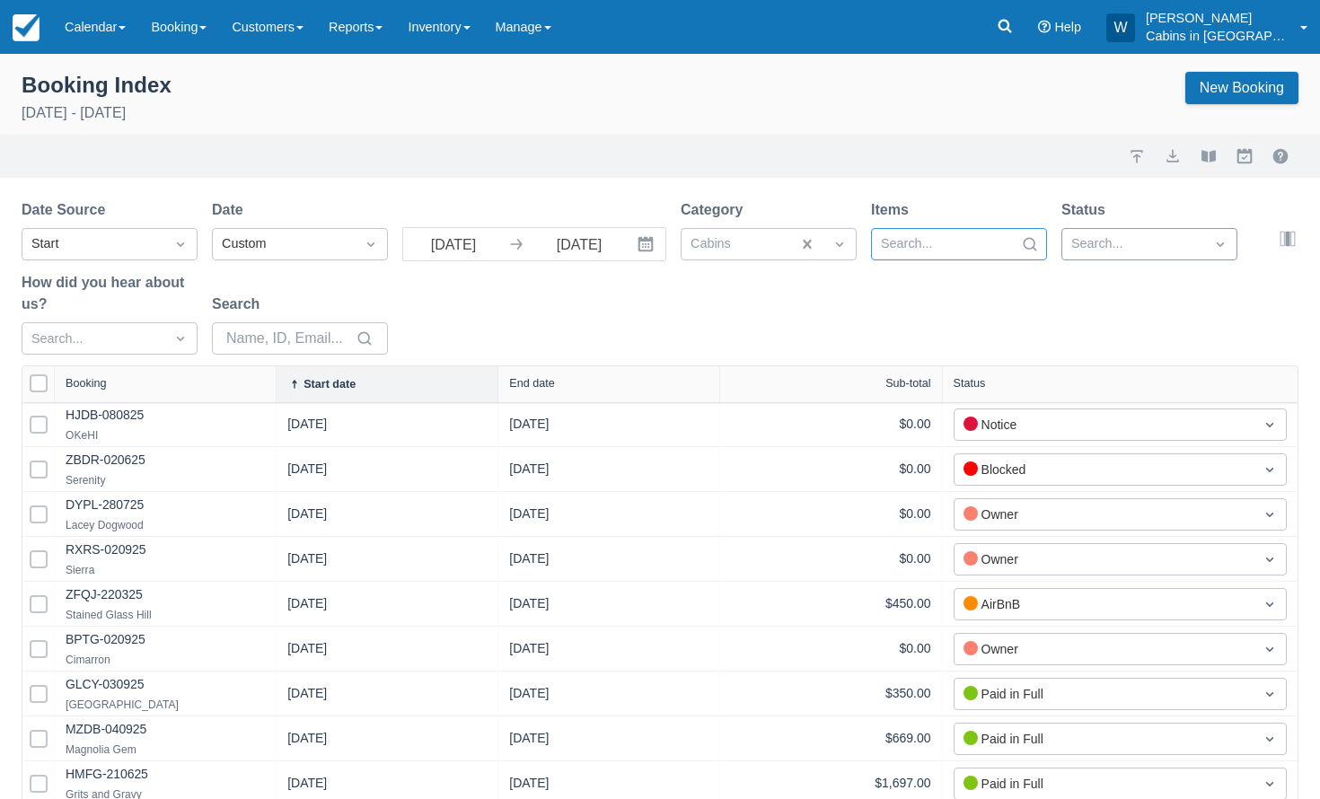
click at [977, 241] on div at bounding box center [943, 244] width 124 height 23
type input "shad"
click at [892, 293] on div at bounding box center [959, 290] width 154 height 24
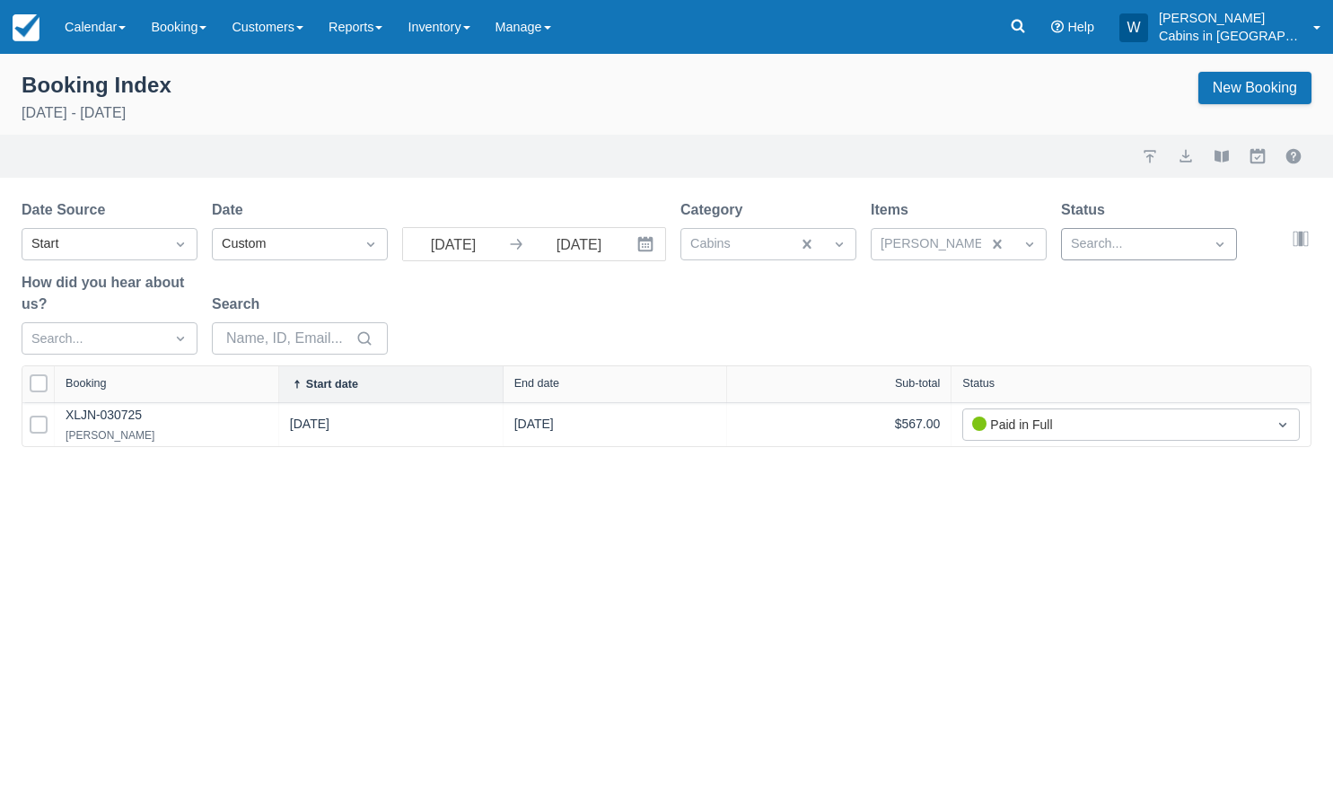
click at [765, 326] on div "Date Source Start Date Custom 09/01/25 Navigate forward to interact with the ca…" at bounding box center [656, 282] width 1269 height 166
click at [1185, 159] on button "export" at bounding box center [1186, 156] width 22 height 22
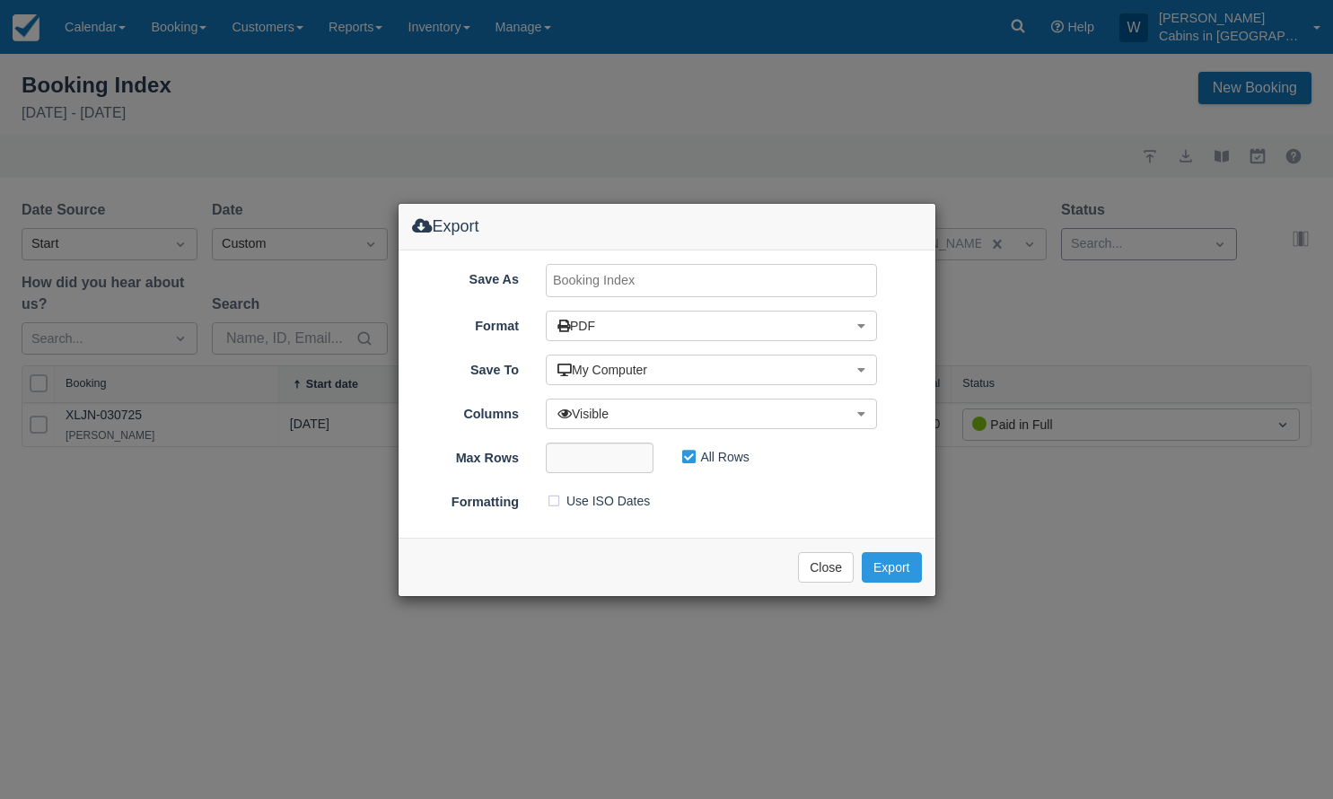
click at [598, 273] on input "Save As" at bounding box center [711, 280] width 331 height 33
type input "Shady Nook, SEPT 2025"
click at [897, 559] on button "Export" at bounding box center [891, 567] width 59 height 31
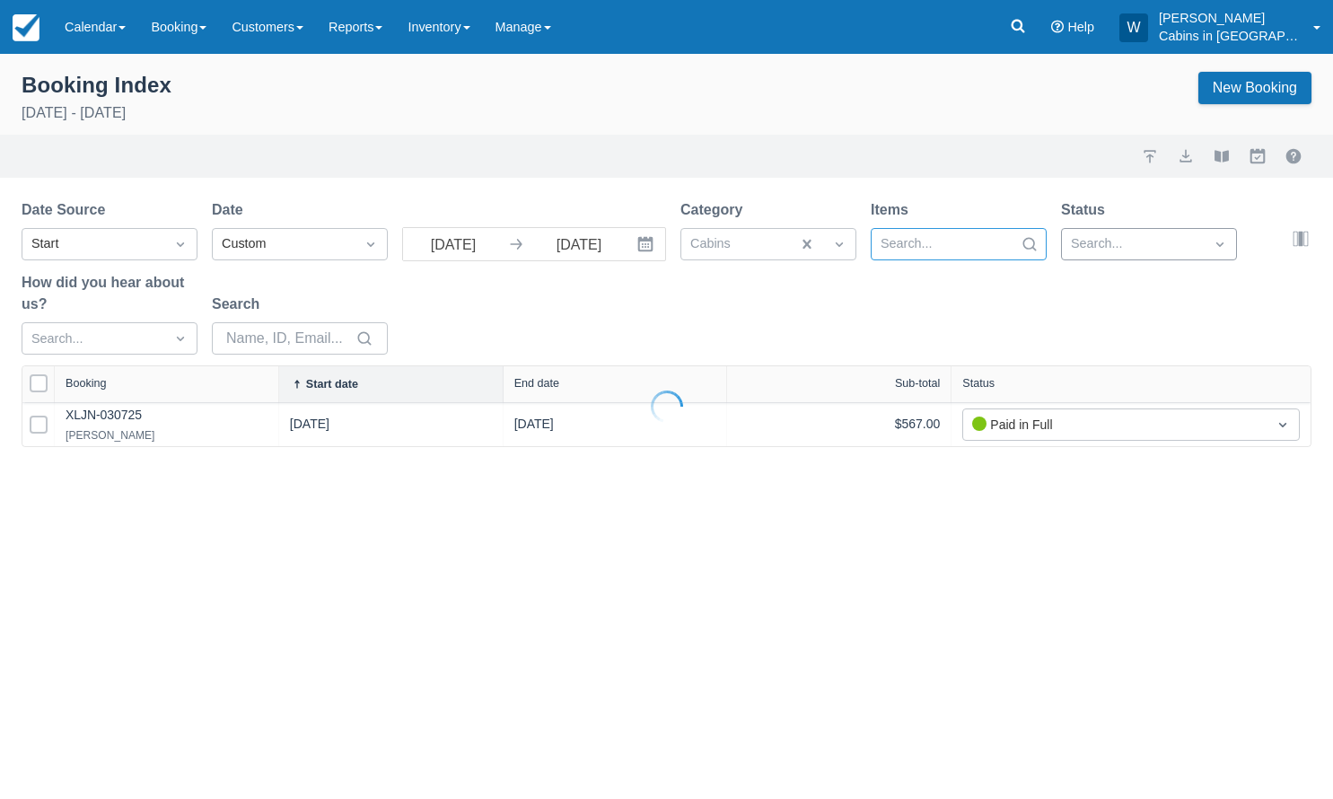
select select "25"
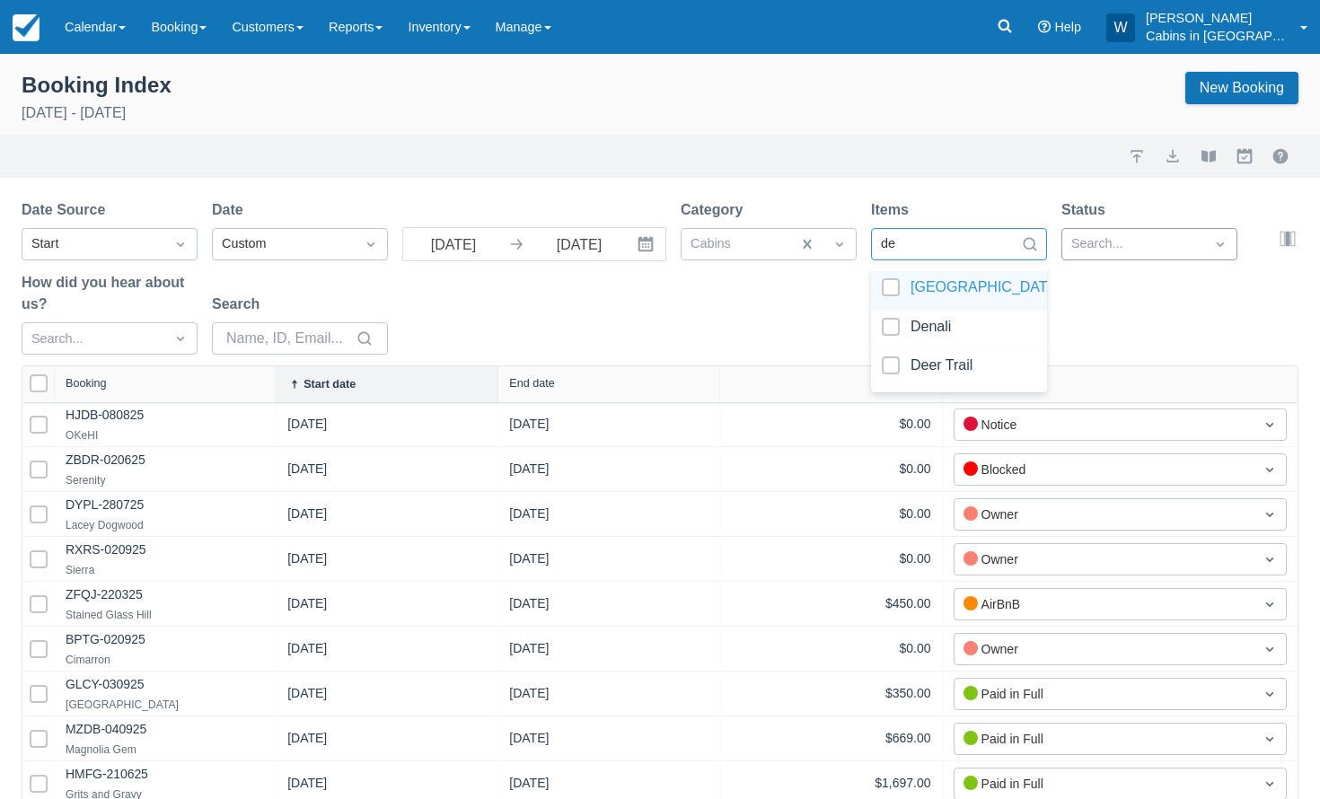
type input "dee"
click at [894, 282] on div at bounding box center [959, 290] width 154 height 24
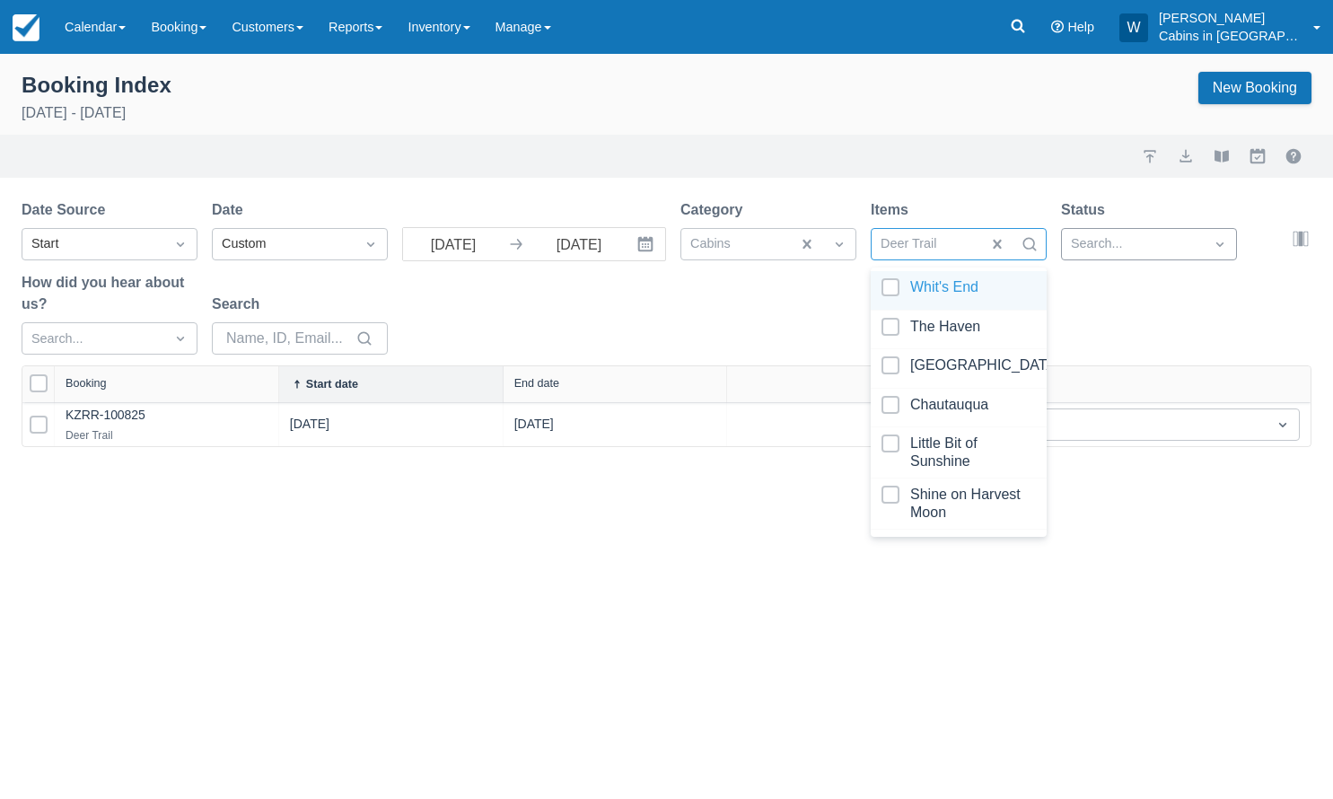
click at [742, 307] on div "Date Source Start Date Custom 09/01/25 Navigate forward to interact with the ca…" at bounding box center [656, 282] width 1269 height 166
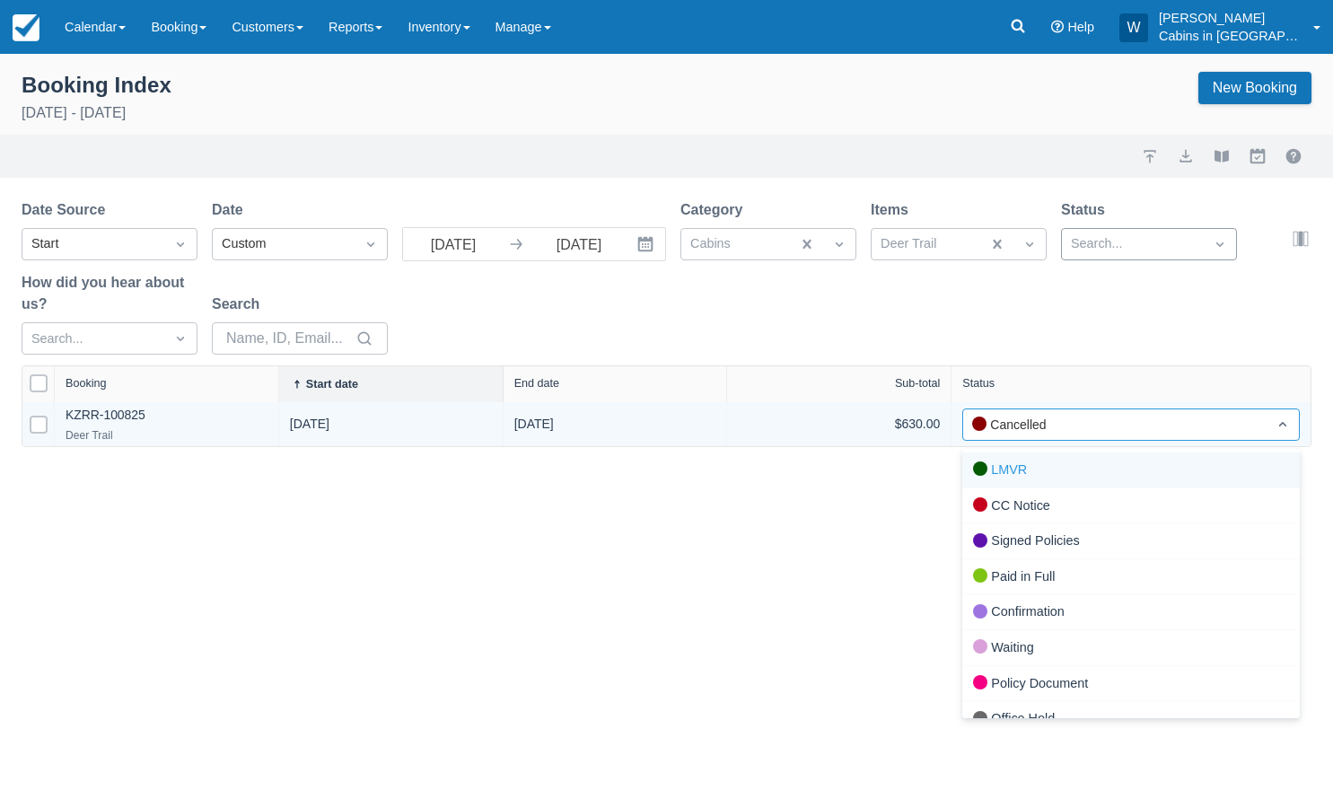
click at [1067, 418] on div "Cancelled" at bounding box center [1115, 425] width 286 height 20
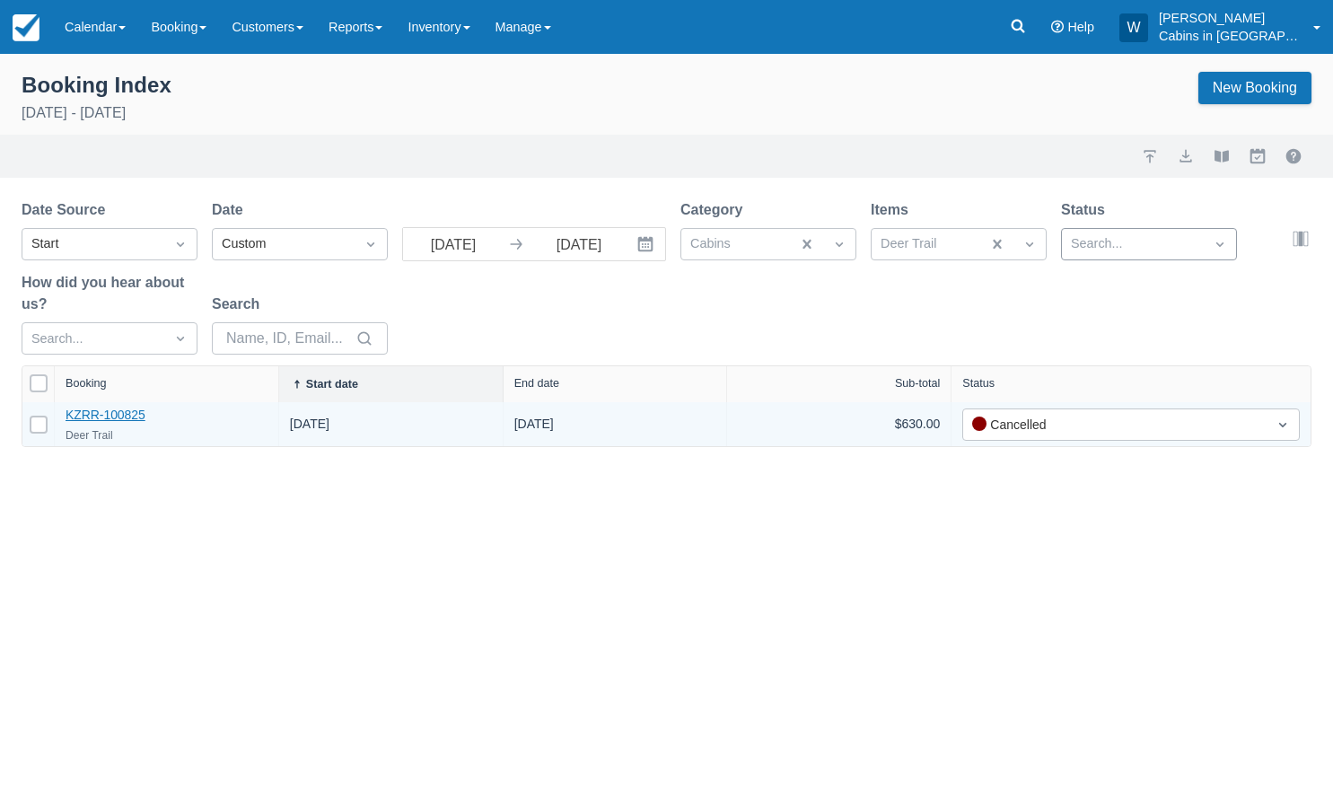
click at [92, 416] on link "KZRR-100825" at bounding box center [106, 415] width 80 height 14
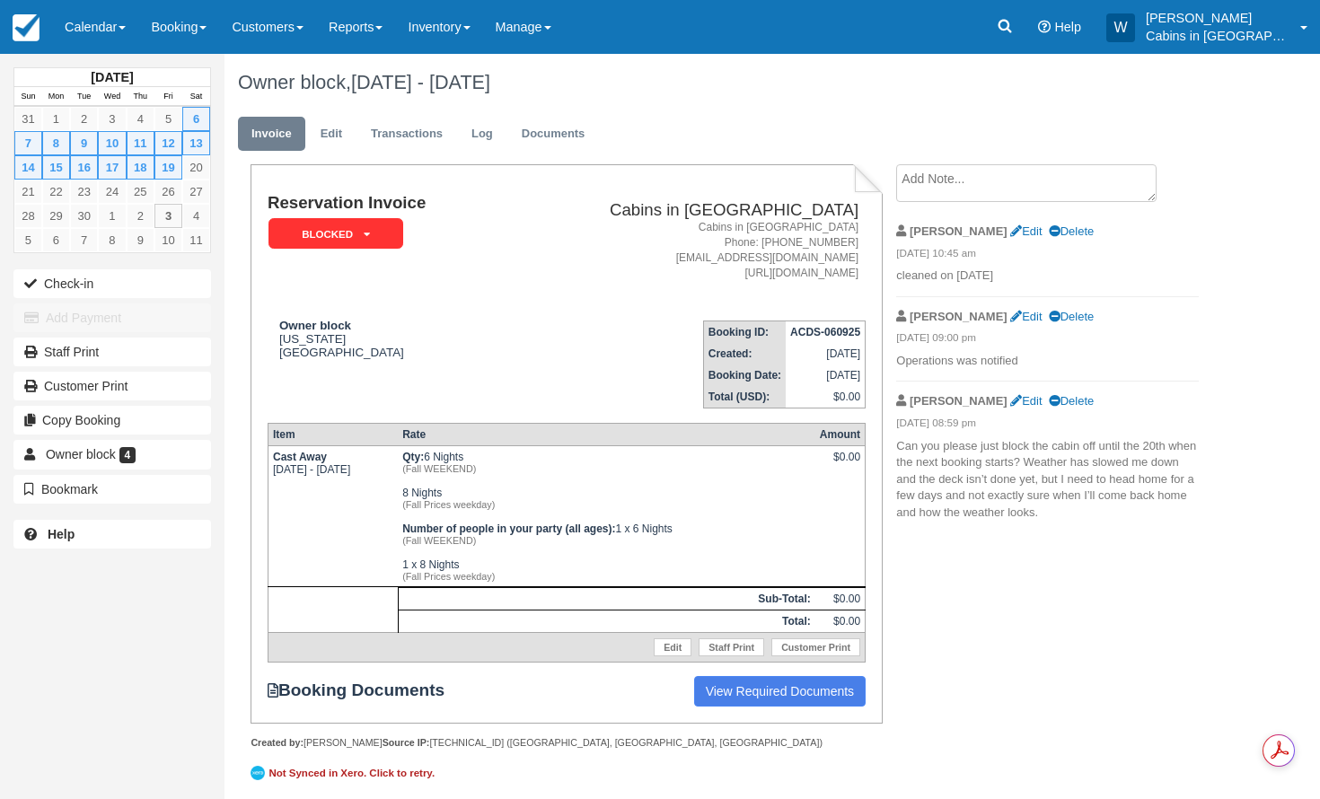
click at [1196, 447] on p "Can you please just block the cabin off until the 20th when the next booking st…" at bounding box center [1047, 480] width 303 height 84
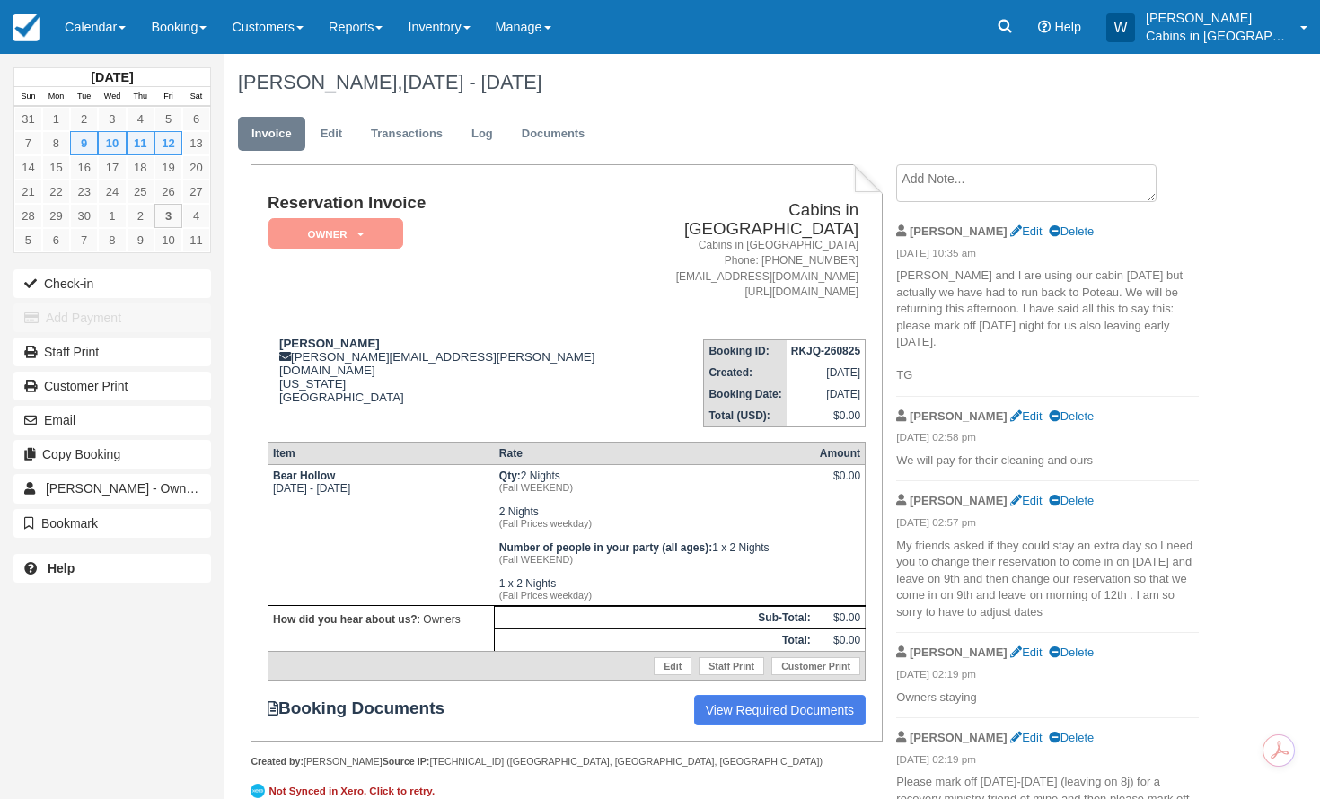
scroll to position [3, 0]
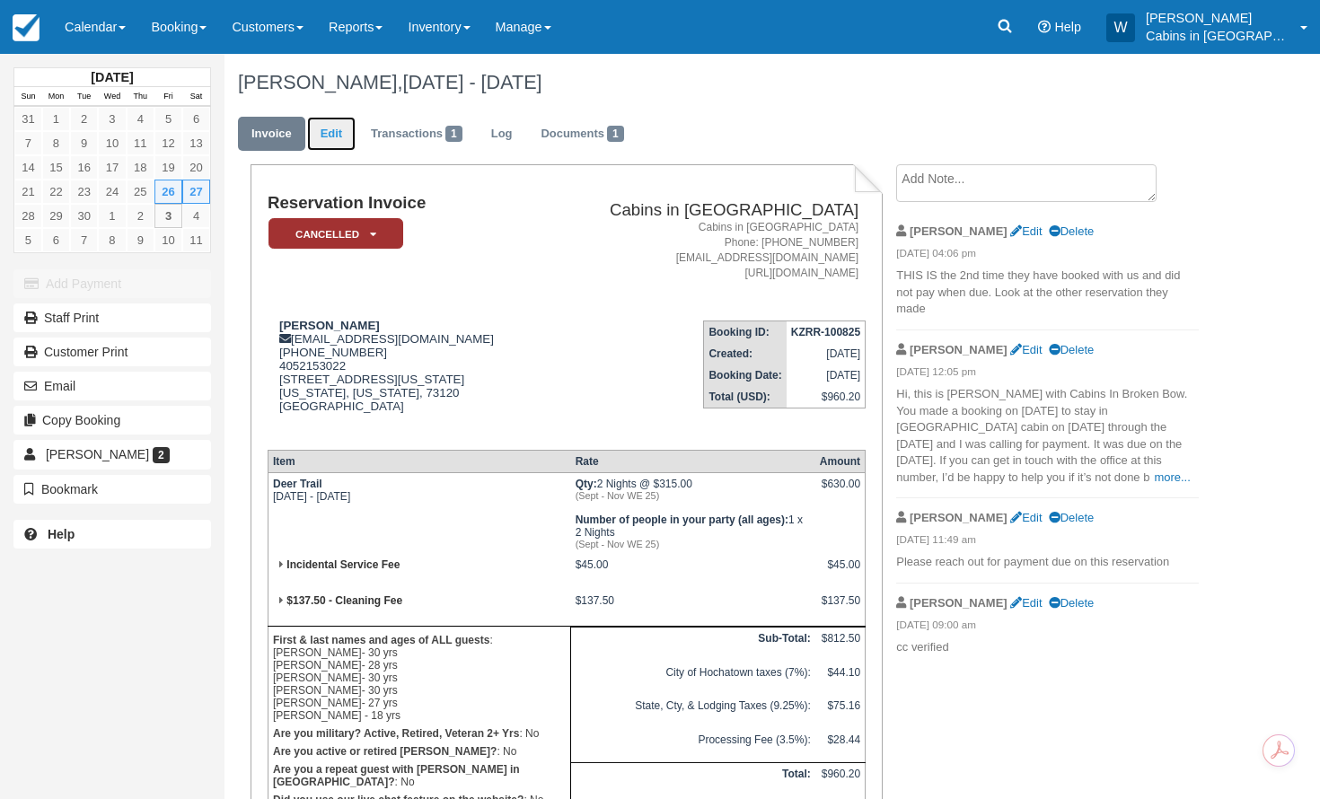
click at [339, 136] on link "Edit" at bounding box center [331, 134] width 48 height 35
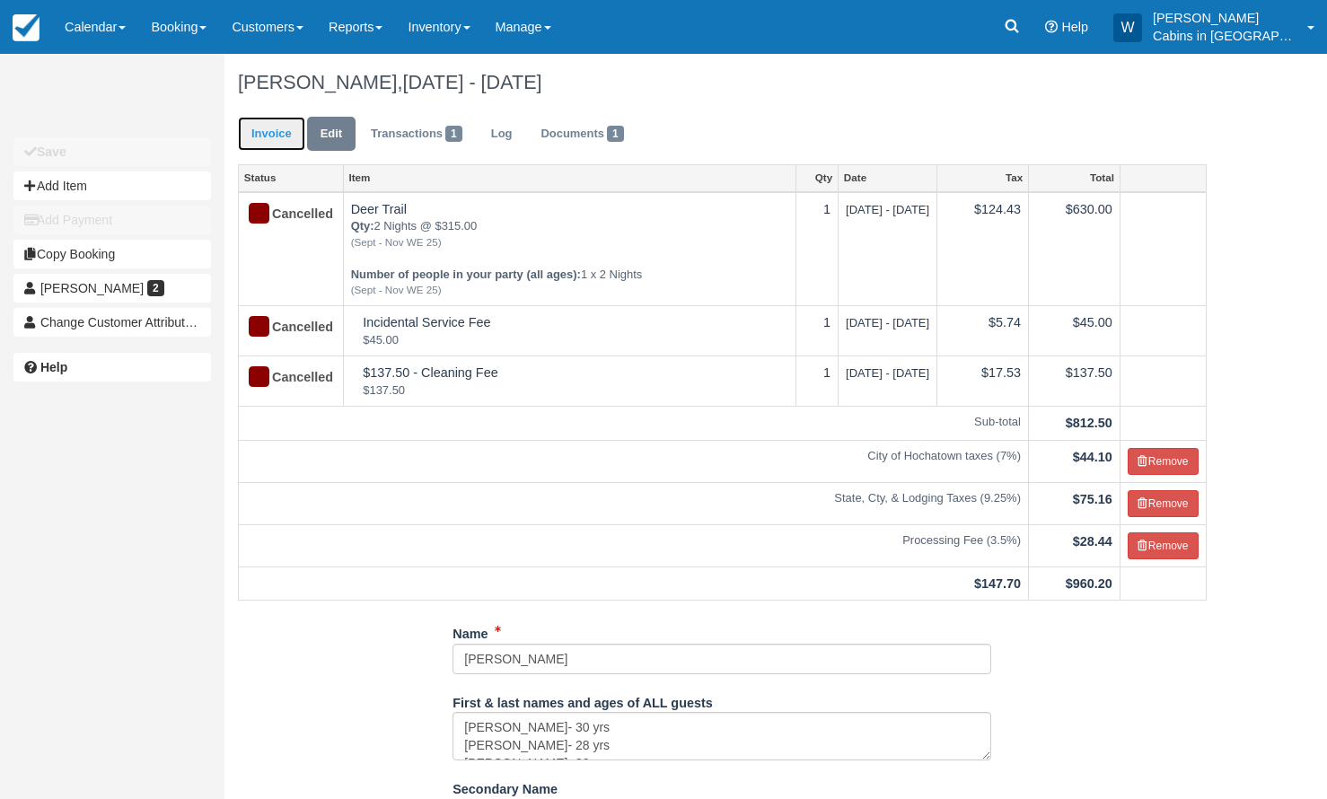
click at [272, 133] on link "Invoice" at bounding box center [271, 134] width 67 height 35
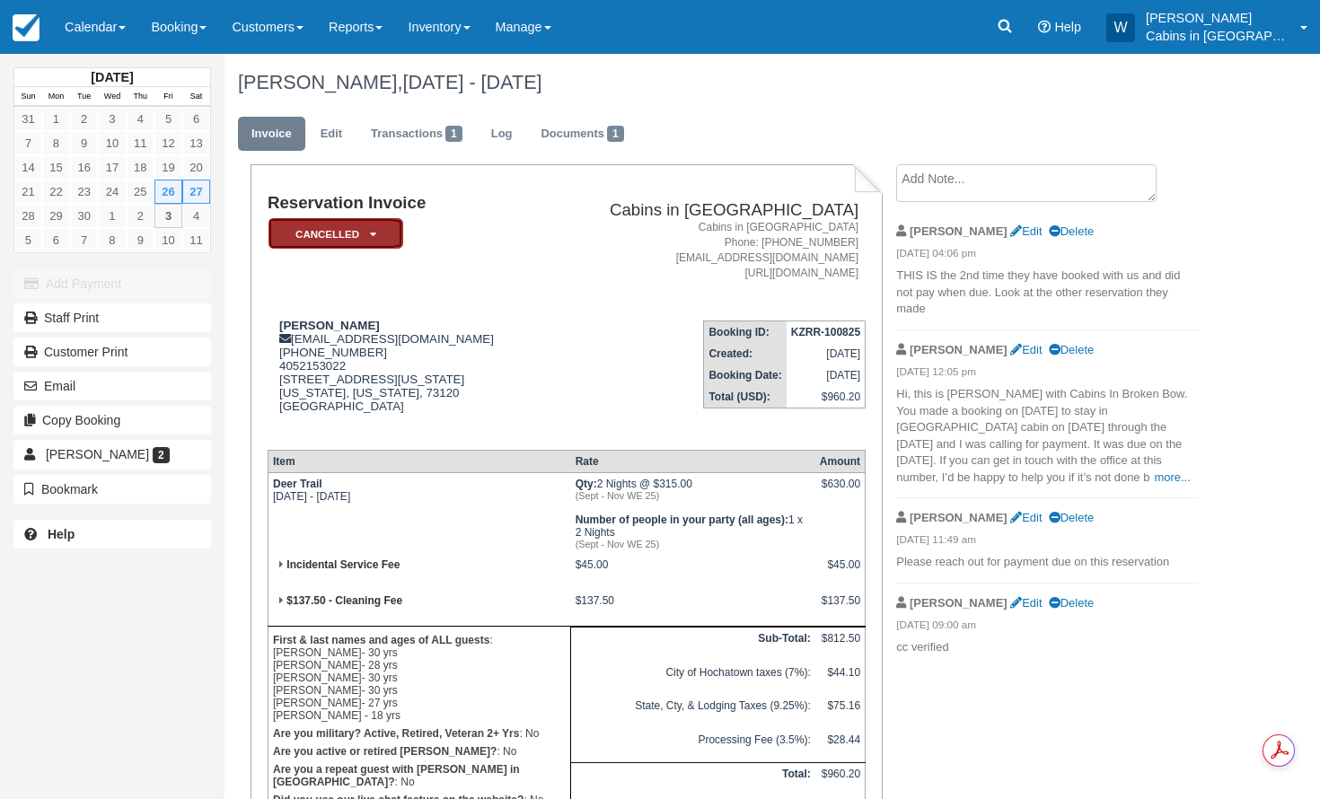
click at [363, 237] on em "Cancelled" at bounding box center [335, 233] width 135 height 31
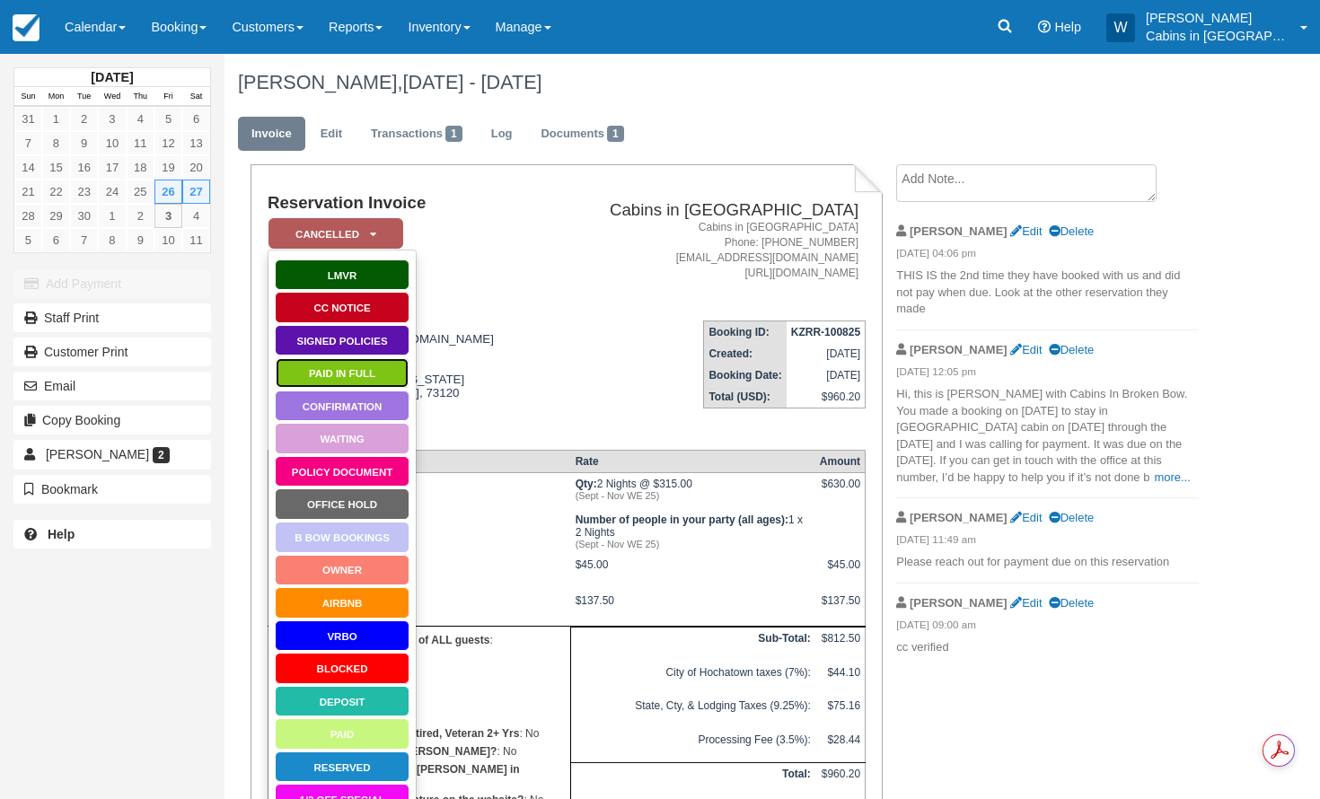
click at [327, 373] on link "Paid in Full" at bounding box center [342, 372] width 135 height 31
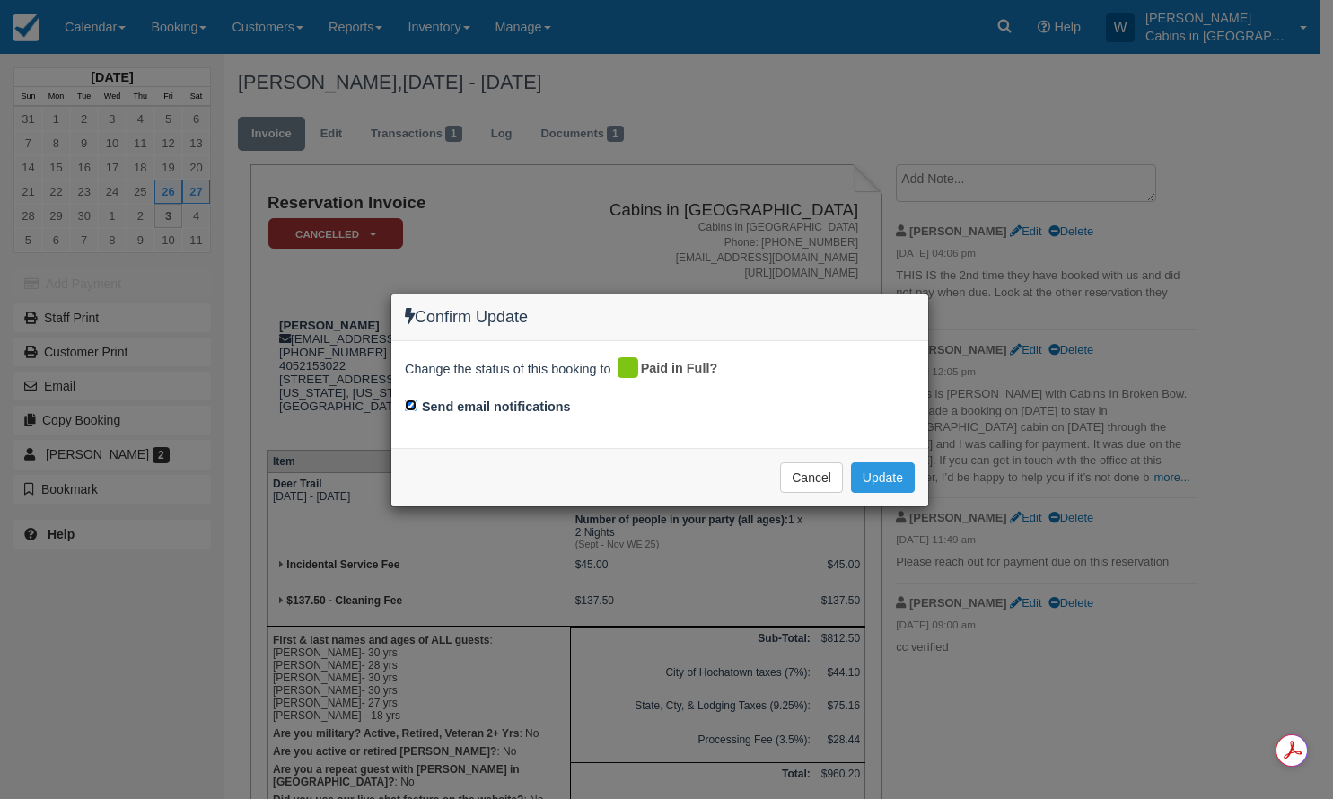
click at [413, 407] on input "Send email notifications" at bounding box center [411, 406] width 12 height 12
checkbox input "false"
click at [888, 476] on button "Update" at bounding box center [883, 477] width 64 height 31
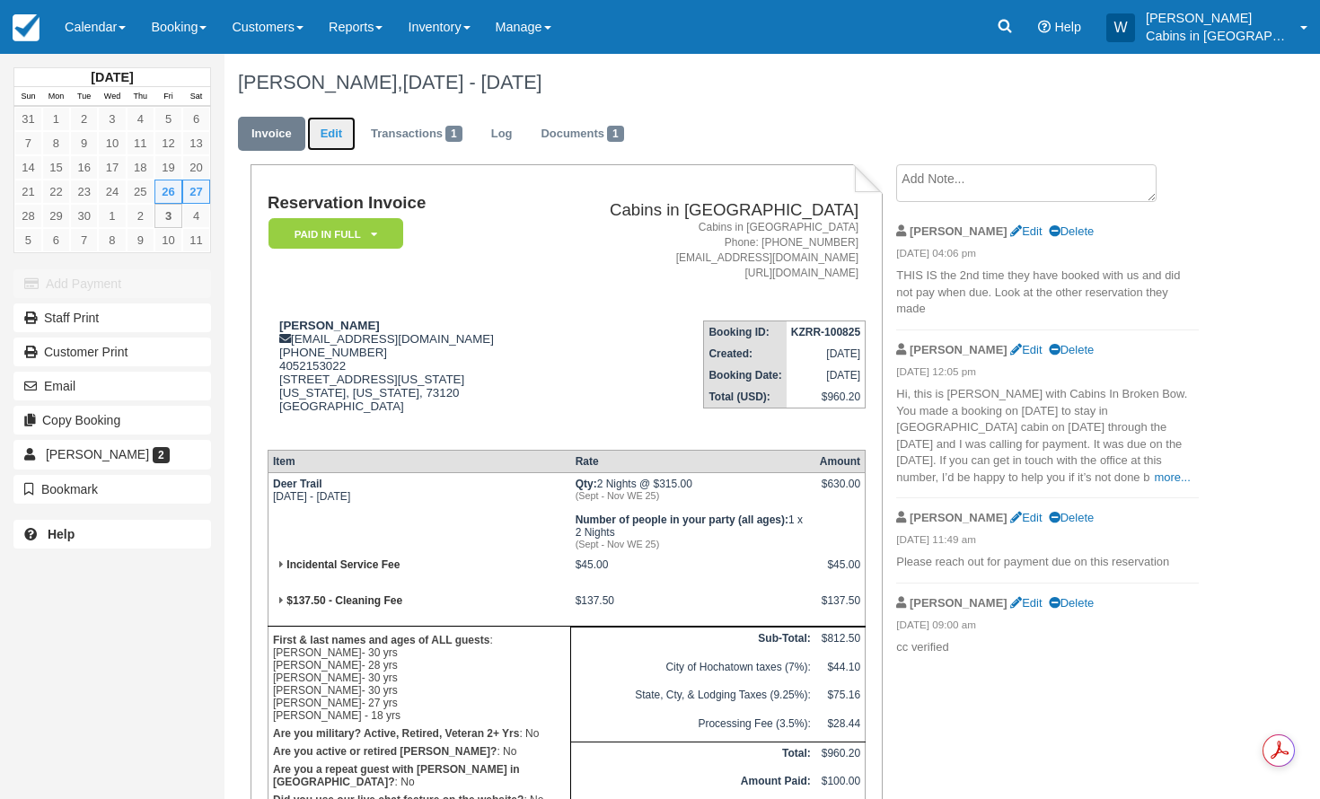
click at [331, 132] on link "Edit" at bounding box center [331, 134] width 48 height 35
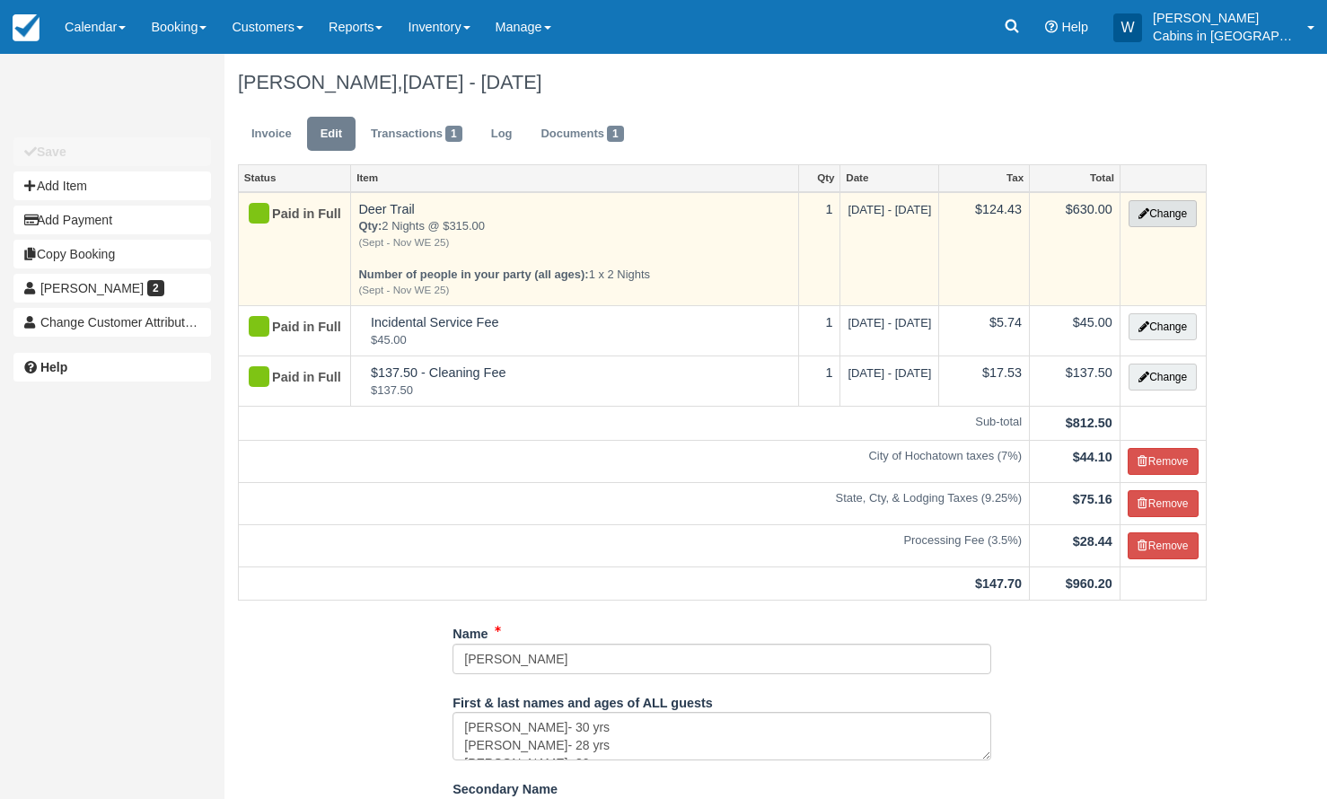
click at [1177, 203] on button "Change" at bounding box center [1163, 213] width 68 height 27
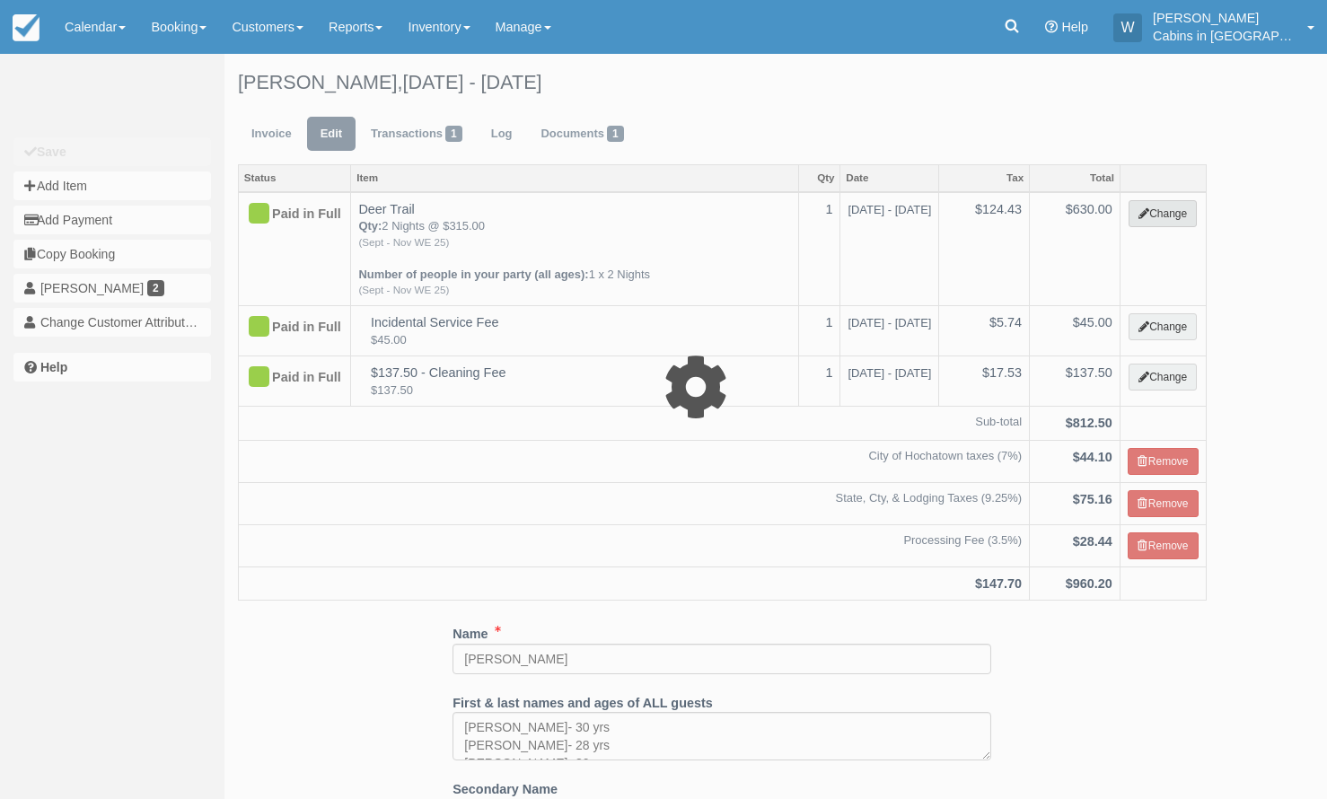
select select "1"
type input "630.00"
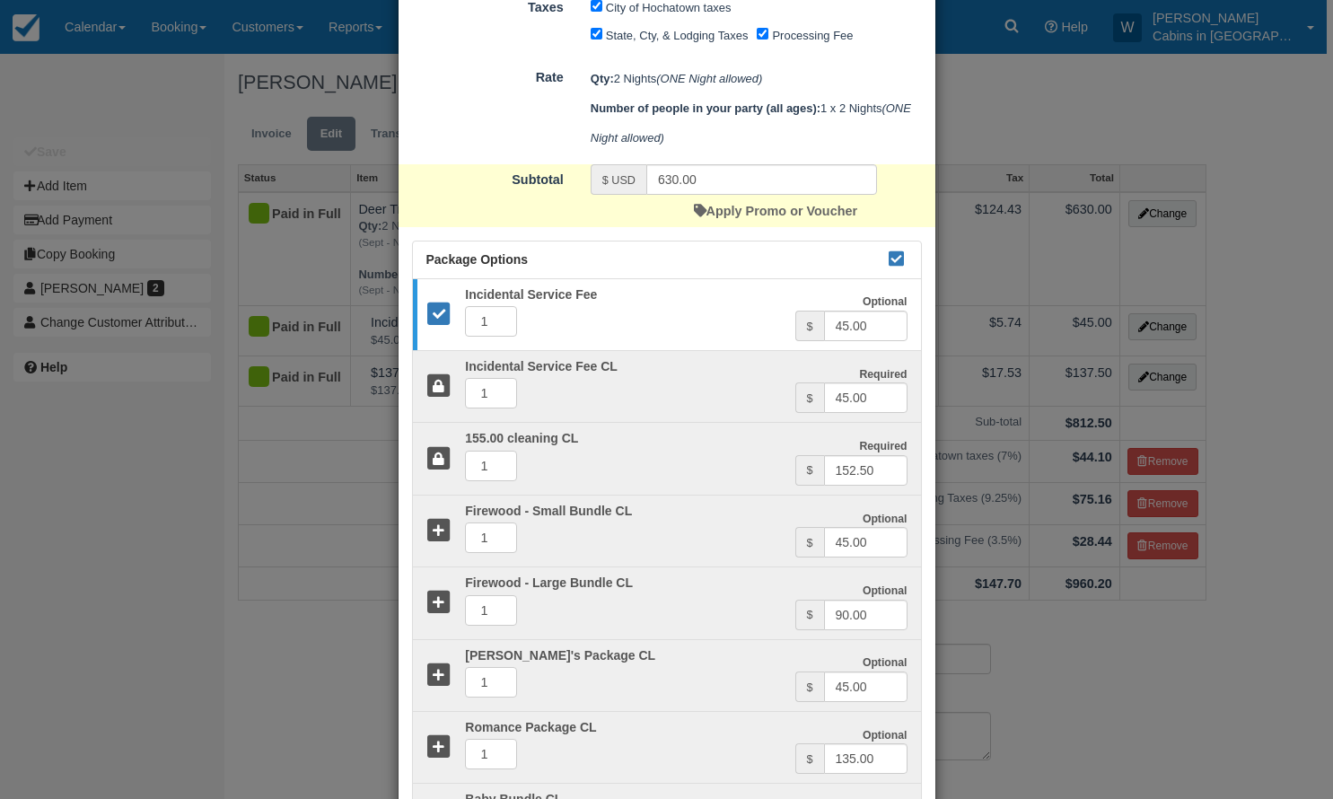
scroll to position [711, 0]
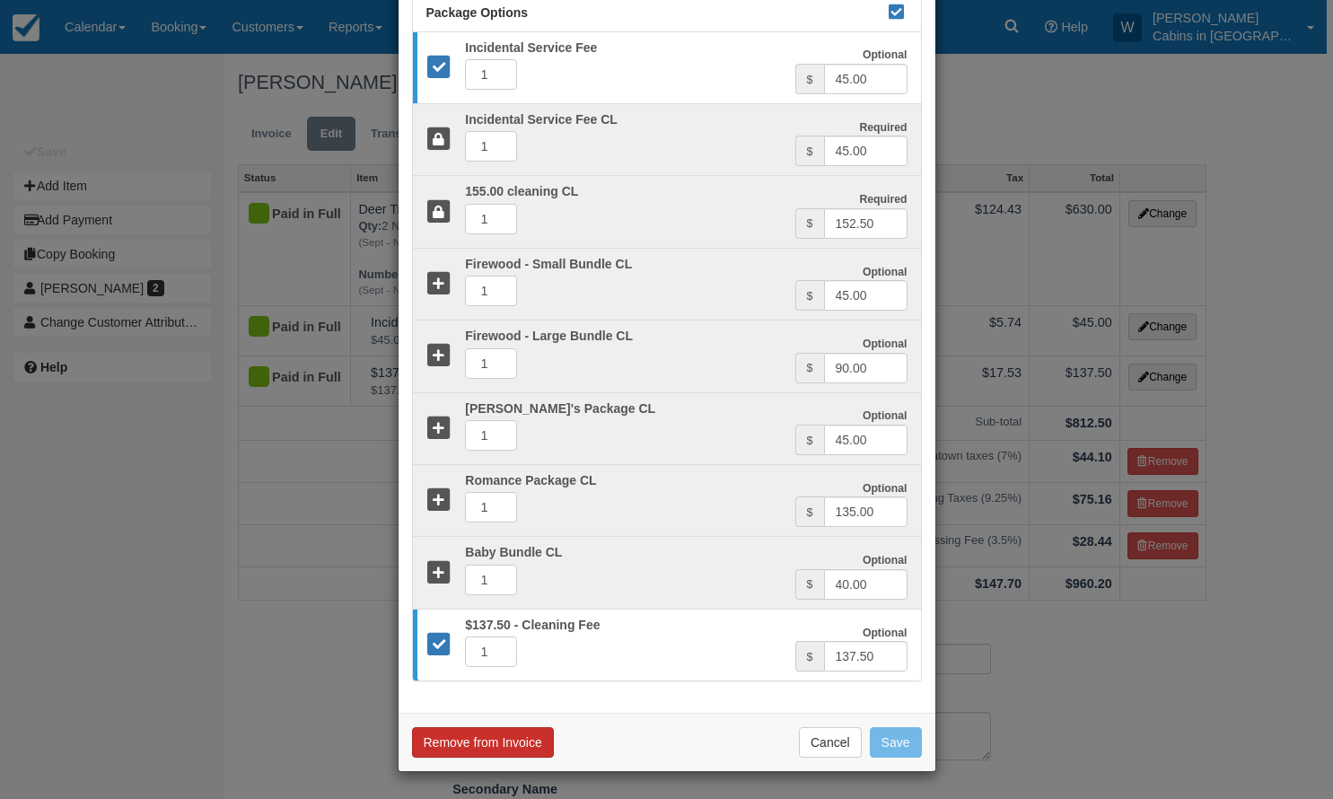
click at [495, 748] on button "Remove from Invoice" at bounding box center [483, 742] width 142 height 31
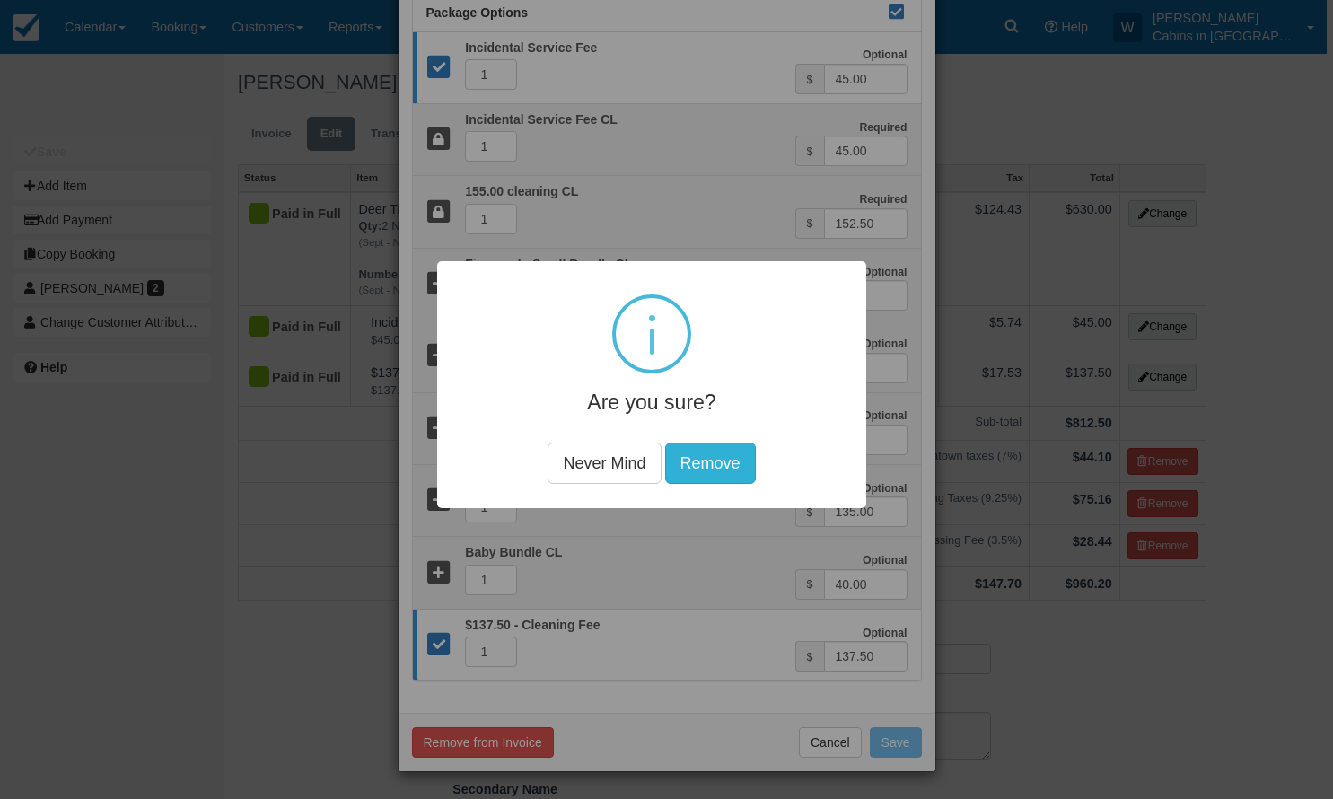
click at [706, 470] on button "Remove" at bounding box center [709, 463] width 91 height 41
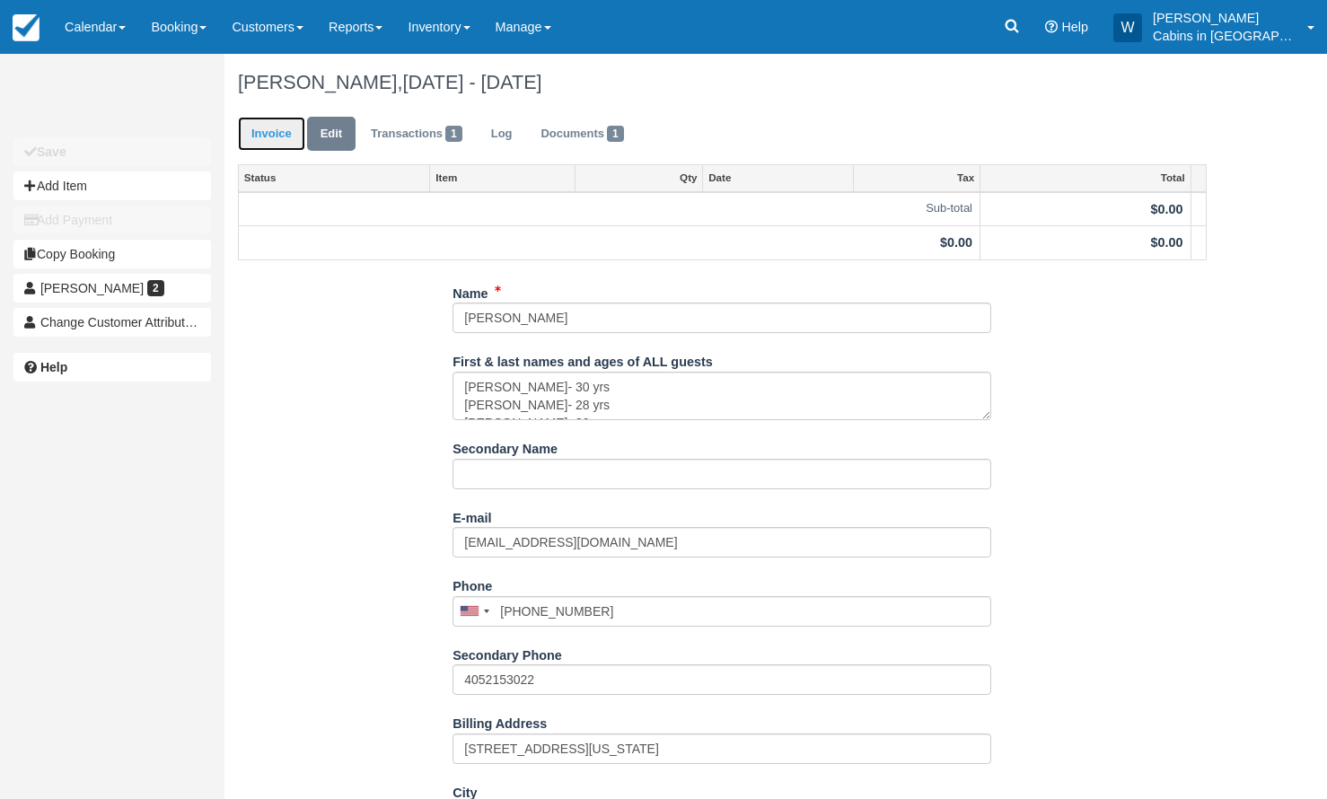
click at [281, 122] on link "Invoice" at bounding box center [271, 134] width 67 height 35
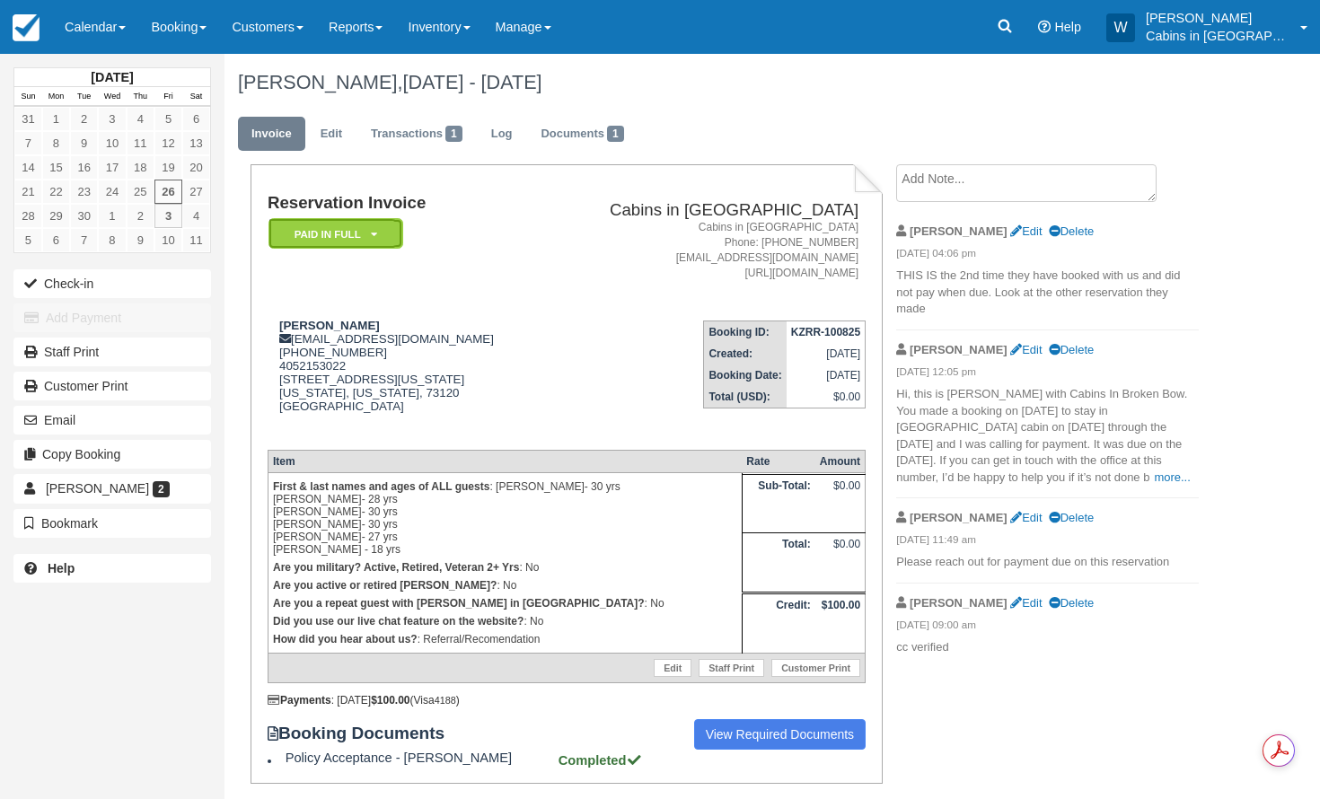
click at [374, 235] on icon at bounding box center [374, 234] width 6 height 11
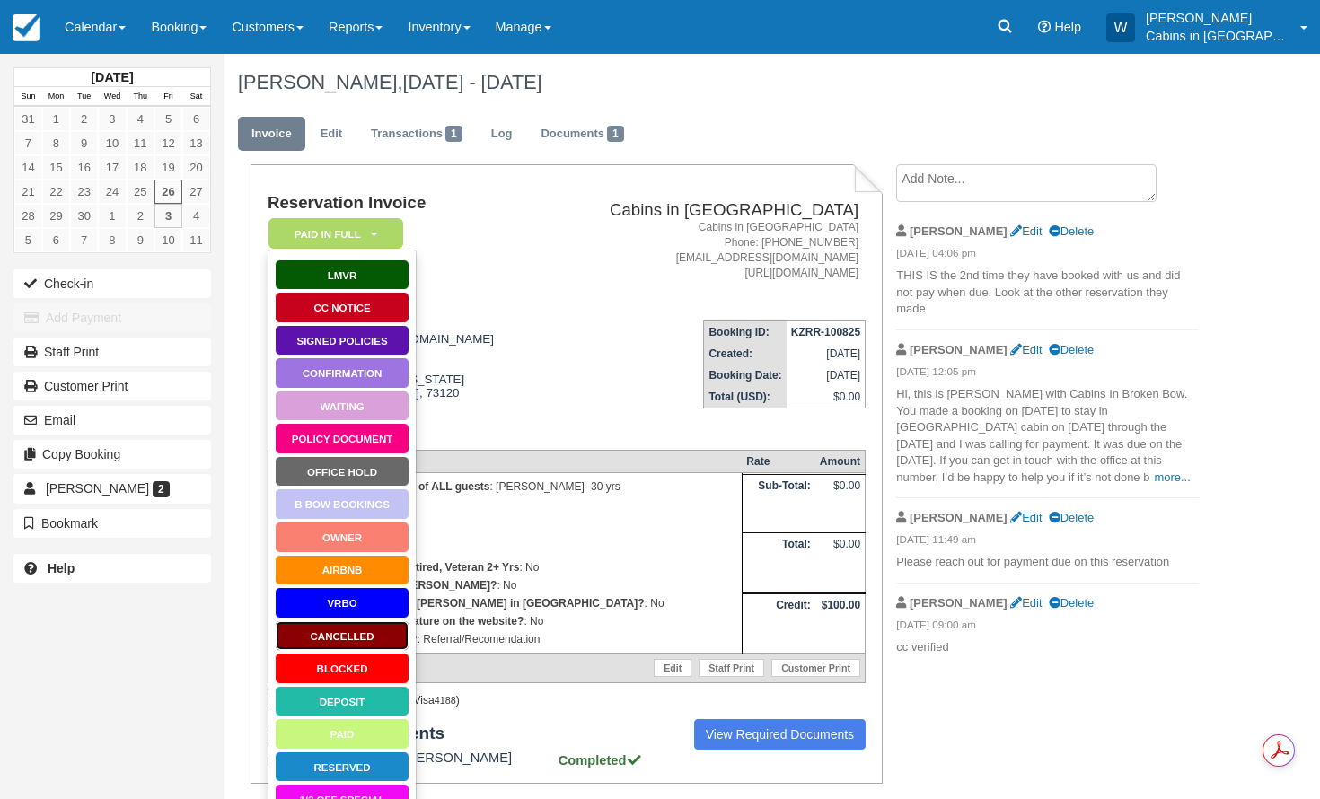
click at [350, 621] on link "Cancelled" at bounding box center [342, 635] width 135 height 31
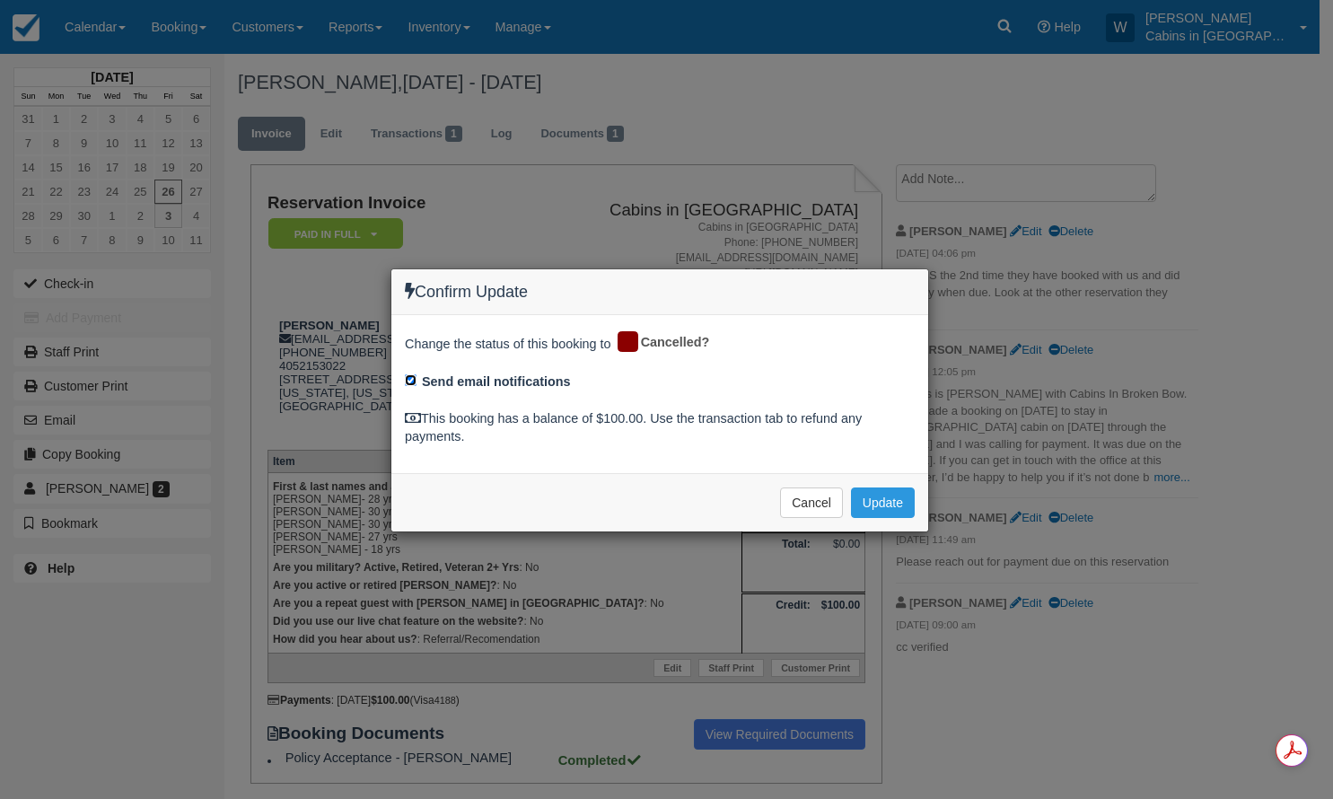
click at [406, 380] on input "Send email notifications" at bounding box center [411, 380] width 12 height 12
checkbox input "false"
click at [875, 506] on button "Update" at bounding box center [883, 503] width 64 height 31
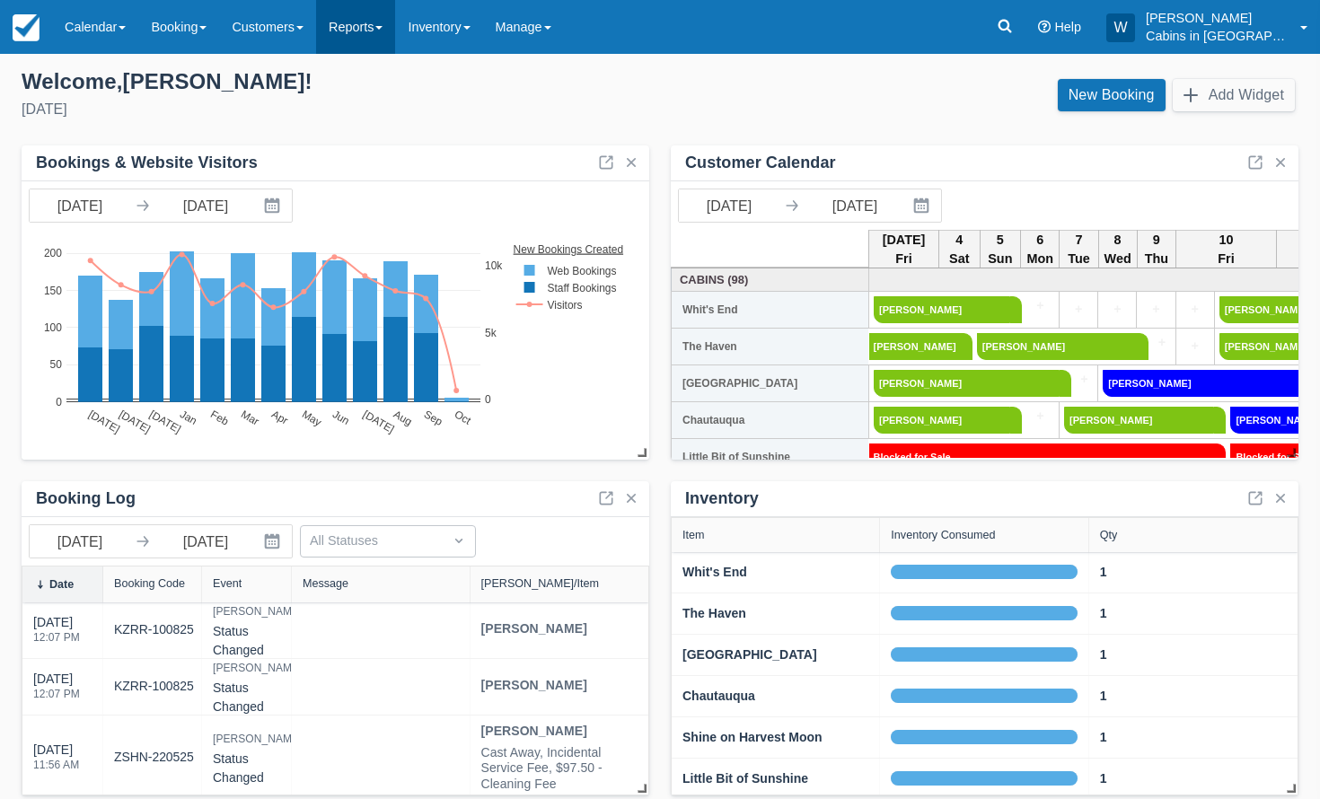
click at [387, 37] on link "Reports" at bounding box center [355, 27] width 79 height 54
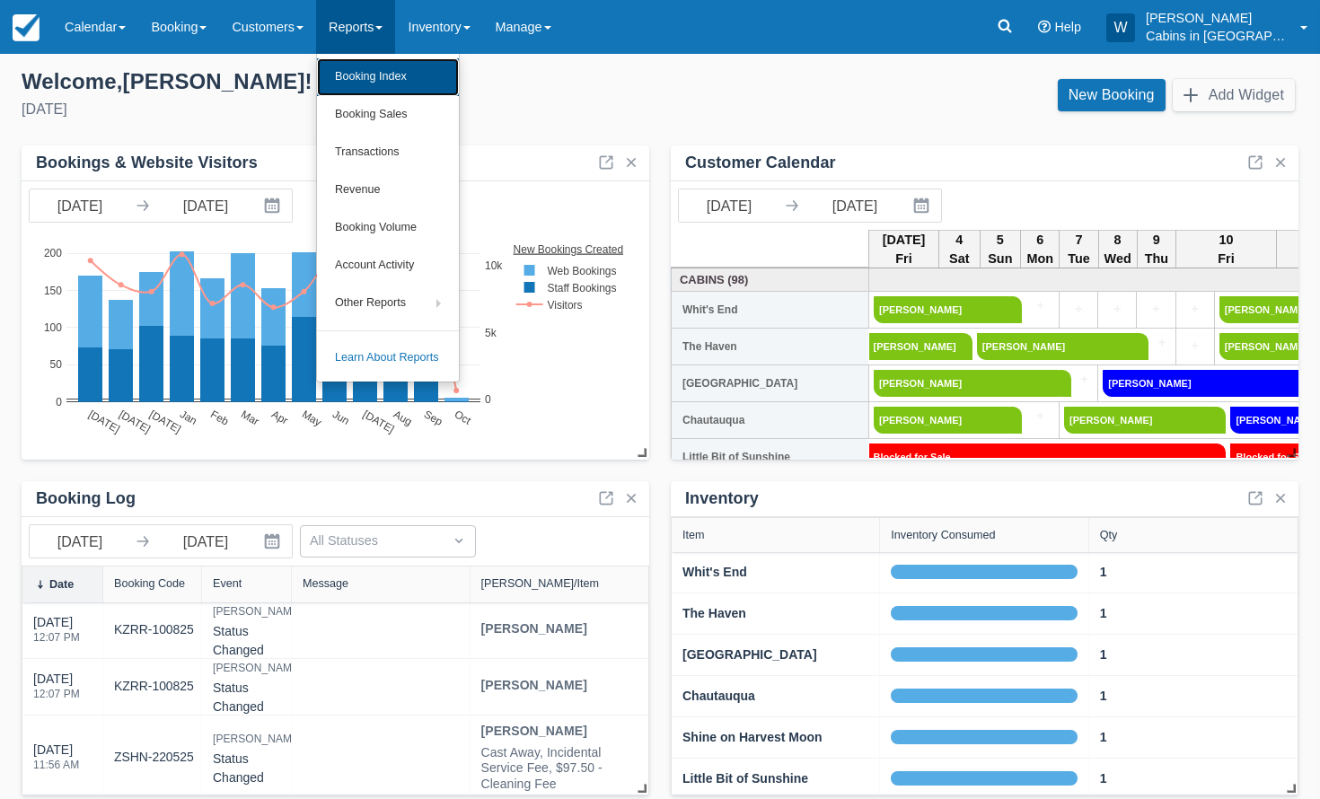
click at [386, 68] on link "Booking Index" at bounding box center [388, 77] width 142 height 38
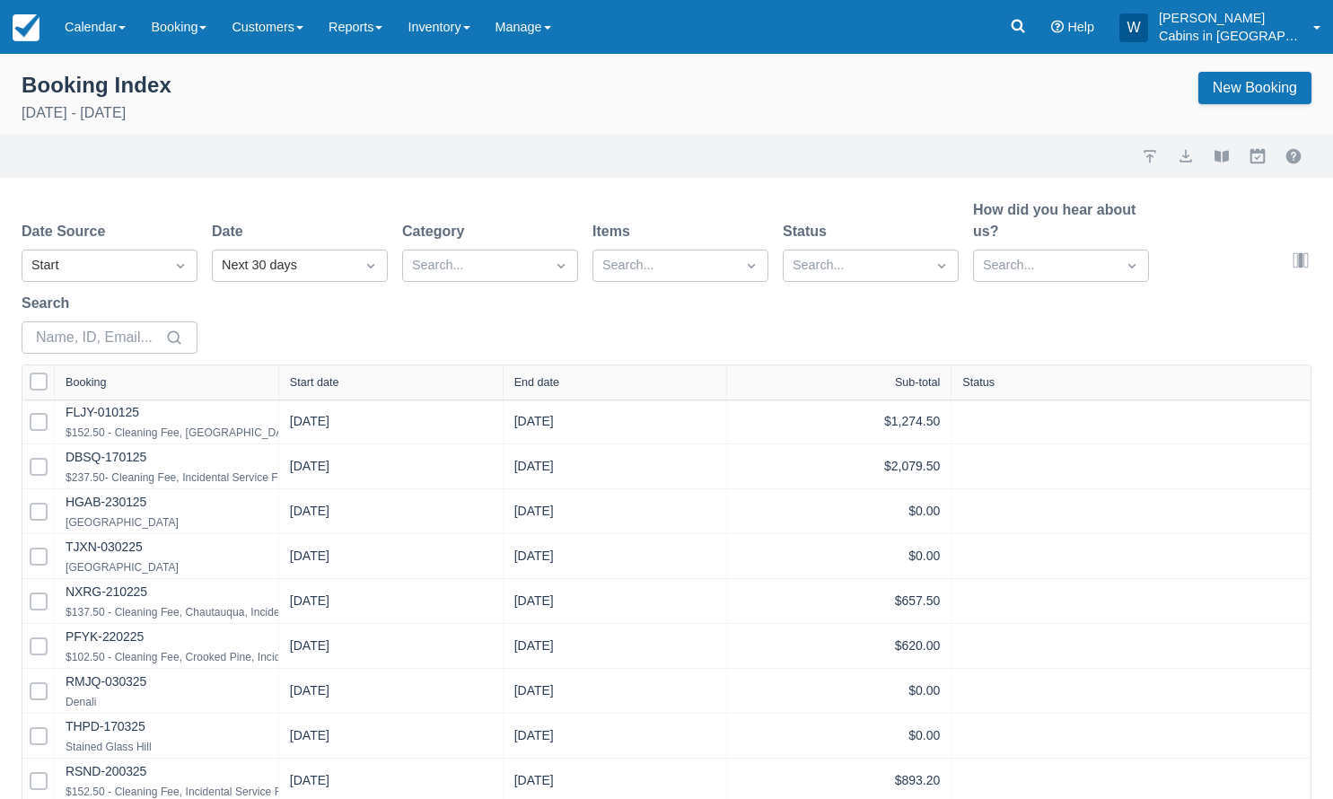
select select "25"
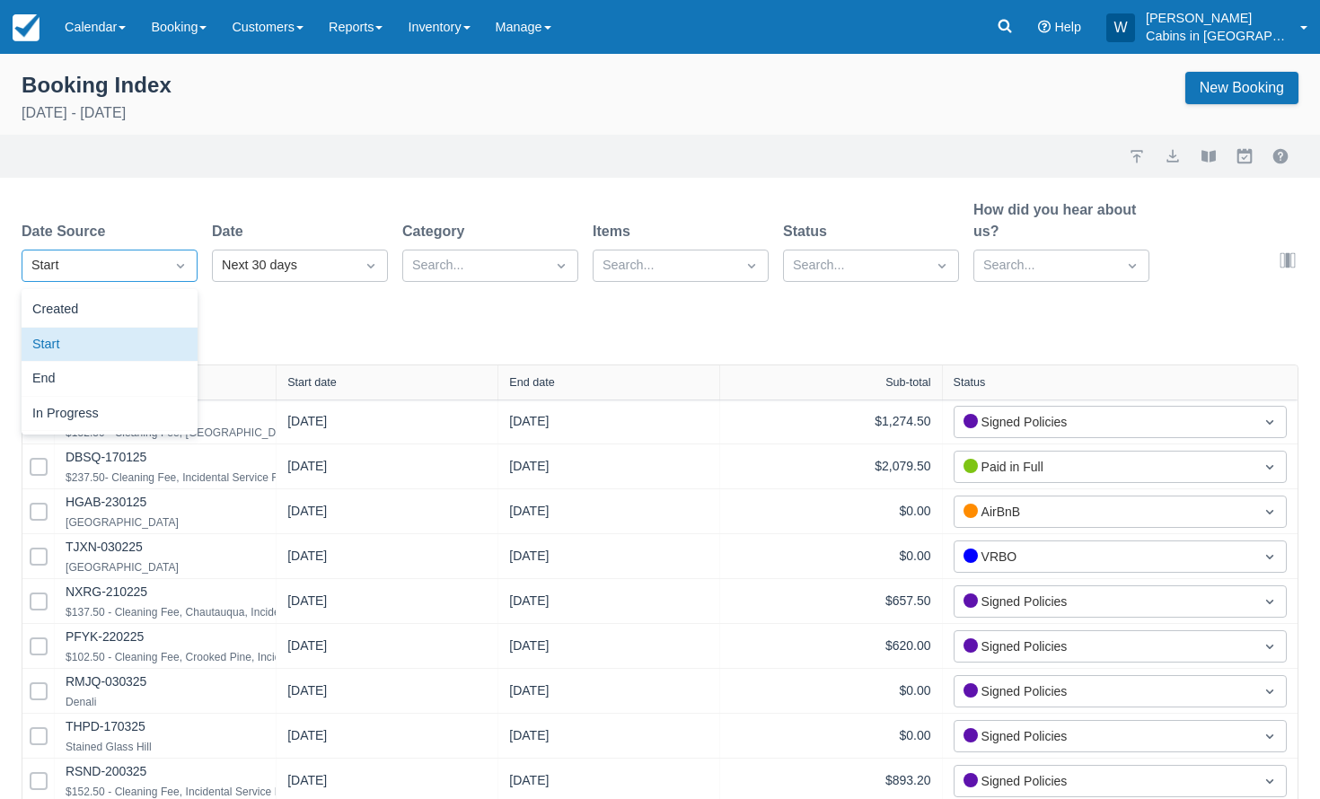
click at [144, 260] on div "Start" at bounding box center [93, 266] width 124 height 20
click at [278, 277] on div "Next 30 days" at bounding box center [284, 265] width 142 height 29
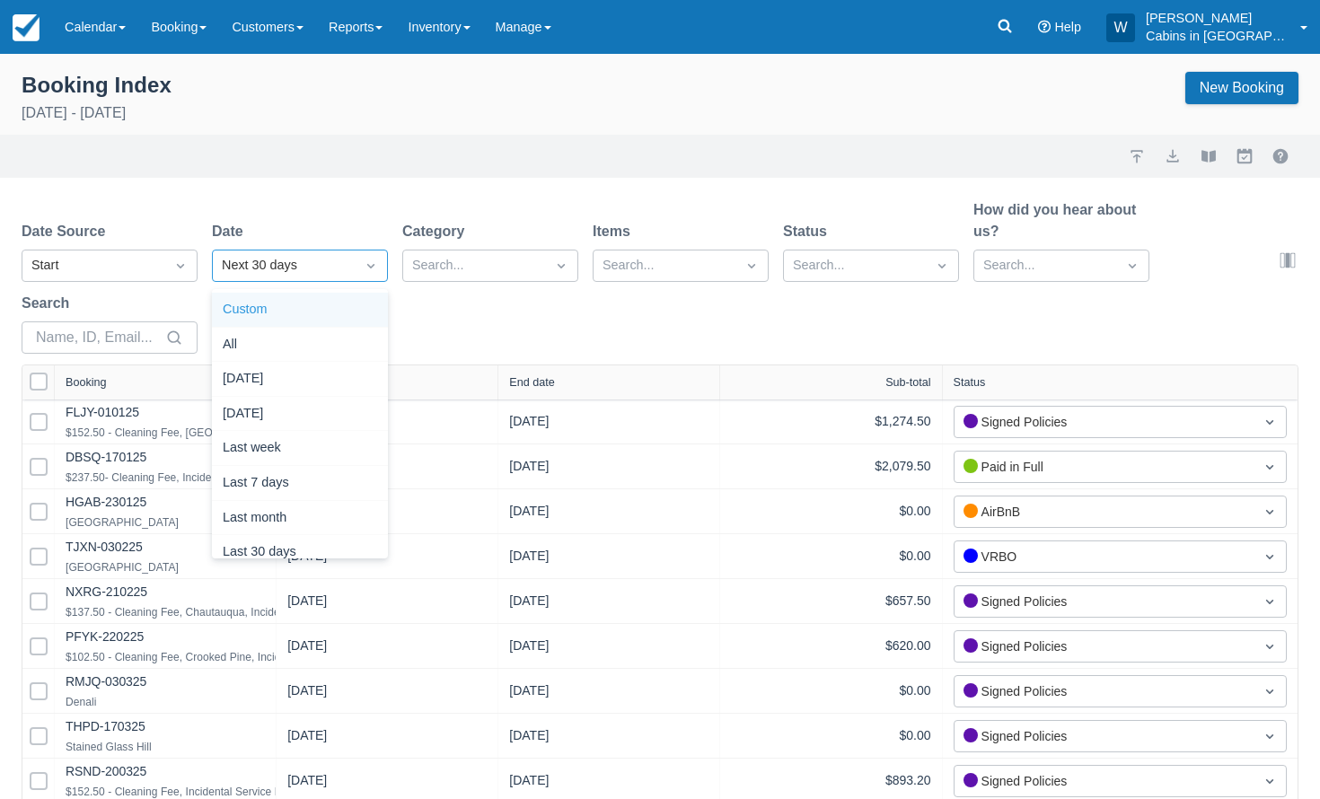
click at [284, 307] on div "Custom" at bounding box center [300, 310] width 176 height 35
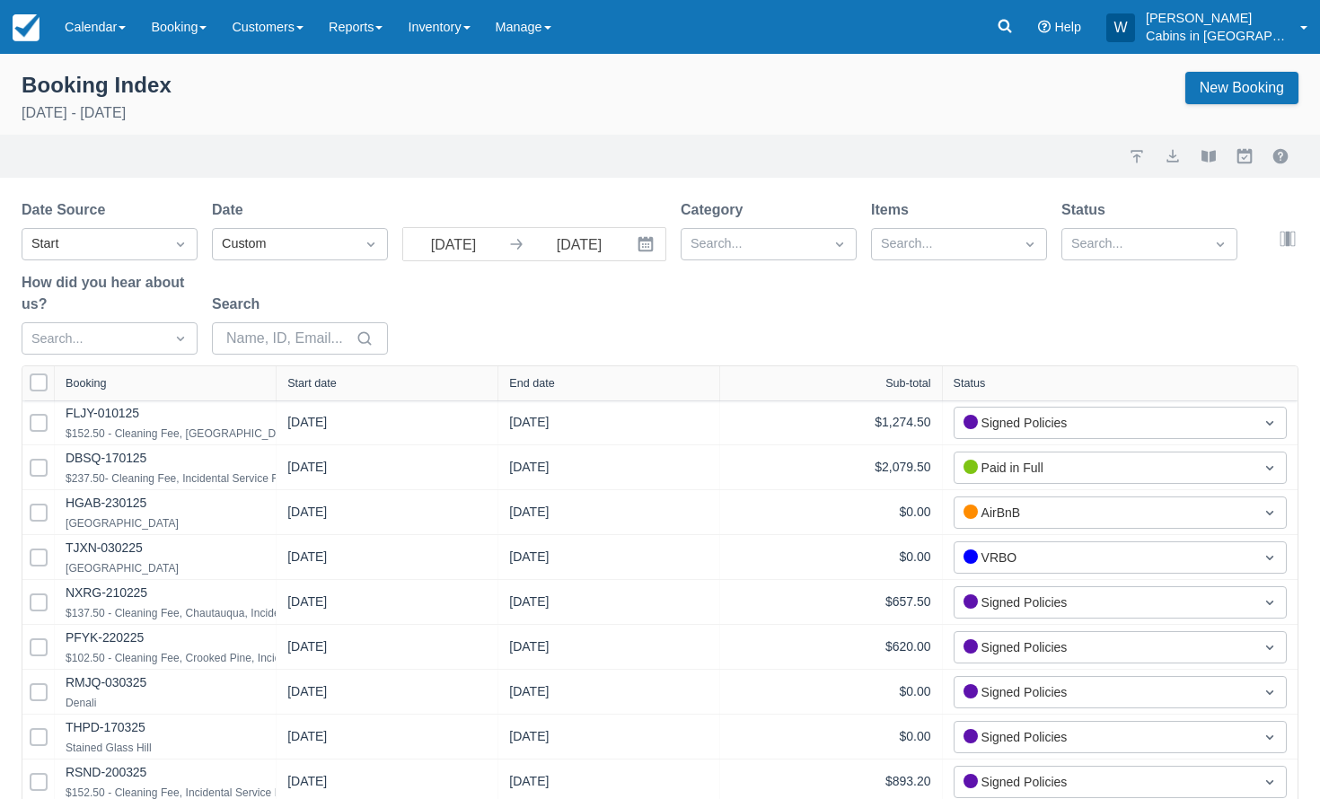
select select "25"
click at [481, 250] on input "[DATE]" at bounding box center [453, 244] width 101 height 32
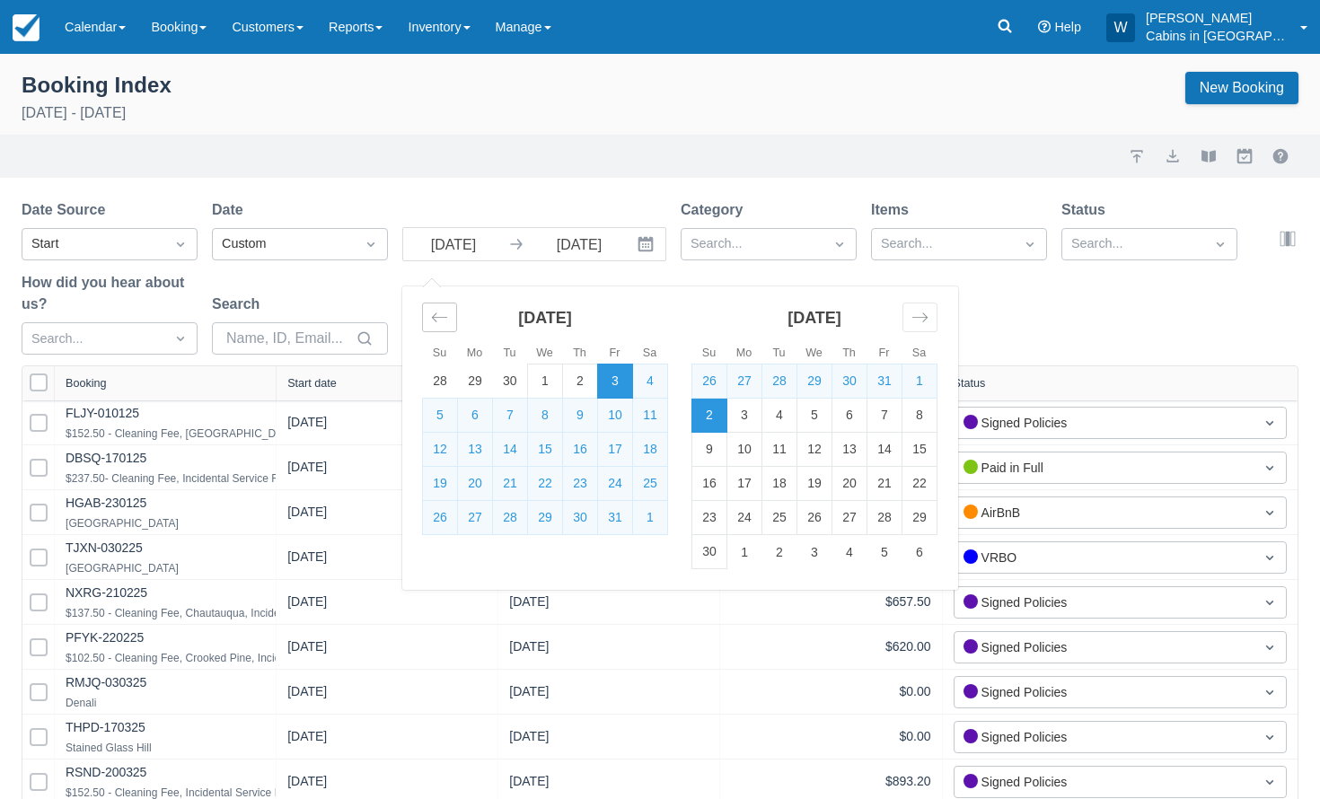
click at [441, 314] on icon "Move backward to switch to the previous month." at bounding box center [439, 317] width 17 height 17
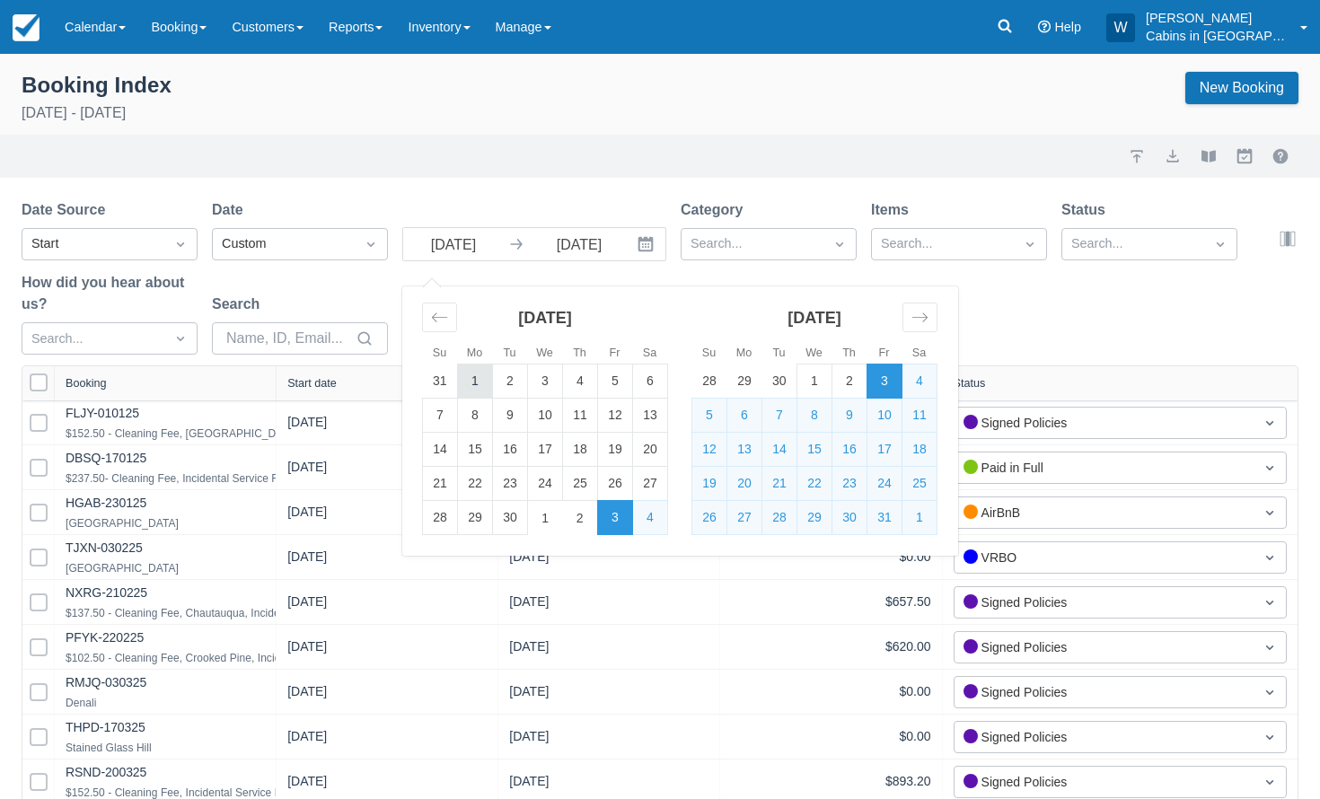
click at [473, 379] on td "1" at bounding box center [475, 382] width 35 height 34
type input "09/01/25"
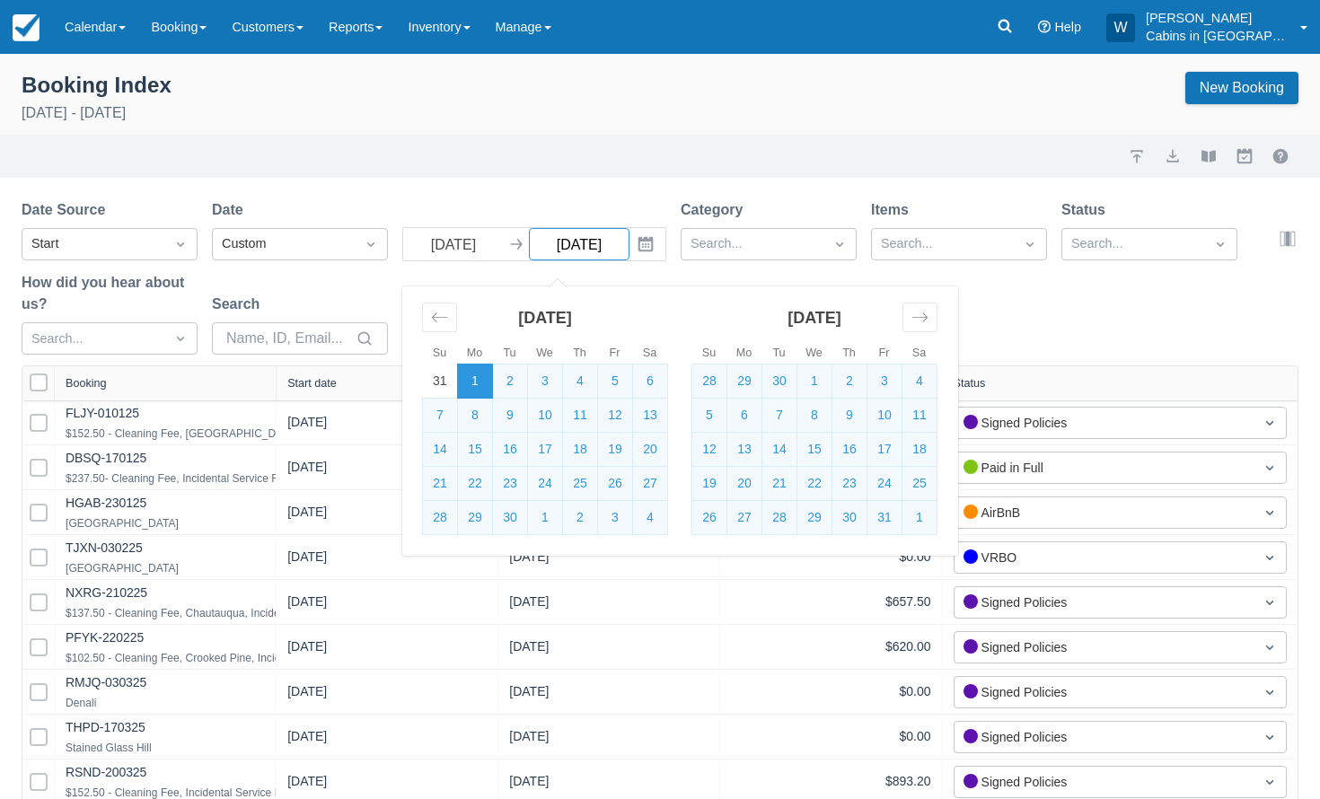
select select "25"
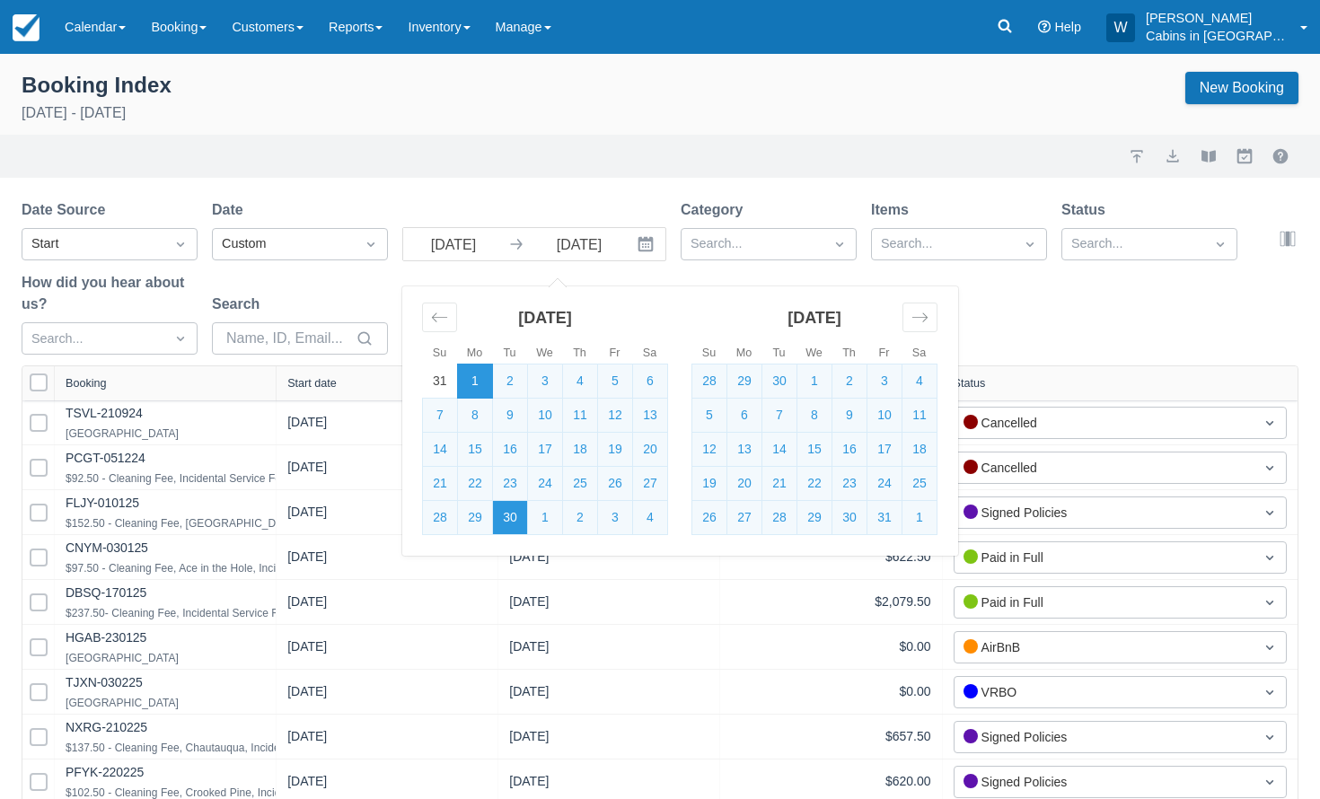
click at [506, 521] on td "30" at bounding box center [510, 518] width 35 height 34
type input "09/30/25"
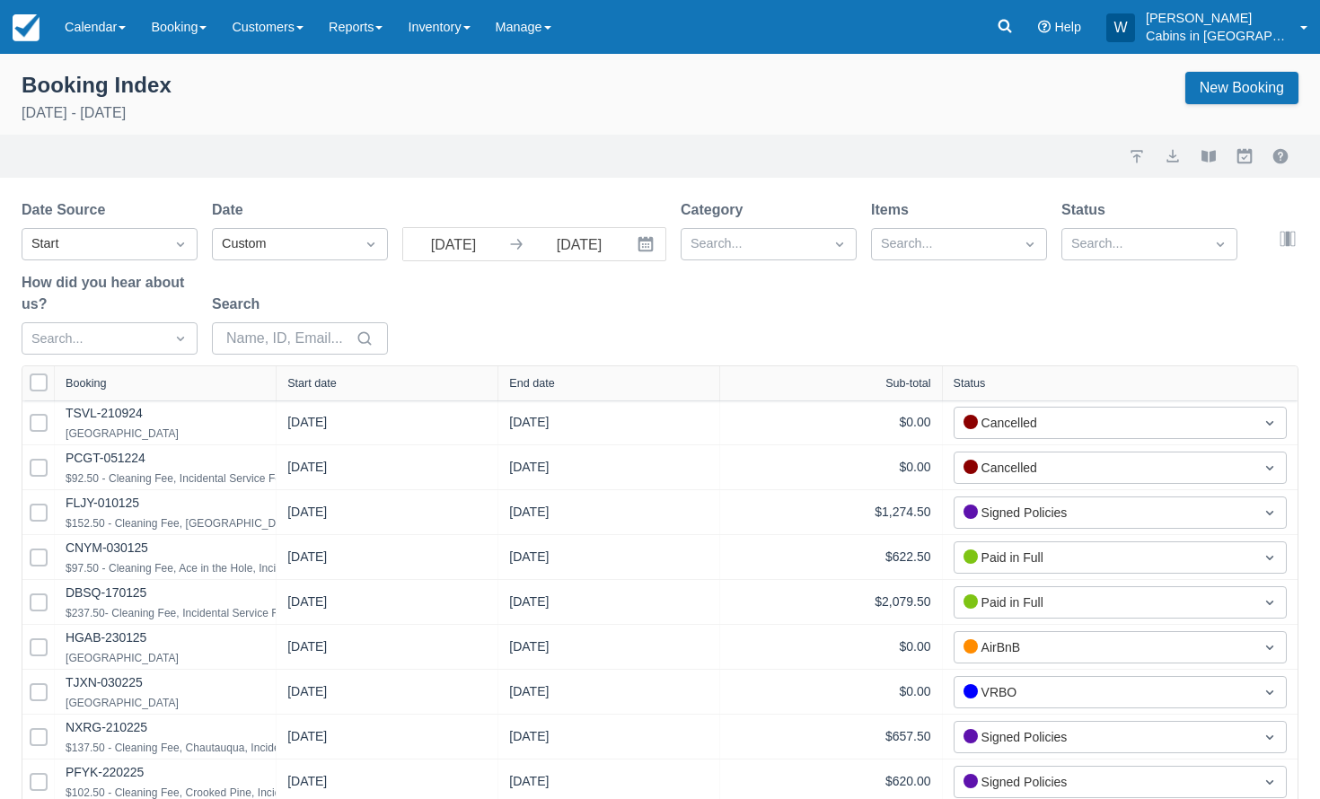
select select "25"
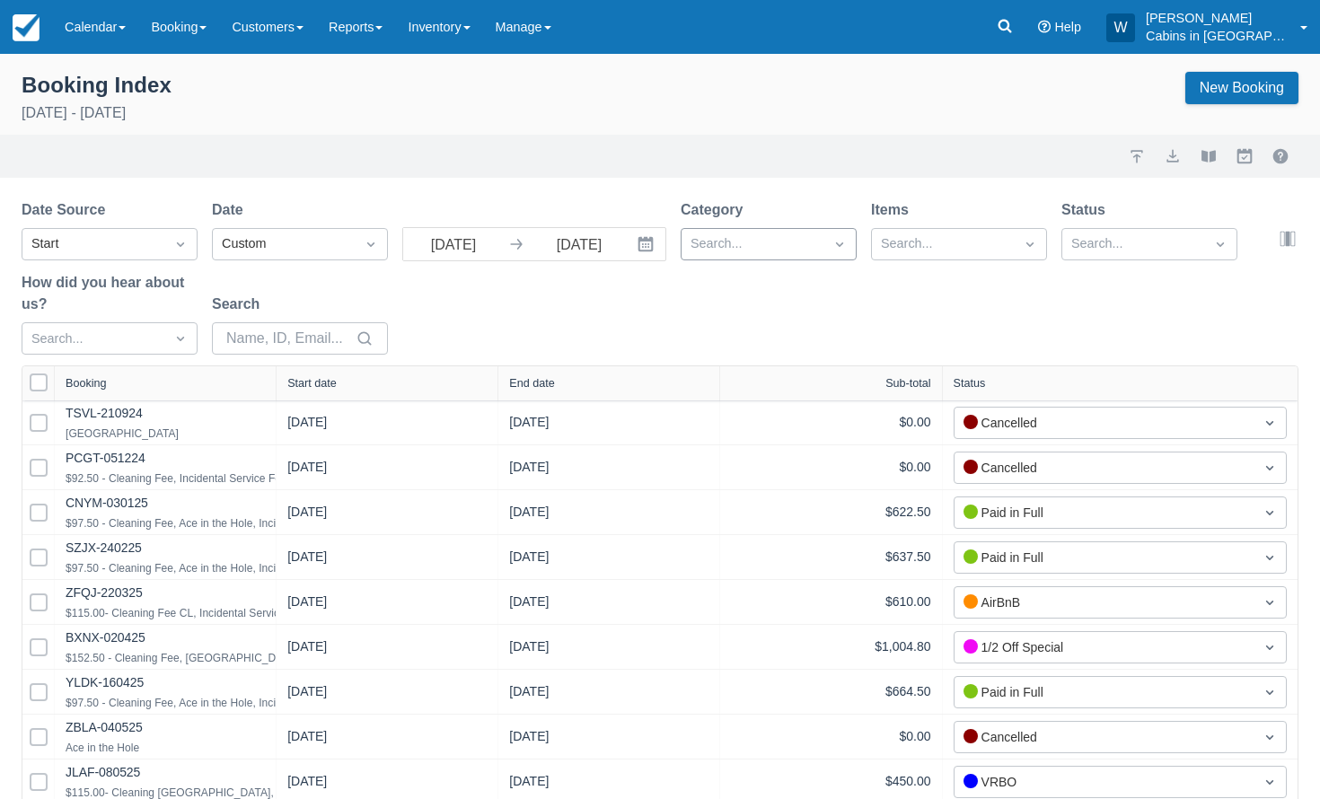
click at [727, 244] on div at bounding box center [752, 244] width 124 height 23
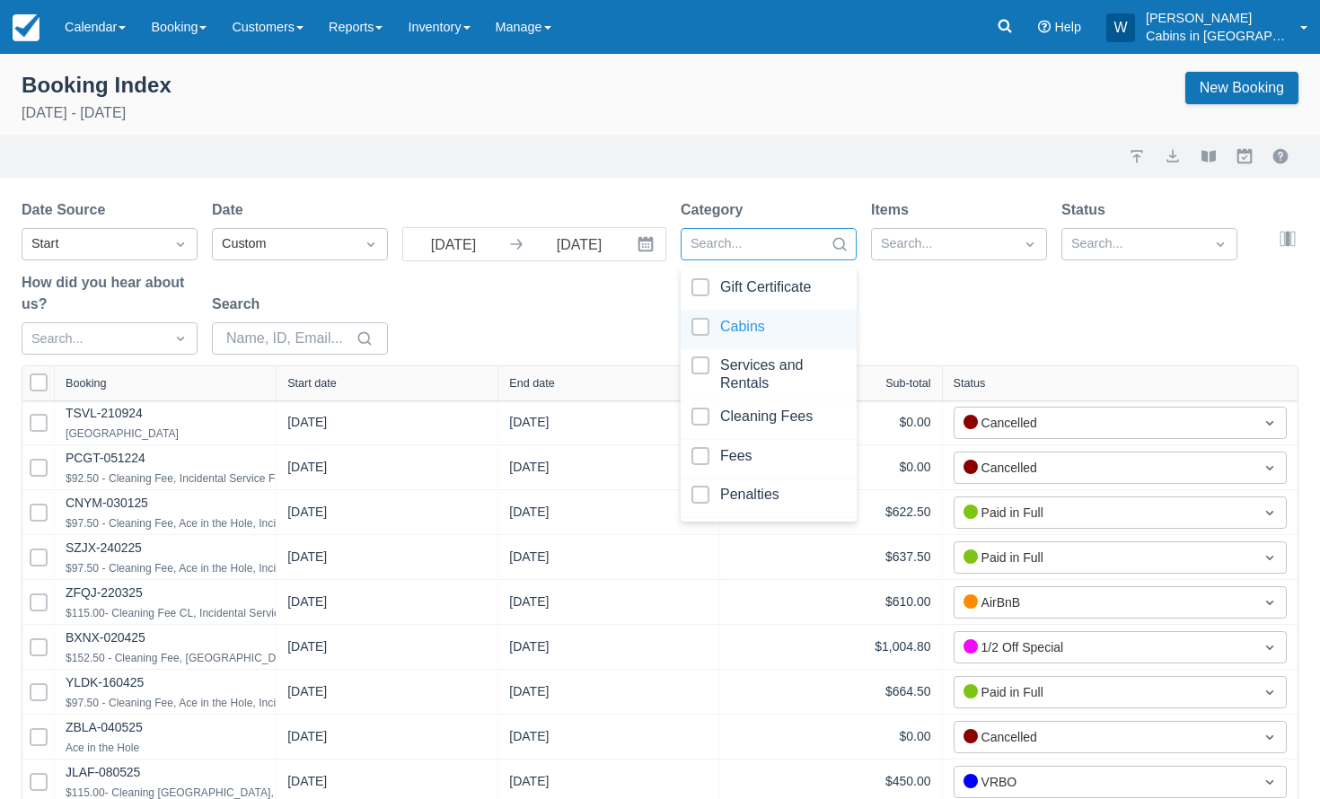
click at [700, 326] on div at bounding box center [768, 330] width 154 height 24
select select "25"
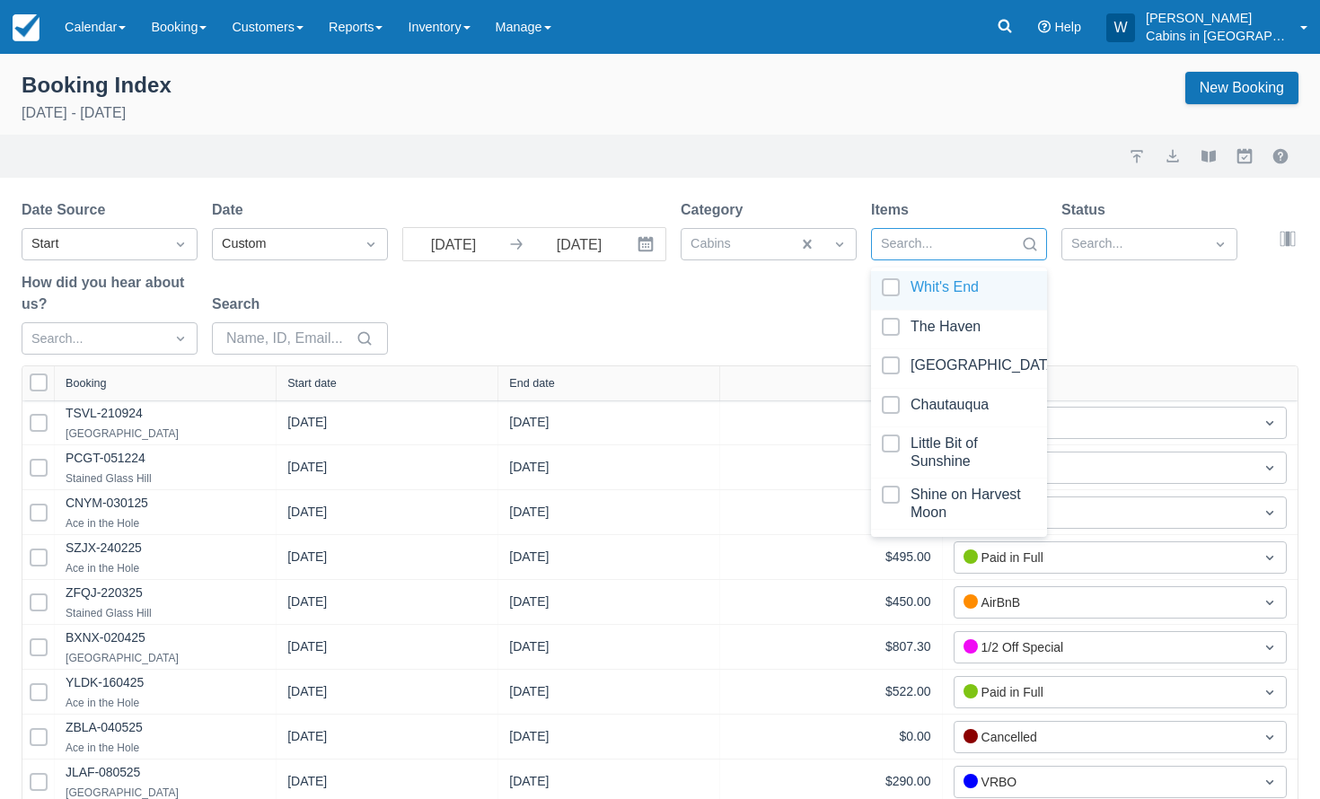
click at [926, 246] on div at bounding box center [943, 244] width 124 height 23
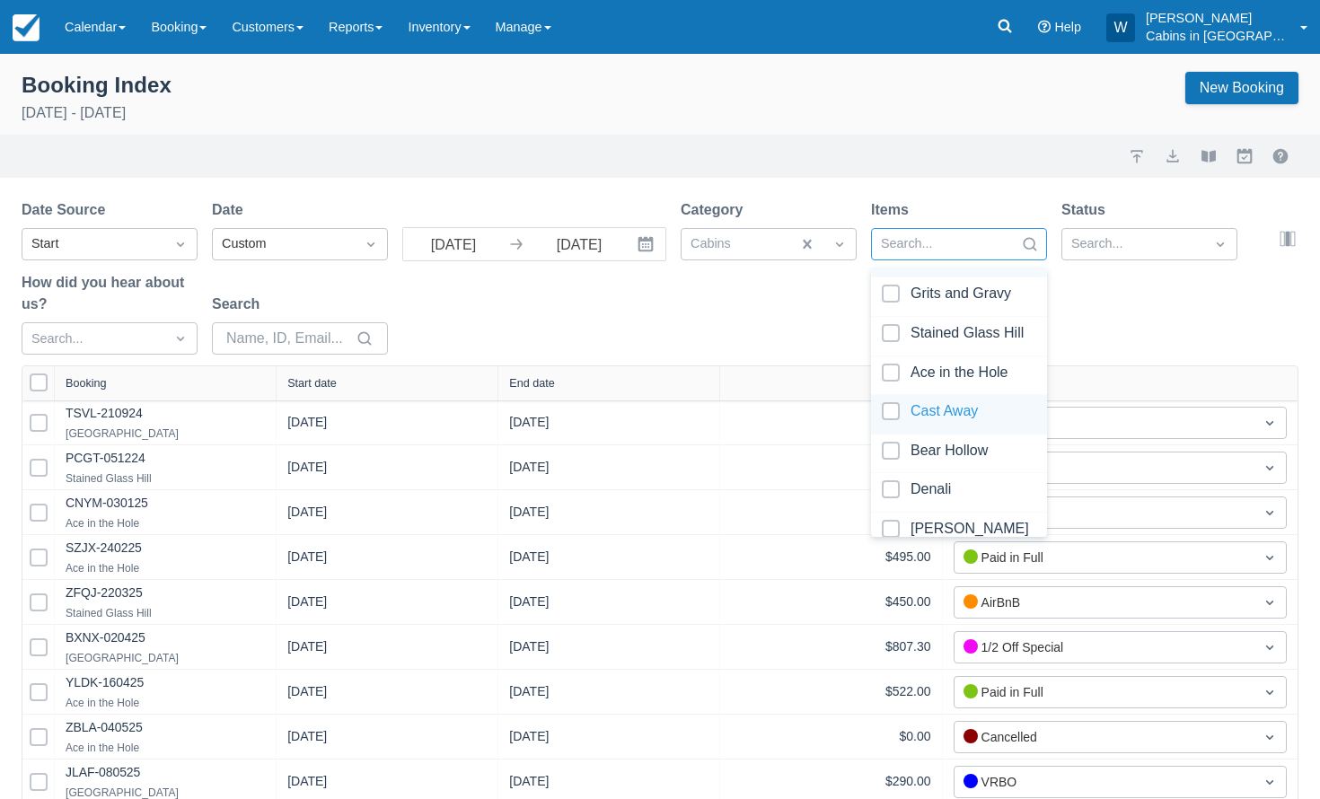
scroll to position [263, 0]
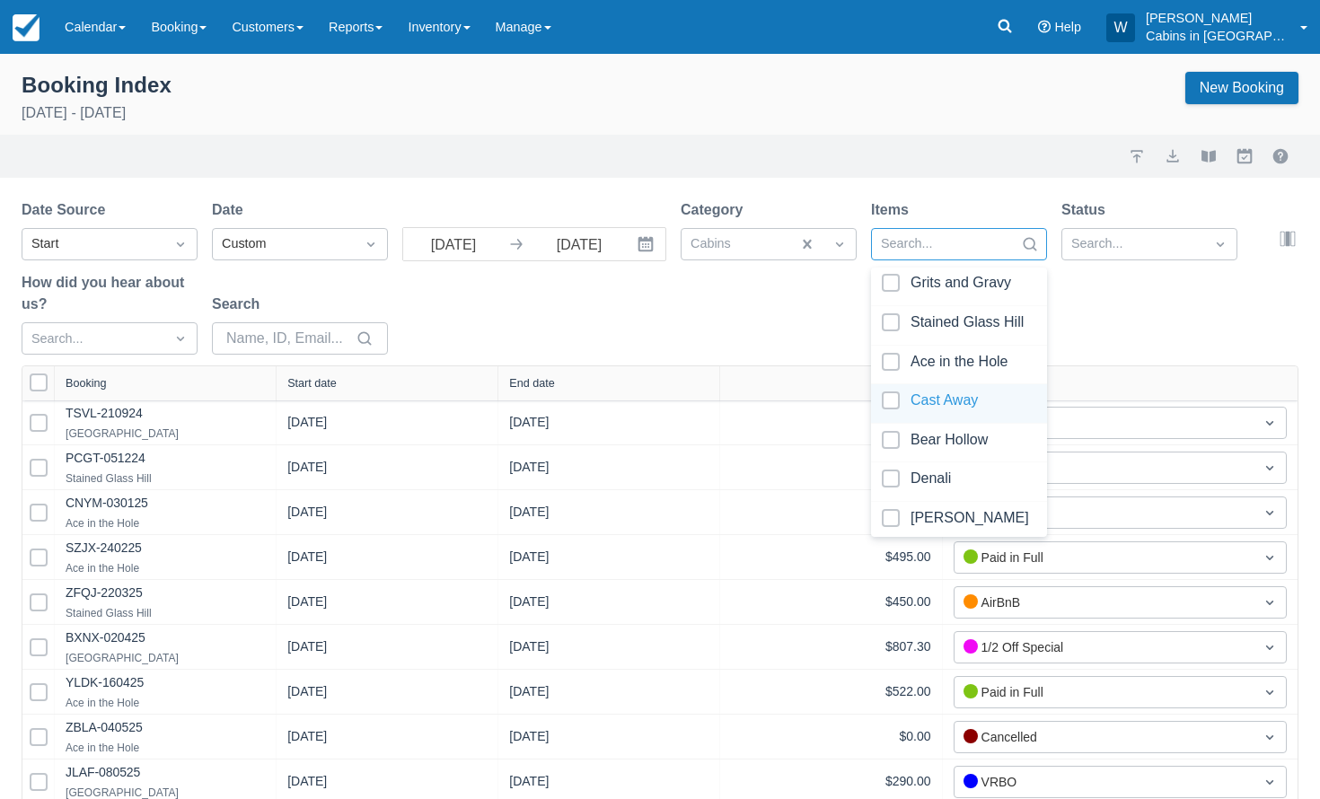
click at [890, 401] on div at bounding box center [959, 403] width 154 height 24
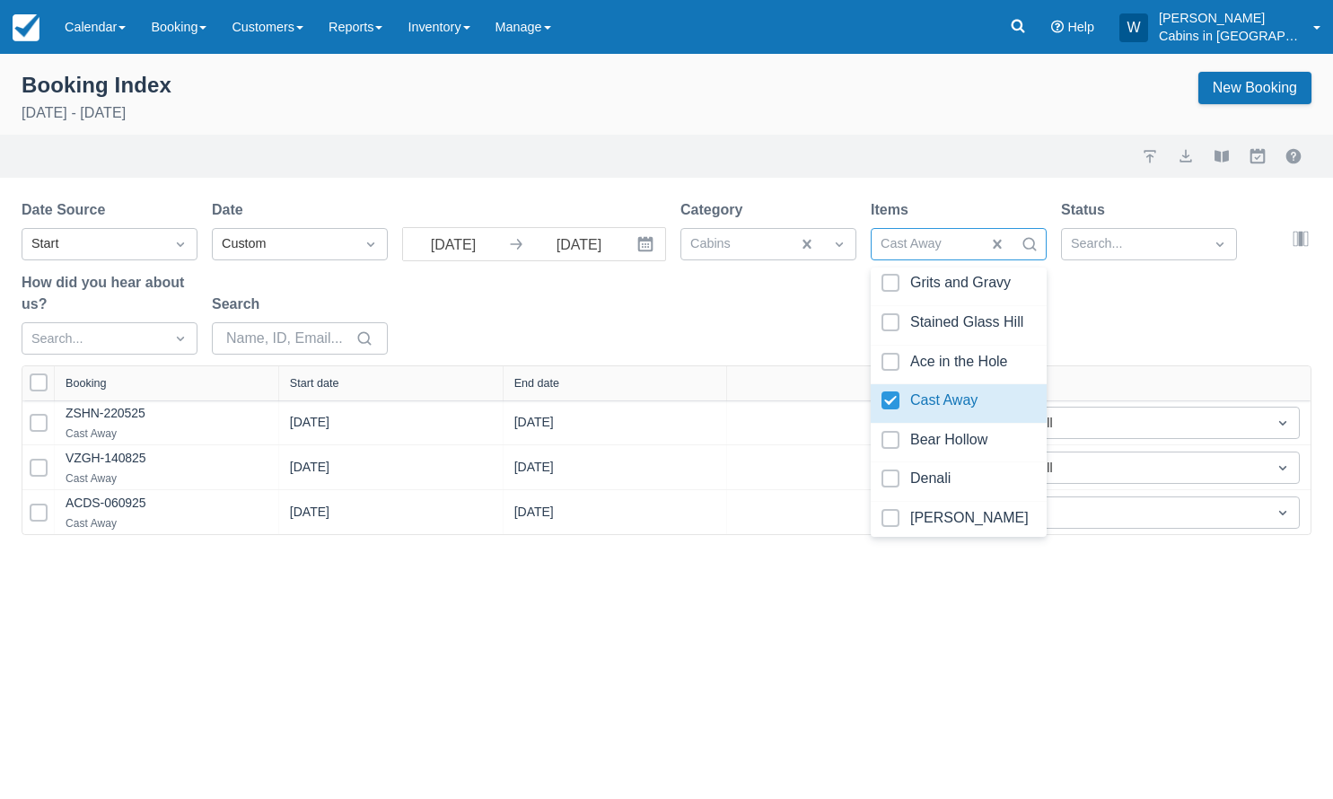
click at [589, 323] on div "Date Source Start Date Custom 09/01/25 Navigate forward to interact with the ca…" at bounding box center [656, 282] width 1269 height 166
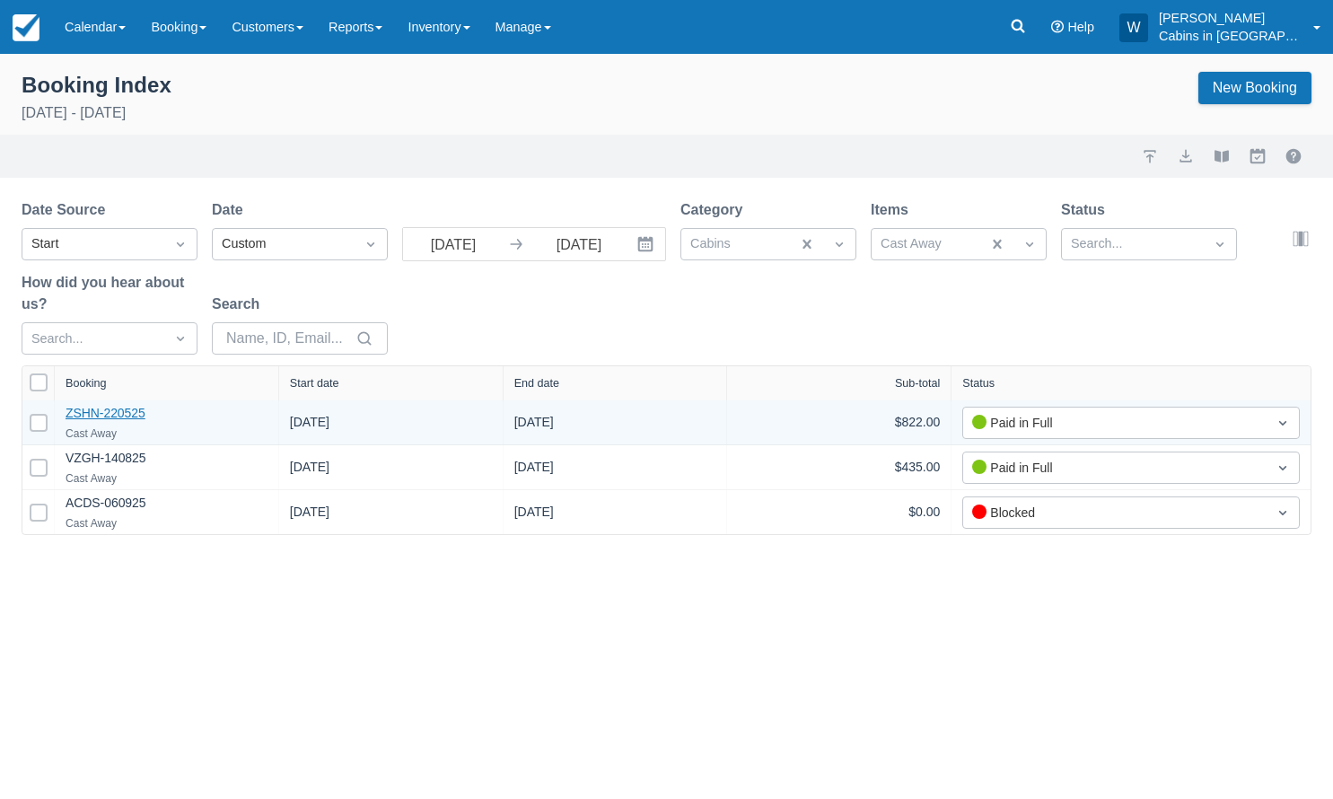
click at [108, 408] on link "ZSHN-220525" at bounding box center [106, 413] width 80 height 14
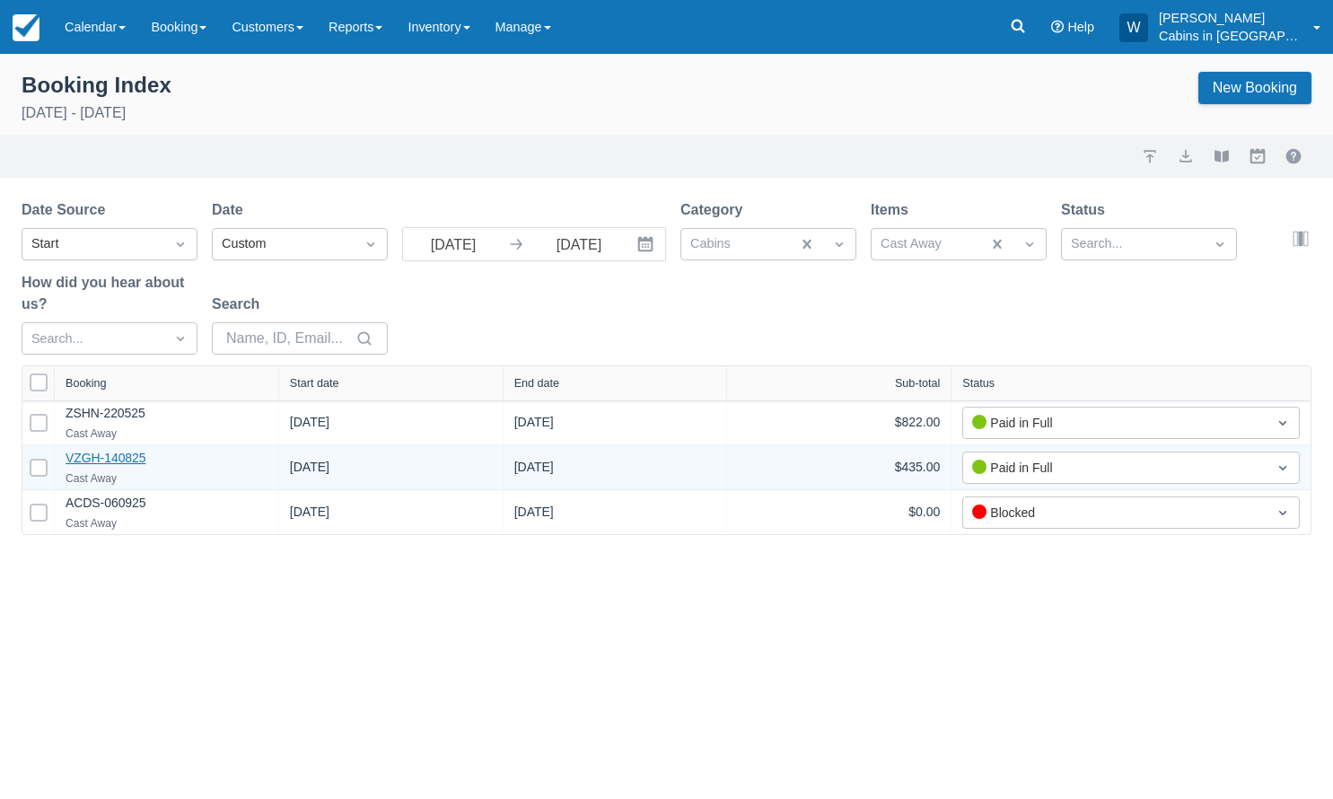
click at [110, 459] on link "VZGH-140825" at bounding box center [106, 458] width 81 height 14
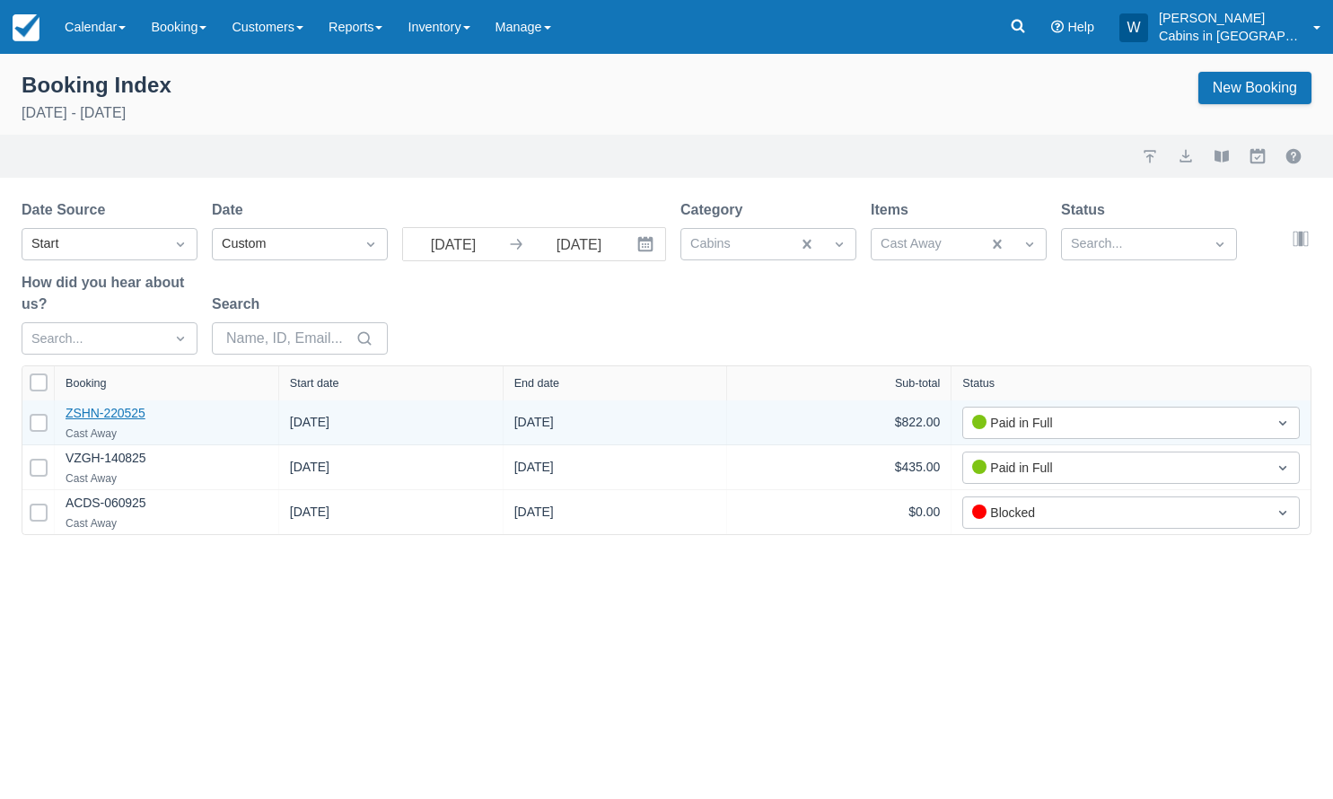
click at [102, 419] on link "ZSHN-220525" at bounding box center [106, 413] width 80 height 14
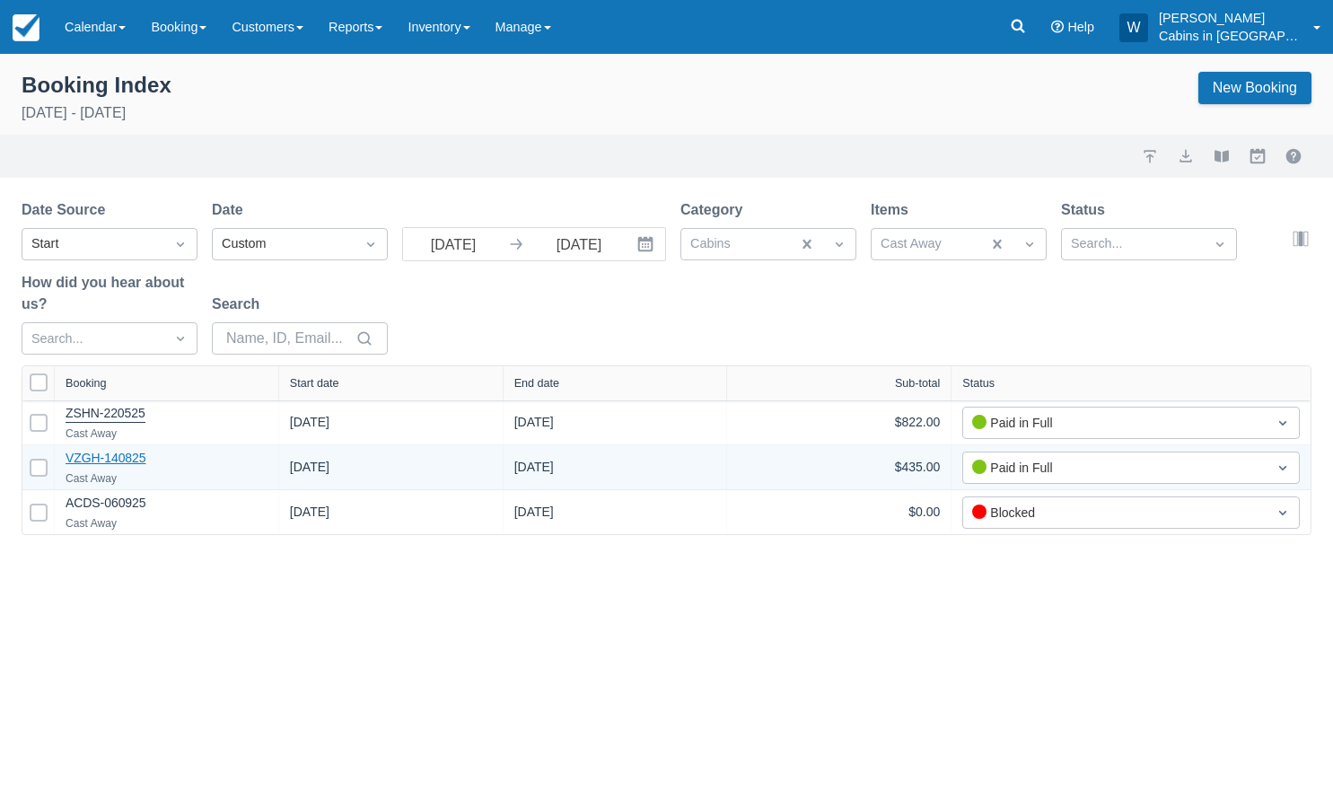
click at [127, 453] on link "VZGH-140825" at bounding box center [106, 458] width 81 height 14
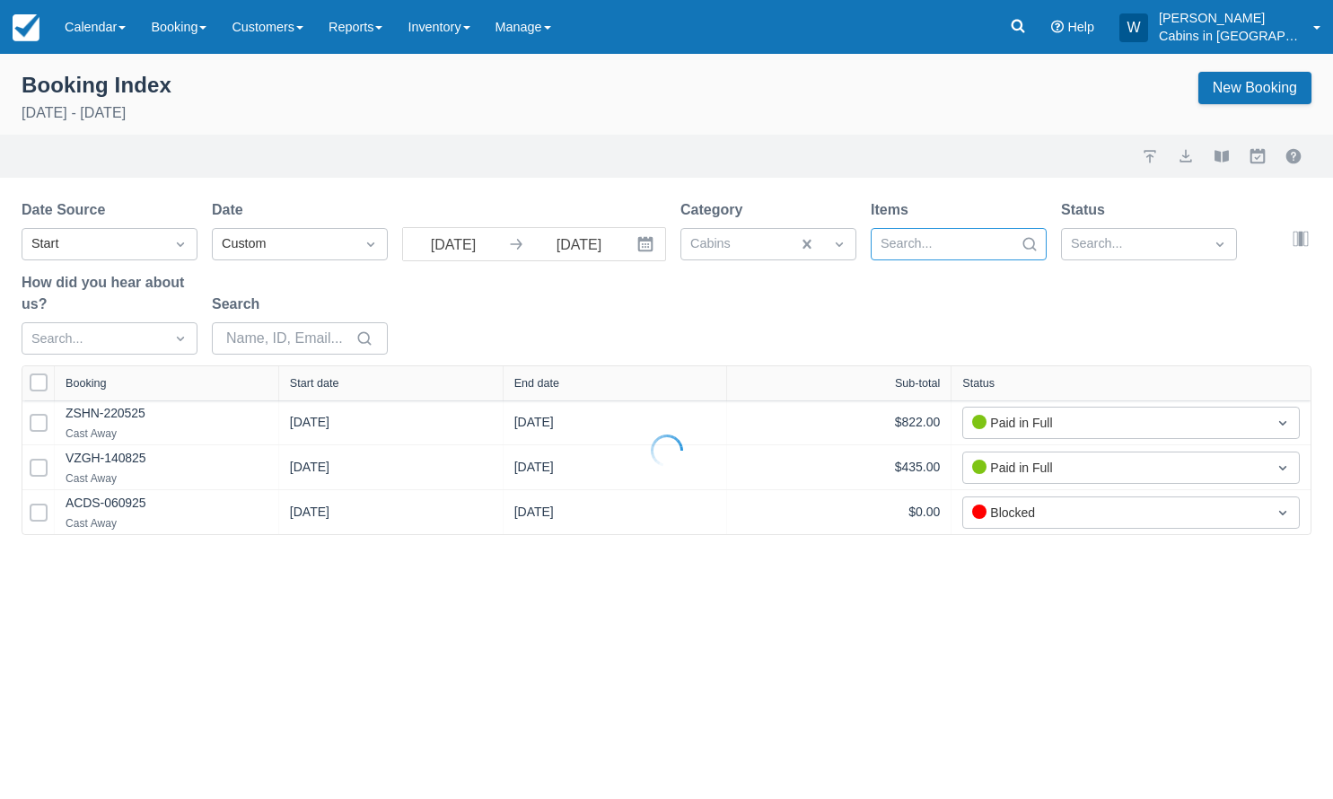
select select "25"
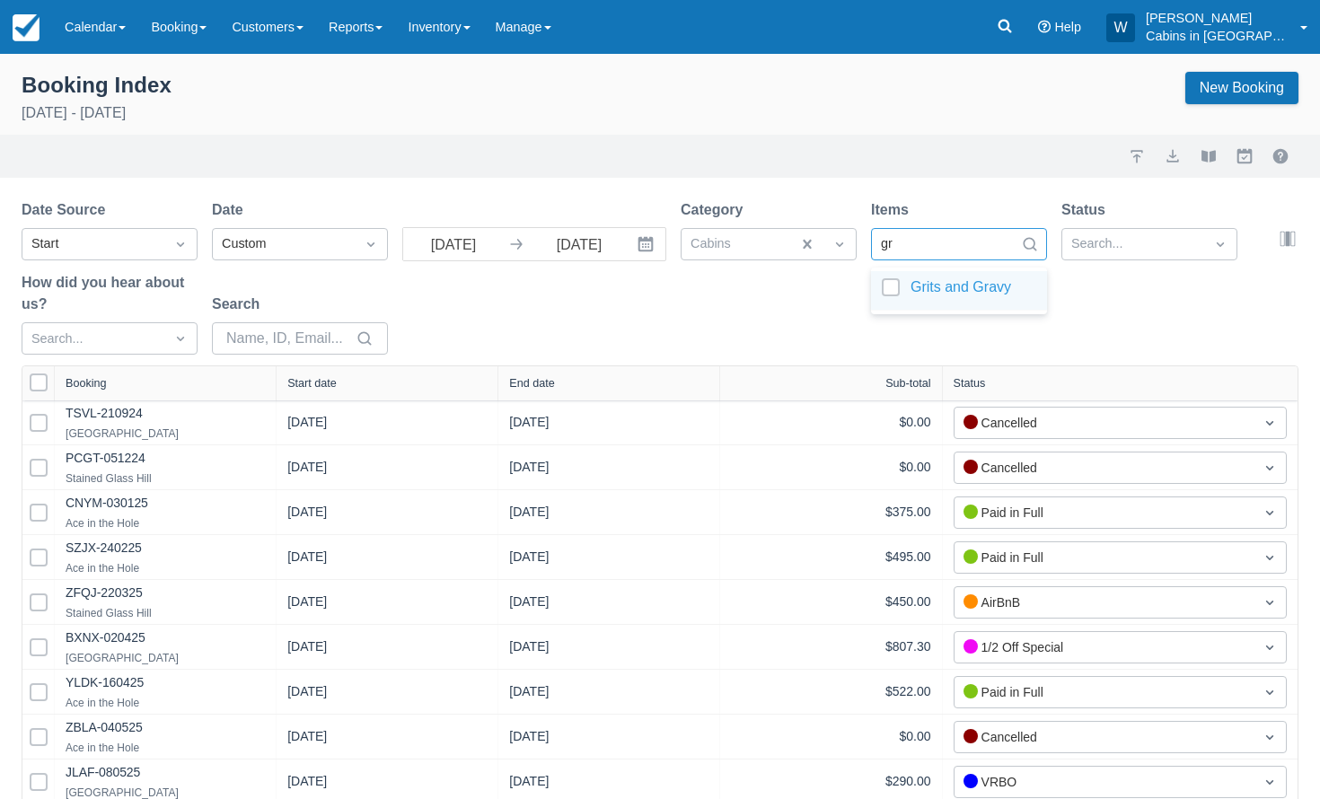
type input "gri"
click at [901, 283] on div at bounding box center [959, 290] width 154 height 24
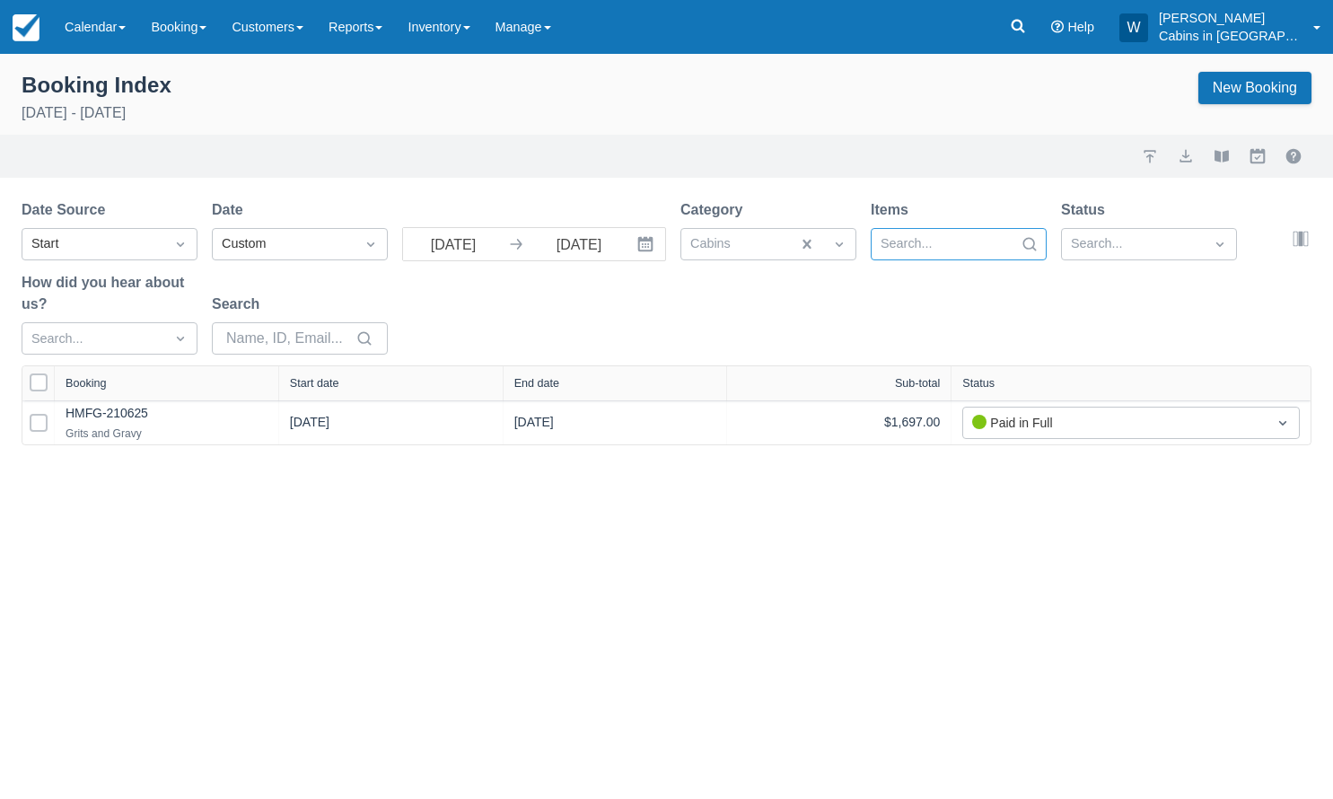
select select "25"
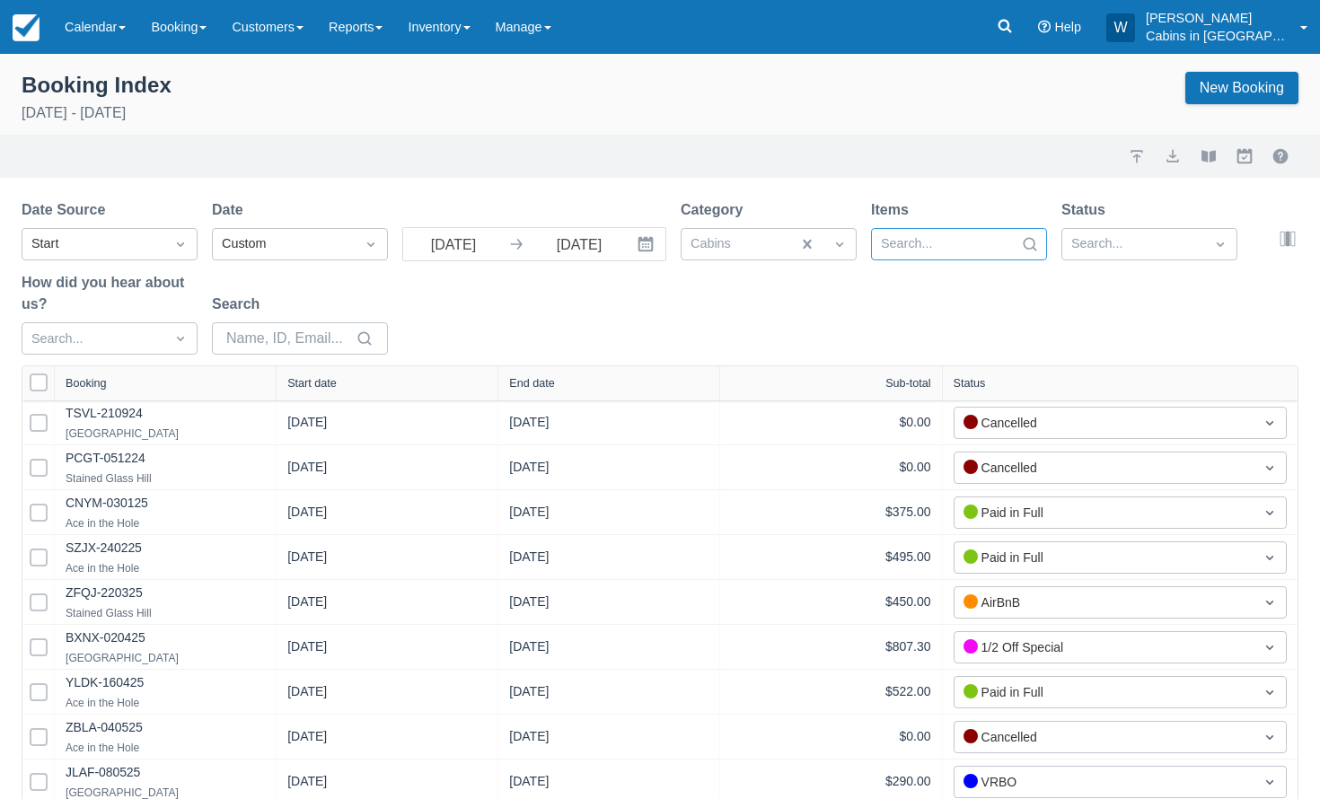
click at [973, 242] on div at bounding box center [943, 244] width 124 height 23
type input "ace"
click at [946, 277] on div "Ace in the Hole" at bounding box center [959, 291] width 176 height 40
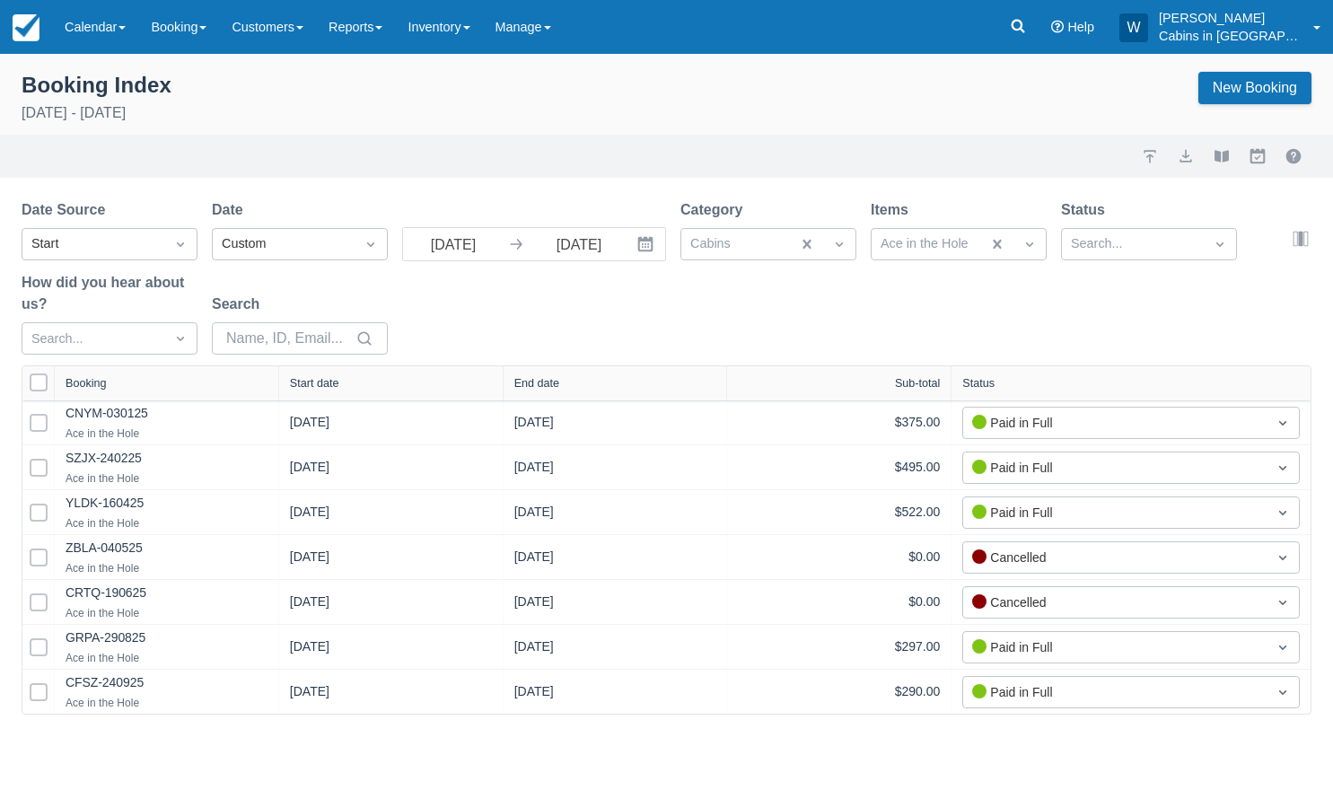
click at [697, 291] on div "Date Source Start Date Custom 09/01/25 Navigate forward to interact with the ca…" at bounding box center [656, 282] width 1269 height 166
click at [318, 385] on div "Start date" at bounding box center [314, 383] width 49 height 13
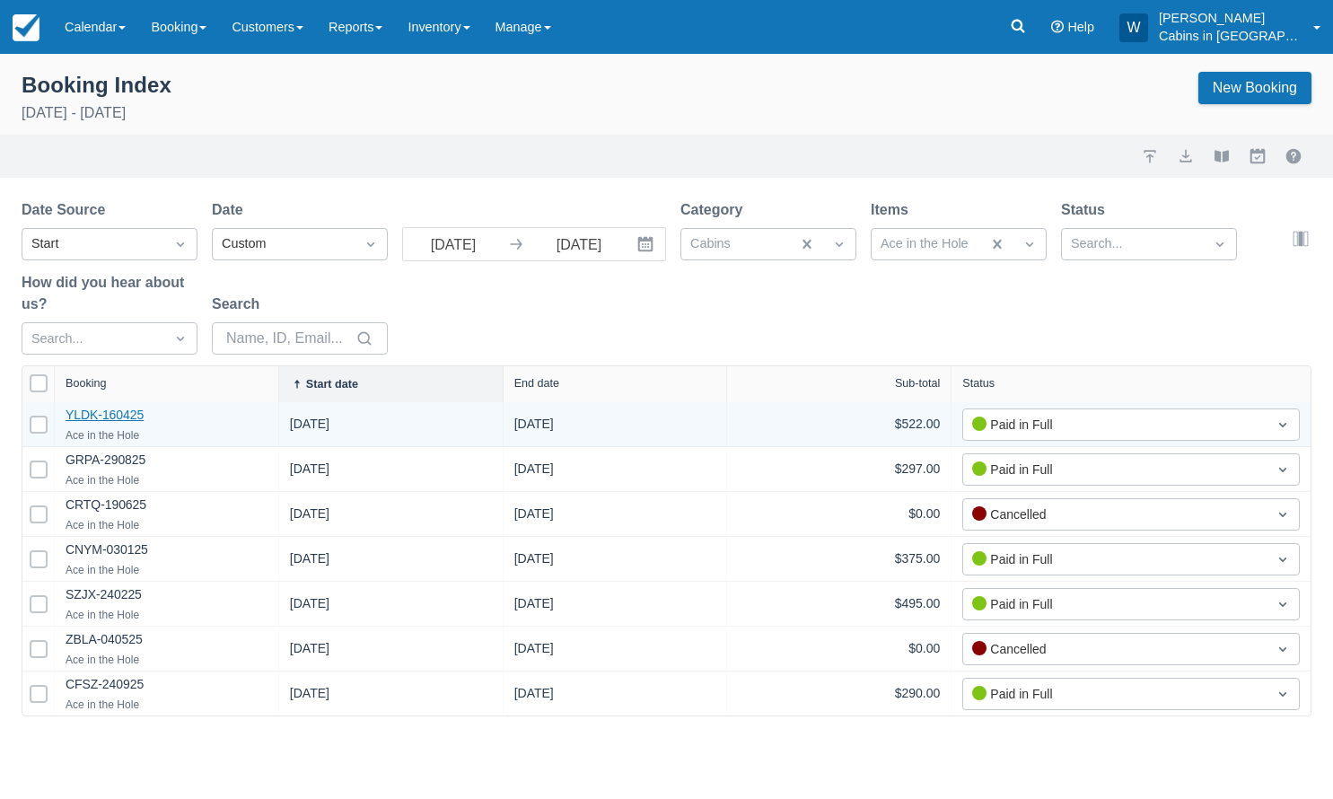
click at [97, 415] on link "YLDK-160425" at bounding box center [105, 415] width 78 height 14
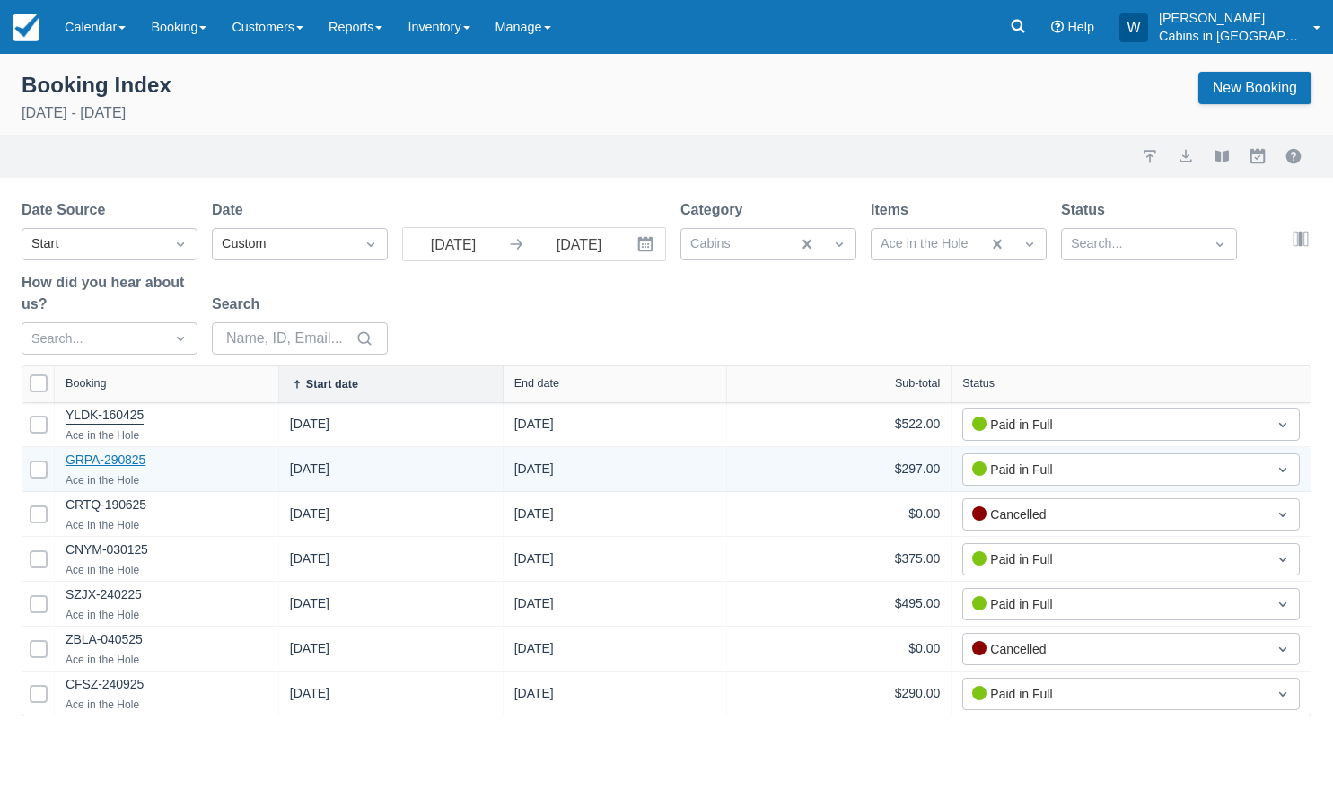
click at [122, 462] on link "GRPA-290825" at bounding box center [106, 460] width 80 height 14
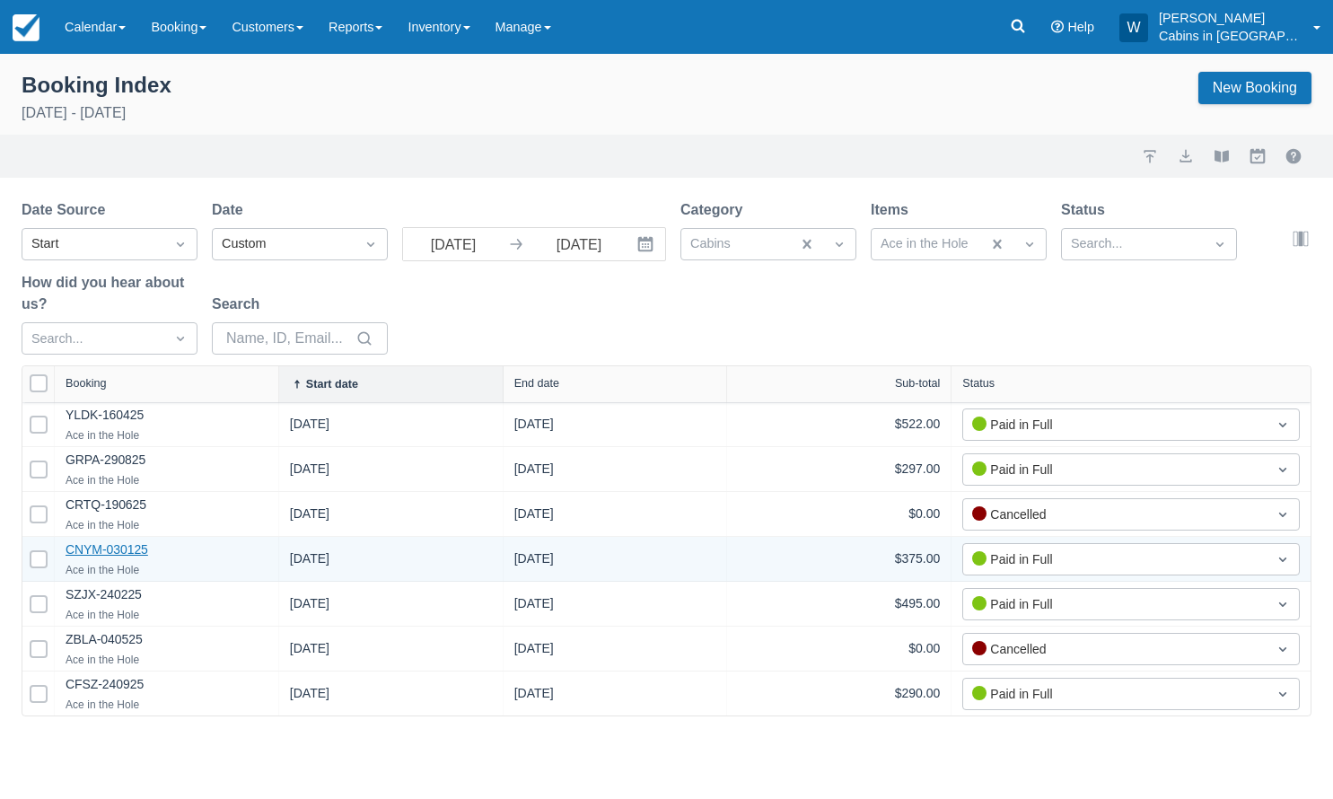
click at [98, 554] on link "CNYM-030125" at bounding box center [107, 549] width 83 height 14
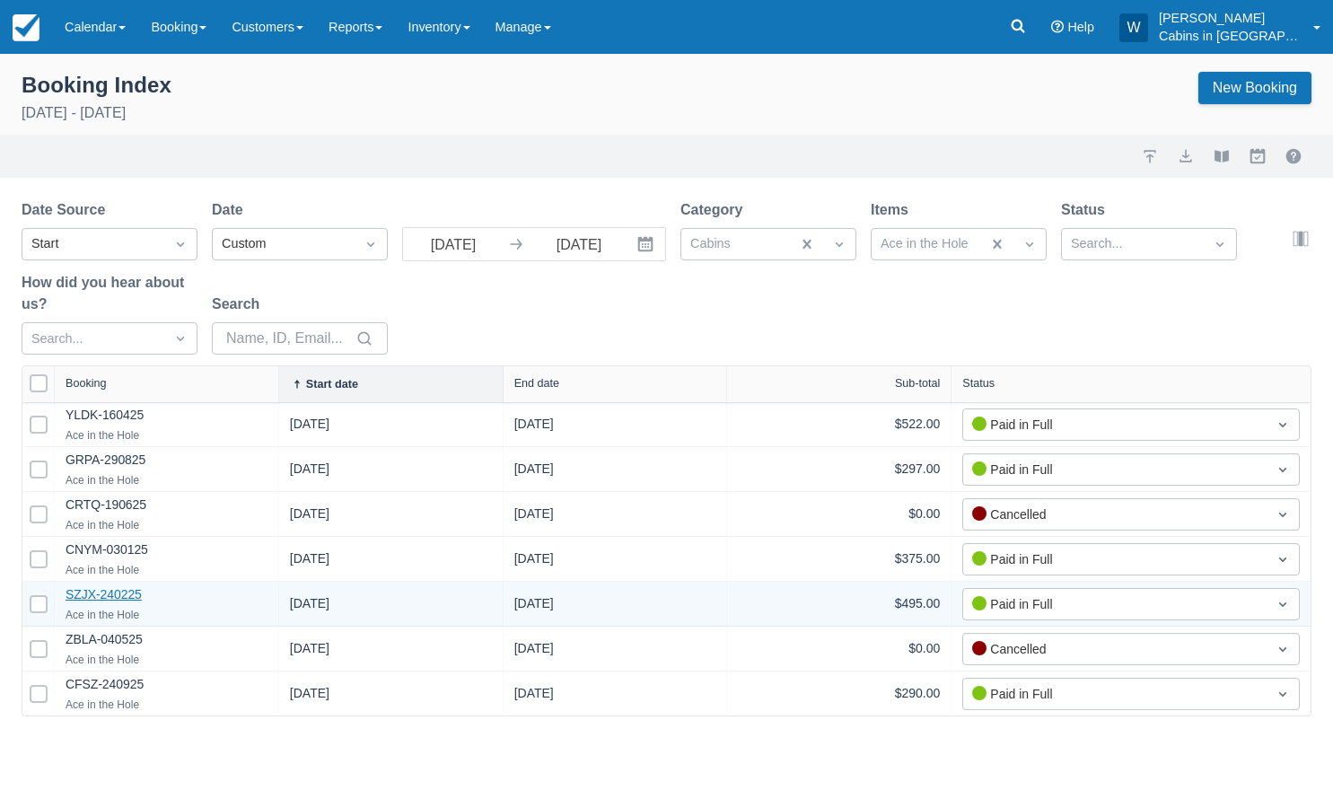
click at [110, 592] on link "SZJX-240225" at bounding box center [104, 594] width 76 height 14
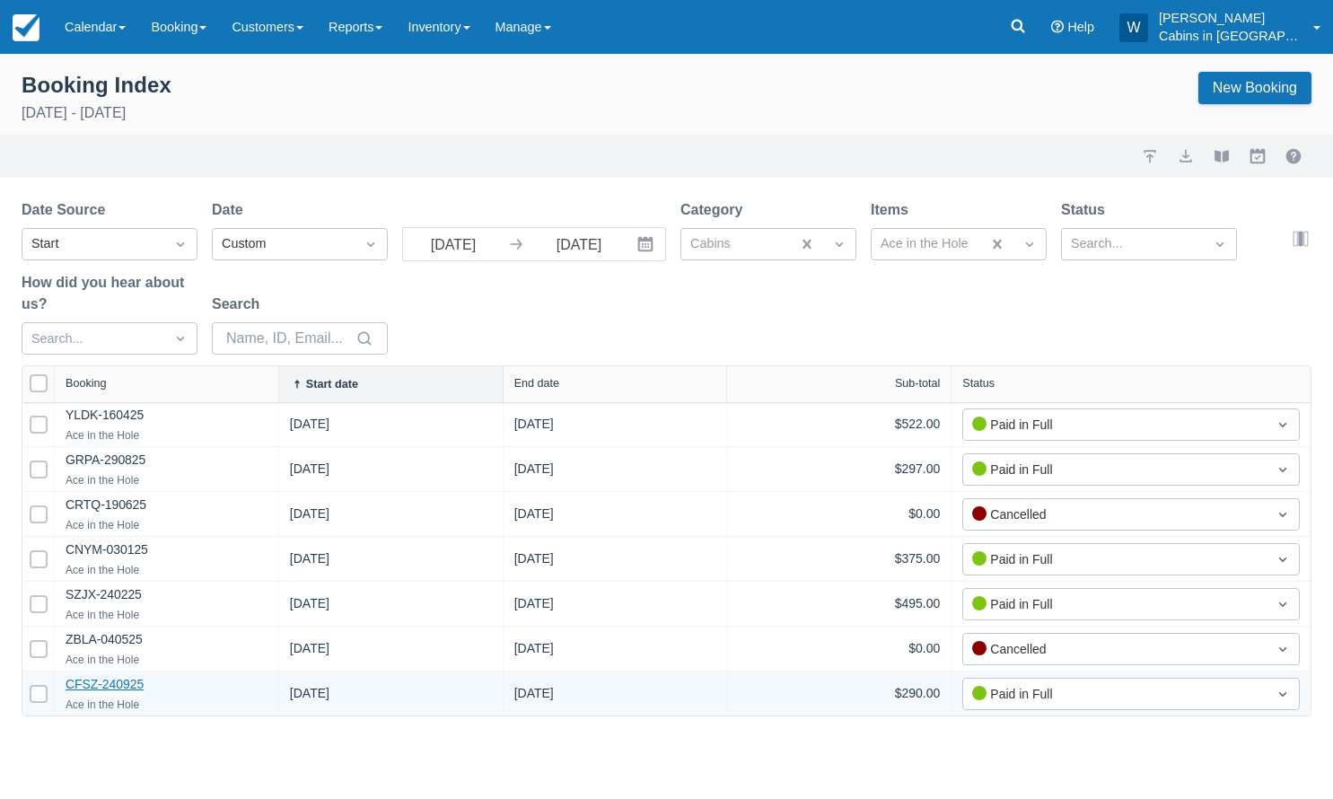
click at [101, 682] on link "CFSZ-240925" at bounding box center [105, 684] width 78 height 14
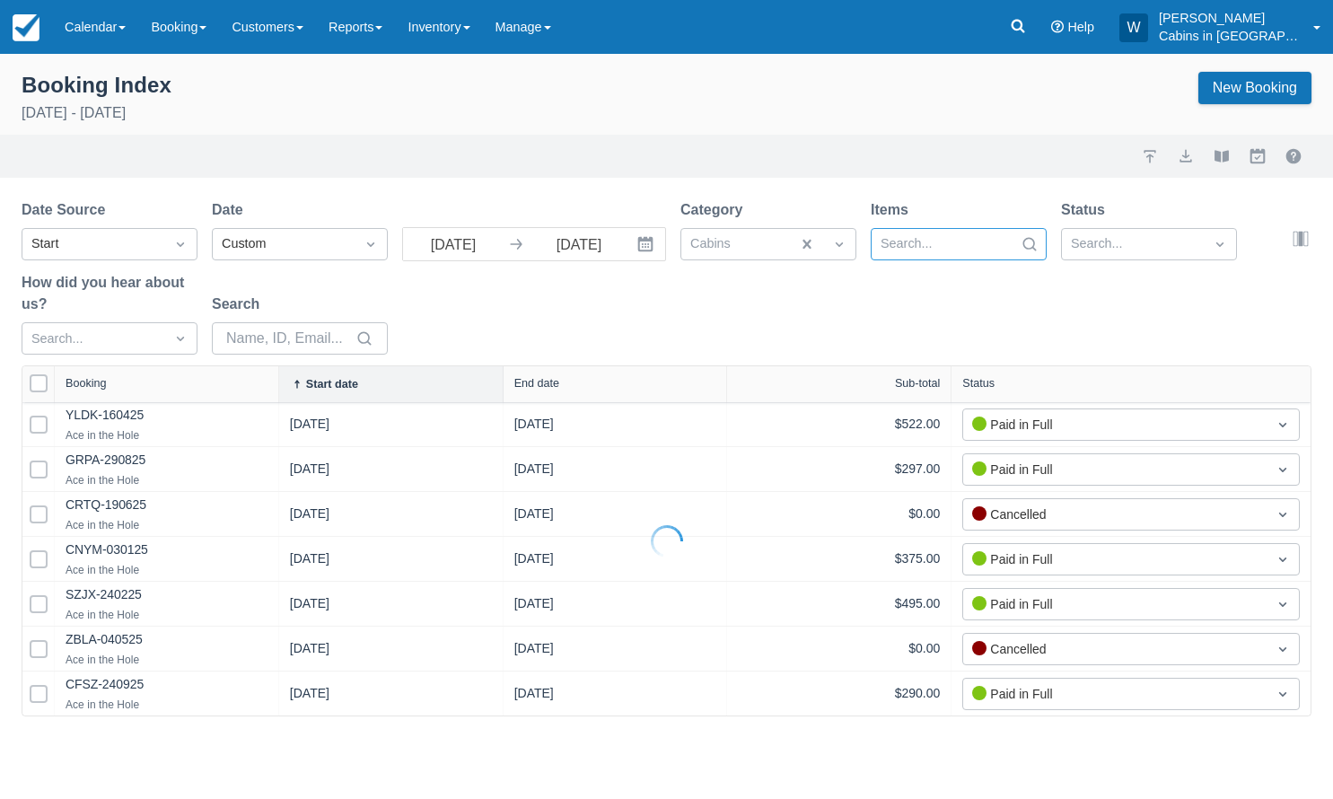
select select "25"
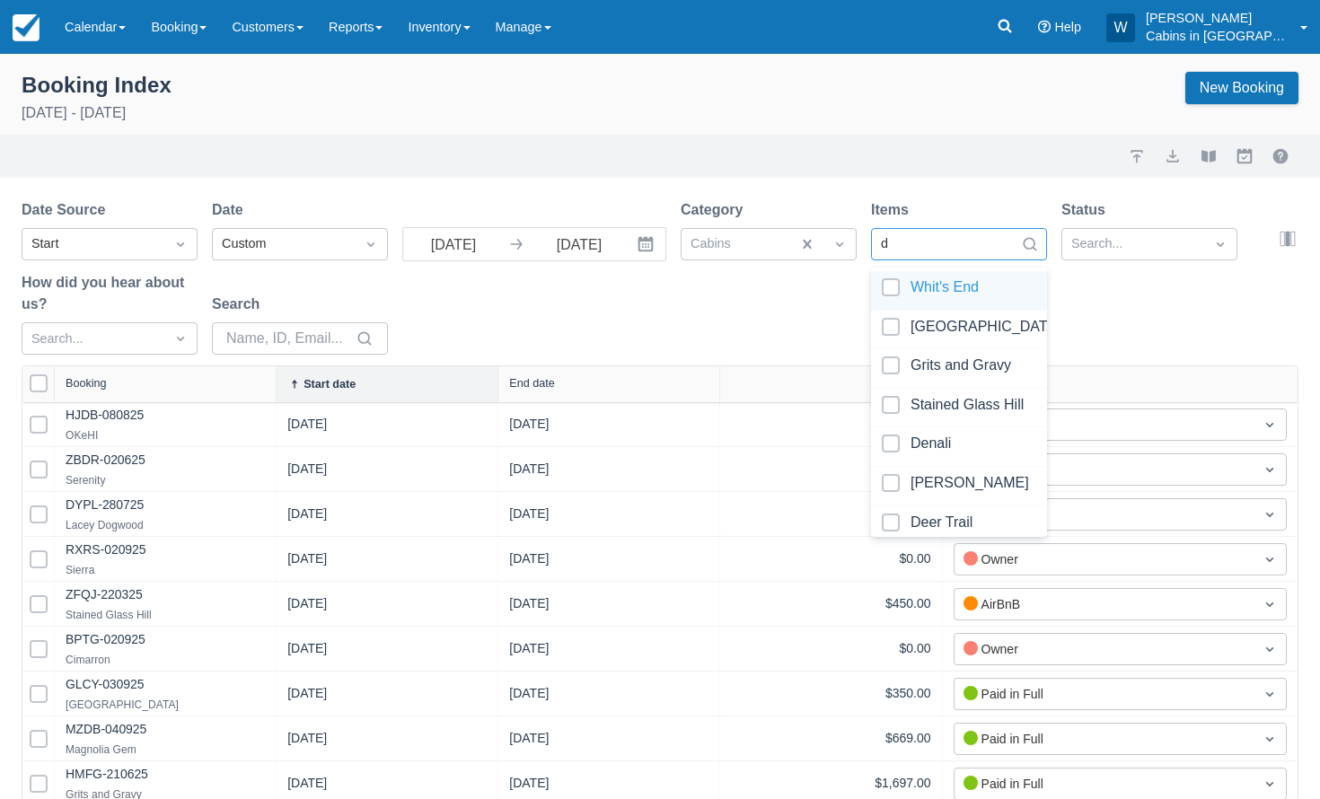
type input "de"
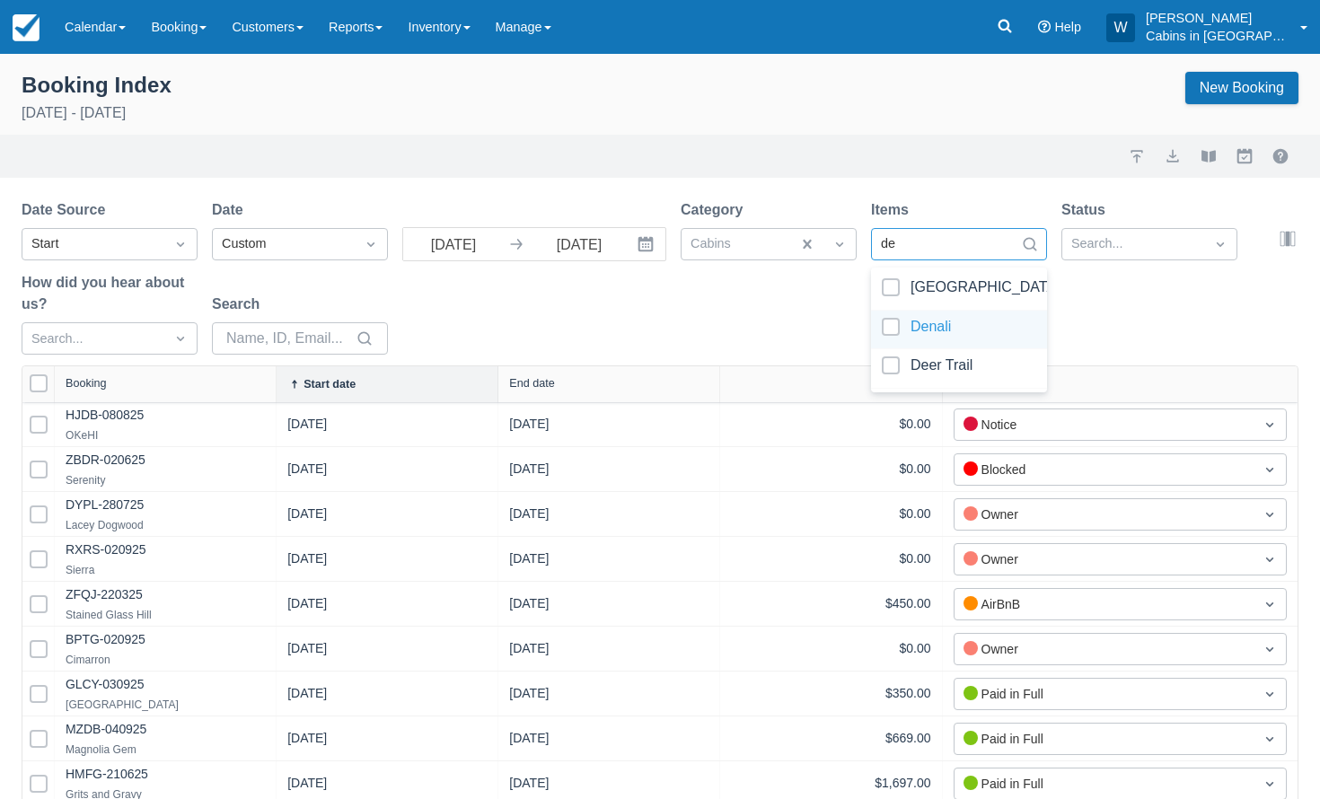
click at [895, 321] on div at bounding box center [959, 330] width 154 height 24
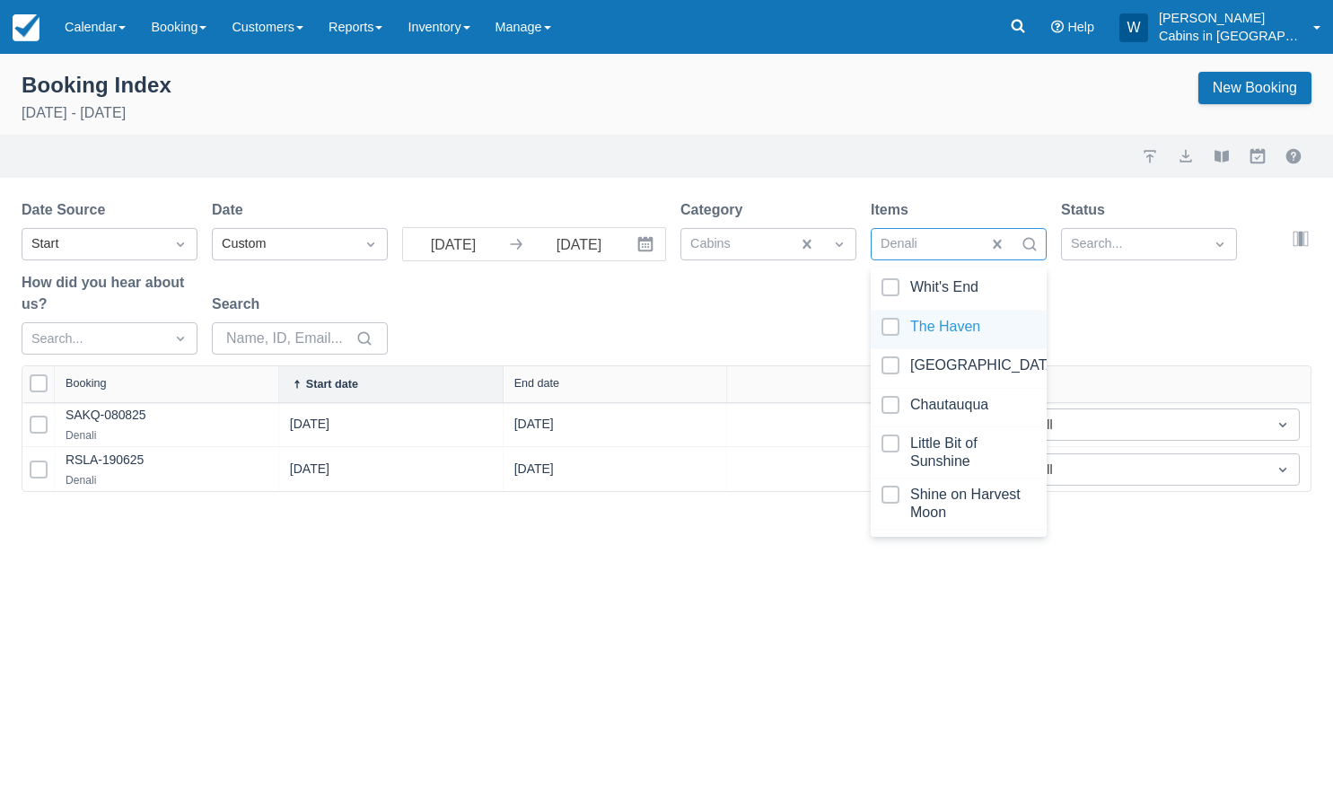
click at [764, 318] on div "Date Source Start Date Custom 09/01/25 Navigate forward to interact with the ca…" at bounding box center [656, 282] width 1269 height 166
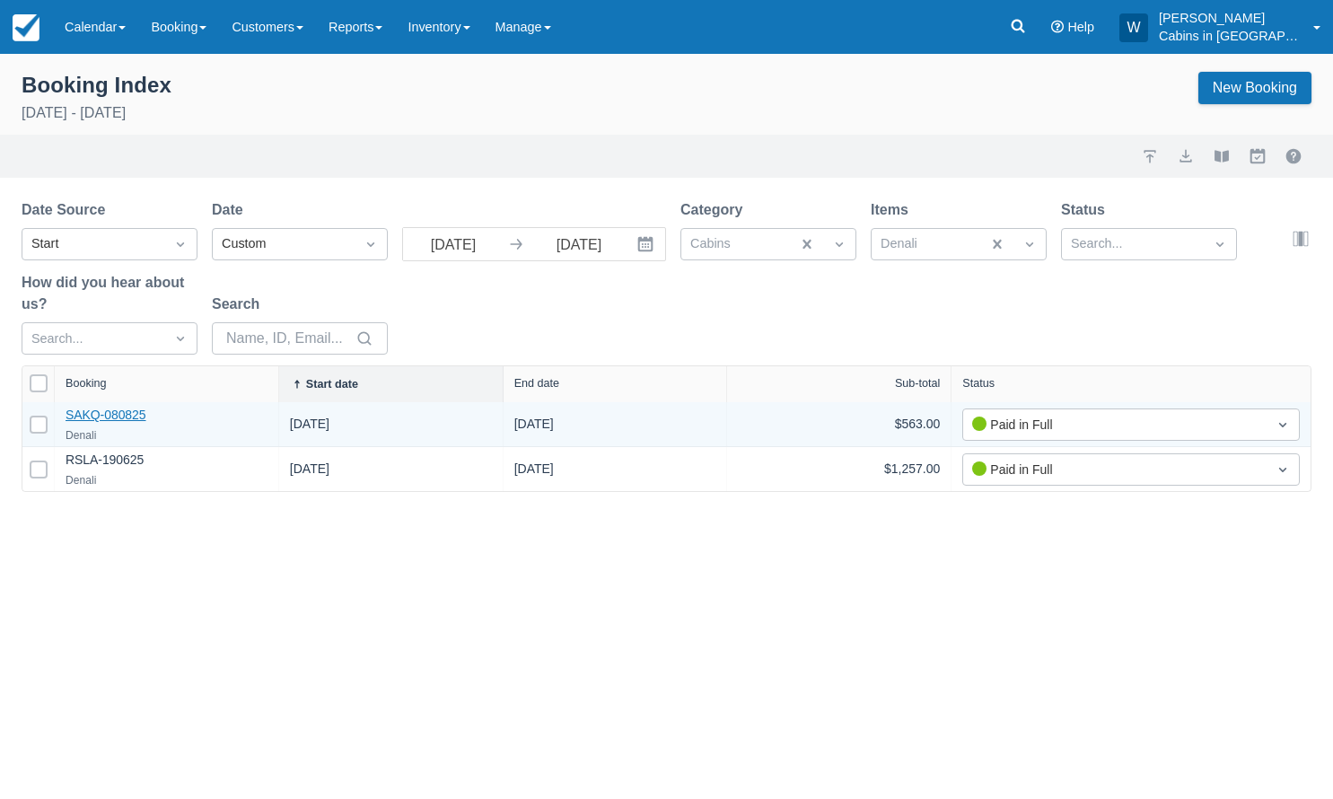
click at [117, 410] on link "SAKQ-080825" at bounding box center [106, 415] width 81 height 14
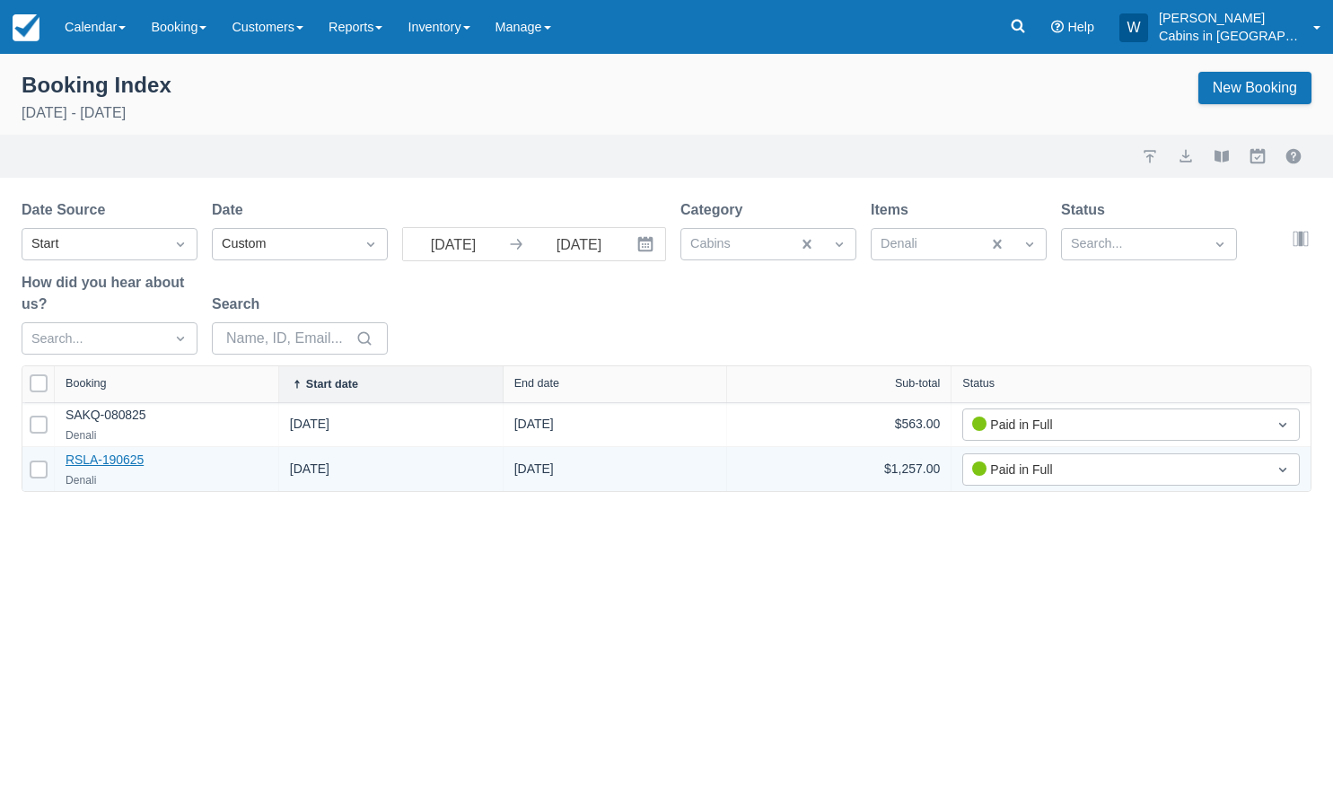
click at [107, 457] on link "RSLA-190625" at bounding box center [105, 460] width 78 height 14
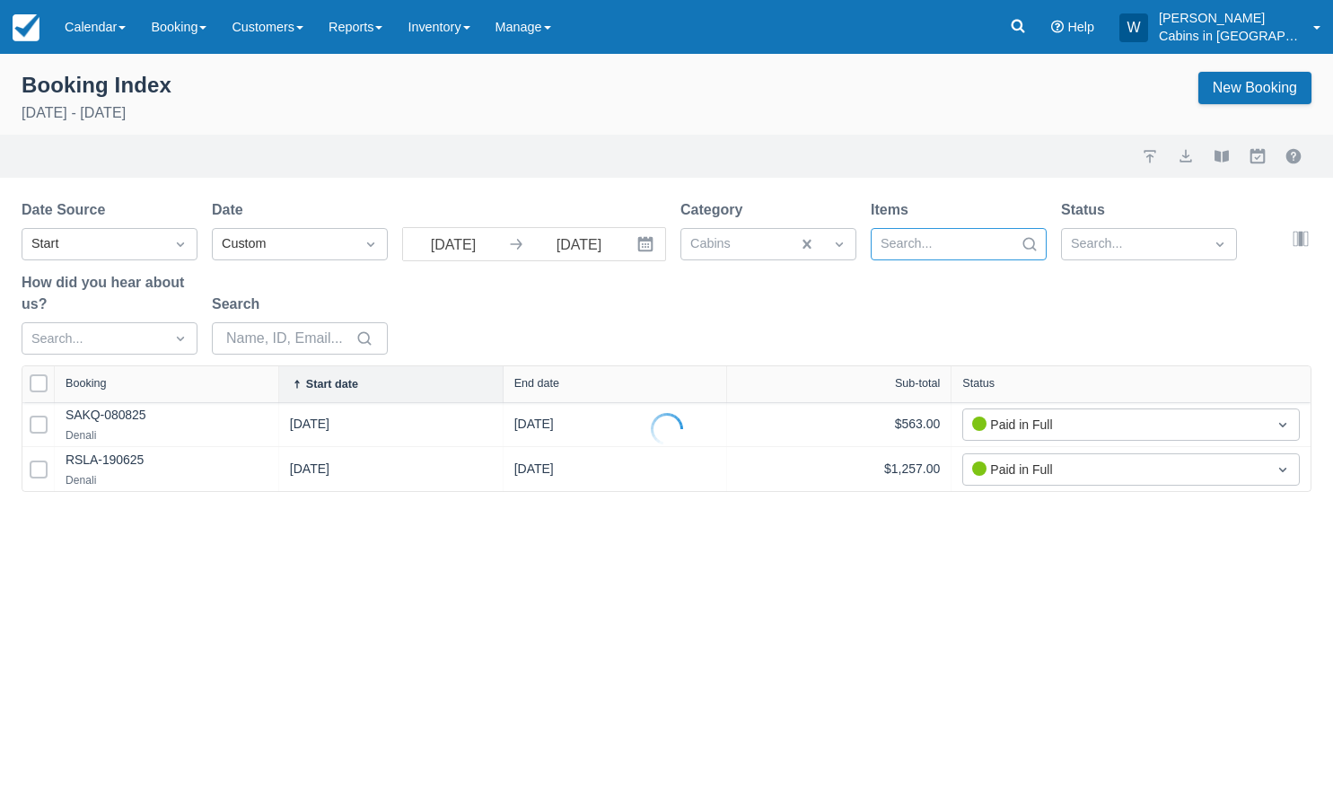
select select "25"
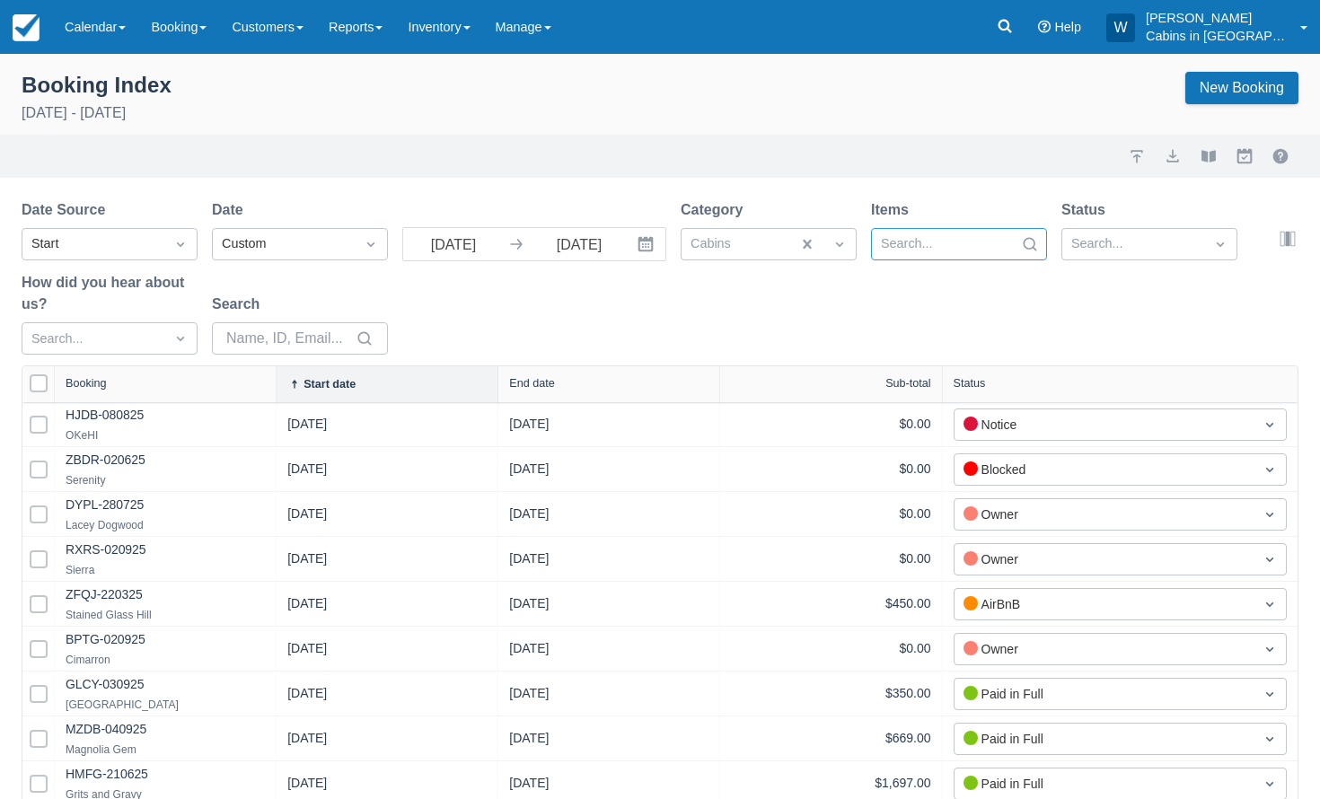
click at [1002, 243] on div at bounding box center [943, 244] width 124 height 23
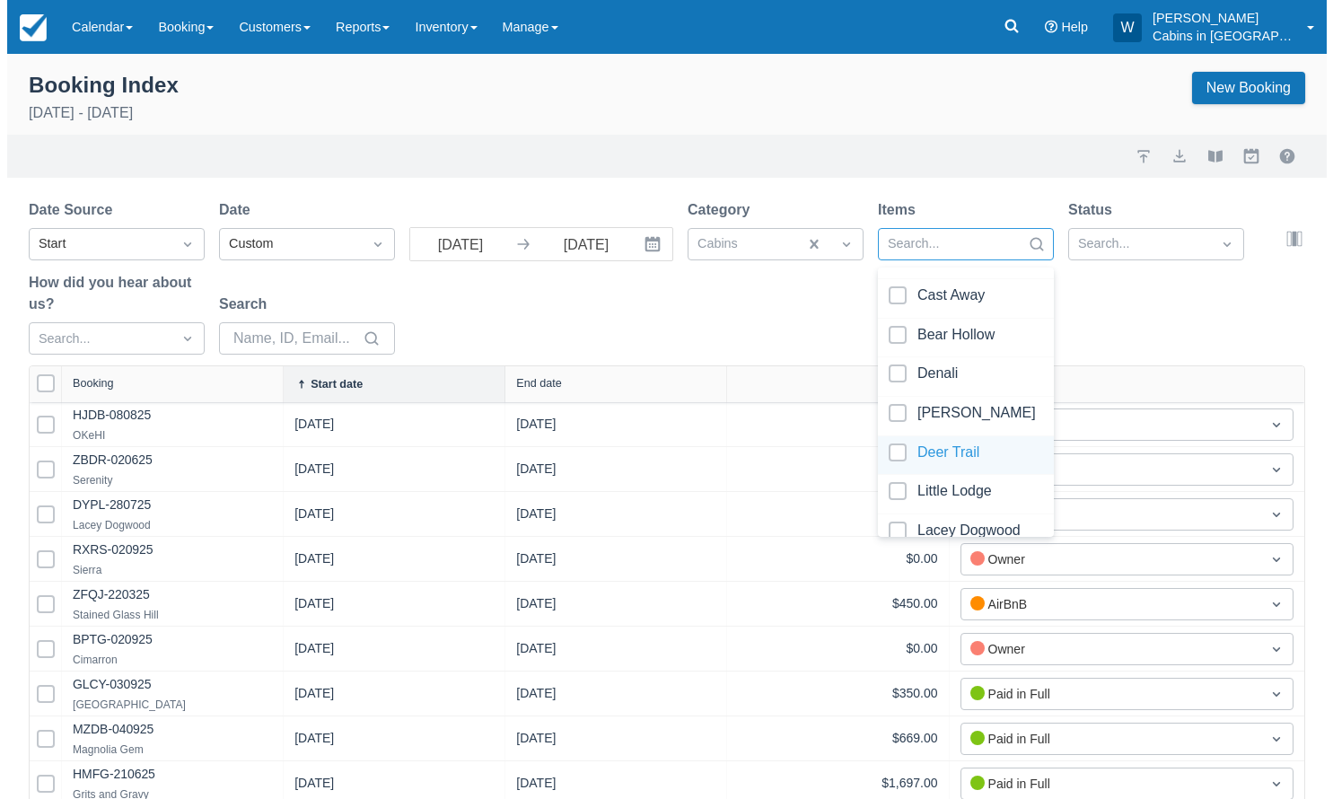
scroll to position [379, 0]
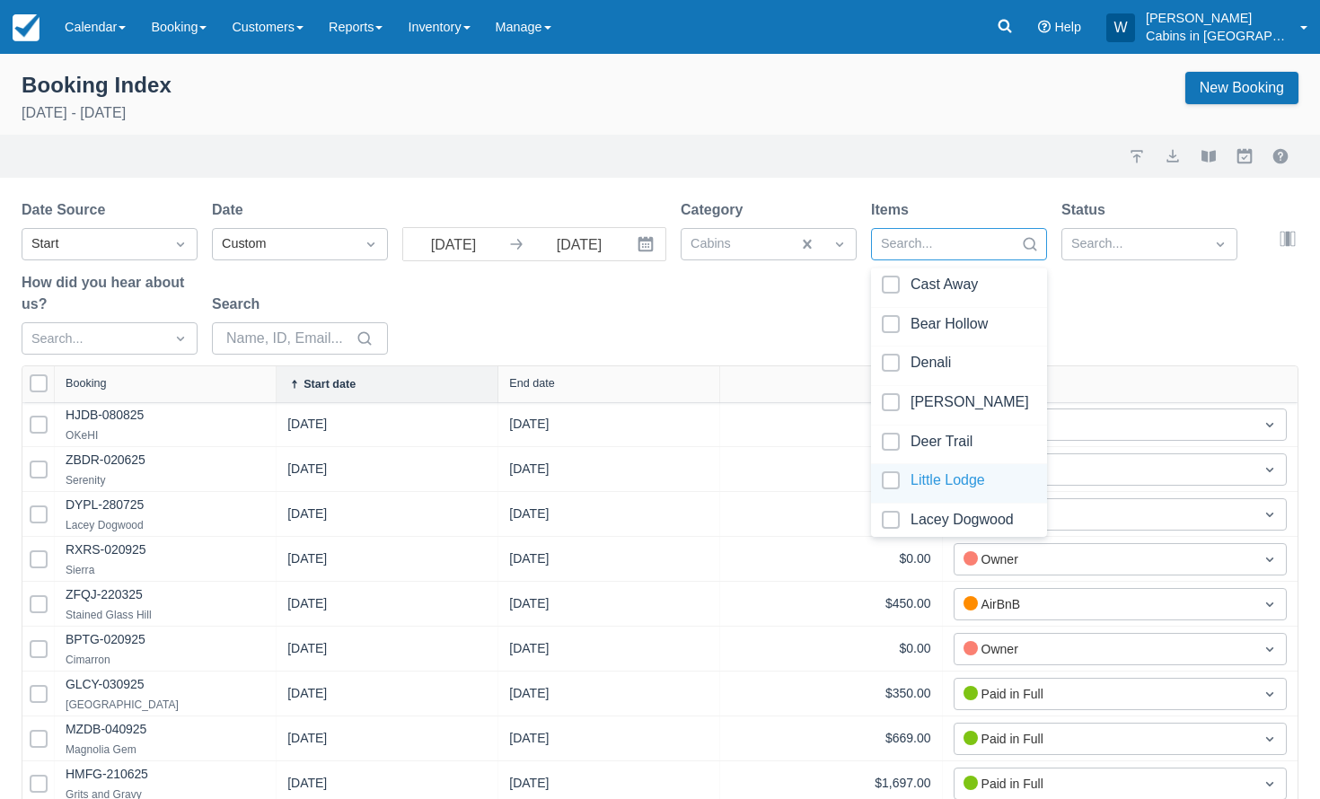
click at [896, 477] on div at bounding box center [959, 483] width 154 height 24
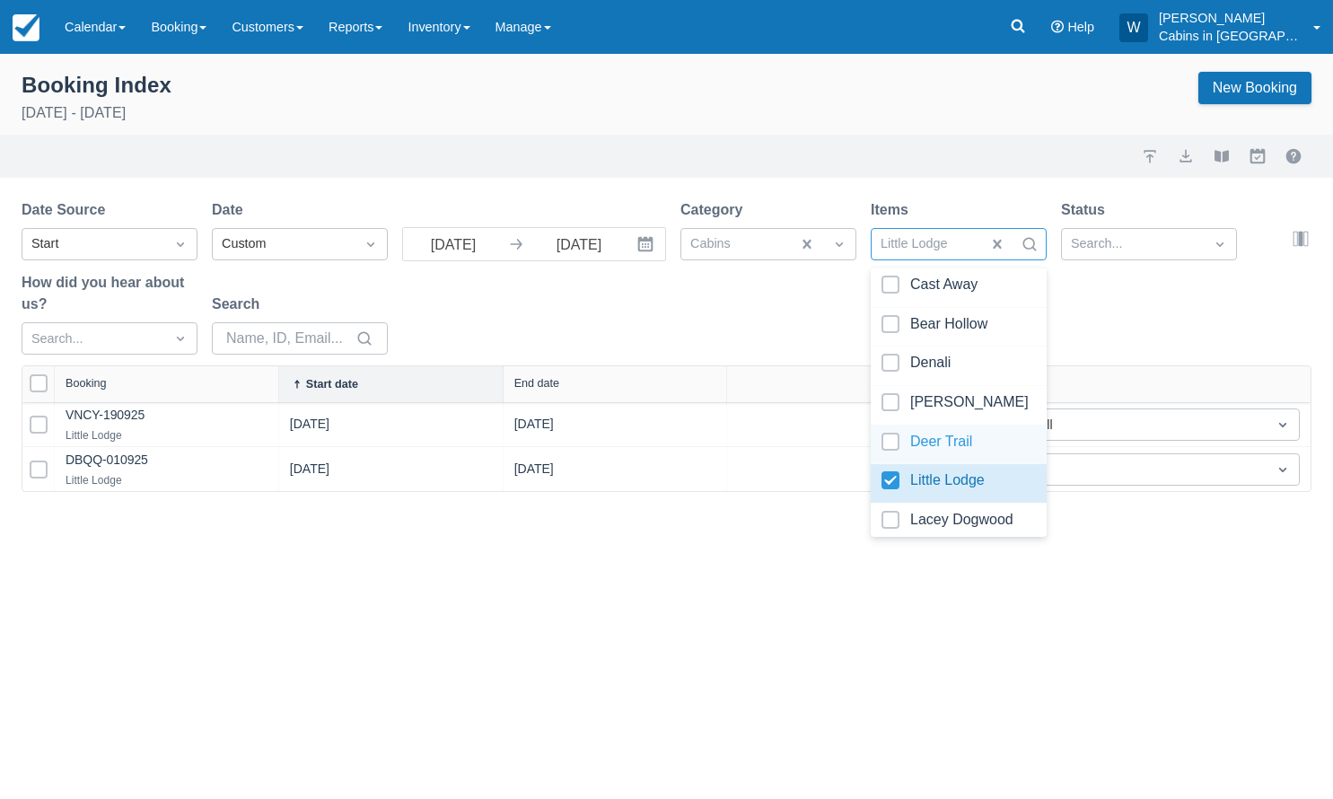
click at [701, 301] on div "Date Source Start Date Custom 09/01/25 Navigate forward to interact with the ca…" at bounding box center [656, 282] width 1269 height 166
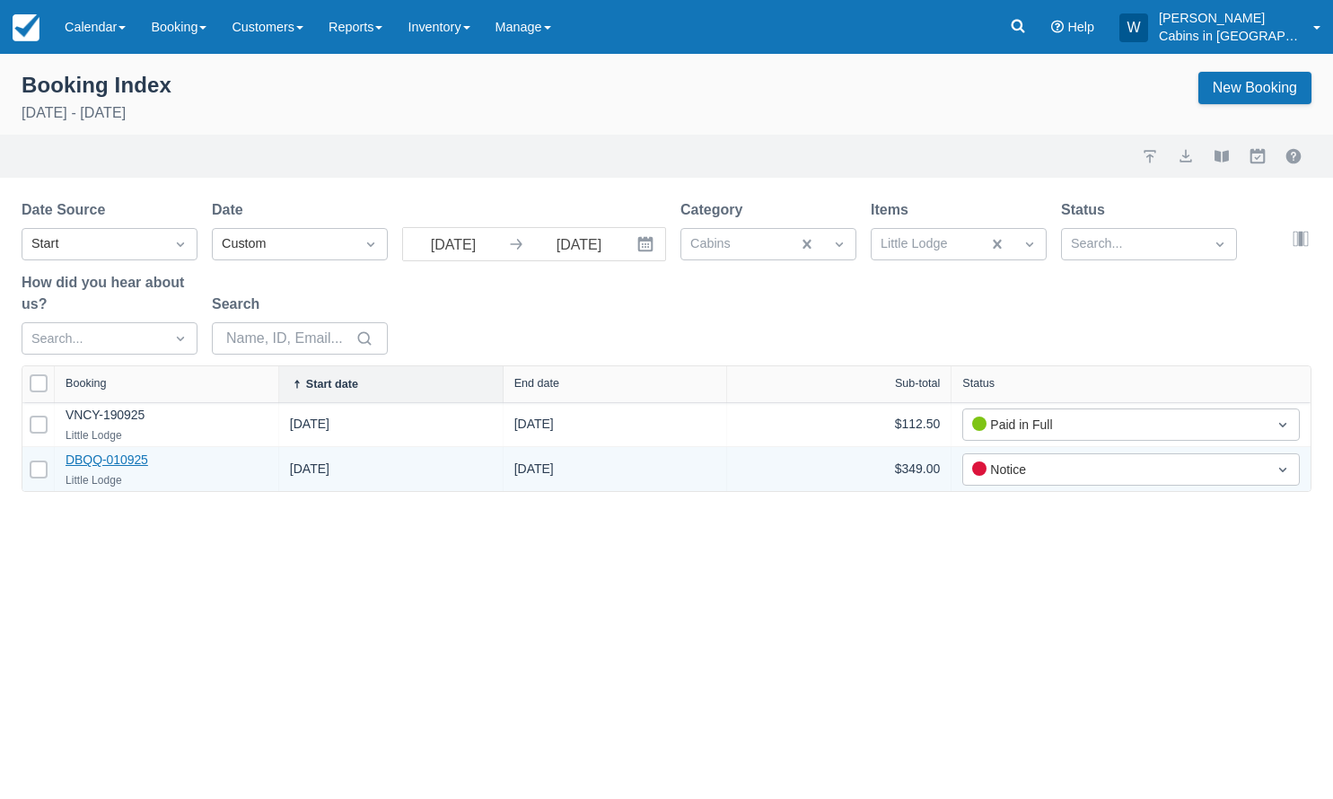
click at [104, 462] on link "DBQQ-010925" at bounding box center [107, 460] width 83 height 14
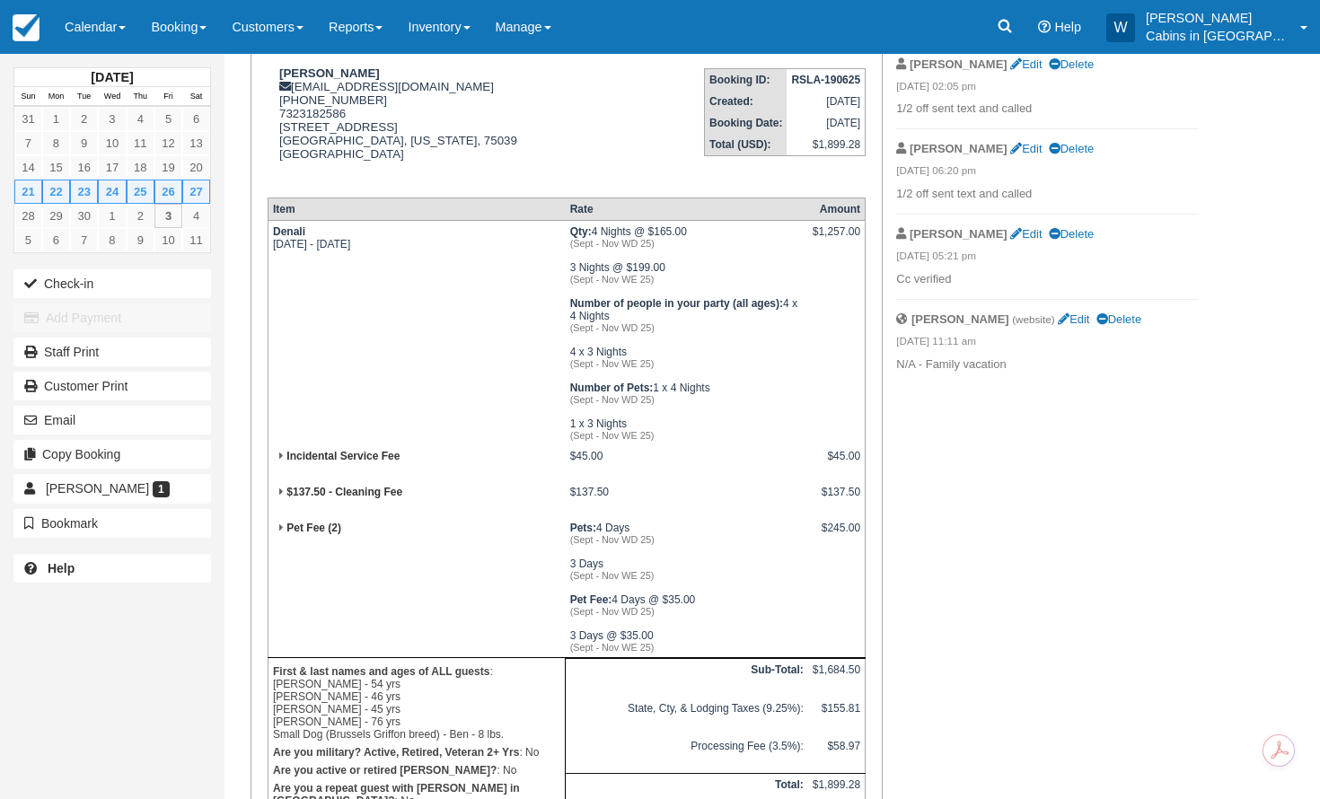
scroll to position [259, 0]
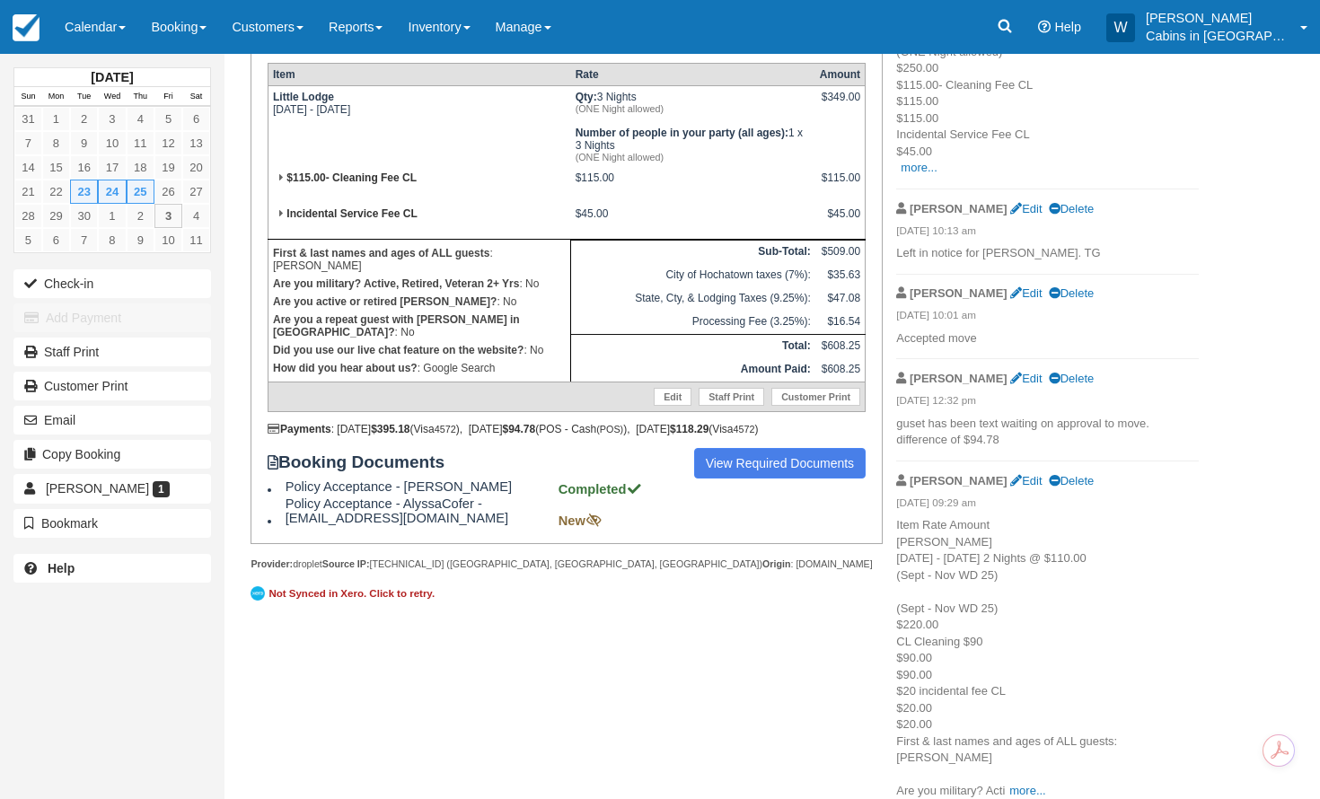
scroll to position [541, 0]
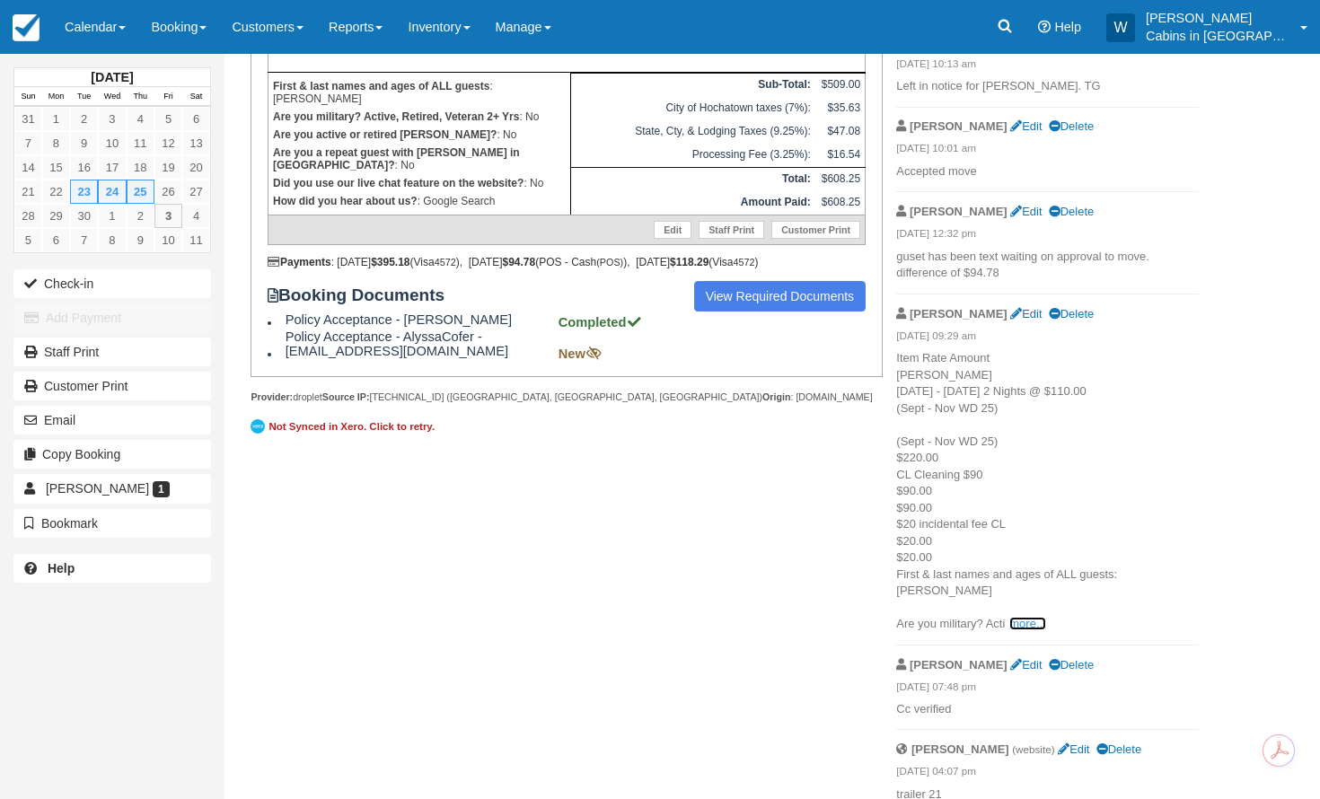
click at [1024, 617] on link "more..." at bounding box center [1027, 623] width 36 height 13
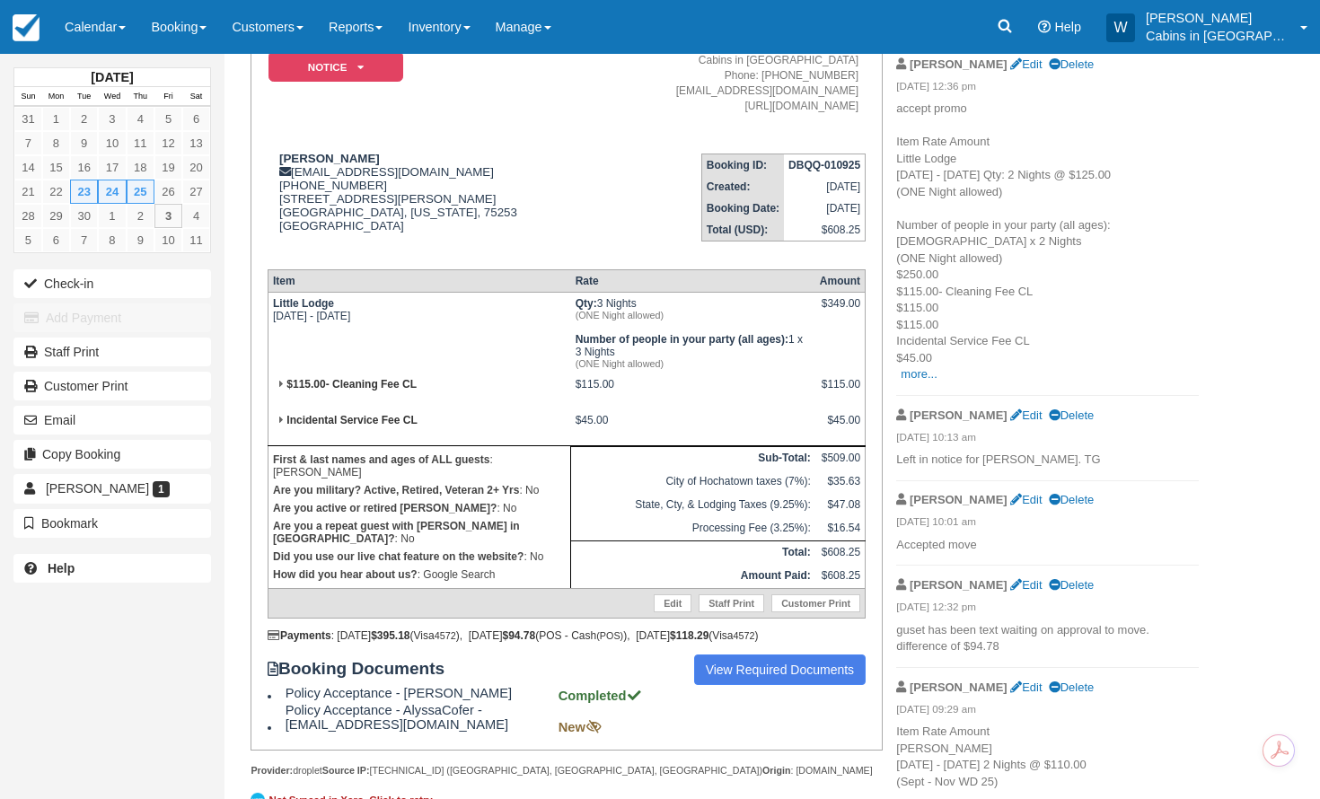
scroll to position [164, 0]
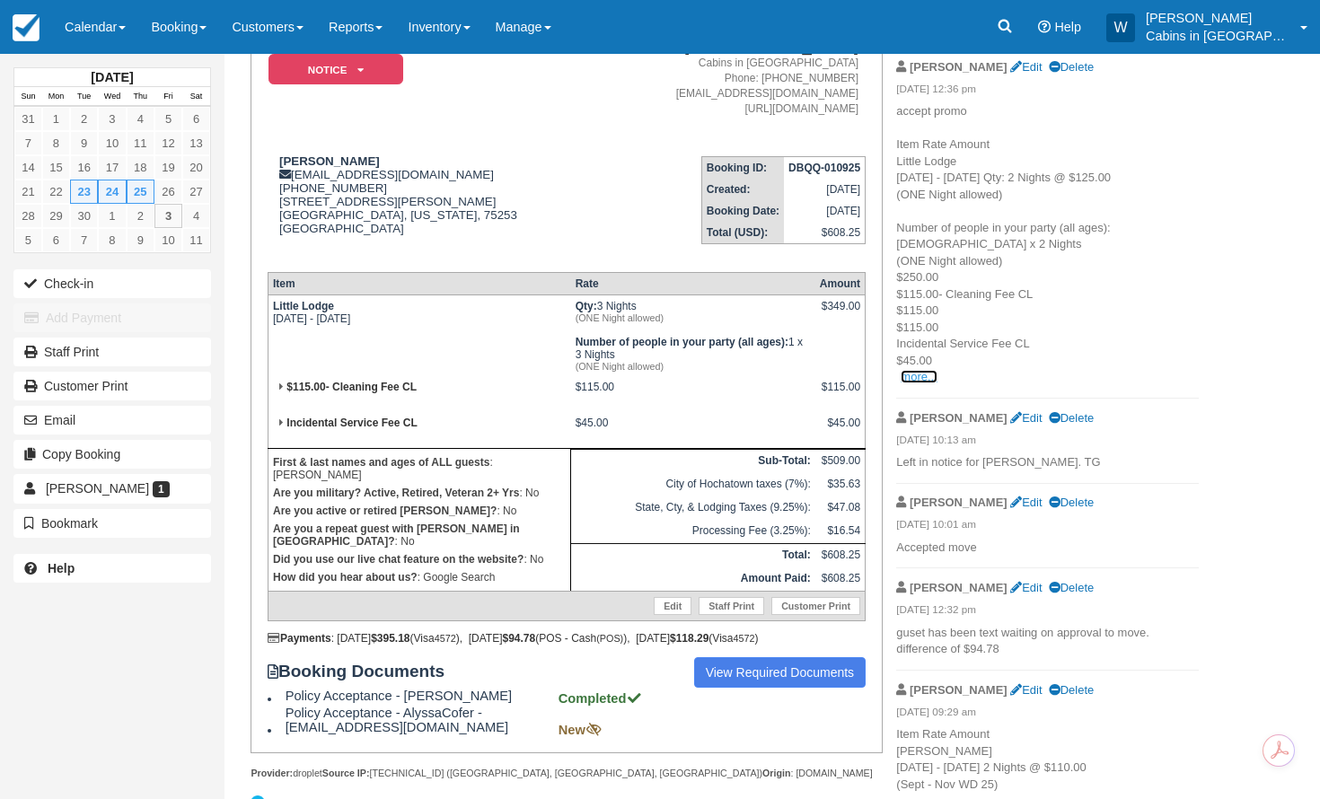
click at [926, 377] on link "more..." at bounding box center [919, 376] width 36 height 13
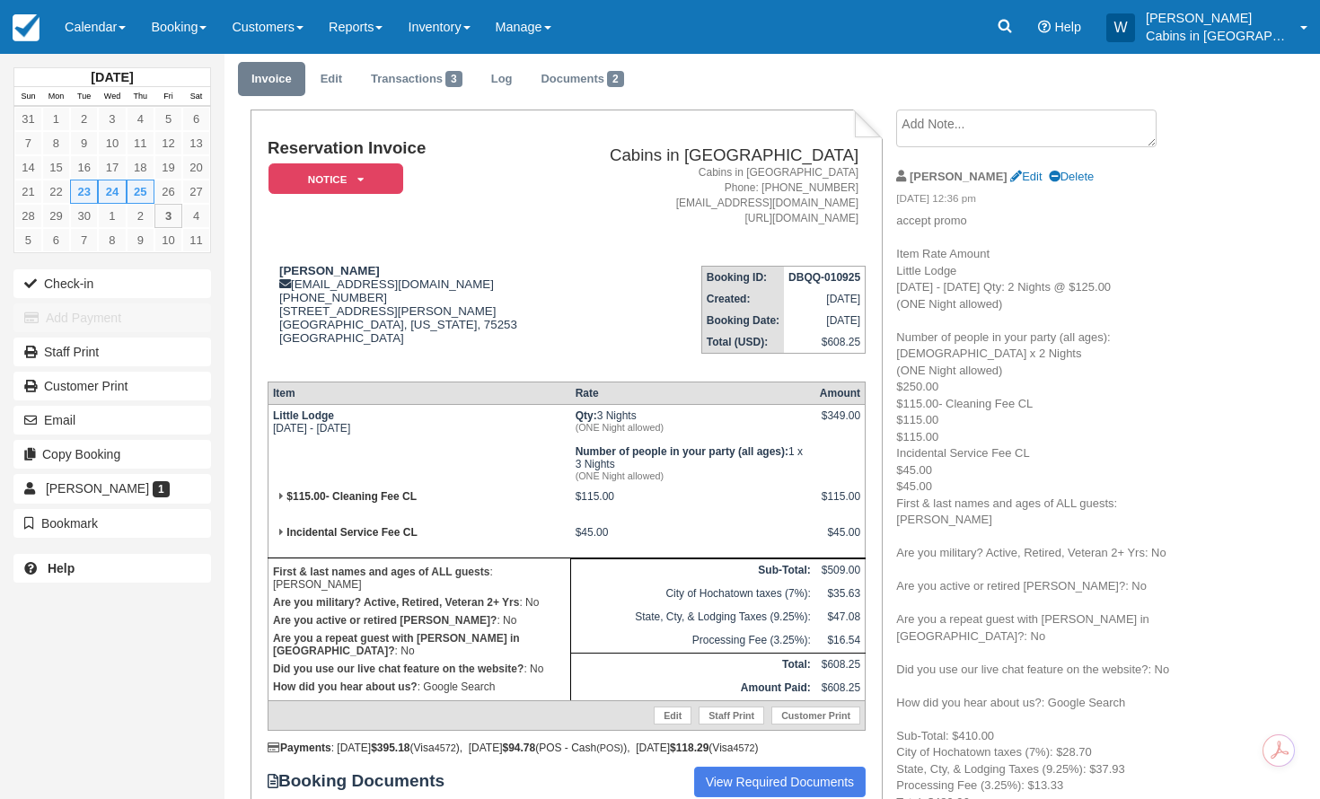
scroll to position [0, 0]
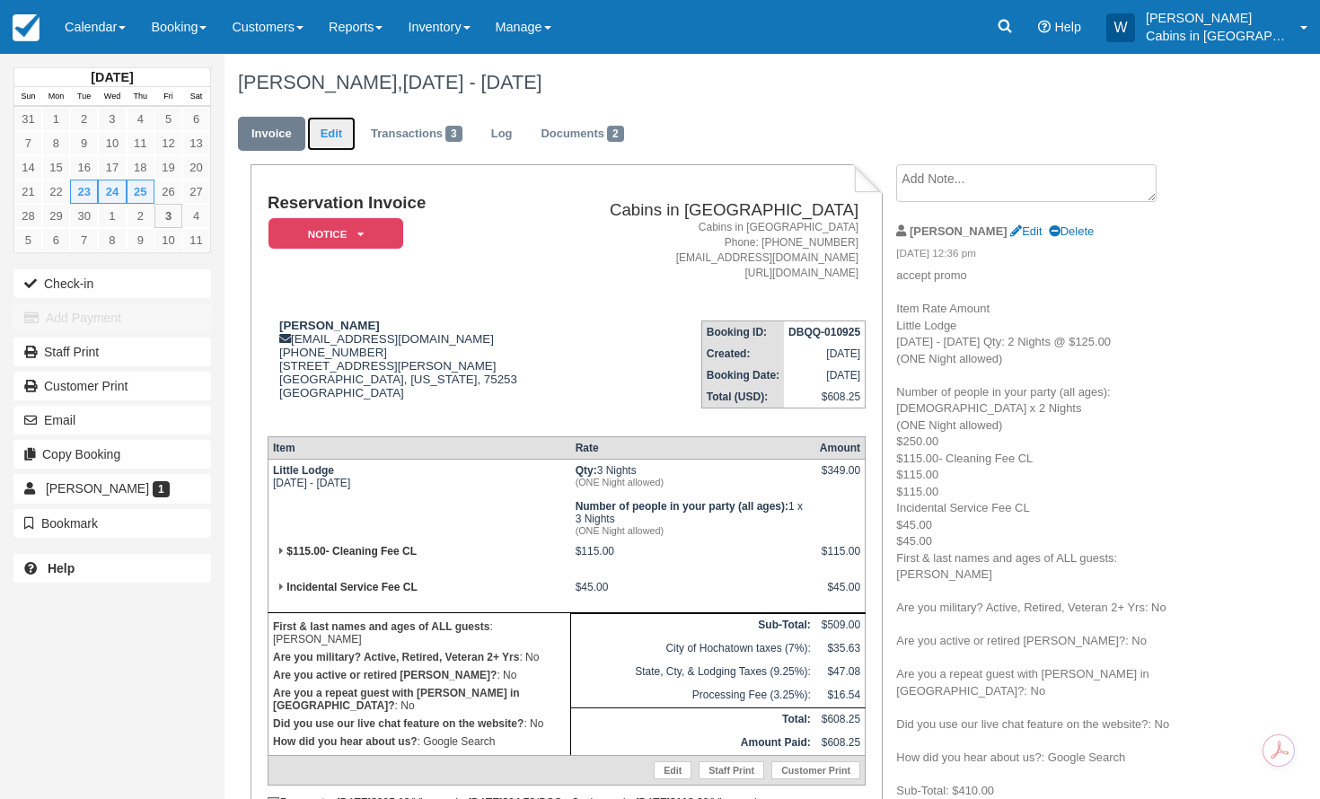
click at [336, 136] on link "Edit" at bounding box center [331, 134] width 48 height 35
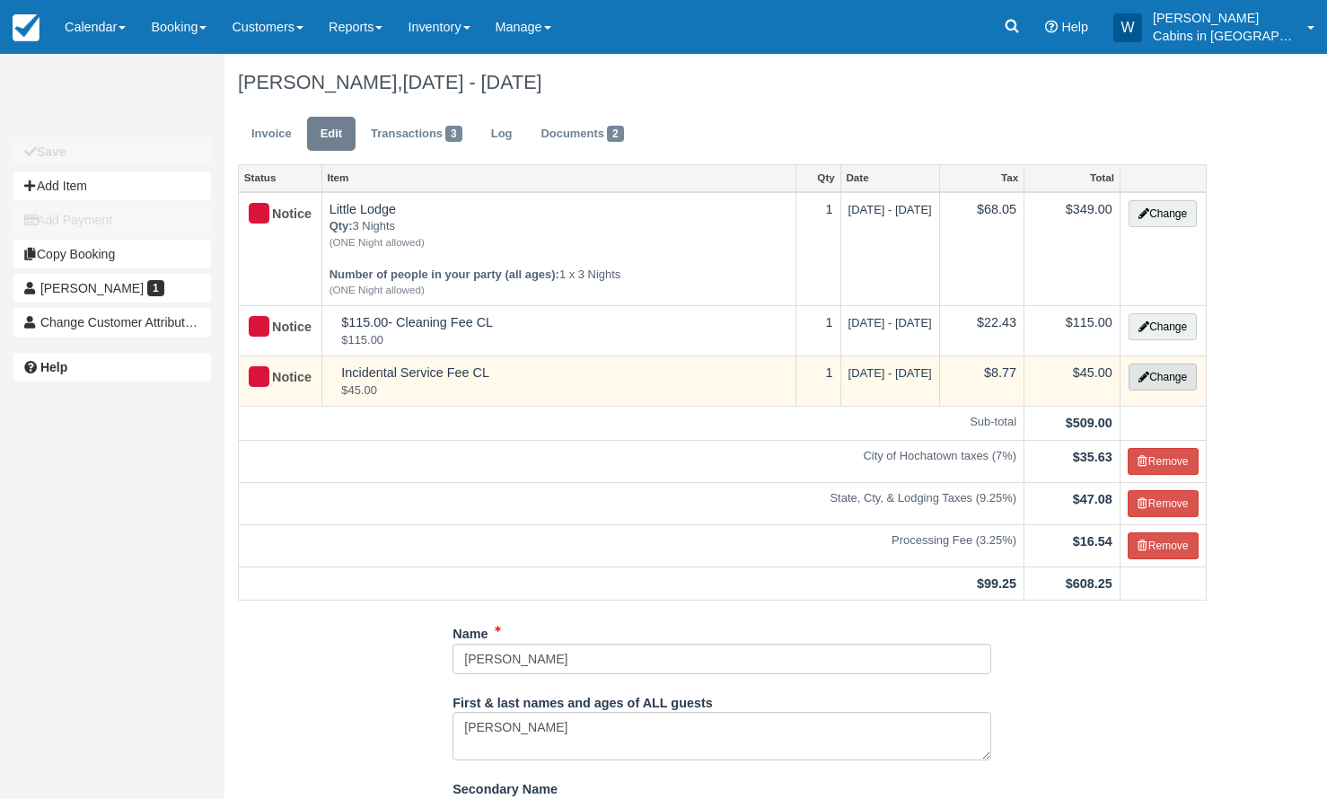
click at [1155, 375] on button "Change" at bounding box center [1163, 377] width 68 height 27
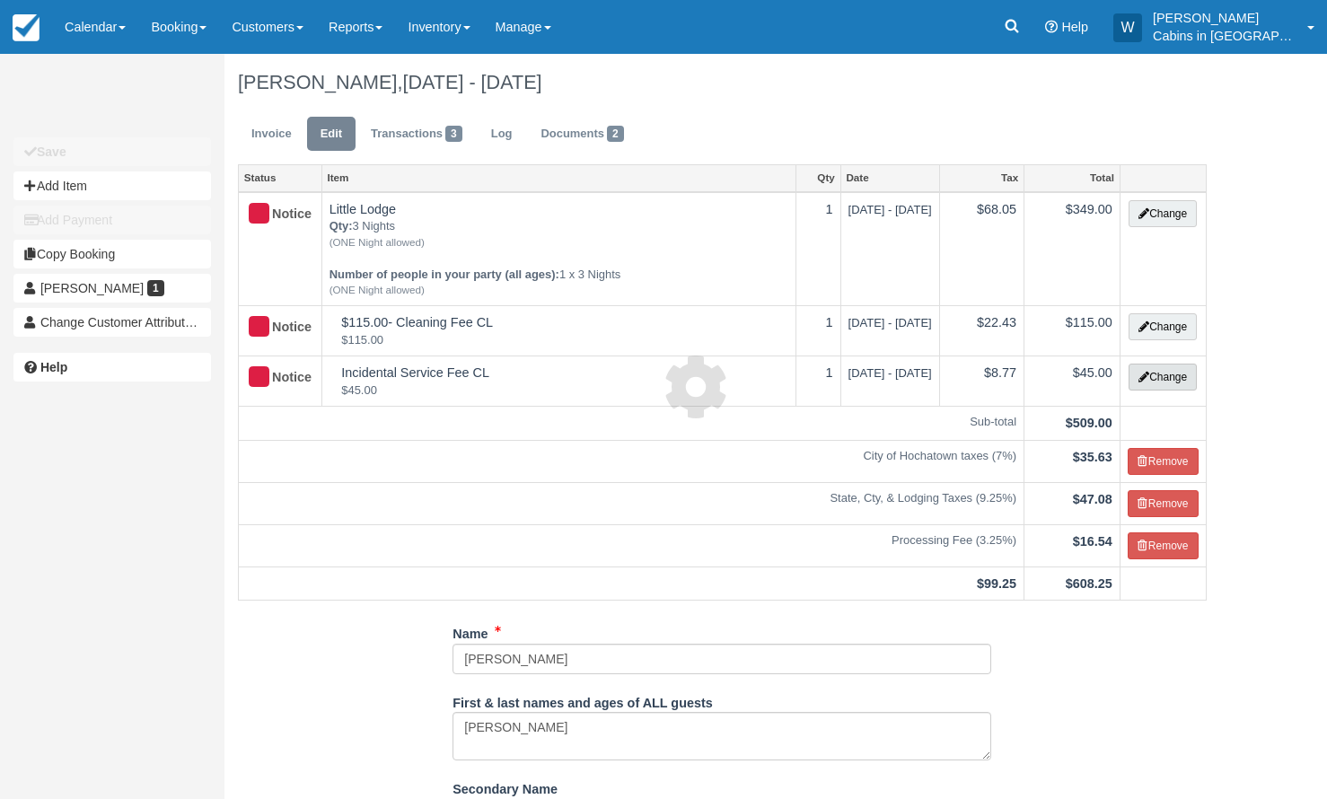
select select "2"
type input "45.00"
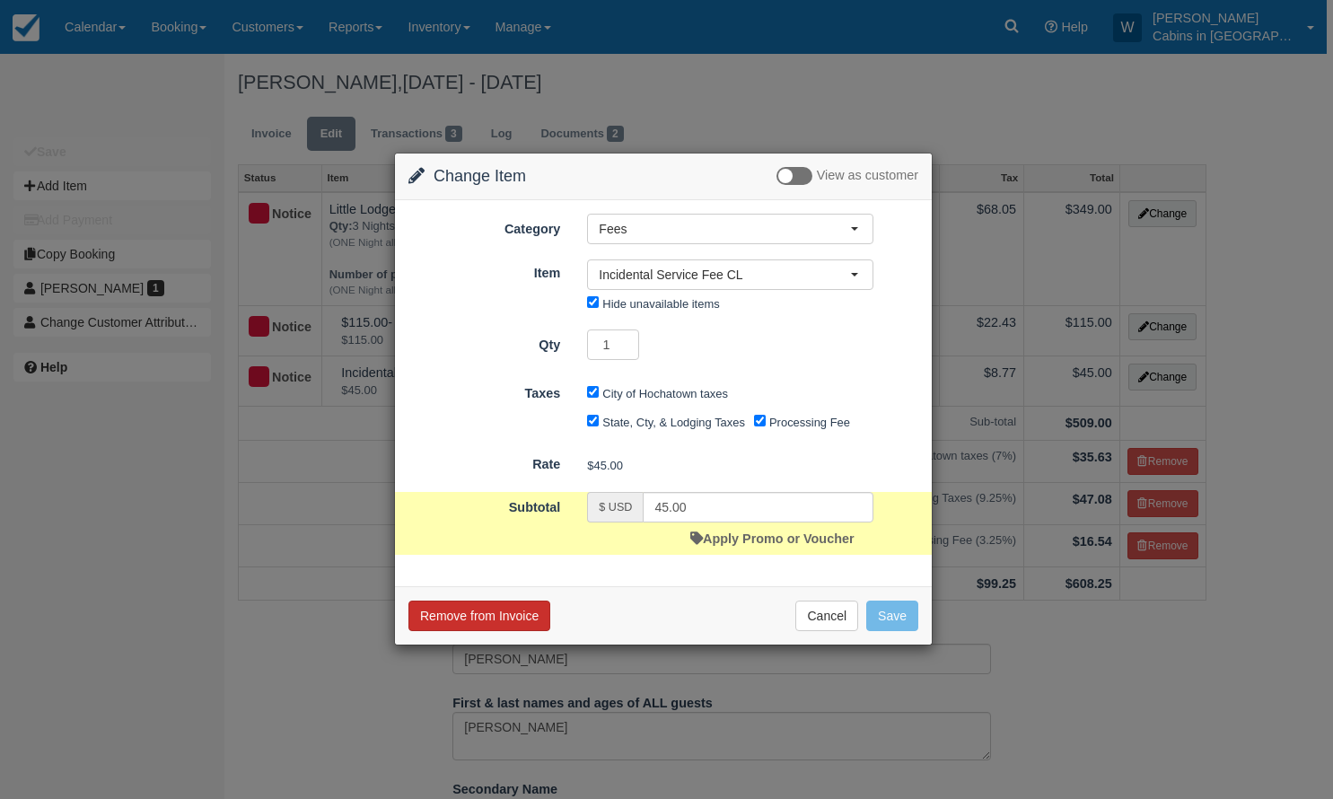
click at [525, 615] on button "Remove from Invoice" at bounding box center [480, 616] width 142 height 31
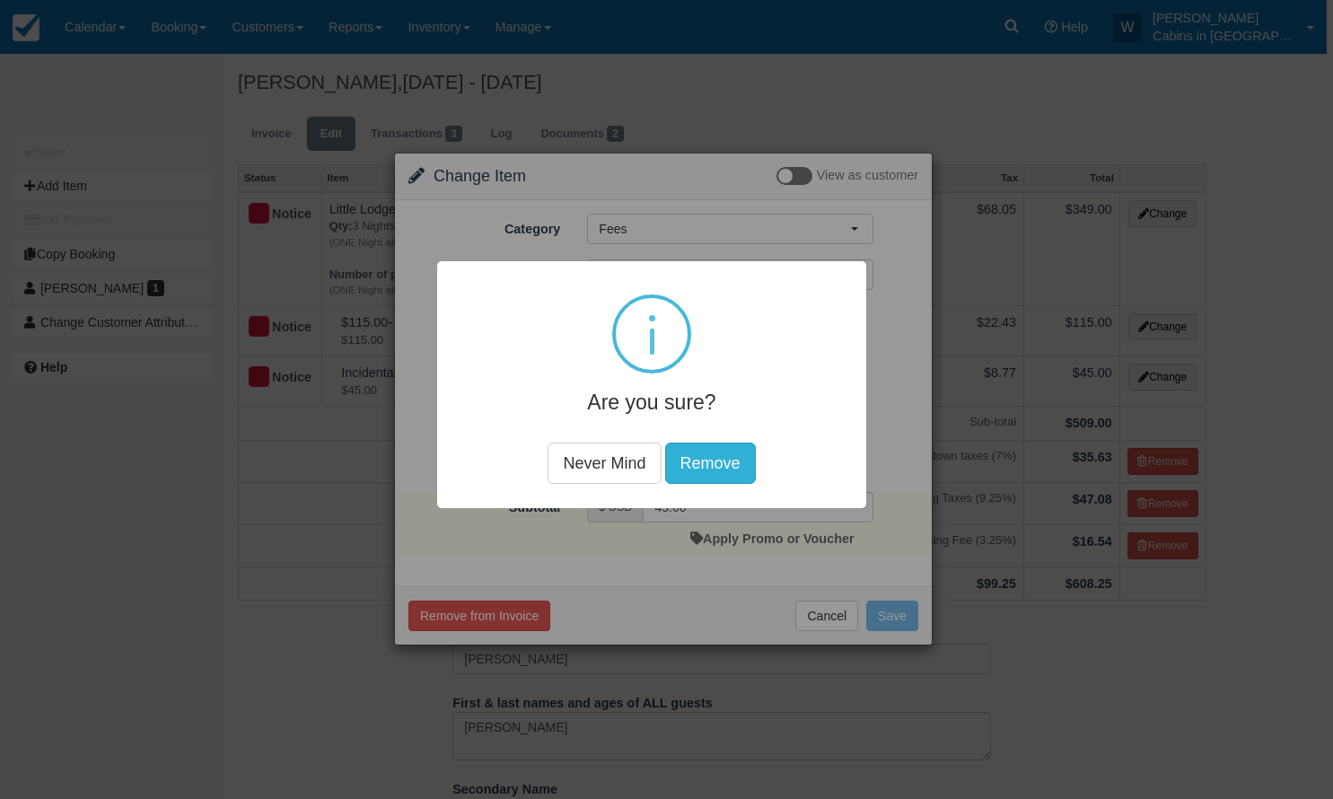
click at [720, 469] on button "Remove" at bounding box center [709, 463] width 91 height 41
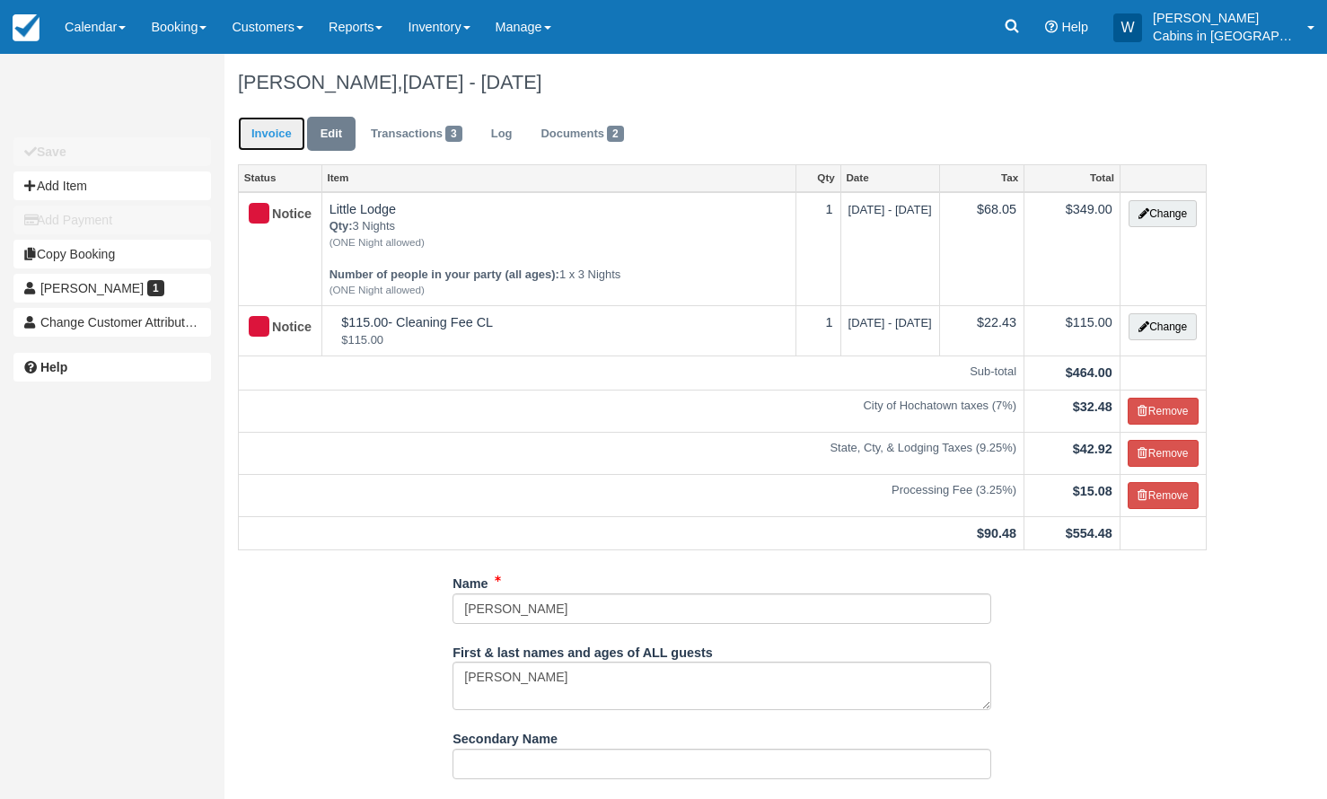
click at [281, 142] on link "Invoice" at bounding box center [271, 134] width 67 height 35
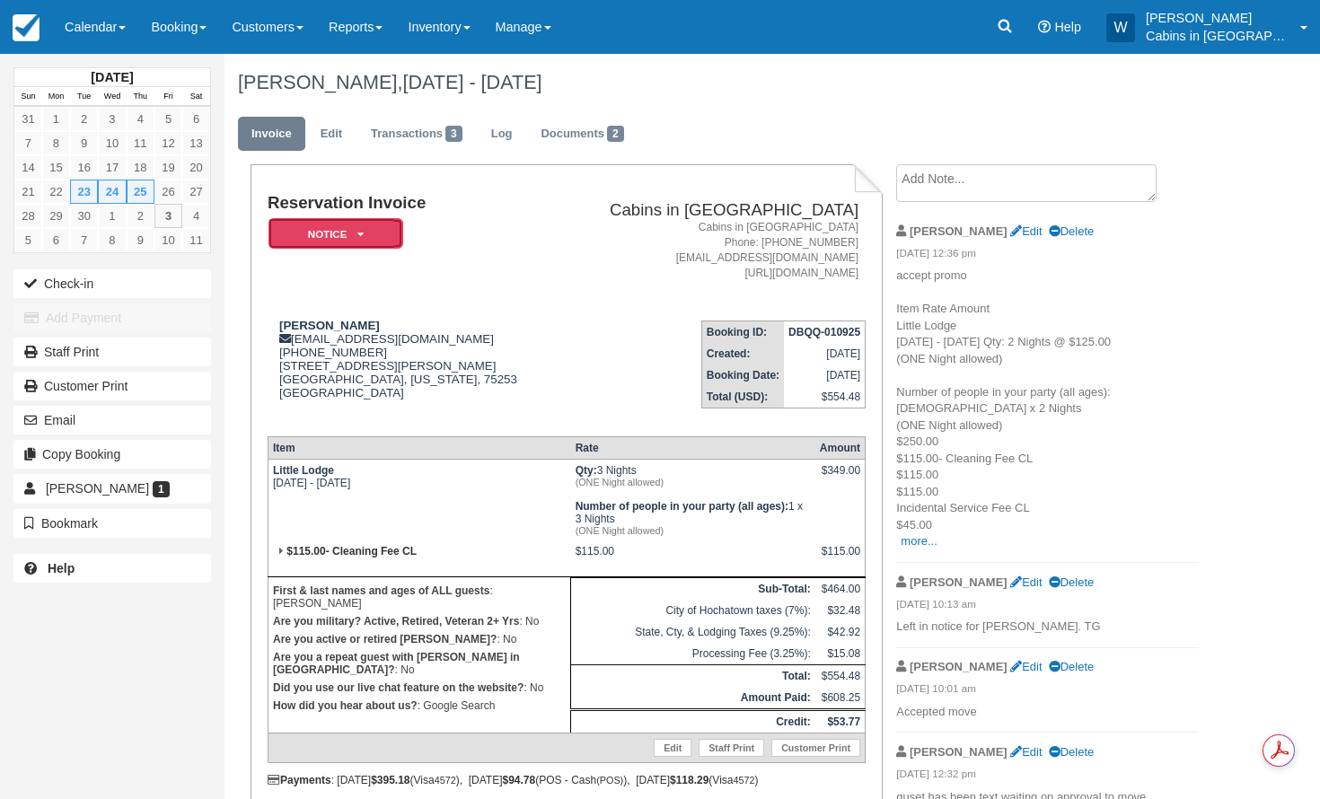
click at [360, 236] on icon at bounding box center [360, 234] width 6 height 11
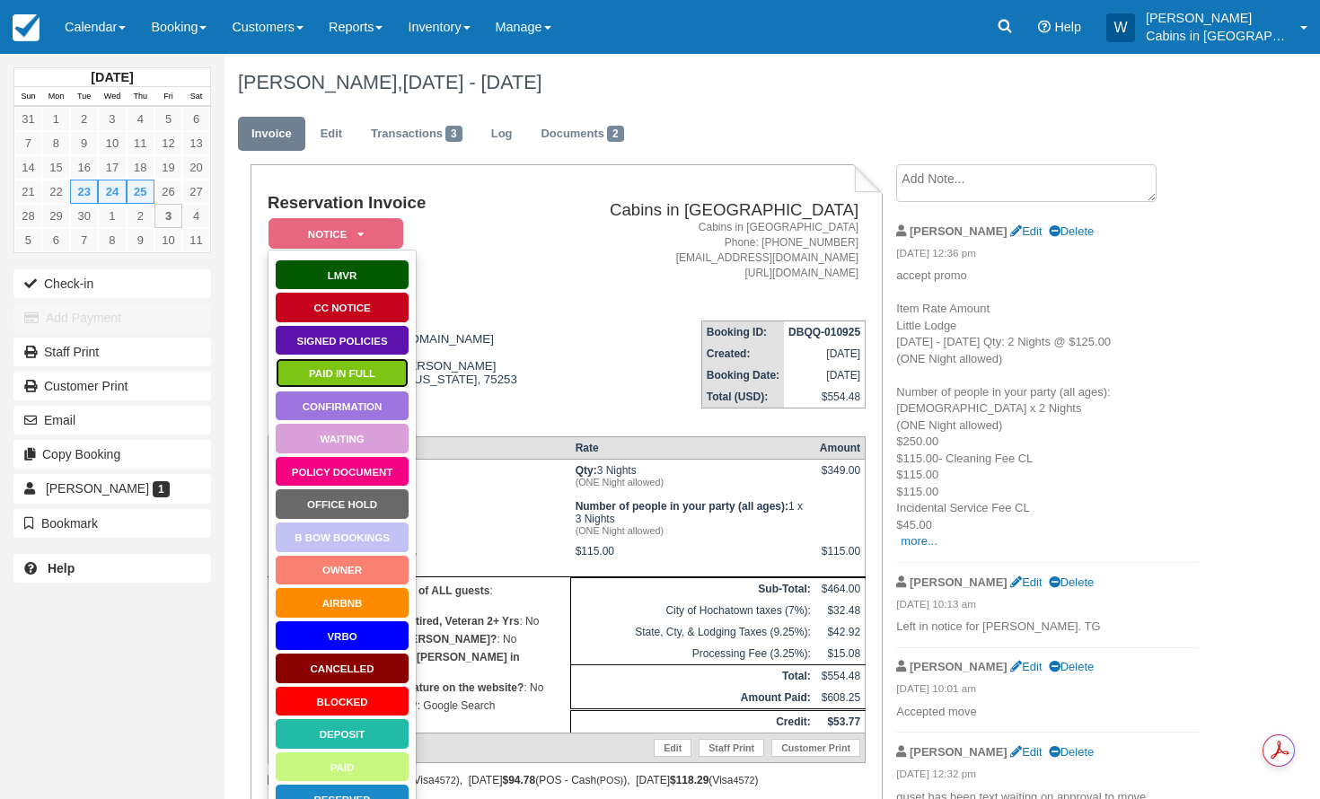
click at [345, 368] on link "Paid in Full" at bounding box center [342, 372] width 135 height 31
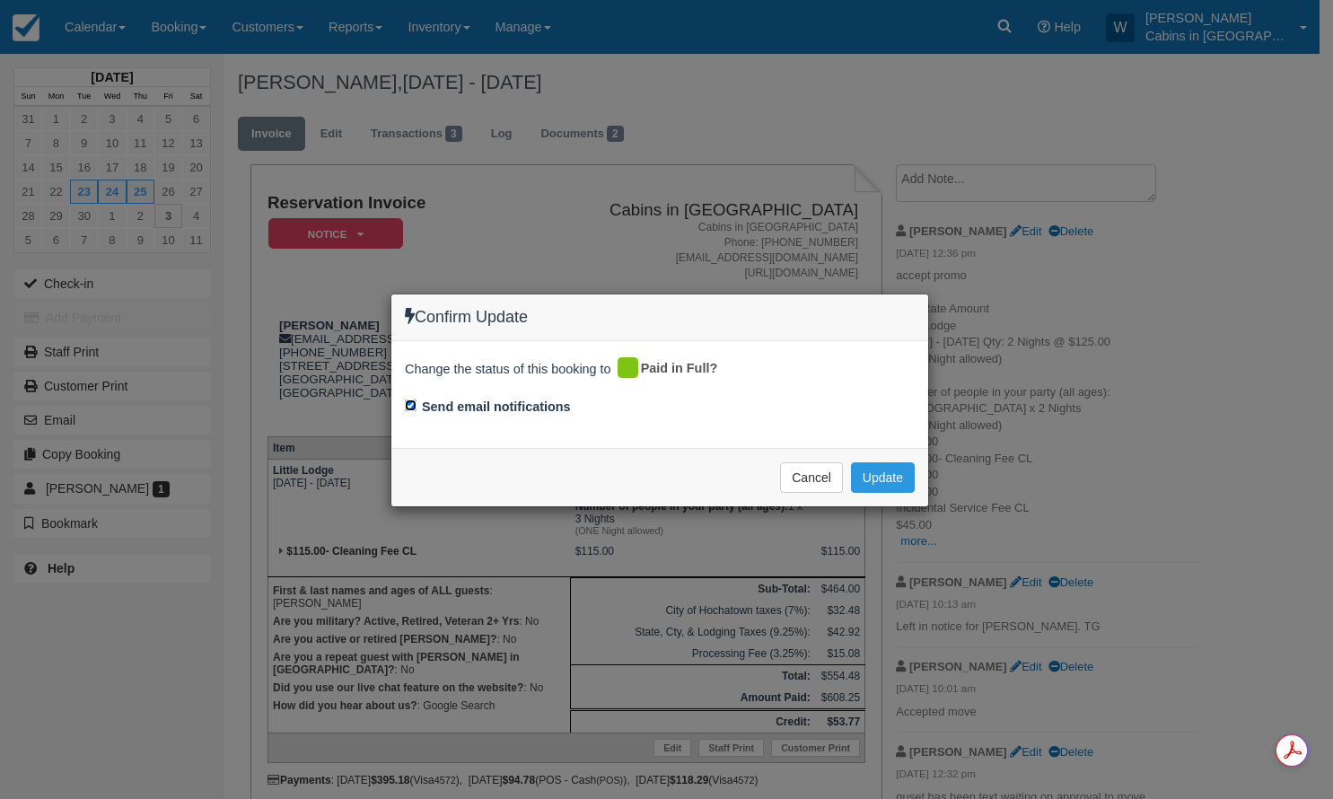
click at [410, 409] on input "Send email notifications" at bounding box center [411, 406] width 12 height 12
checkbox input "false"
click at [881, 481] on button "Update" at bounding box center [883, 477] width 64 height 31
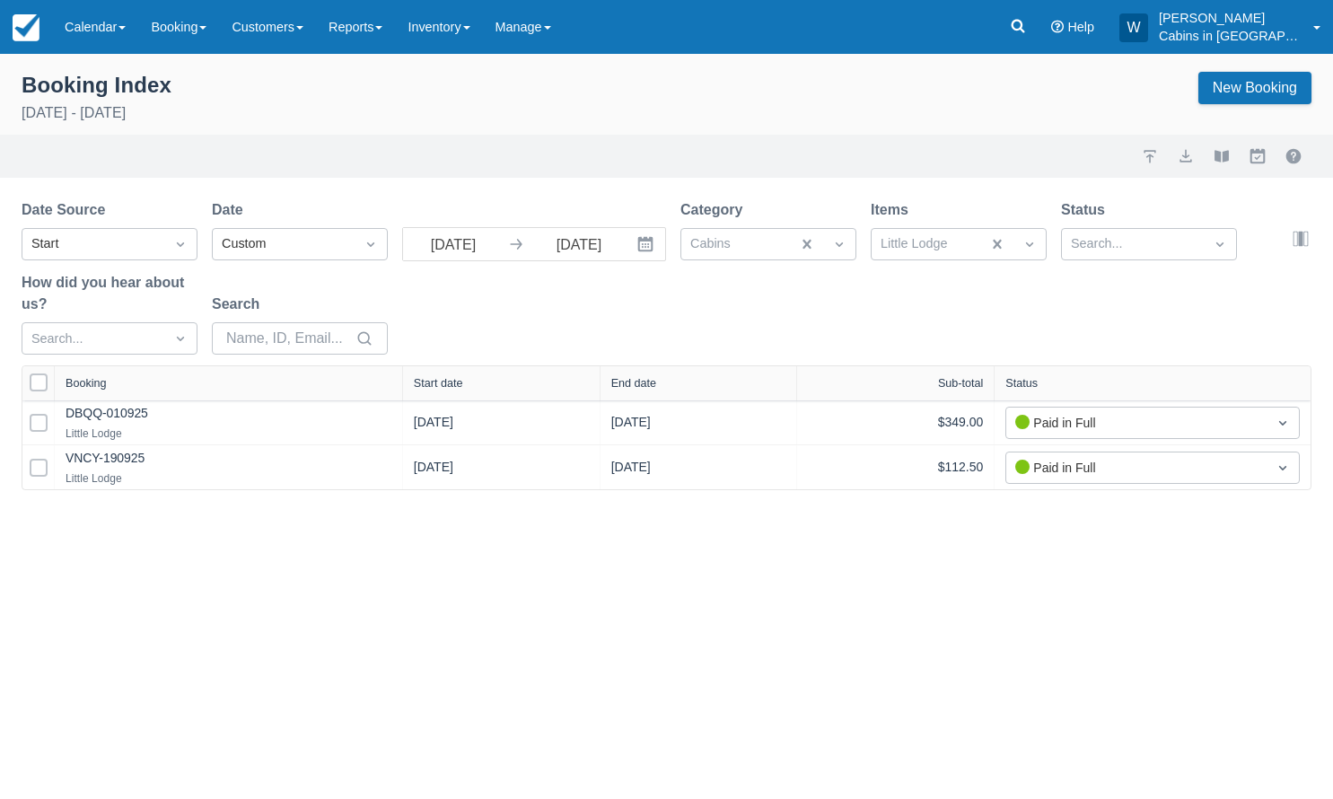
drag, startPoint x: 276, startPoint y: 391, endPoint x: 439, endPoint y: 385, distance: 163.5
click at [418, 387] on div at bounding box center [402, 383] width 32 height 34
click at [467, 393] on div "Start date" at bounding box center [537, 383] width 189 height 34
drag, startPoint x: 278, startPoint y: 388, endPoint x: 405, endPoint y: 386, distance: 126.6
click at [404, 386] on div at bounding box center [398, 384] width 32 height 36
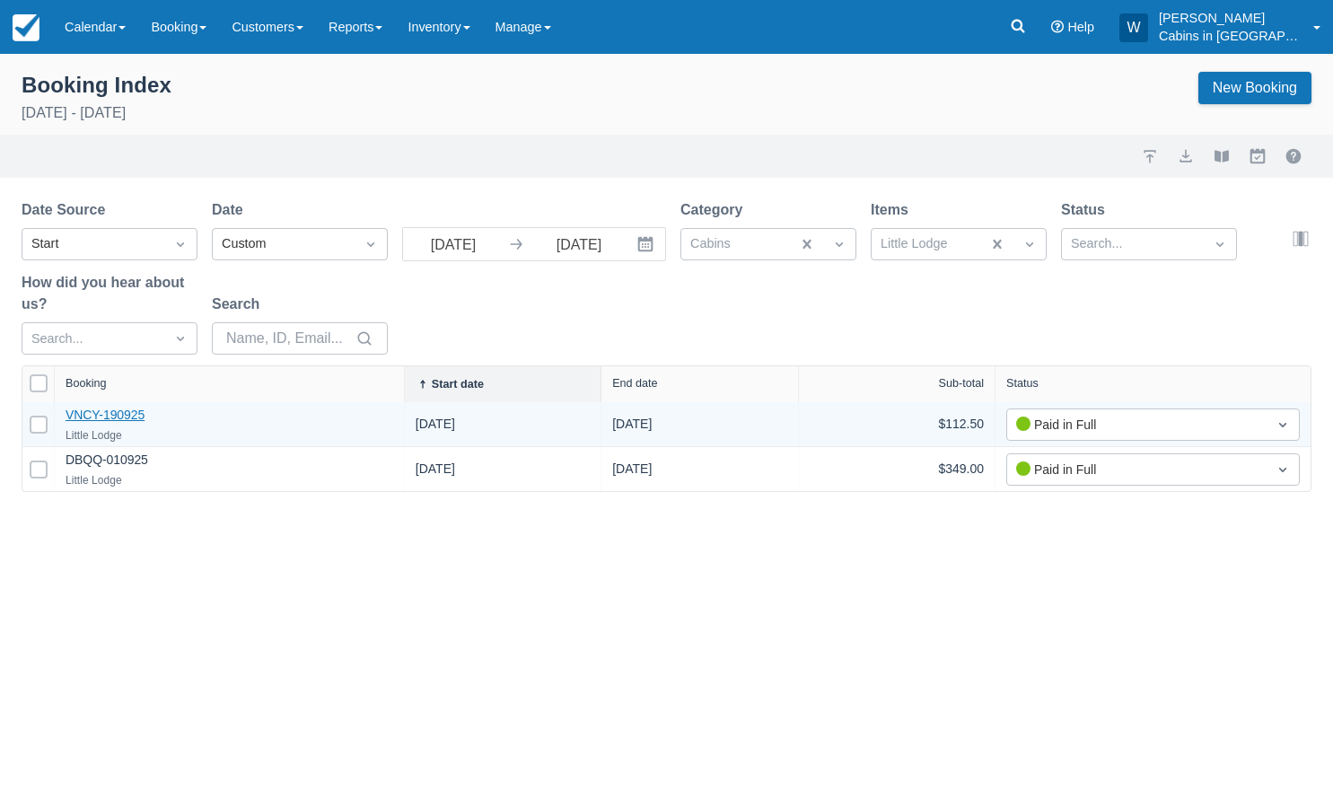
click at [108, 420] on link "VNCY-190925" at bounding box center [105, 415] width 79 height 14
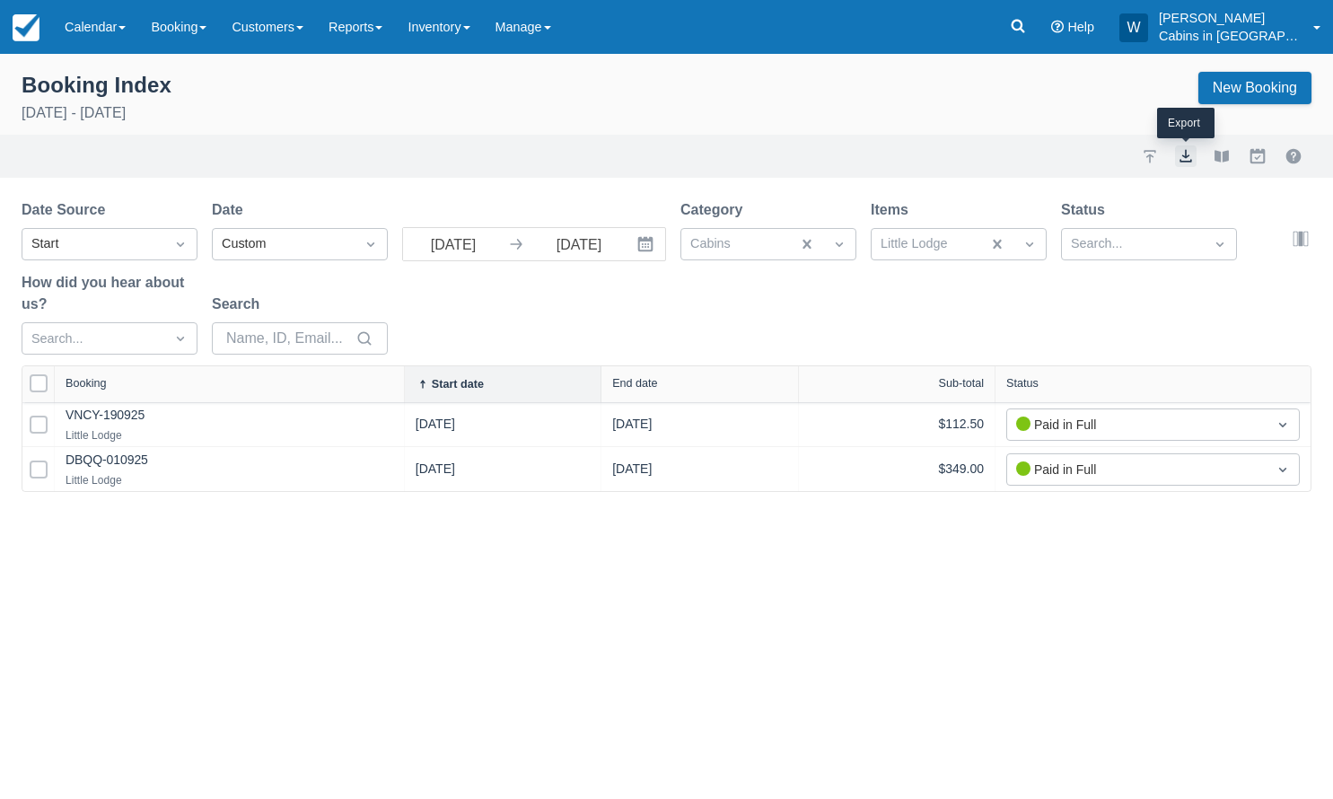
click at [1186, 153] on button "export" at bounding box center [1186, 156] width 22 height 22
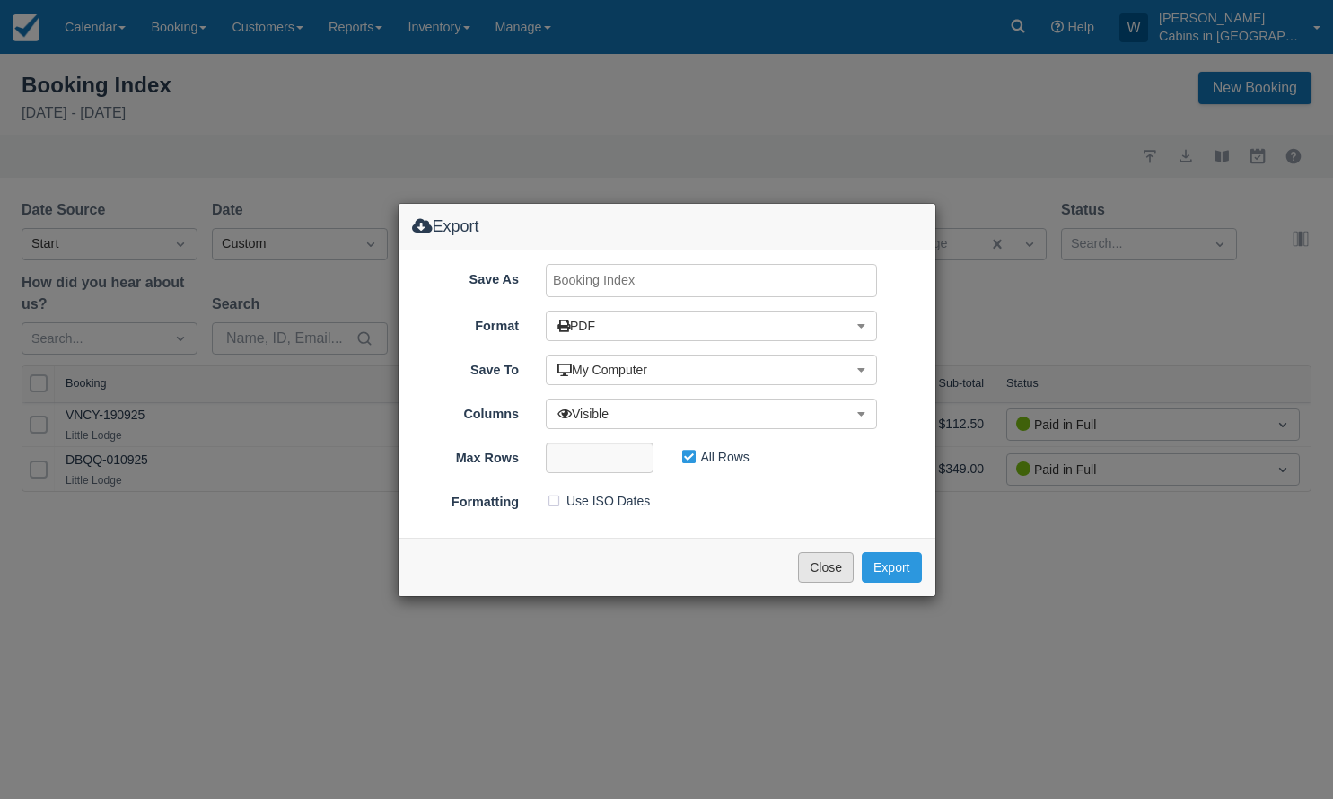
click at [831, 568] on button "Close" at bounding box center [826, 567] width 56 height 31
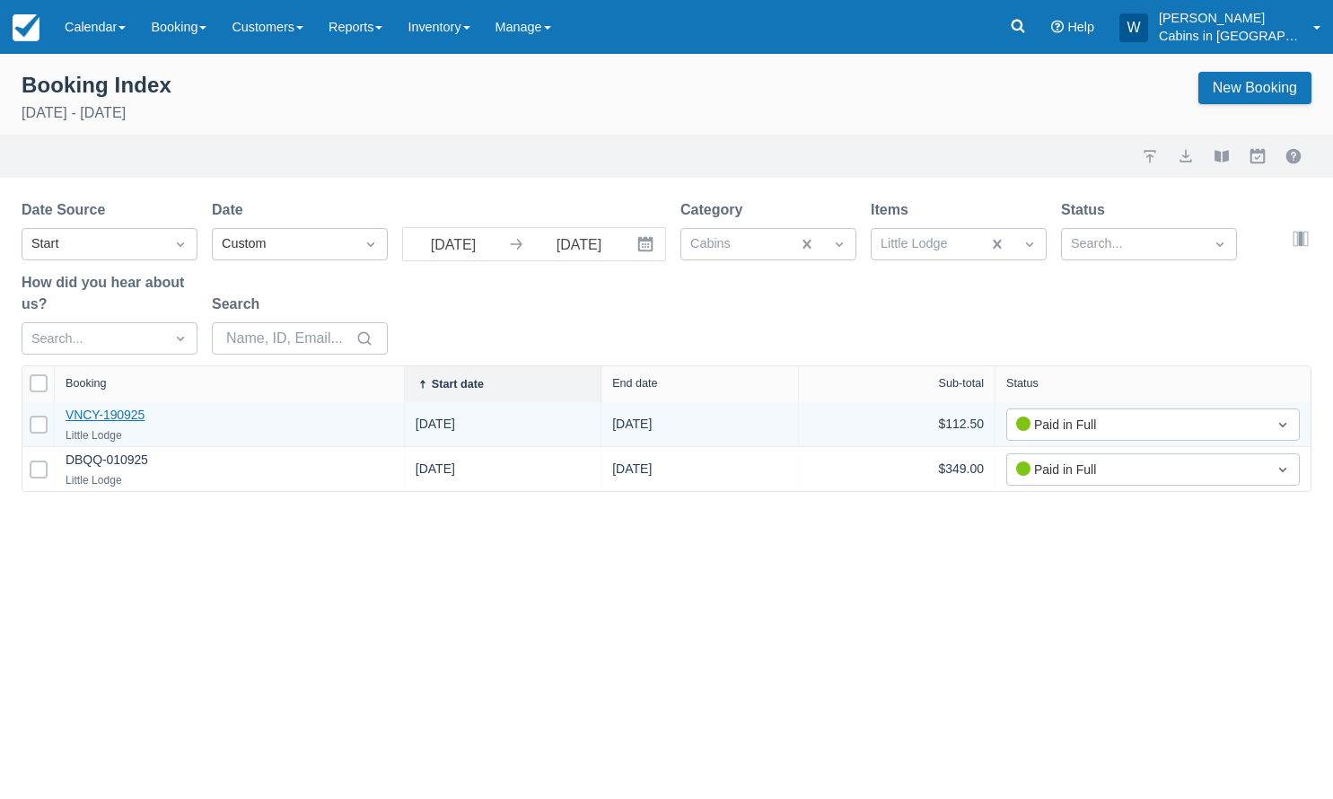
click at [110, 416] on link "VNCY-190925" at bounding box center [105, 415] width 79 height 14
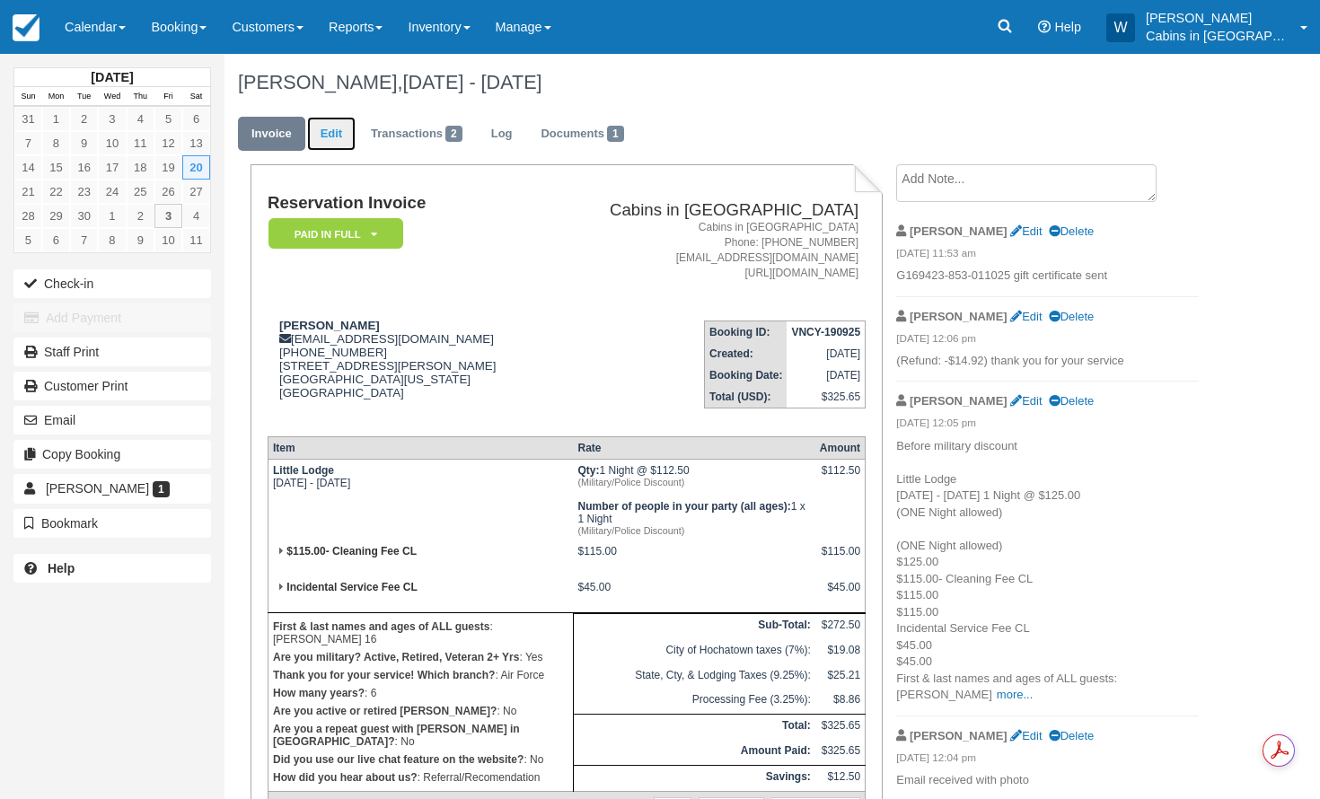
click at [335, 140] on link "Edit" at bounding box center [331, 134] width 48 height 35
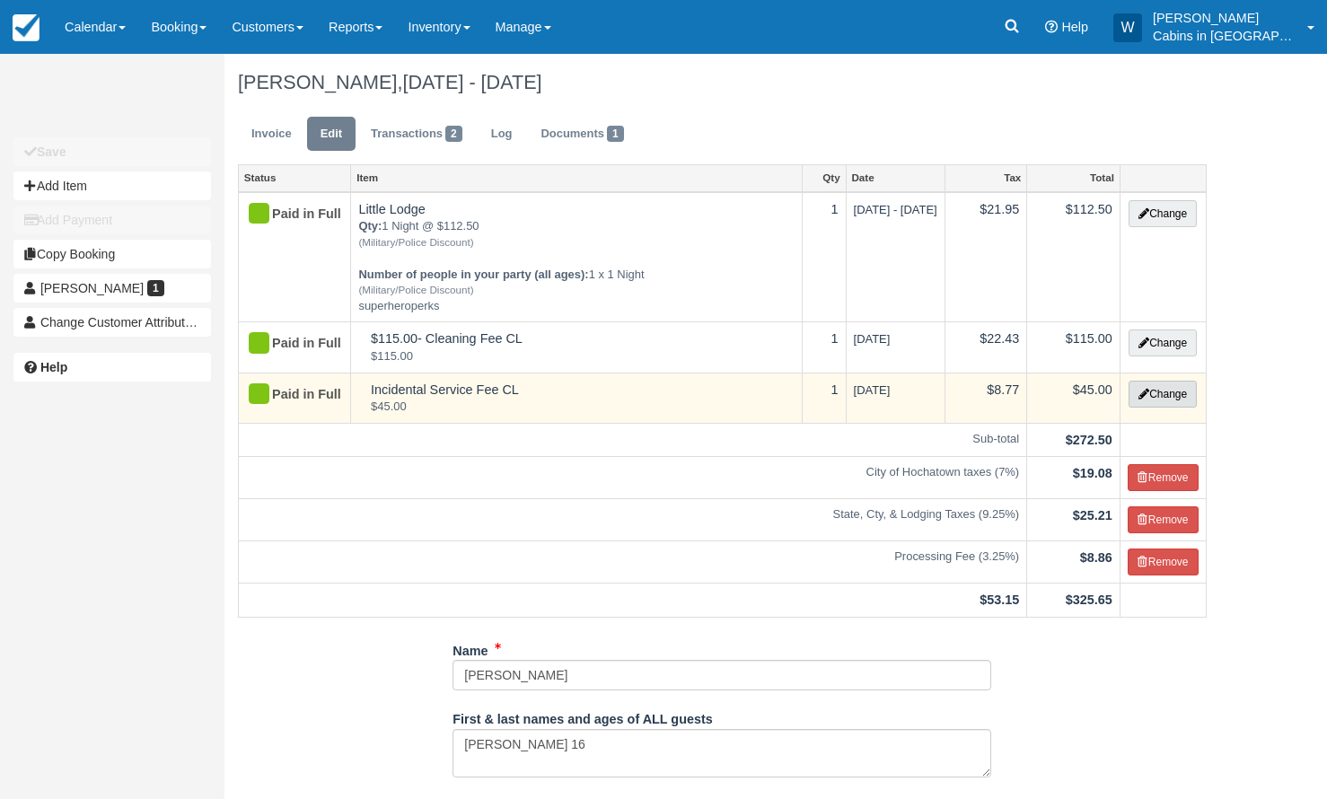
click at [1184, 400] on button "Change" at bounding box center [1163, 394] width 68 height 27
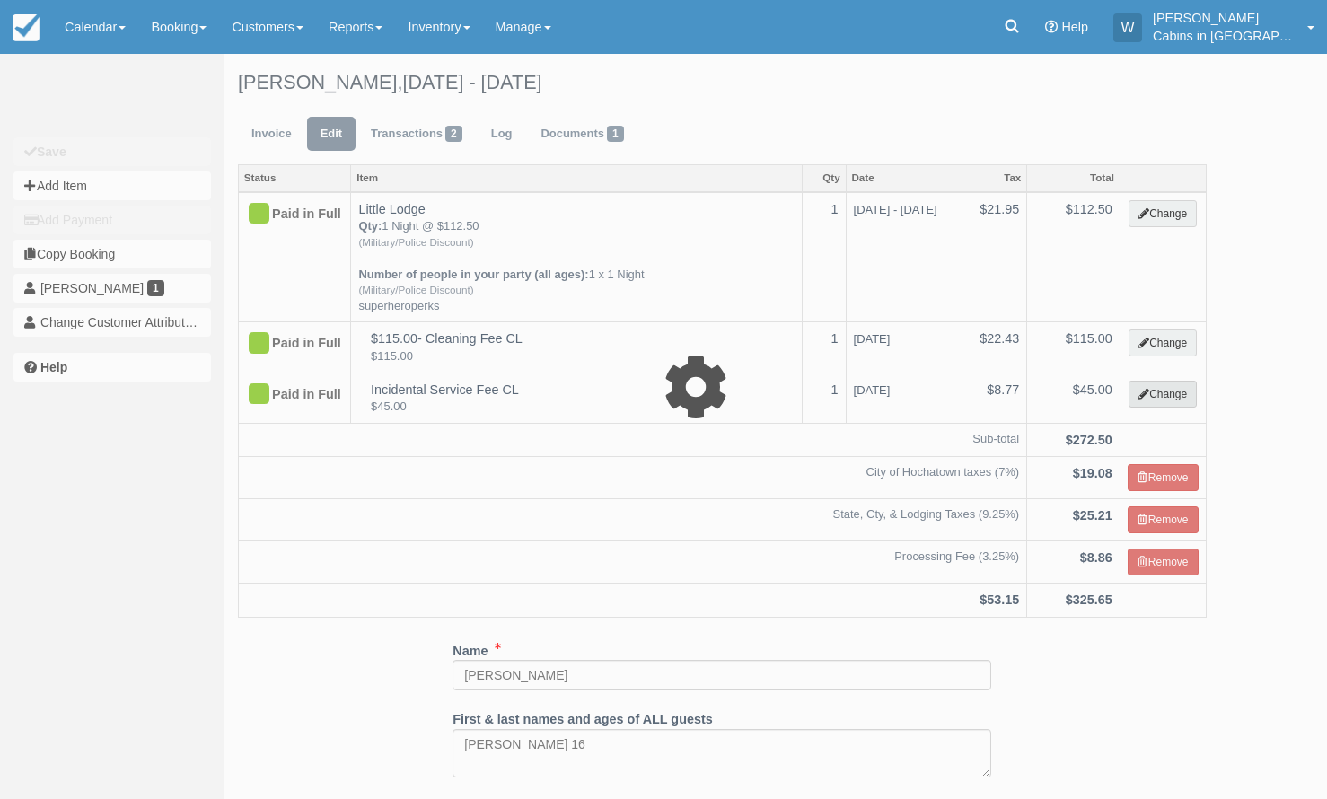
select select "2"
type input "45.00"
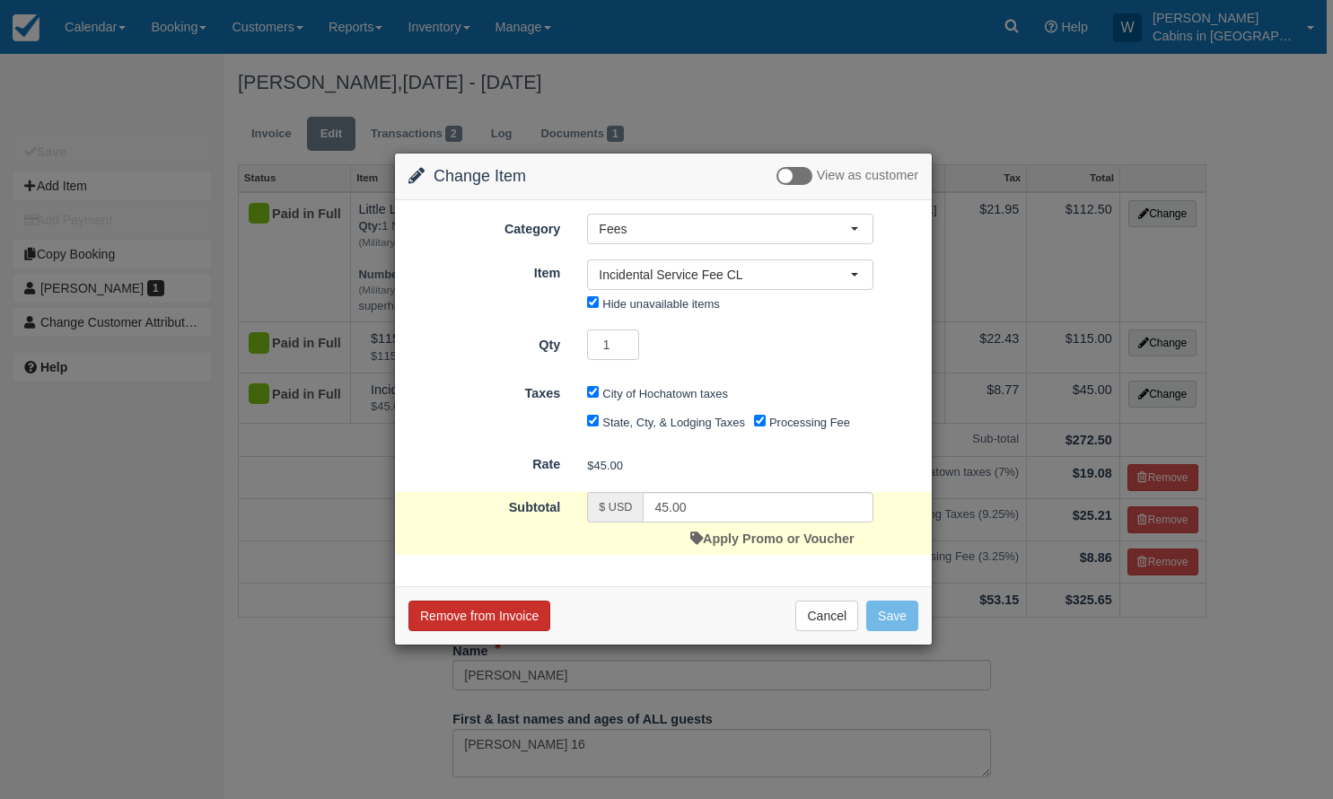
click at [478, 615] on button "Remove from Invoice" at bounding box center [480, 616] width 142 height 31
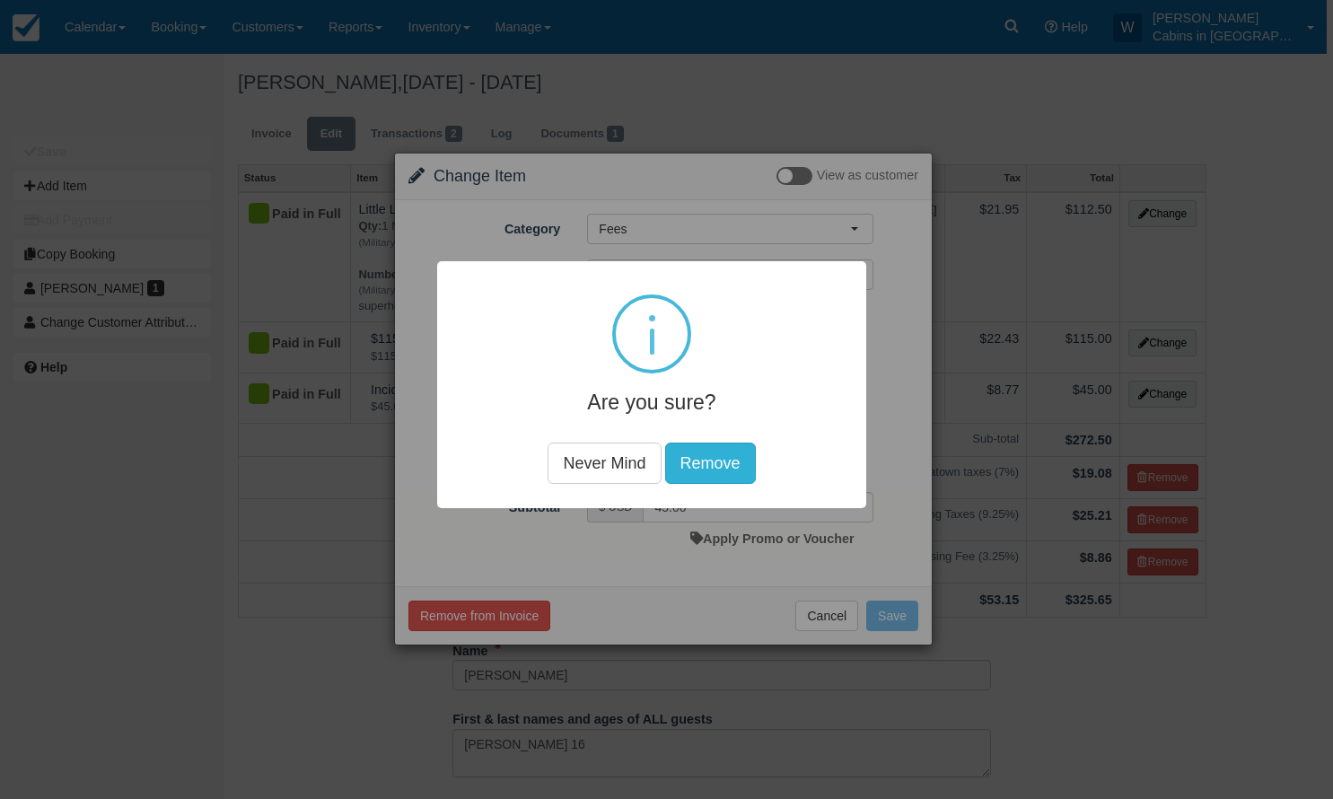
click at [702, 459] on button "Remove" at bounding box center [709, 463] width 91 height 41
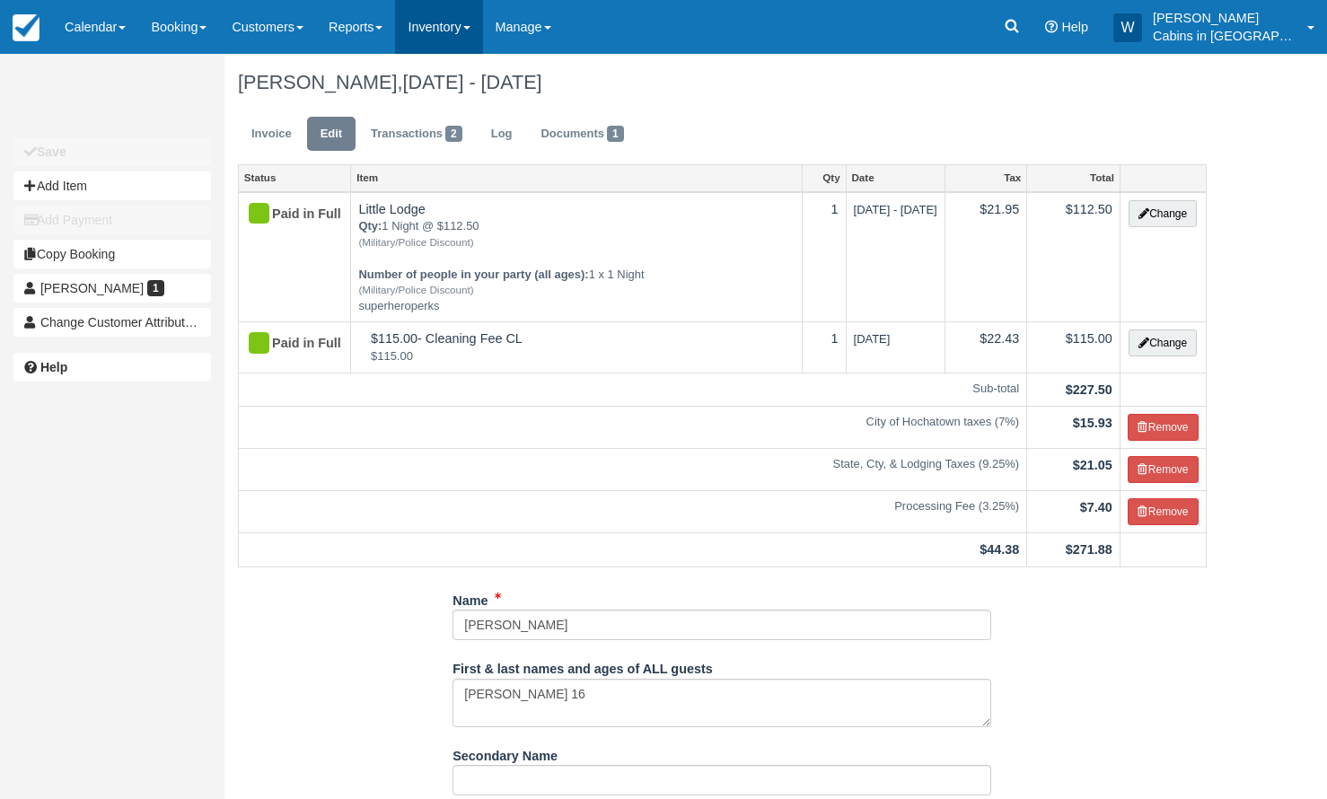
click at [482, 24] on link "Inventory" at bounding box center [438, 27] width 87 height 54
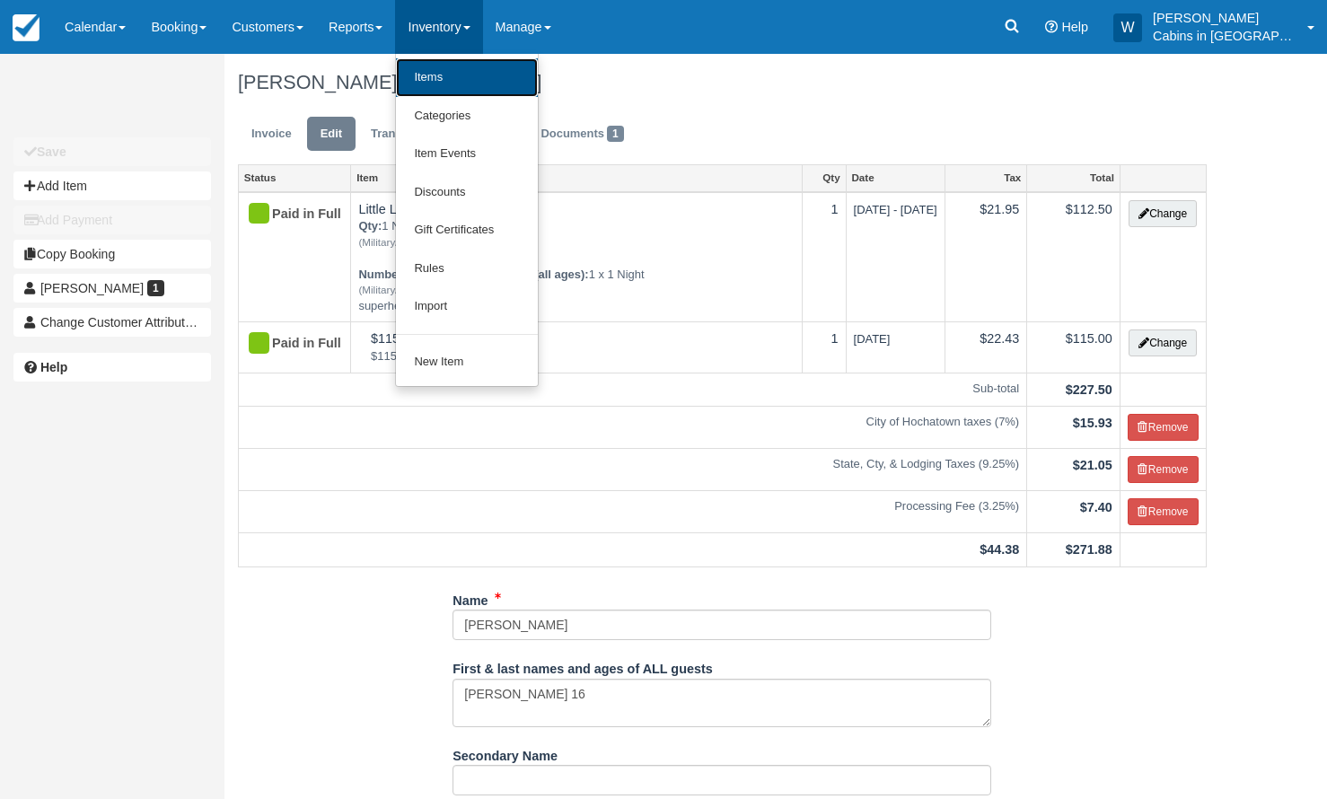
click at [447, 83] on link "Items" at bounding box center [467, 77] width 142 height 39
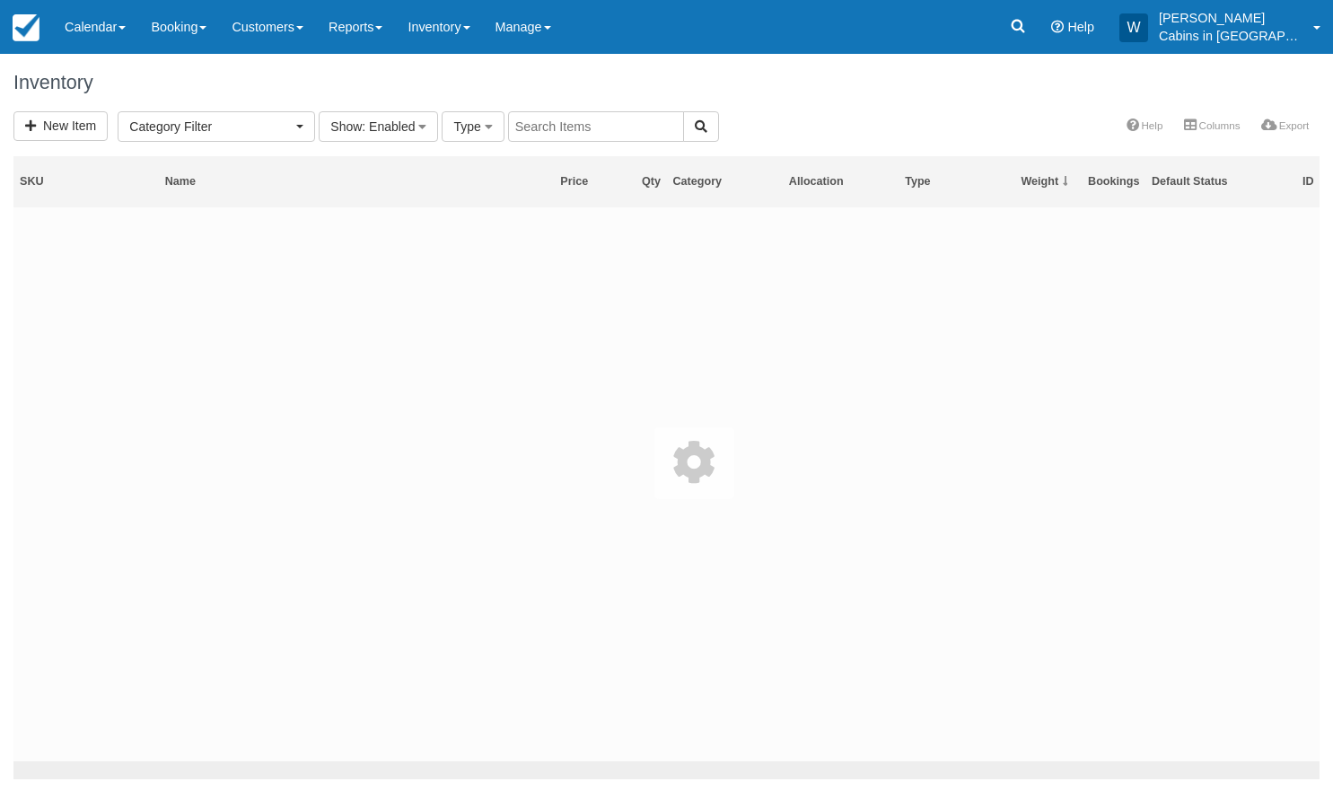
select select
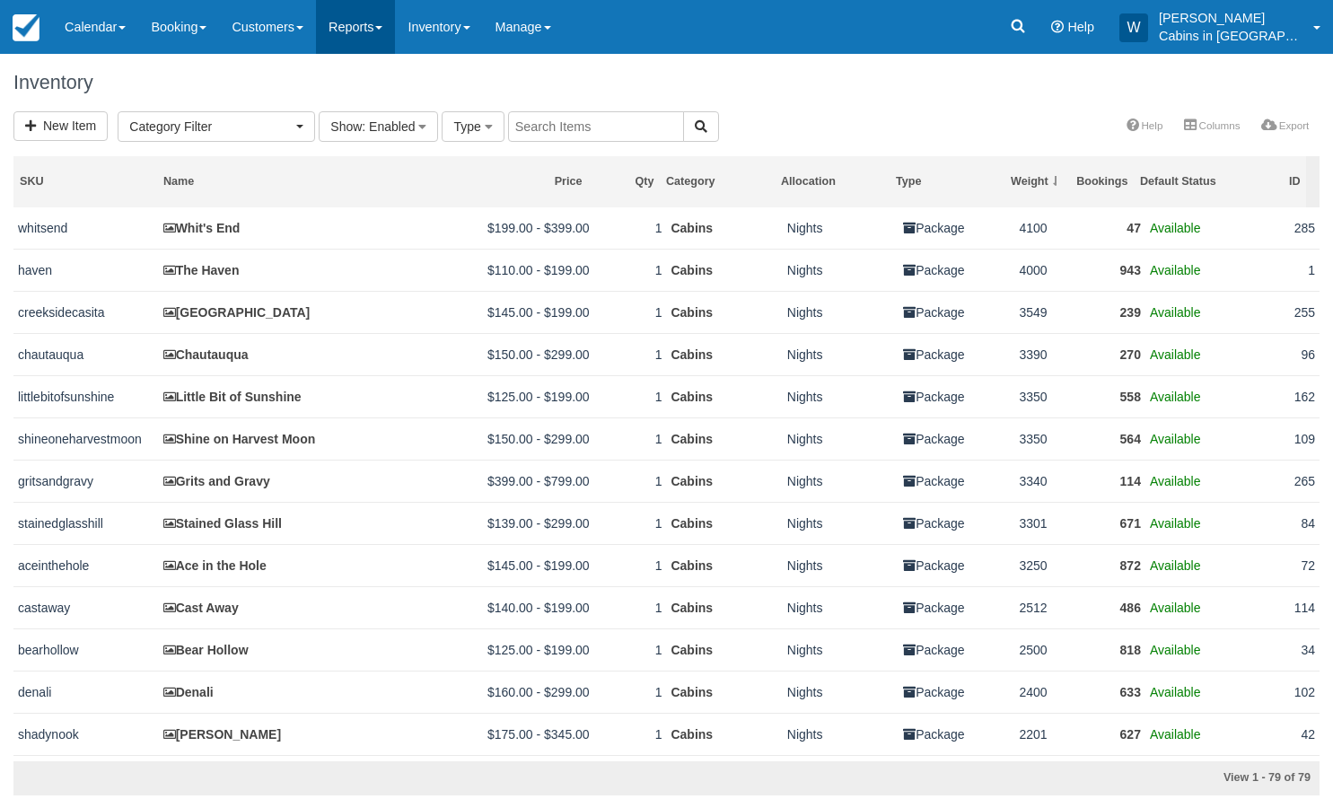
click at [392, 22] on link "Reports" at bounding box center [355, 27] width 79 height 54
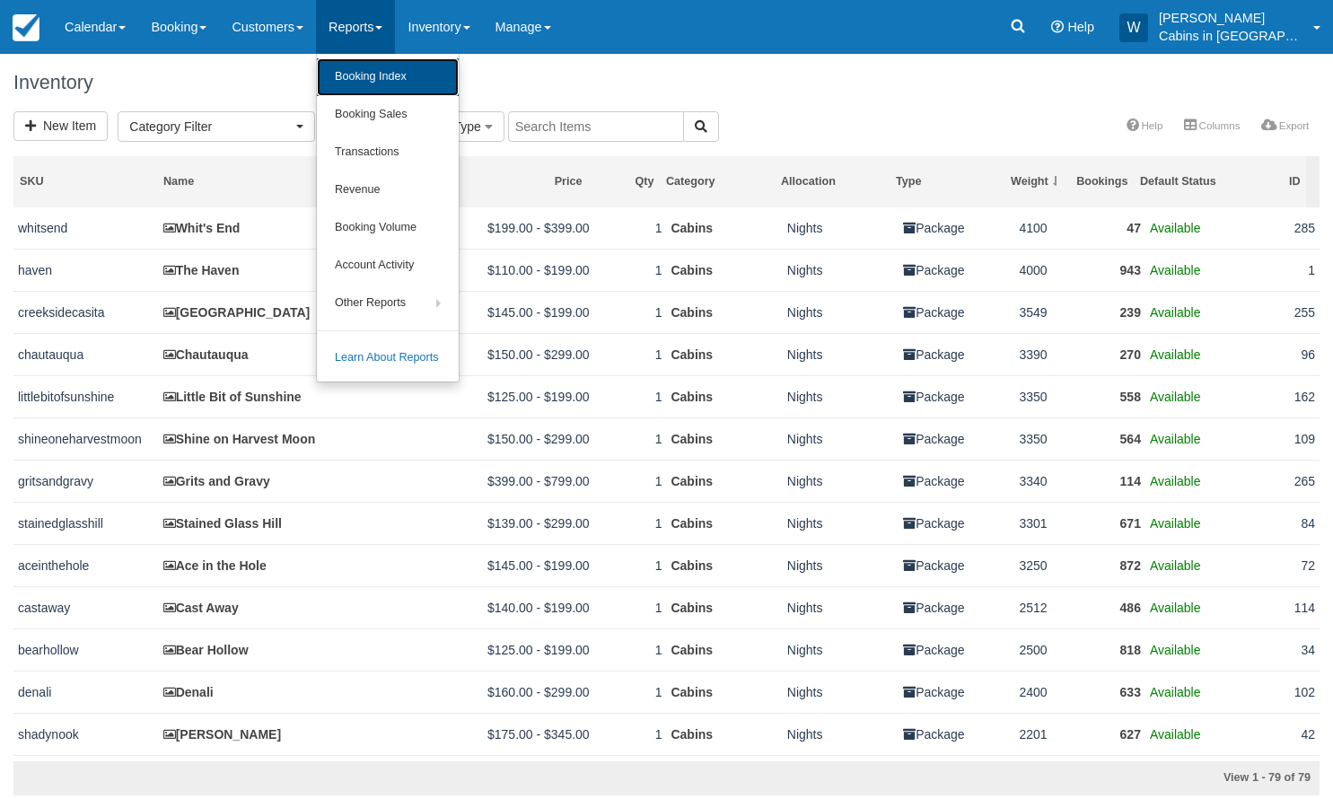
click at [388, 73] on link "Booking Index" at bounding box center [388, 77] width 142 height 38
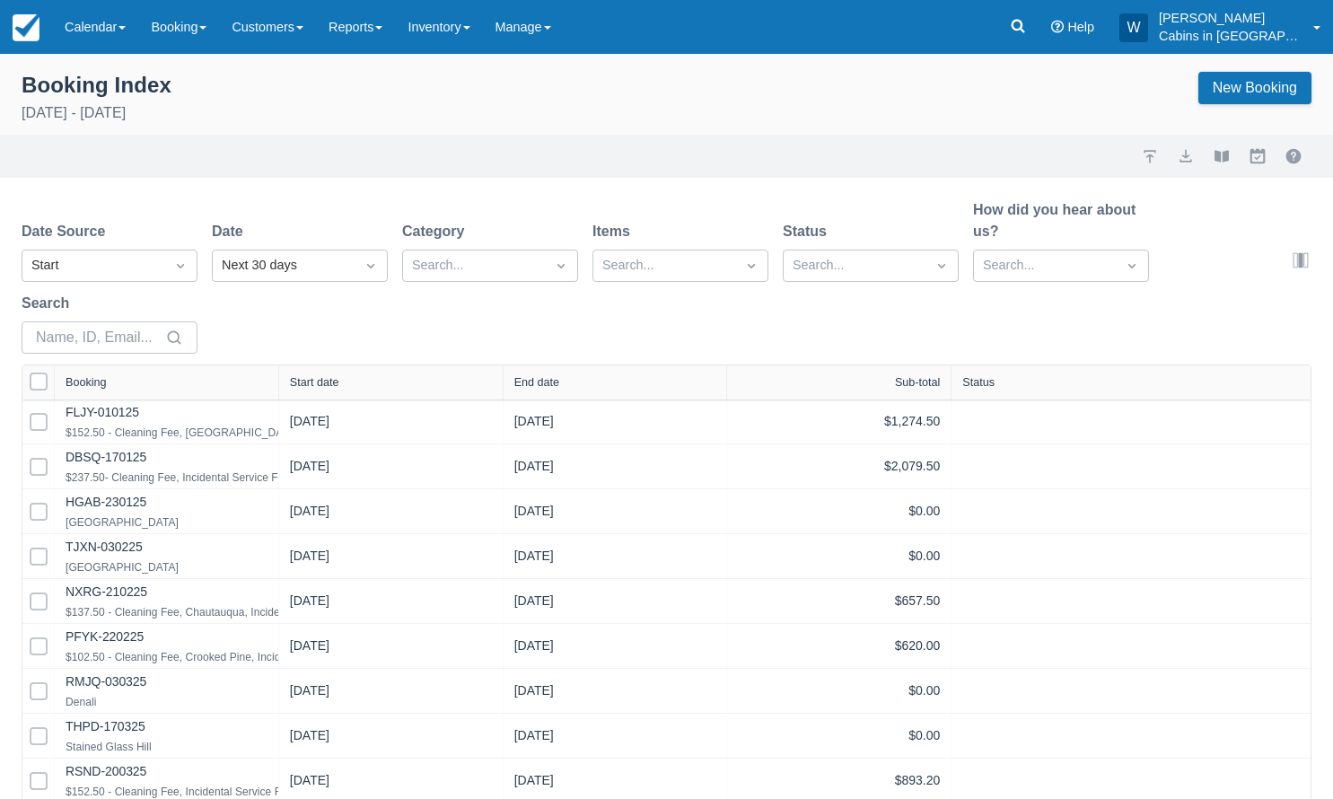
select select "25"
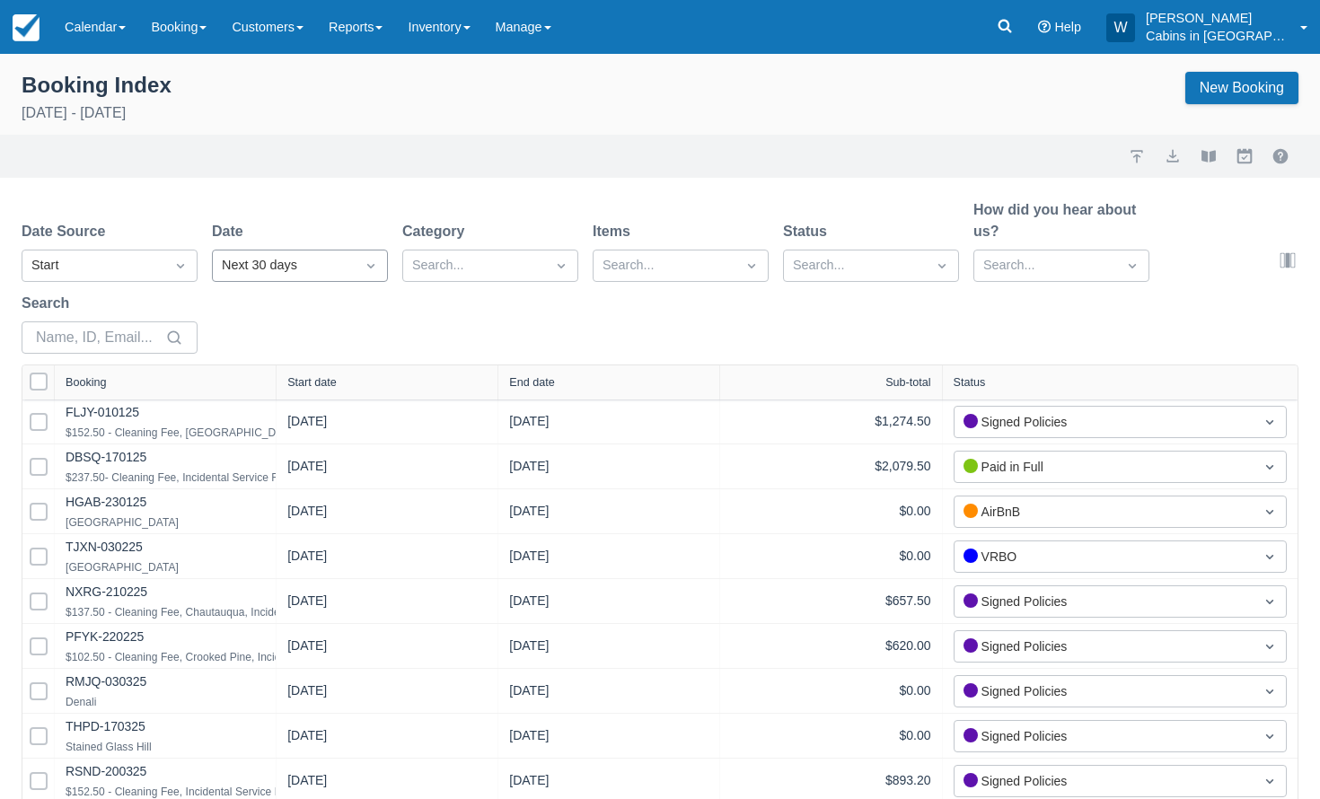
click at [295, 274] on div "Next 30 days" at bounding box center [284, 266] width 124 height 20
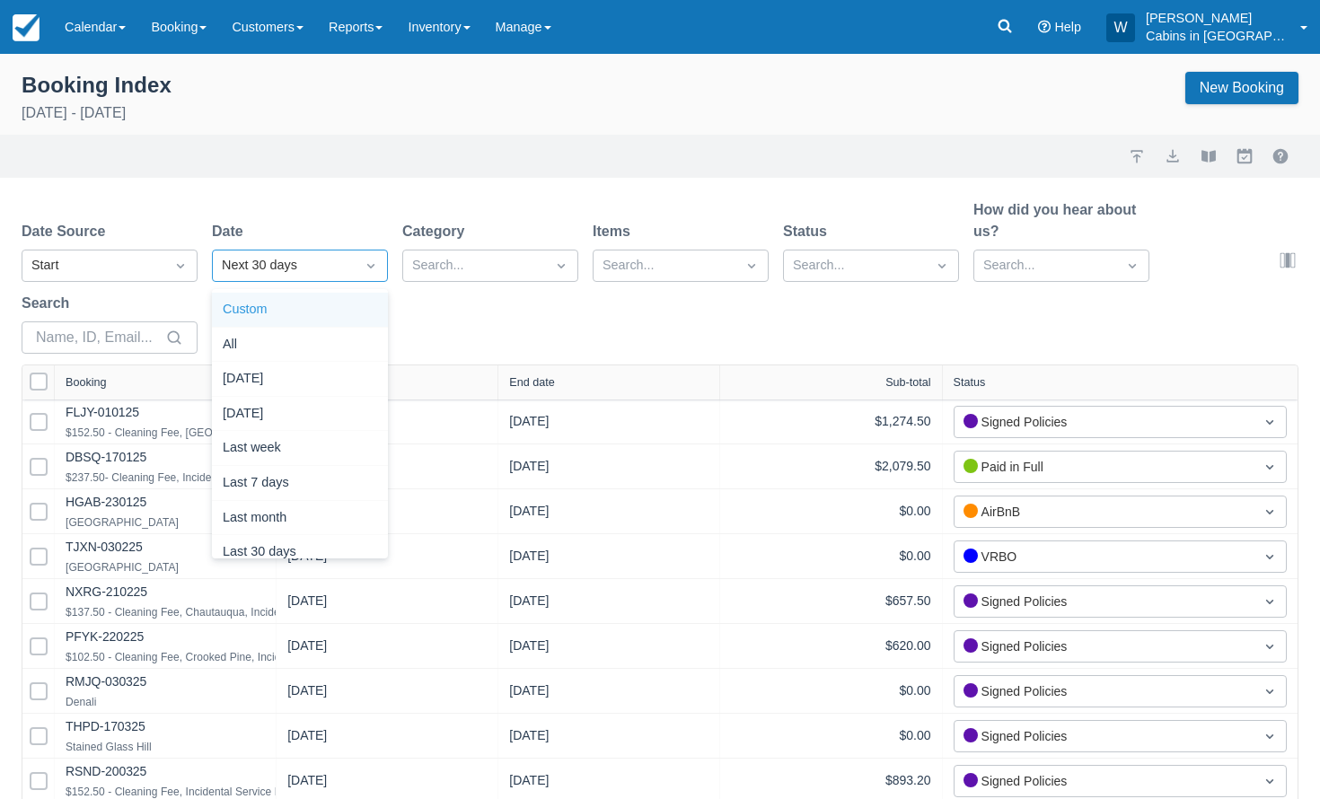
click at [293, 309] on div "Custom" at bounding box center [300, 310] width 176 height 35
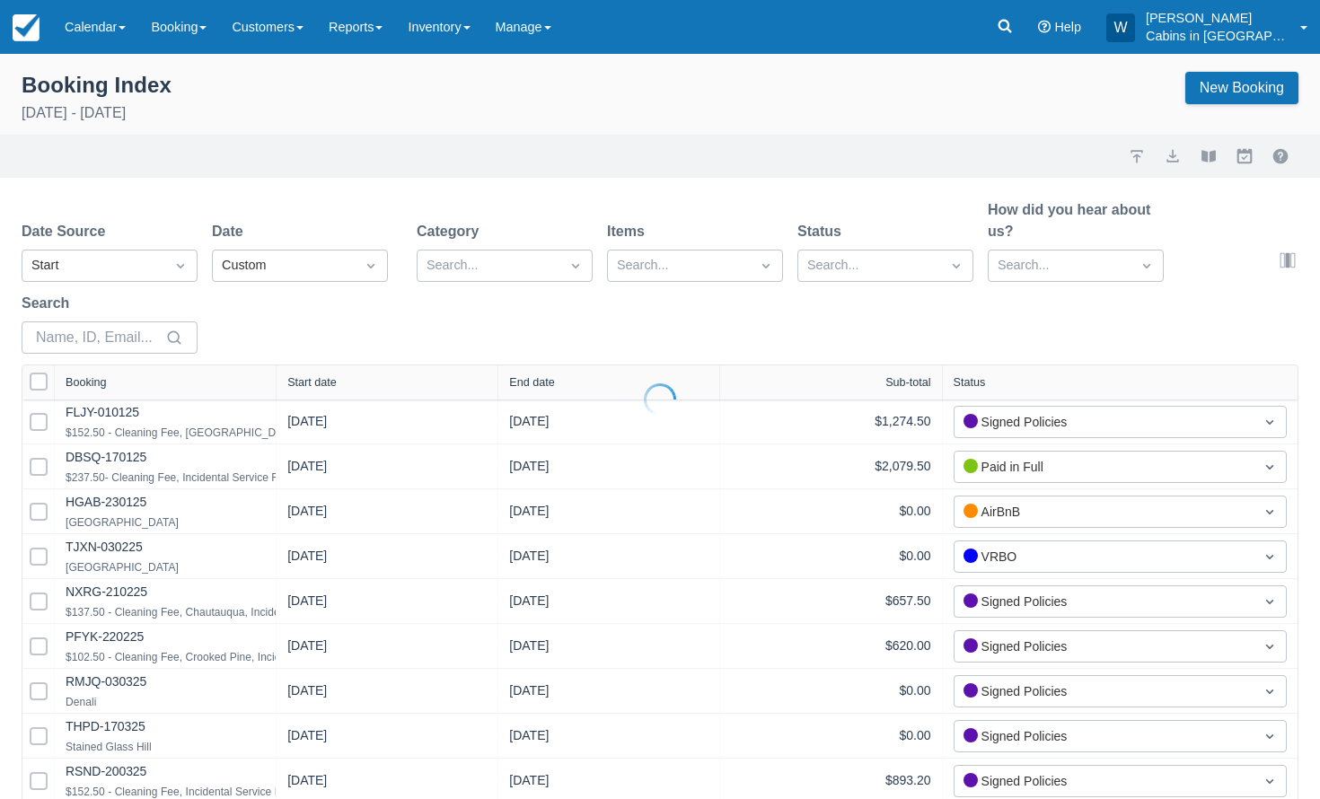
select select "25"
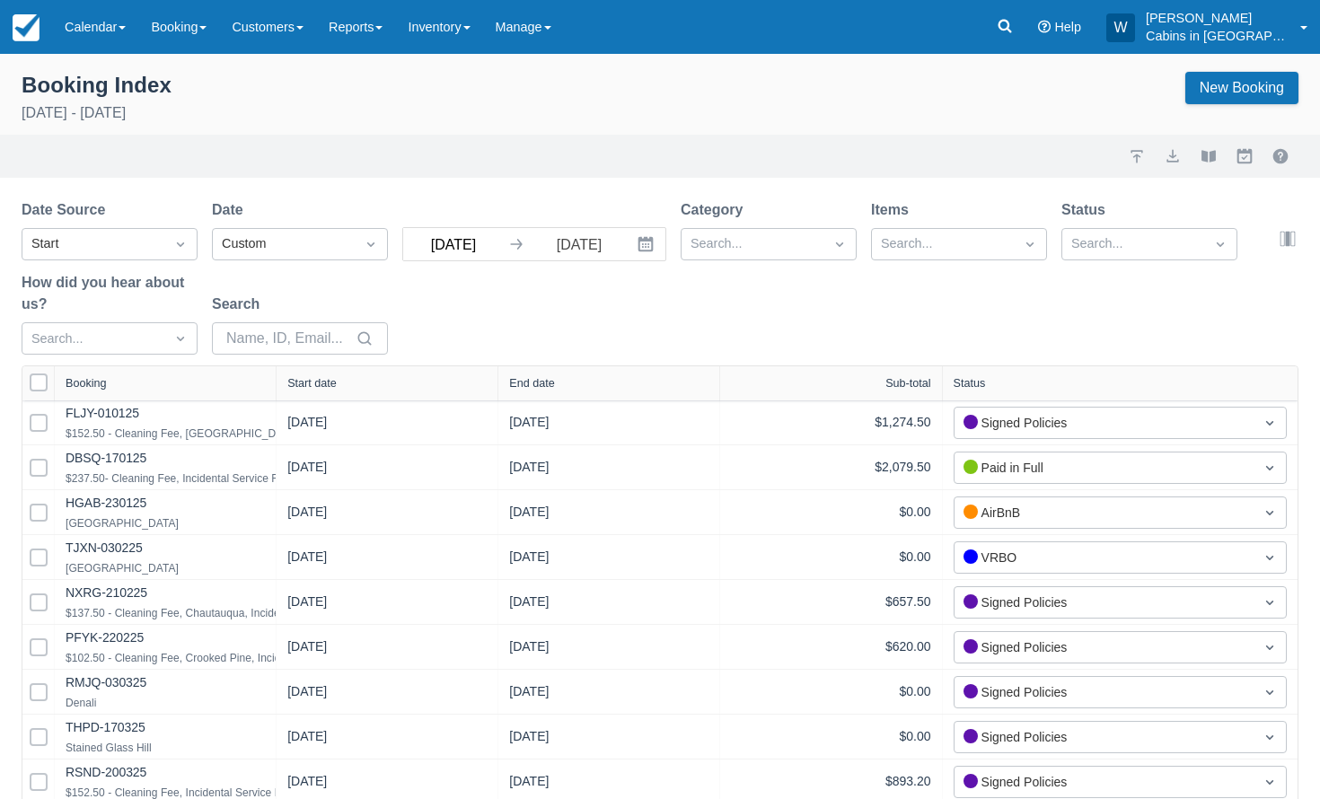
click at [462, 246] on input "[DATE]" at bounding box center [453, 244] width 101 height 32
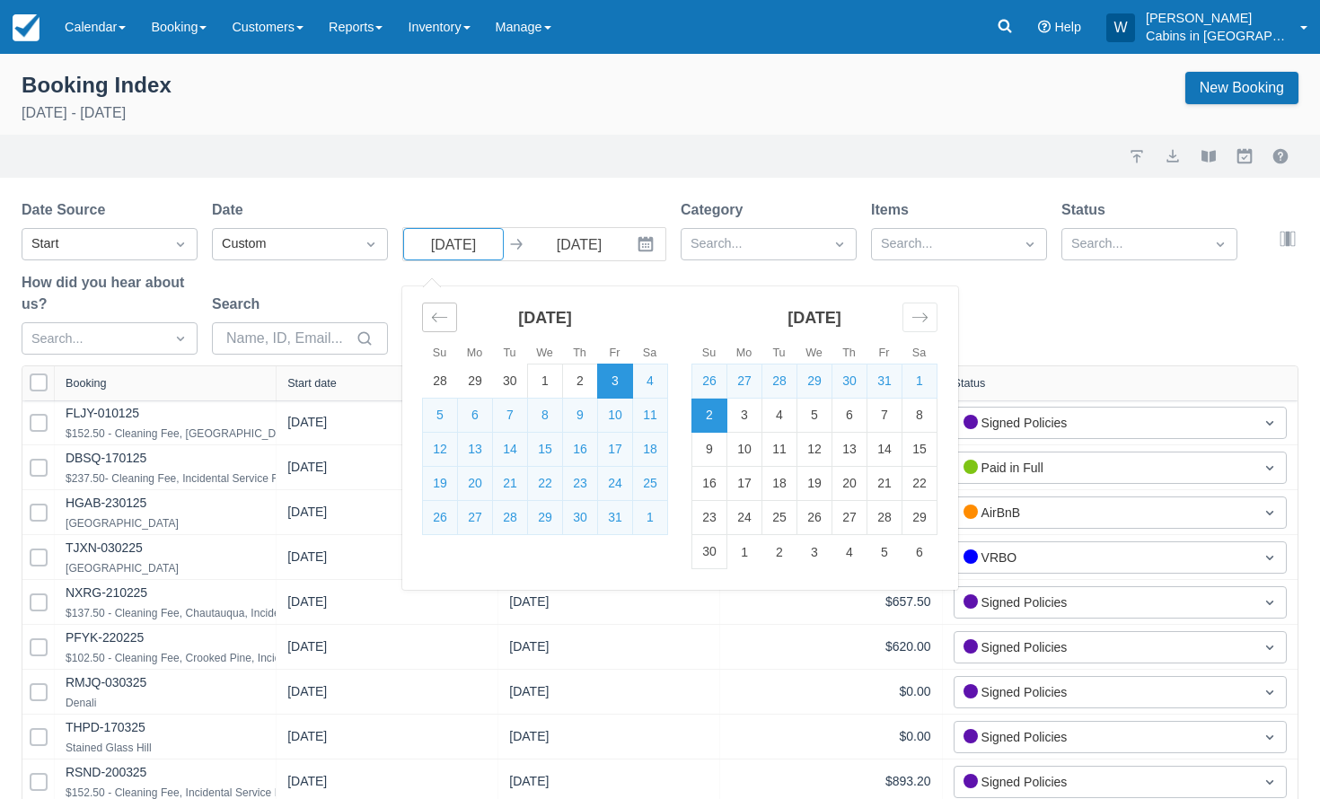
click at [437, 313] on icon "Move backward to switch to the previous month." at bounding box center [439, 317] width 17 height 17
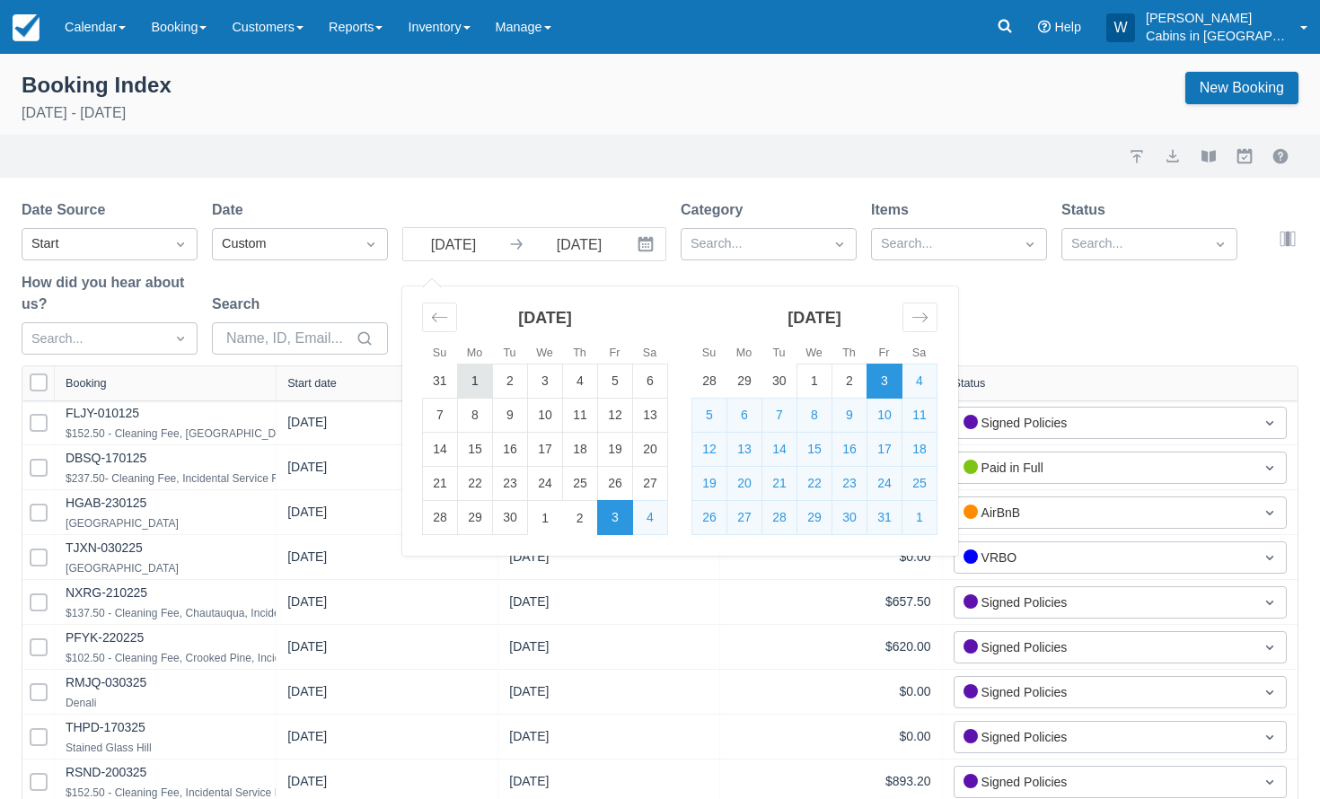
click at [474, 379] on td "1" at bounding box center [475, 382] width 35 height 34
type input "[DATE]"
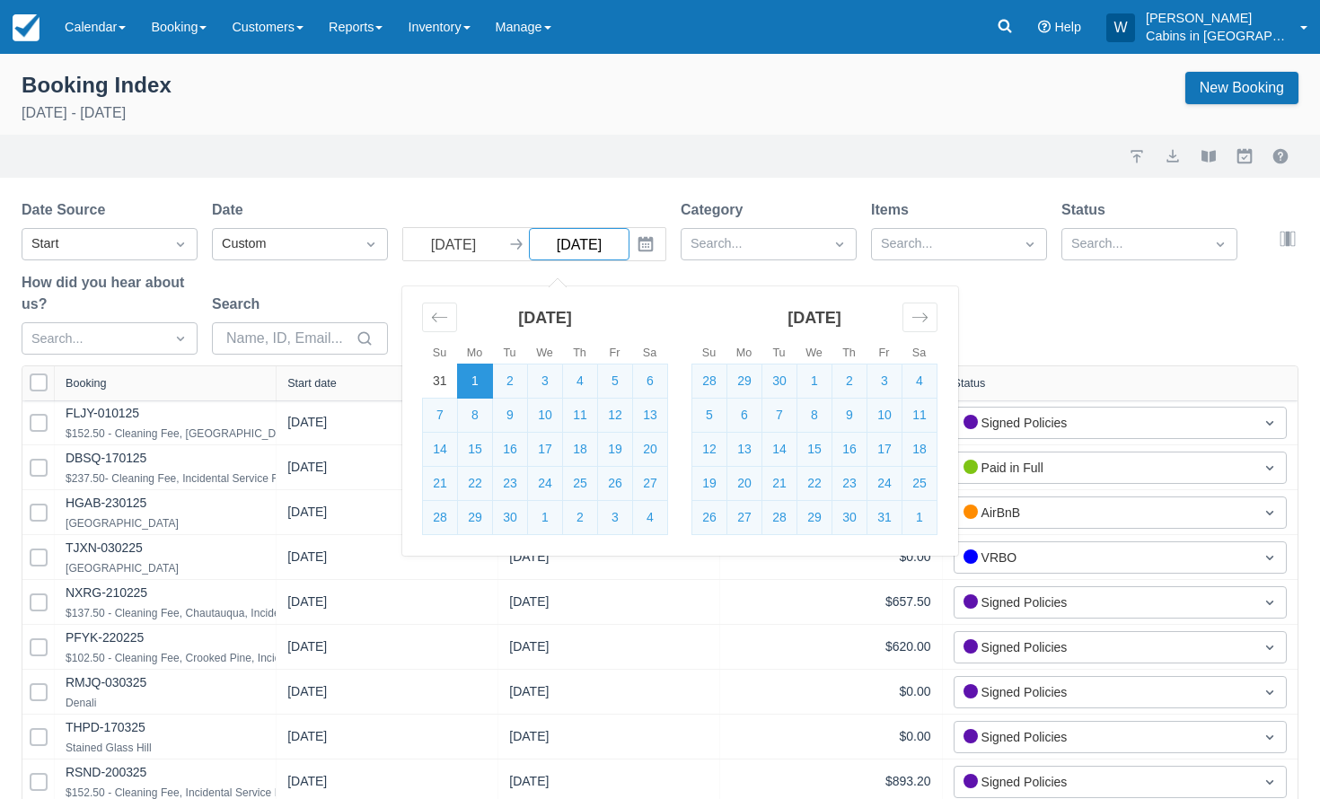
select select "25"
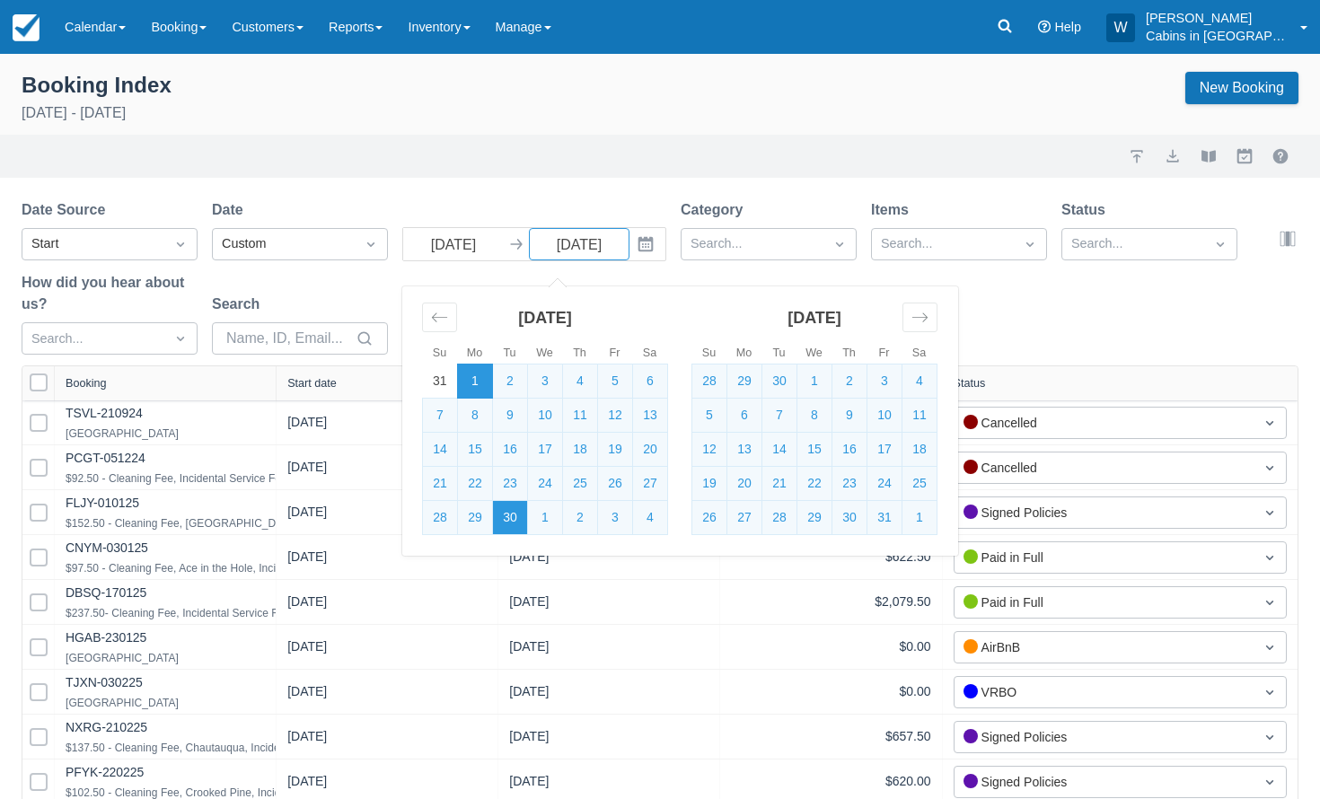
click at [506, 515] on td "30" at bounding box center [510, 518] width 35 height 34
type input "[DATE]"
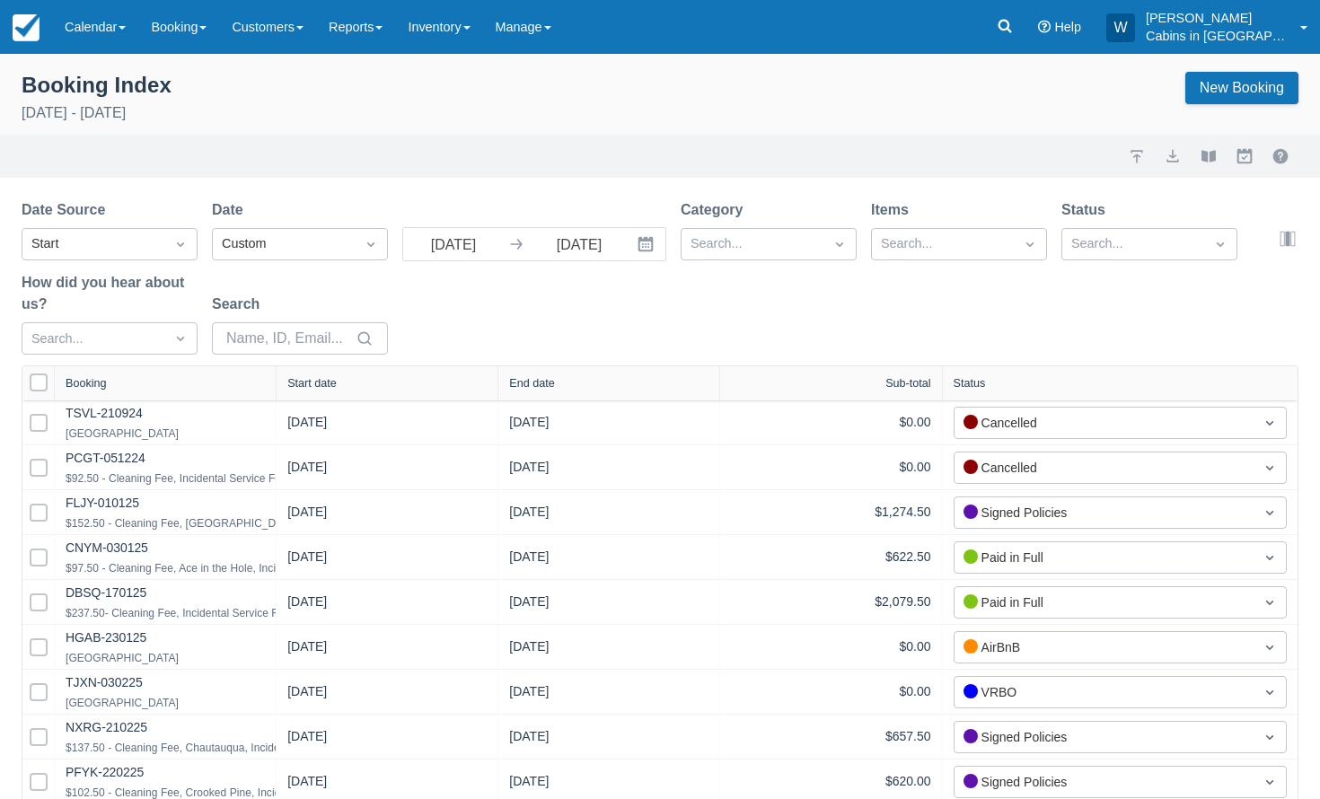
select select "25"
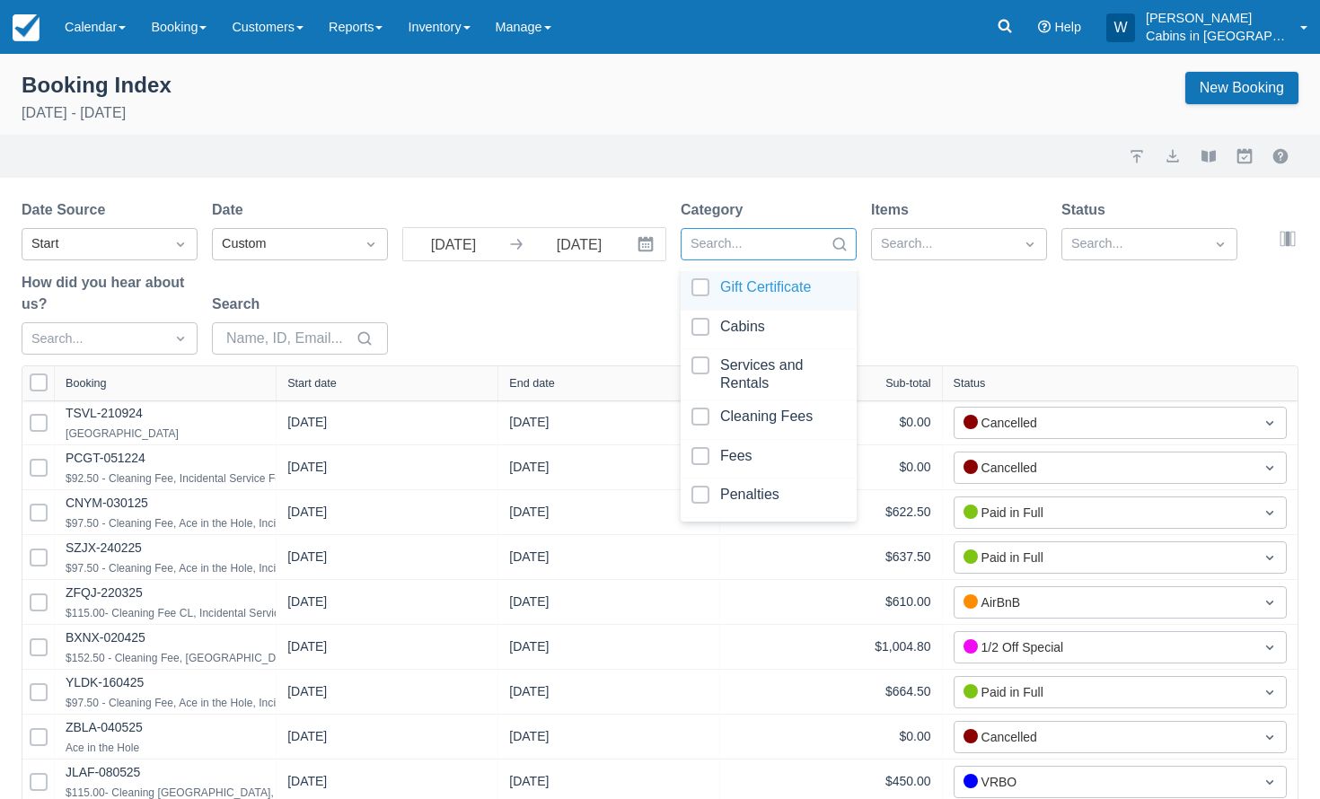
click at [773, 238] on div at bounding box center [752, 244] width 124 height 23
click at [705, 330] on div at bounding box center [768, 330] width 154 height 24
select select "25"
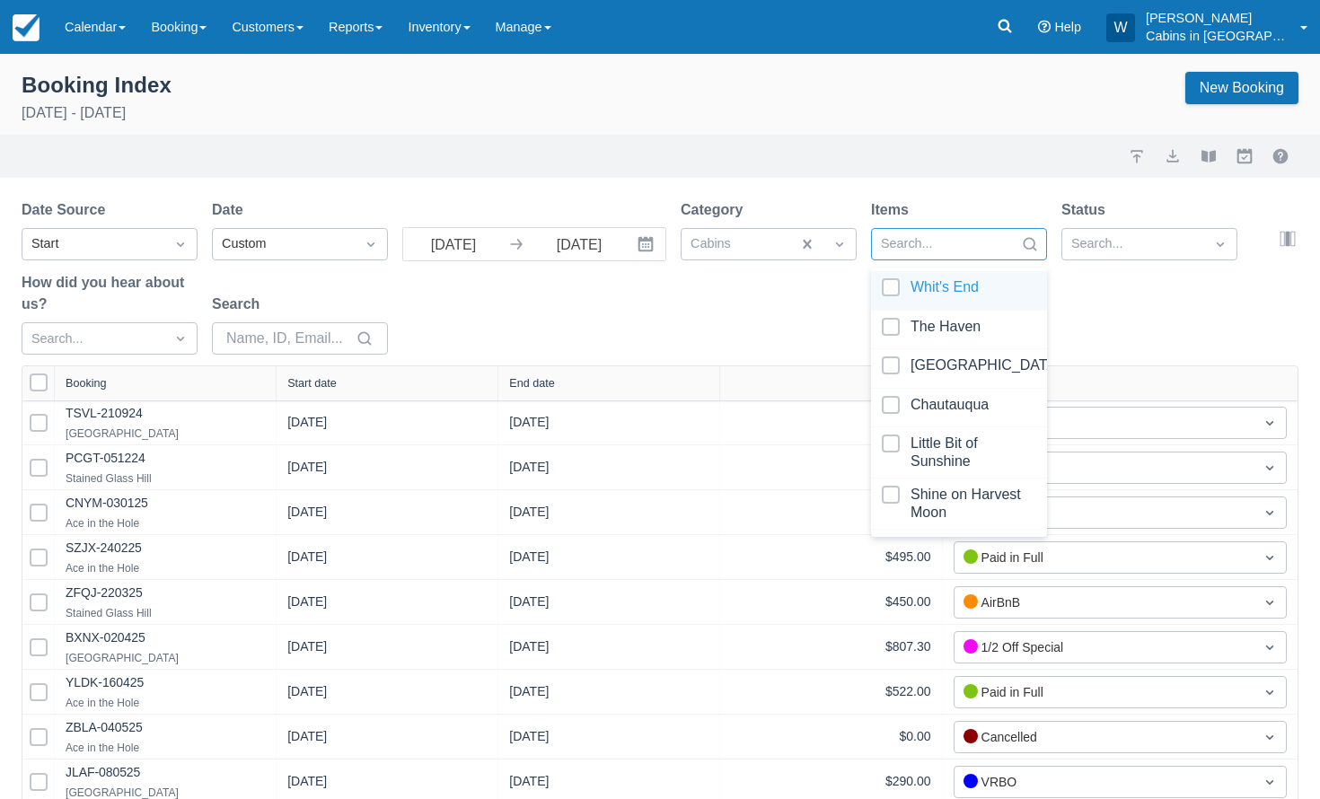
click at [945, 249] on div at bounding box center [943, 244] width 124 height 23
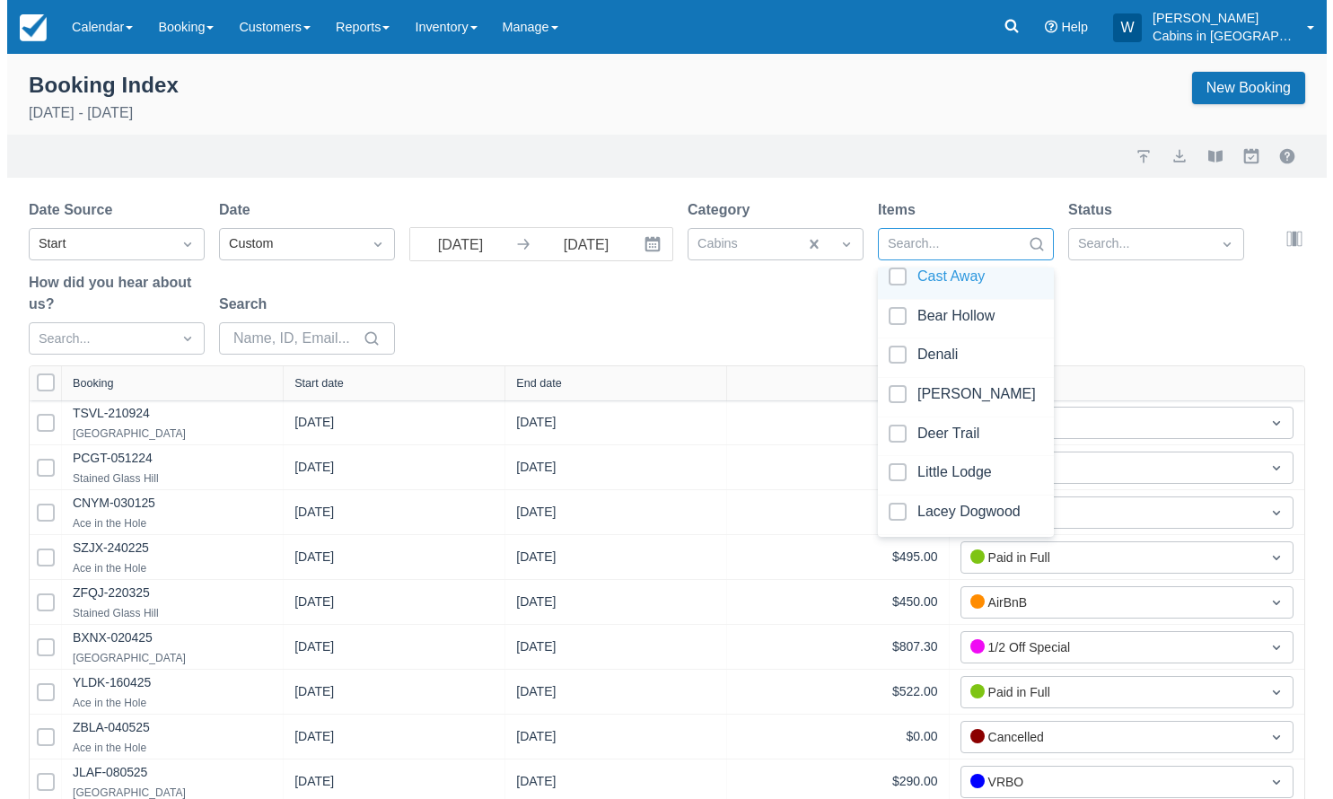
scroll to position [414, 0]
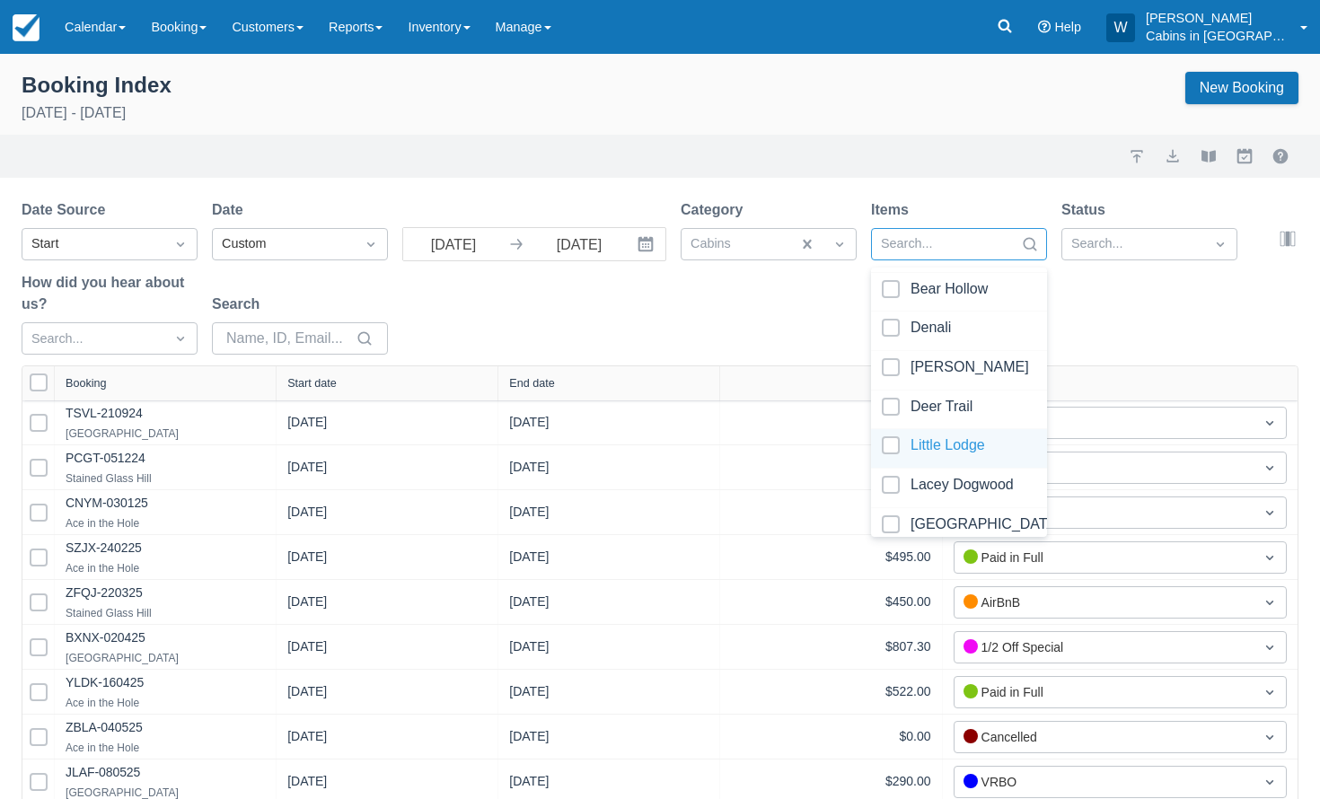
click at [895, 450] on div at bounding box center [959, 448] width 154 height 24
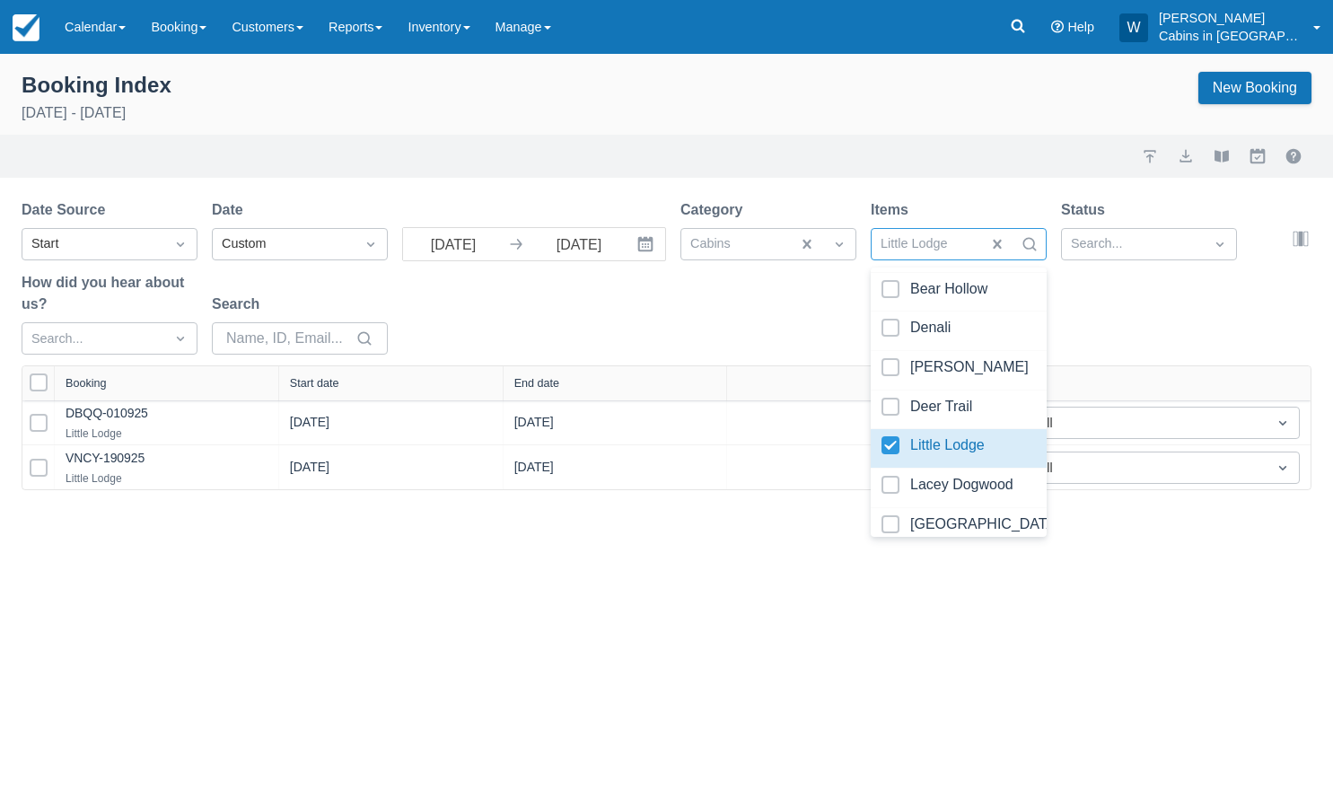
click at [752, 349] on div "Date Source Start Date Custom [DATE] Navigate forward to interact with the cale…" at bounding box center [656, 282] width 1269 height 166
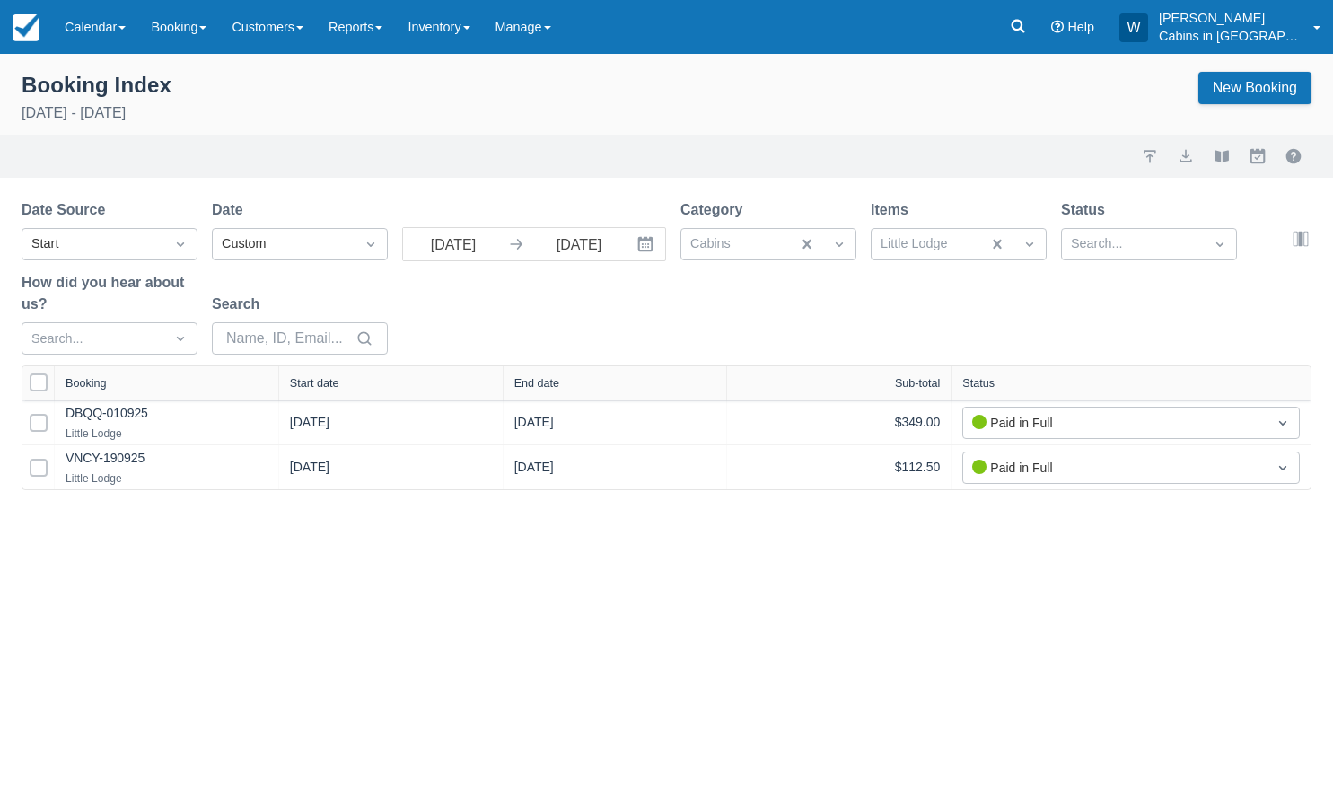
click at [339, 389] on div "Start date" at bounding box center [314, 383] width 49 height 13
click at [1184, 153] on button "export" at bounding box center [1186, 156] width 22 height 22
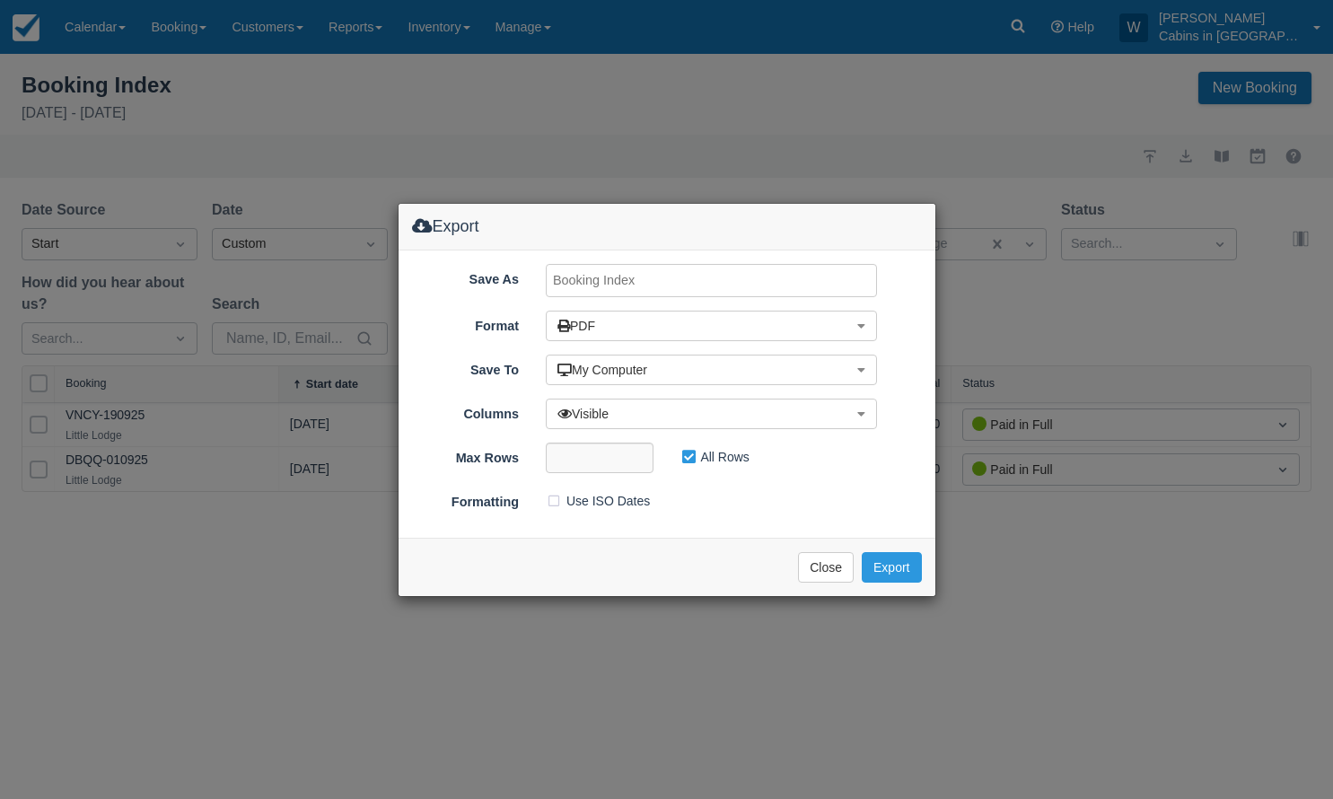
click at [659, 276] on input "Save As" at bounding box center [711, 280] width 331 height 33
type input "Little Lodge [DATE]"
click at [884, 560] on button "Export" at bounding box center [891, 567] width 59 height 31
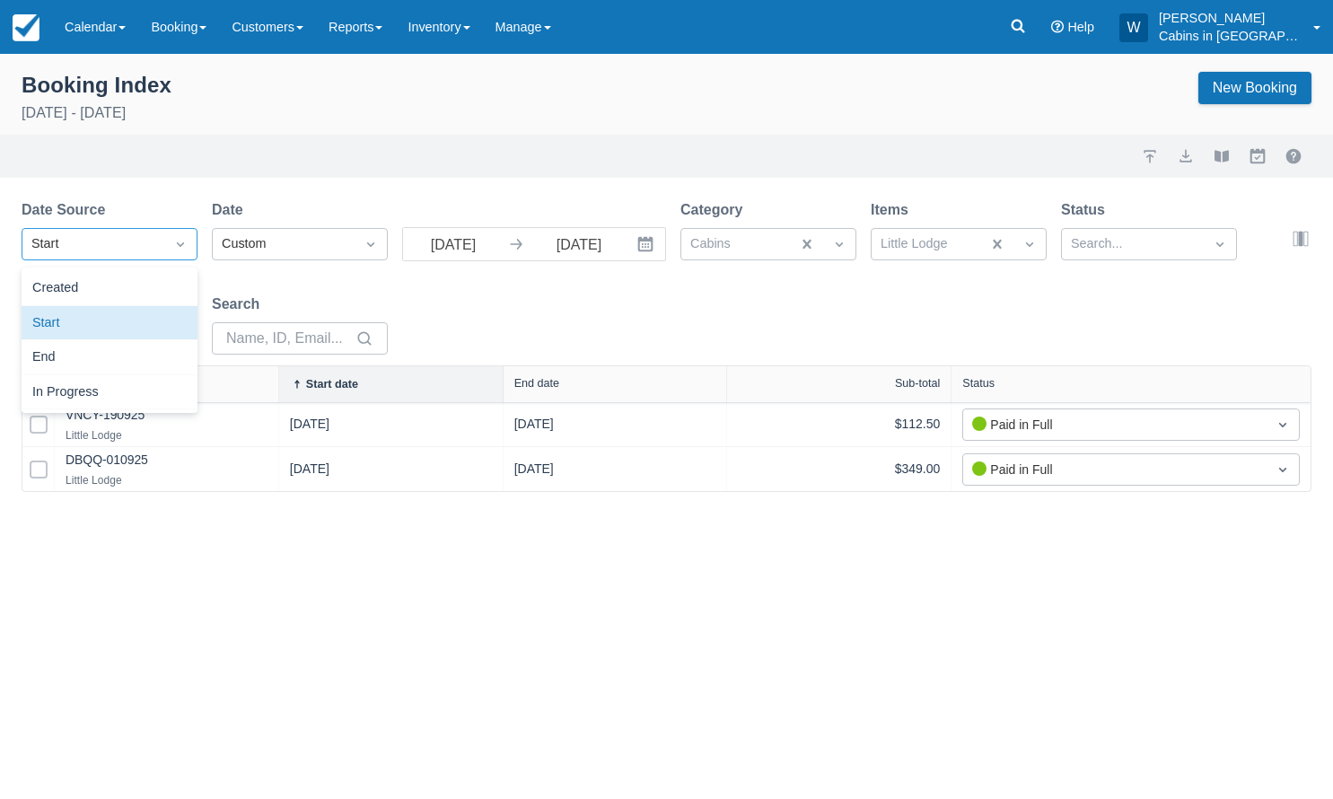
click at [162, 246] on div "Start" at bounding box center [93, 244] width 142 height 29
click at [133, 285] on div "Created" at bounding box center [110, 288] width 176 height 35
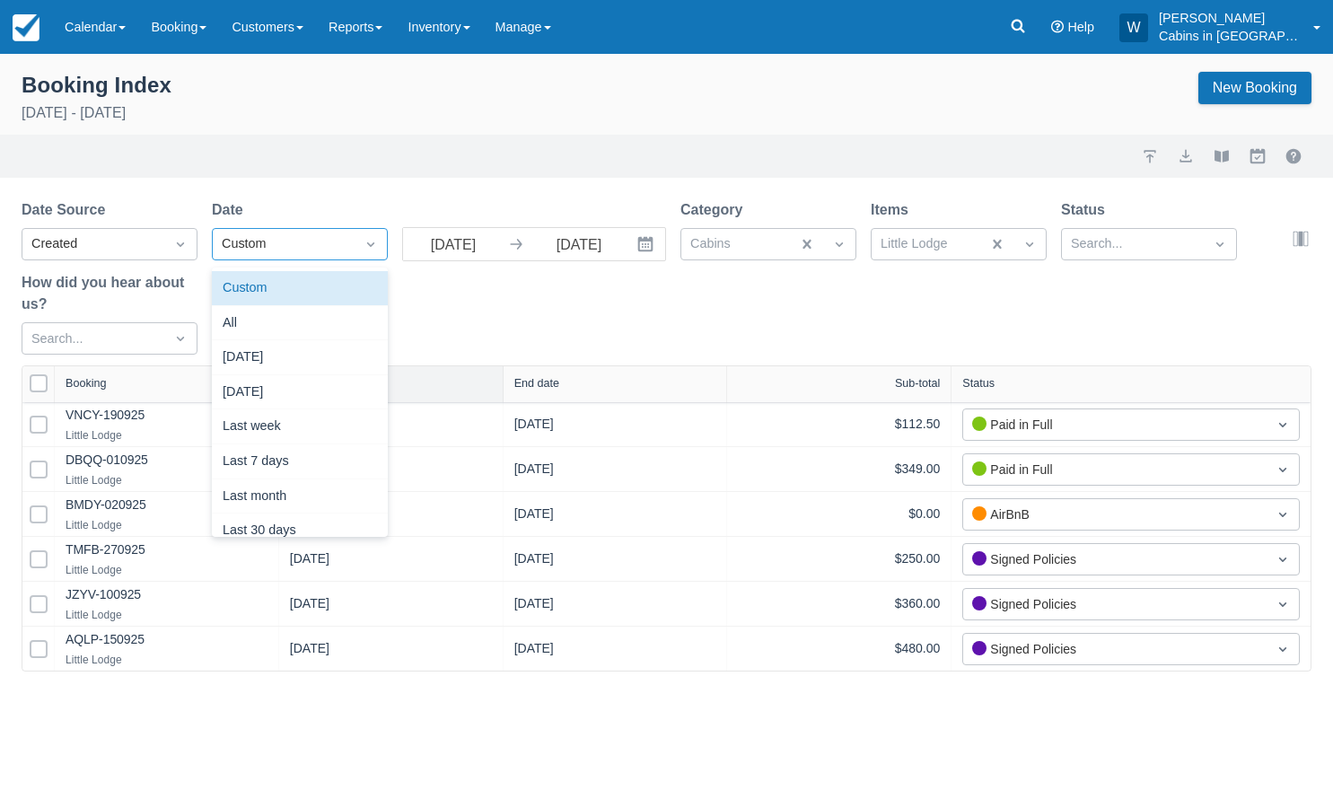
click at [321, 242] on div "Custom" at bounding box center [284, 244] width 124 height 20
click at [309, 356] on div "[DATE]" at bounding box center [300, 357] width 176 height 35
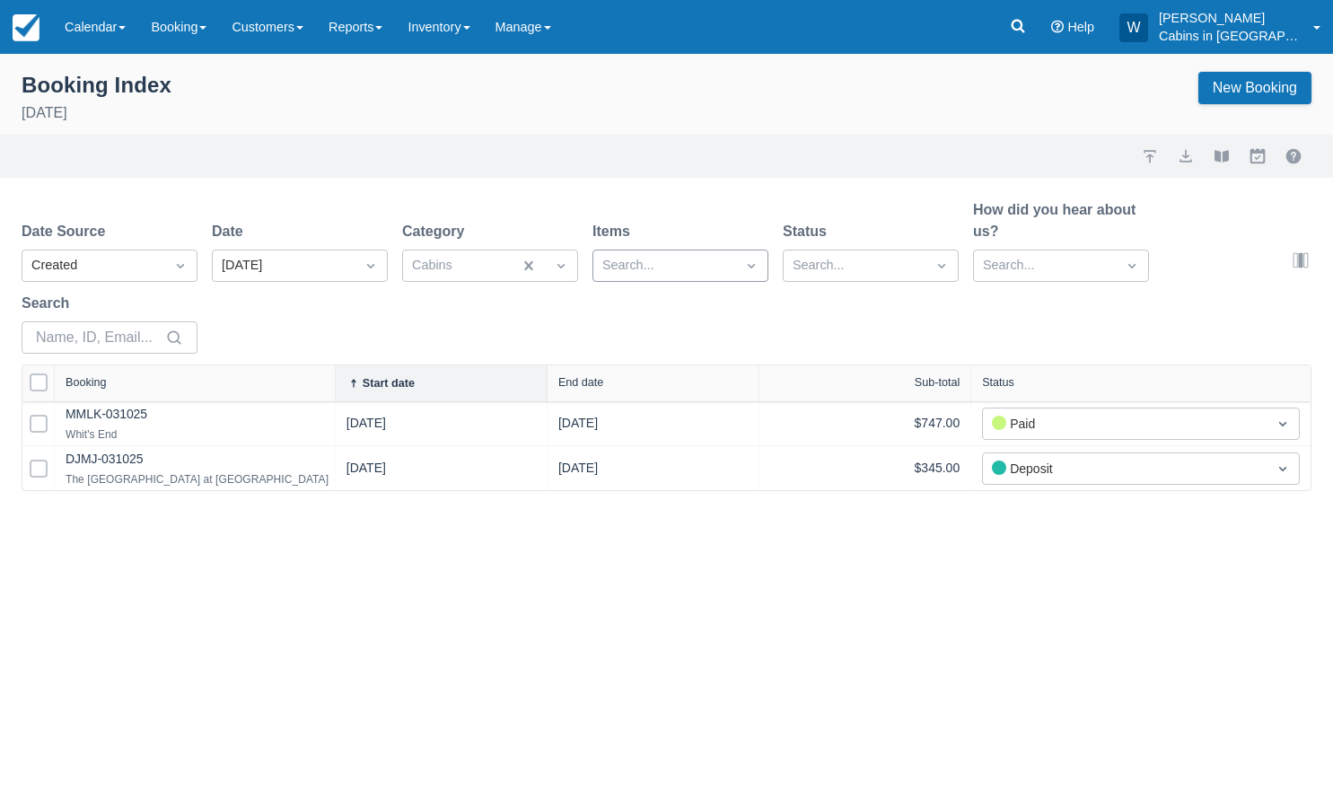
drag, startPoint x: 272, startPoint y: 377, endPoint x: 473, endPoint y: 368, distance: 201.3
click at [351, 368] on div at bounding box center [335, 383] width 32 height 36
